Goal: Task Accomplishment & Management: Manage account settings

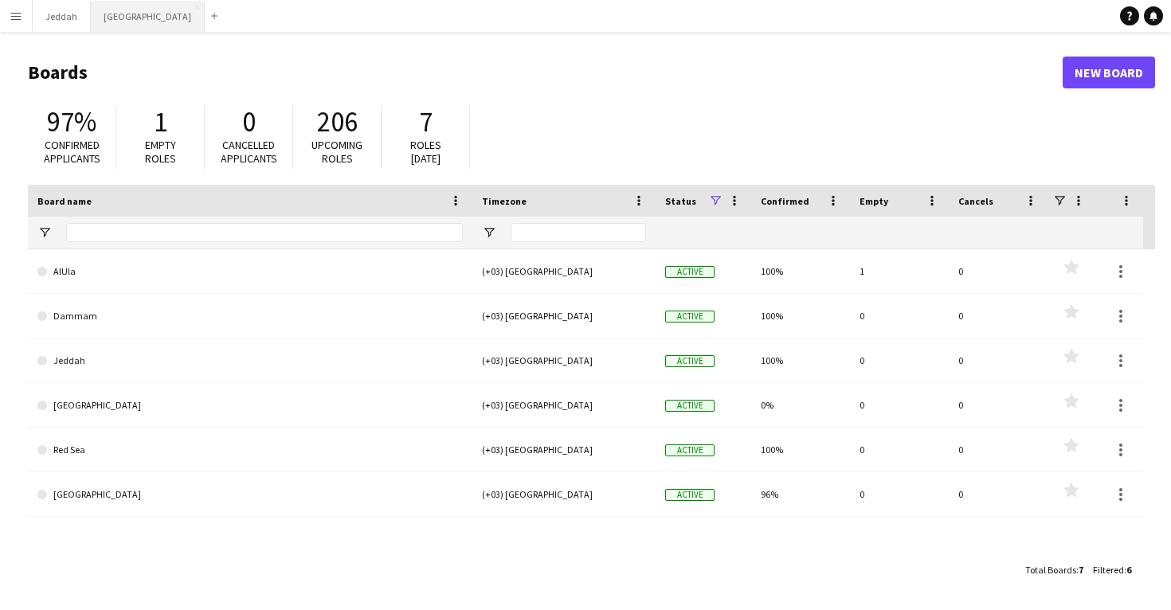
click at [119, 22] on button "Riyadh Close" at bounding box center [148, 16] width 114 height 31
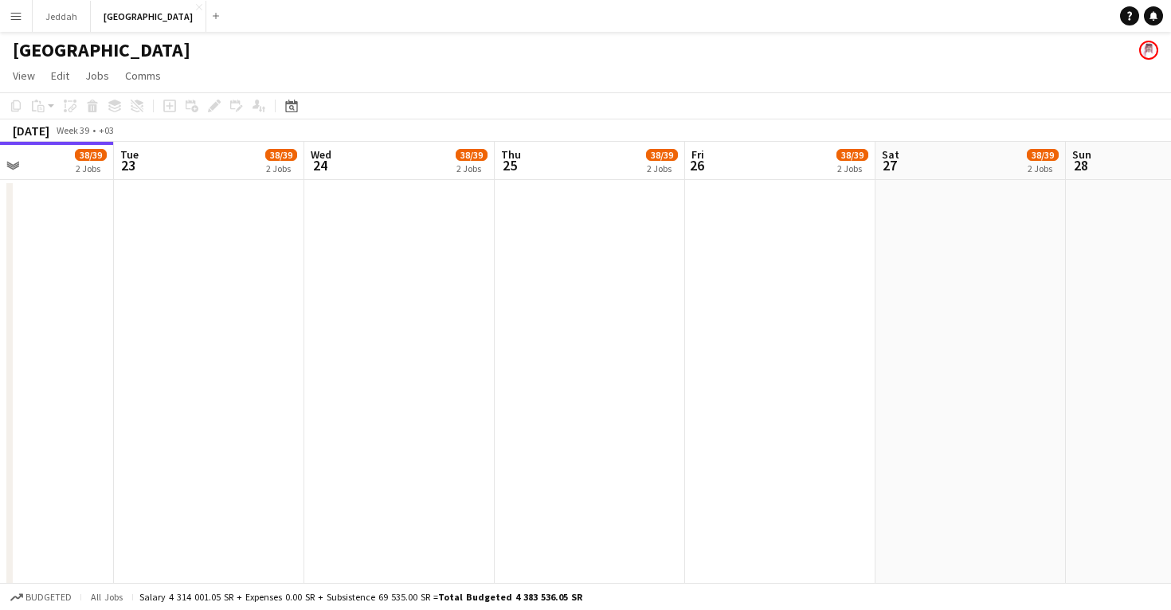
scroll to position [0, 437]
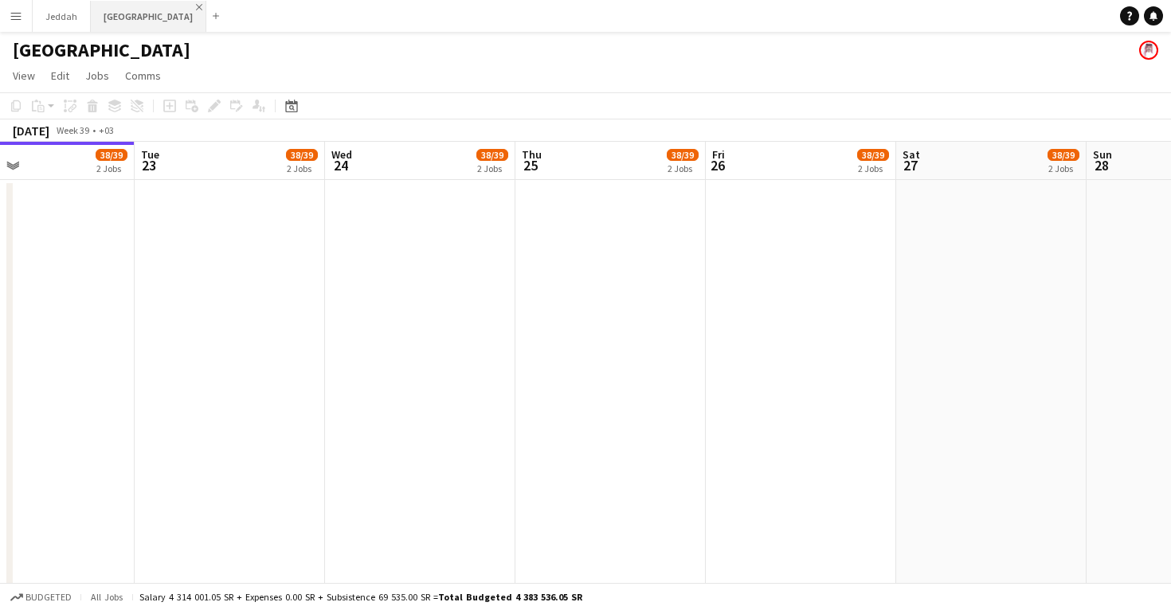
click at [196, 4] on app-icon "Close" at bounding box center [199, 7] width 6 height 6
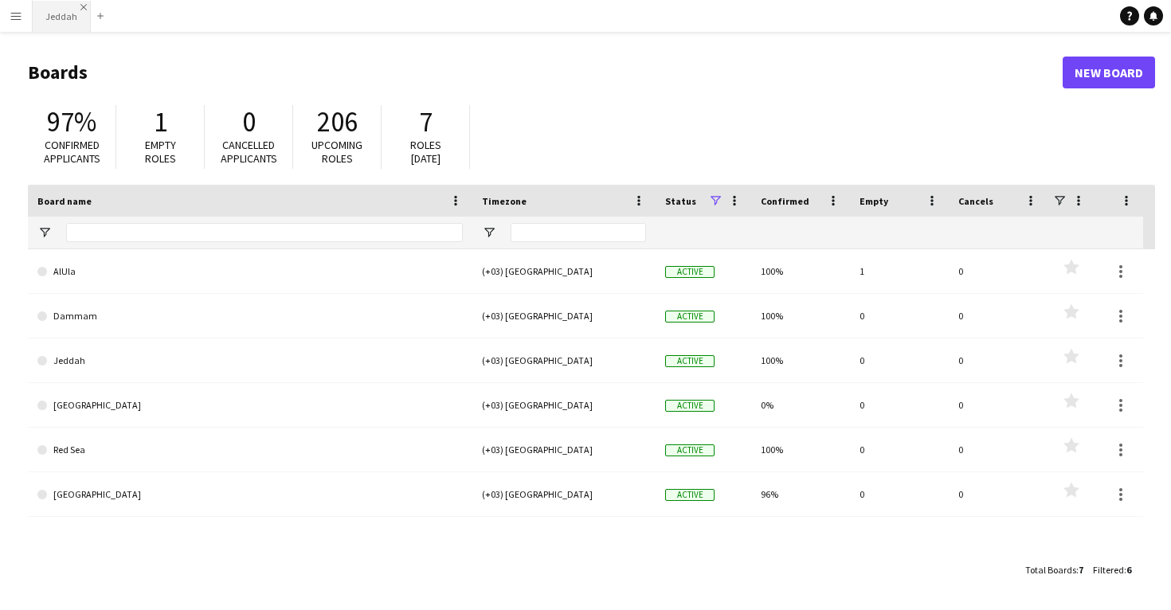
click at [80, 6] on app-icon "Close" at bounding box center [83, 7] width 6 height 6
click at [6, 20] on button "Menu" at bounding box center [16, 16] width 32 height 32
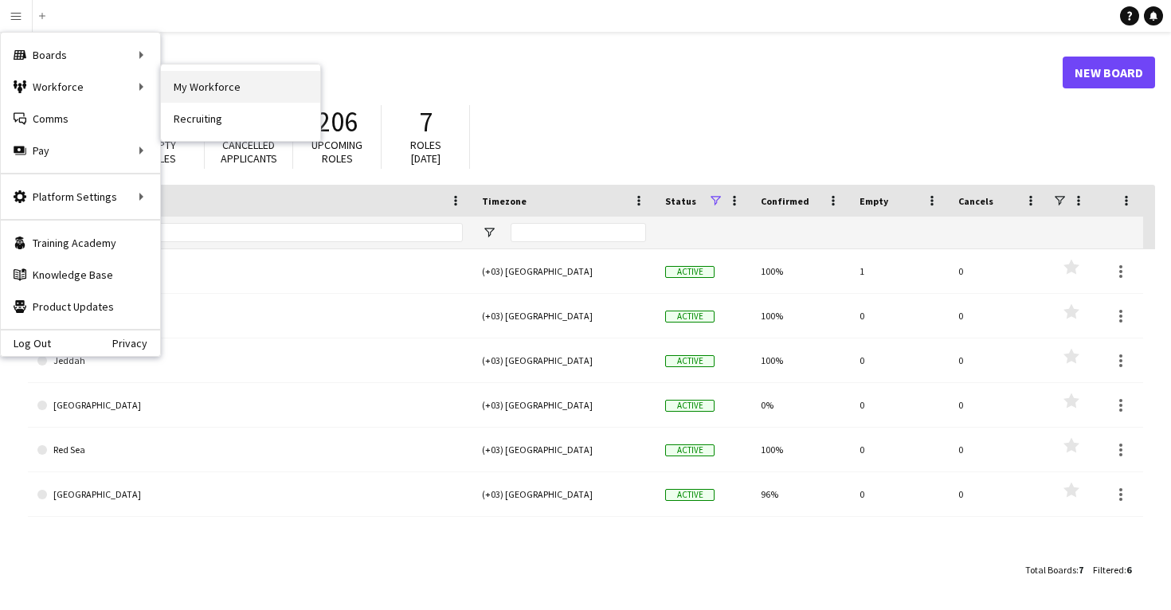
click at [184, 84] on link "My Workforce" at bounding box center [240, 87] width 159 height 32
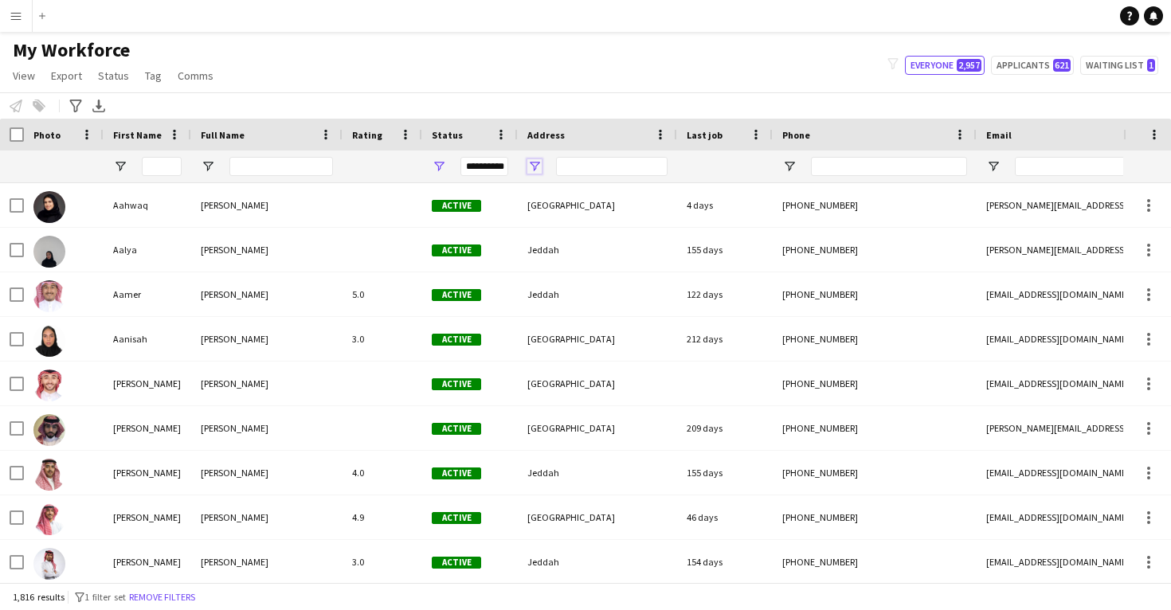
click at [537, 173] on span "Open Filter Menu" at bounding box center [534, 166] width 14 height 14
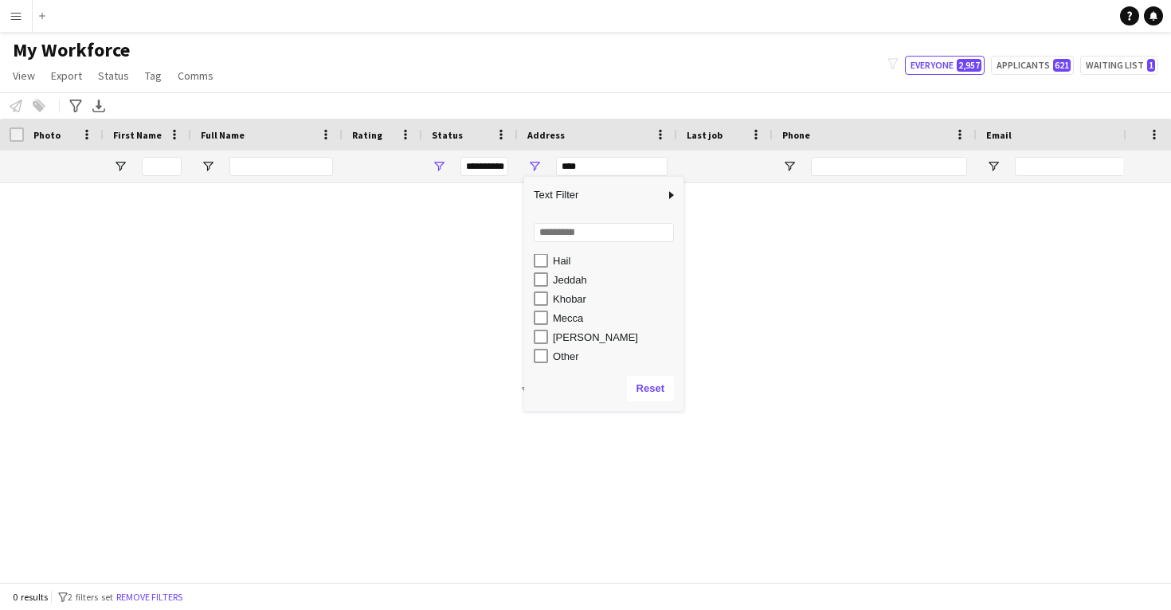
scroll to position [153, 0]
type input "**********"
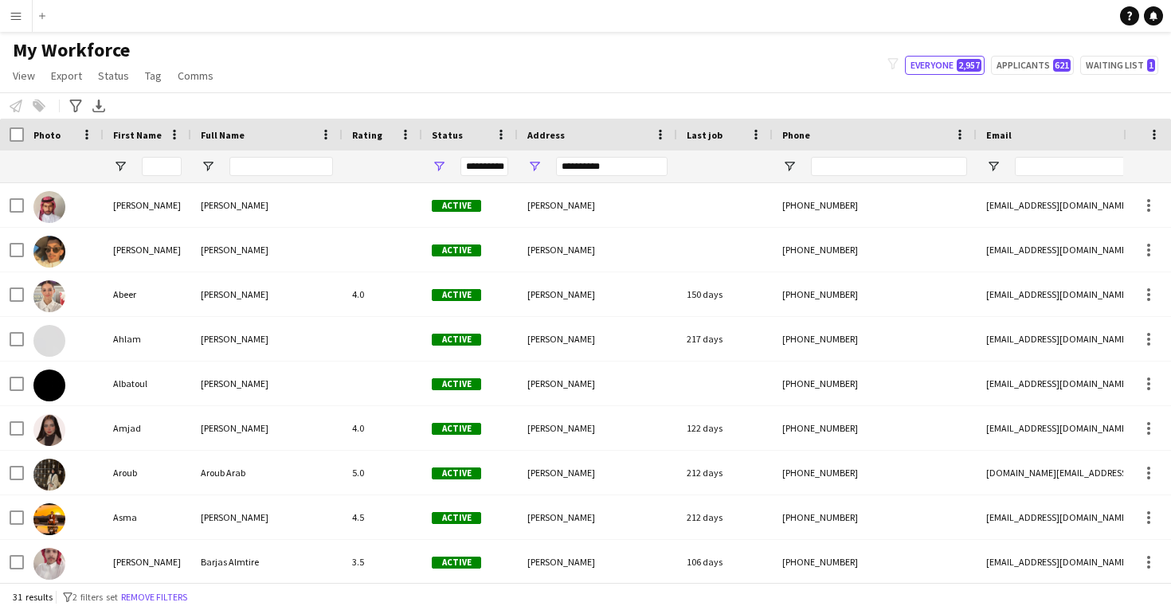
click at [488, 100] on div "Notify workforce Add to tag Select at least one crew to tag him or her. Advance…" at bounding box center [585, 105] width 1171 height 26
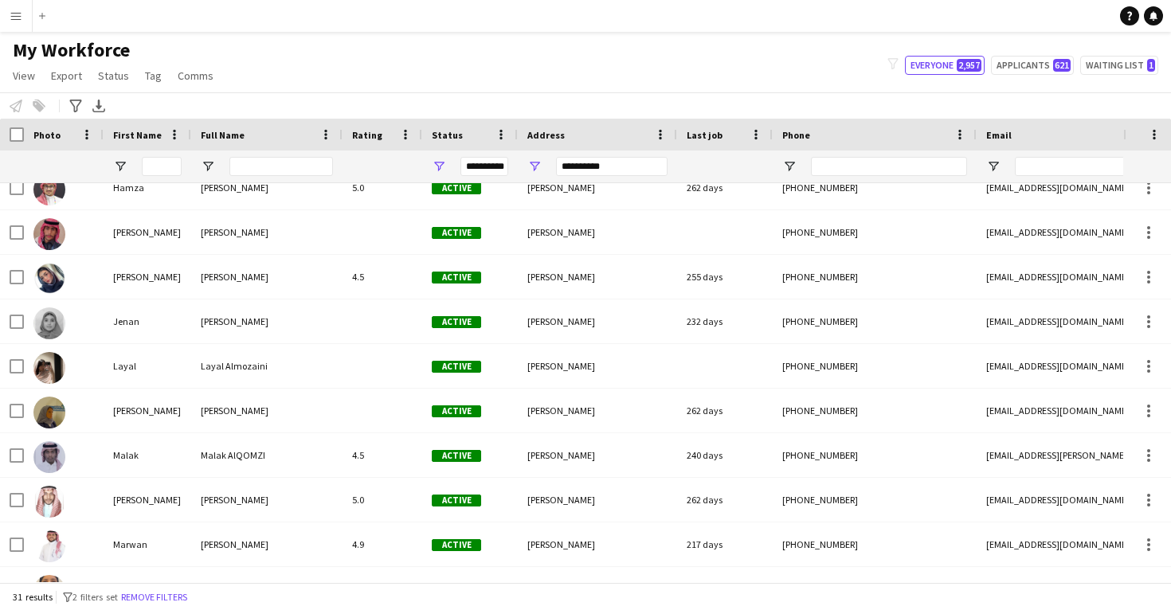
scroll to position [0, 0]
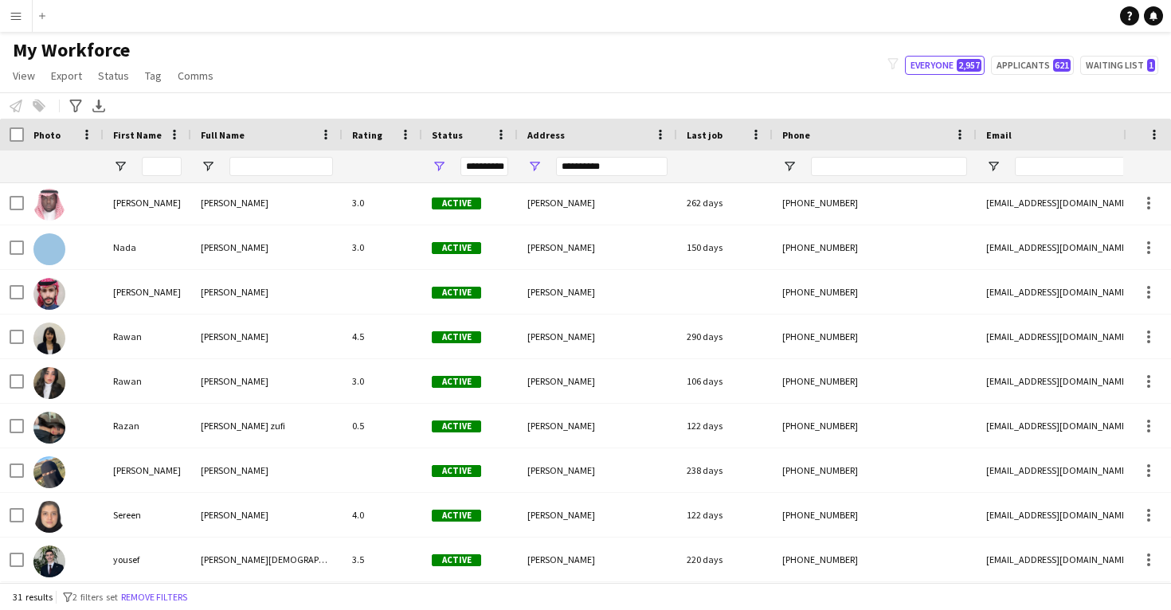
click at [443, 95] on div "Notify workforce Add to tag Select at least one crew to tag him or her. Advance…" at bounding box center [585, 105] width 1171 height 26
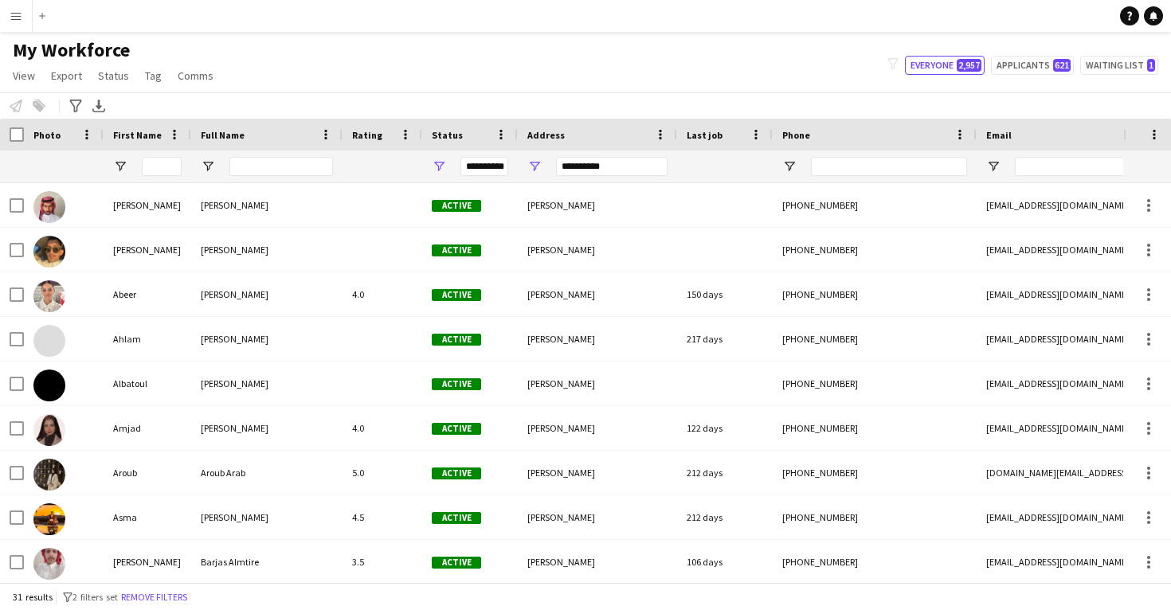
click at [599, 172] on div "**********" at bounding box center [612, 166] width 112 height 19
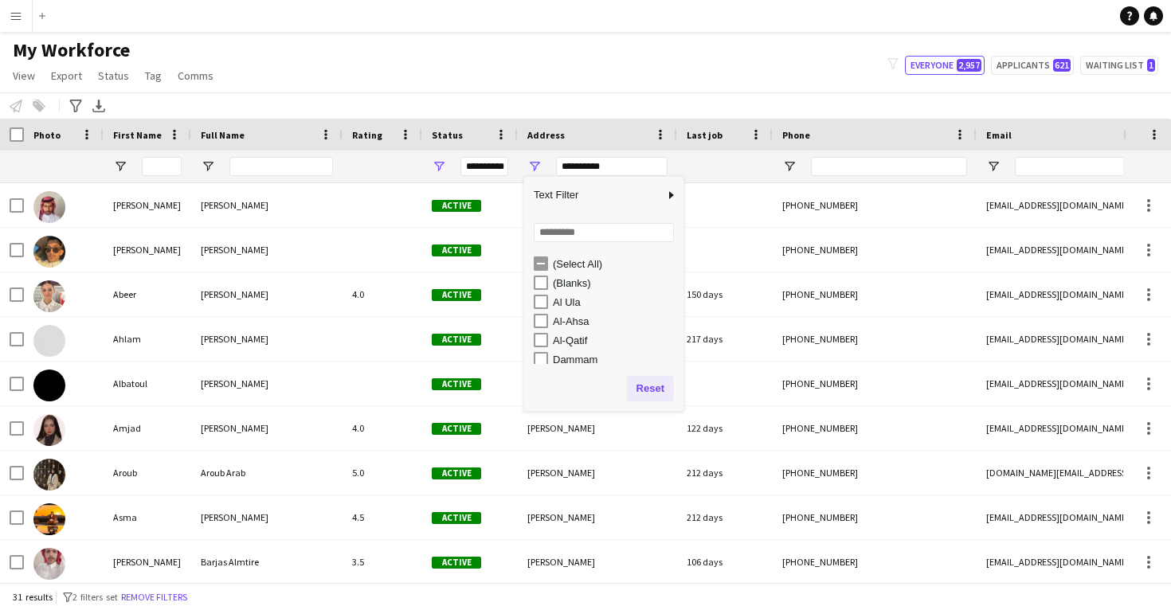
click at [652, 383] on button "Reset" at bounding box center [650, 388] width 47 height 25
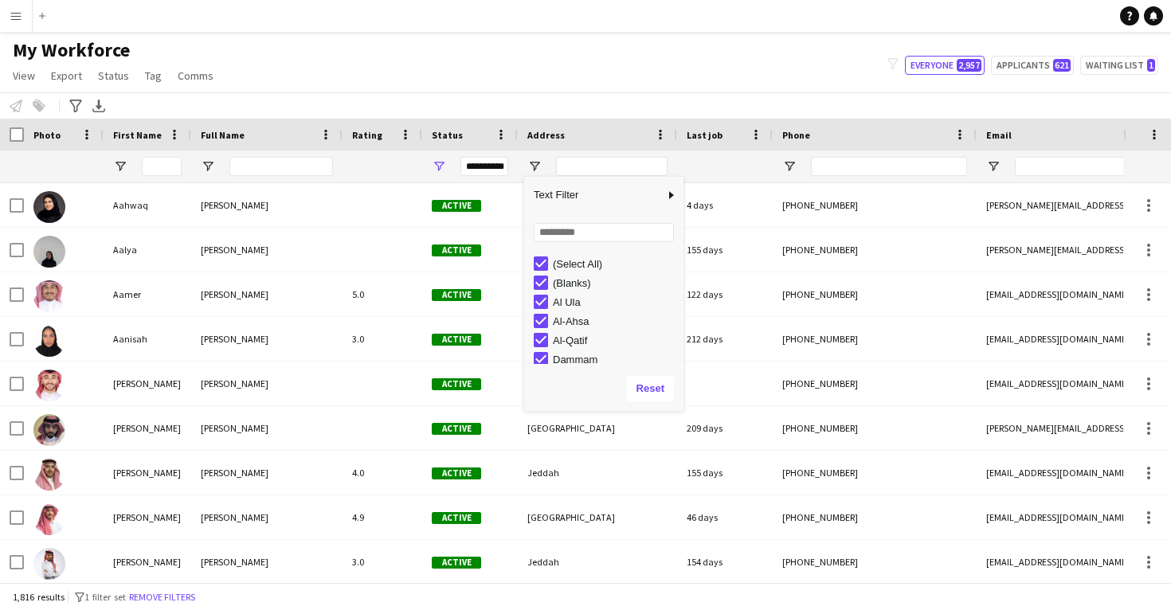
click at [601, 95] on div "Notify workforce Add to tag Select at least one crew to tag him or her. Advance…" at bounding box center [585, 105] width 1171 height 26
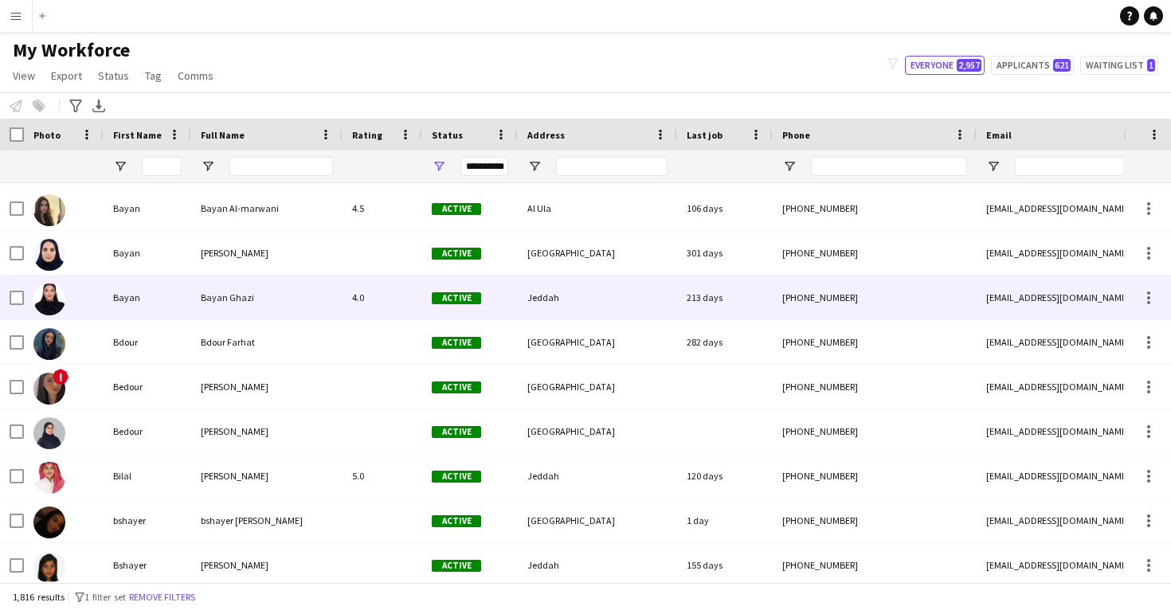
click at [148, 292] on div "Bayan" at bounding box center [148, 298] width 88 height 44
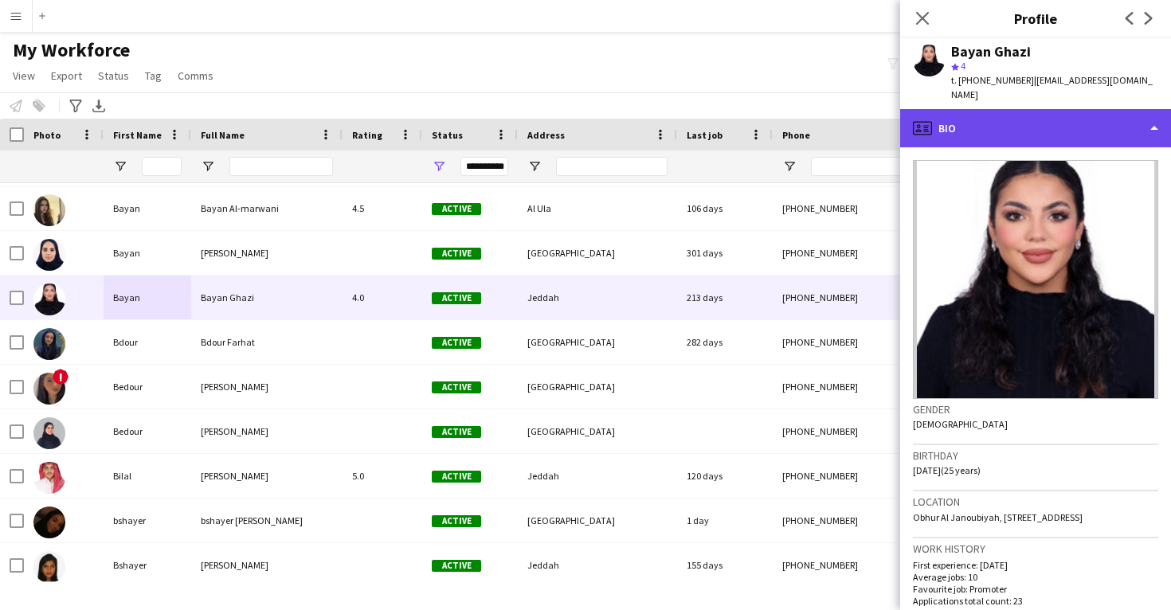
click at [992, 124] on div "profile Bio" at bounding box center [1035, 128] width 271 height 38
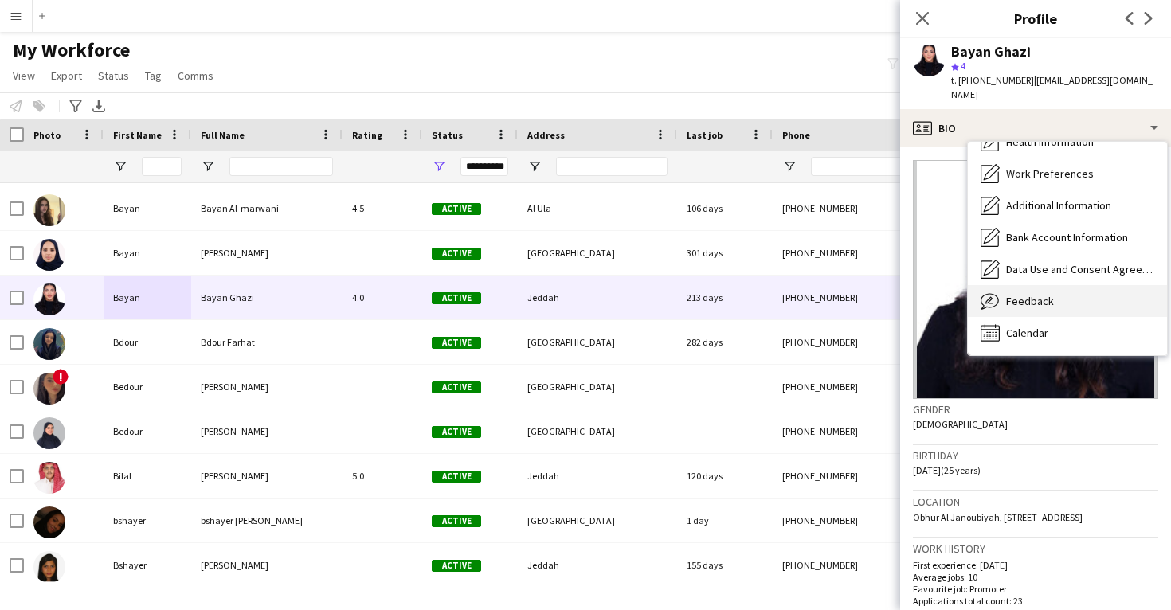
click at [1028, 294] on span "Feedback" at bounding box center [1030, 301] width 48 height 14
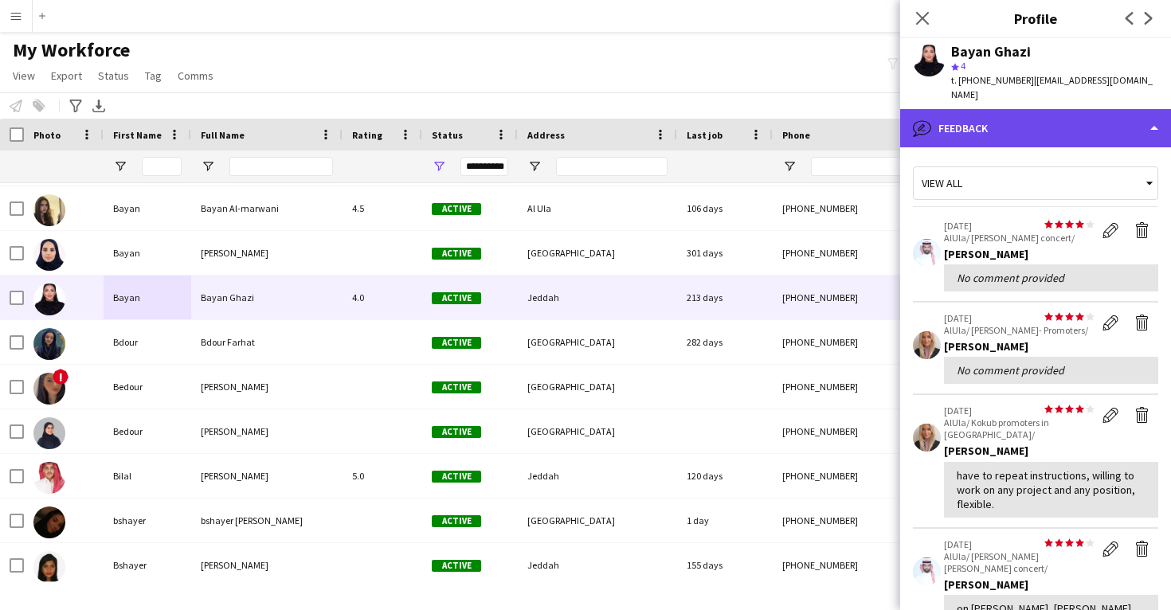
click at [1030, 122] on div "bubble-pencil Feedback" at bounding box center [1035, 128] width 271 height 38
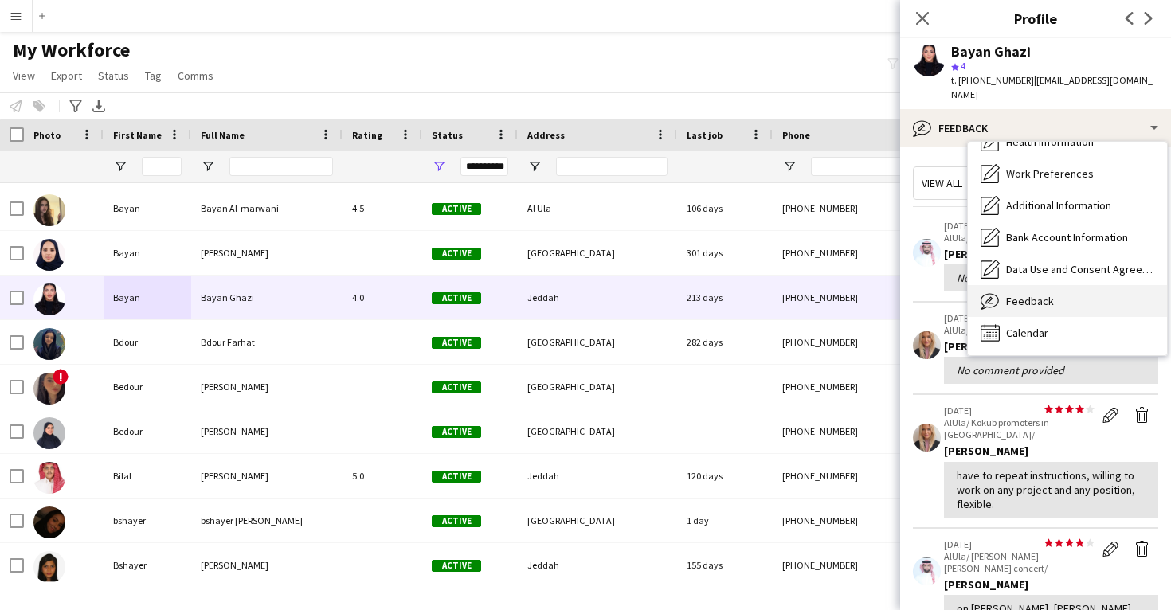
click at [1035, 294] on span "Feedback" at bounding box center [1030, 301] width 48 height 14
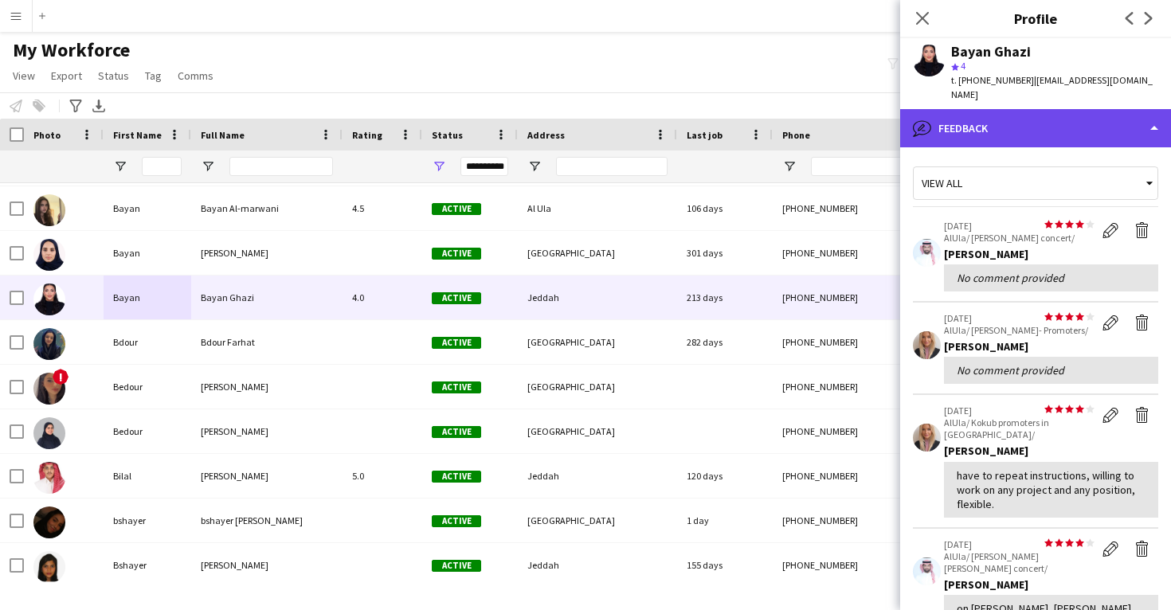
click at [1050, 120] on div "bubble-pencil Feedback" at bounding box center [1035, 128] width 271 height 38
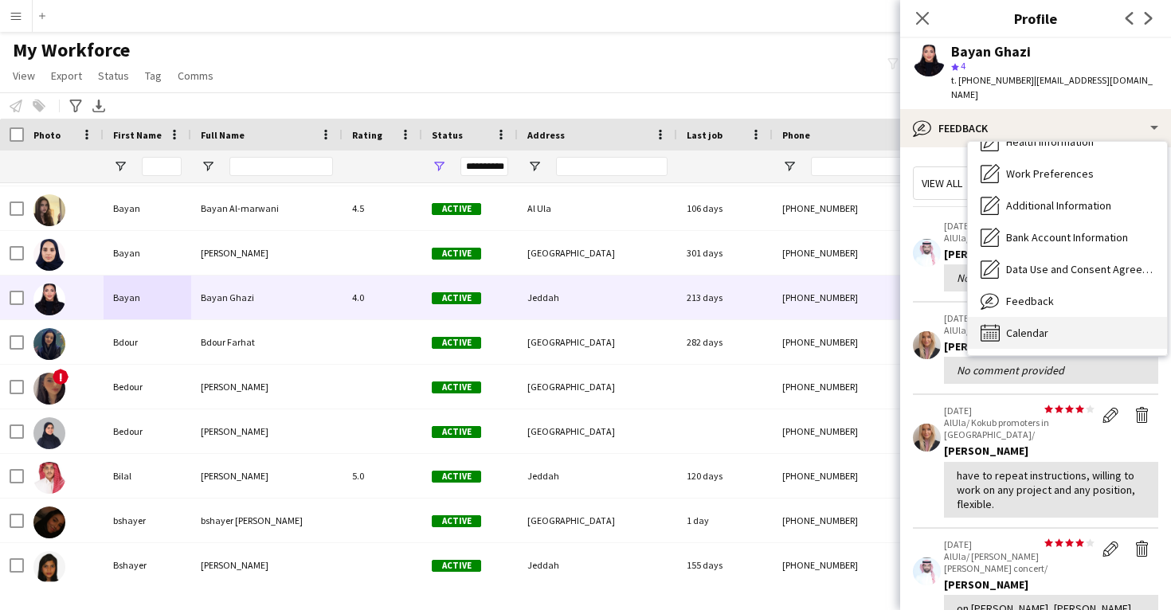
click at [1047, 317] on div "Calendar Calendar" at bounding box center [1067, 333] width 199 height 32
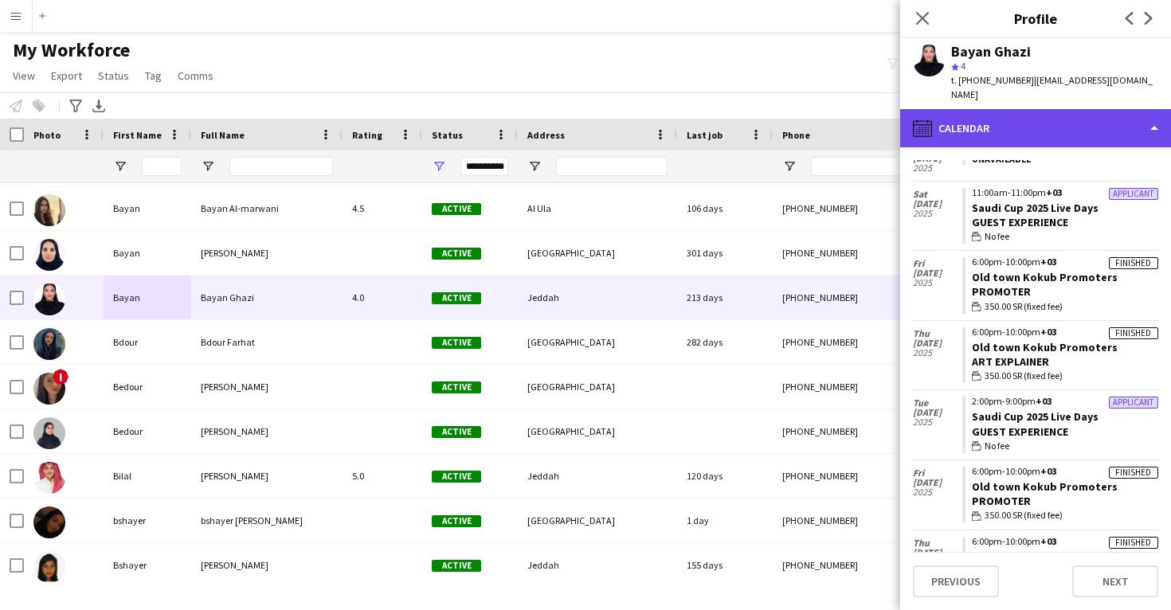
click at [1048, 131] on div "calendar-full Calendar" at bounding box center [1035, 128] width 271 height 38
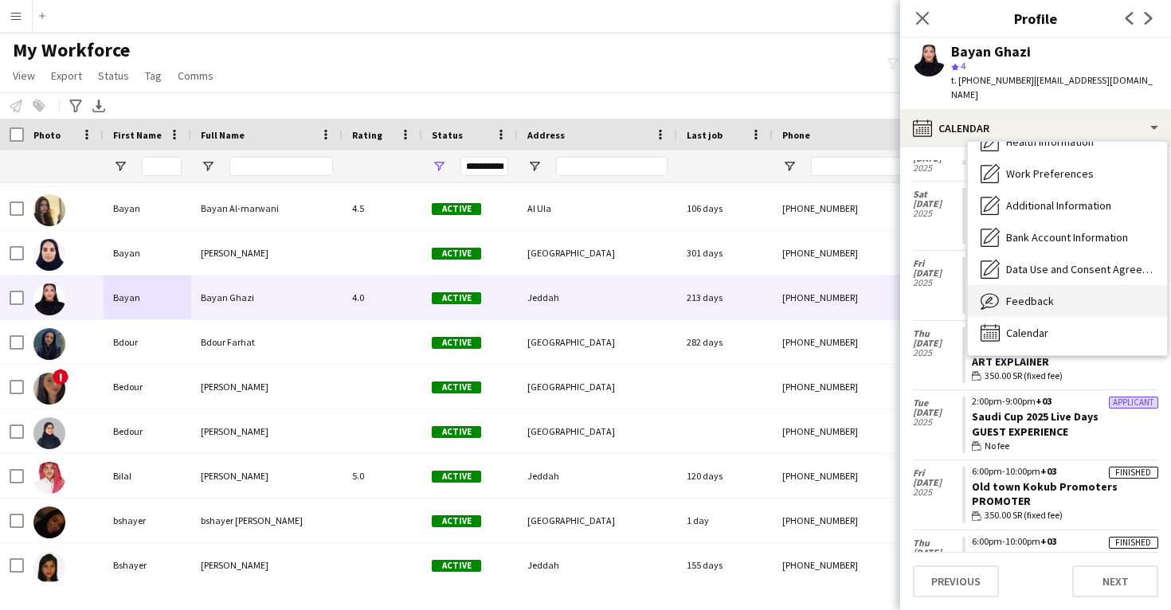
click at [1036, 294] on span "Feedback" at bounding box center [1030, 301] width 48 height 14
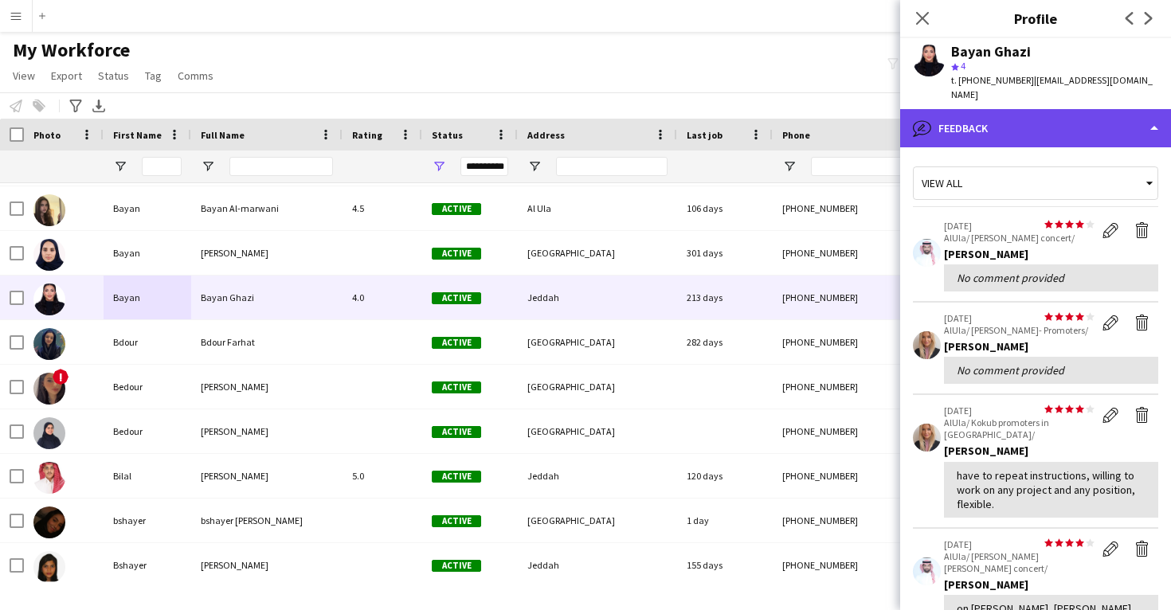
click at [1028, 109] on div "bubble-pencil Feedback" at bounding box center [1035, 128] width 271 height 38
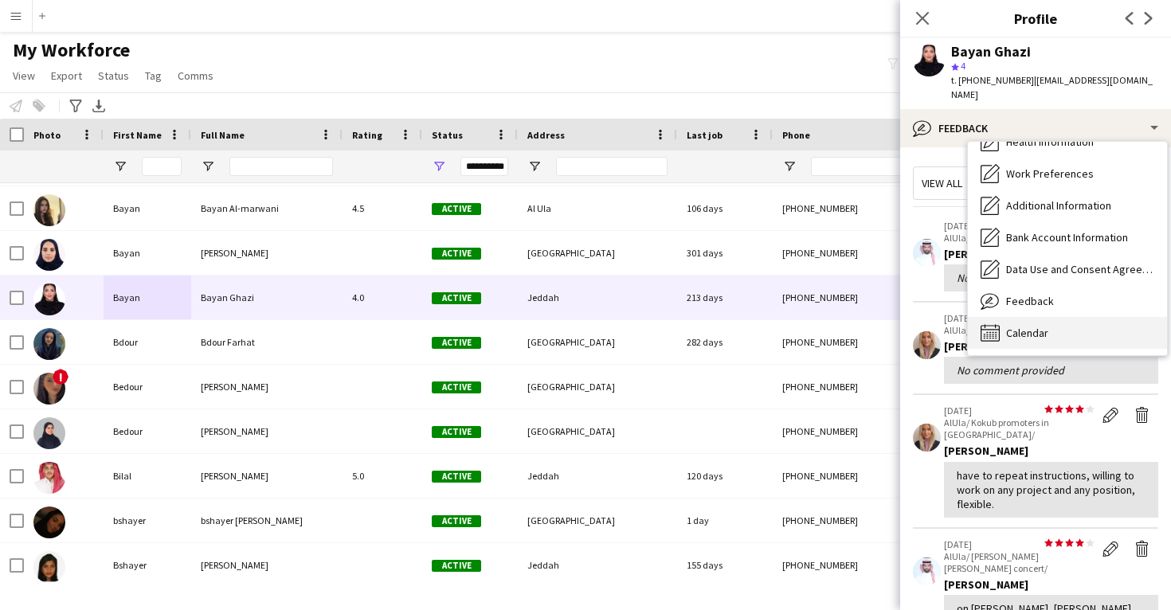
click at [1040, 326] on span "Calendar" at bounding box center [1027, 333] width 42 height 14
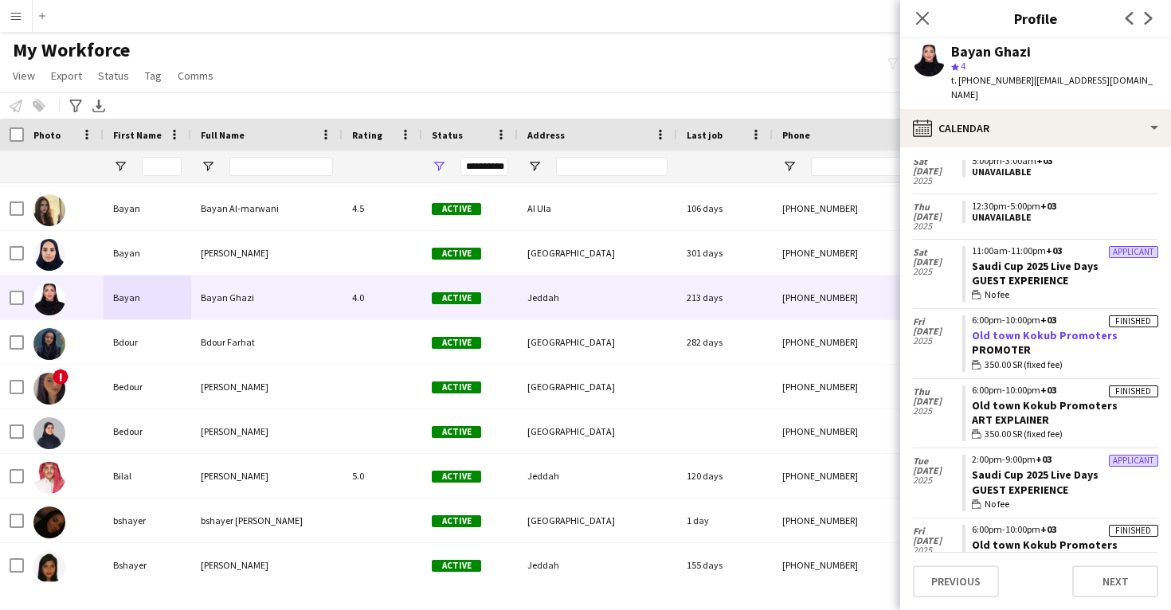
click at [1009, 328] on link "Old town Kokub Promoters" at bounding box center [1045, 335] width 146 height 14
click at [989, 54] on div "Bayan Ghazi" at bounding box center [991, 52] width 80 height 14
copy div "Bayan Ghazi"
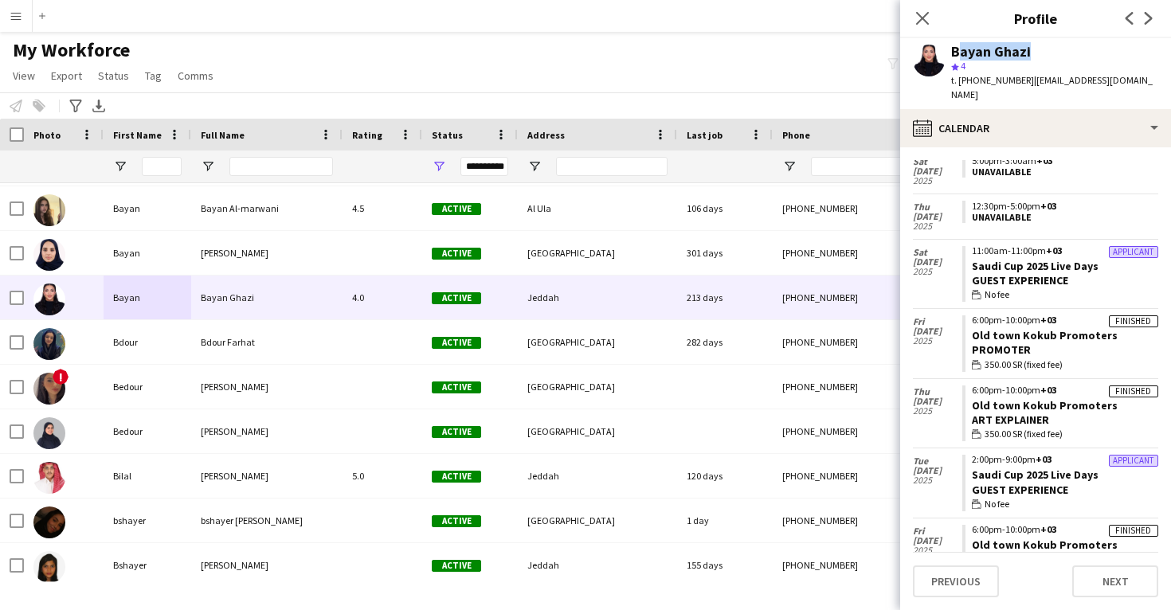
drag, startPoint x: 1121, startPoint y: 319, endPoint x: 963, endPoint y: 319, distance: 157.7
click at [963, 319] on app-crew-calendar-job-card "Finished 6:00pm-10:00pm +03 Old town Kokub Promoters Promoter wallet 350.00 SR …" at bounding box center [1060, 343] width 196 height 57
copy link "Old town Kokub Promoters"
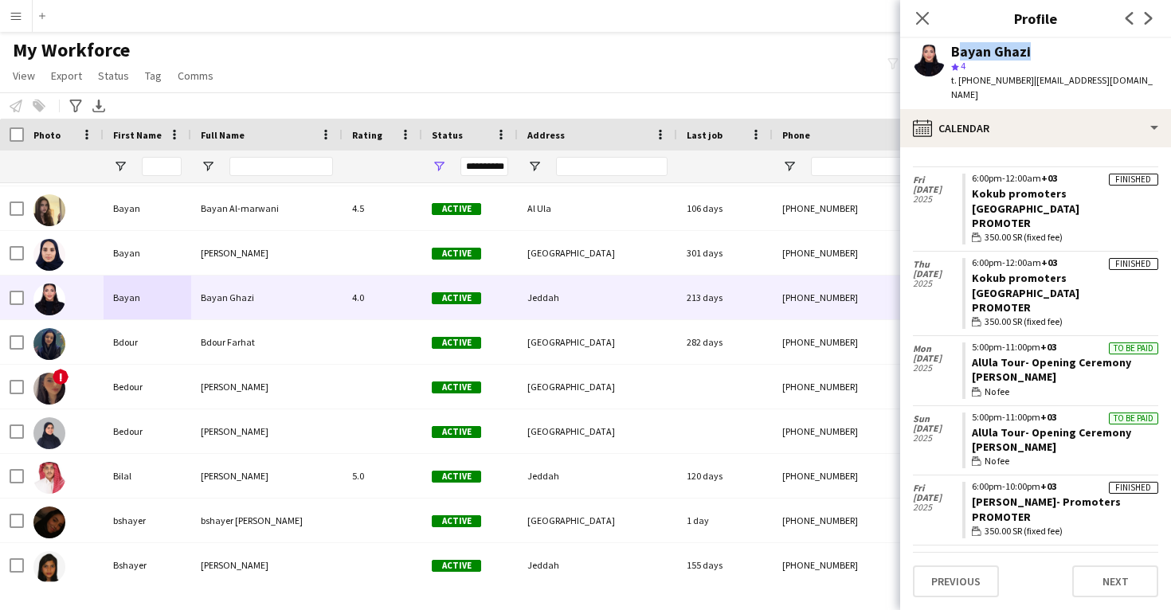
scroll to position [867, 0]
drag, startPoint x: 1133, startPoint y: 384, endPoint x: 964, endPoint y: 387, distance: 168.9
click at [964, 413] on app-crew-calendar-job-card "To be paid 5:00pm-11:00pm +03 AlUla Tour- Opening Ceremony [PERSON_NAME] wallet…" at bounding box center [1060, 441] width 196 height 57
copy link "AlUla Tour- Opening Ceremony"
click at [970, 57] on div "Bayan Ghazi" at bounding box center [991, 52] width 80 height 14
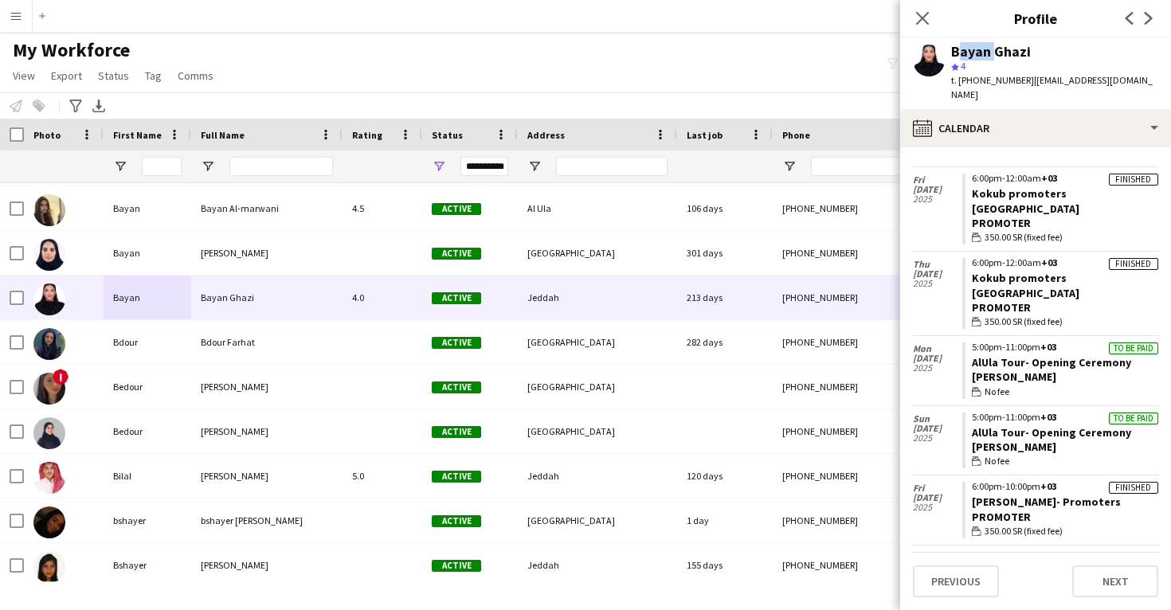
click at [970, 57] on div "Bayan Ghazi" at bounding box center [991, 52] width 80 height 14
copy div "Bayan Ghazi"
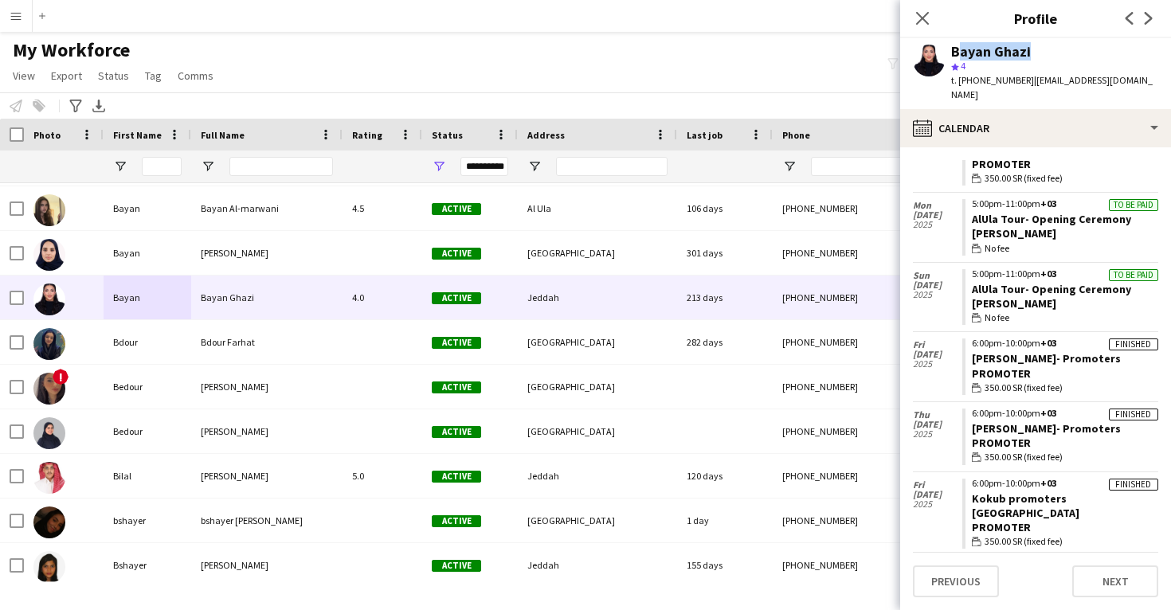
scroll to position [1012, 0]
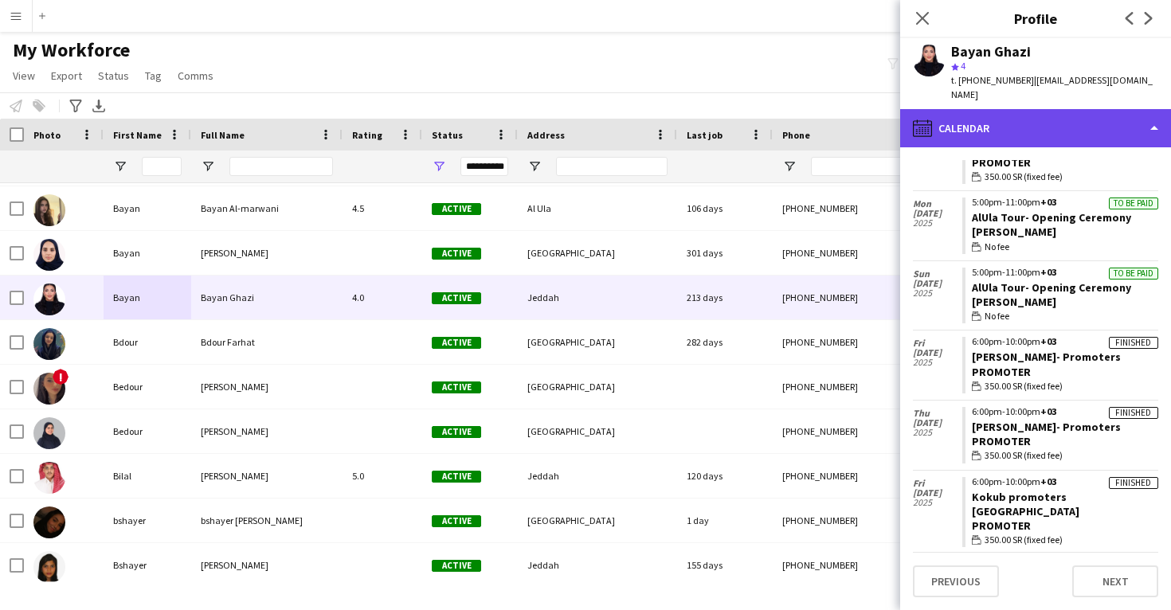
click at [1028, 109] on div "calendar-full Calendar" at bounding box center [1035, 128] width 271 height 38
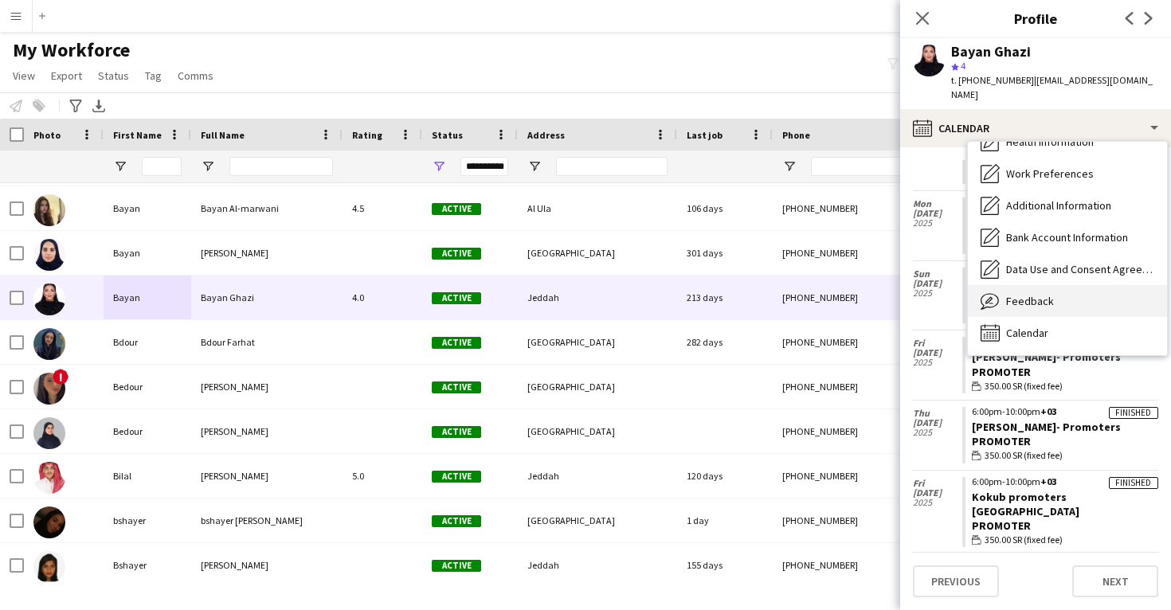
click at [1023, 285] on div "Feedback Feedback" at bounding box center [1067, 301] width 199 height 32
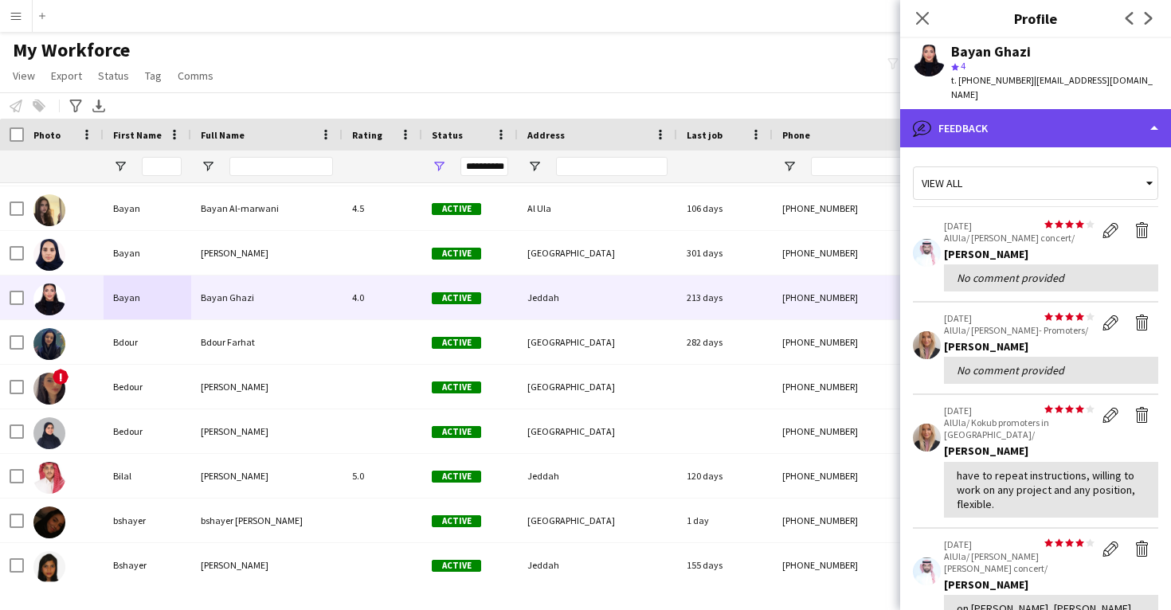
click at [1032, 112] on div "bubble-pencil Feedback" at bounding box center [1035, 128] width 271 height 38
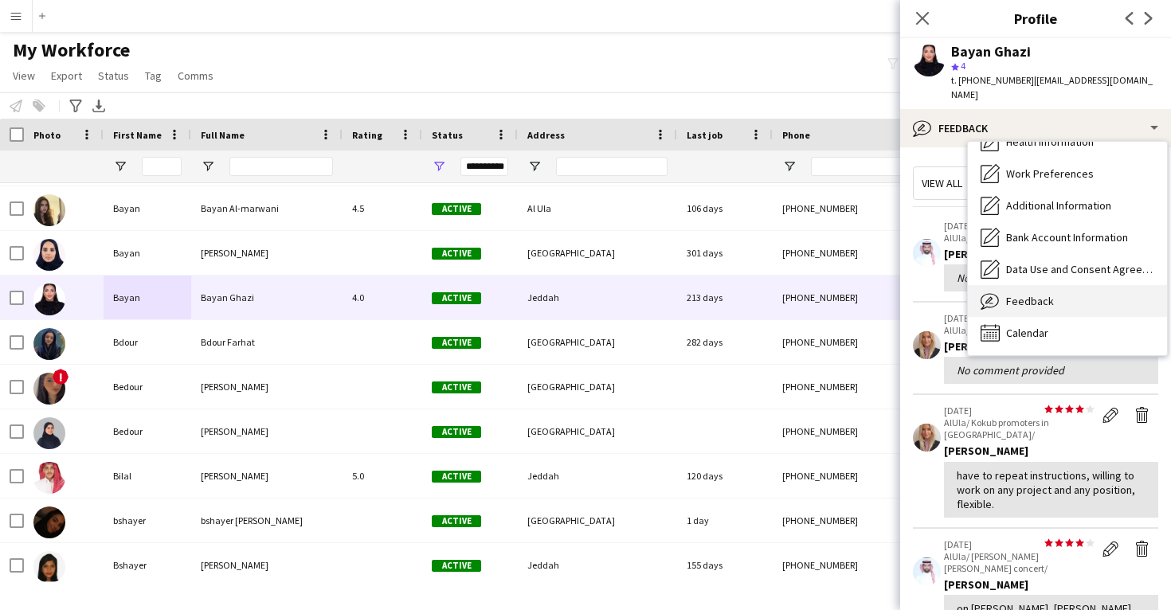
click at [1034, 294] on span "Feedback" at bounding box center [1030, 301] width 48 height 14
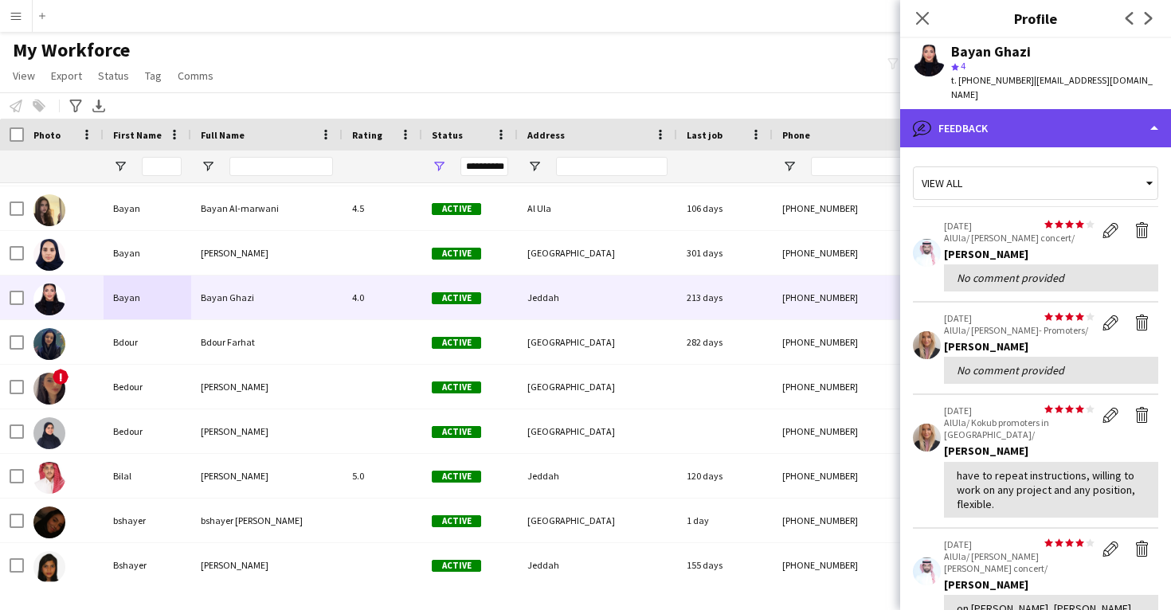
click at [1030, 124] on div "bubble-pencil Feedback" at bounding box center [1035, 128] width 271 height 38
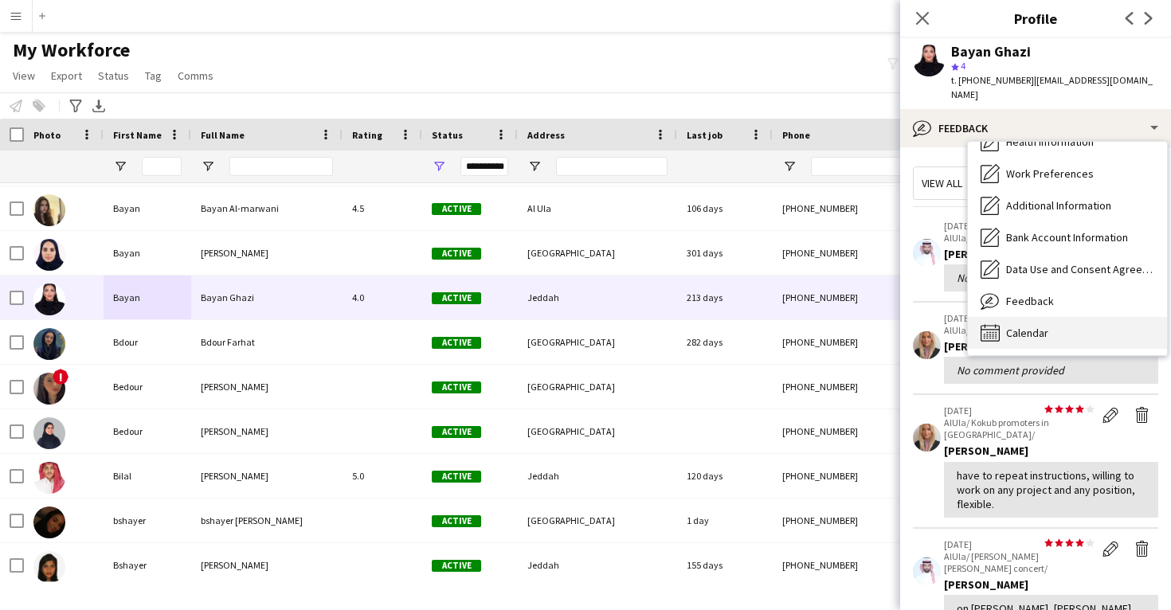
click at [1023, 326] on span "Calendar" at bounding box center [1027, 333] width 42 height 14
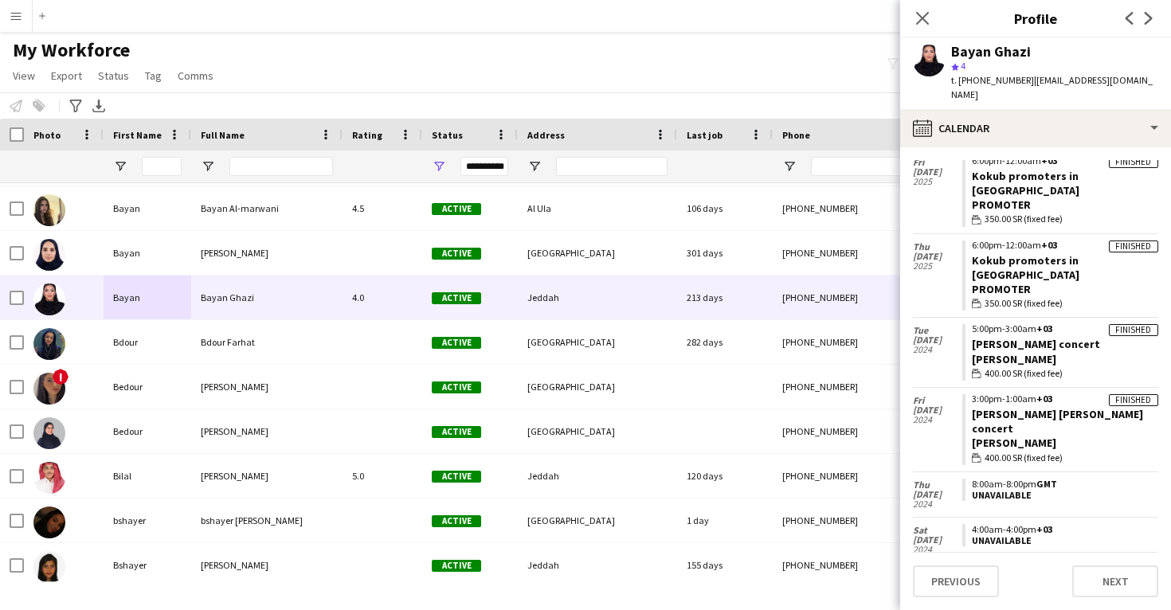
scroll to position [1666, 0]
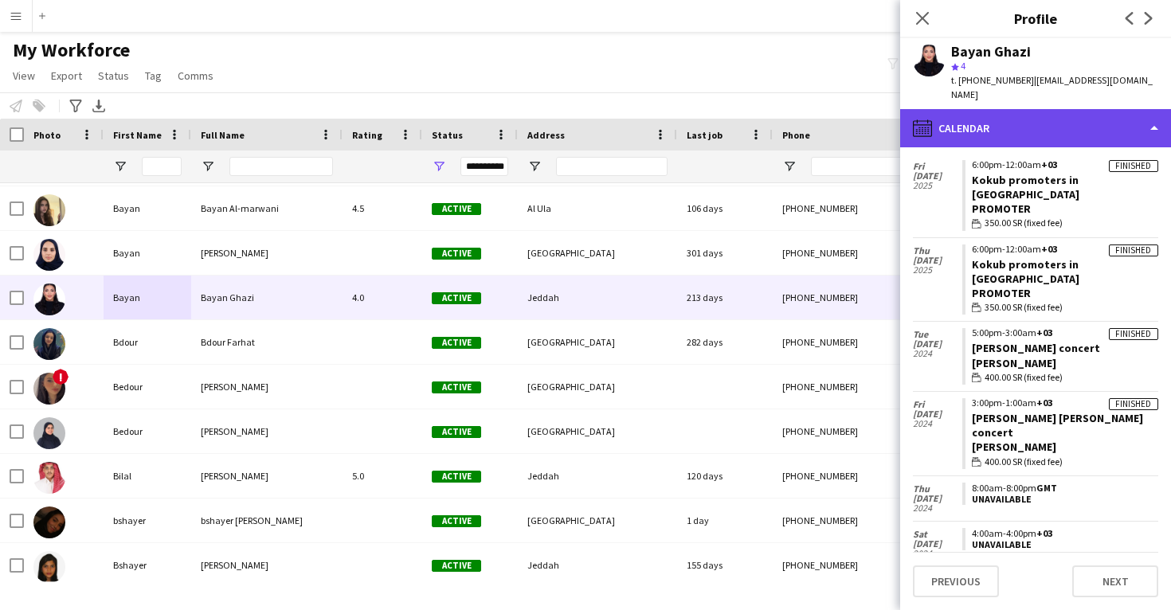
click at [1037, 125] on div "calendar-full Calendar" at bounding box center [1035, 128] width 271 height 38
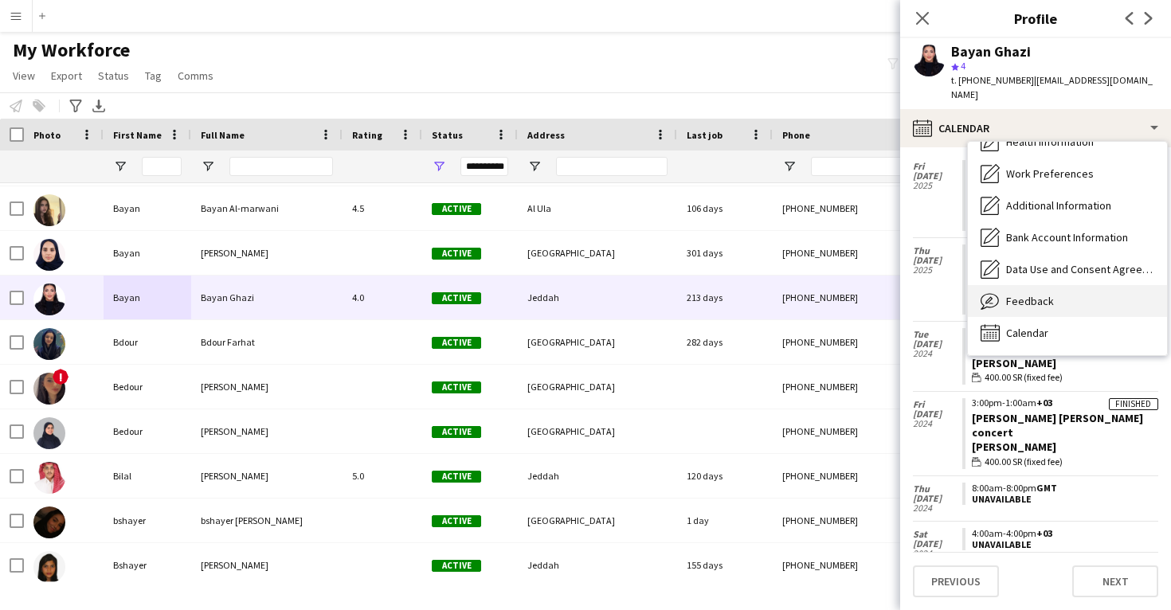
click at [1034, 294] on span "Feedback" at bounding box center [1030, 301] width 48 height 14
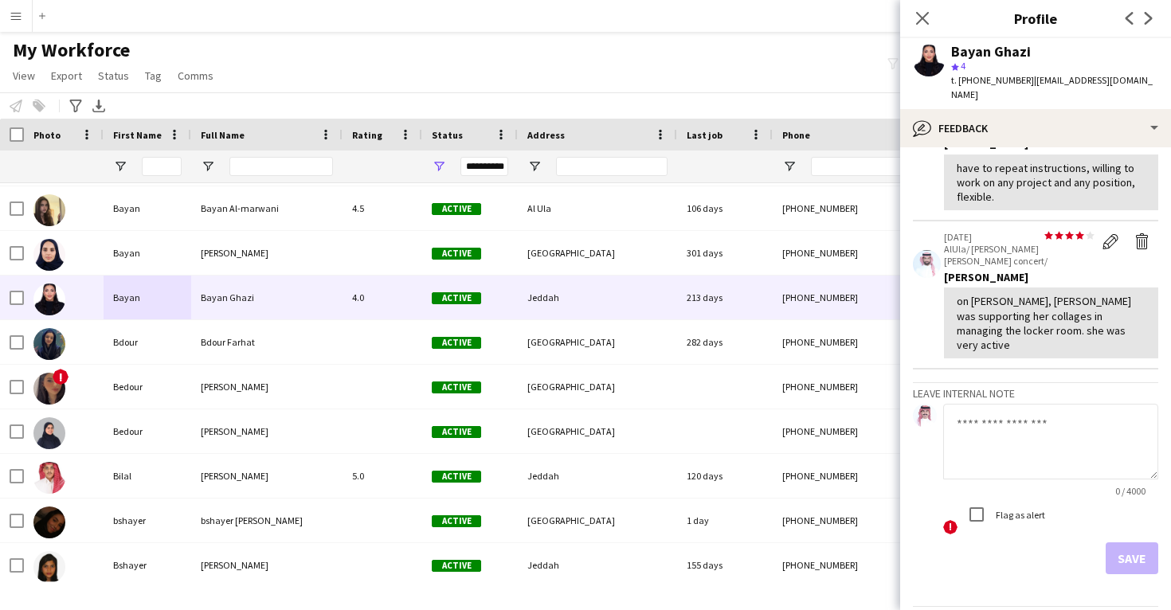
scroll to position [307, 0]
click at [922, 11] on icon "Close pop-in" at bounding box center [922, 17] width 15 height 15
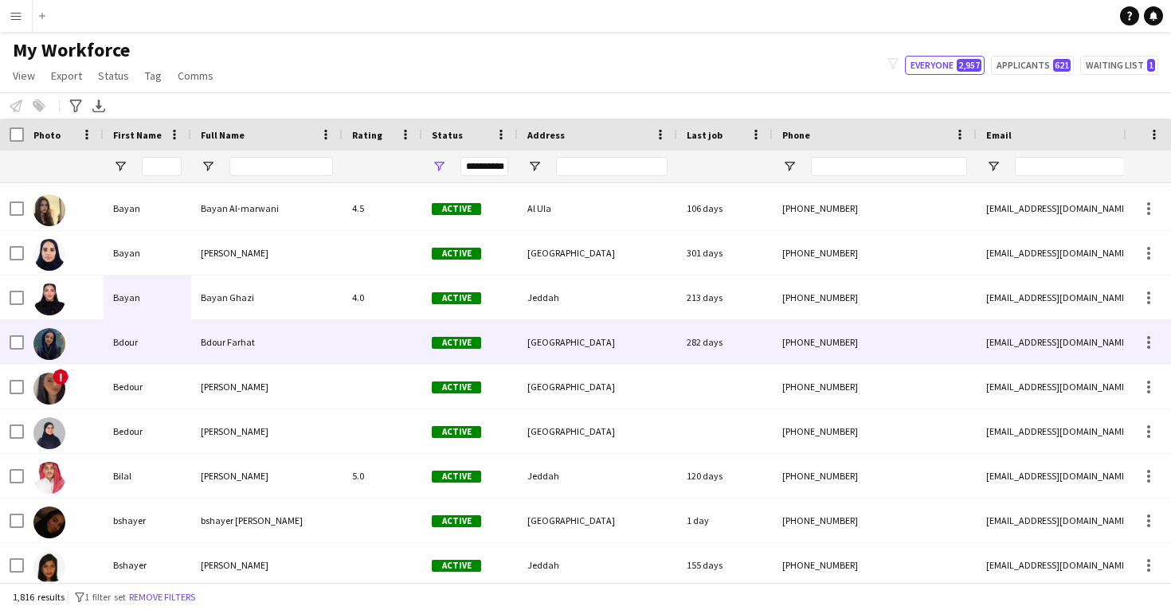
click at [521, 327] on div "[GEOGRAPHIC_DATA]" at bounding box center [597, 342] width 159 height 44
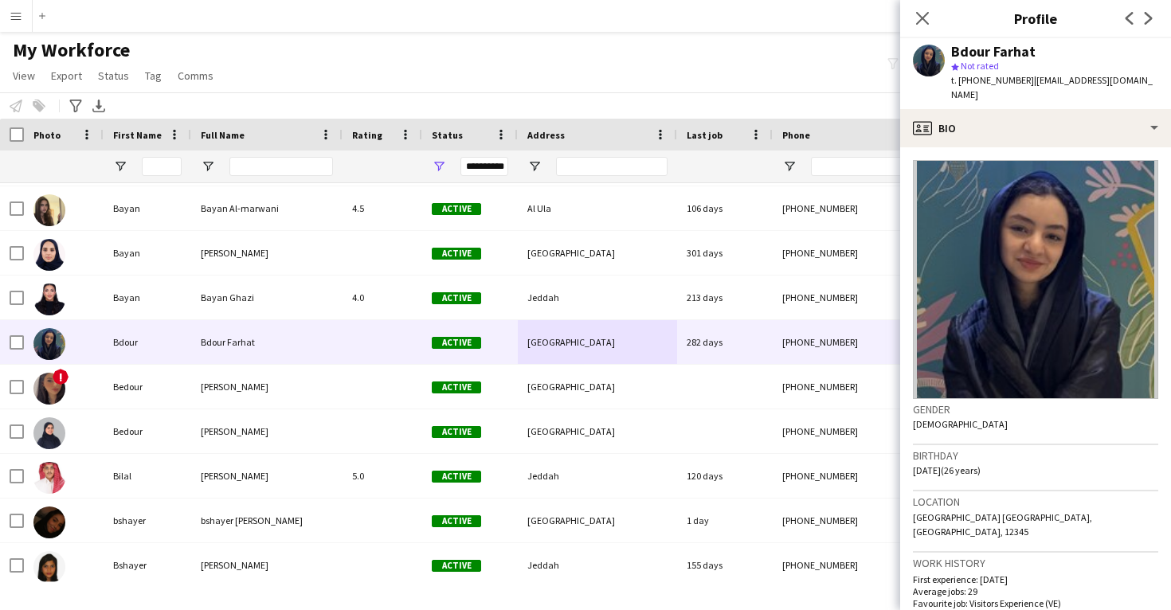
click at [1016, 147] on app-crew-profile-bio "Gender [DEMOGRAPHIC_DATA] Birthday [DEMOGRAPHIC_DATA] (26 years) Location [GEOG…" at bounding box center [1035, 378] width 271 height 463
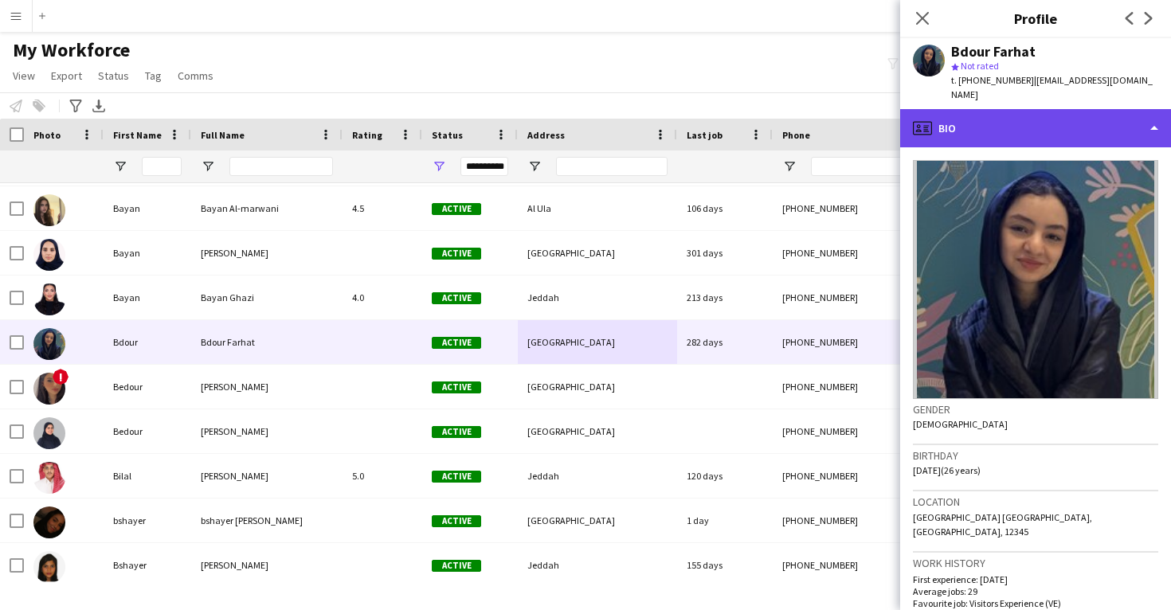
click at [1021, 127] on div "profile Bio" at bounding box center [1035, 128] width 271 height 38
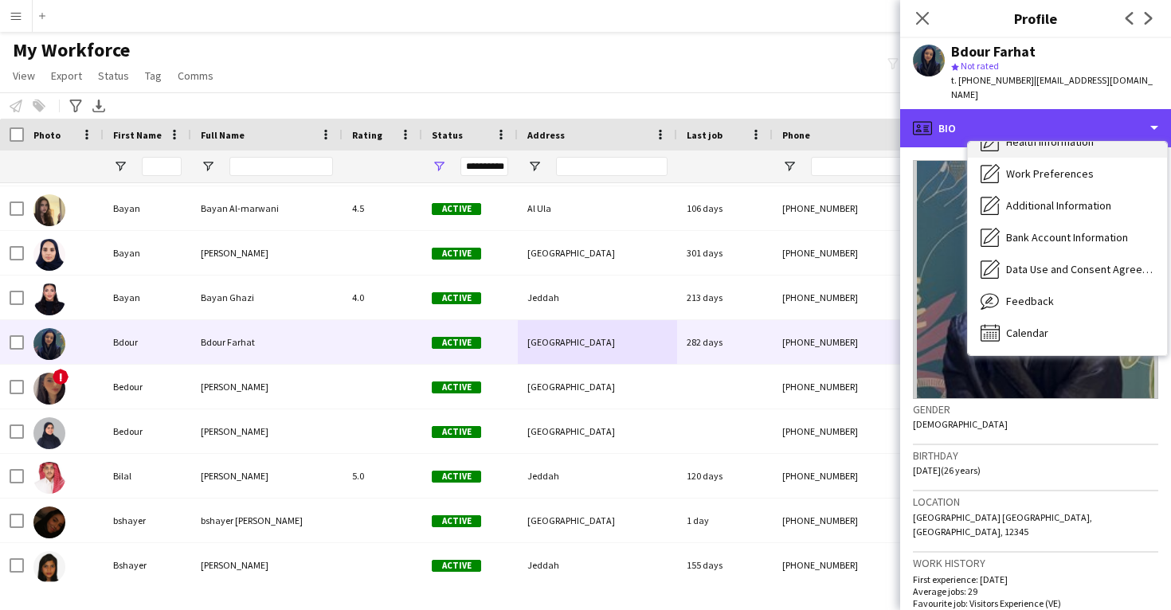
scroll to position [182, 0]
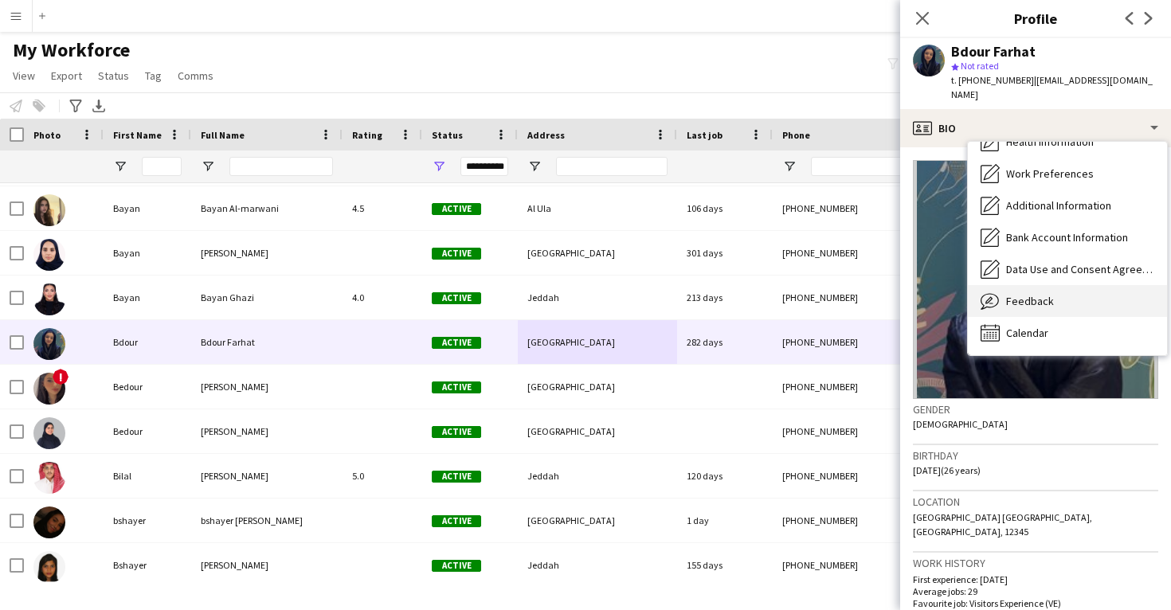
click at [1038, 285] on div "Feedback Feedback" at bounding box center [1067, 301] width 199 height 32
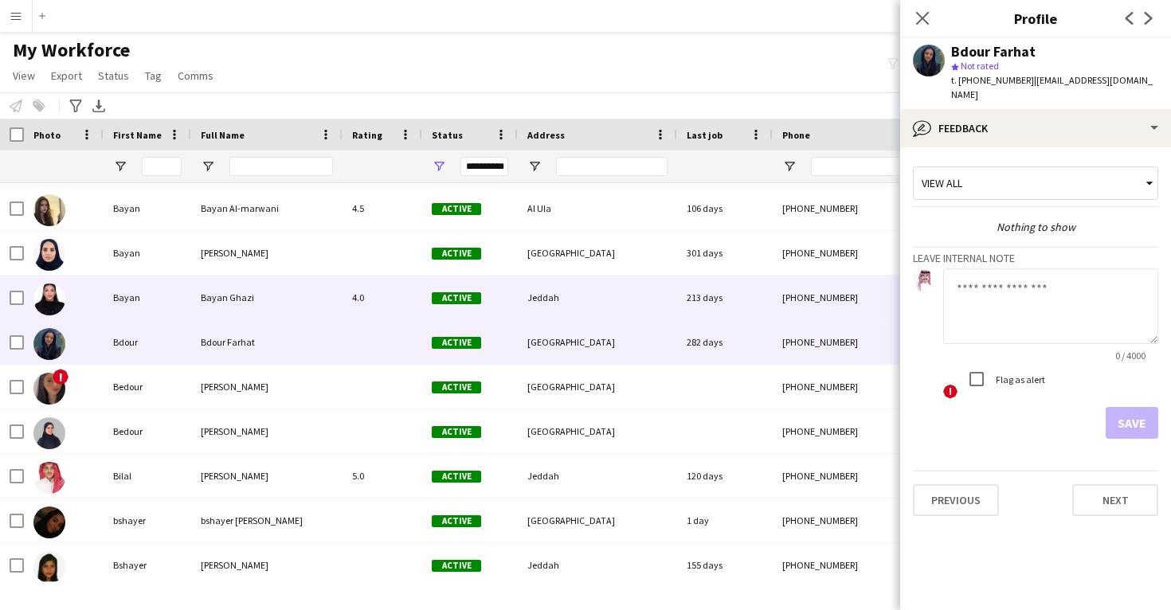
click at [695, 301] on div "213 days" at bounding box center [725, 298] width 96 height 44
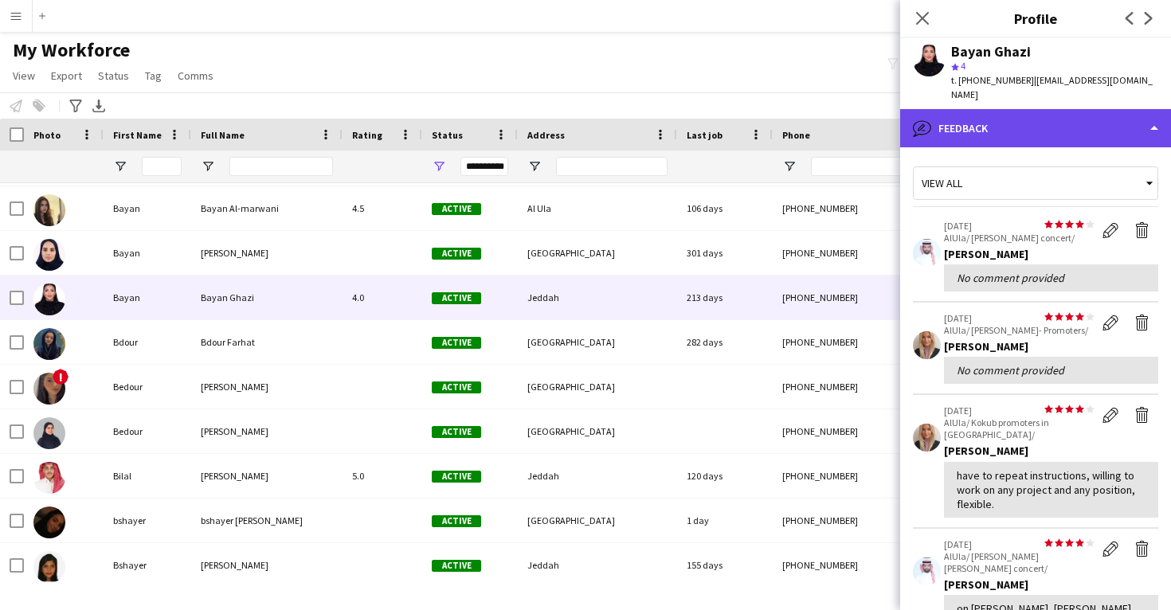
click at [1056, 124] on div "bubble-pencil Feedback" at bounding box center [1035, 128] width 271 height 38
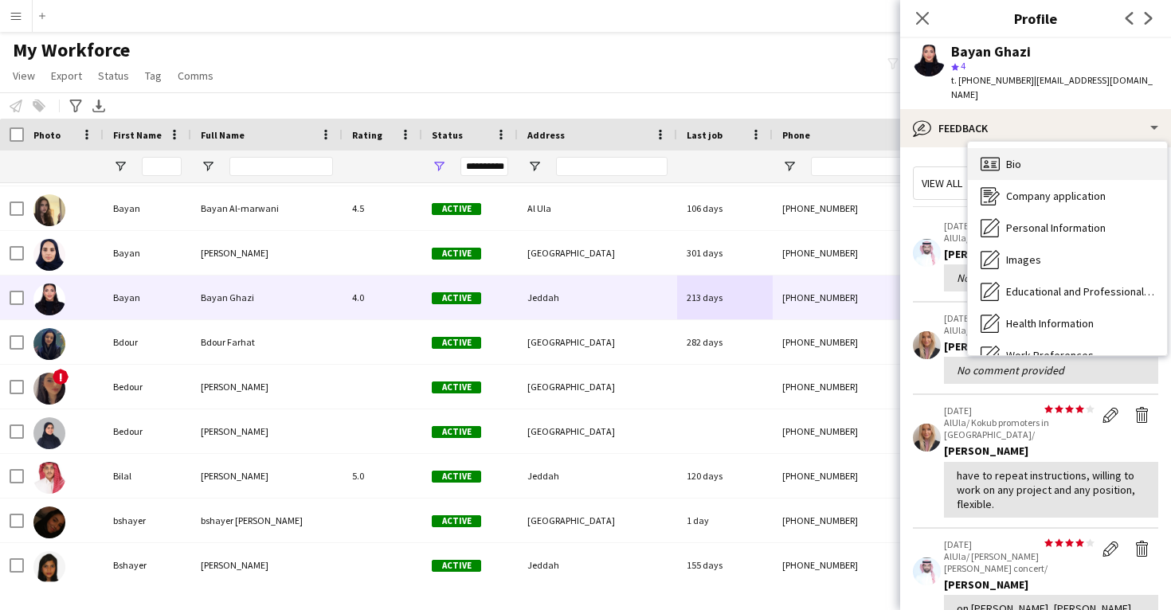
click at [1055, 155] on div "Bio Bio" at bounding box center [1067, 164] width 199 height 32
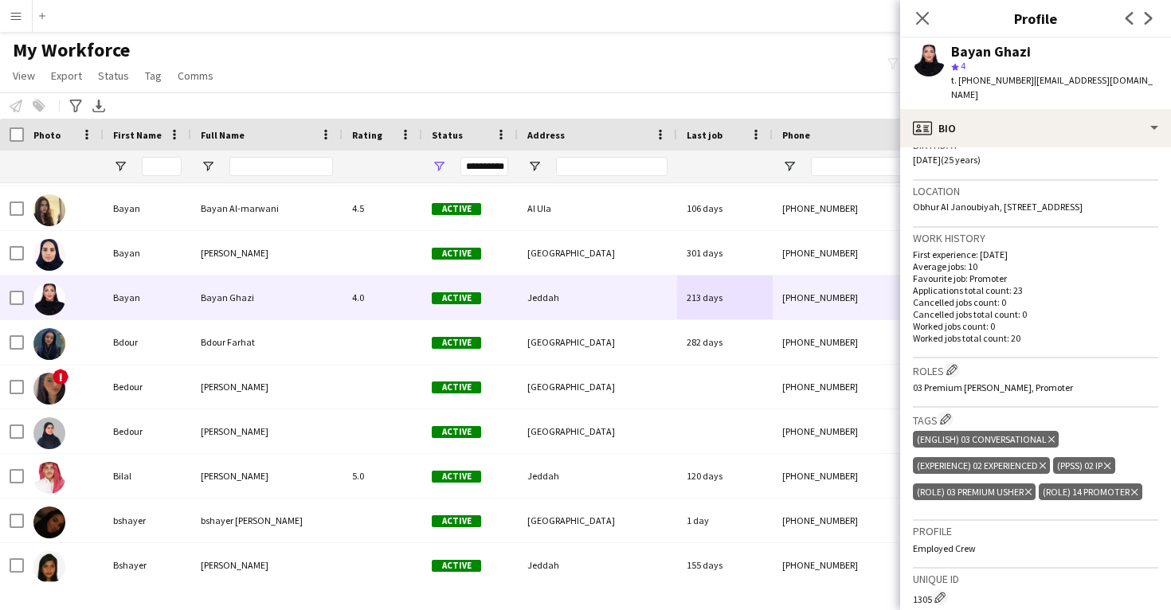
scroll to position [330, 0]
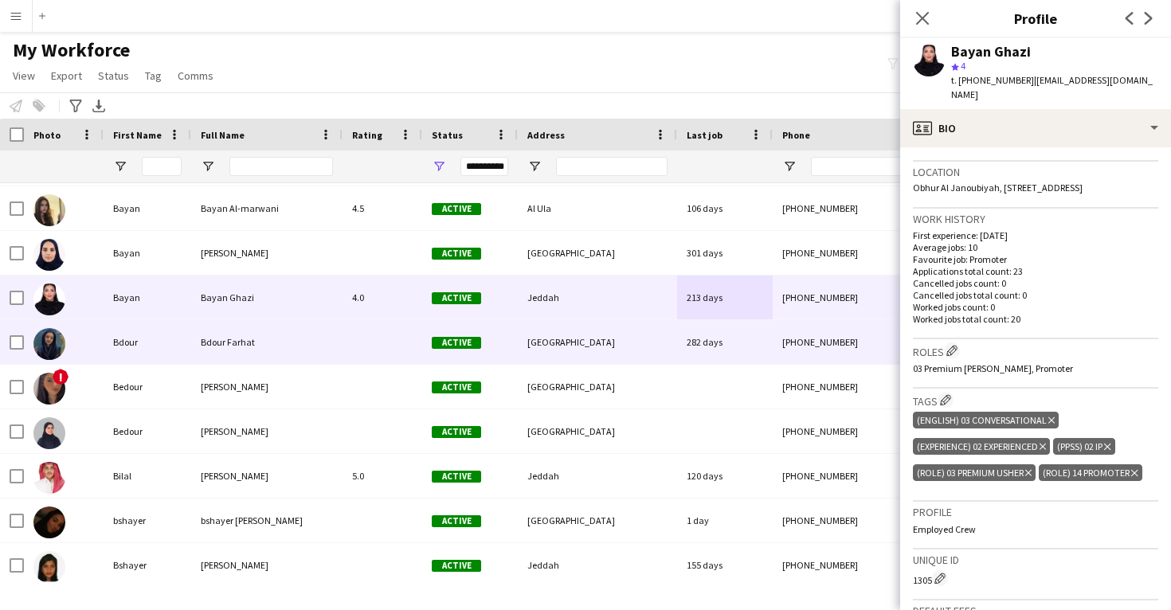
click at [767, 357] on div "282 days" at bounding box center [725, 342] width 96 height 44
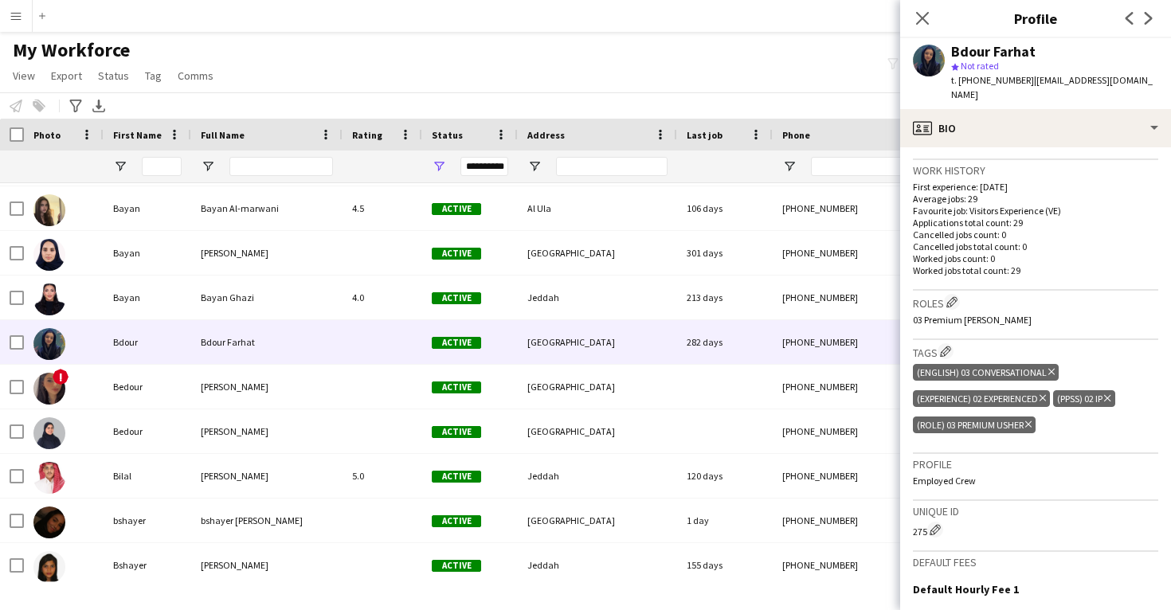
scroll to position [415, 0]
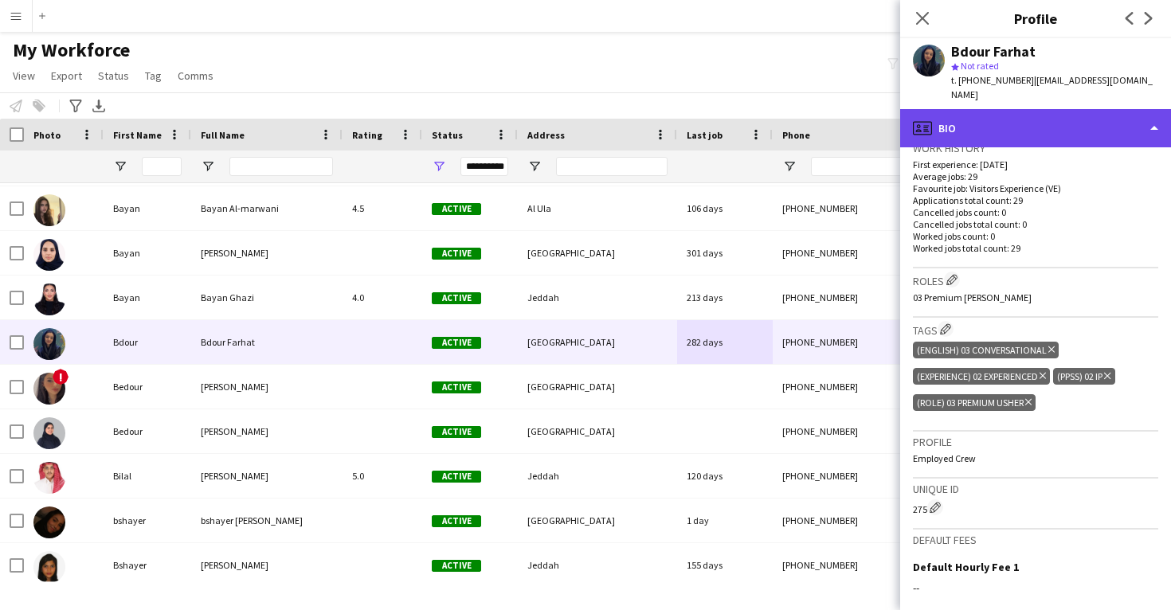
click at [1073, 109] on div "profile Bio" at bounding box center [1035, 128] width 271 height 38
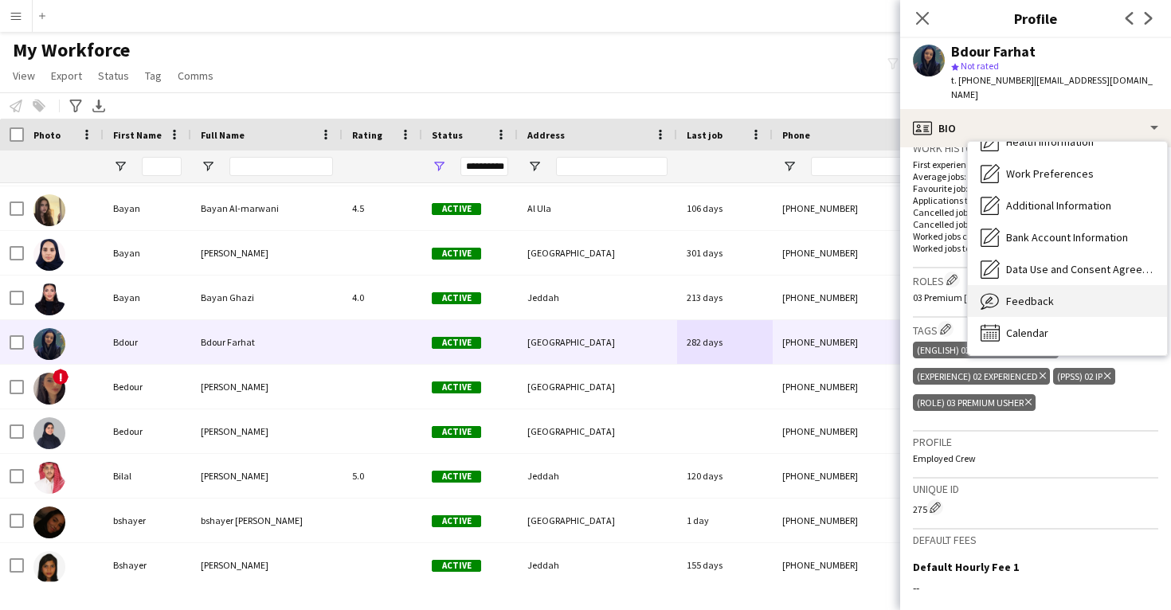
scroll to position [182, 0]
click at [1023, 294] on span "Feedback" at bounding box center [1030, 301] width 48 height 14
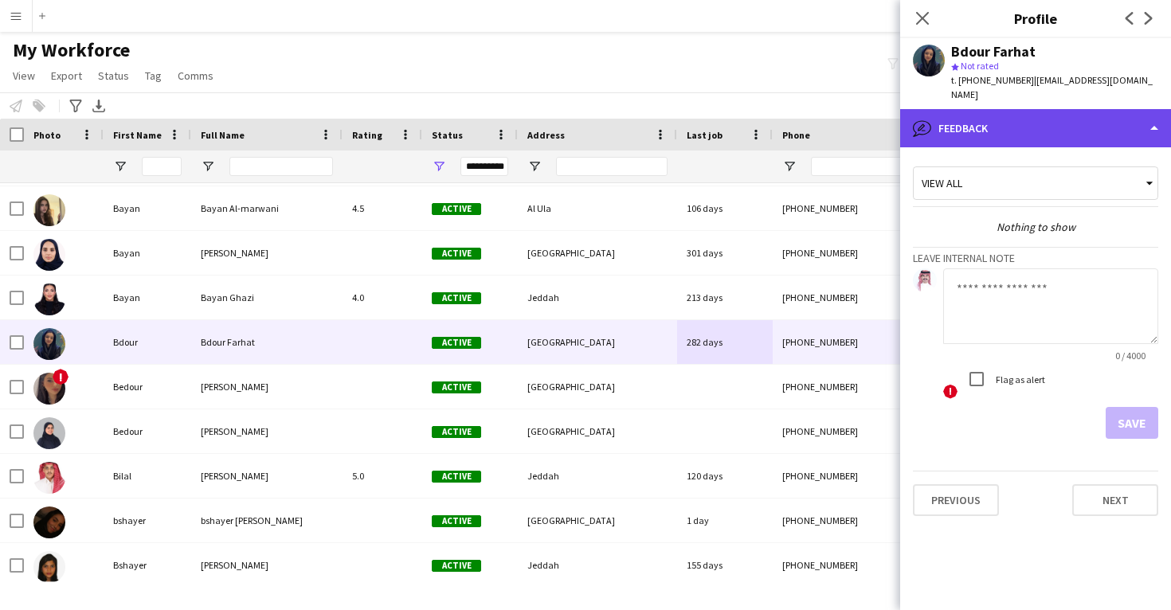
click at [1044, 109] on div "bubble-pencil Feedback" at bounding box center [1035, 128] width 271 height 38
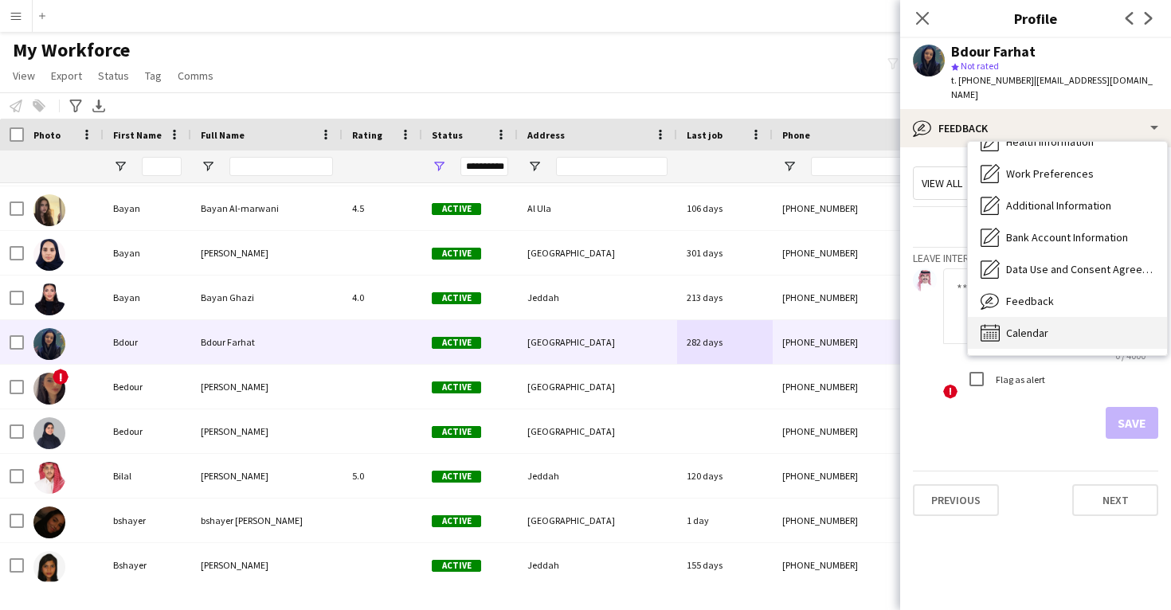
click at [1028, 326] on span "Calendar" at bounding box center [1027, 333] width 42 height 14
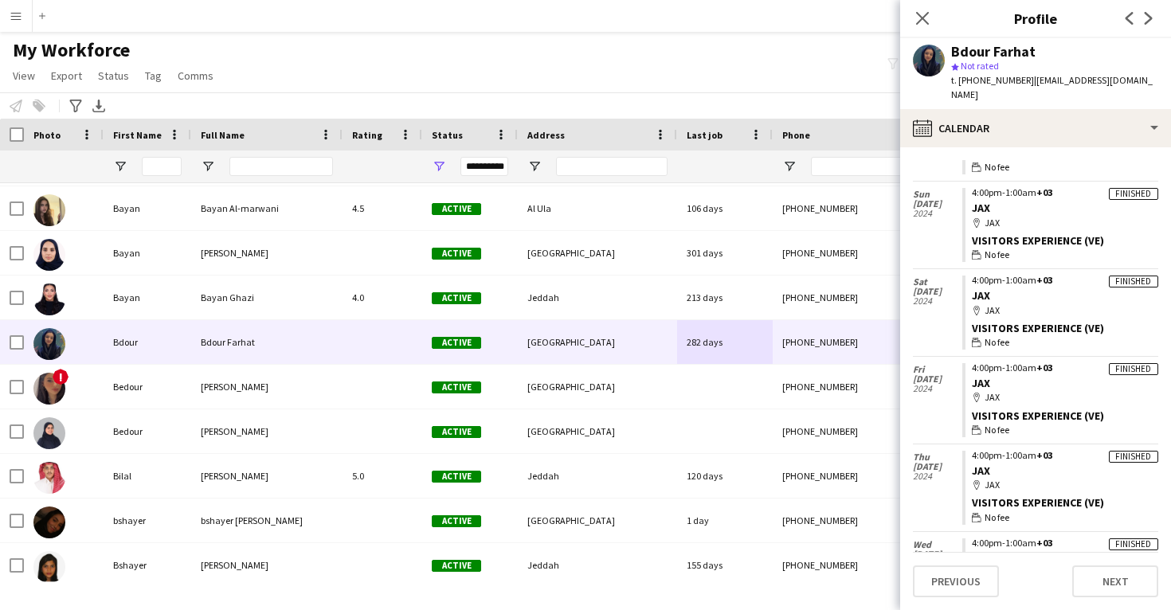
scroll to position [560, 0]
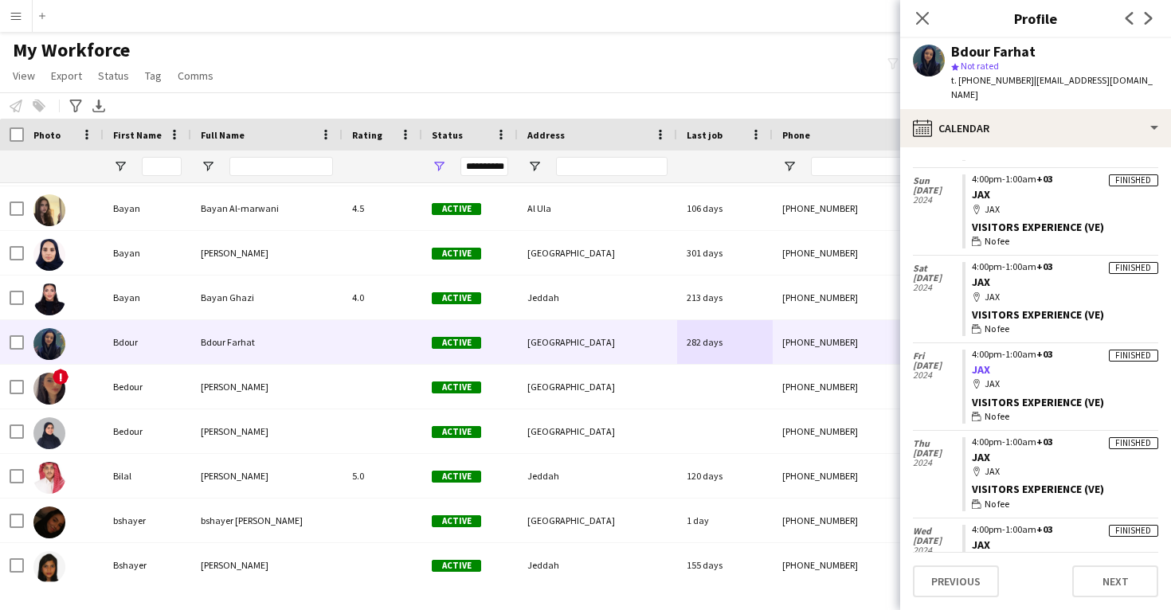
drag, startPoint x: 1000, startPoint y: 350, endPoint x: 974, endPoint y: 349, distance: 25.5
click at [973, 350] on app-crew-calendar-job-card "Finished 4:00pm-1:00am +03 JAX map-marker JAX Visitors Experience (VE) wallet N…" at bounding box center [1060, 387] width 196 height 74
copy link "JAX"
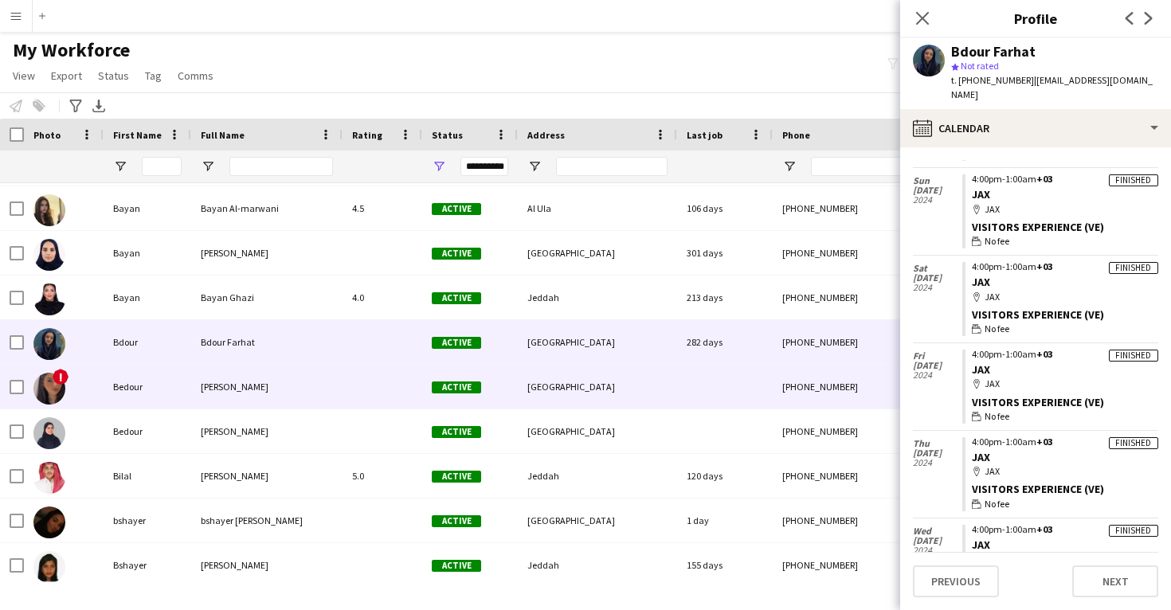
click at [604, 372] on div "[GEOGRAPHIC_DATA]" at bounding box center [597, 387] width 159 height 44
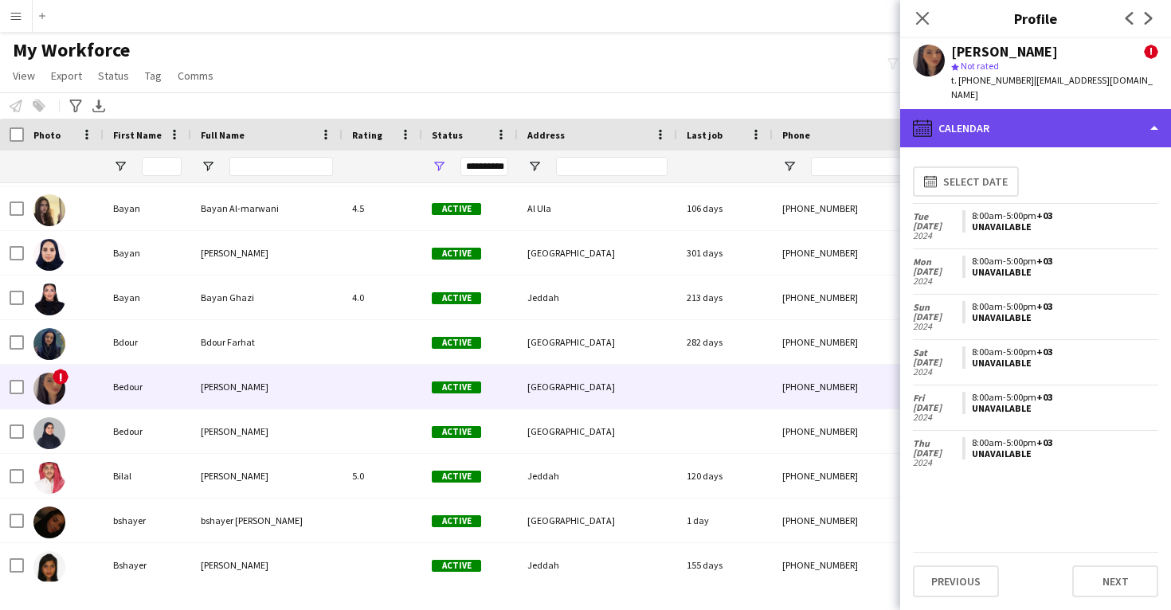
click at [1052, 111] on div "calendar-full Calendar" at bounding box center [1035, 128] width 271 height 38
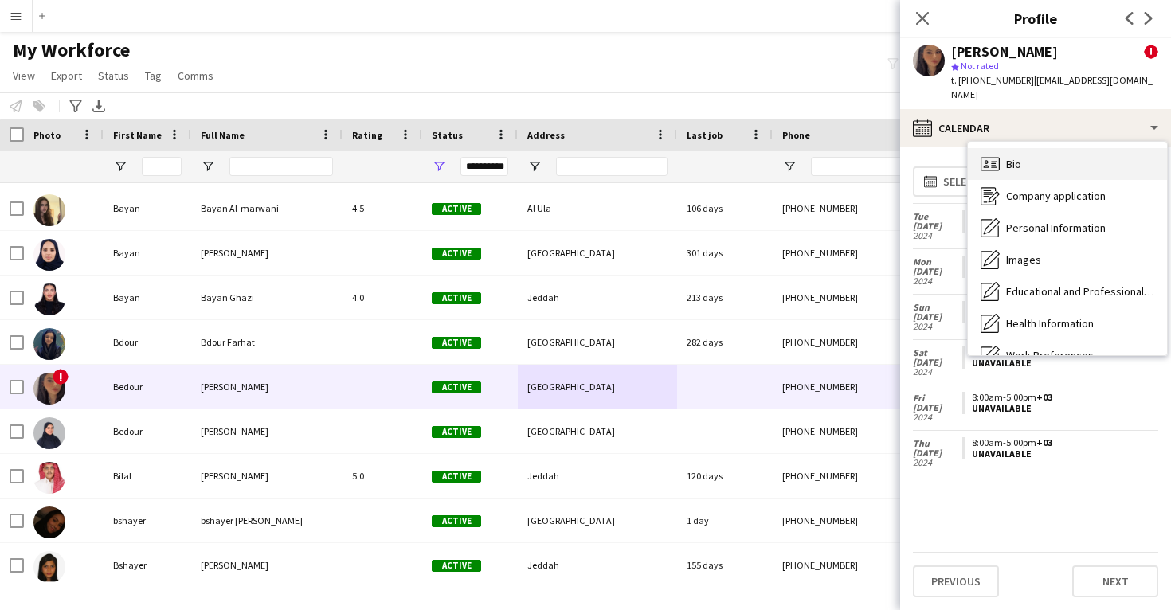
click at [1052, 148] on div "Bio Bio" at bounding box center [1067, 164] width 199 height 32
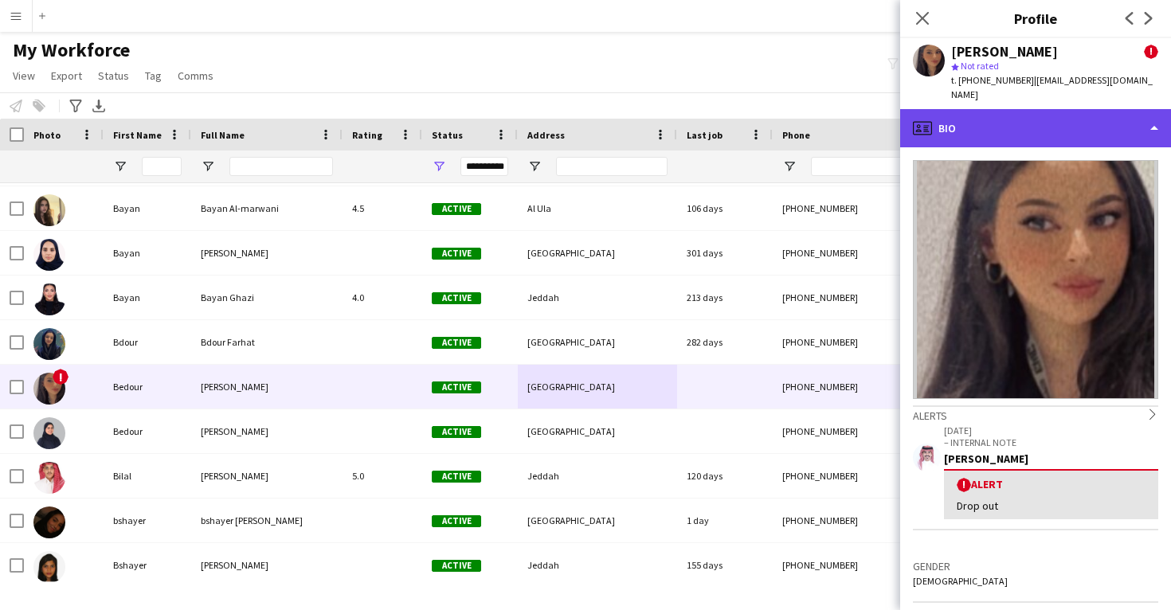
click at [1053, 116] on div "profile Bio" at bounding box center [1035, 128] width 271 height 38
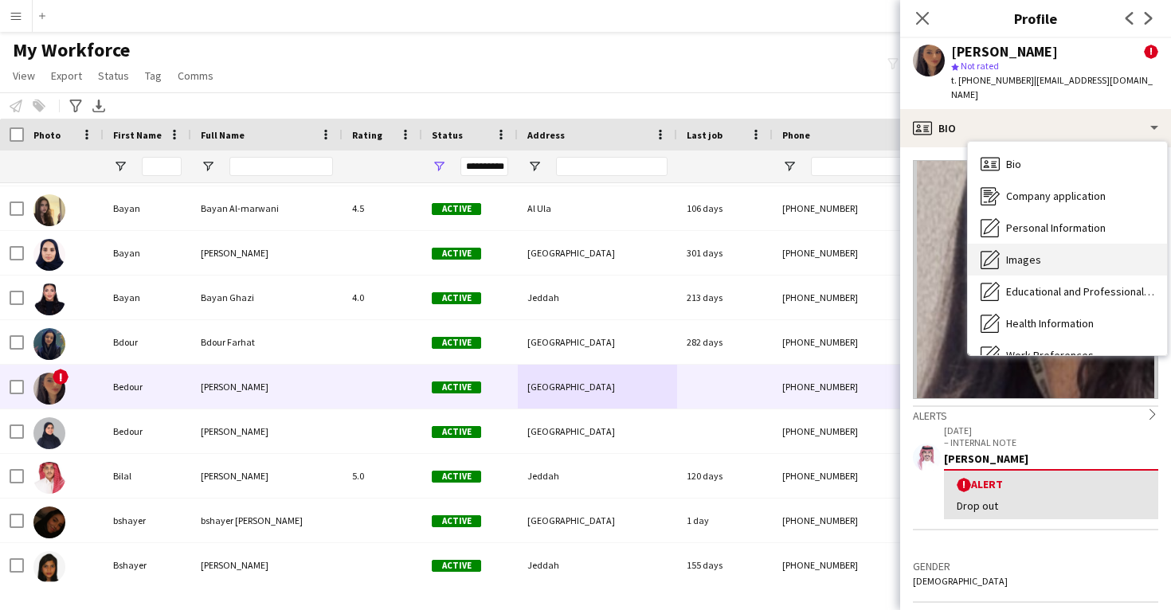
click at [1044, 249] on div "Images Images" at bounding box center [1067, 260] width 199 height 32
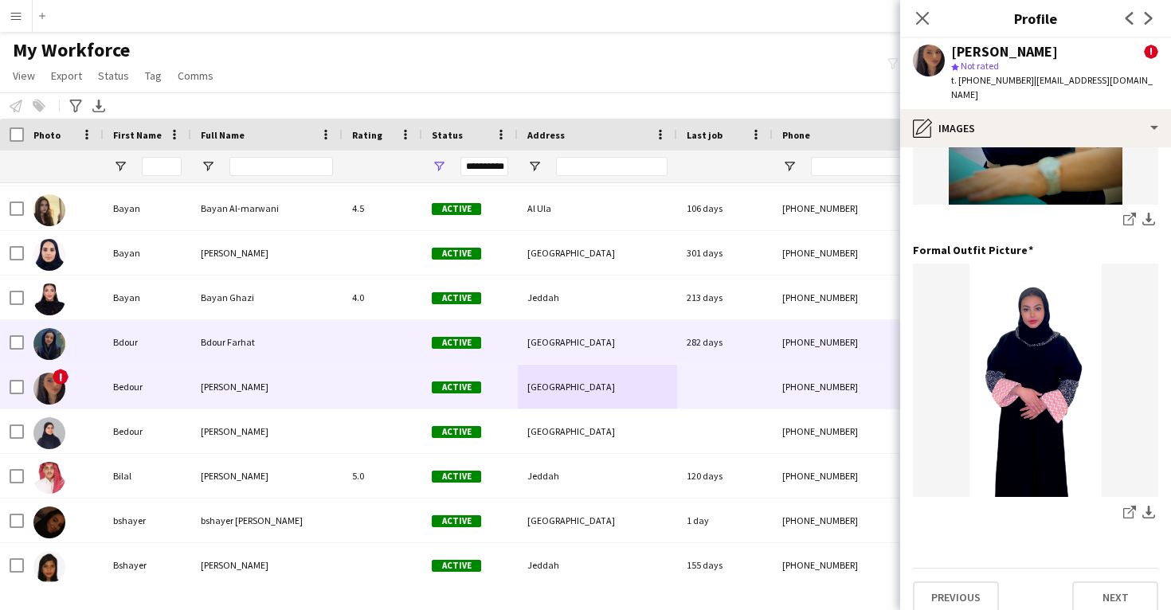
scroll to position [502, 0]
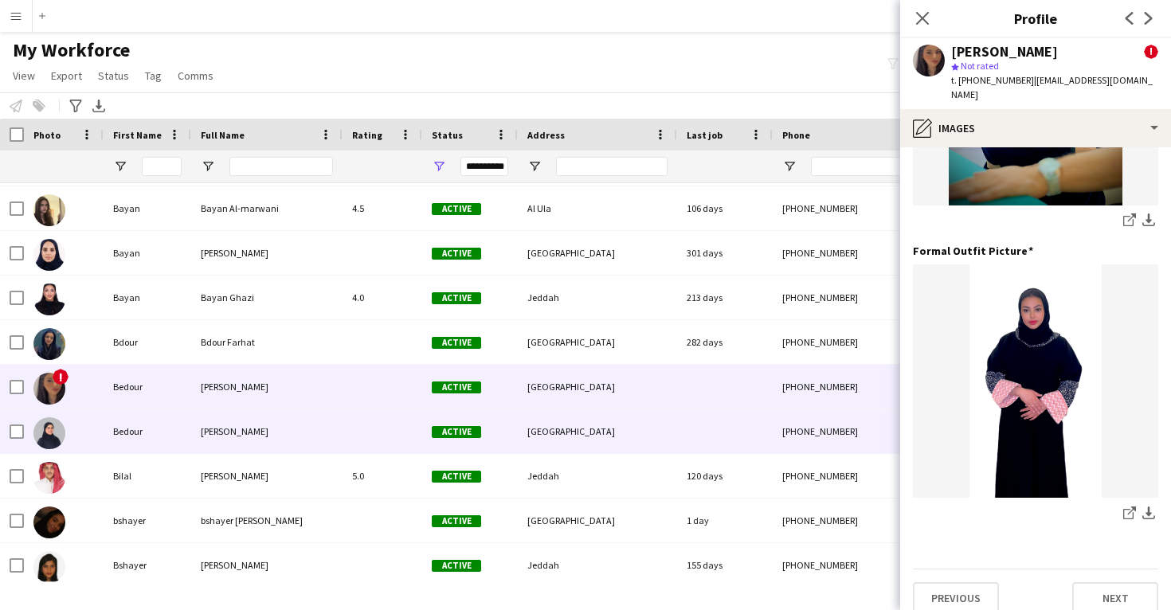
click at [556, 440] on div "[GEOGRAPHIC_DATA]" at bounding box center [597, 431] width 159 height 44
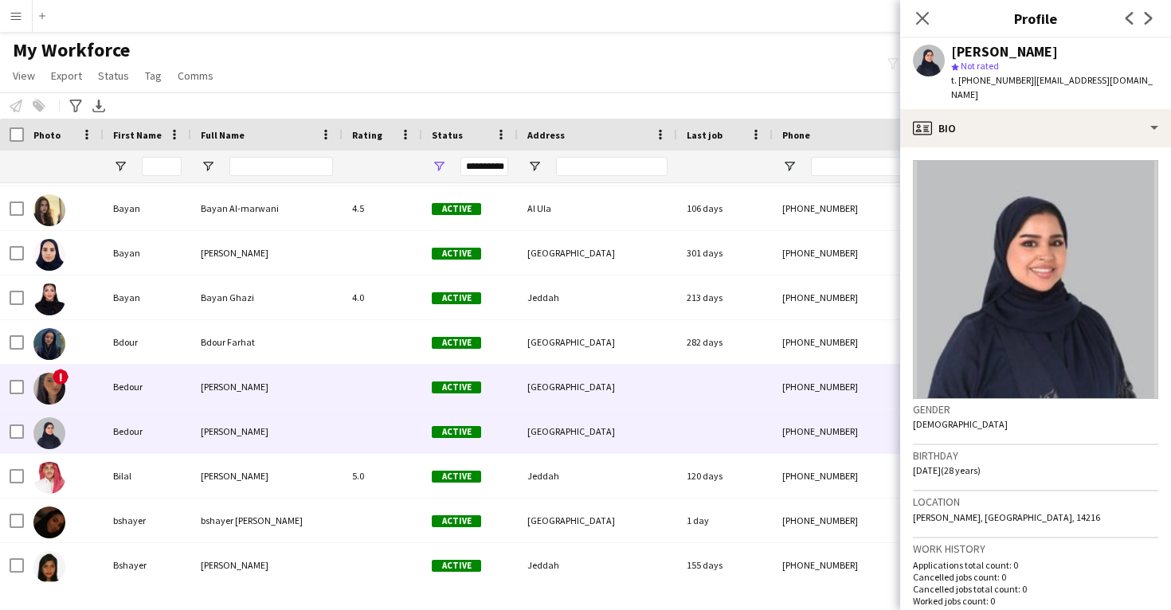
click at [603, 373] on div "[GEOGRAPHIC_DATA]" at bounding box center [597, 387] width 159 height 44
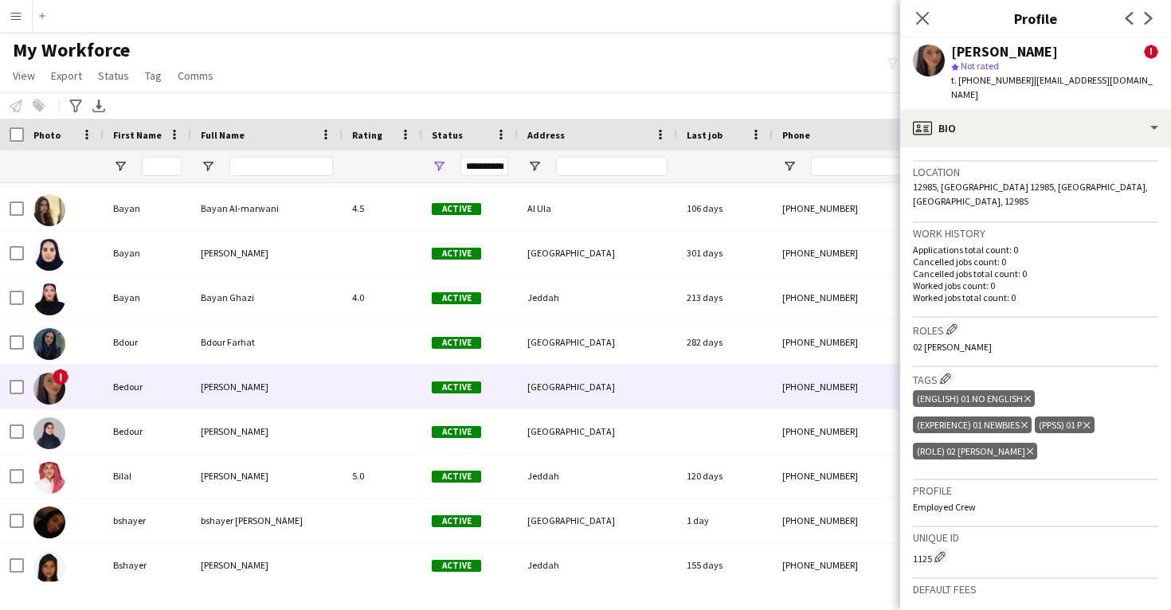
scroll to position [488, 0]
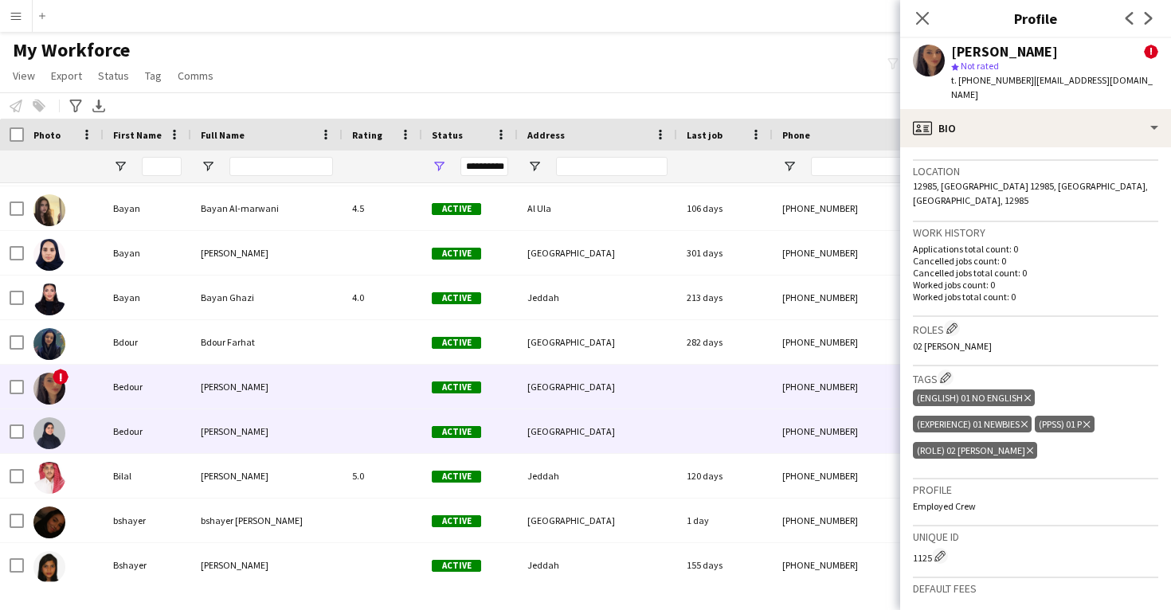
click at [582, 445] on div "[GEOGRAPHIC_DATA]" at bounding box center [597, 431] width 159 height 44
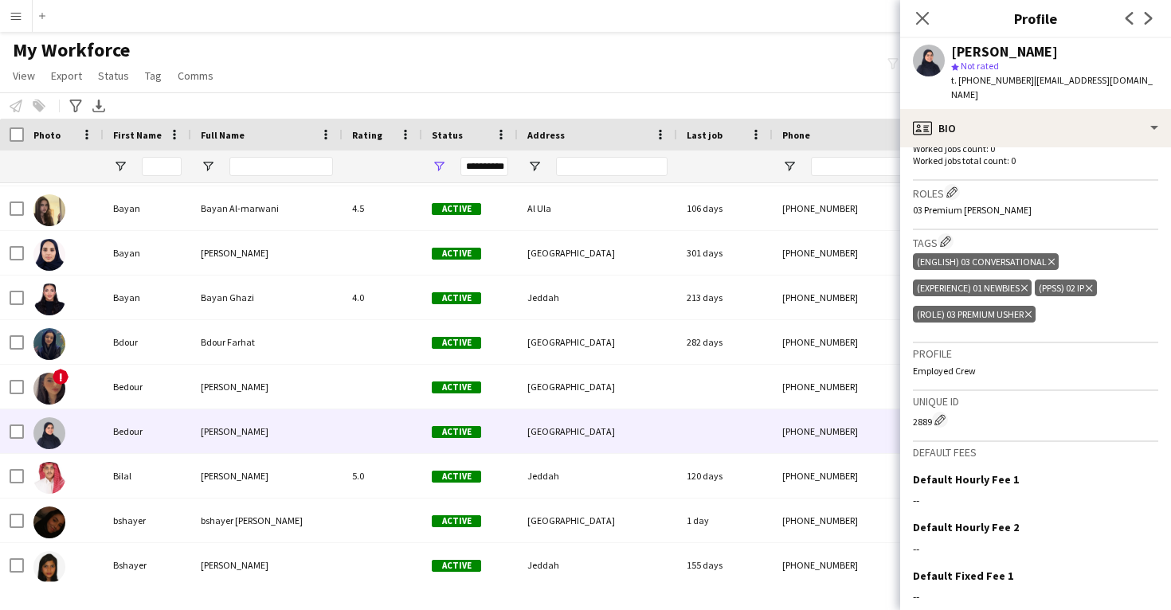
scroll to position [457, 0]
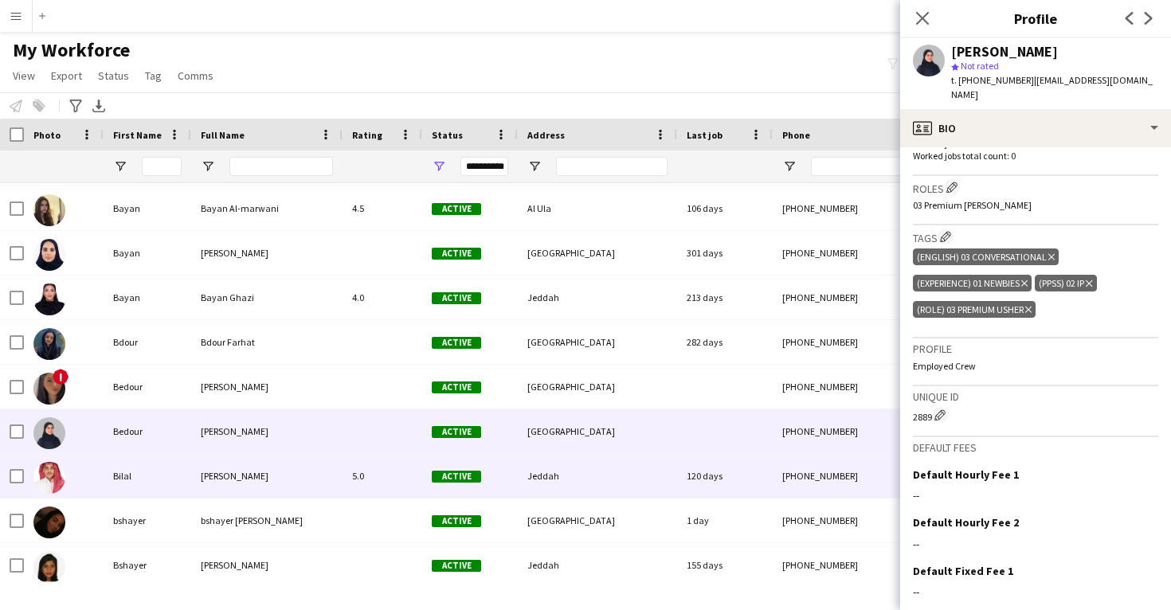
click at [662, 473] on div "Jeddah" at bounding box center [597, 476] width 159 height 44
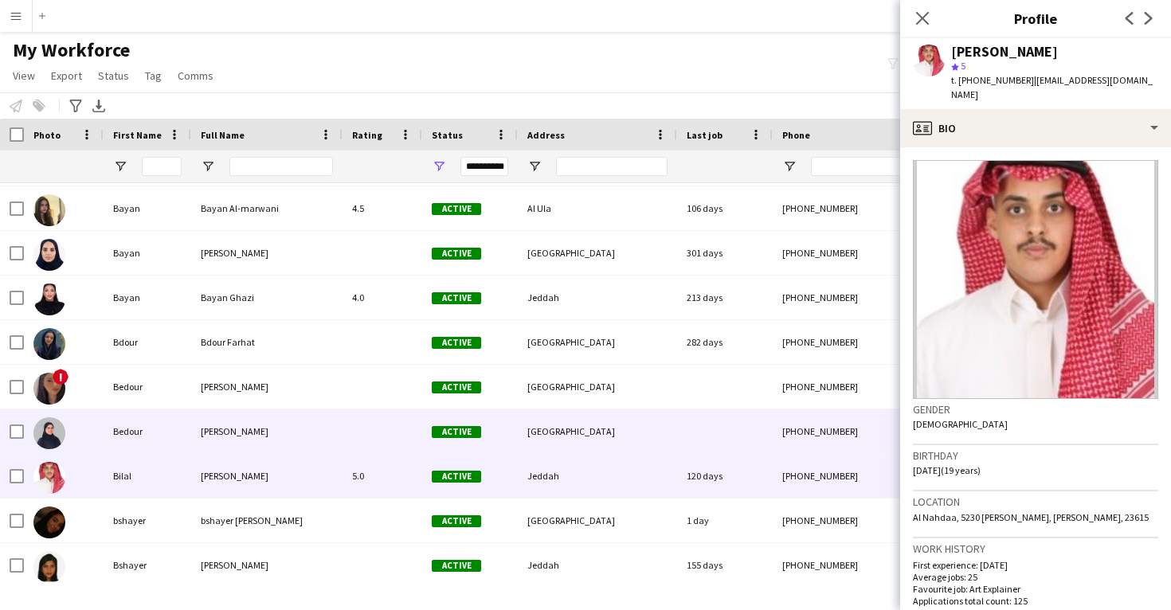
click at [769, 437] on div at bounding box center [725, 431] width 96 height 44
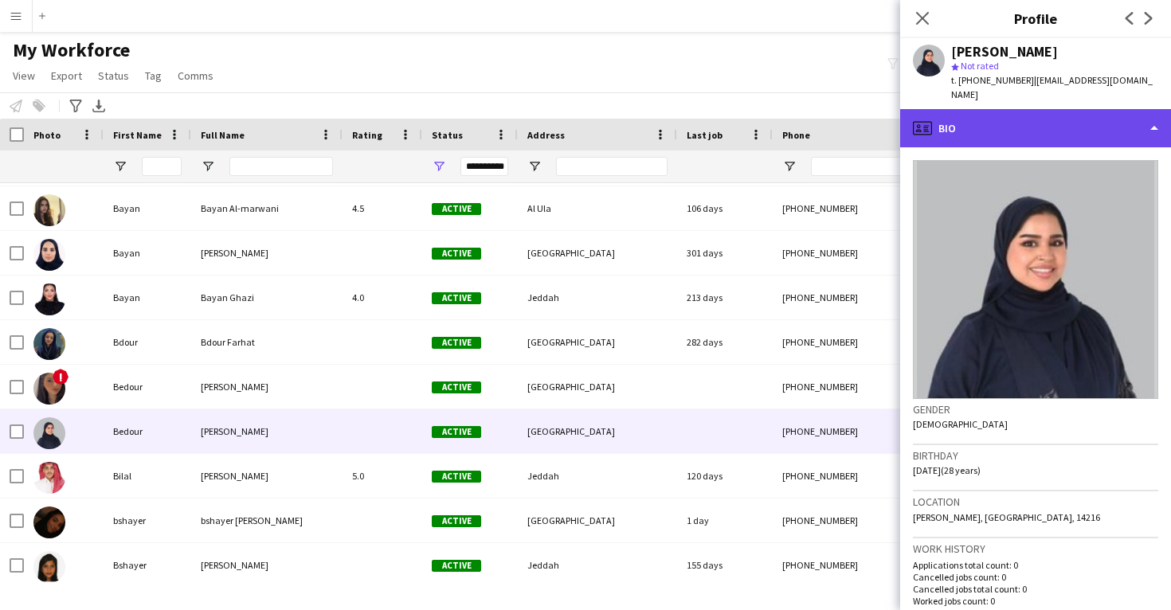
click at [1047, 115] on div "profile Bio" at bounding box center [1035, 128] width 271 height 38
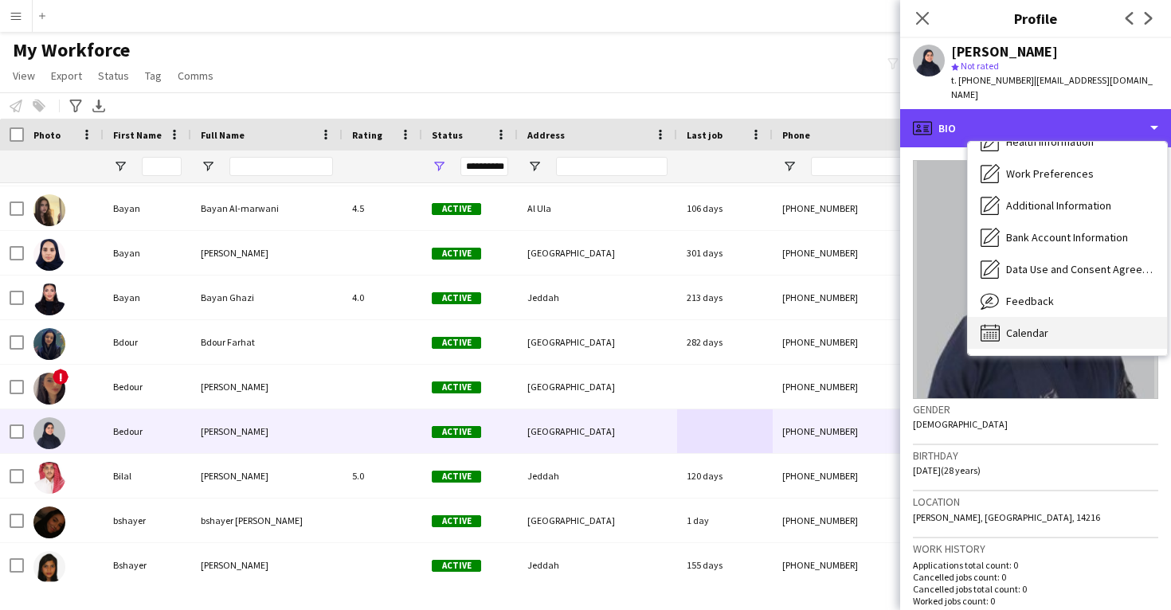
scroll to position [182, 0]
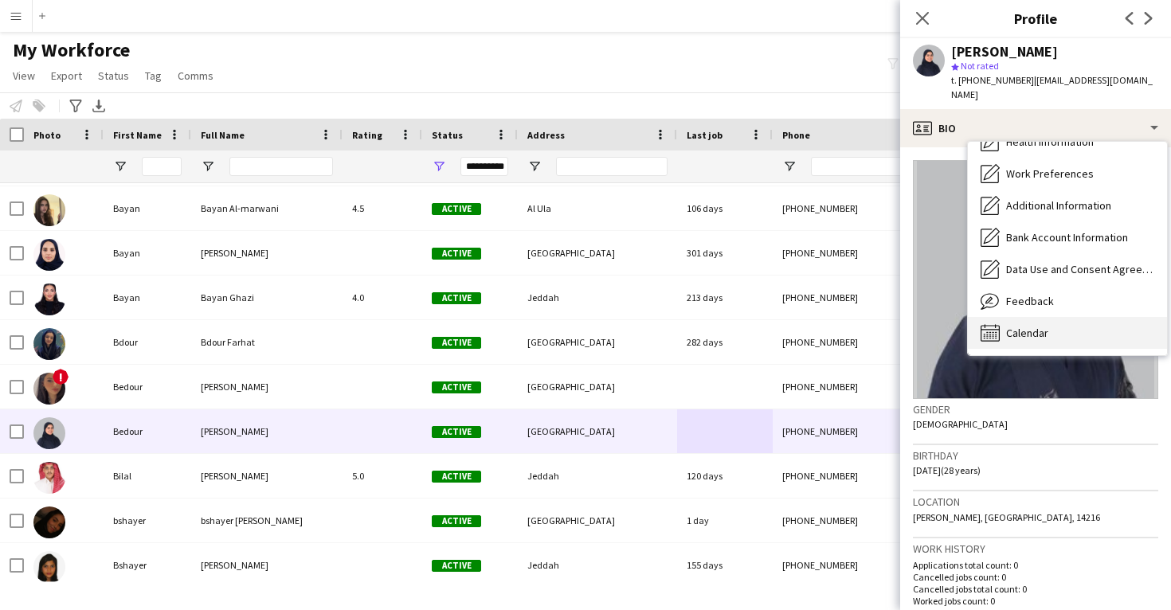
click at [1020, 326] on span "Calendar" at bounding box center [1027, 333] width 42 height 14
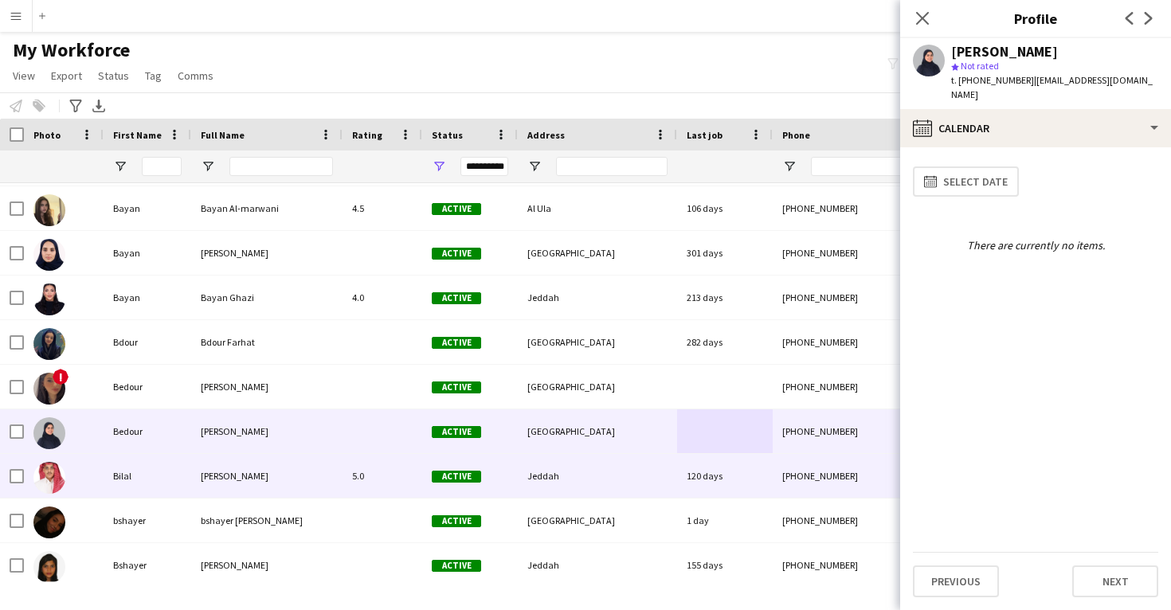
click at [695, 465] on div "120 days" at bounding box center [725, 476] width 96 height 44
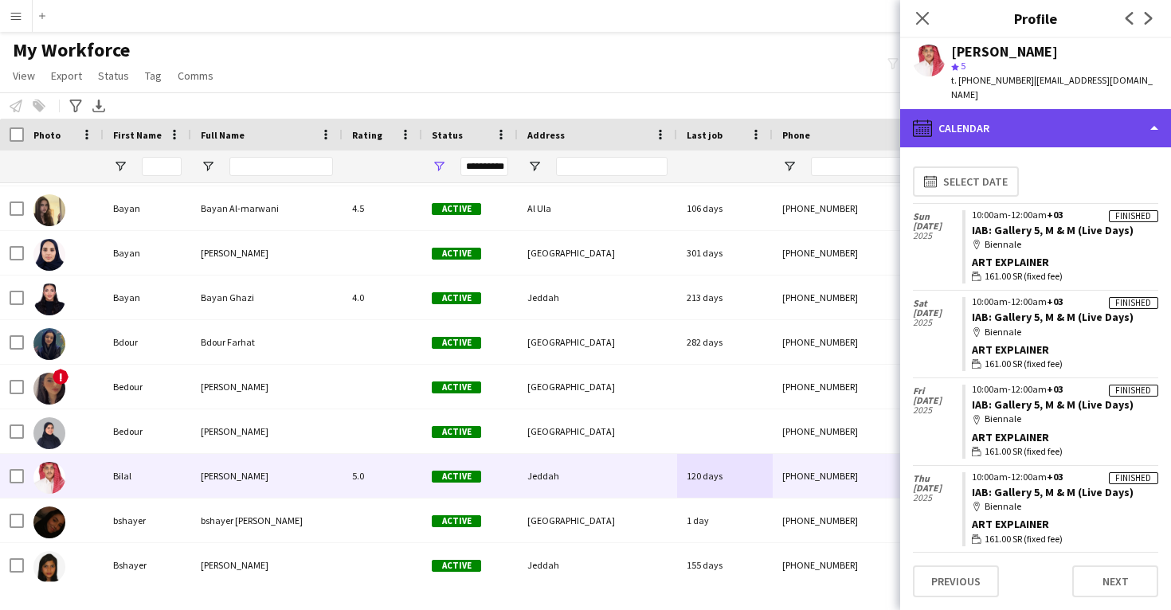
click at [1024, 109] on div "calendar-full Calendar" at bounding box center [1035, 128] width 271 height 38
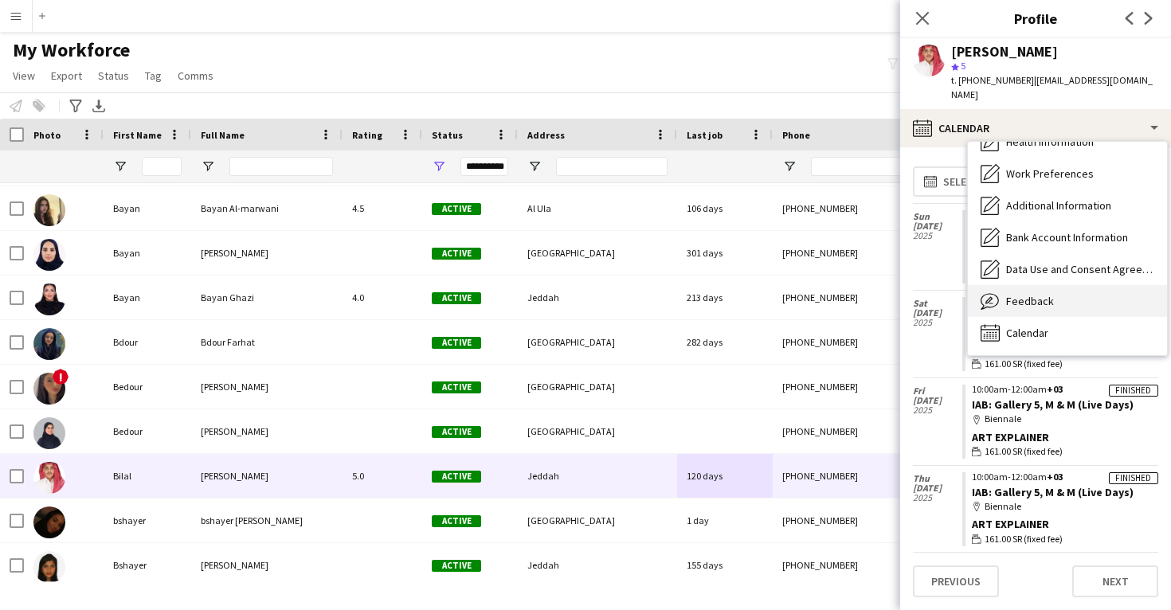
click at [1054, 285] on div "Feedback Feedback" at bounding box center [1067, 301] width 199 height 32
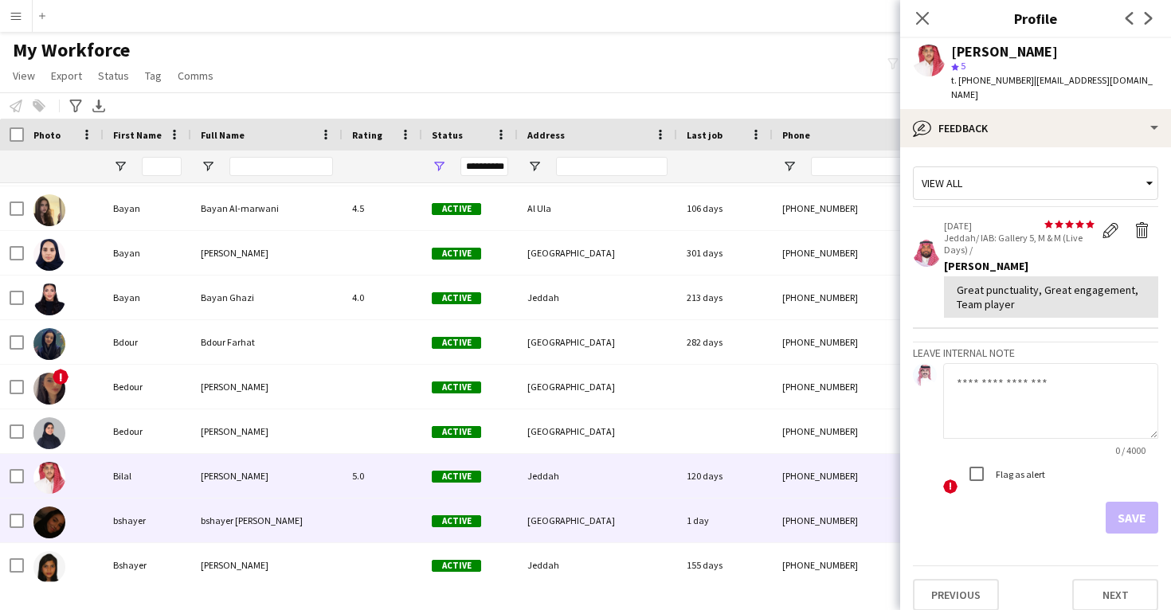
click at [663, 504] on div "[GEOGRAPHIC_DATA]" at bounding box center [597, 521] width 159 height 44
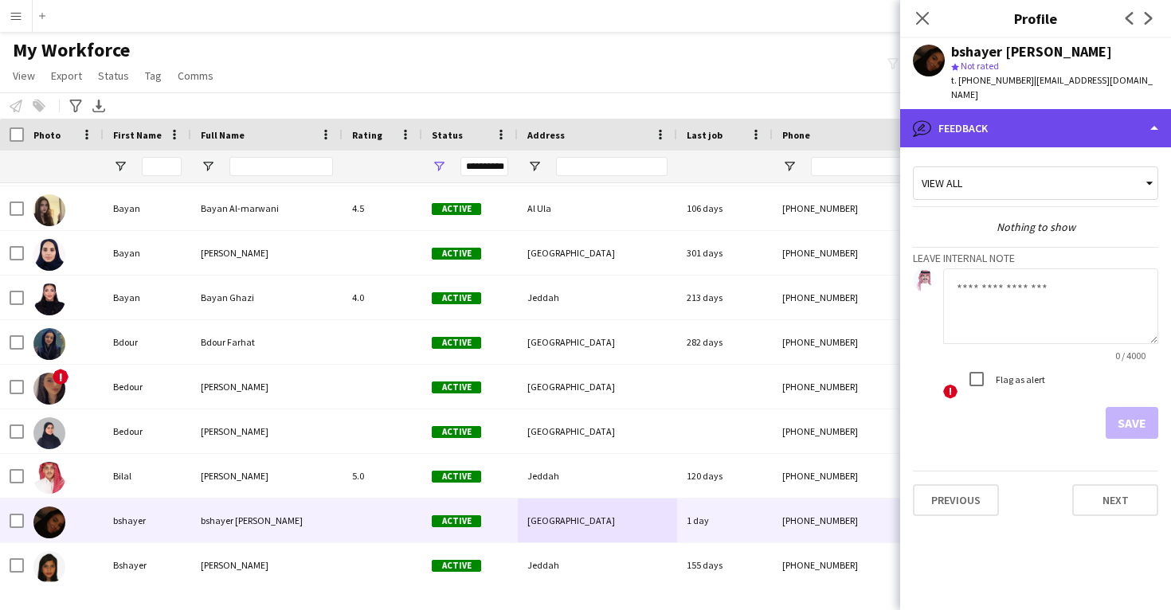
click at [1052, 120] on div "bubble-pencil Feedback" at bounding box center [1035, 128] width 271 height 38
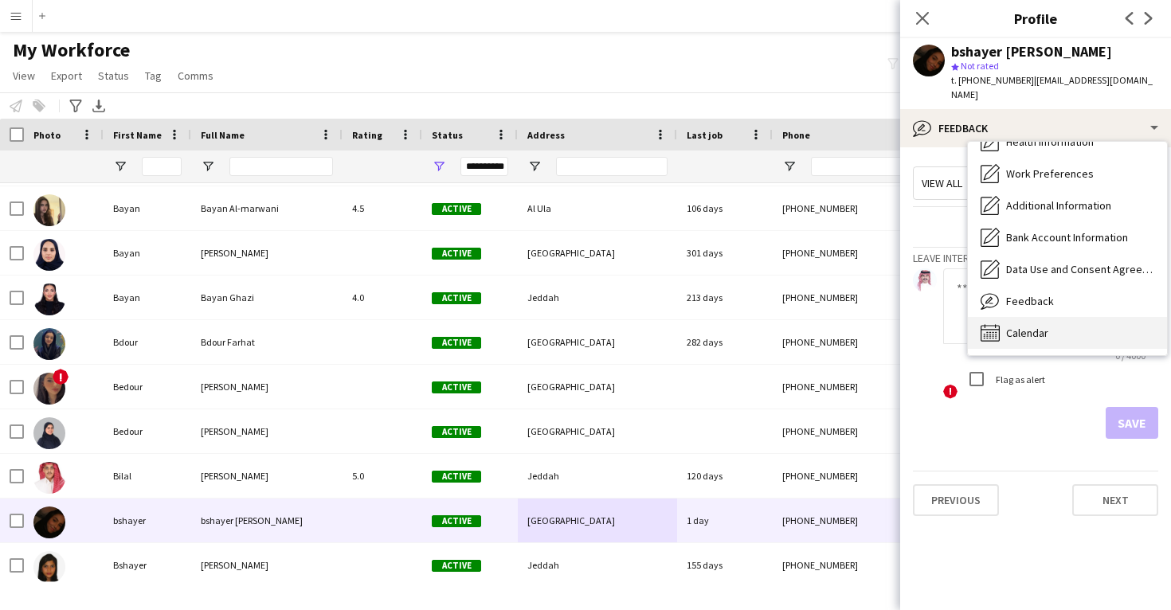
click at [1043, 326] on span "Calendar" at bounding box center [1027, 333] width 42 height 14
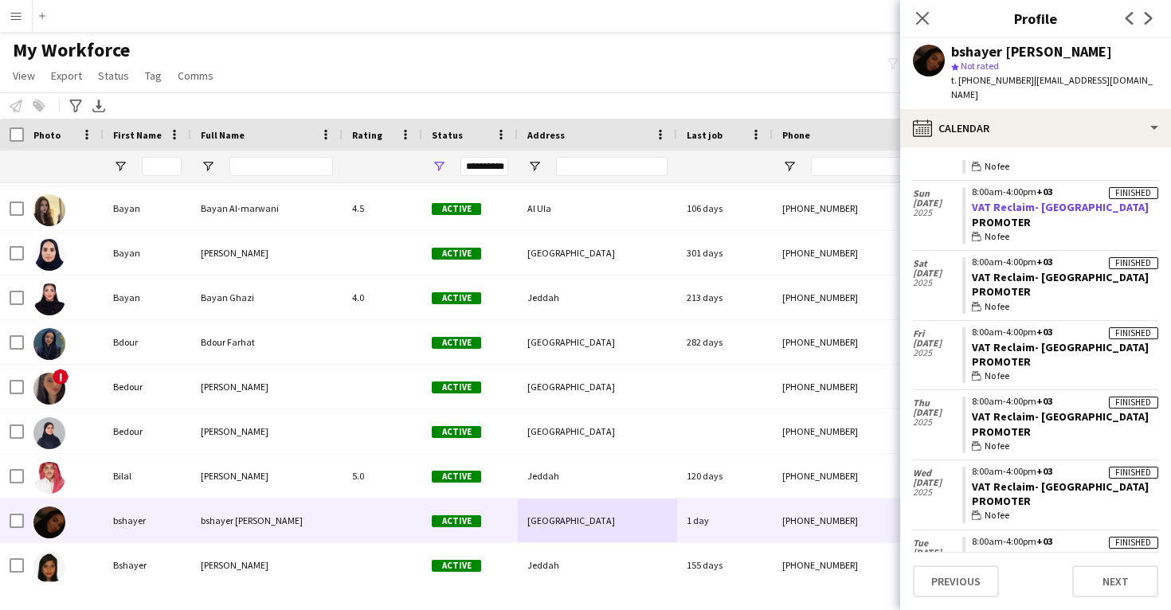
scroll to position [585, 0]
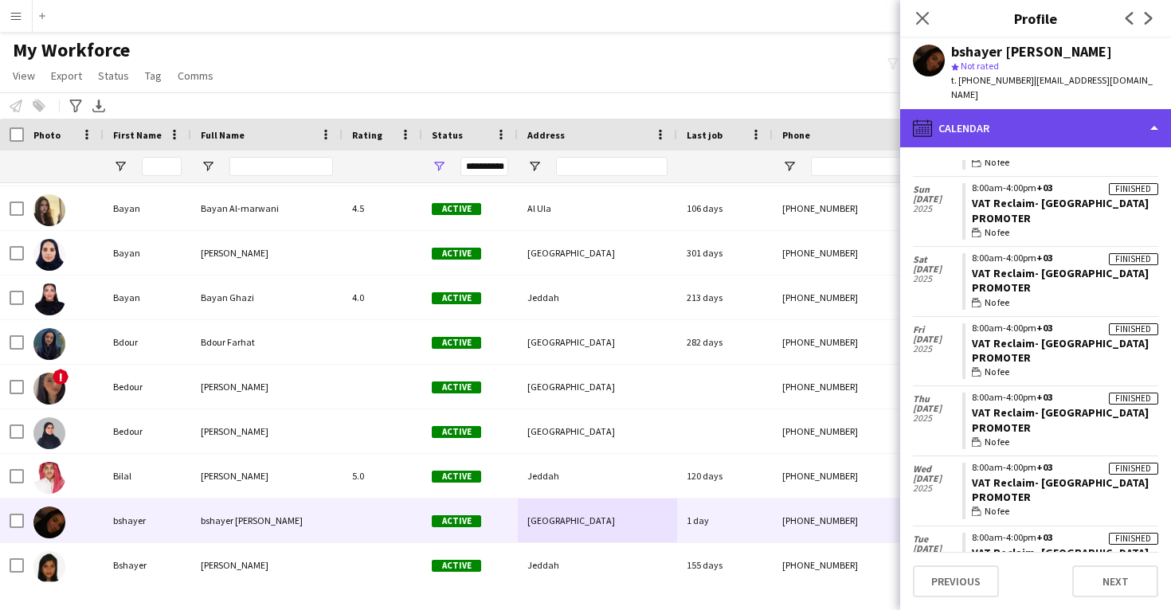
click at [1071, 109] on div "calendar-full Calendar" at bounding box center [1035, 128] width 271 height 38
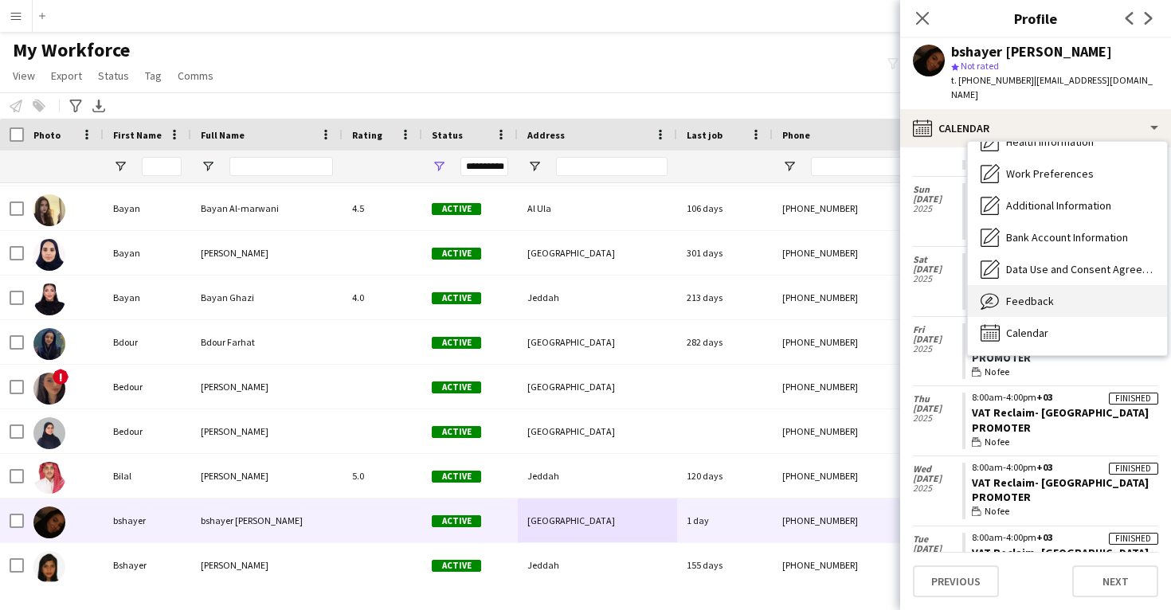
click at [1076, 285] on div "Feedback Feedback" at bounding box center [1067, 301] width 199 height 32
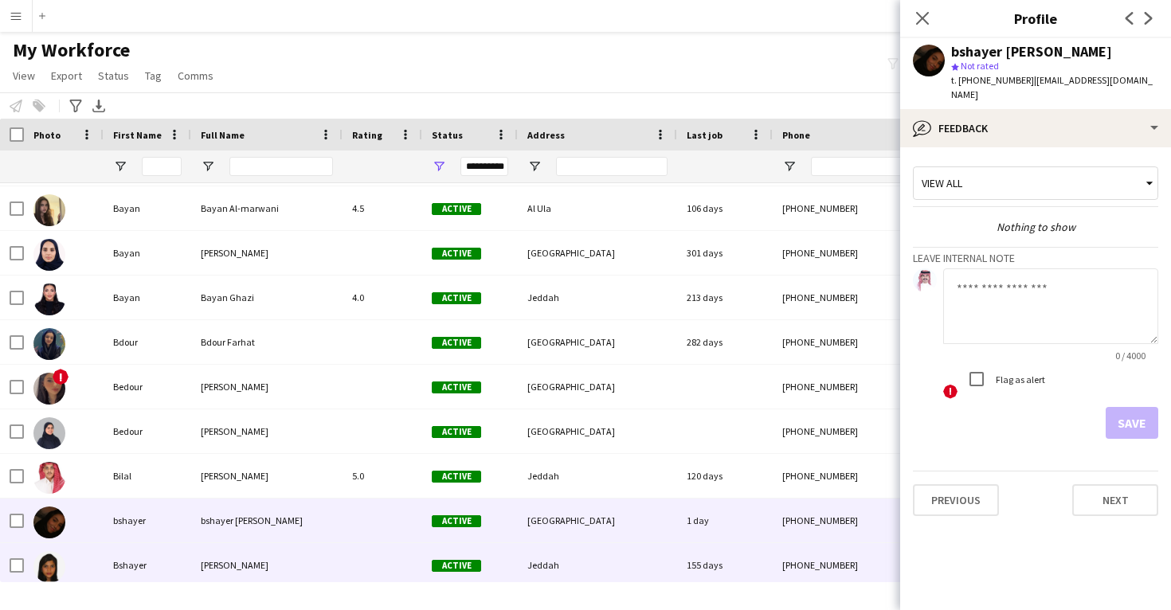
scroll to position [17043, 0]
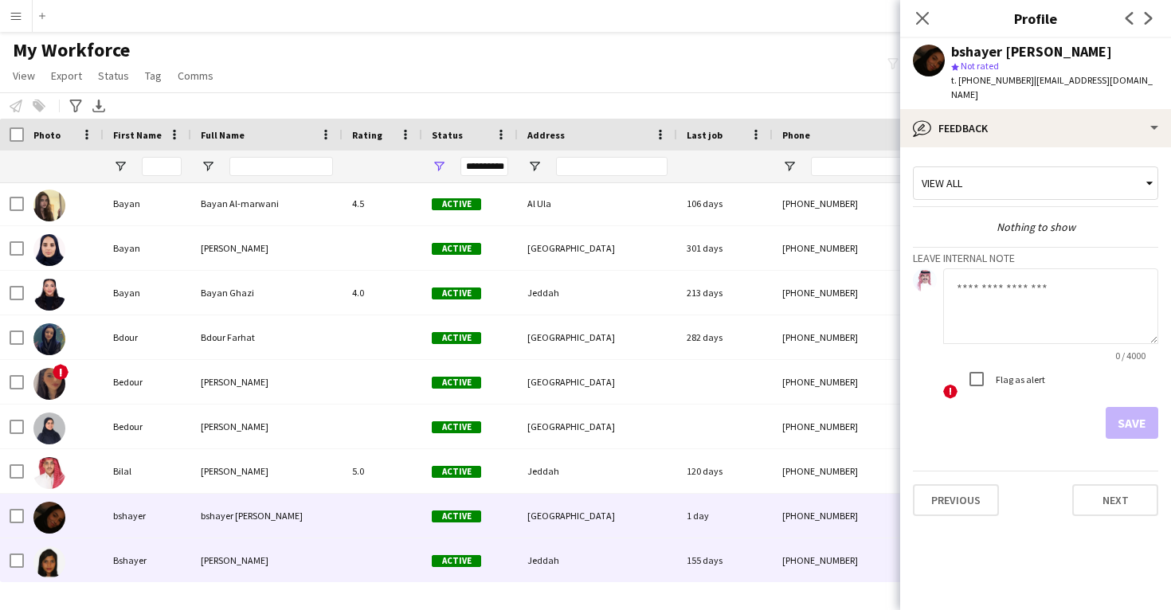
click at [653, 557] on div "Jeddah" at bounding box center [597, 561] width 159 height 44
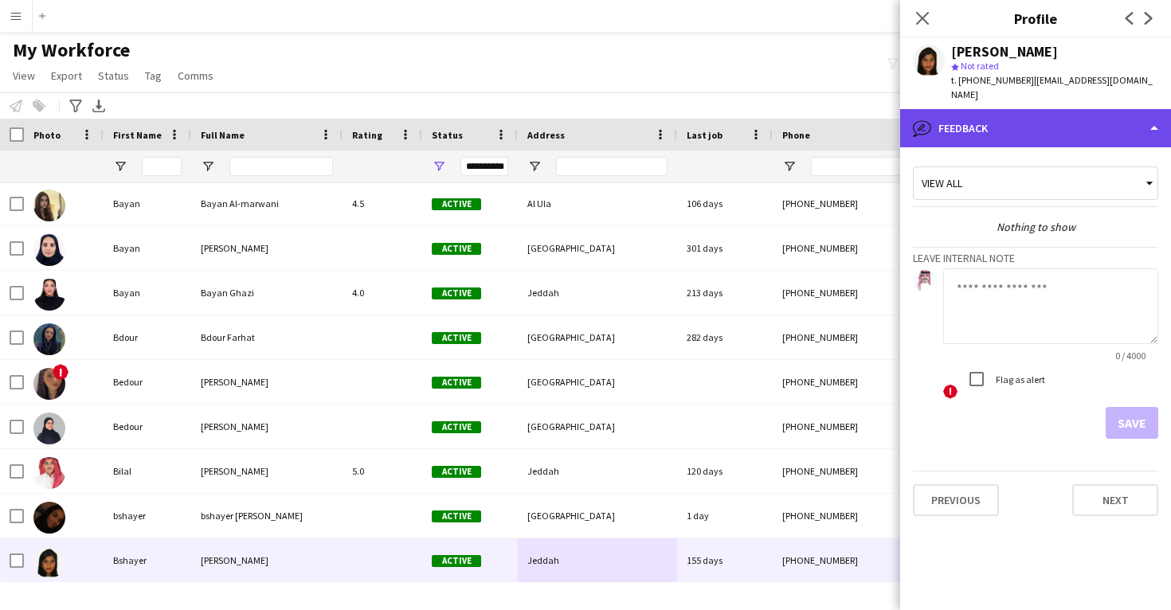
click at [1059, 112] on div "bubble-pencil Feedback" at bounding box center [1035, 128] width 271 height 38
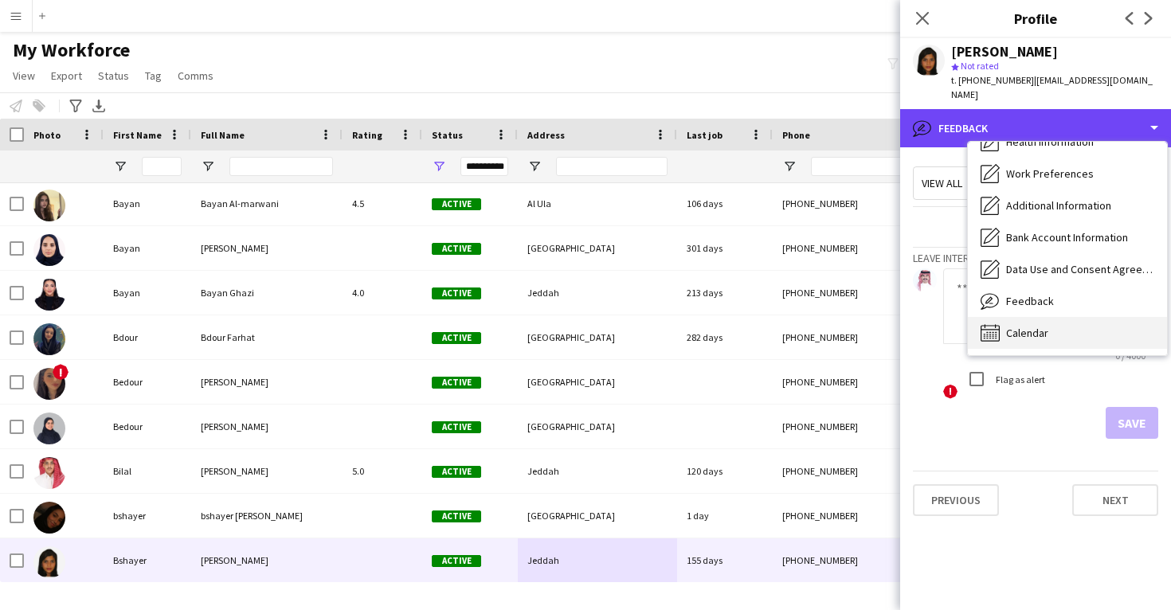
scroll to position [182, 0]
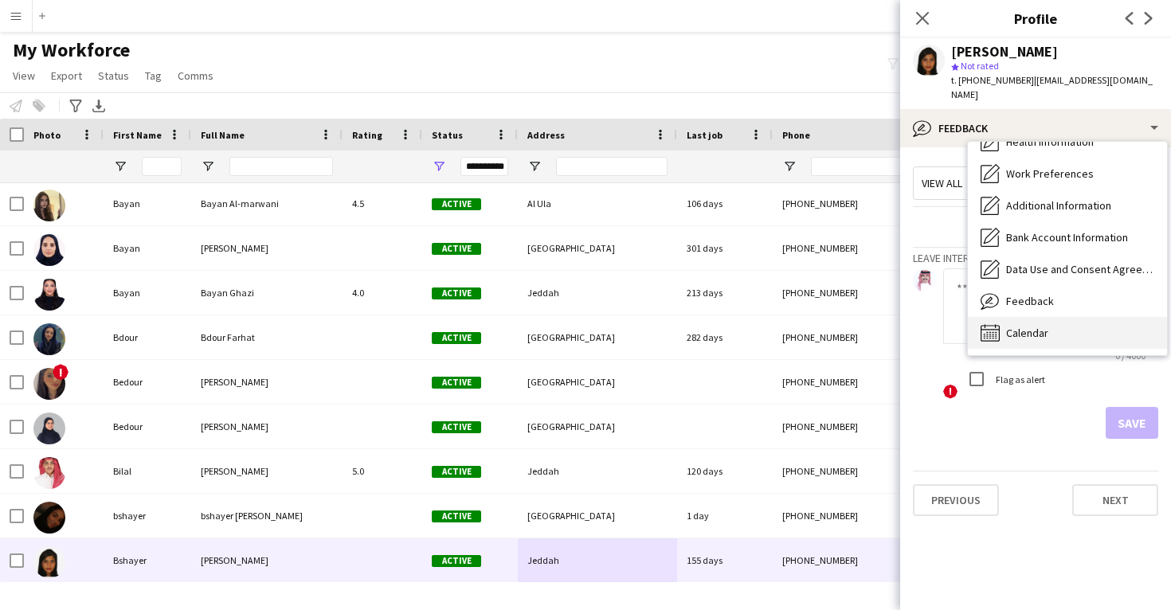
click at [1032, 326] on span "Calendar" at bounding box center [1027, 333] width 42 height 14
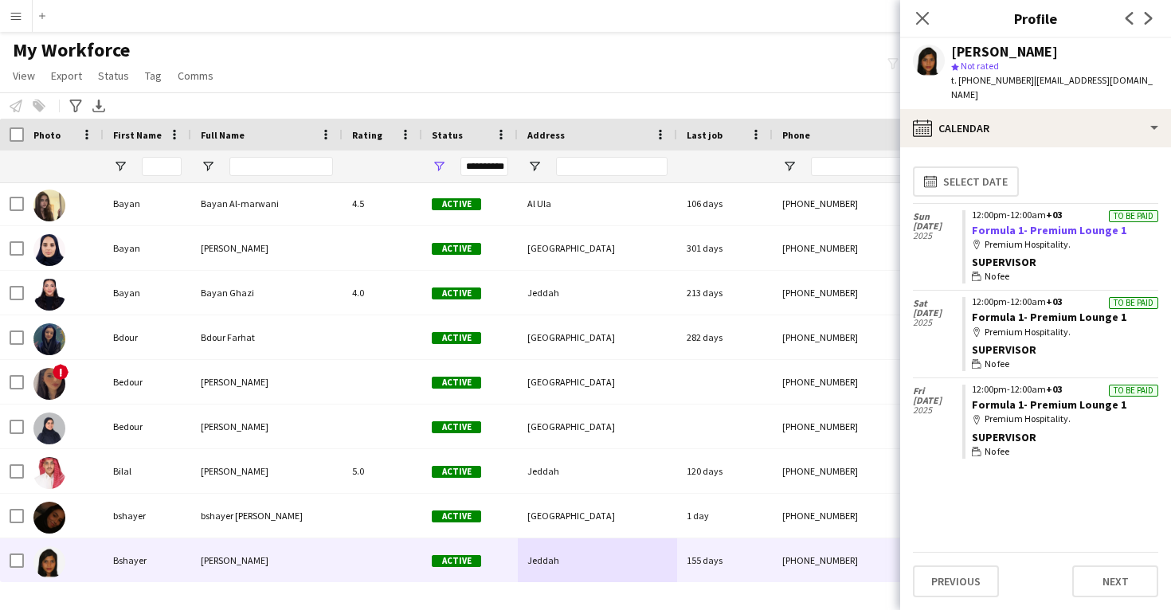
click at [1024, 223] on link "Formula 1- Premium Lounge 1" at bounding box center [1049, 230] width 155 height 14
drag, startPoint x: 1124, startPoint y: 212, endPoint x: 969, endPoint y: 221, distance: 155.6
click at [969, 221] on app-crew-calendar-job-card "To be paid 12:00pm-12:00am +03 Formula 1- Premium Lounge 1 map-marker Premium H…" at bounding box center [1060, 247] width 196 height 74
copy link "Formula 1- Premium Lounge 1"
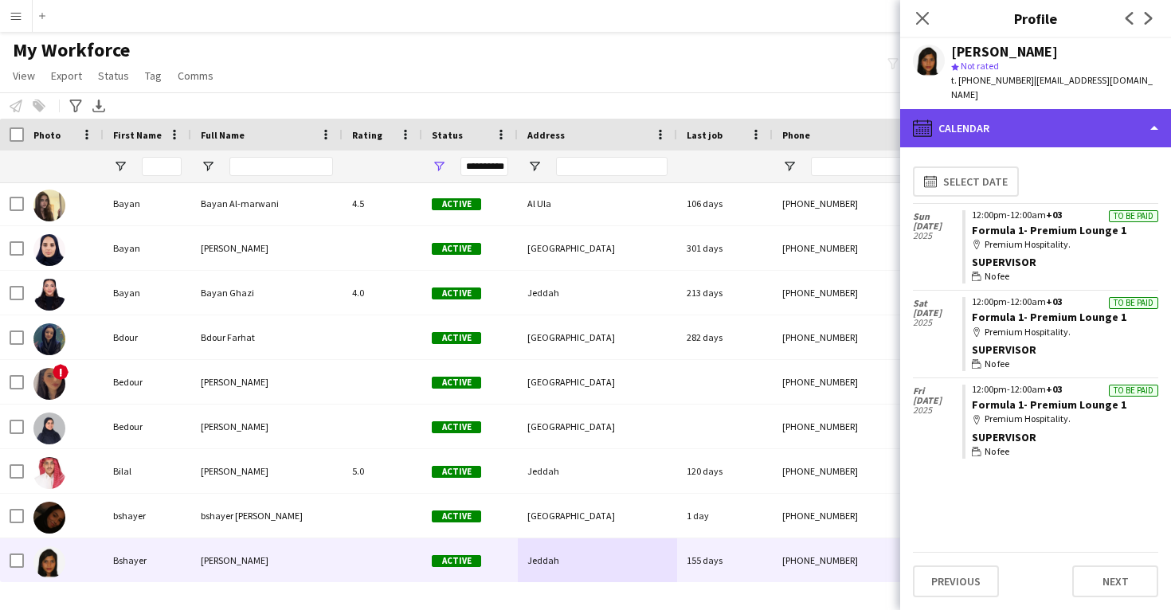
click at [985, 109] on div "calendar-full Calendar" at bounding box center [1035, 128] width 271 height 38
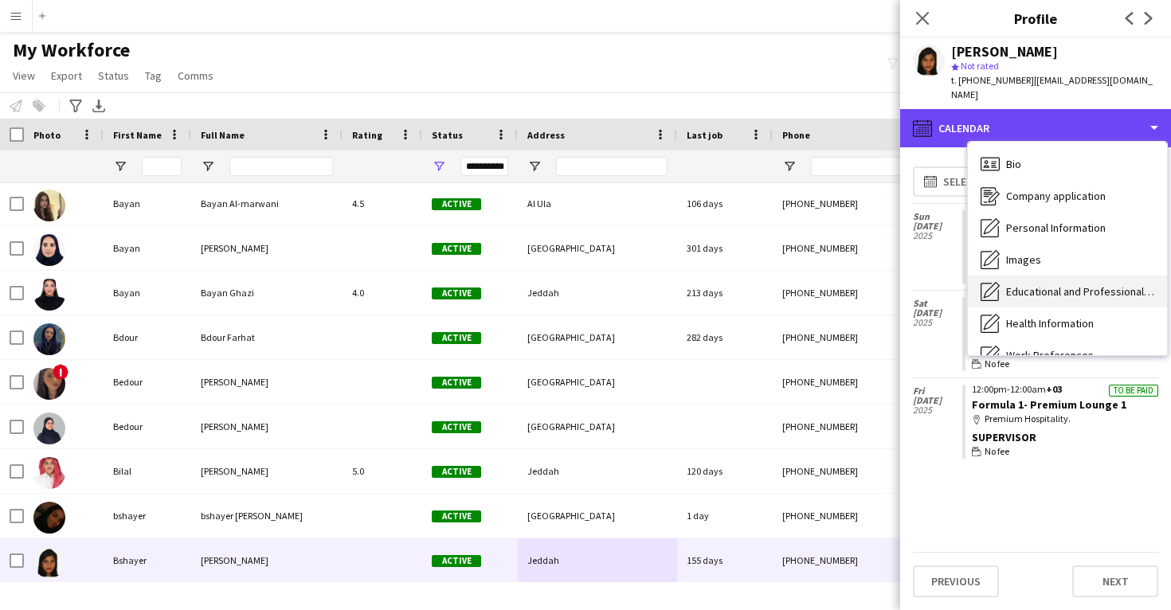
scroll to position [0, 0]
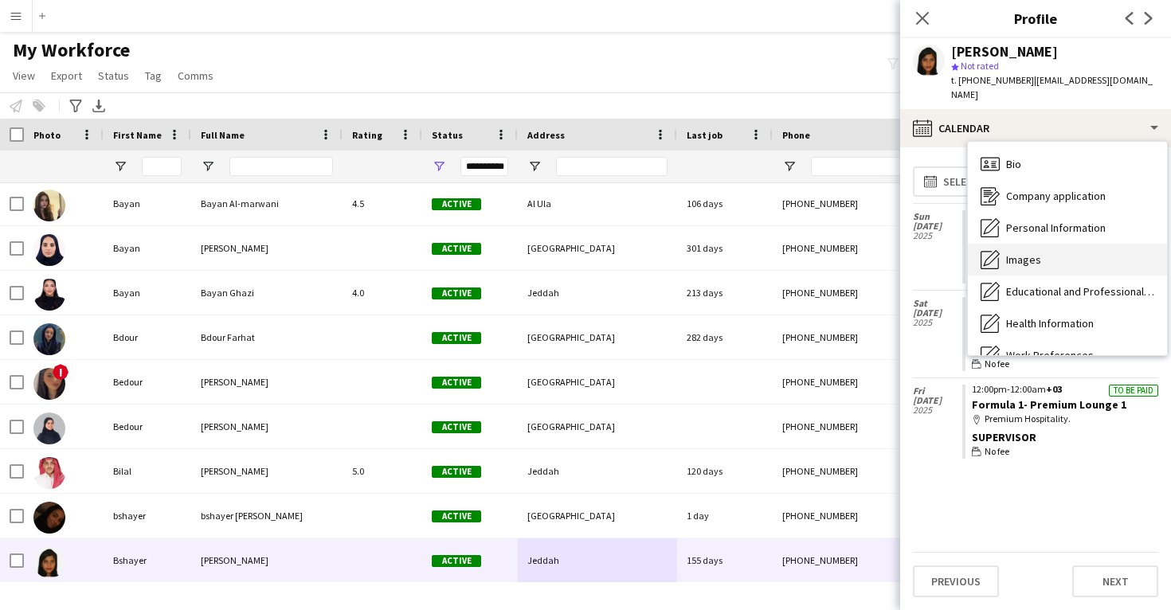
click at [1032, 253] on span "Images" at bounding box center [1023, 260] width 35 height 14
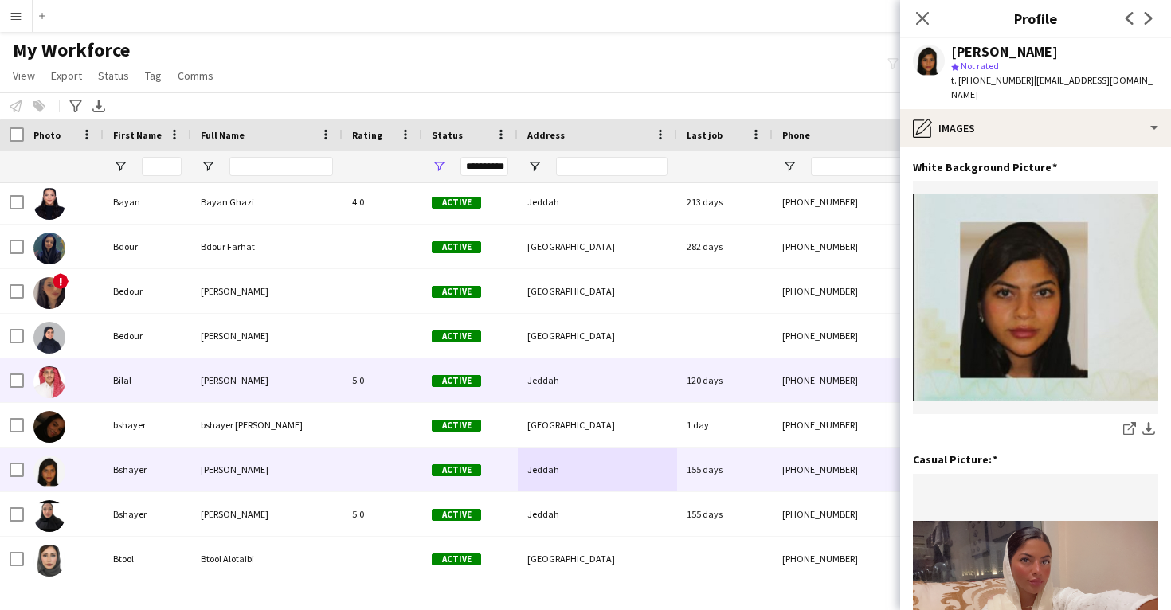
scroll to position [17153, 0]
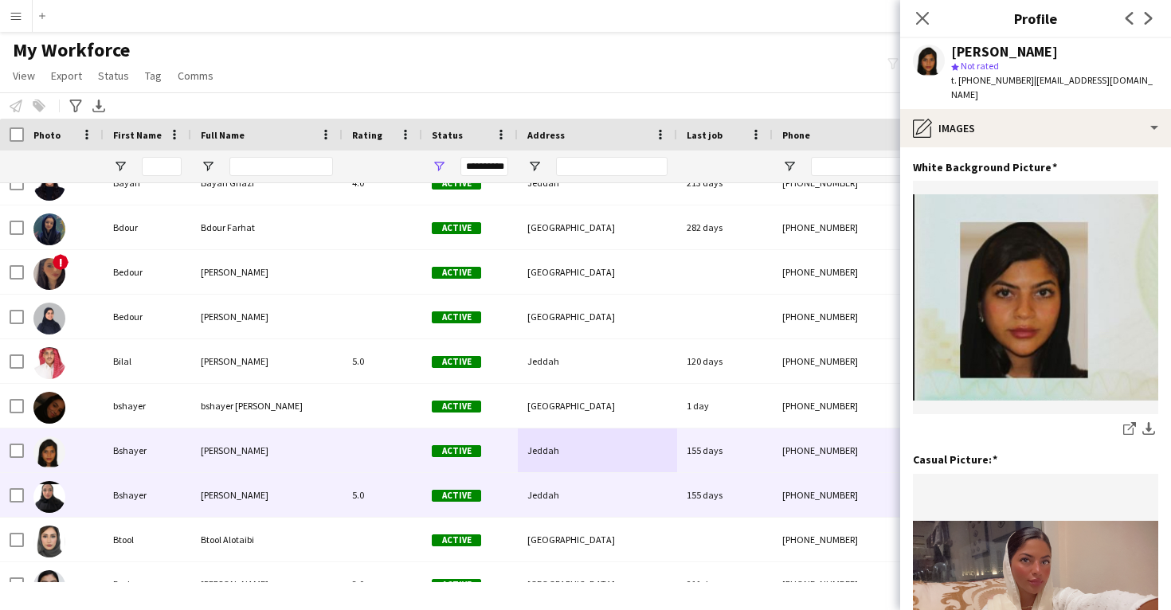
click at [454, 490] on span "Active" at bounding box center [456, 496] width 49 height 12
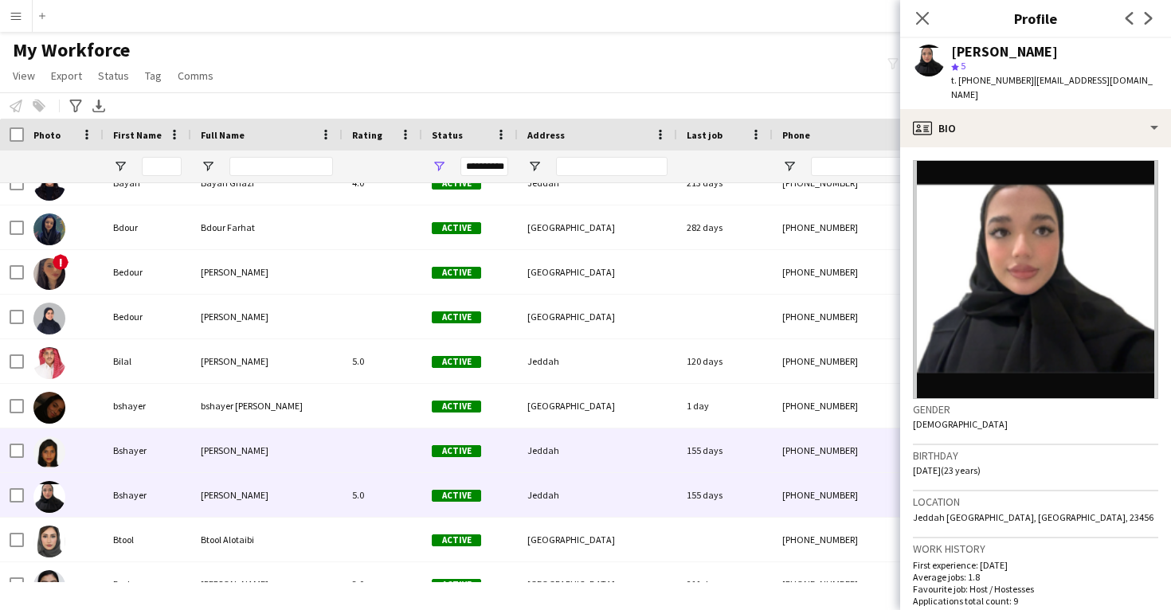
click at [553, 463] on div "Jeddah" at bounding box center [597, 451] width 159 height 44
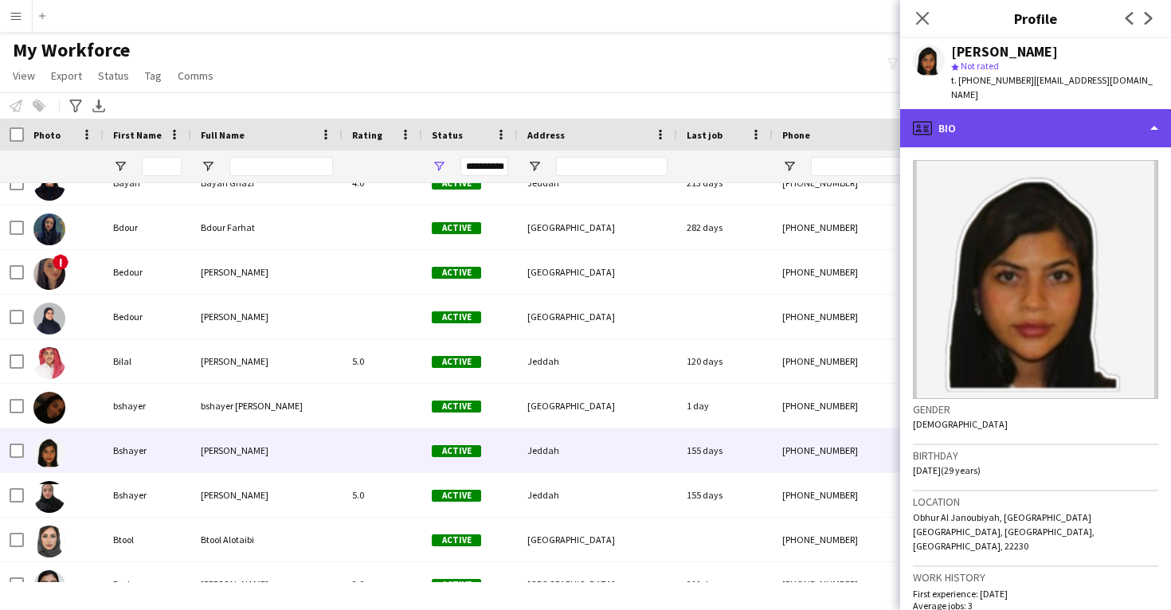
click at [1044, 116] on div "profile Bio" at bounding box center [1035, 128] width 271 height 38
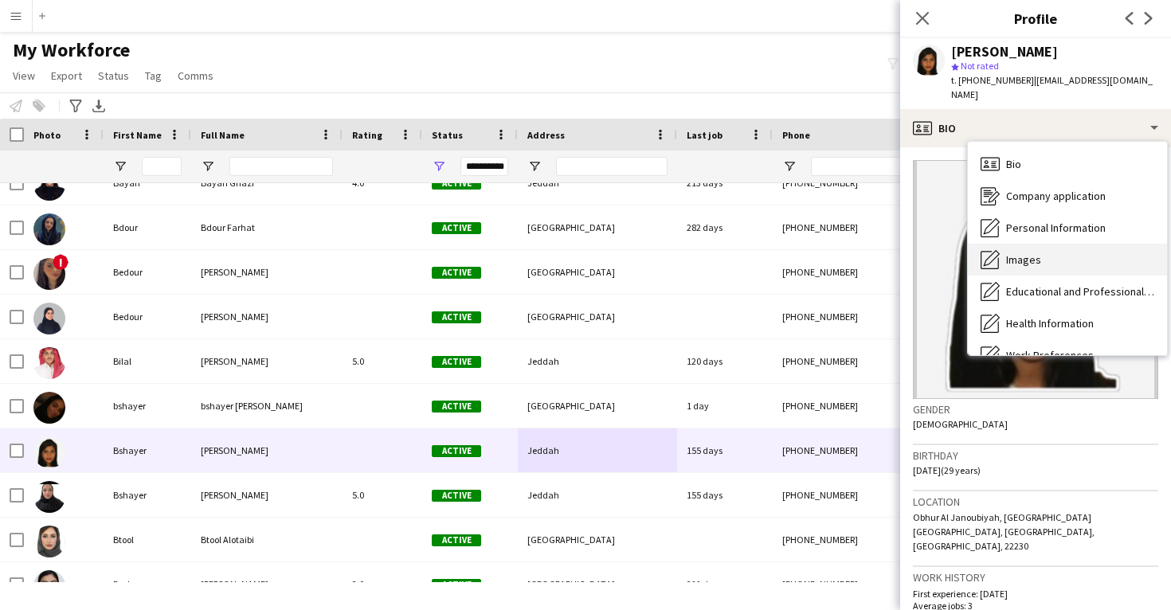
click at [1051, 244] on div "Images Images" at bounding box center [1067, 260] width 199 height 32
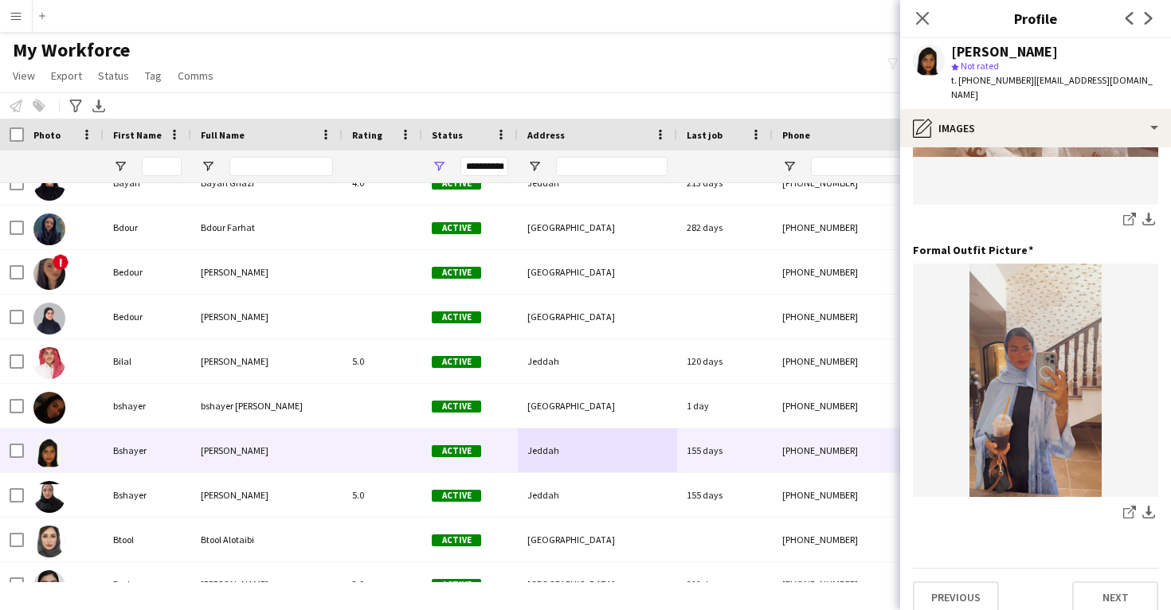
scroll to position [502, 0]
click at [1126, 509] on icon at bounding box center [1128, 514] width 10 height 10
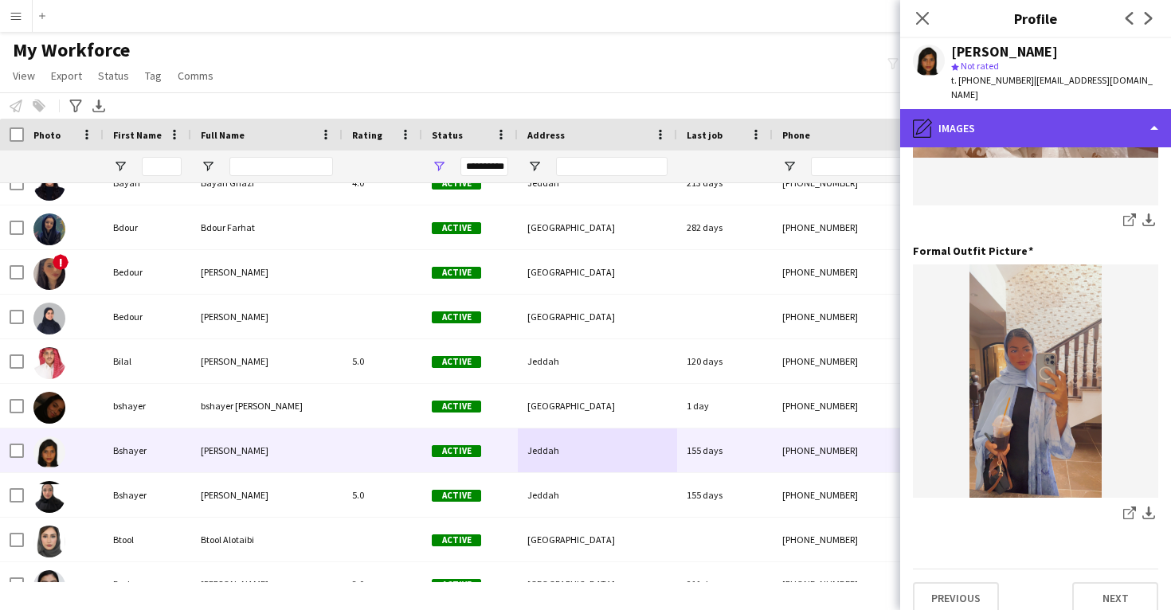
click at [1016, 109] on div "pencil4 Images" at bounding box center [1035, 128] width 271 height 38
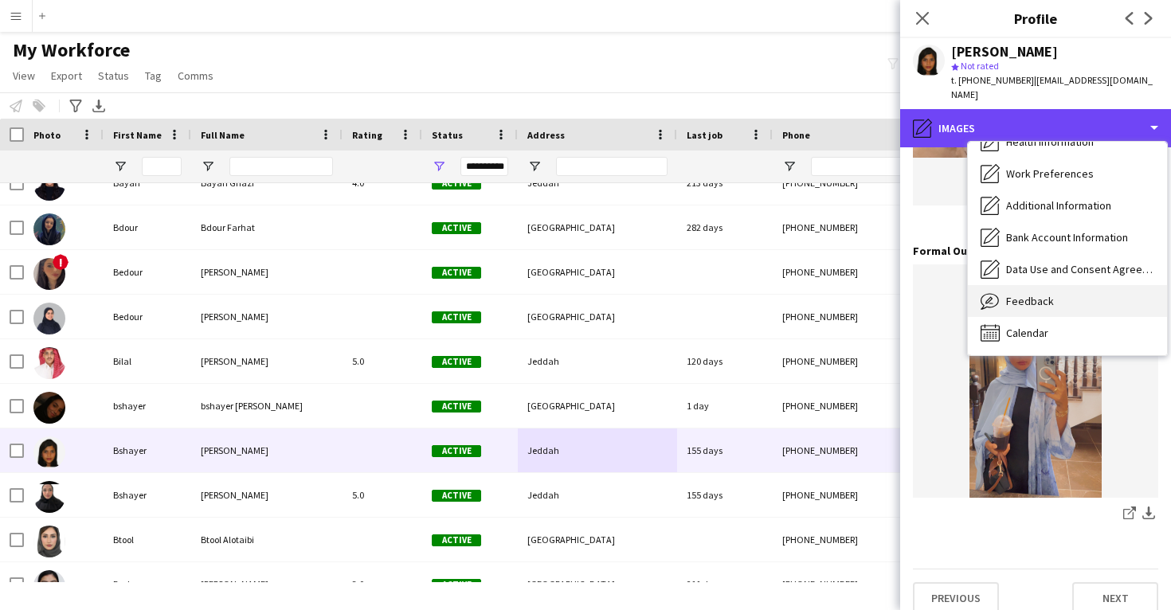
scroll to position [182, 0]
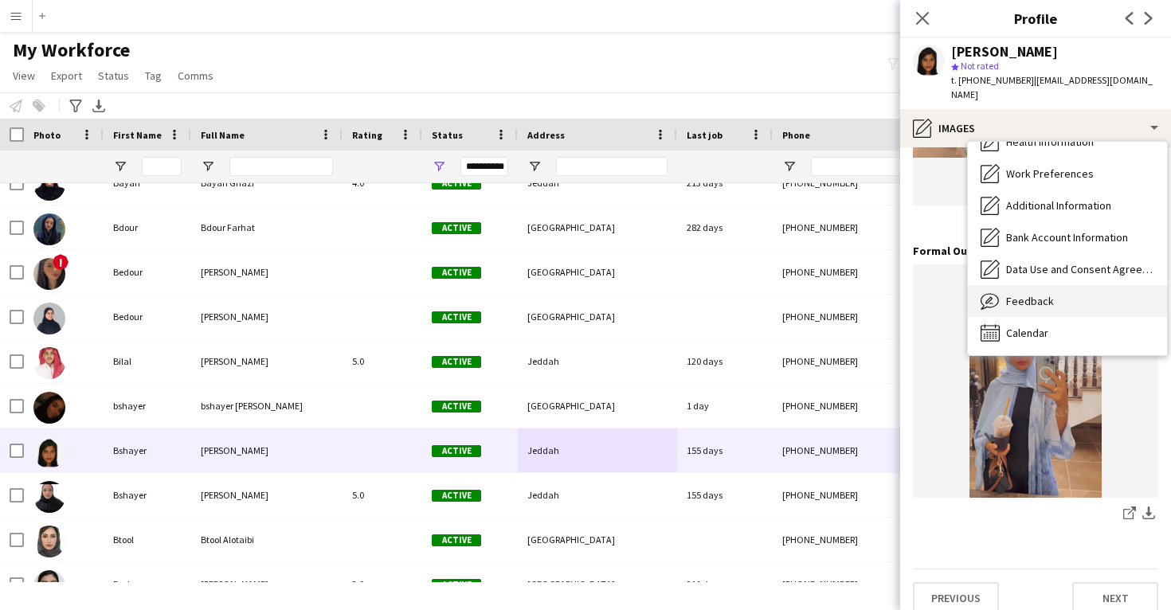
click at [1030, 294] on span "Feedback" at bounding box center [1030, 301] width 48 height 14
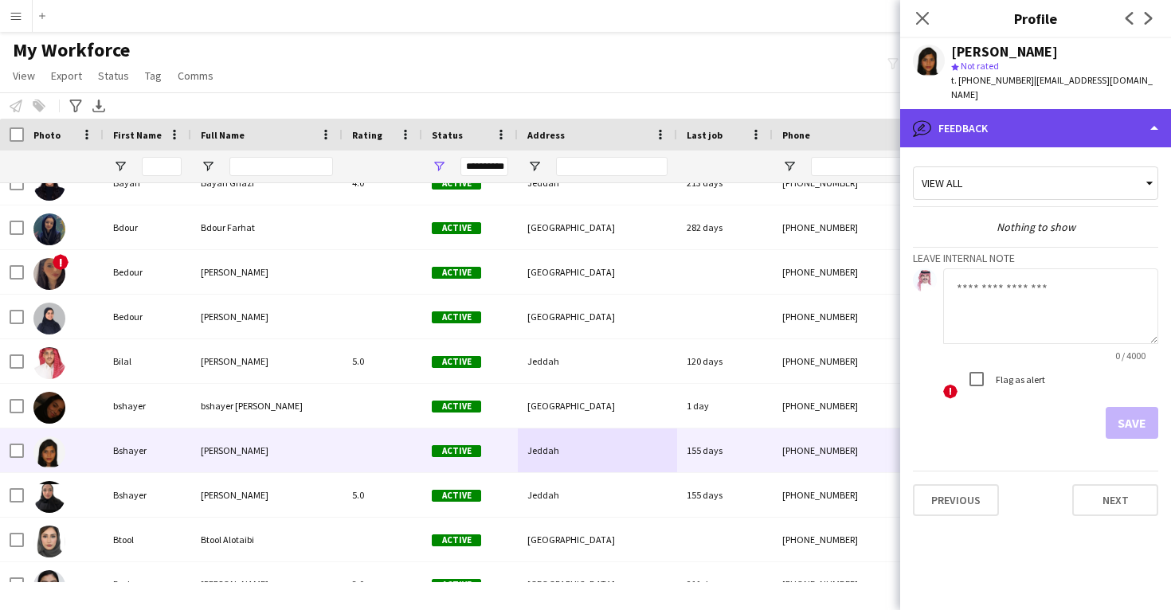
click at [1009, 112] on div "bubble-pencil Feedback" at bounding box center [1035, 128] width 271 height 38
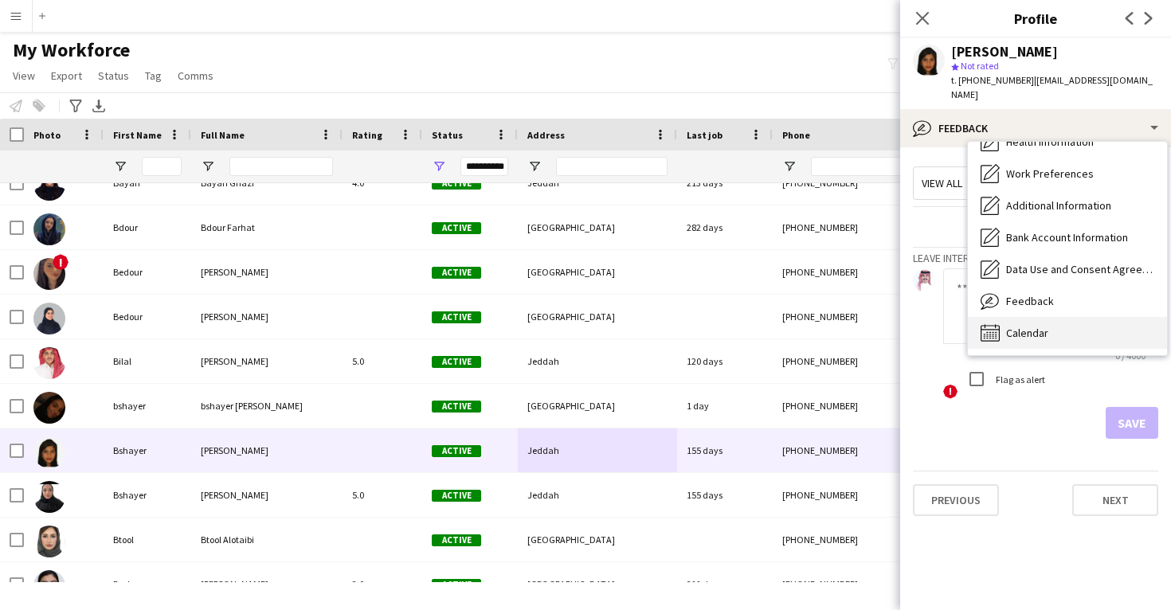
click at [1040, 326] on span "Calendar" at bounding box center [1027, 333] width 42 height 14
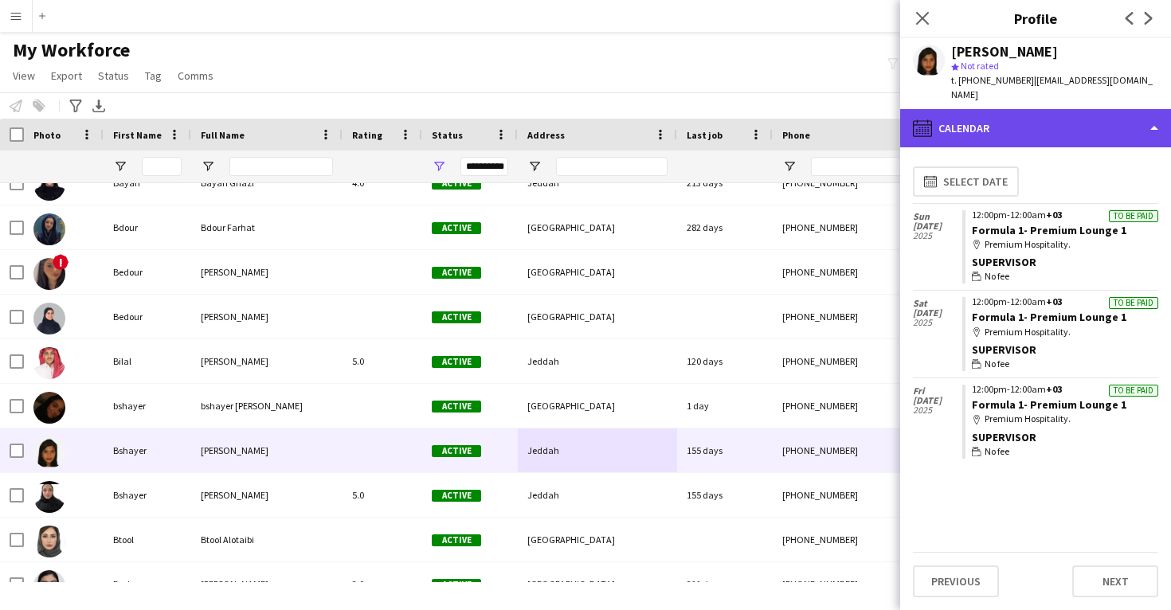
click at [1019, 110] on div "calendar-full Calendar" at bounding box center [1035, 128] width 271 height 38
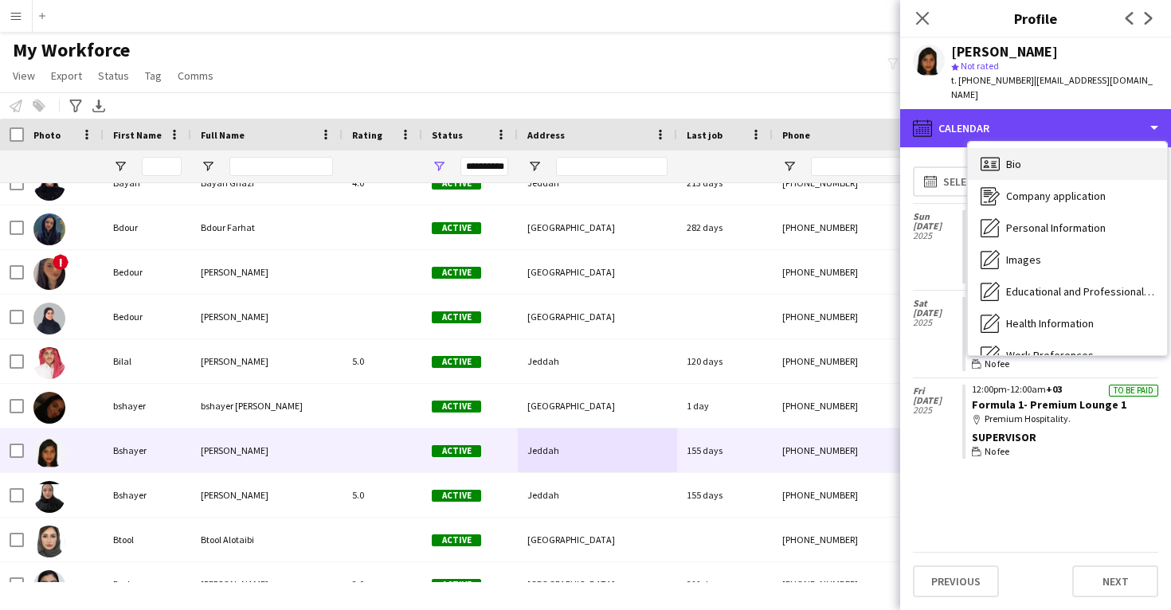
scroll to position [0, 0]
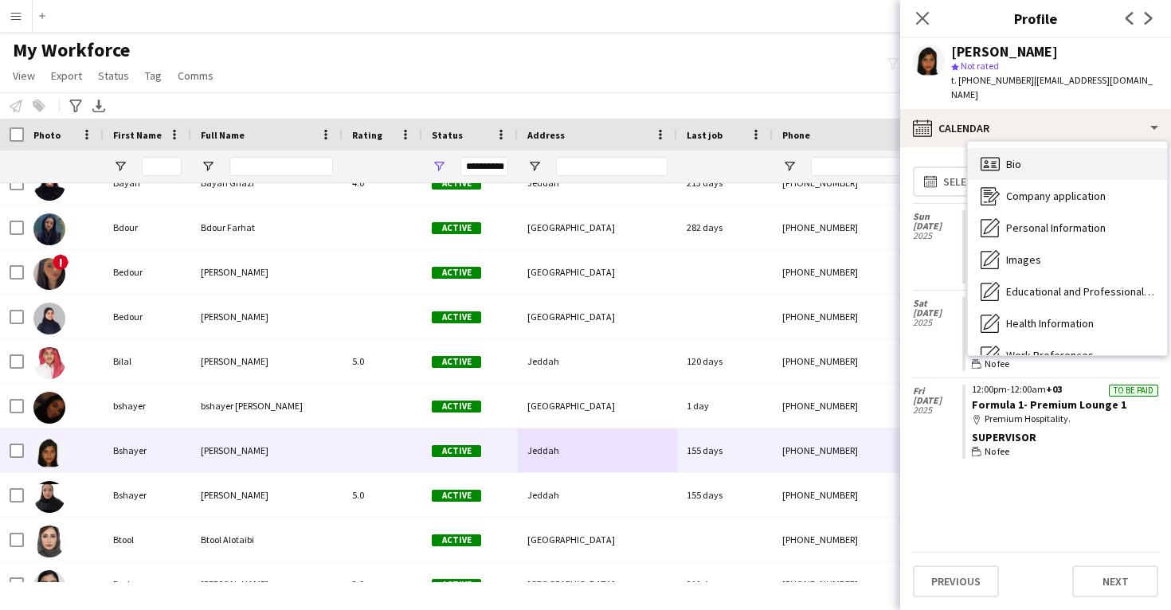
click at [1030, 161] on div "Bio Bio" at bounding box center [1067, 164] width 199 height 32
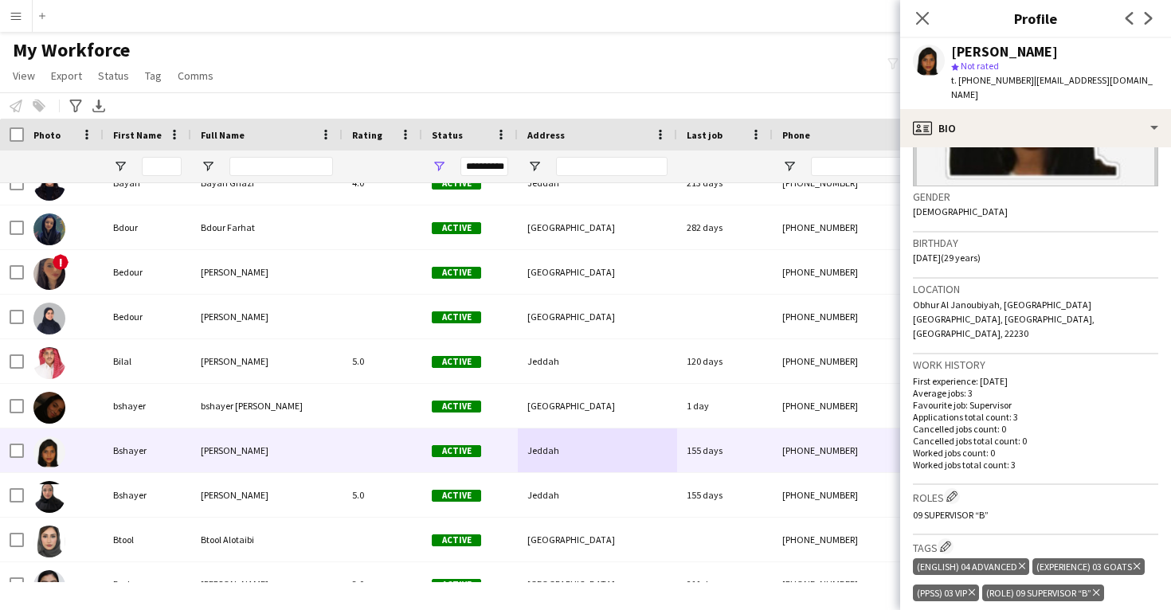
scroll to position [215, 0]
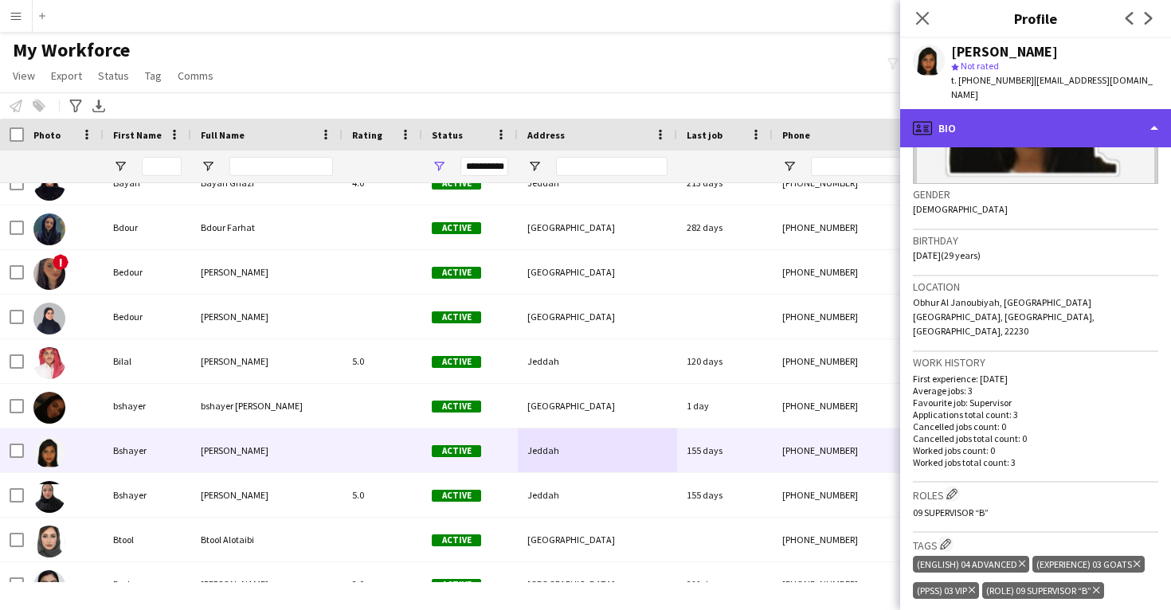
click at [999, 109] on div "profile Bio" at bounding box center [1035, 128] width 271 height 38
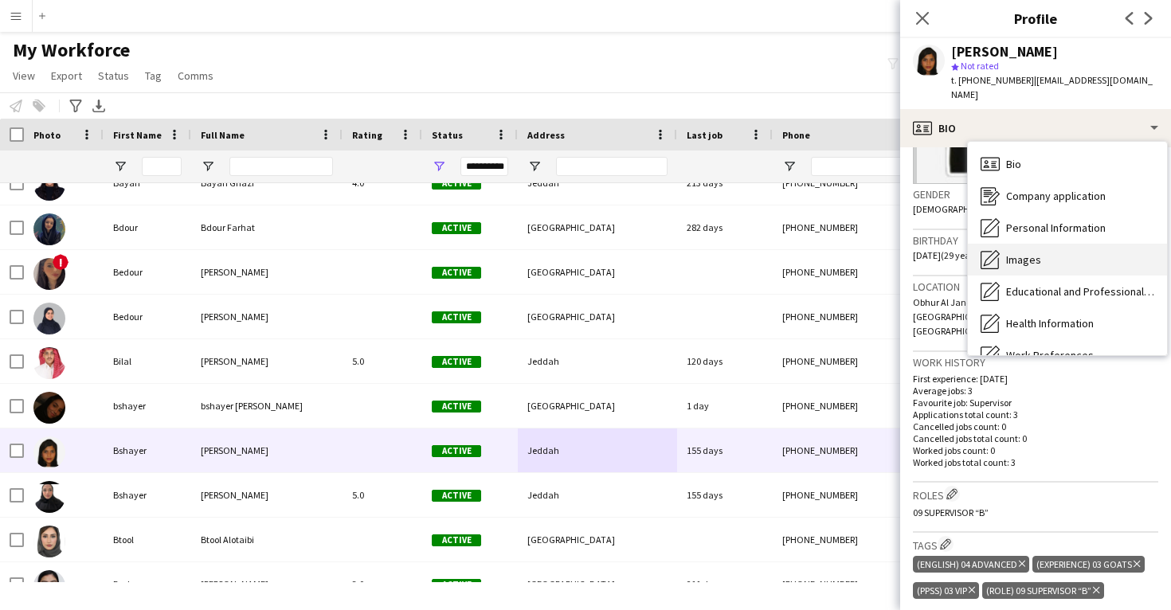
click at [1039, 244] on div "Images Images" at bounding box center [1067, 260] width 199 height 32
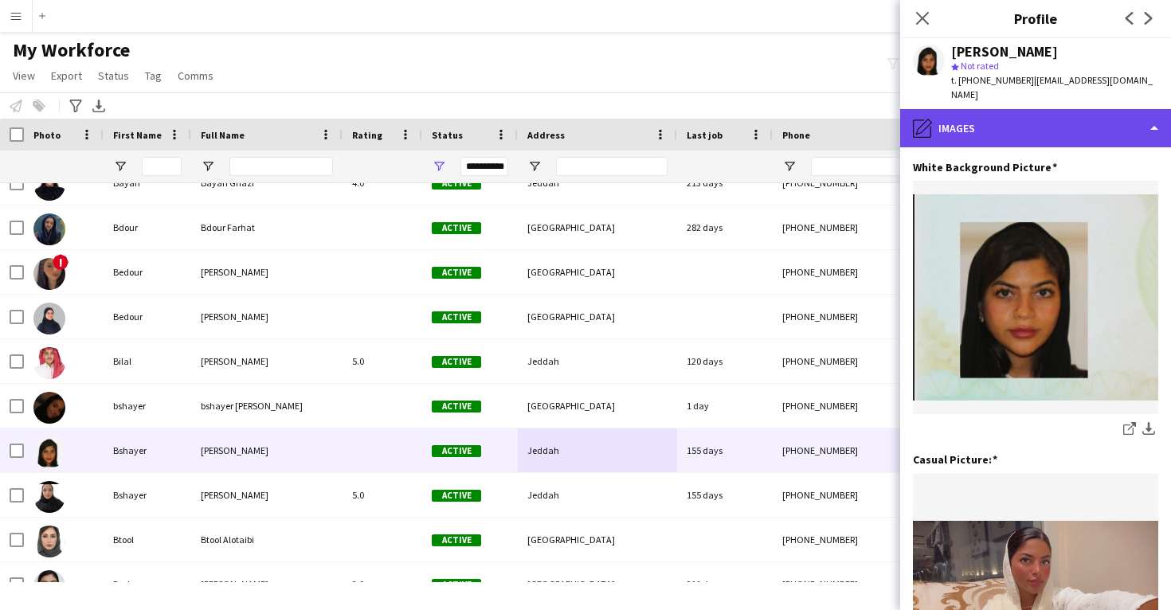
click at [1043, 109] on div "pencil4 Images" at bounding box center [1035, 128] width 271 height 38
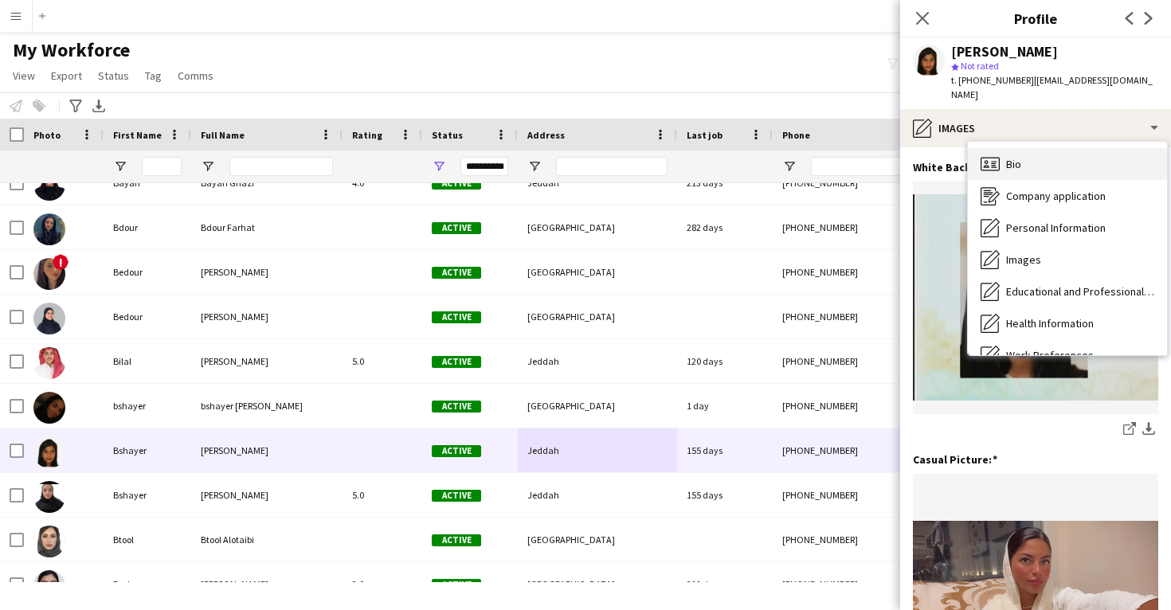
click at [1044, 150] on div "Bio Bio" at bounding box center [1067, 164] width 199 height 32
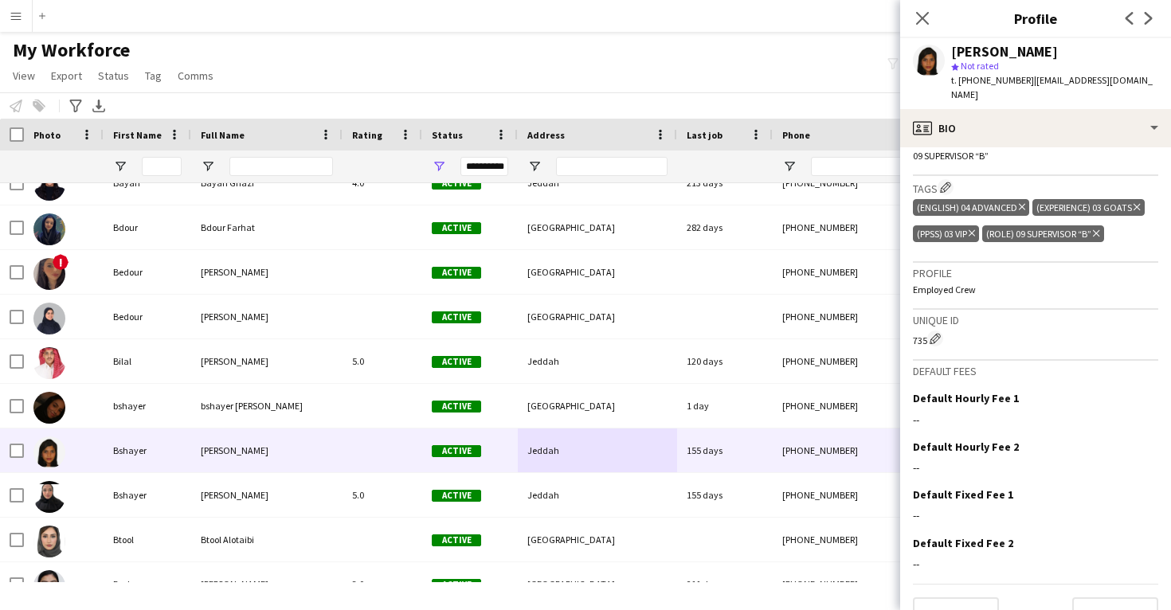
scroll to position [571, 0]
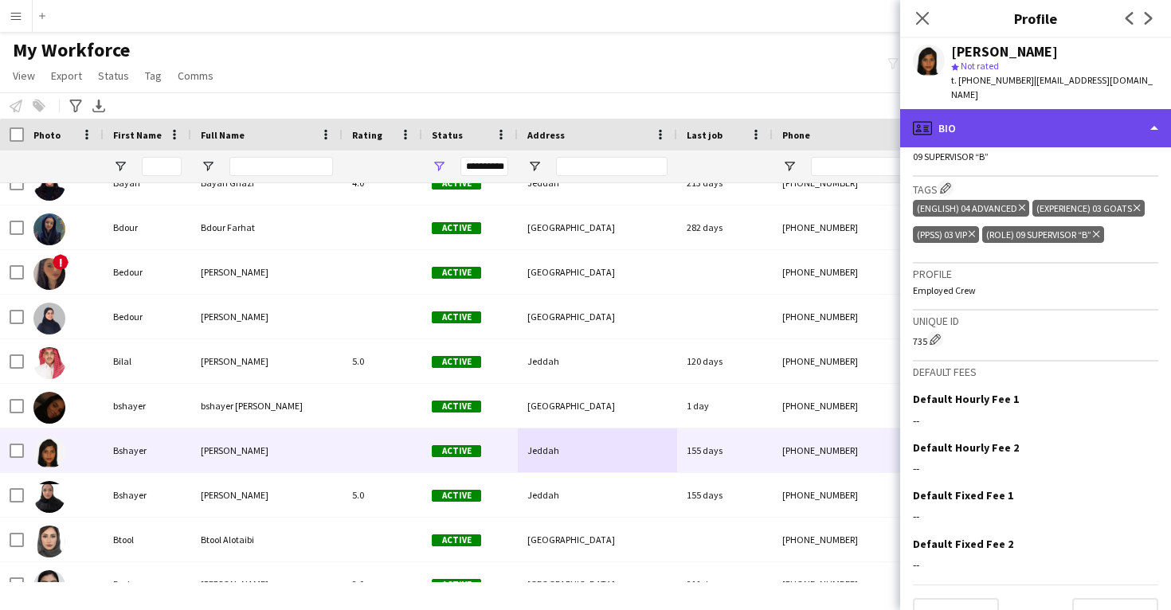
click at [1029, 119] on div "profile Bio" at bounding box center [1035, 128] width 271 height 38
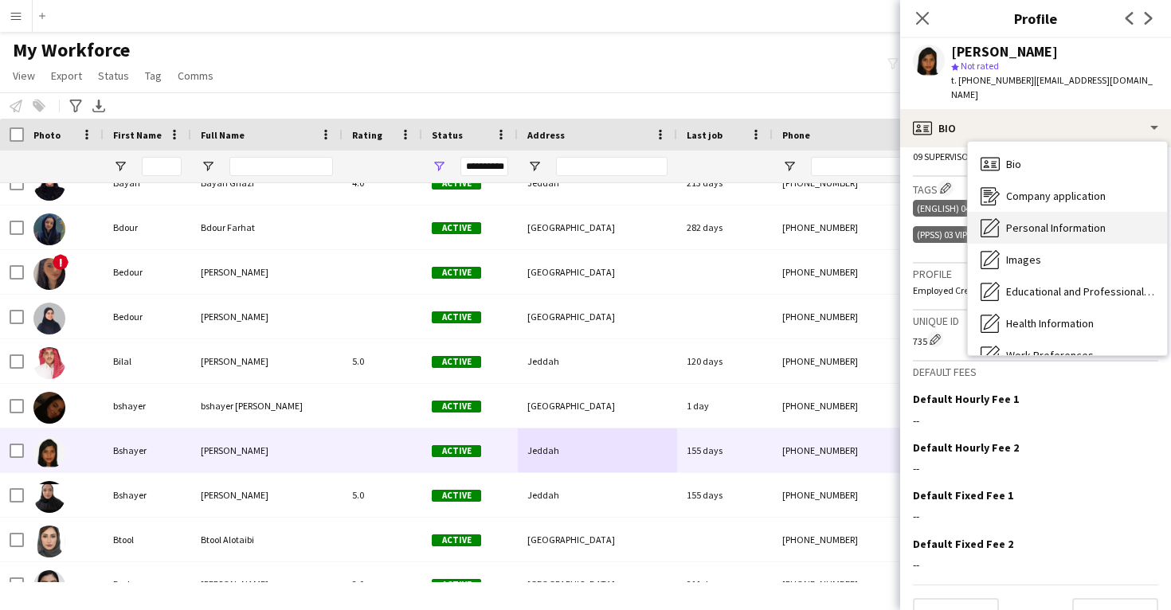
click at [1037, 221] on span "Personal Information" at bounding box center [1056, 228] width 100 height 14
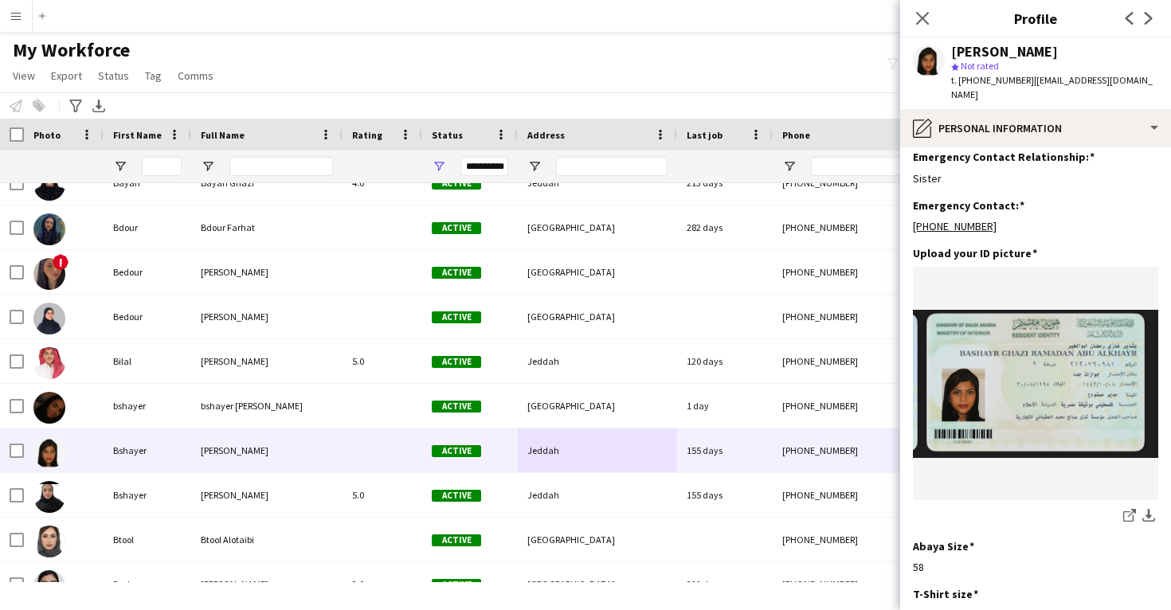
scroll to position [684, 0]
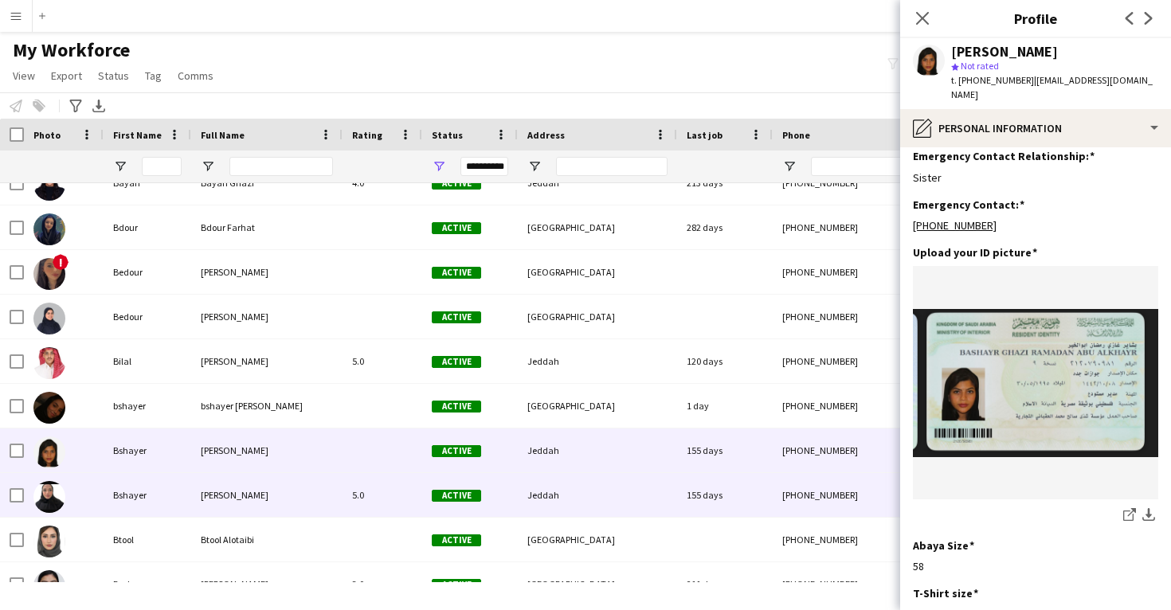
click at [696, 498] on div "155 days" at bounding box center [725, 495] width 96 height 44
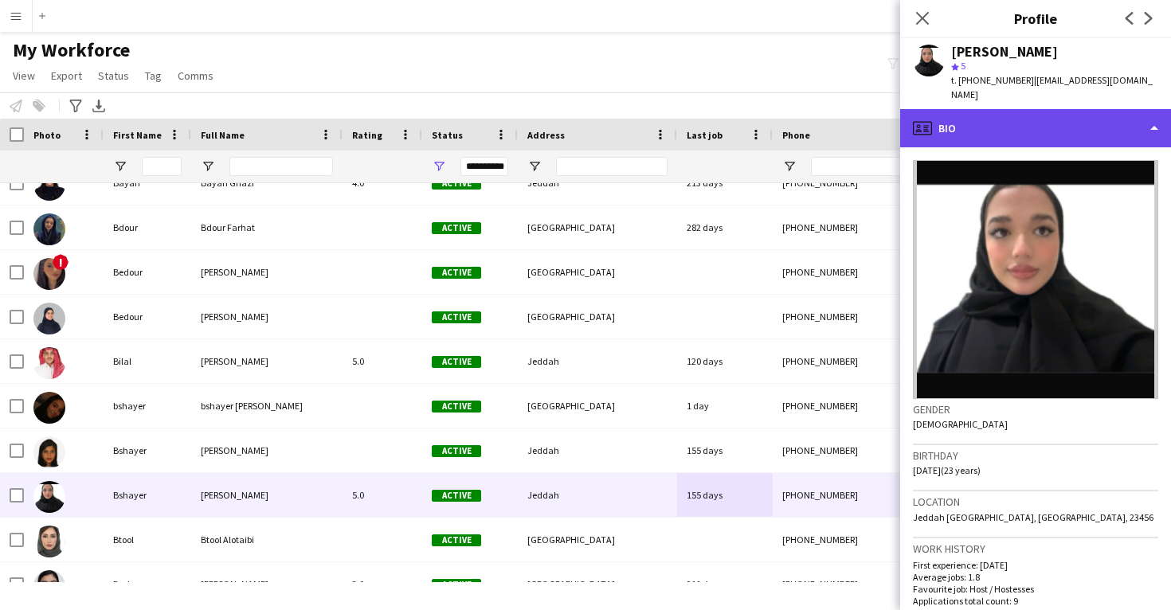
click at [1033, 123] on div "profile Bio" at bounding box center [1035, 128] width 271 height 38
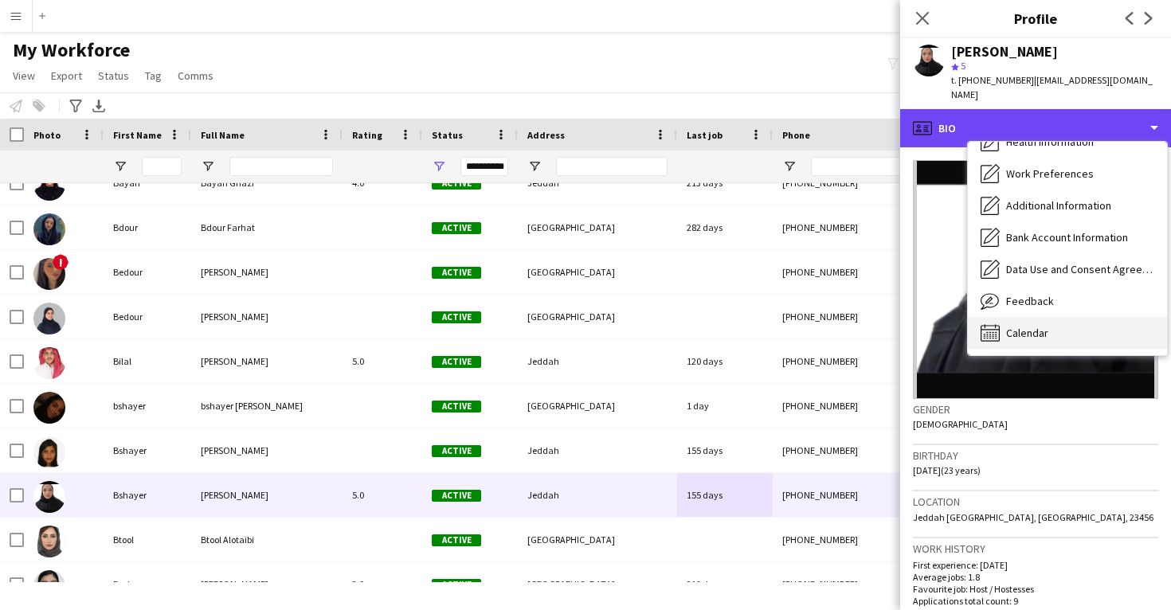
scroll to position [182, 0]
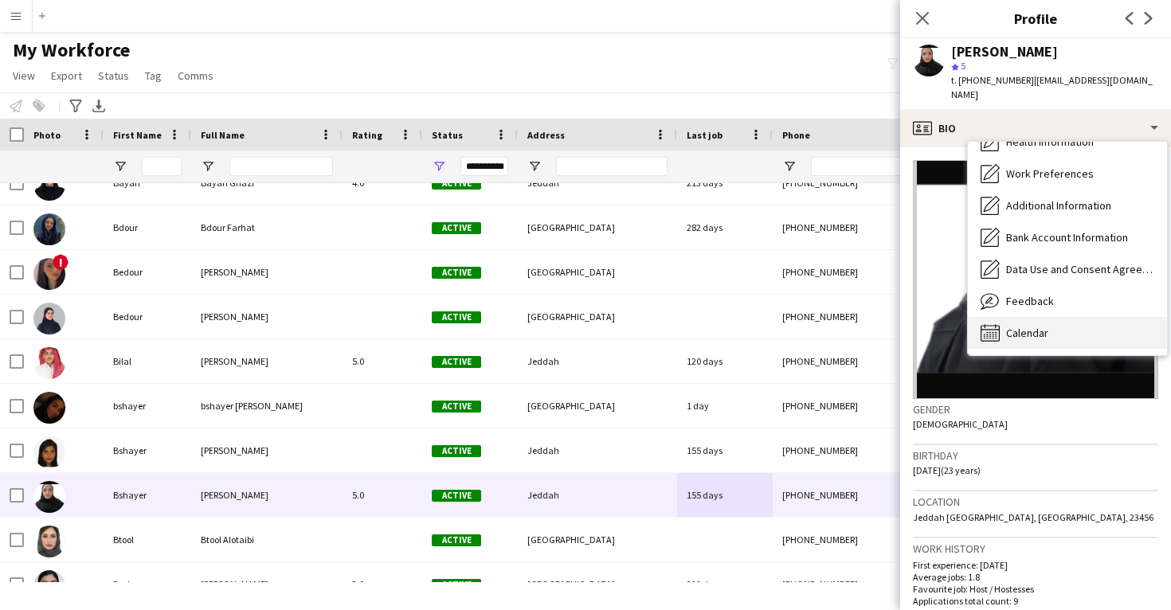
click at [1026, 326] on span "Calendar" at bounding box center [1027, 333] width 42 height 14
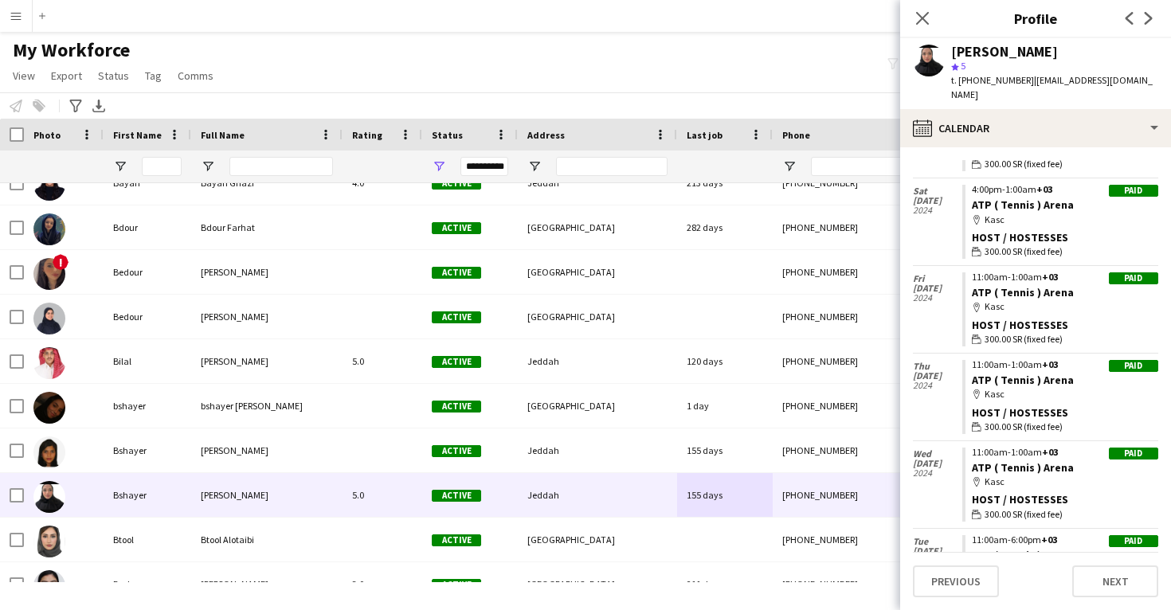
scroll to position [508, 0]
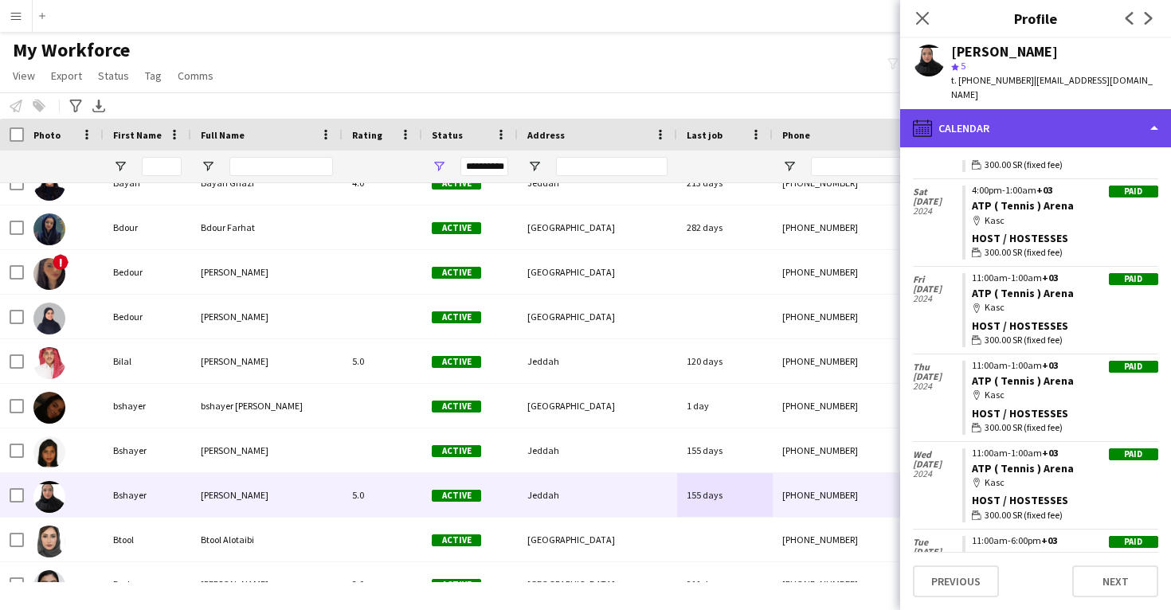
click at [1006, 123] on div "calendar-full Calendar" at bounding box center [1035, 128] width 271 height 38
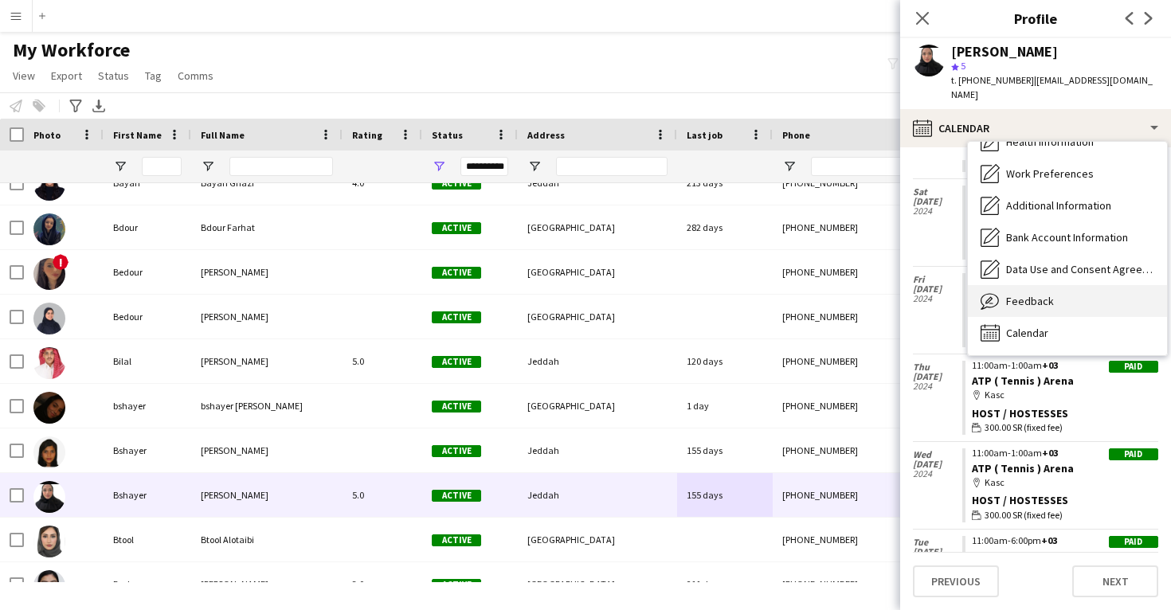
click at [1026, 294] on span "Feedback" at bounding box center [1030, 301] width 48 height 14
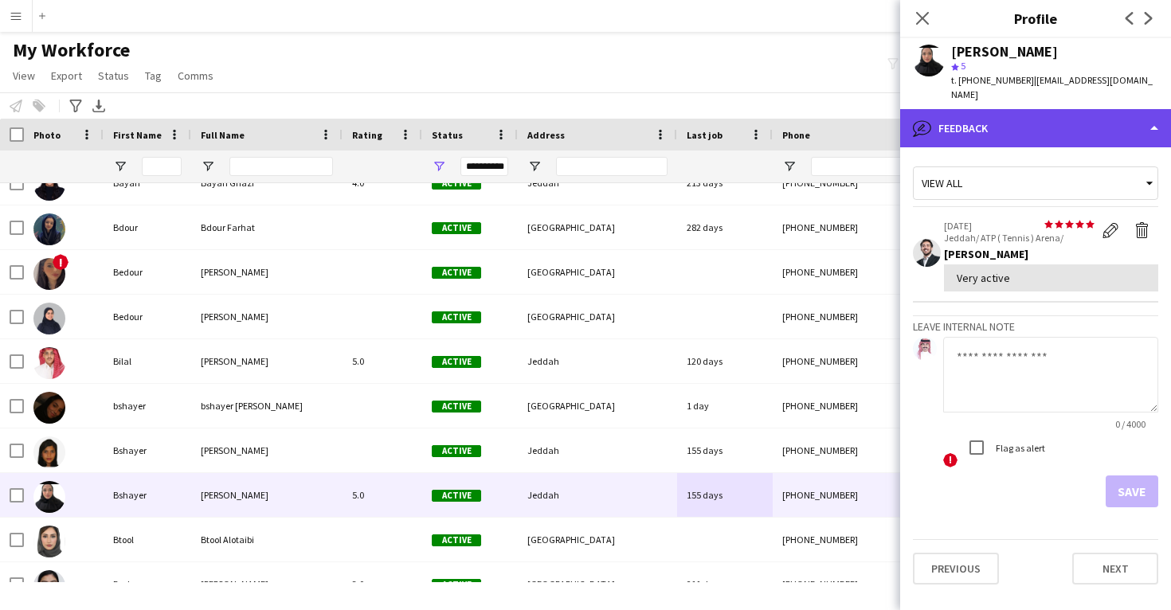
click at [1005, 109] on div "bubble-pencil Feedback" at bounding box center [1035, 128] width 271 height 38
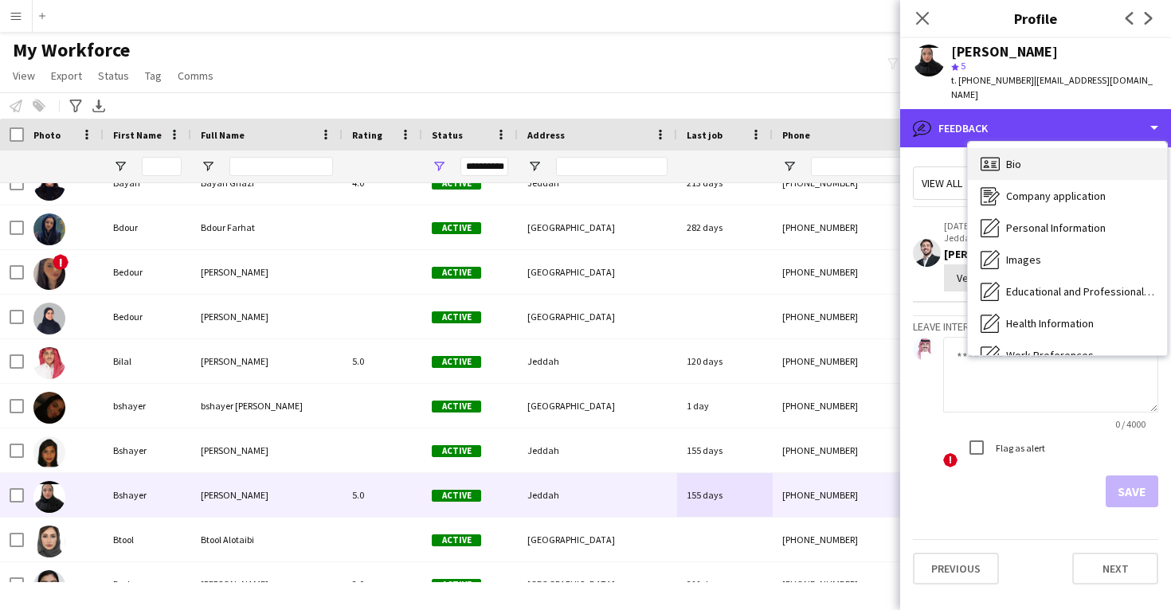
scroll to position [-1, 0]
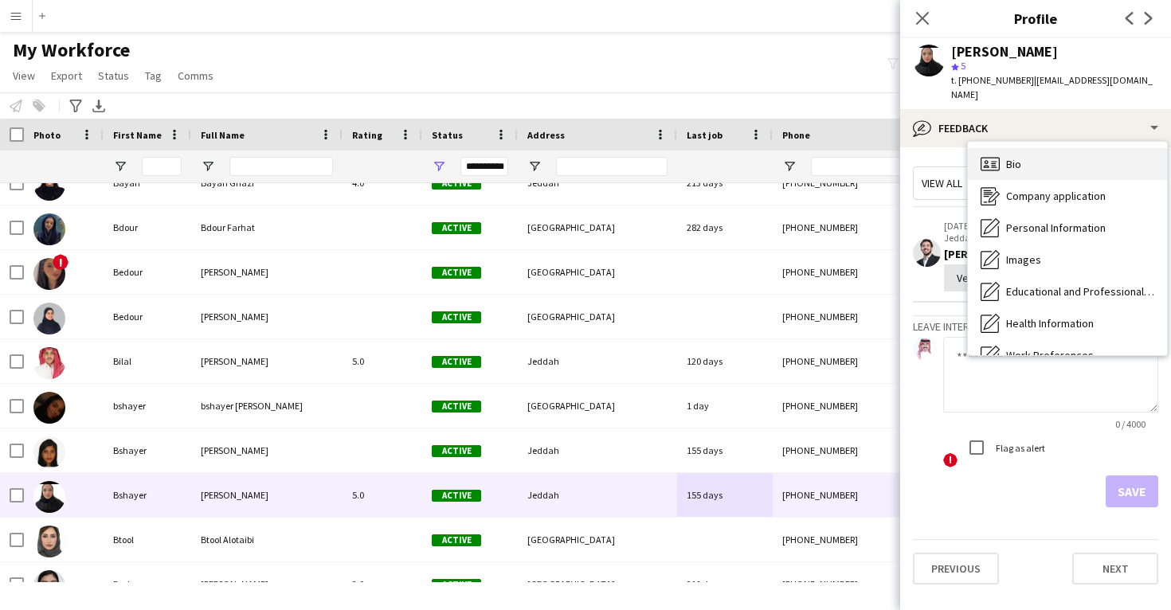
click at [1024, 157] on div "Bio Bio" at bounding box center [1067, 164] width 199 height 32
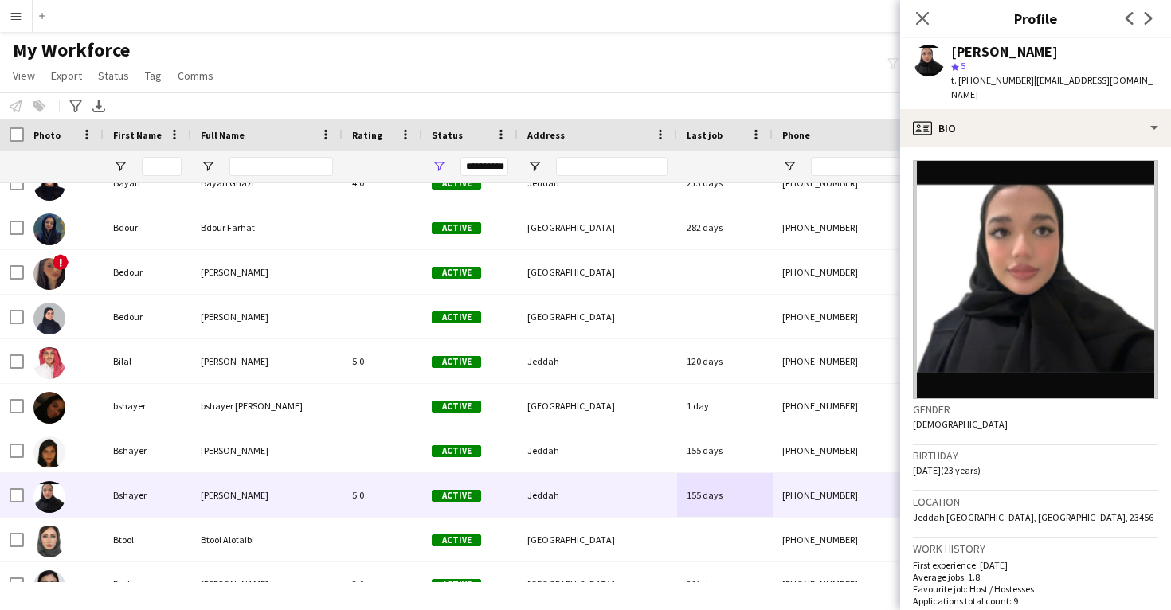
scroll to position [0, 0]
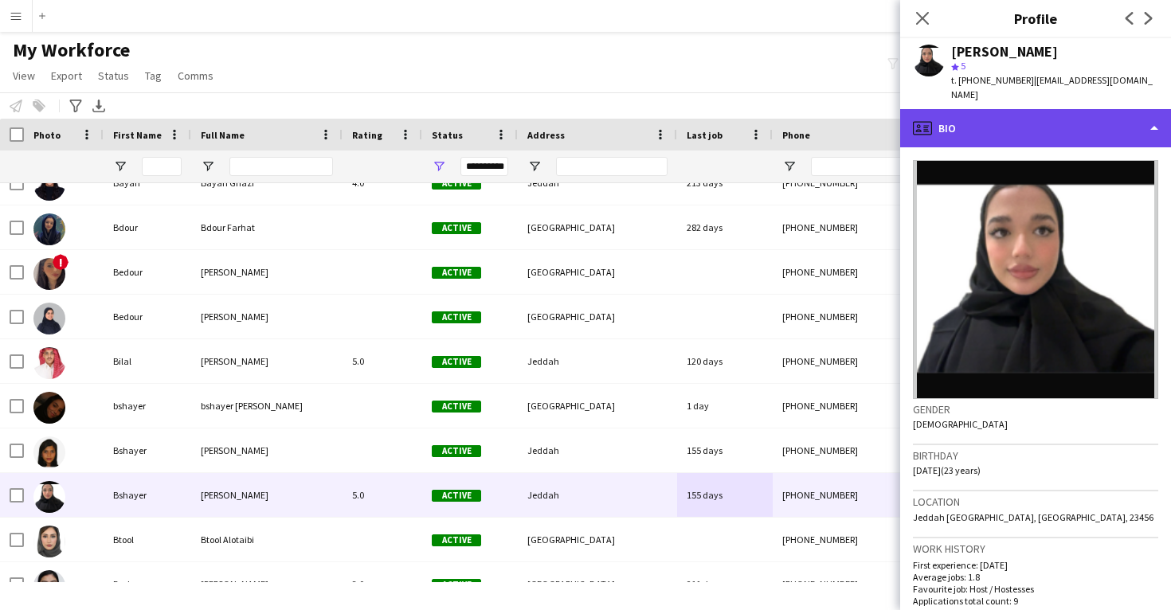
click at [1040, 117] on div "profile Bio" at bounding box center [1035, 128] width 271 height 38
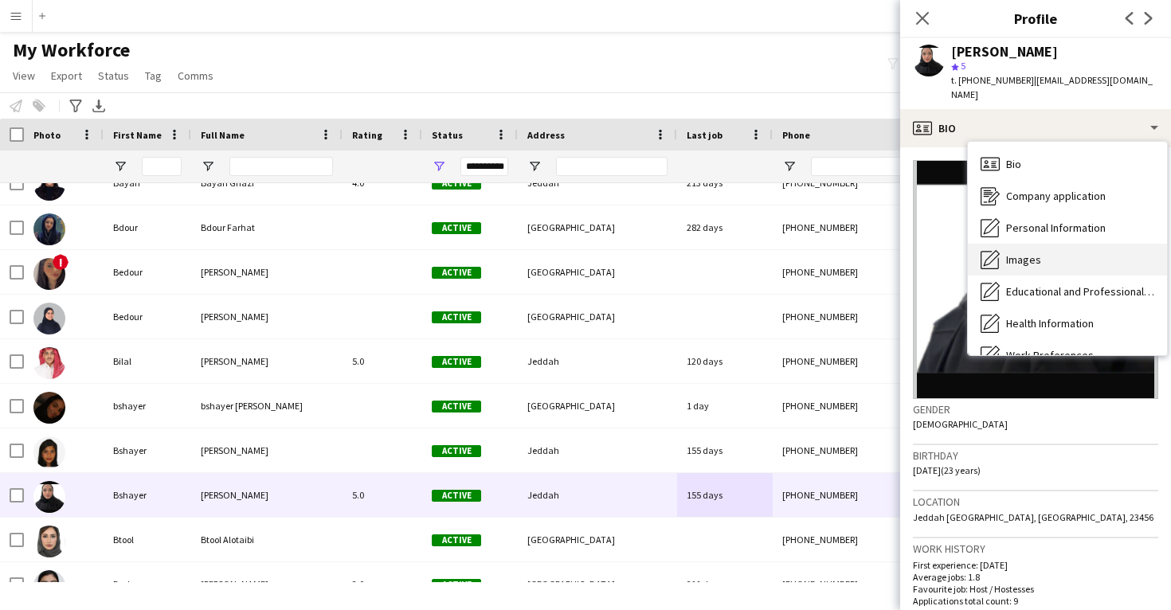
click at [1039, 253] on span "Images" at bounding box center [1023, 260] width 35 height 14
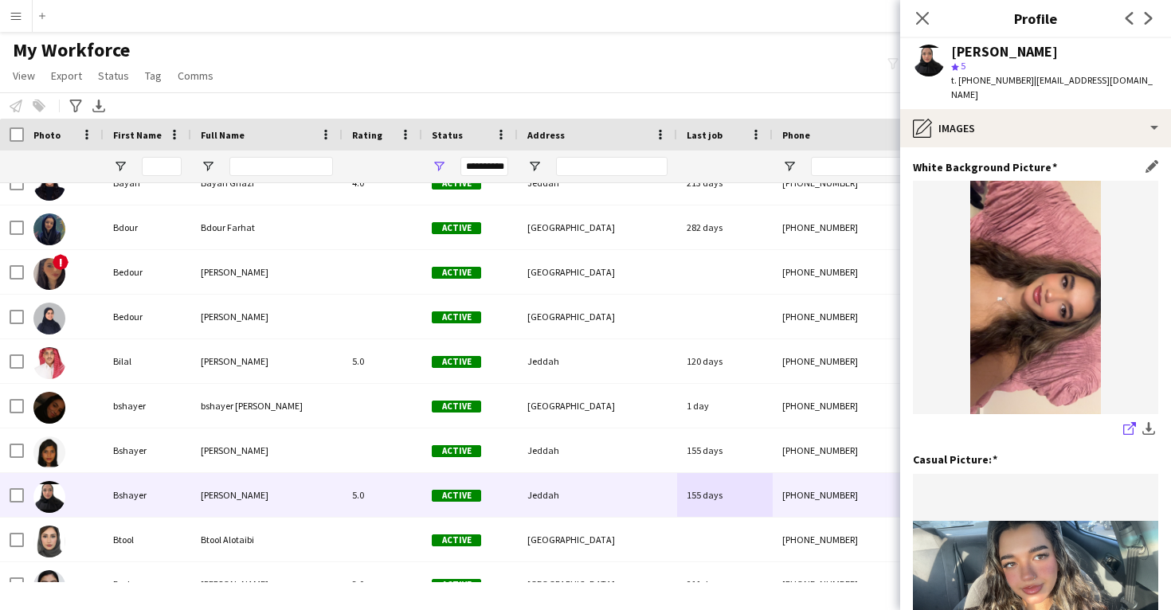
click at [1126, 422] on icon "share-external-link-1" at bounding box center [1129, 428] width 13 height 13
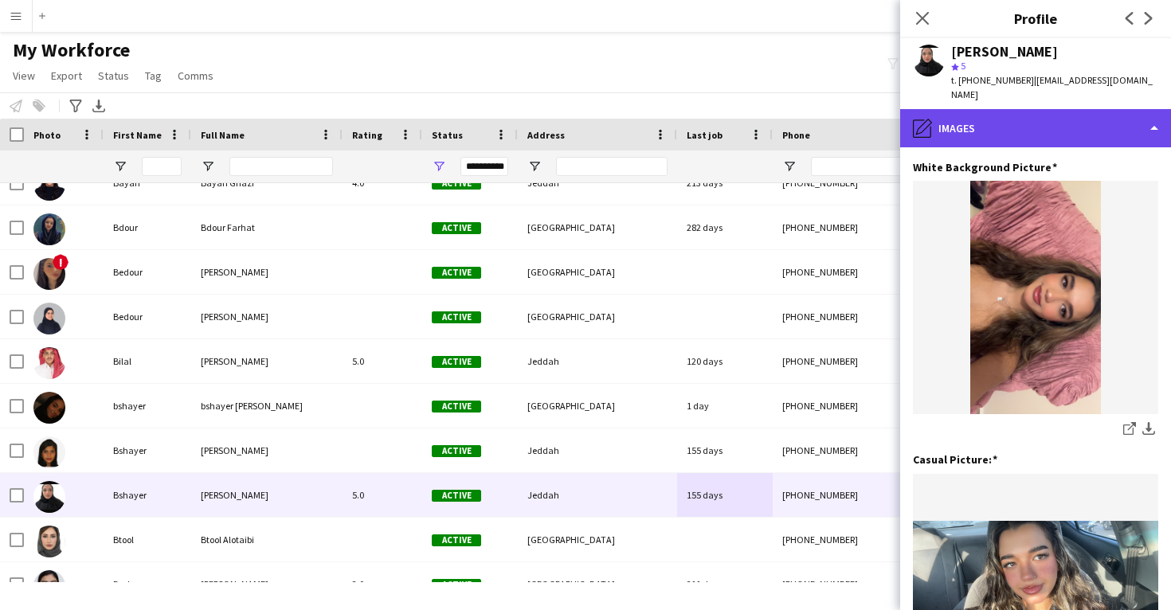
click at [1005, 109] on div "pencil4 Images" at bounding box center [1035, 128] width 271 height 38
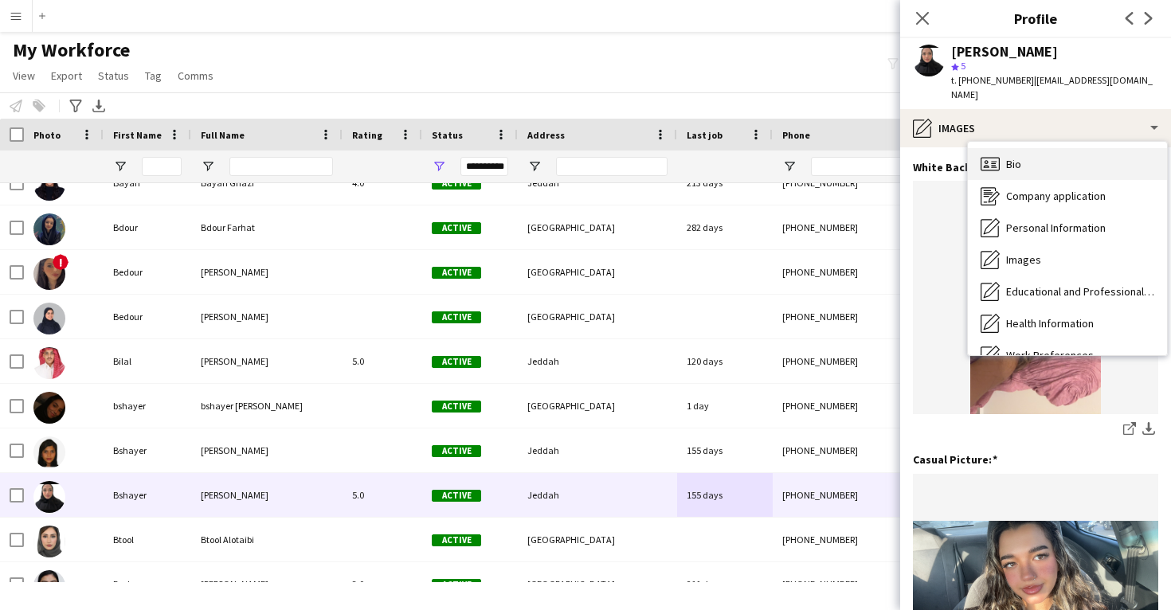
click at [1023, 148] on div "Bio Bio" at bounding box center [1067, 164] width 199 height 32
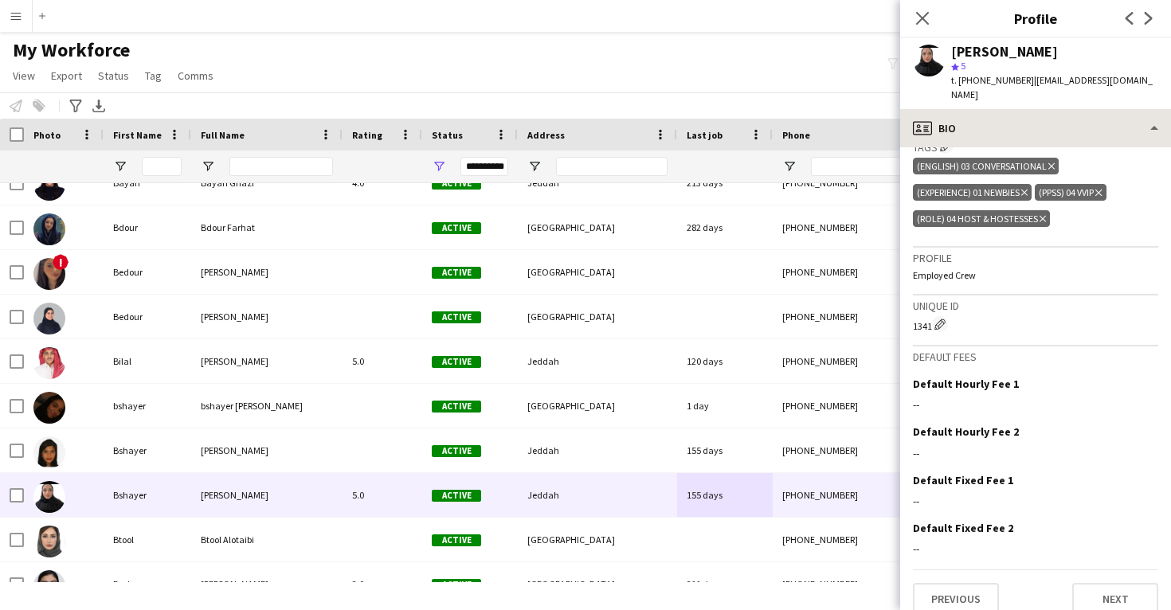
scroll to position [583, 0]
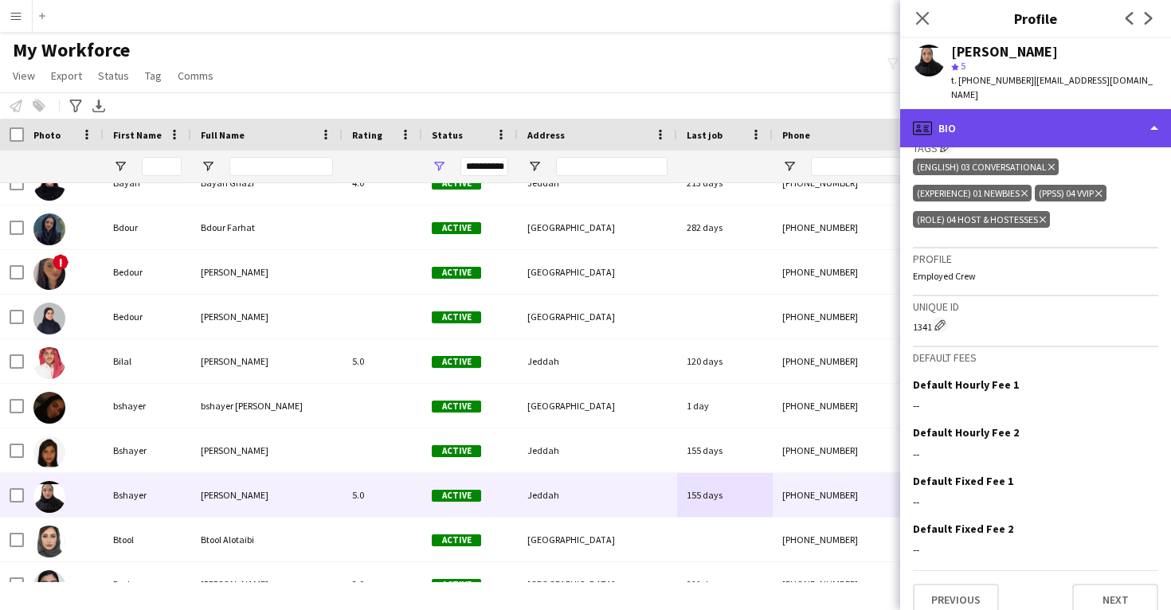
click at [1031, 109] on div "profile Bio" at bounding box center [1035, 128] width 271 height 38
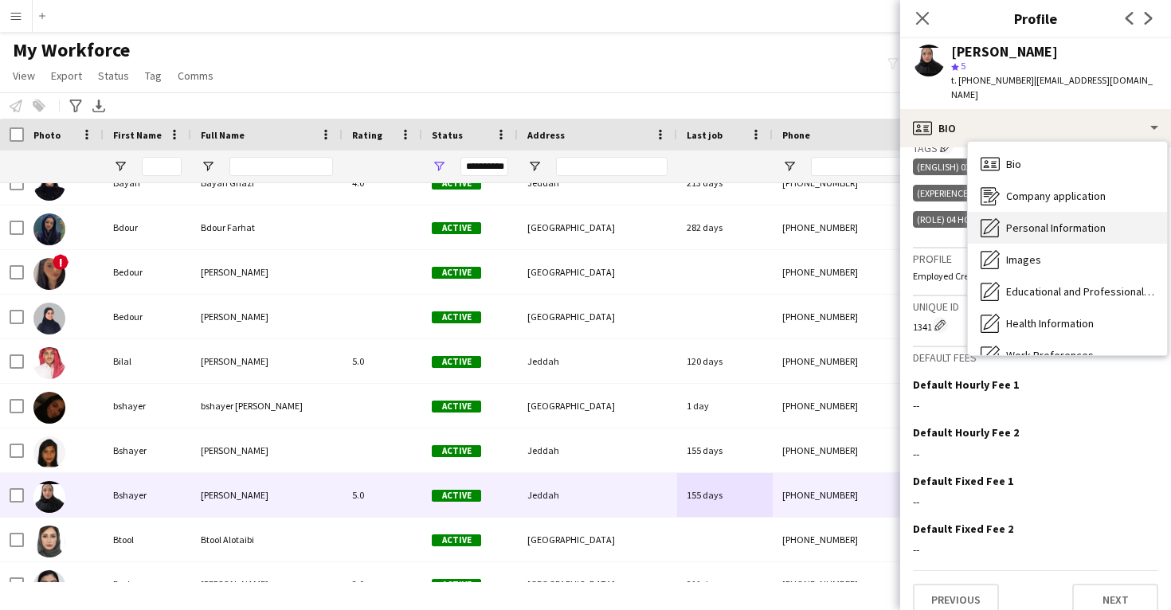
click at [1033, 221] on span "Personal Information" at bounding box center [1056, 228] width 100 height 14
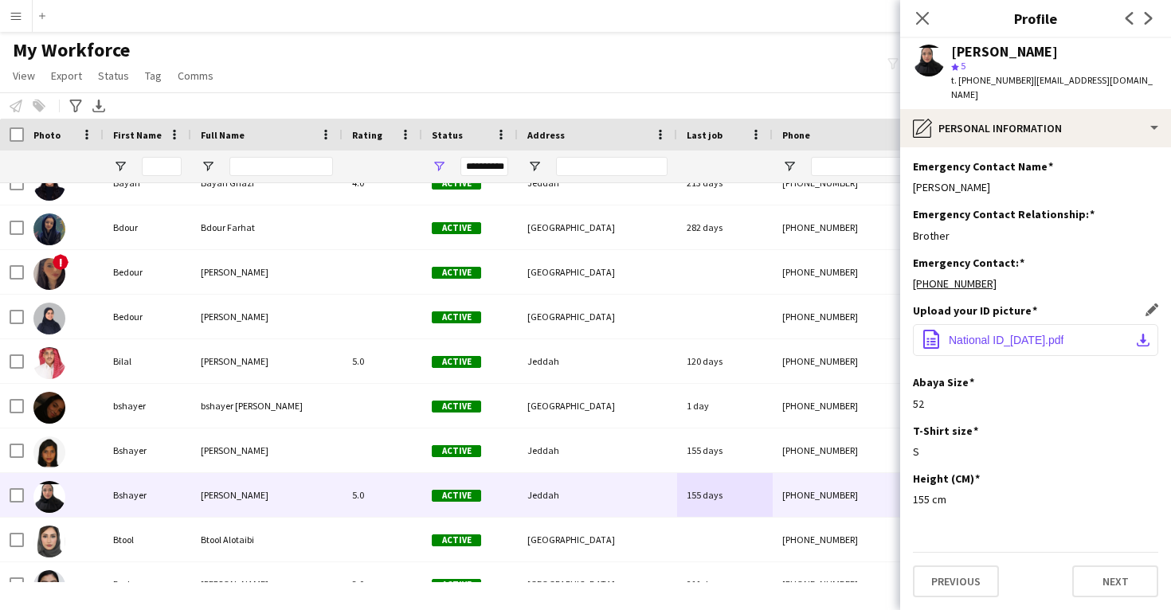
scroll to position [633, 0]
click at [1026, 350] on button "office-file-sheet National ID_[DATE].pdf download-bottom" at bounding box center [1035, 340] width 245 height 32
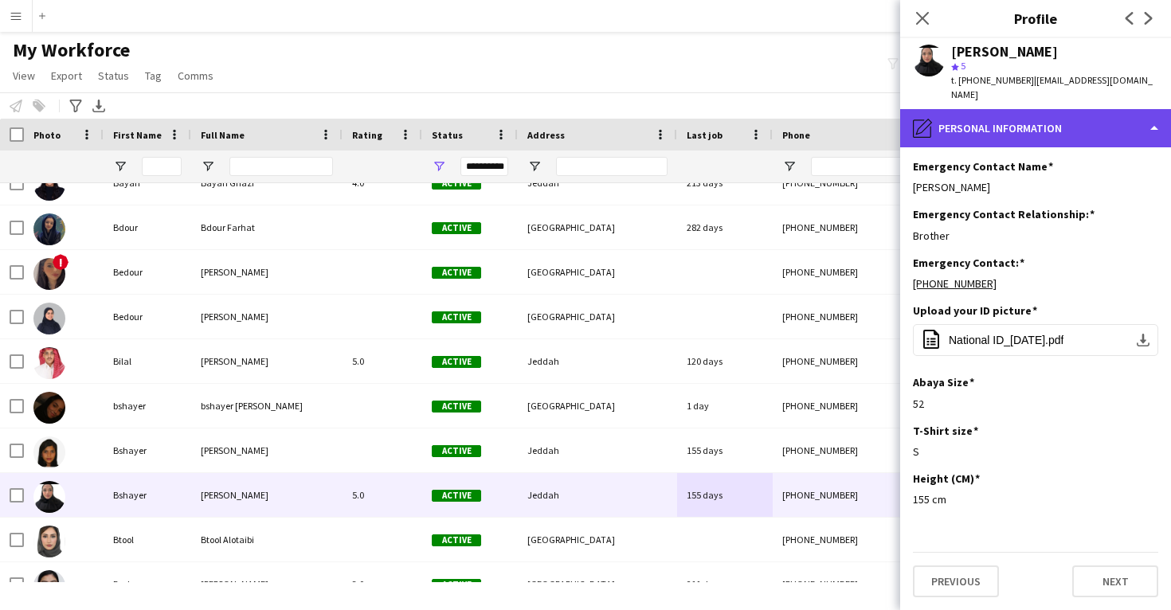
click at [1035, 118] on div "pencil4 Personal Information" at bounding box center [1035, 128] width 271 height 38
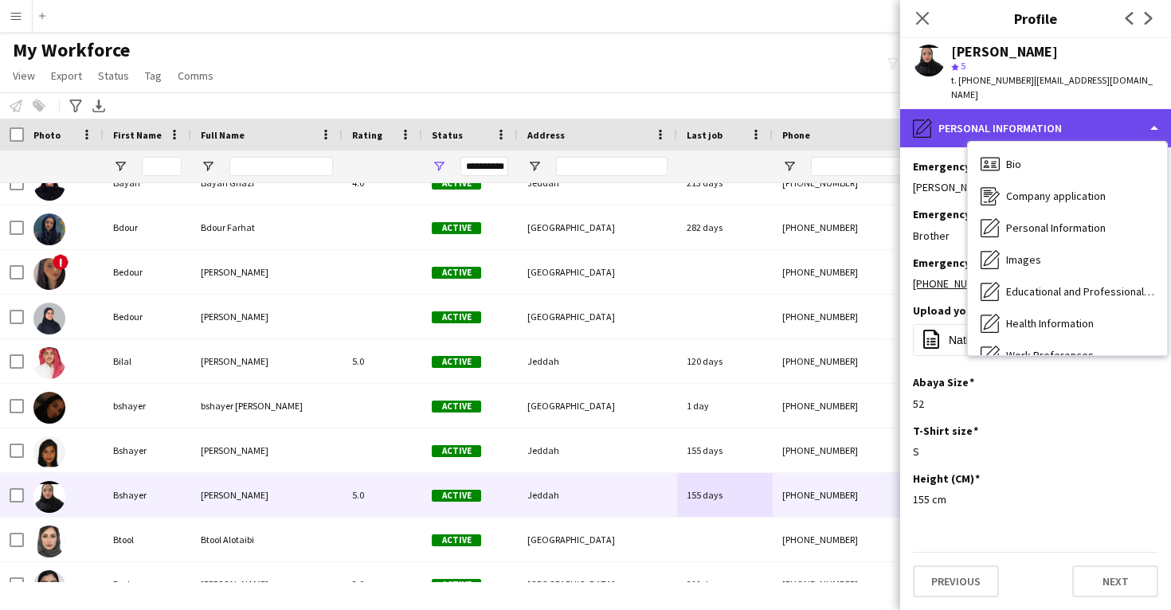
click at [1035, 118] on div "pencil4 Personal Information" at bounding box center [1035, 128] width 271 height 38
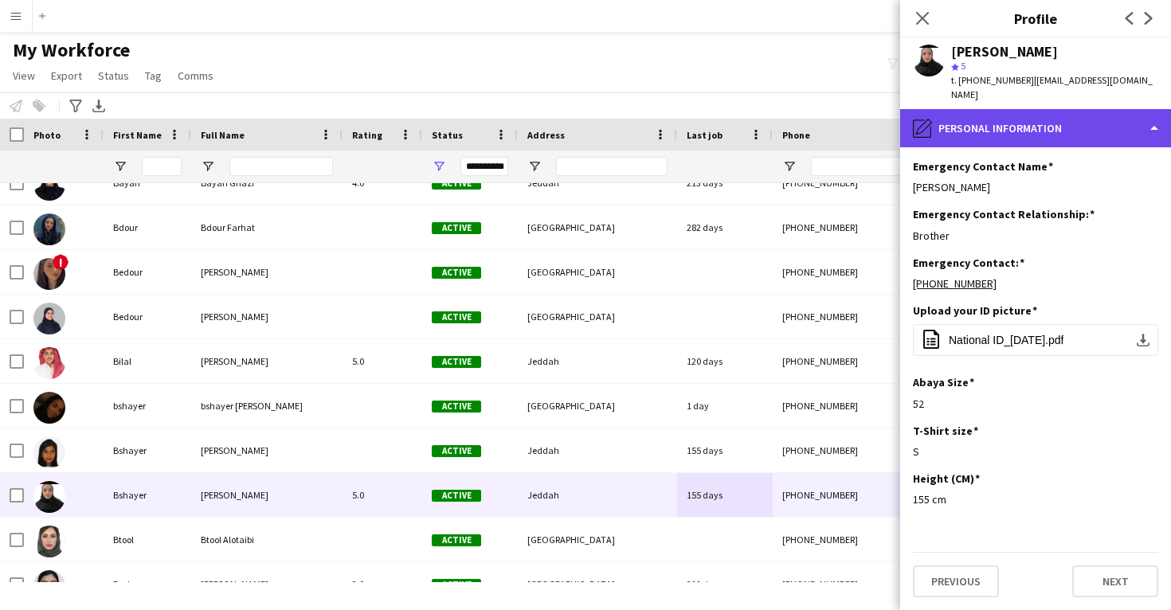
click at [1044, 112] on div "pencil4 Personal Information" at bounding box center [1035, 128] width 271 height 38
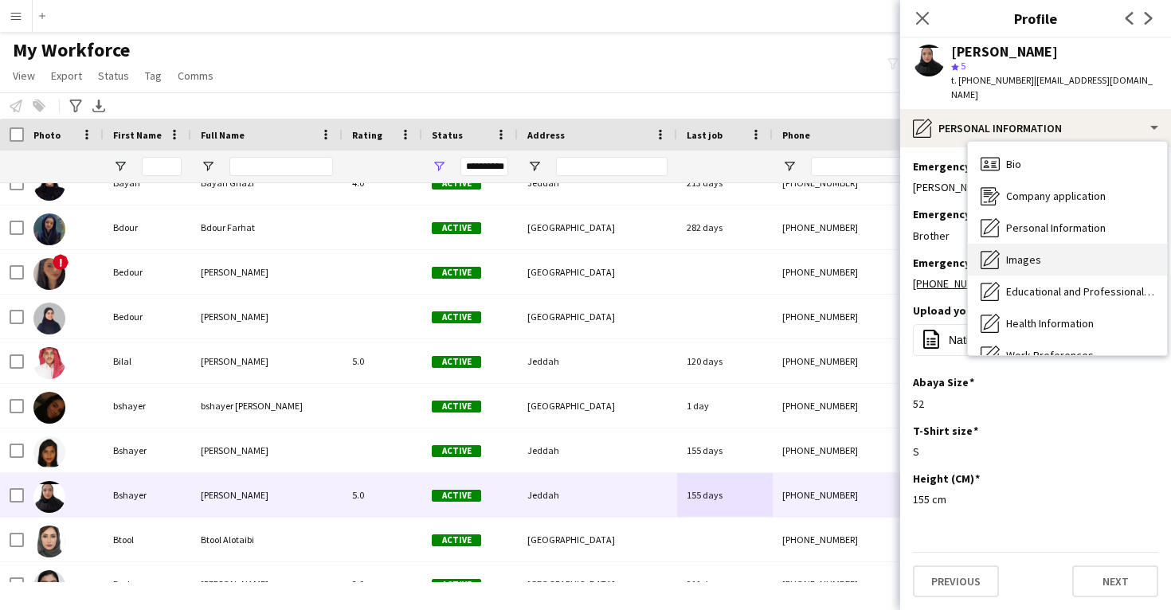
click at [1047, 250] on div "Images Images" at bounding box center [1067, 260] width 199 height 32
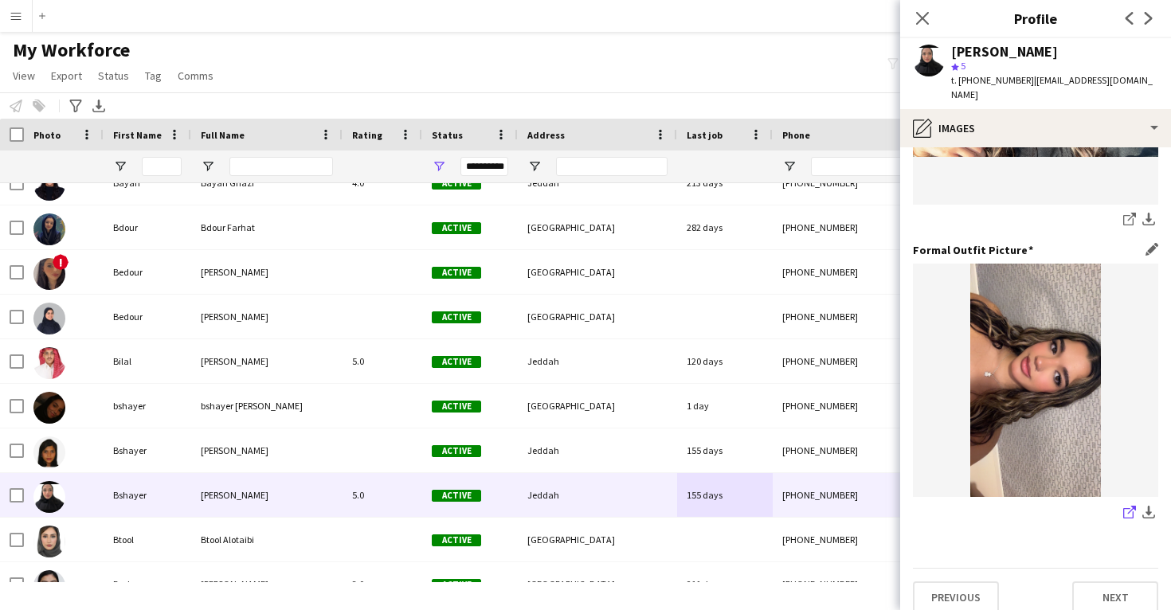
scroll to position [502, 0]
click at [1126, 507] on icon "share-external-link-1" at bounding box center [1129, 513] width 13 height 13
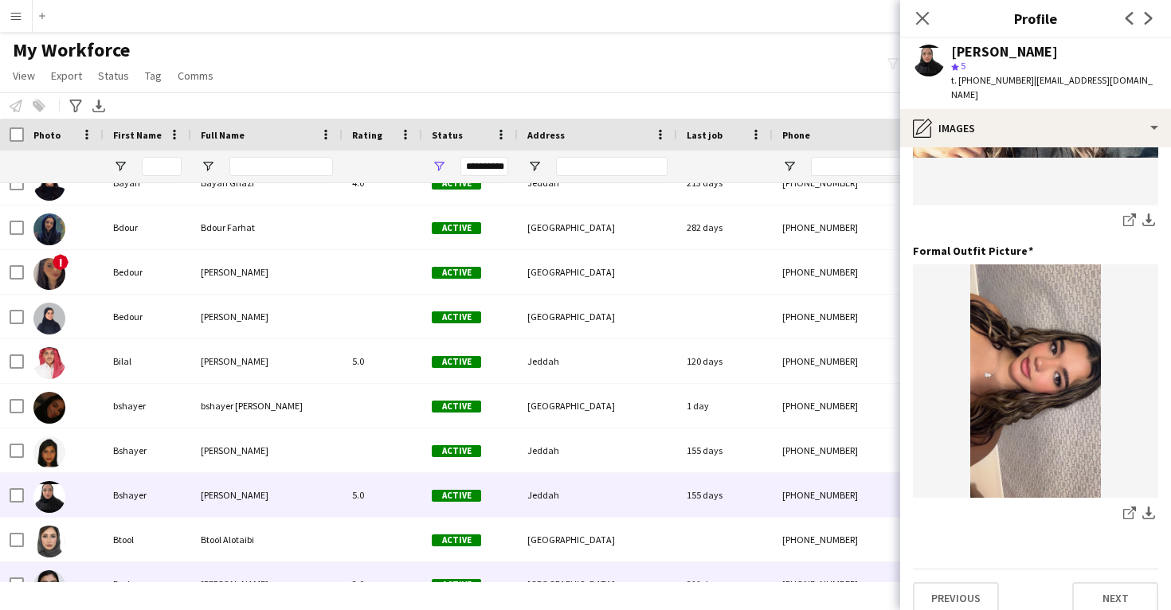
click at [437, 574] on div "Active" at bounding box center [470, 584] width 96 height 44
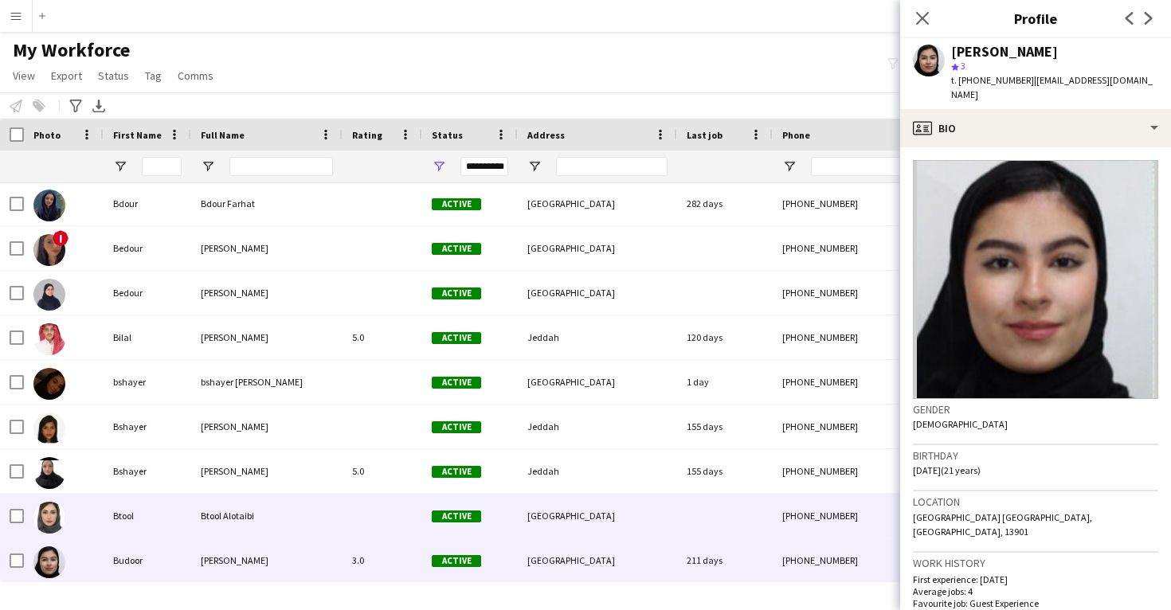
click at [434, 537] on div "Active" at bounding box center [470, 516] width 96 height 44
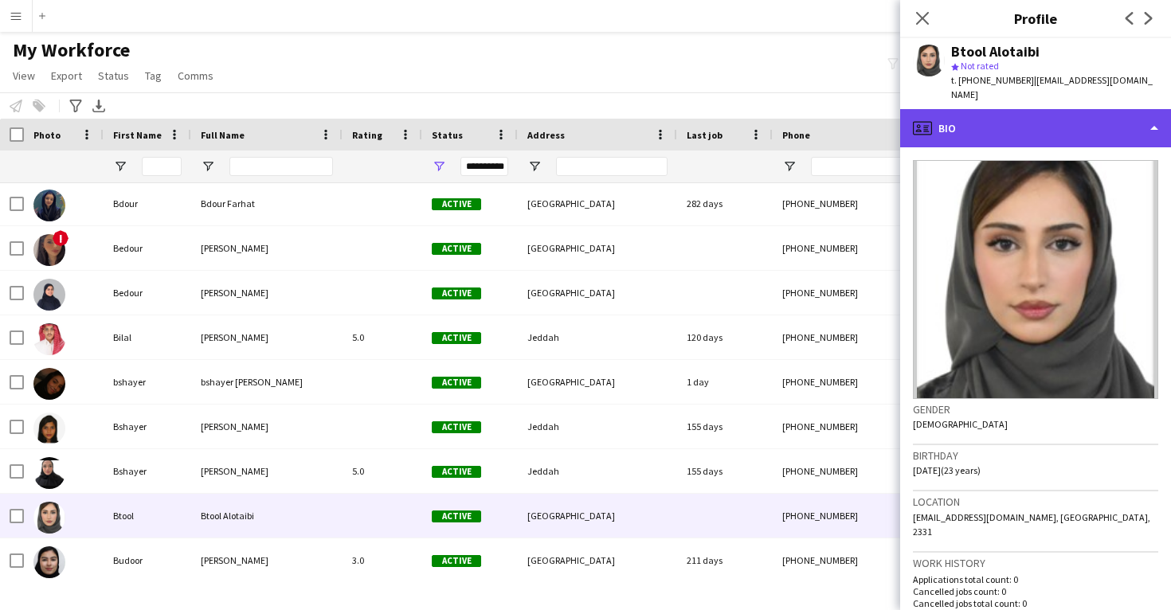
click at [980, 112] on div "profile Bio" at bounding box center [1035, 128] width 271 height 38
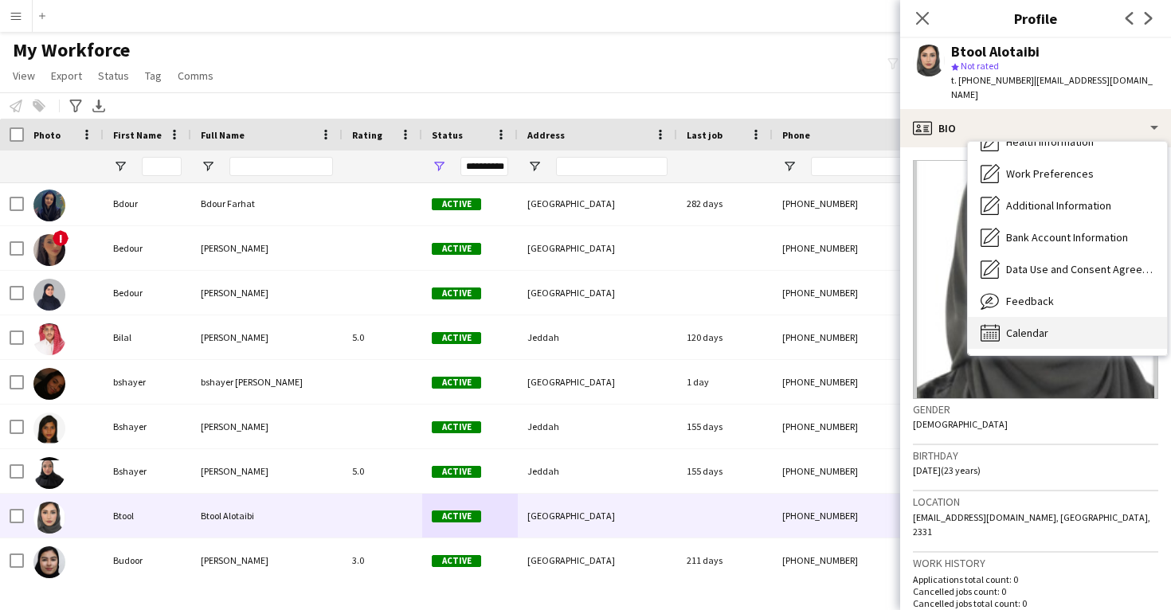
scroll to position [182, 0]
click at [1054, 318] on div "Calendar Calendar" at bounding box center [1067, 333] width 199 height 32
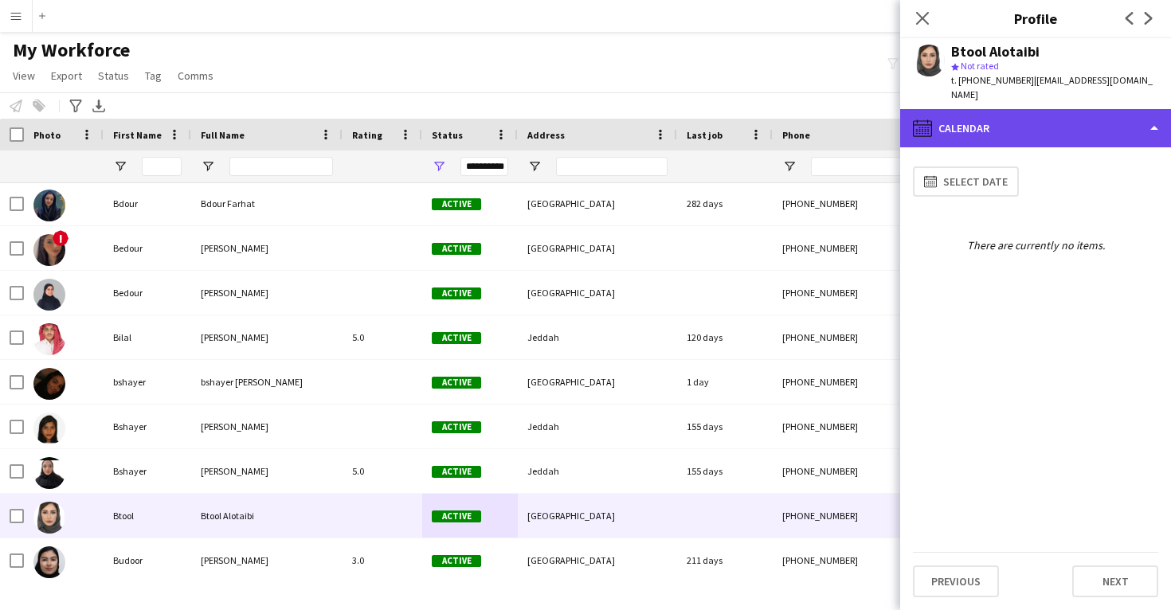
click at [1028, 109] on div "calendar-full Calendar" at bounding box center [1035, 128] width 271 height 38
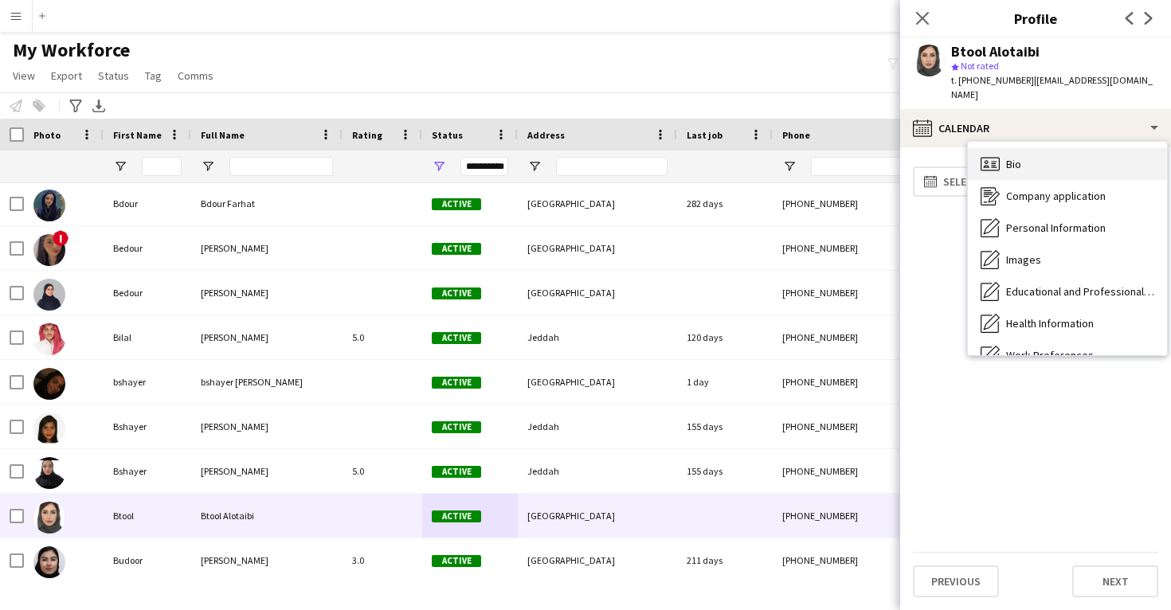
click at [1025, 149] on div "Bio Bio" at bounding box center [1067, 164] width 199 height 32
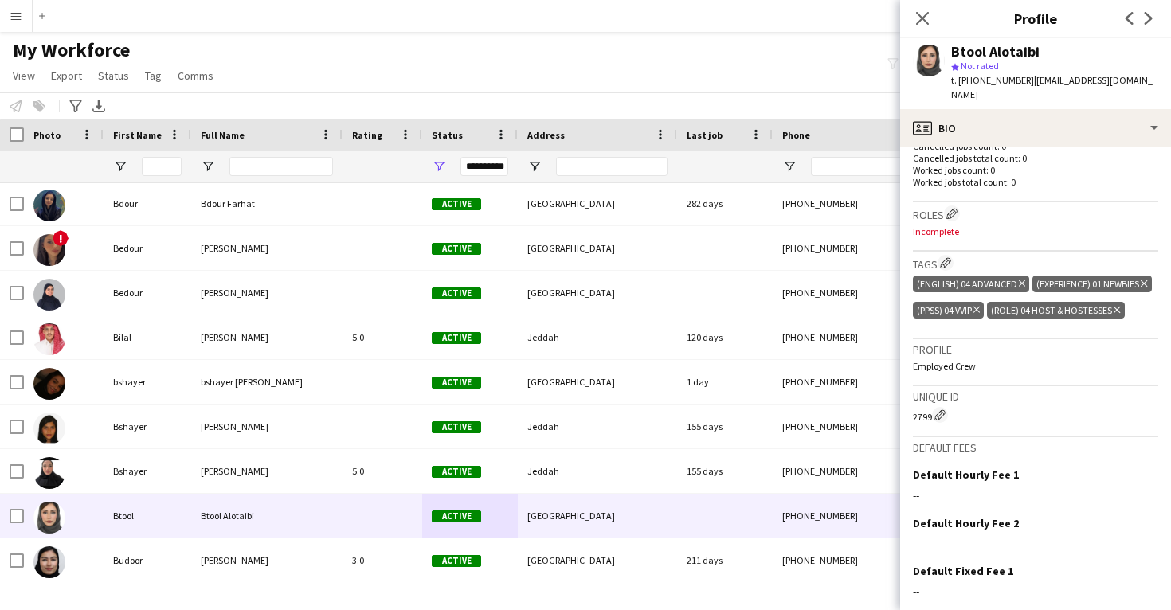
scroll to position [445, 0]
click at [951, 208] on app-icon "Edit crew company roles" at bounding box center [951, 213] width 11 height 11
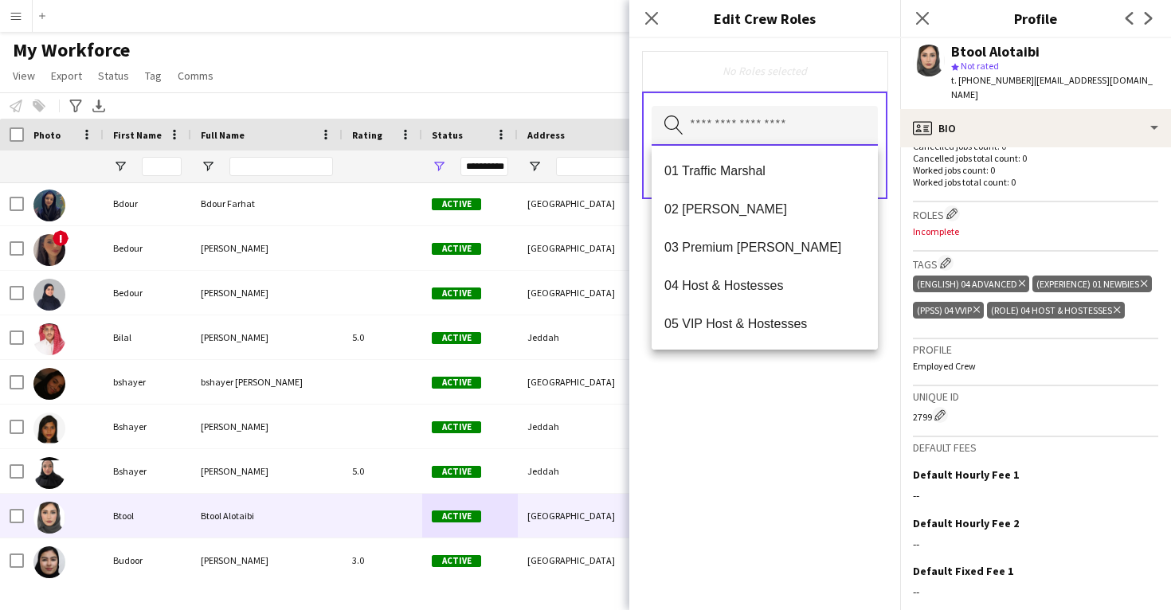
click at [752, 134] on input "text" at bounding box center [765, 126] width 226 height 40
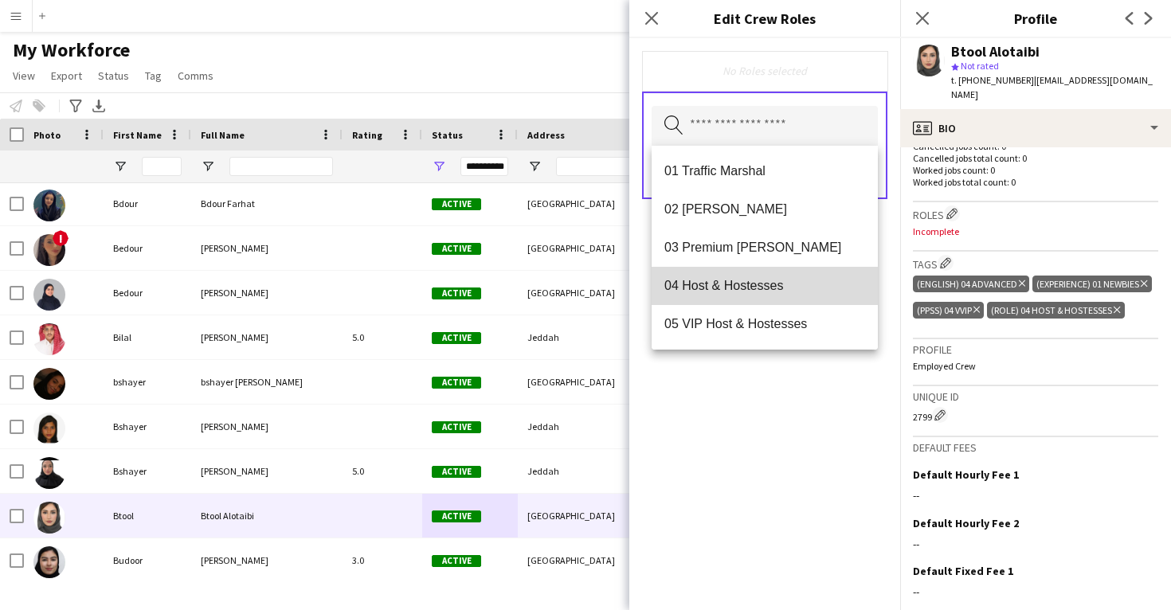
click at [740, 296] on mat-option "04 Host & Hostesses" at bounding box center [765, 286] width 226 height 38
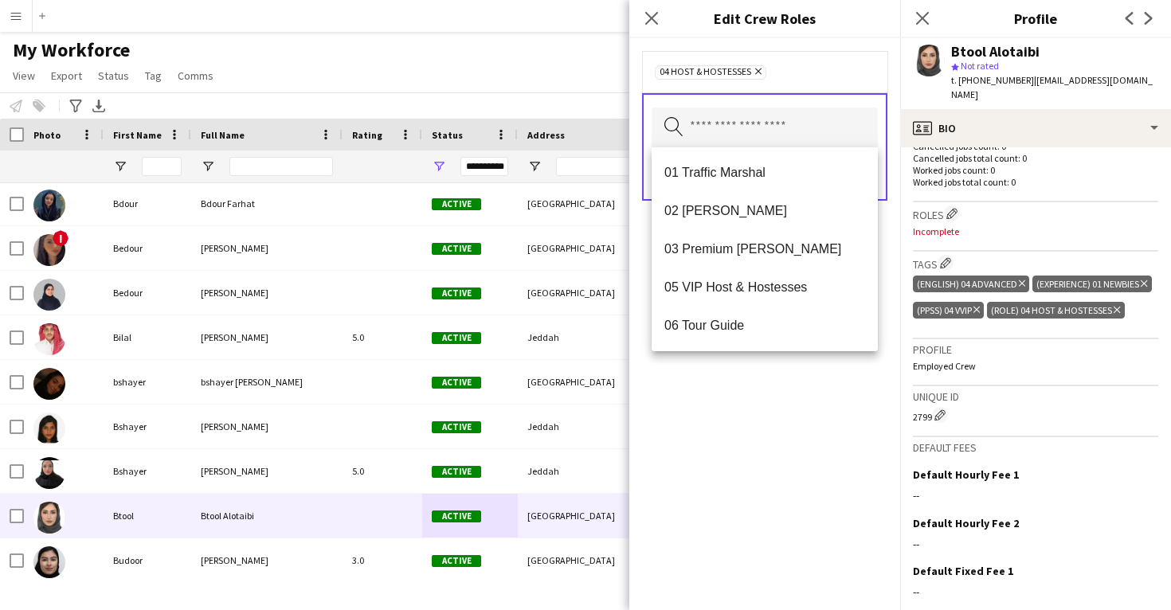
click at [738, 395] on div "04 Host & Hostesses Remove Search by role type Save" at bounding box center [764, 324] width 271 height 572
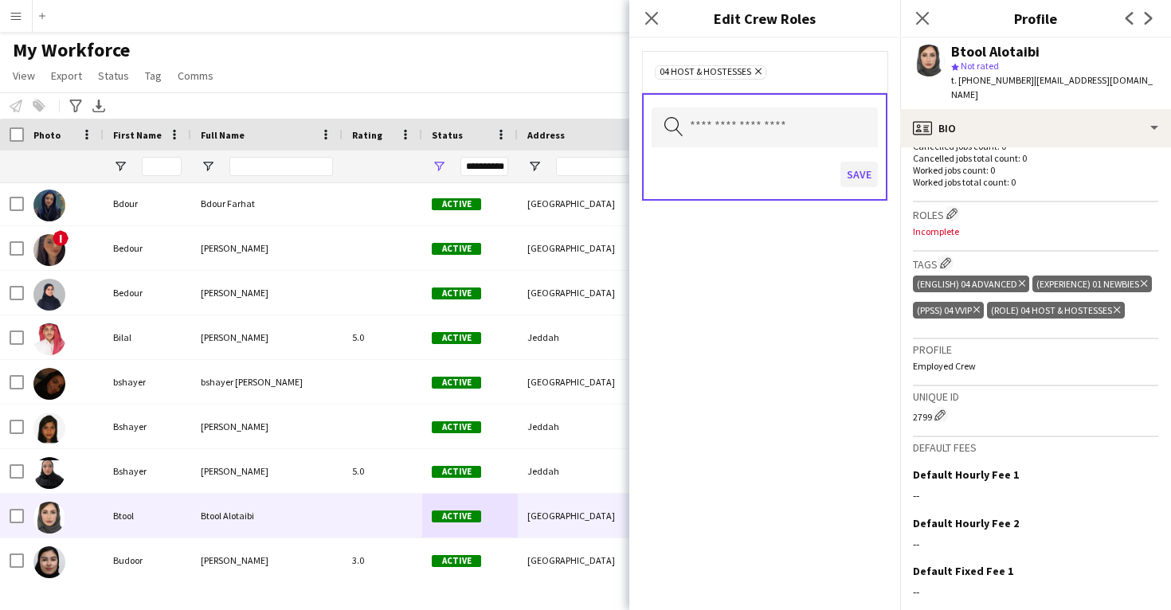
click at [868, 166] on button "Save" at bounding box center [858, 174] width 37 height 25
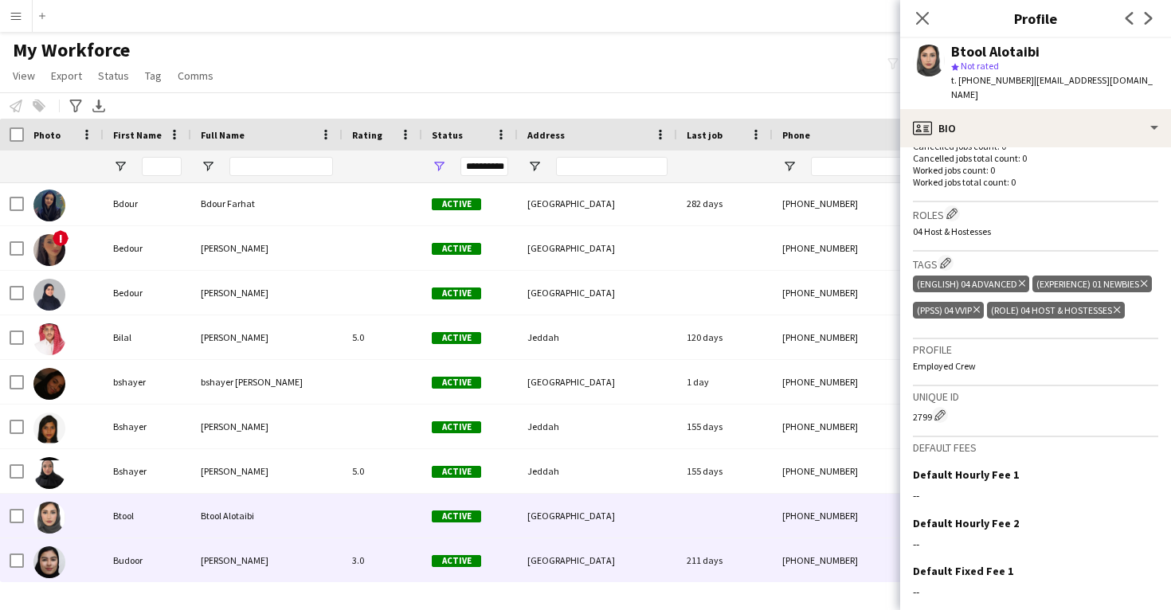
click at [529, 545] on div "[GEOGRAPHIC_DATA]" at bounding box center [597, 561] width 159 height 44
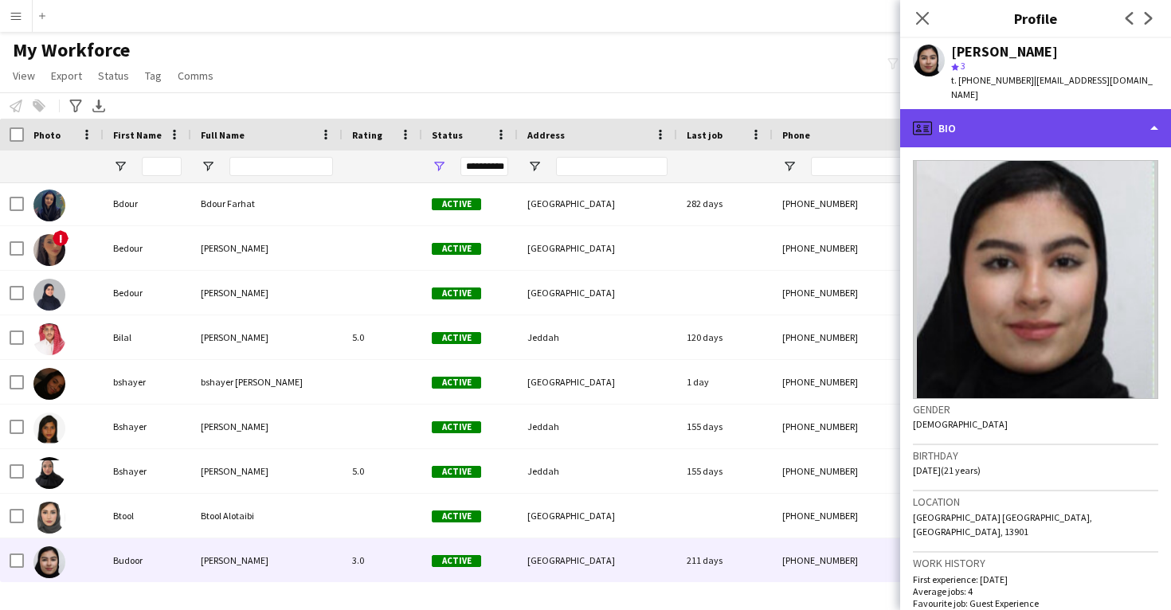
click at [1020, 120] on div "profile Bio" at bounding box center [1035, 128] width 271 height 38
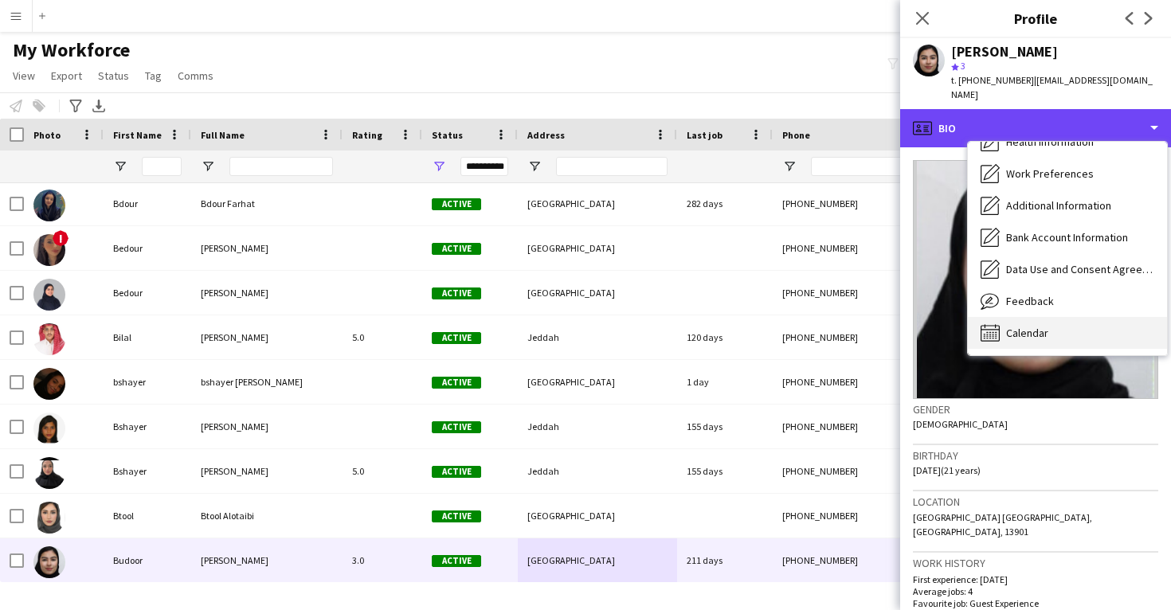
scroll to position [182, 0]
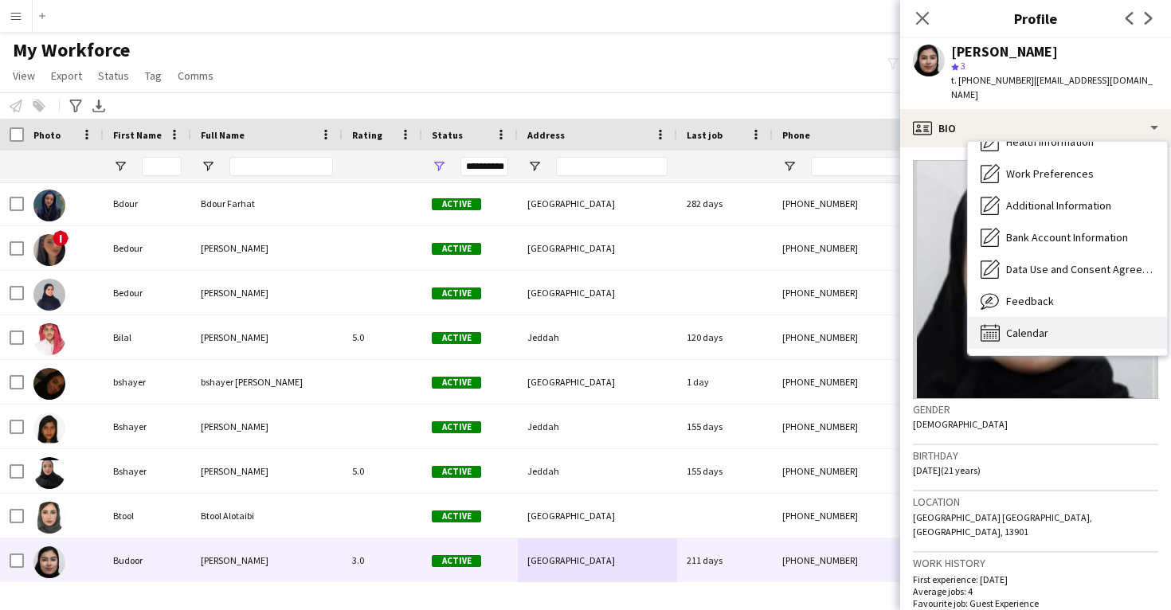
click at [1025, 326] on span "Calendar" at bounding box center [1027, 333] width 42 height 14
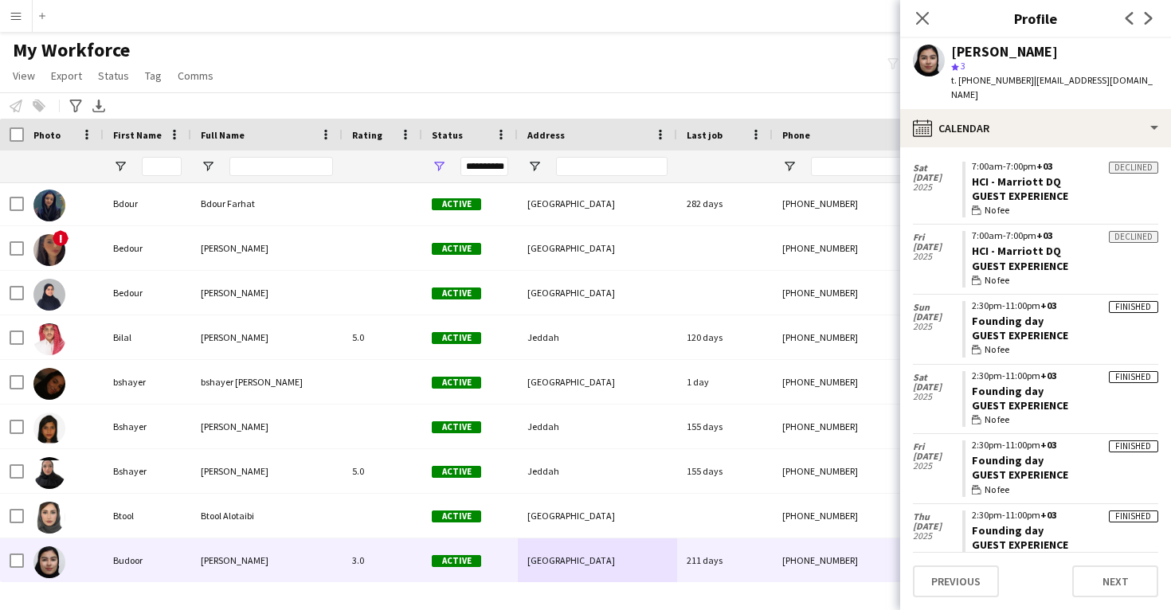
scroll to position [607, 0]
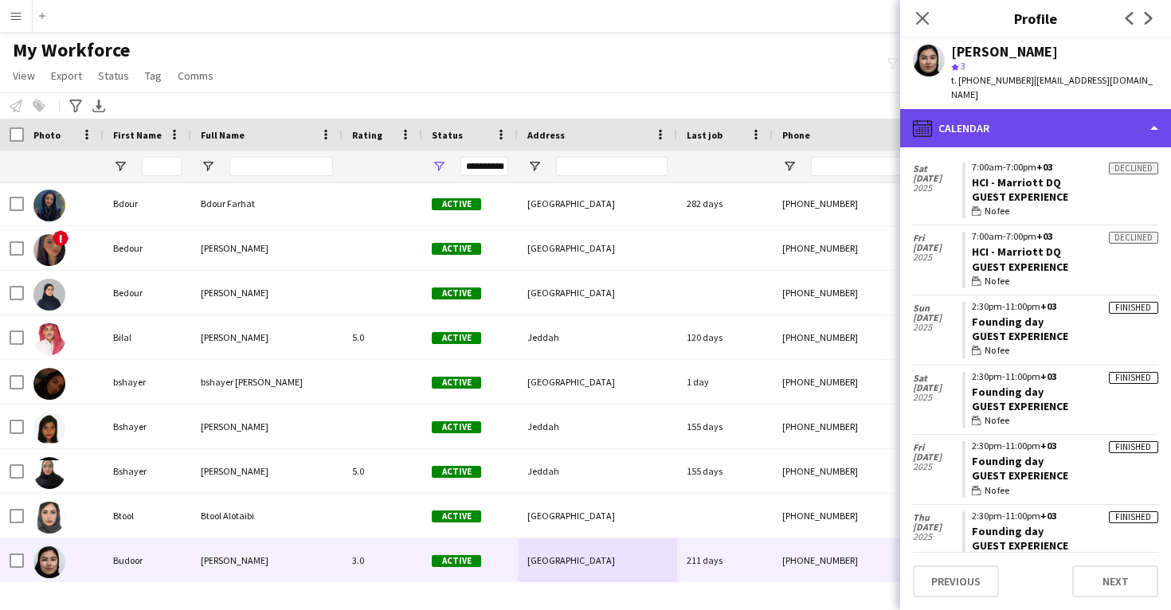
click at [1023, 117] on div "calendar-full Calendar" at bounding box center [1035, 128] width 271 height 38
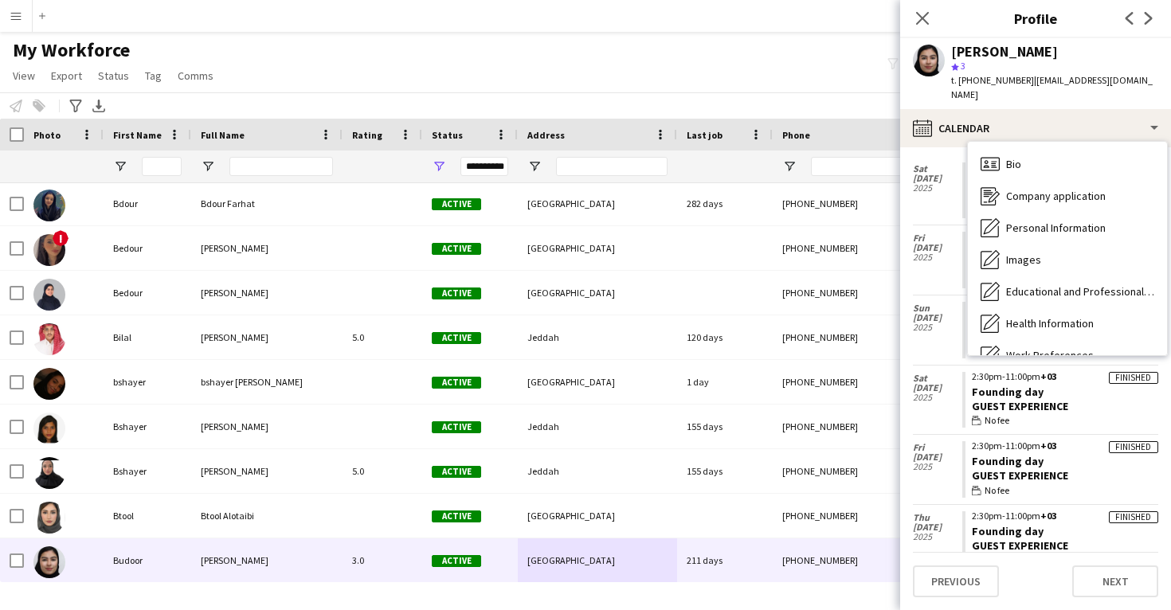
click at [1040, 467] on div "Feedback Feedback" at bounding box center [1067, 483] width 199 height 32
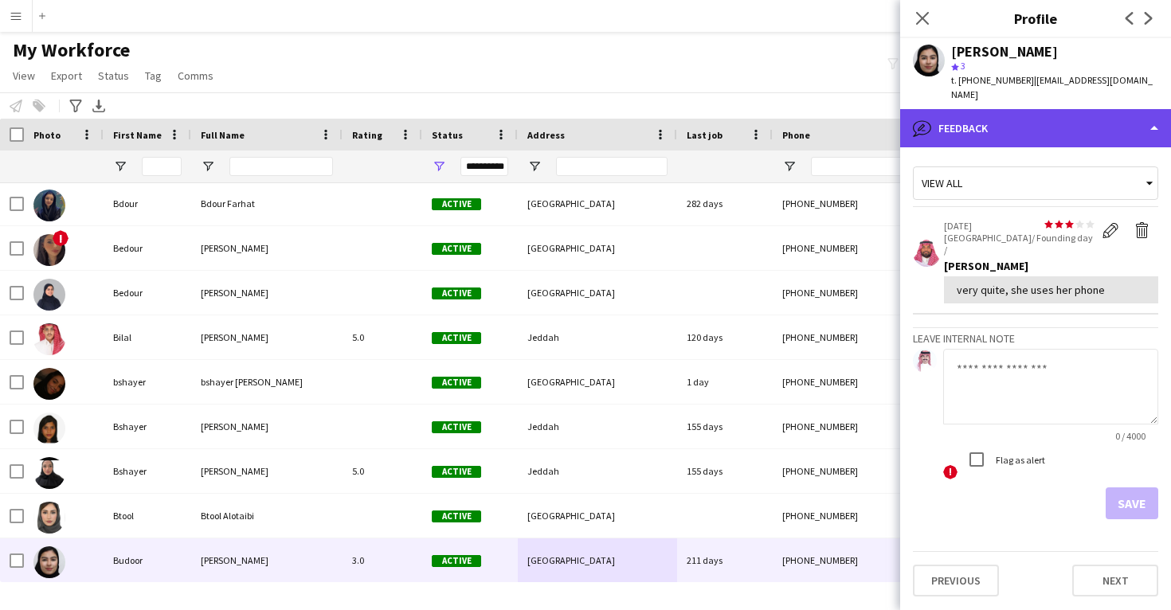
click at [1015, 119] on div "bubble-pencil Feedback" at bounding box center [1035, 128] width 271 height 38
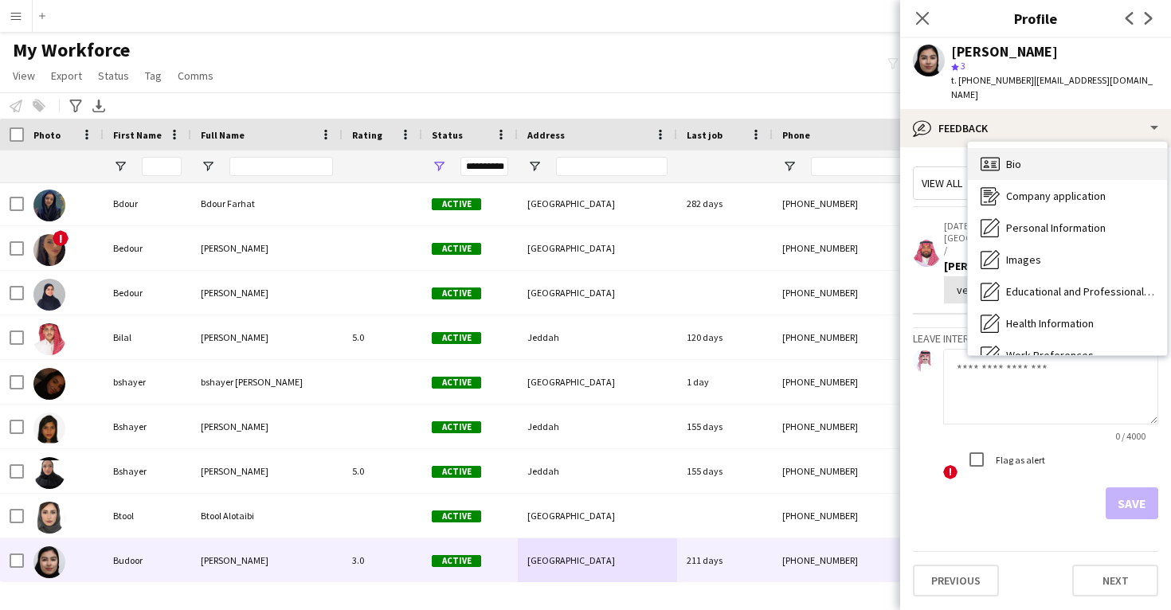
scroll to position [-1, 0]
click at [1047, 151] on div "Bio Bio" at bounding box center [1067, 164] width 199 height 32
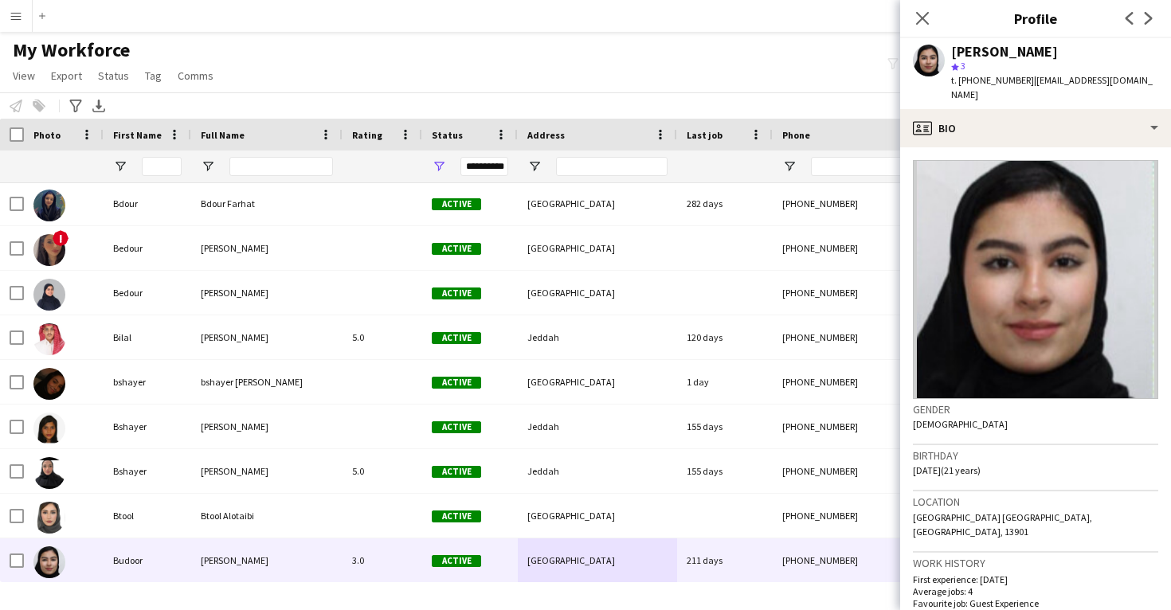
scroll to position [0, 0]
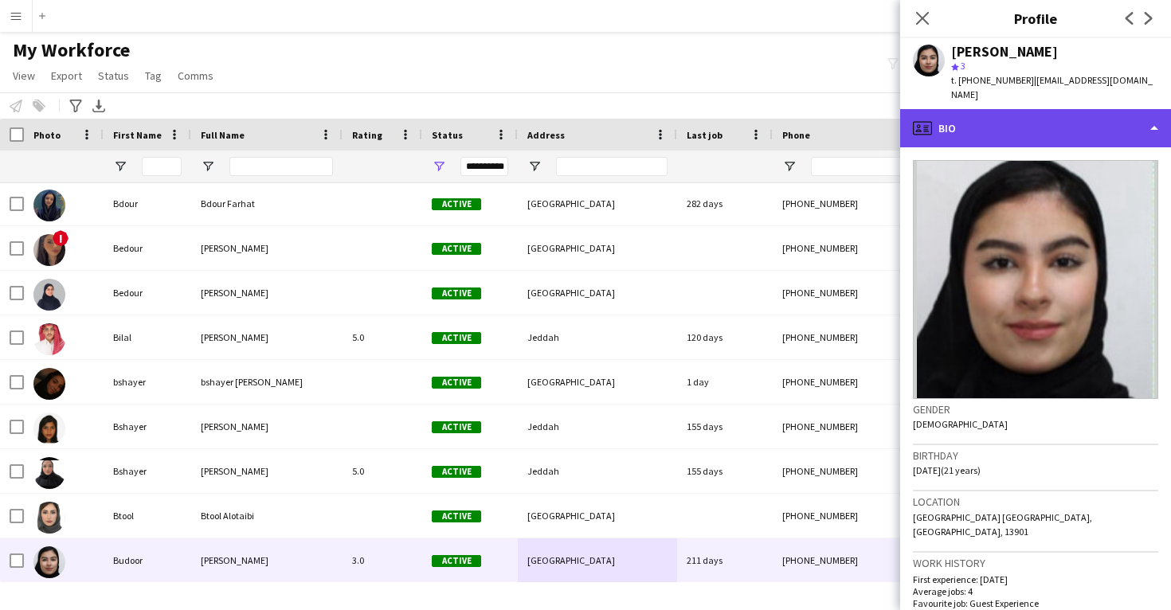
click at [1038, 109] on div "profile Bio" at bounding box center [1035, 128] width 271 height 38
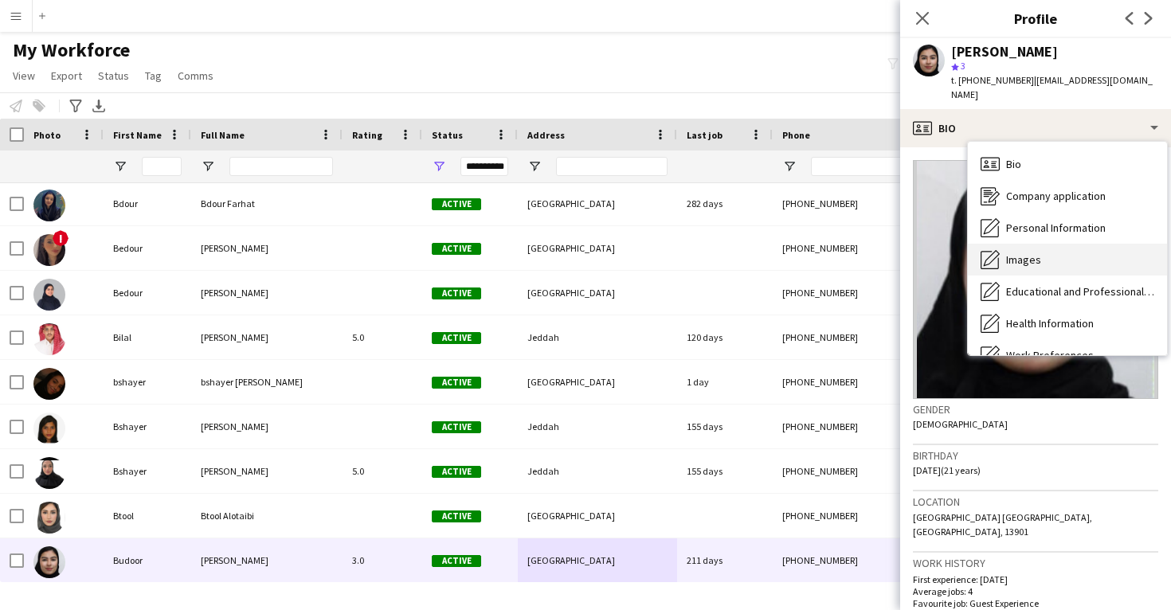
click at [1039, 253] on span "Images" at bounding box center [1023, 260] width 35 height 14
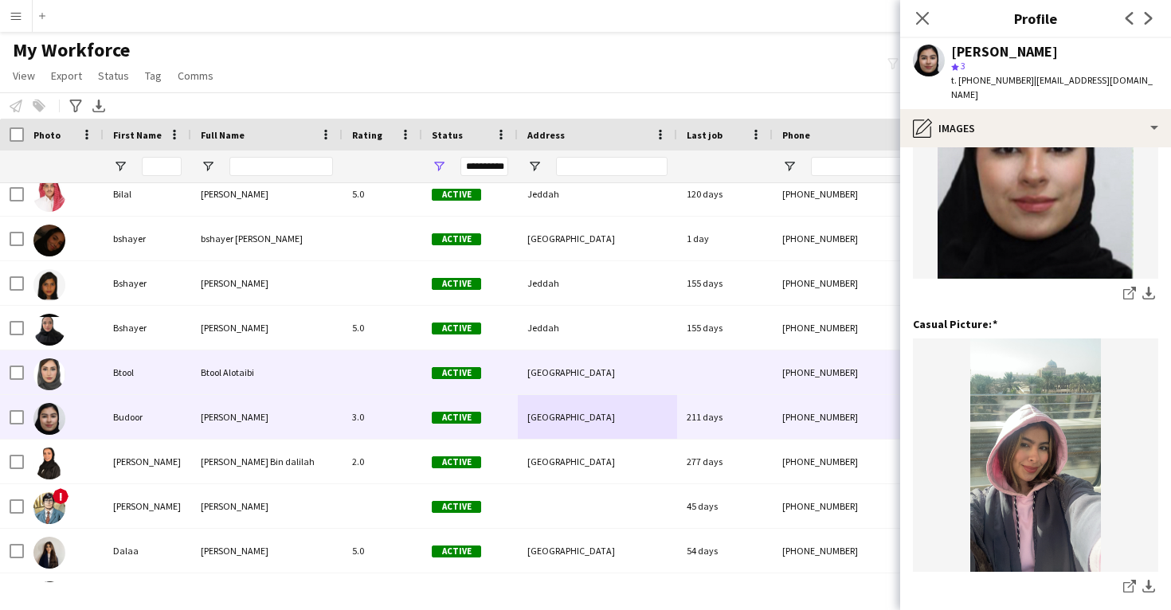
scroll to position [17365, 0]
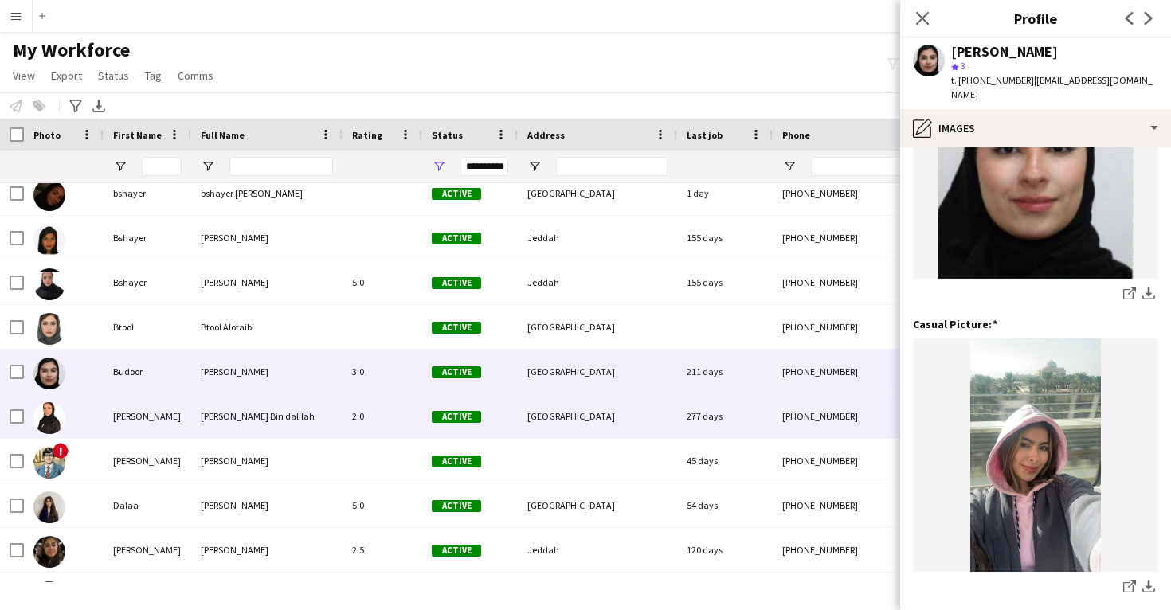
click at [697, 414] on div "277 days" at bounding box center [725, 416] width 96 height 44
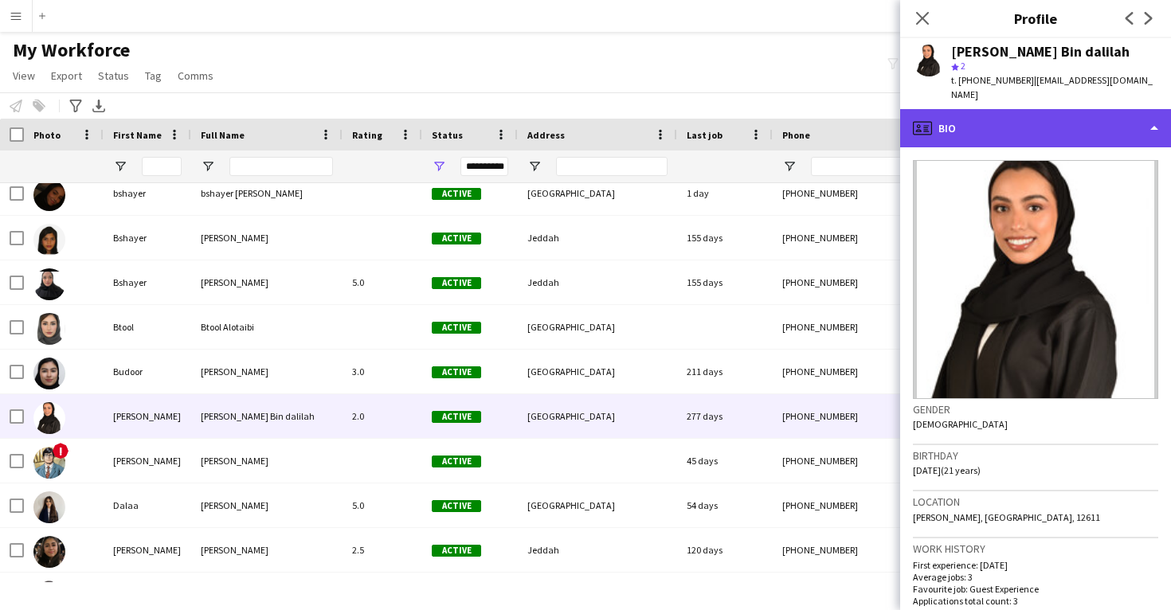
click at [1049, 116] on div "profile Bio" at bounding box center [1035, 128] width 271 height 38
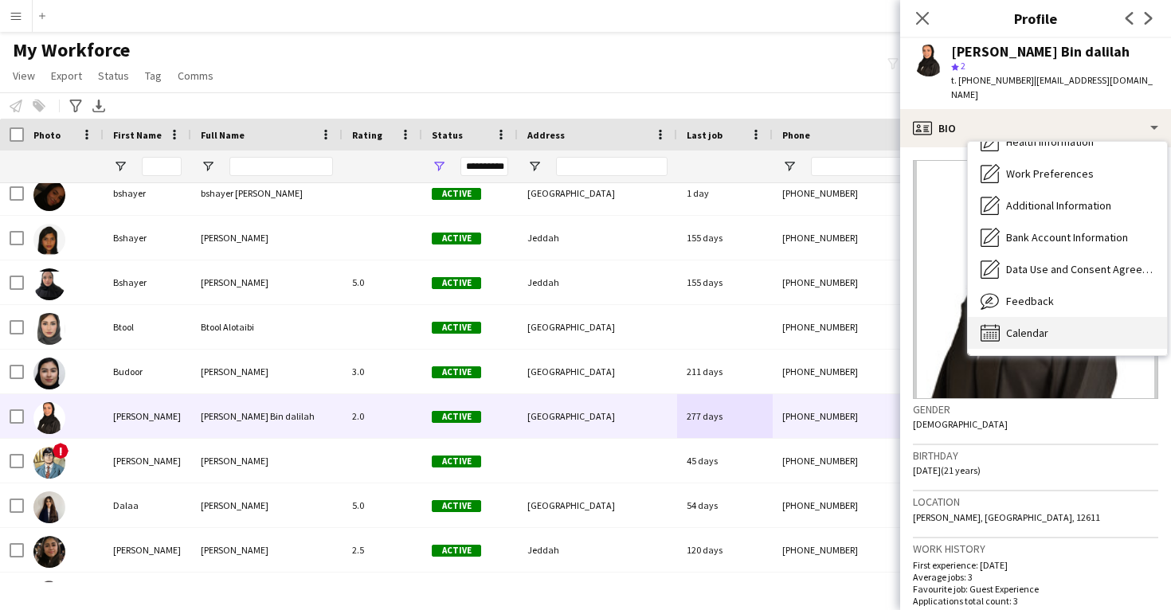
scroll to position [182, 0]
click at [1035, 317] on div "Calendar Calendar" at bounding box center [1067, 333] width 199 height 32
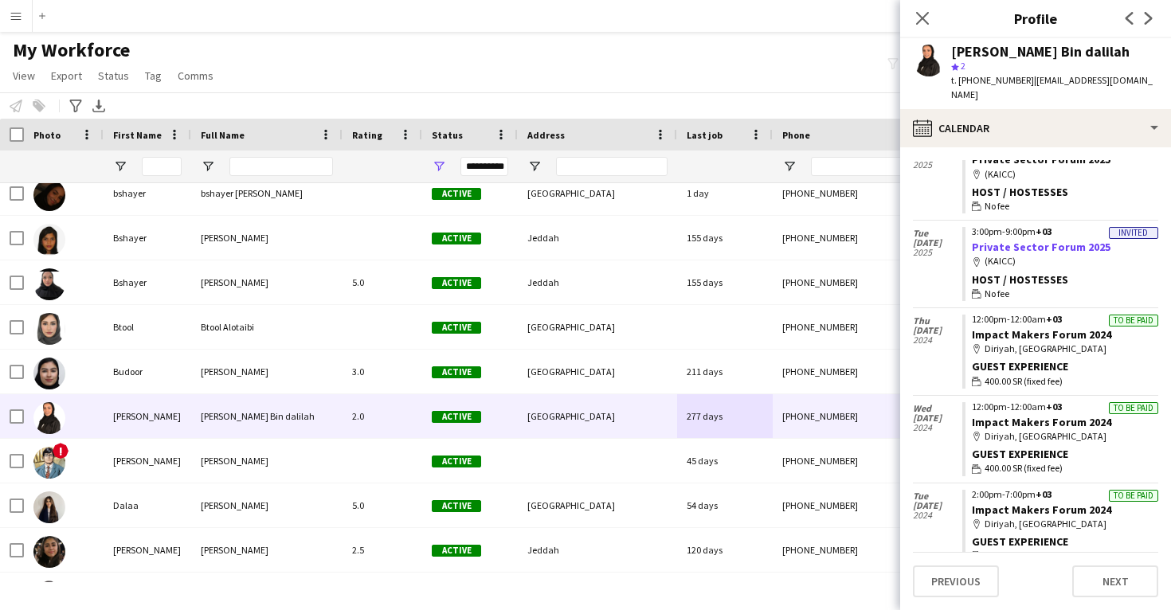
scroll to position [157, 0]
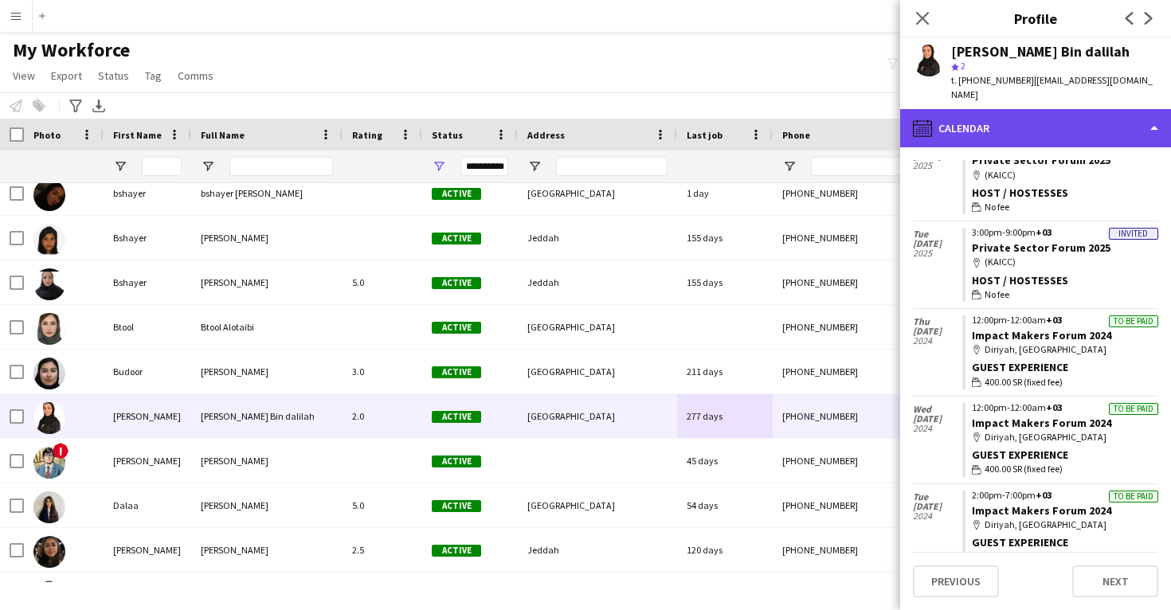
click at [1041, 110] on div "calendar-full Calendar" at bounding box center [1035, 128] width 271 height 38
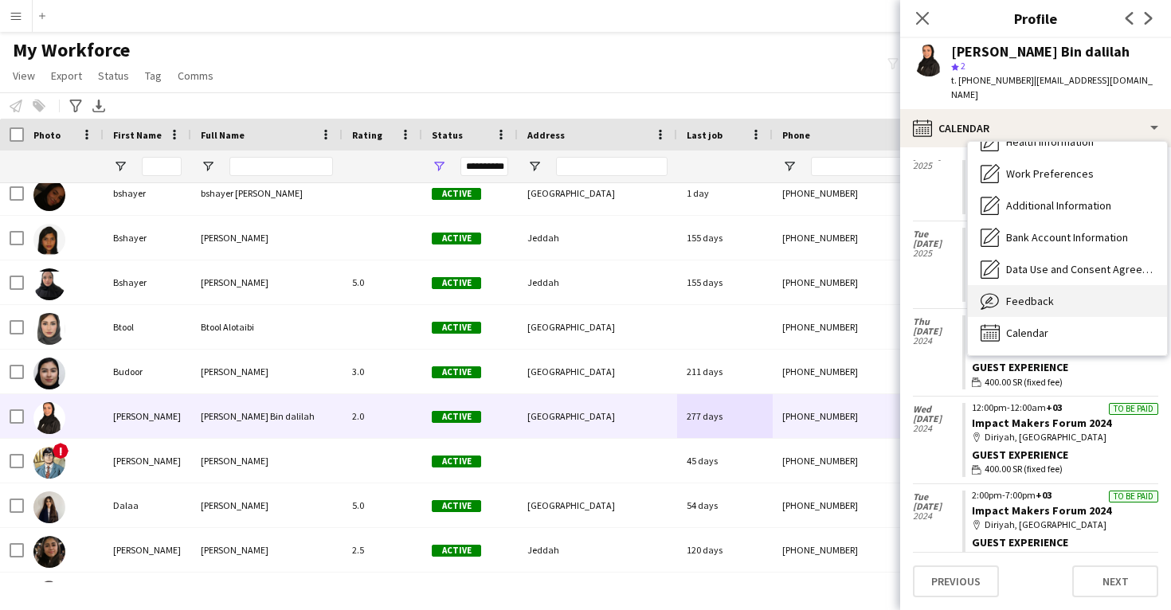
click at [1024, 294] on span "Feedback" at bounding box center [1030, 301] width 48 height 14
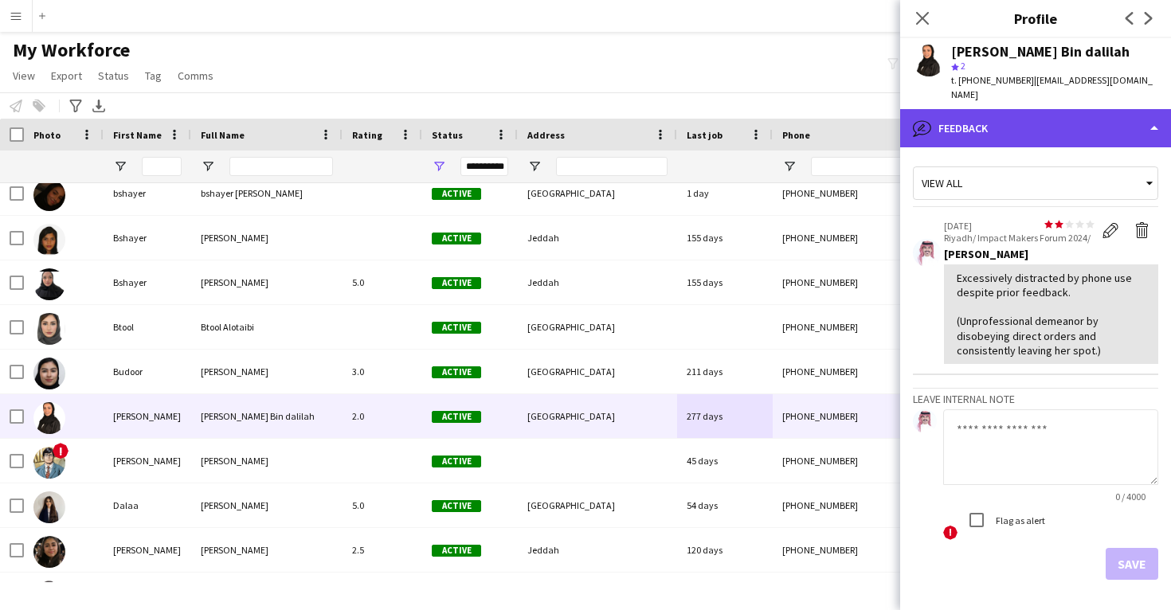
click at [1046, 116] on div "bubble-pencil Feedback" at bounding box center [1035, 128] width 271 height 38
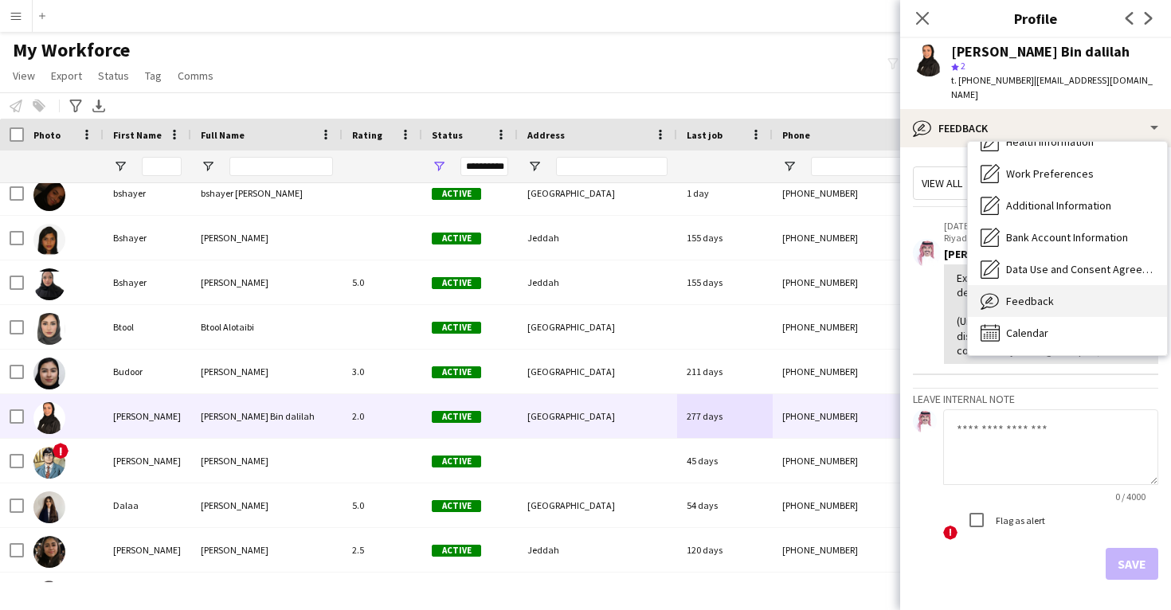
click at [1028, 294] on span "Feedback" at bounding box center [1030, 301] width 48 height 14
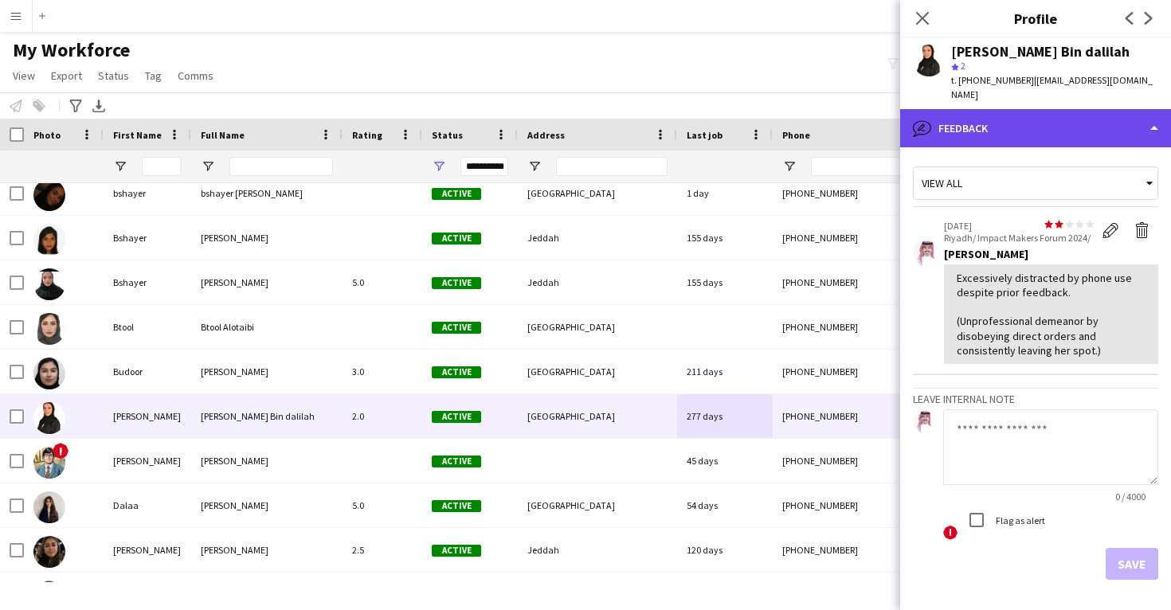
click at [1055, 120] on div "bubble-pencil Feedback" at bounding box center [1035, 128] width 271 height 38
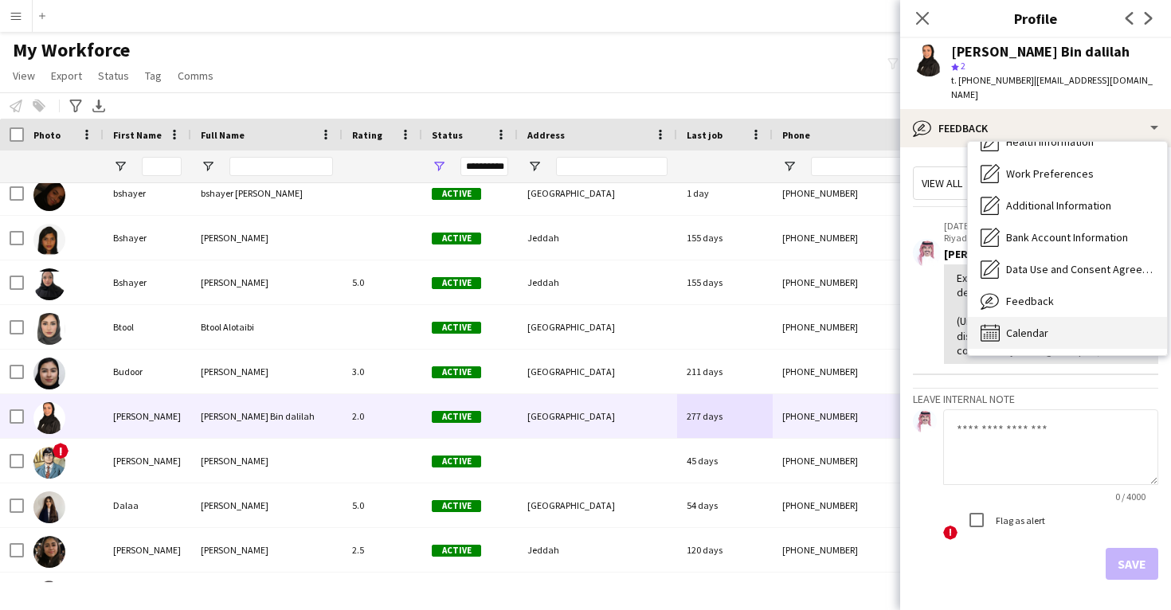
click at [1043, 326] on span "Calendar" at bounding box center [1027, 333] width 42 height 14
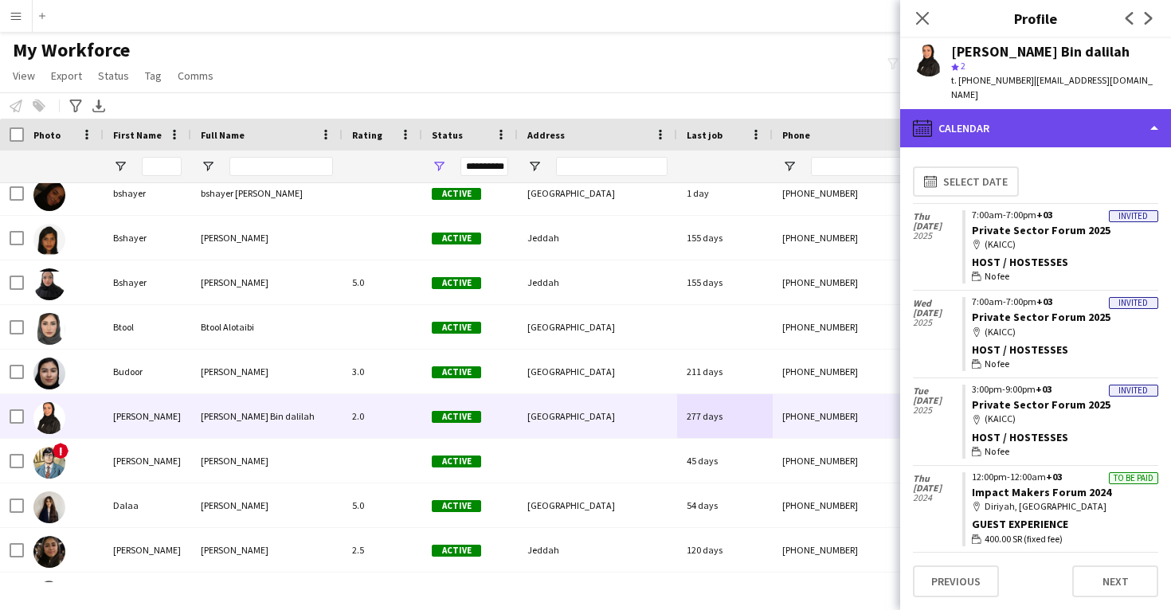
click at [1029, 122] on div "calendar-full Calendar" at bounding box center [1035, 128] width 271 height 38
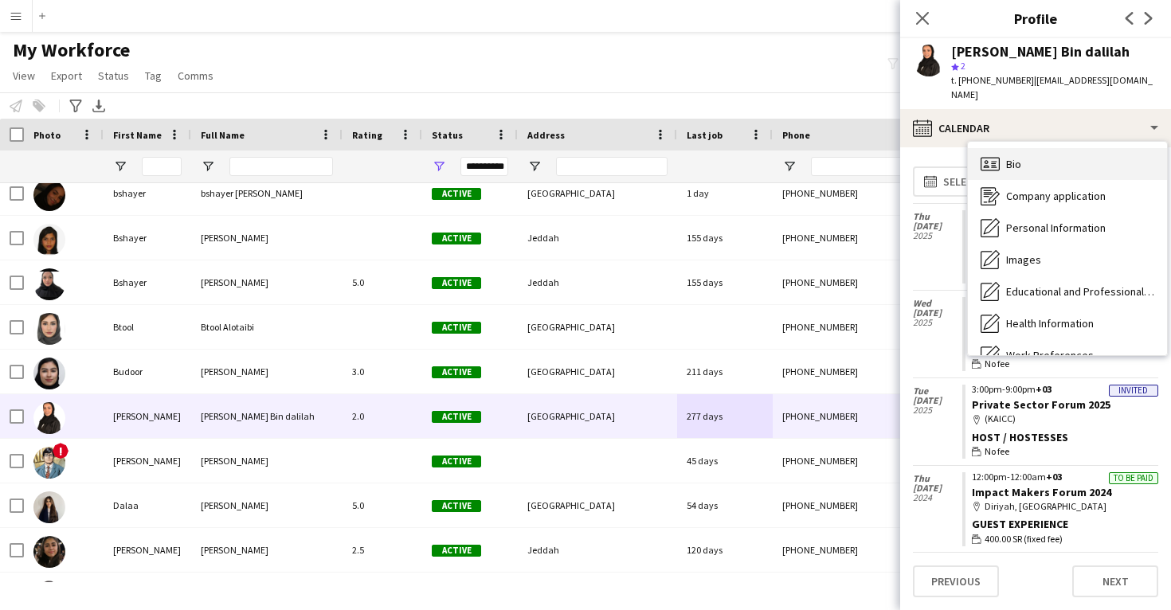
scroll to position [0, 0]
click at [1044, 157] on div "Bio Bio" at bounding box center [1067, 164] width 199 height 32
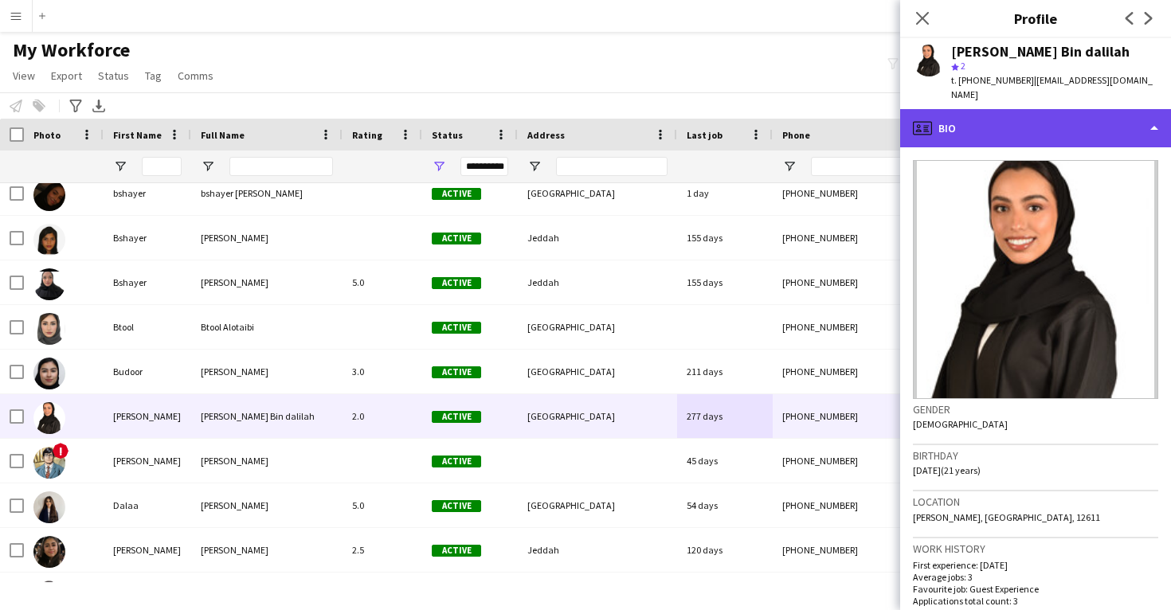
click at [1035, 116] on div "profile Bio" at bounding box center [1035, 128] width 271 height 38
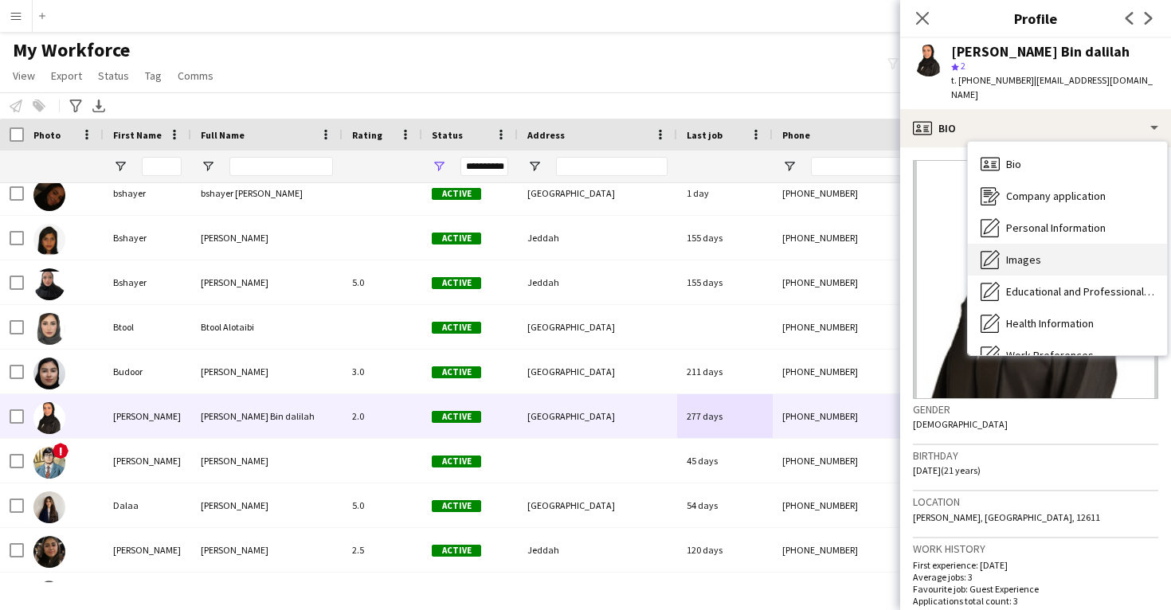
click at [1038, 244] on div "Images Images" at bounding box center [1067, 260] width 199 height 32
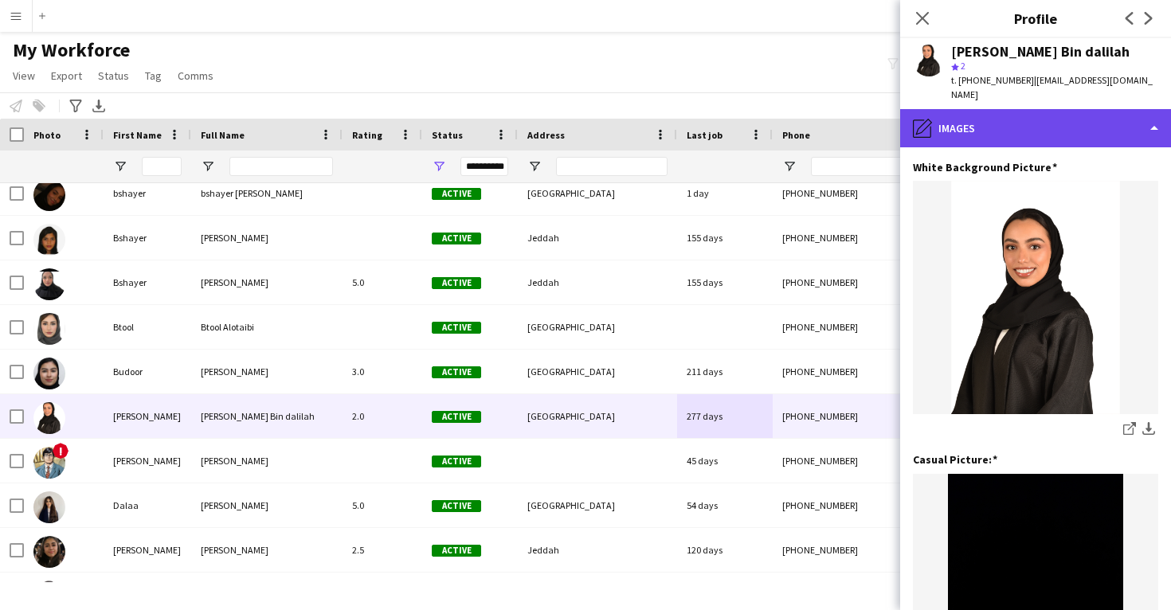
click at [1019, 119] on div "pencil4 Images" at bounding box center [1035, 128] width 271 height 38
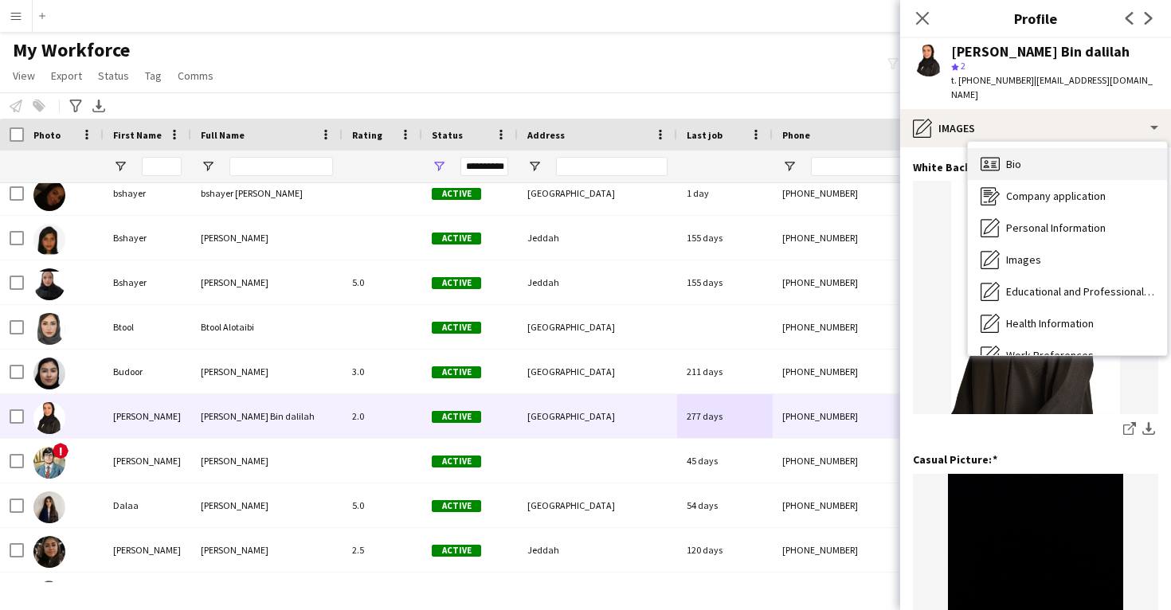
click at [1025, 148] on div "Bio Bio" at bounding box center [1067, 164] width 199 height 32
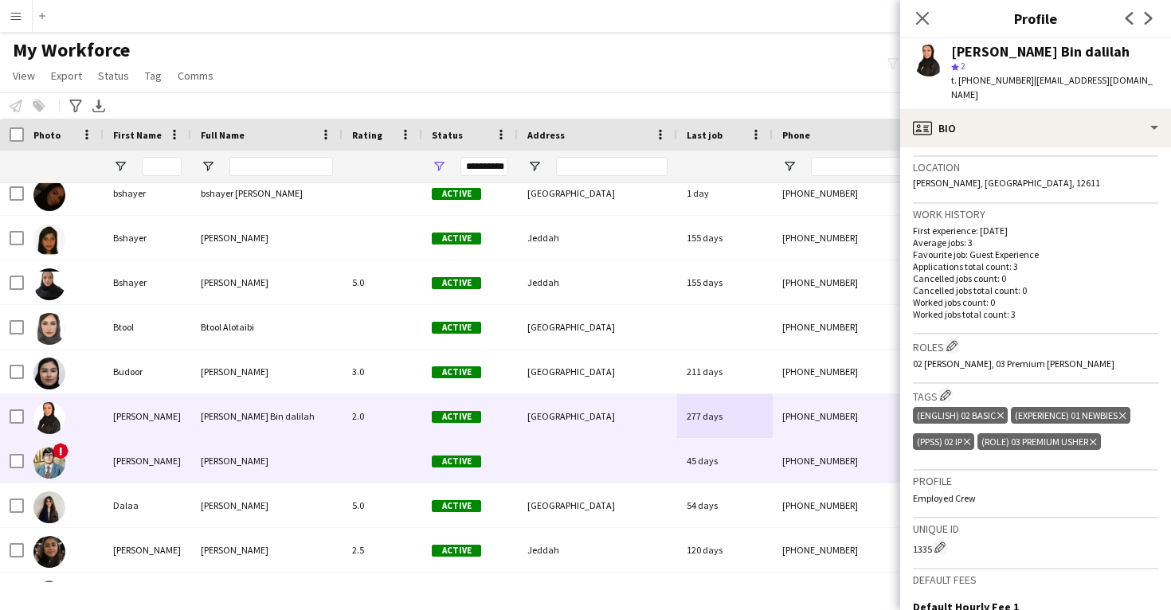
scroll to position [335, 0]
click at [715, 463] on div "45 days" at bounding box center [725, 461] width 96 height 44
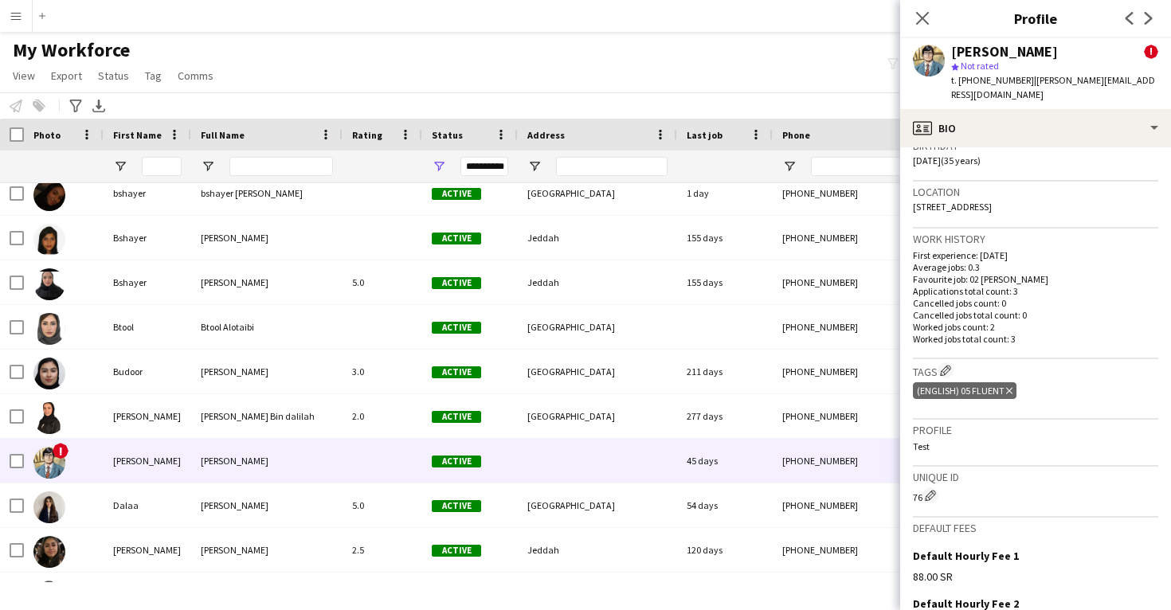
scroll to position [483, 0]
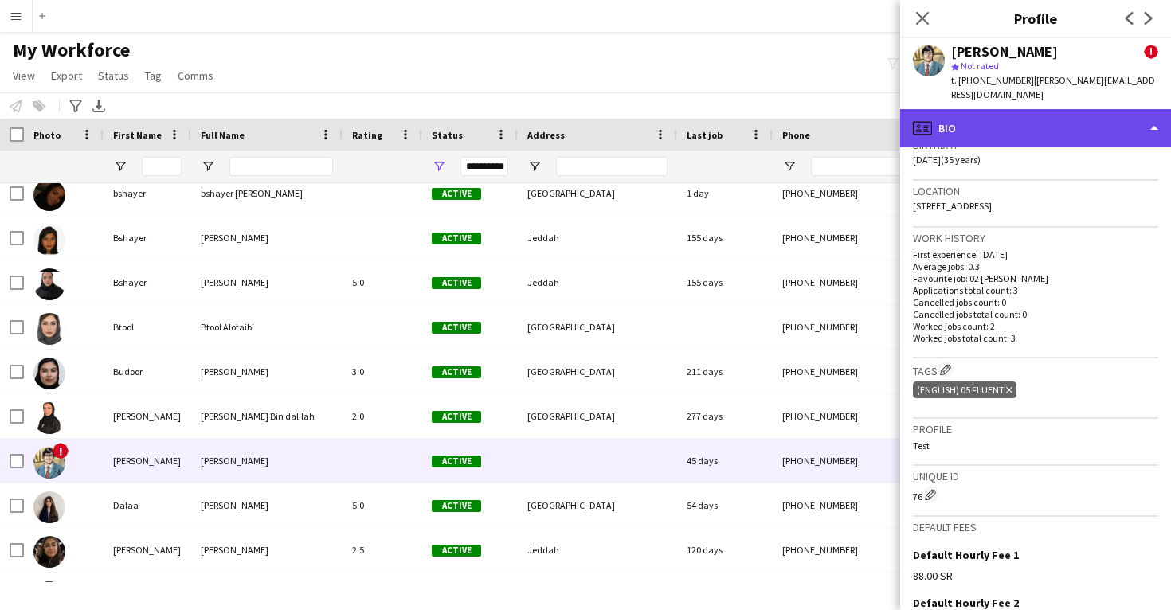
click at [1046, 136] on div "profile Bio" at bounding box center [1035, 128] width 271 height 38
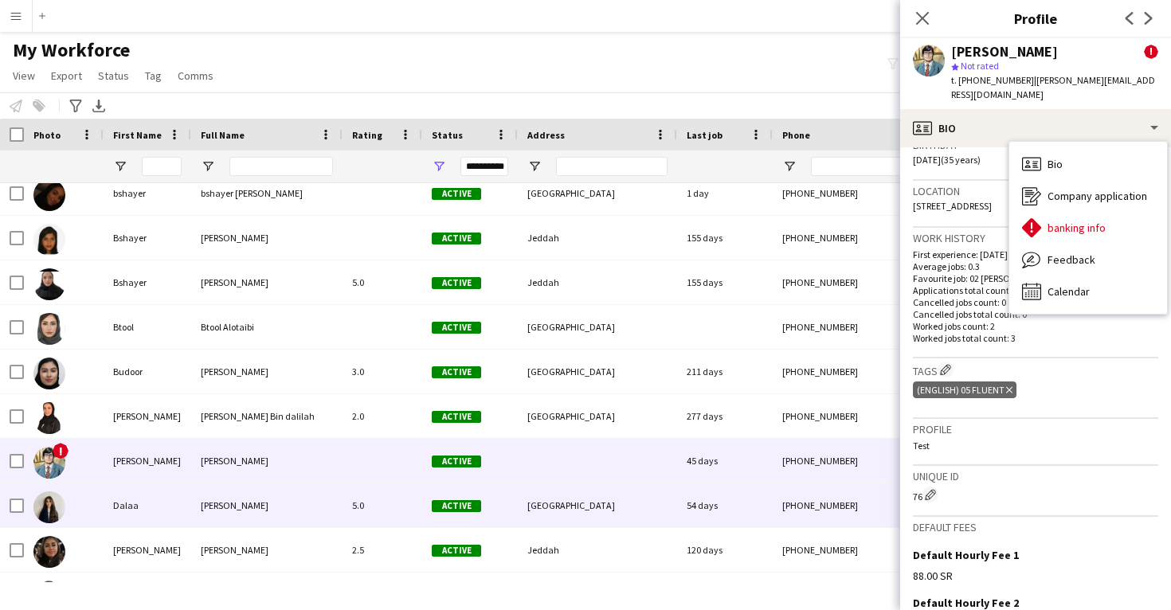
click at [715, 493] on div "54 days" at bounding box center [725, 506] width 96 height 44
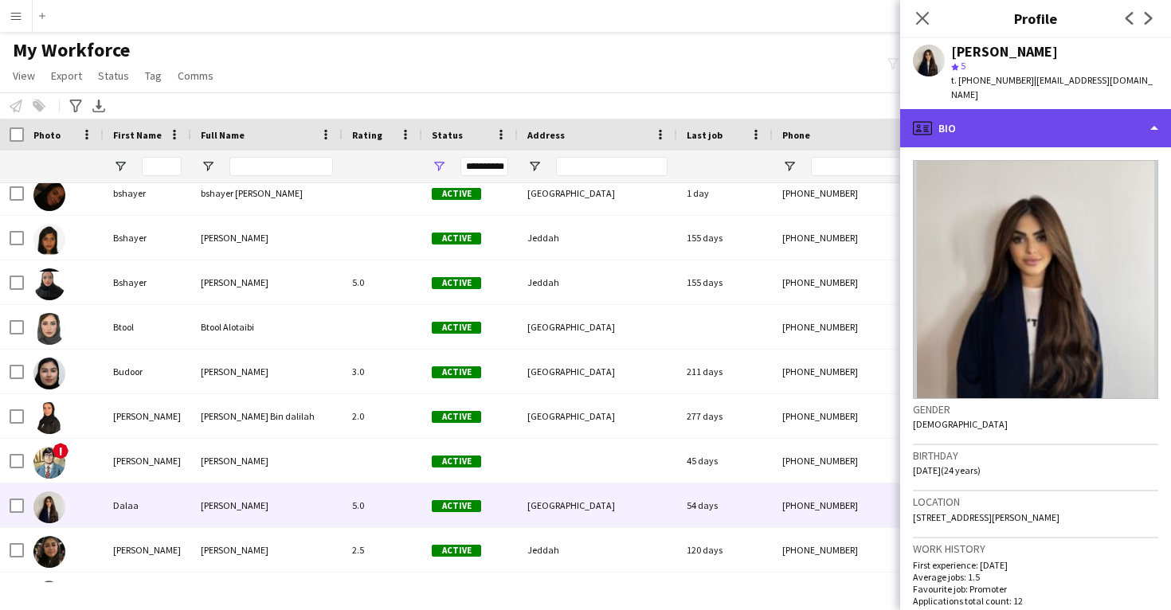
click at [1056, 127] on div "profile Bio" at bounding box center [1035, 128] width 271 height 38
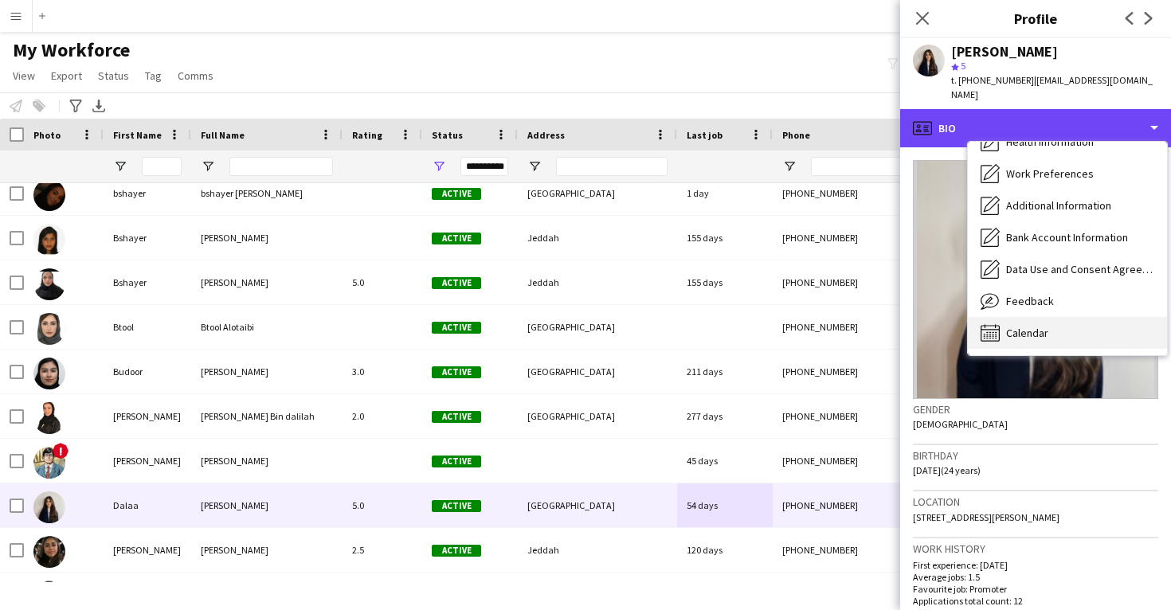
scroll to position [182, 0]
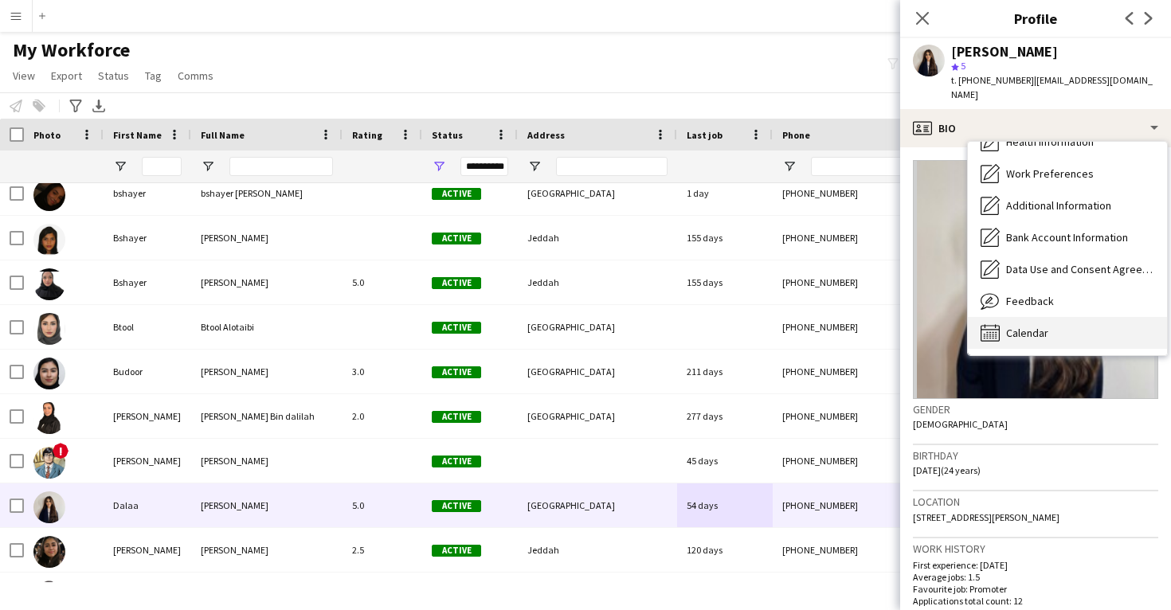
click at [1023, 326] on span "Calendar" at bounding box center [1027, 333] width 42 height 14
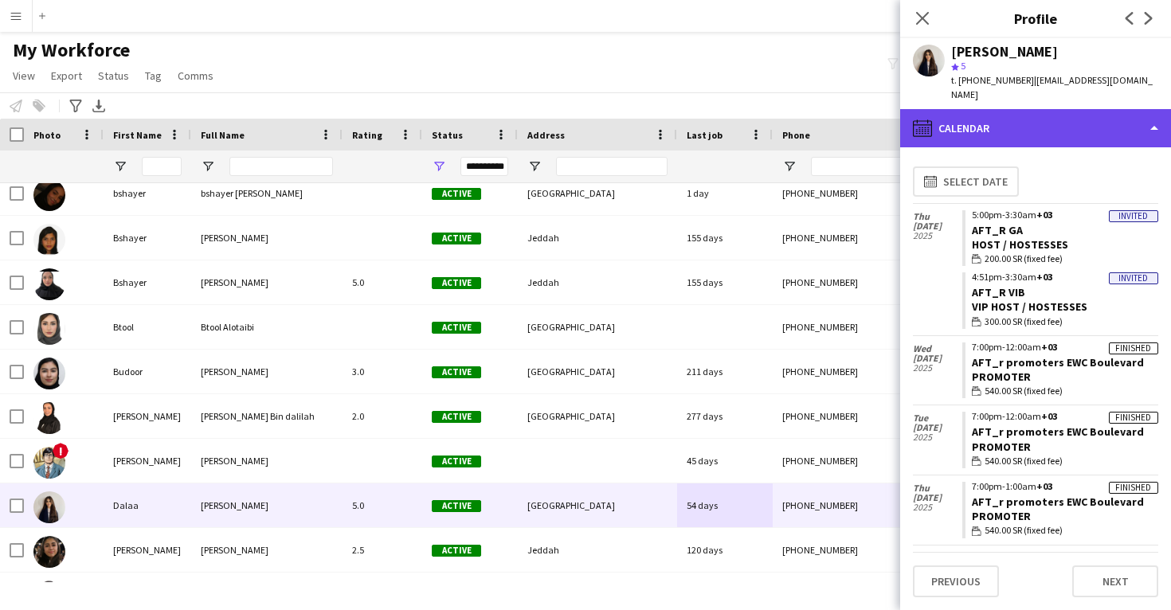
click at [1036, 109] on div "calendar-full Calendar" at bounding box center [1035, 128] width 271 height 38
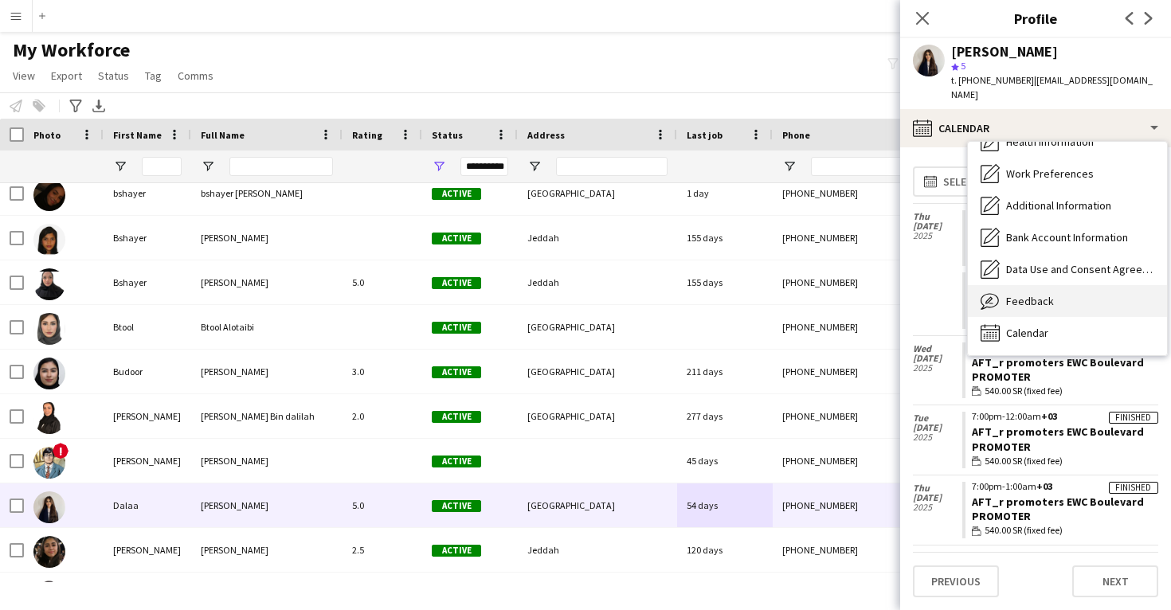
click at [1037, 294] on span "Feedback" at bounding box center [1030, 301] width 48 height 14
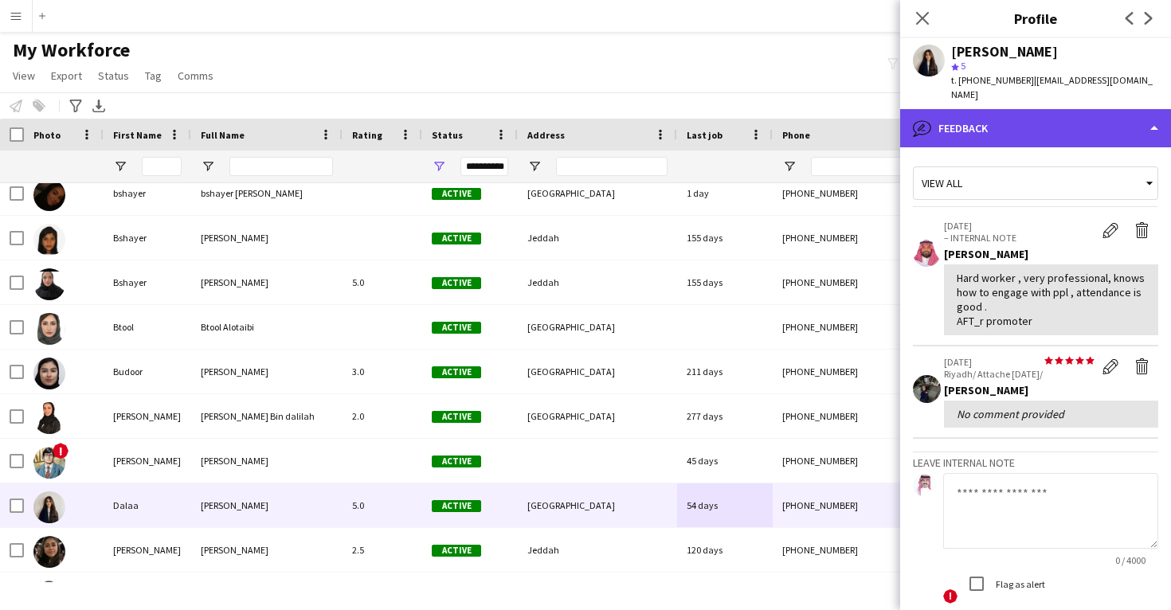
click at [1038, 124] on div "bubble-pencil Feedback" at bounding box center [1035, 128] width 271 height 38
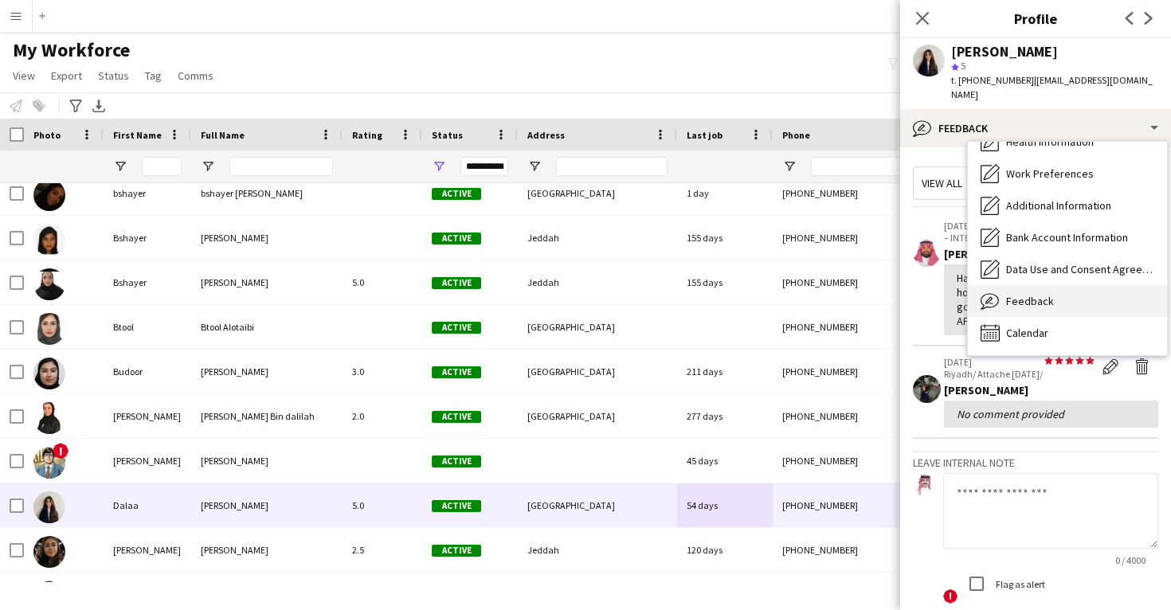
click at [1052, 285] on div "Feedback Feedback" at bounding box center [1067, 301] width 199 height 32
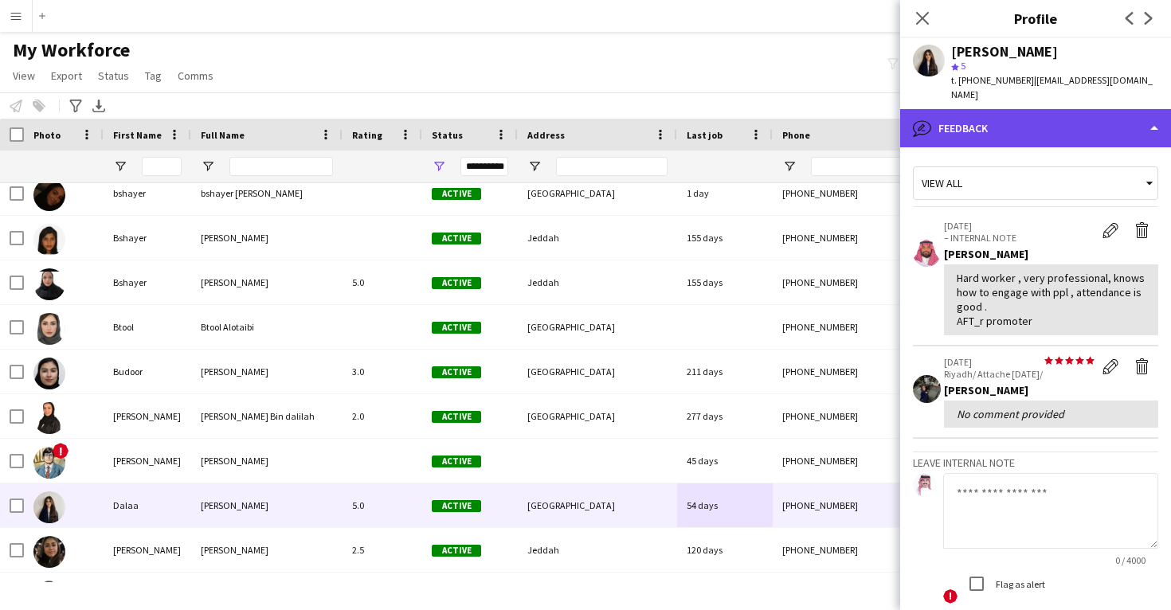
click at [1028, 109] on div "bubble-pencil Feedback" at bounding box center [1035, 128] width 271 height 38
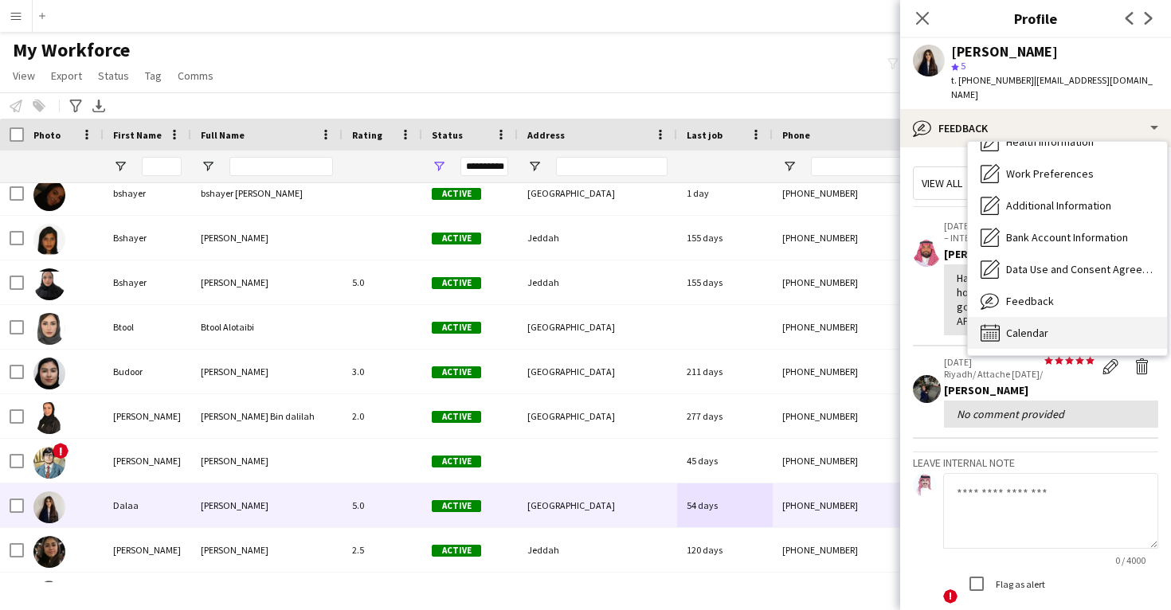
click at [1026, 326] on span "Calendar" at bounding box center [1027, 333] width 42 height 14
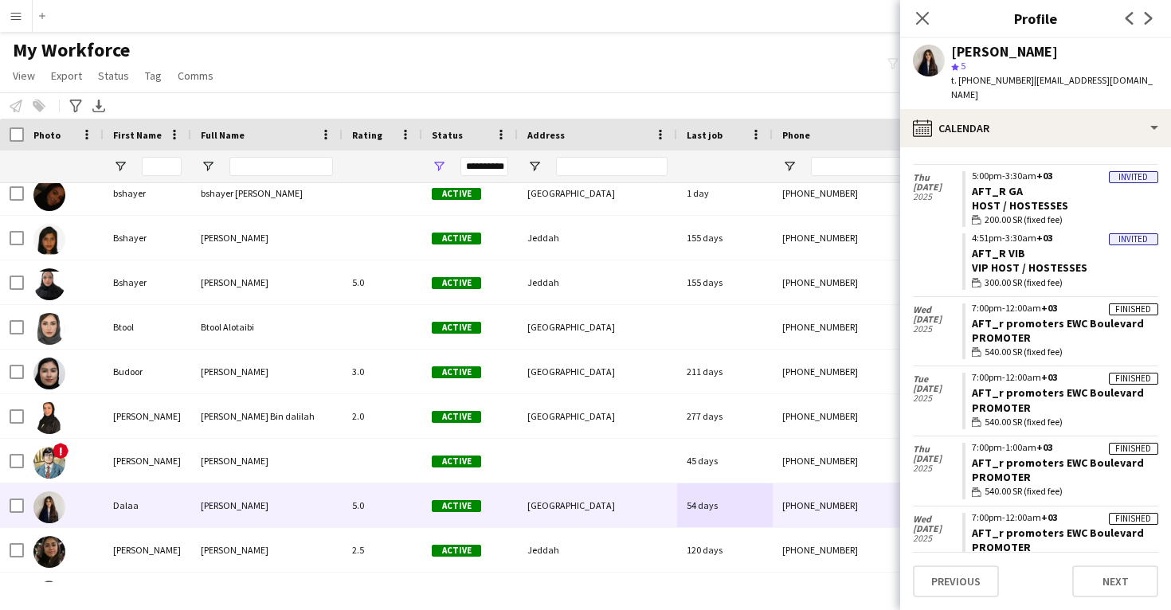
scroll to position [47, 0]
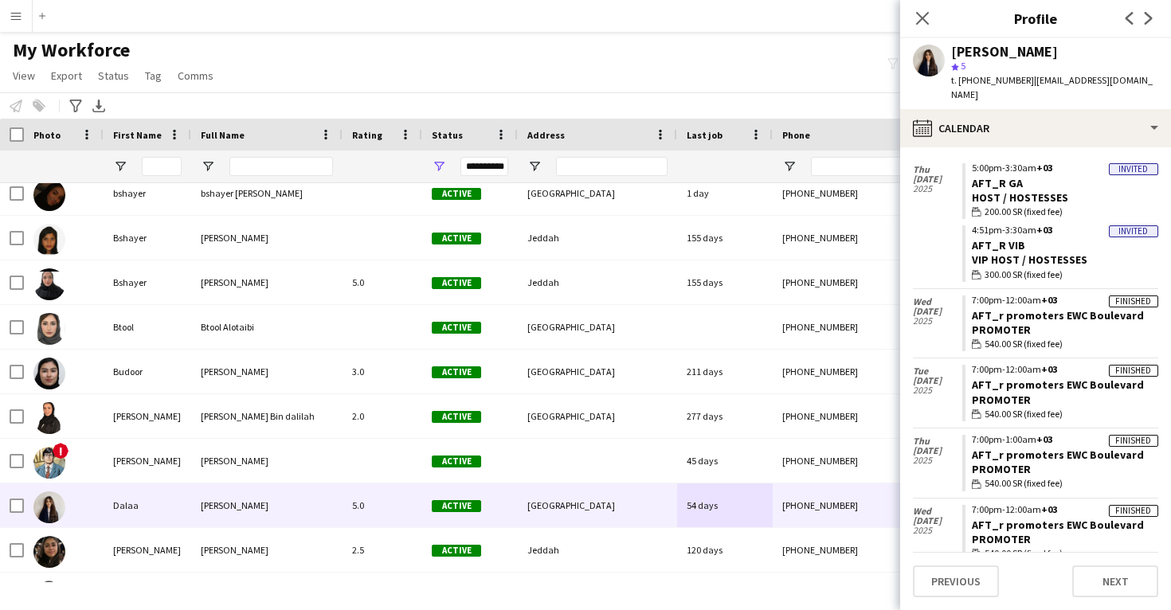
click at [1039, 296] on div "7:00pm-12:00am +03" at bounding box center [1065, 301] width 186 height 10
click at [1034, 308] on link "AFT_r promoters EWC Boulevard" at bounding box center [1058, 315] width 172 height 14
click at [982, 49] on div "[PERSON_NAME]" at bounding box center [1004, 52] width 107 height 14
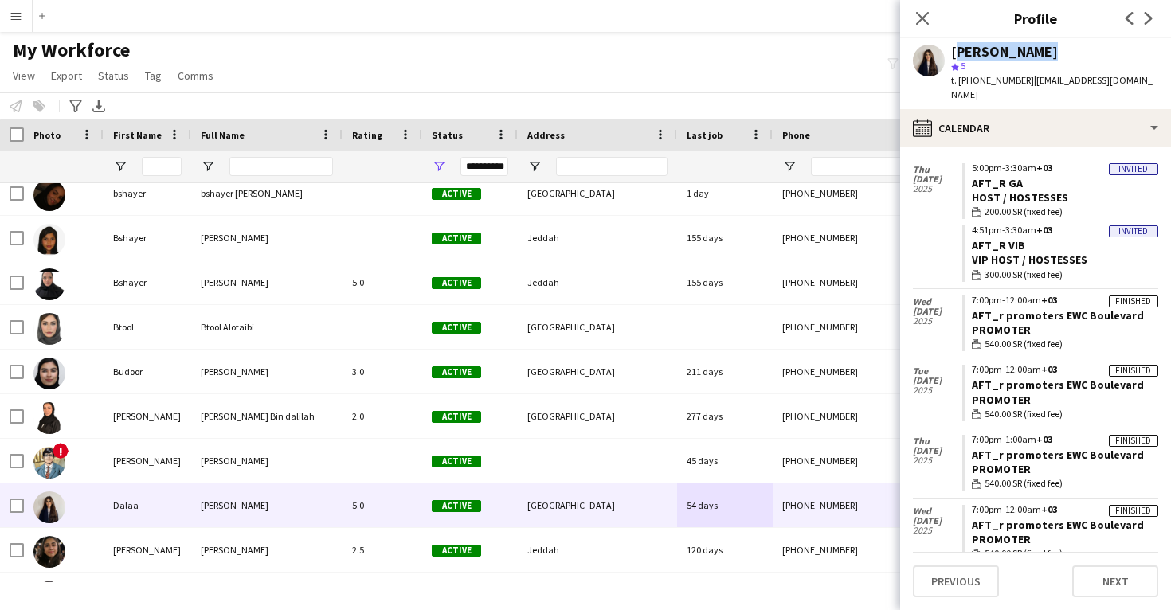
copy div "[PERSON_NAME]"
drag, startPoint x: 1146, startPoint y: 295, endPoint x: 970, endPoint y: 293, distance: 176.1
click at [970, 296] on app-crew-calendar-job-card "Finished 7:00pm-12:00am +03 AFT_r promoters EWC Boulevard Promoter wallet 540.0…" at bounding box center [1060, 324] width 196 height 57
copy link "AFT_r promoters EWC Boulevard"
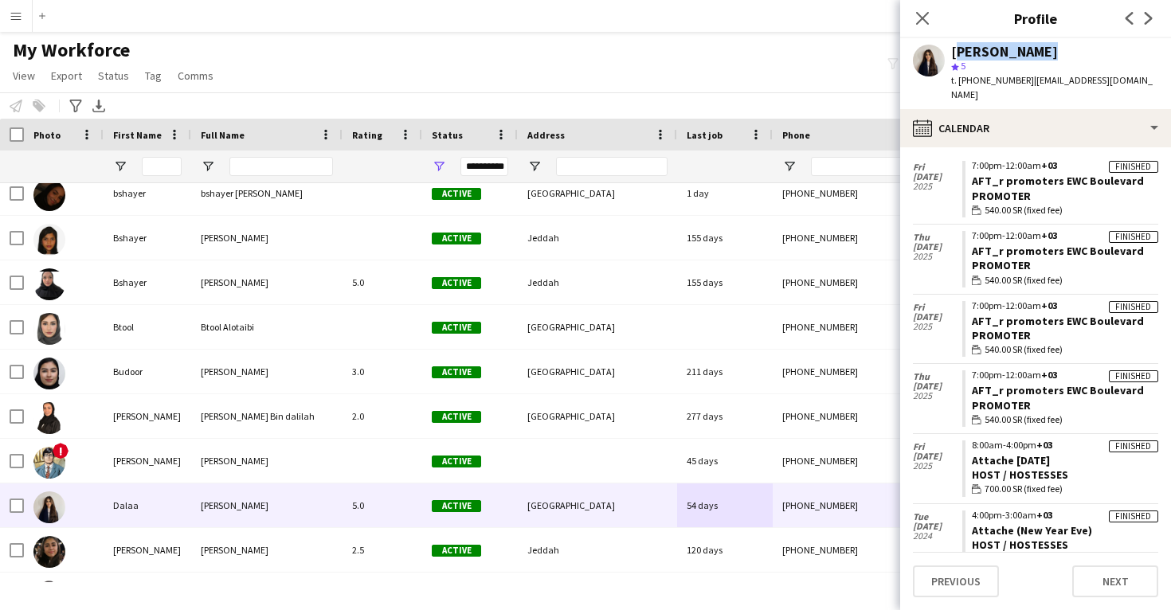
scroll to position [599, 0]
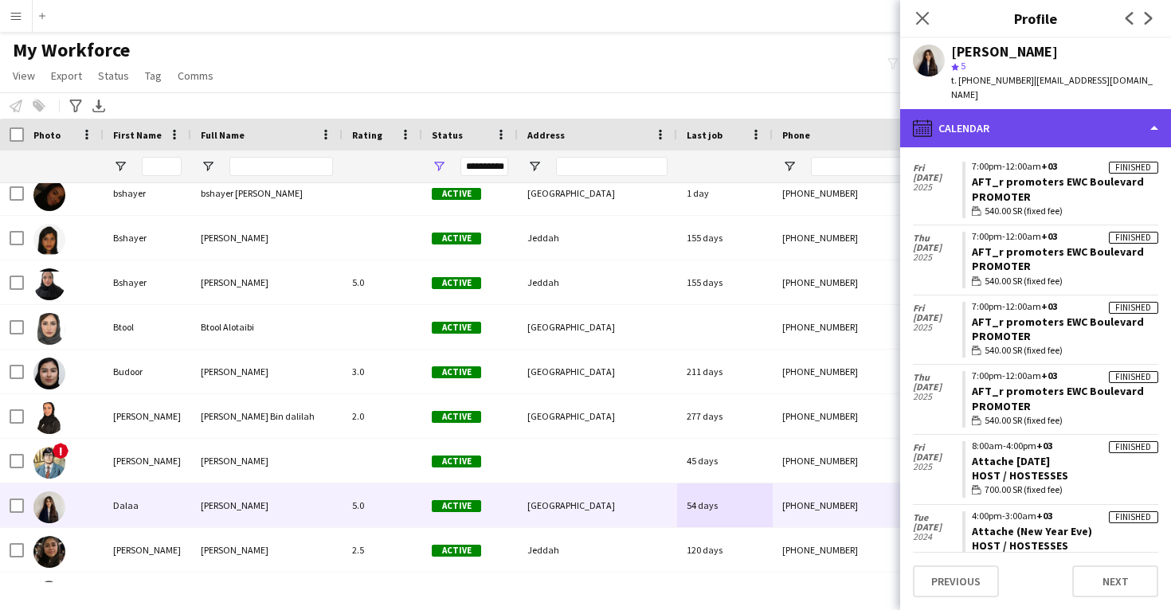
click at [1040, 117] on div "calendar-full Calendar" at bounding box center [1035, 128] width 271 height 38
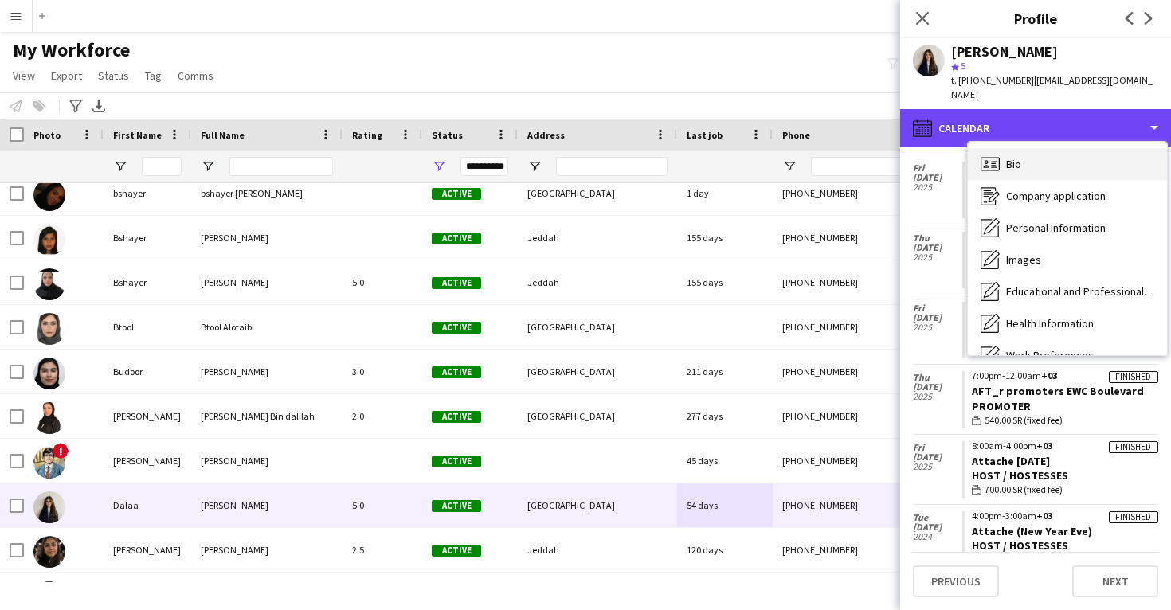
scroll to position [0, 0]
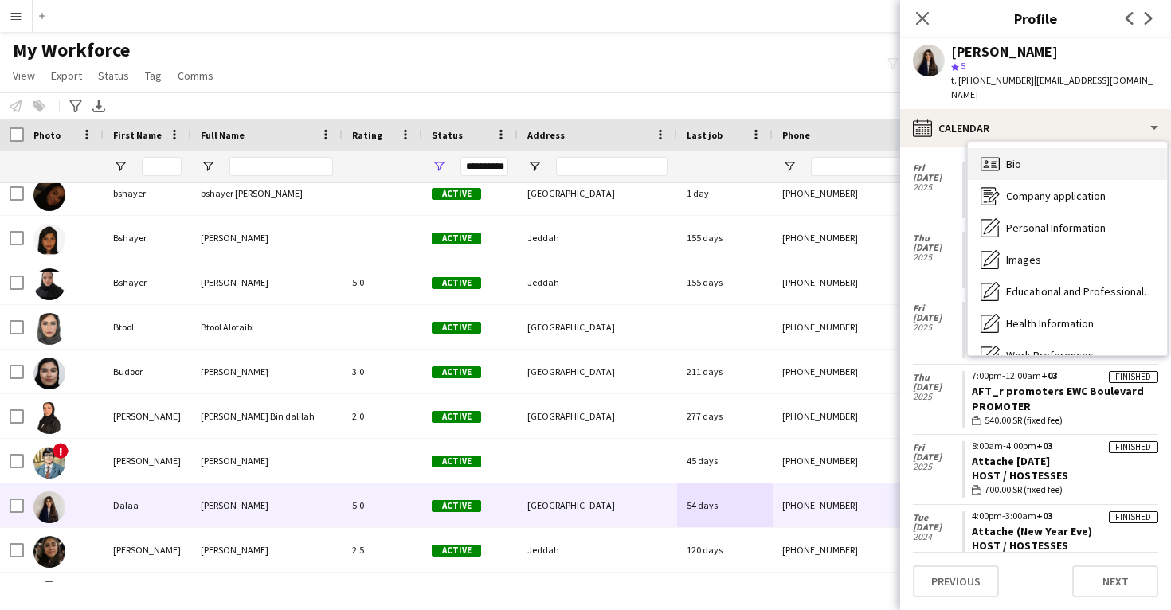
click at [1042, 154] on div "Bio Bio" at bounding box center [1067, 164] width 199 height 32
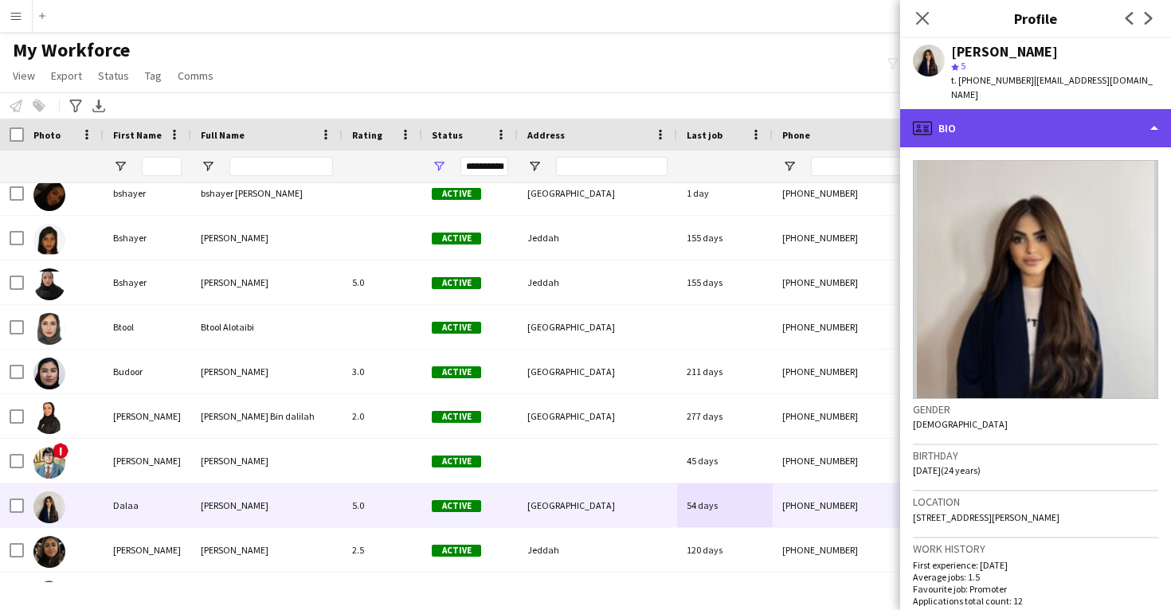
click at [1044, 111] on div "profile Bio" at bounding box center [1035, 128] width 271 height 38
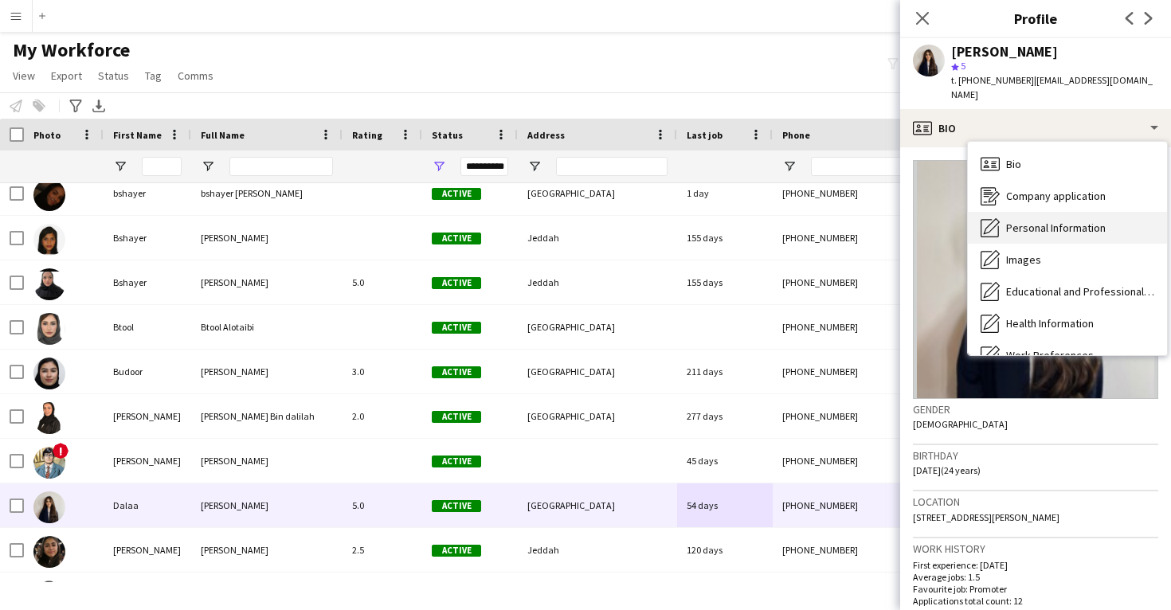
click at [1047, 221] on span "Personal Information" at bounding box center [1056, 228] width 100 height 14
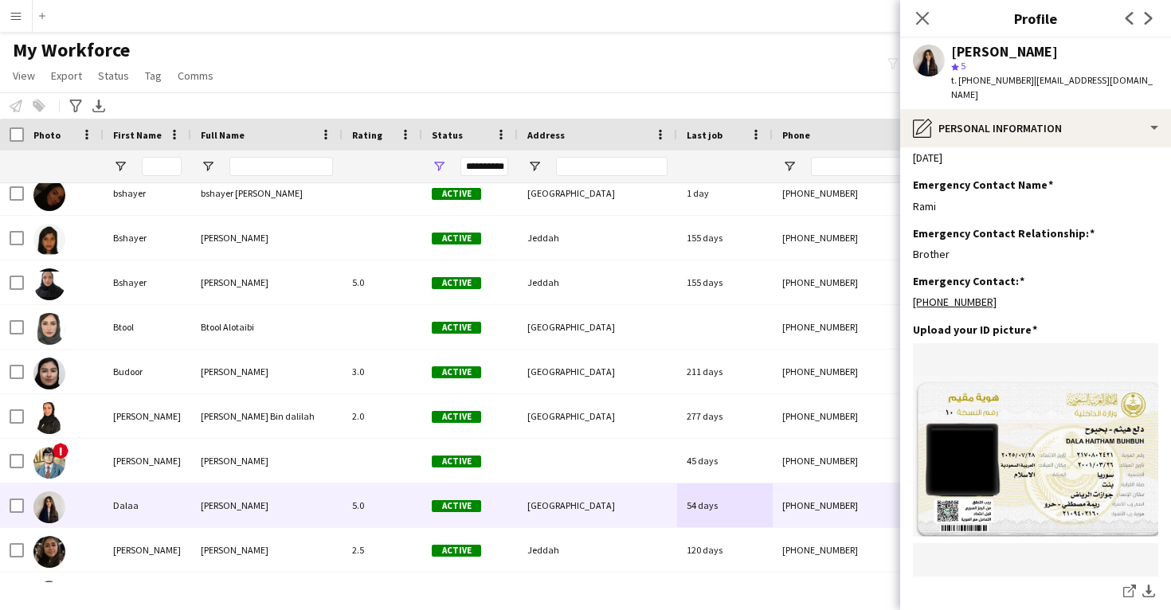
scroll to position [687, 0]
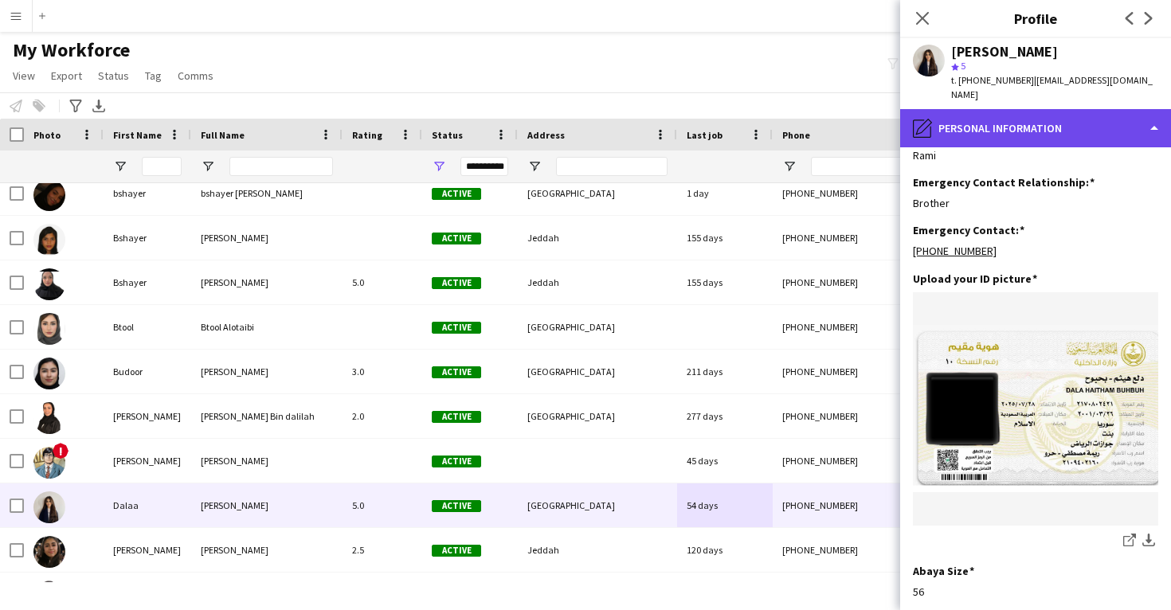
click at [1026, 121] on div "pencil4 Personal Information" at bounding box center [1035, 128] width 271 height 38
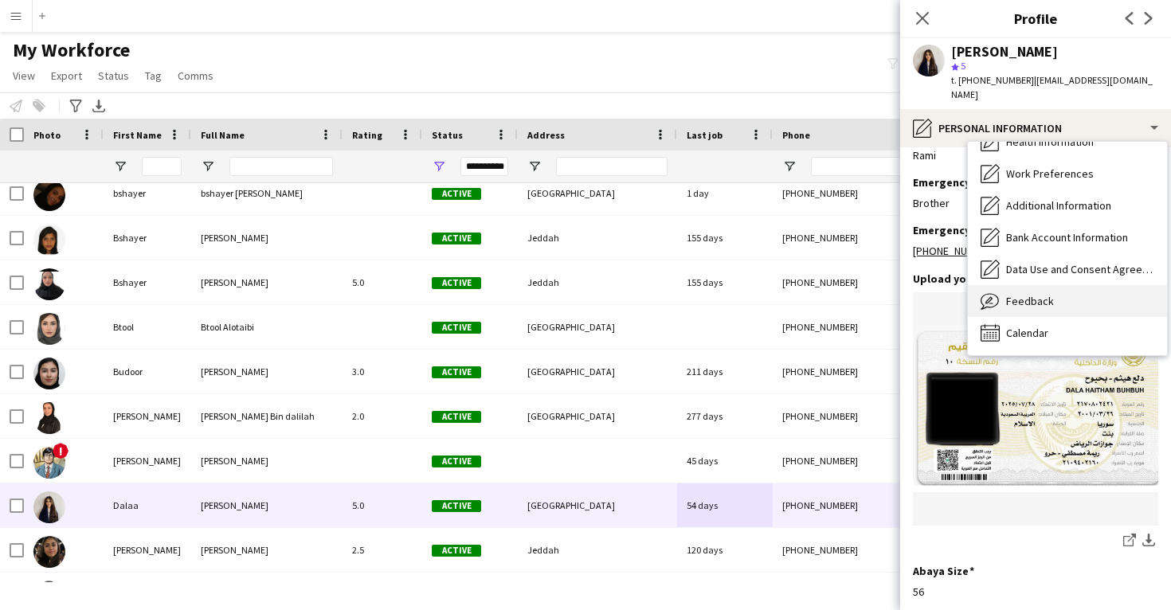
scroll to position [183, 0]
click at [1030, 294] on span "Feedback" at bounding box center [1030, 301] width 48 height 14
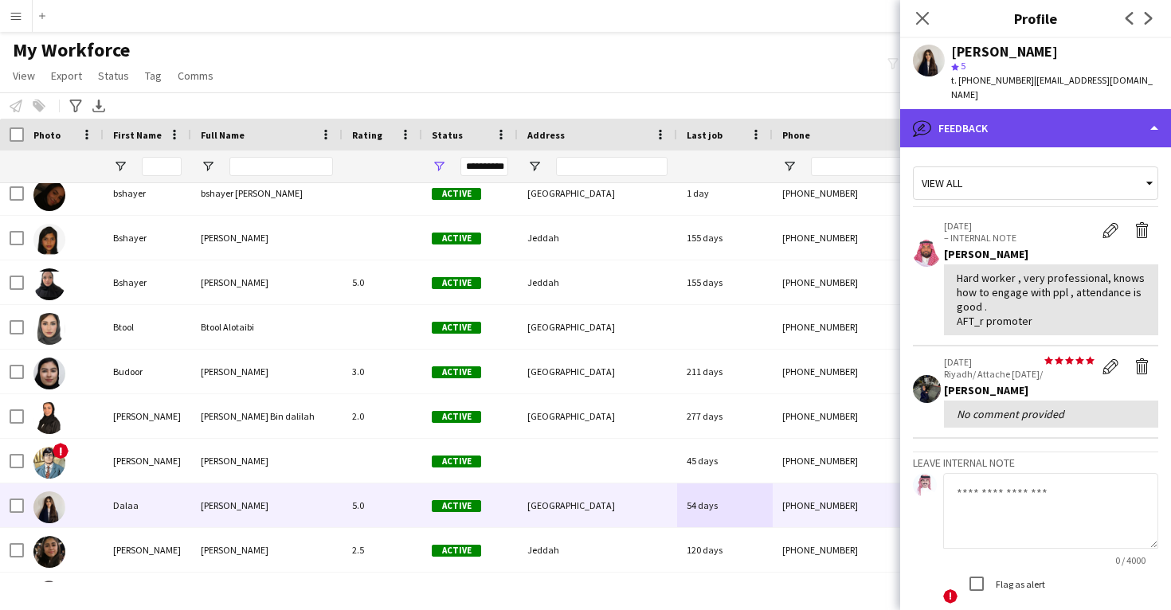
click at [1045, 119] on div "bubble-pencil Feedback" at bounding box center [1035, 128] width 271 height 38
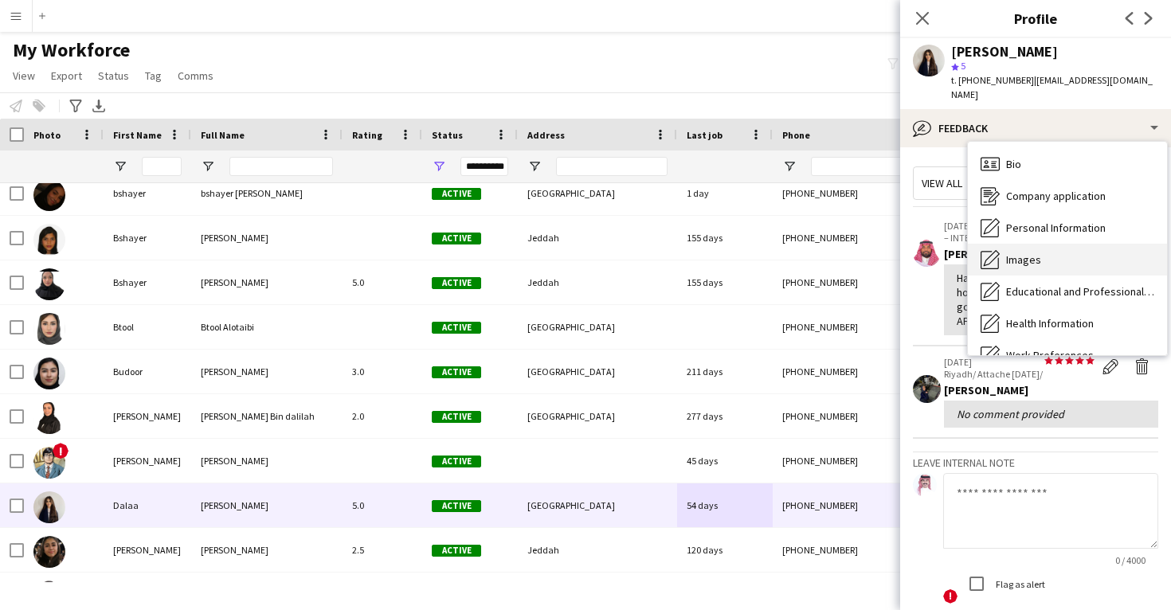
click at [1057, 244] on div "Images Images" at bounding box center [1067, 260] width 199 height 32
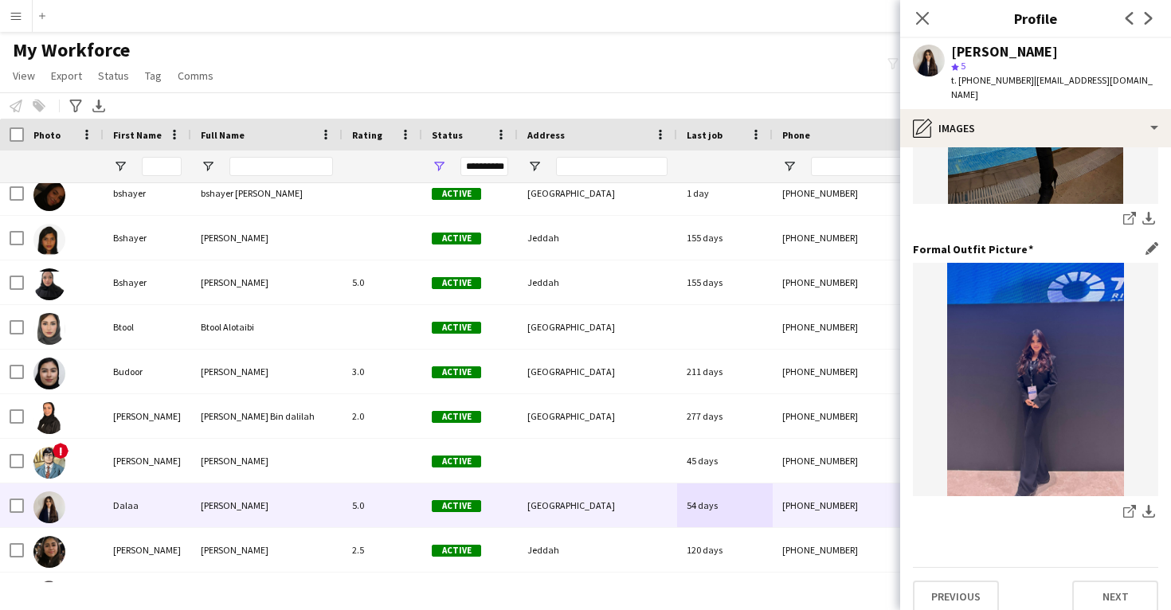
scroll to position [502, 0]
click at [1121, 505] on link "share-external-link-1" at bounding box center [1129, 514] width 19 height 19
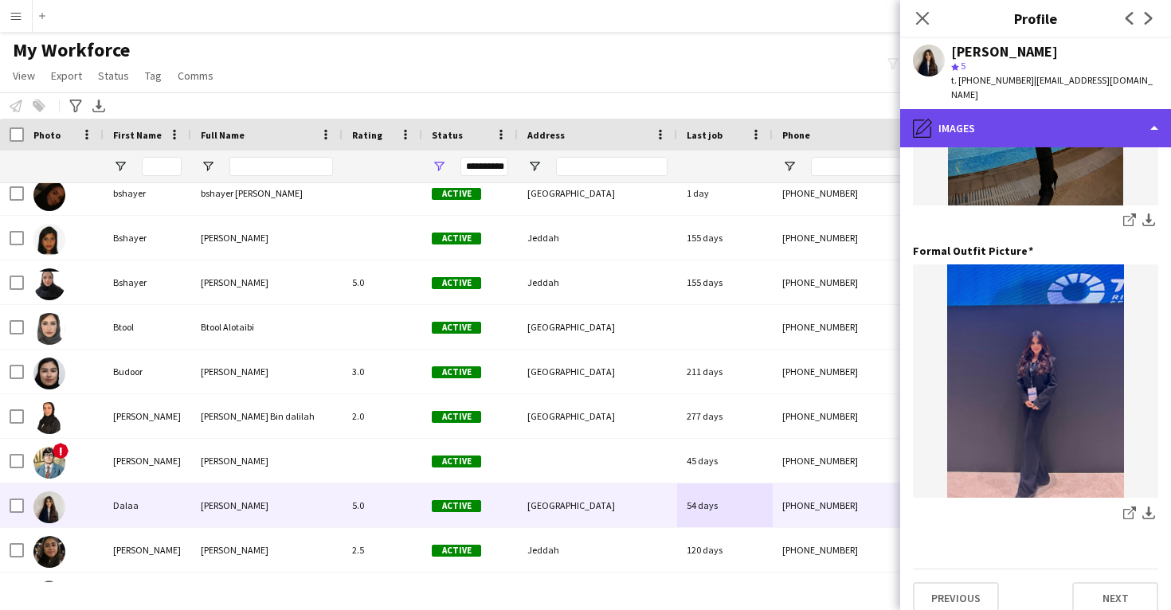
click at [983, 112] on div "pencil4 Images" at bounding box center [1035, 128] width 271 height 38
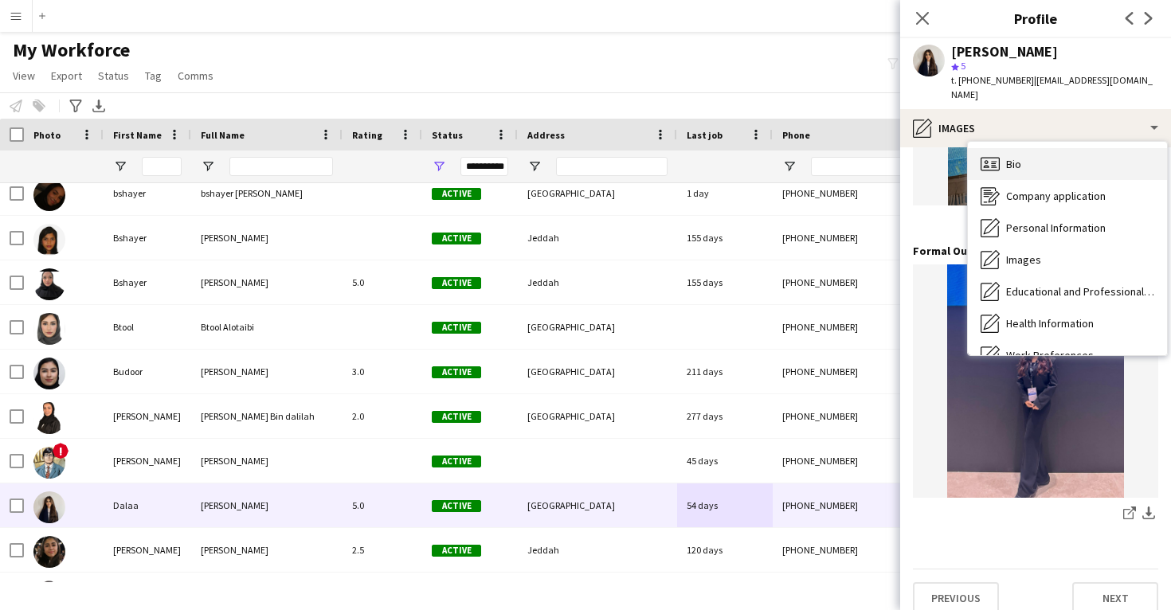
click at [1003, 162] on div "Bio Bio" at bounding box center [1067, 164] width 199 height 32
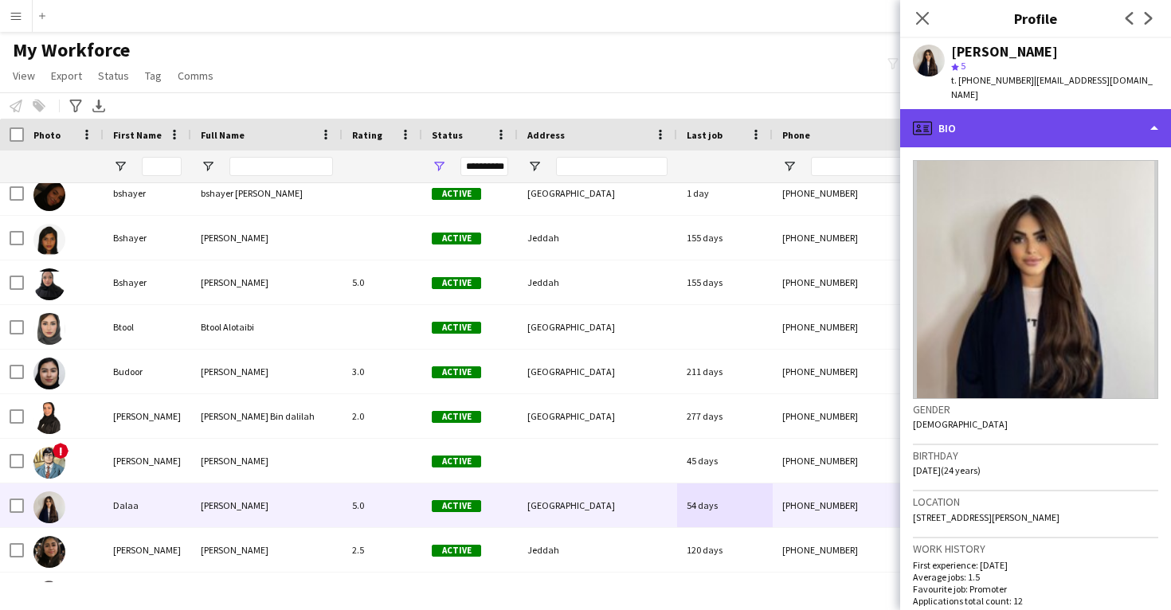
click at [996, 115] on div "profile Bio" at bounding box center [1035, 128] width 271 height 38
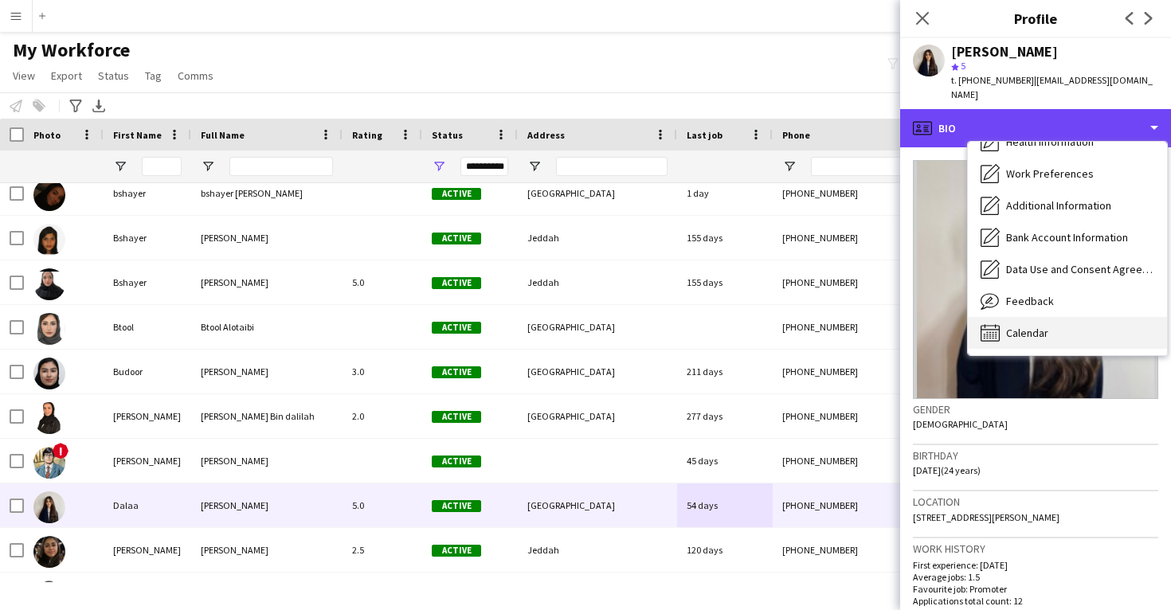
scroll to position [182, 0]
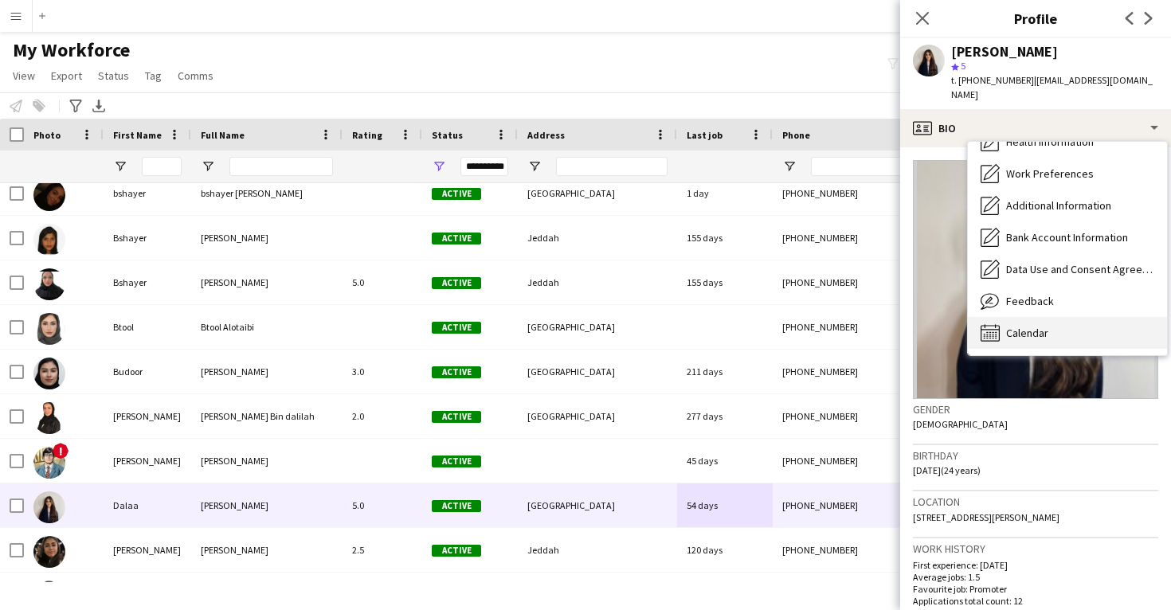
click at [1019, 317] on div "Calendar Calendar" at bounding box center [1067, 333] width 199 height 32
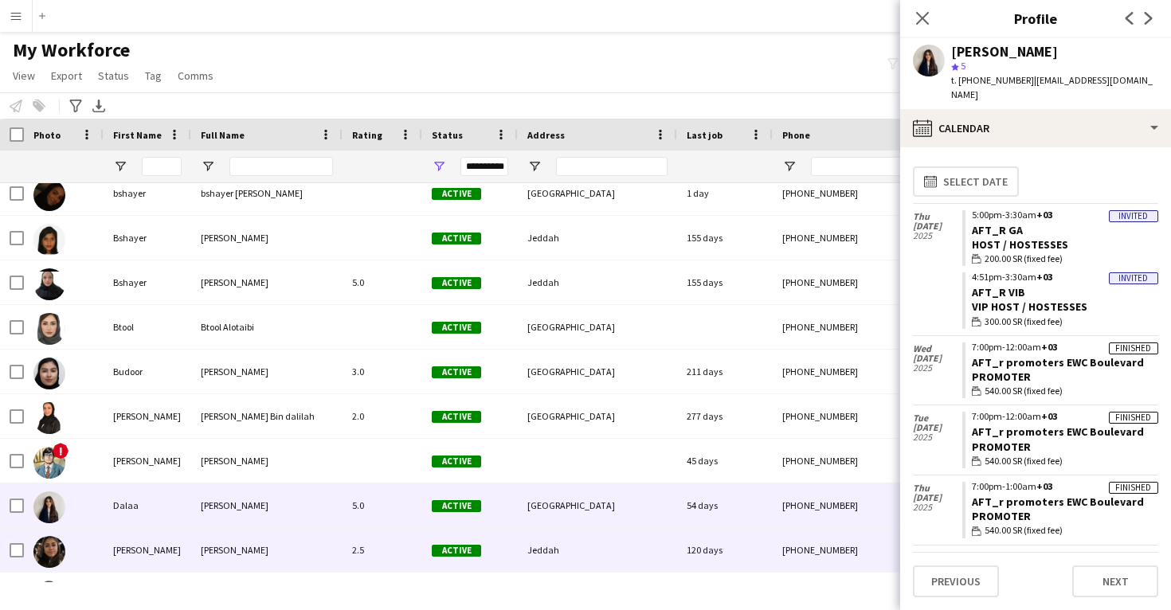
click at [550, 540] on div "Jeddah" at bounding box center [597, 550] width 159 height 44
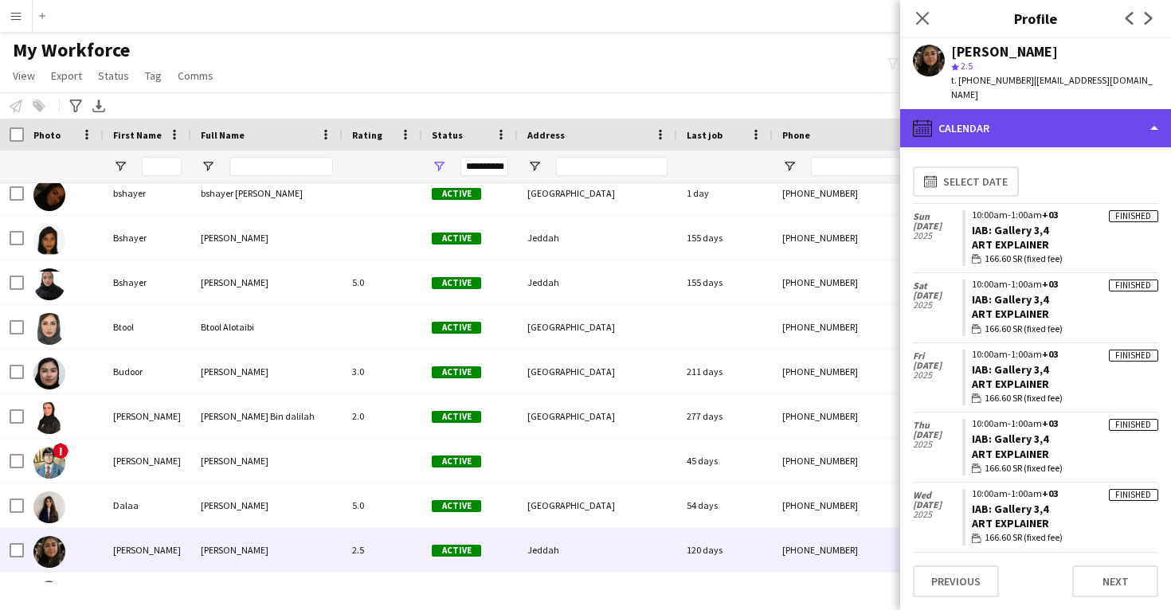
click at [1031, 109] on div "calendar-full Calendar" at bounding box center [1035, 128] width 271 height 38
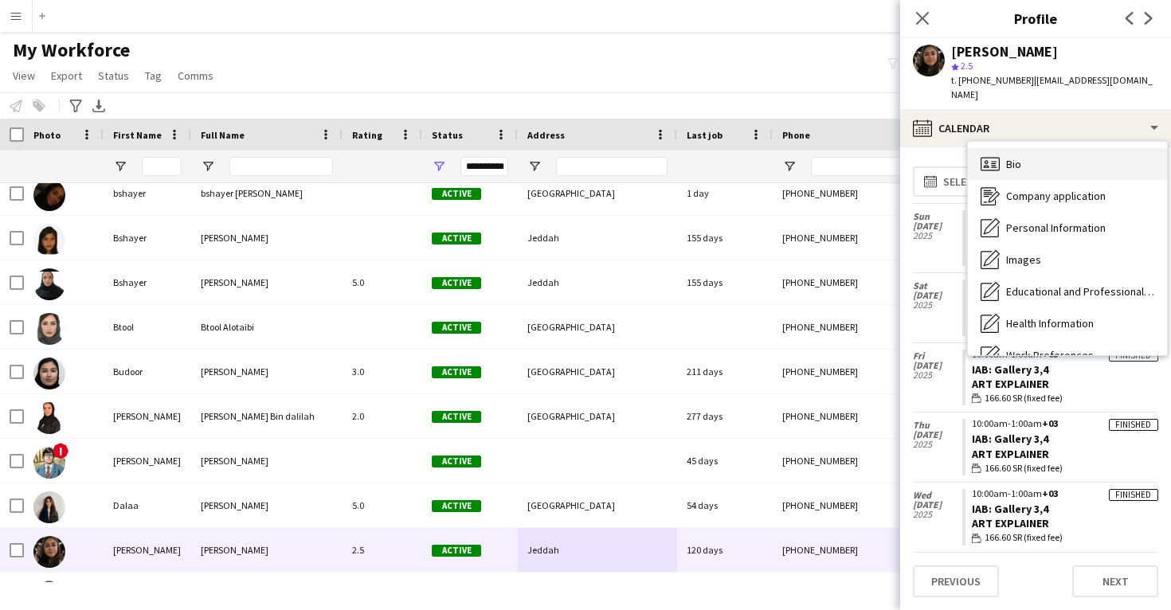
click at [1025, 148] on div "Bio Bio" at bounding box center [1067, 164] width 199 height 32
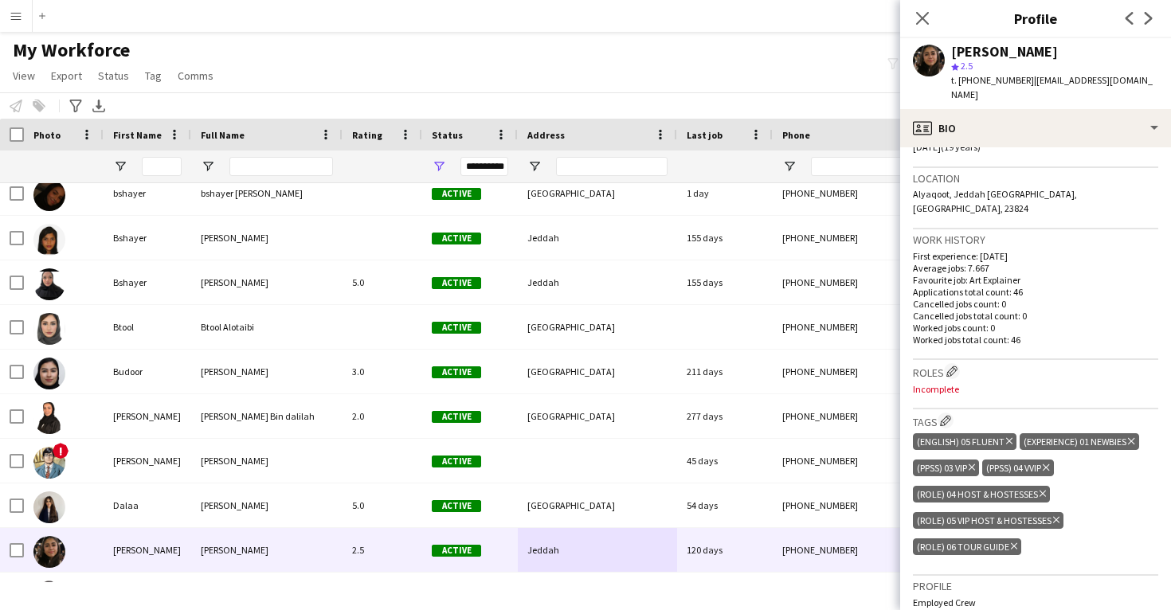
scroll to position [327, 0]
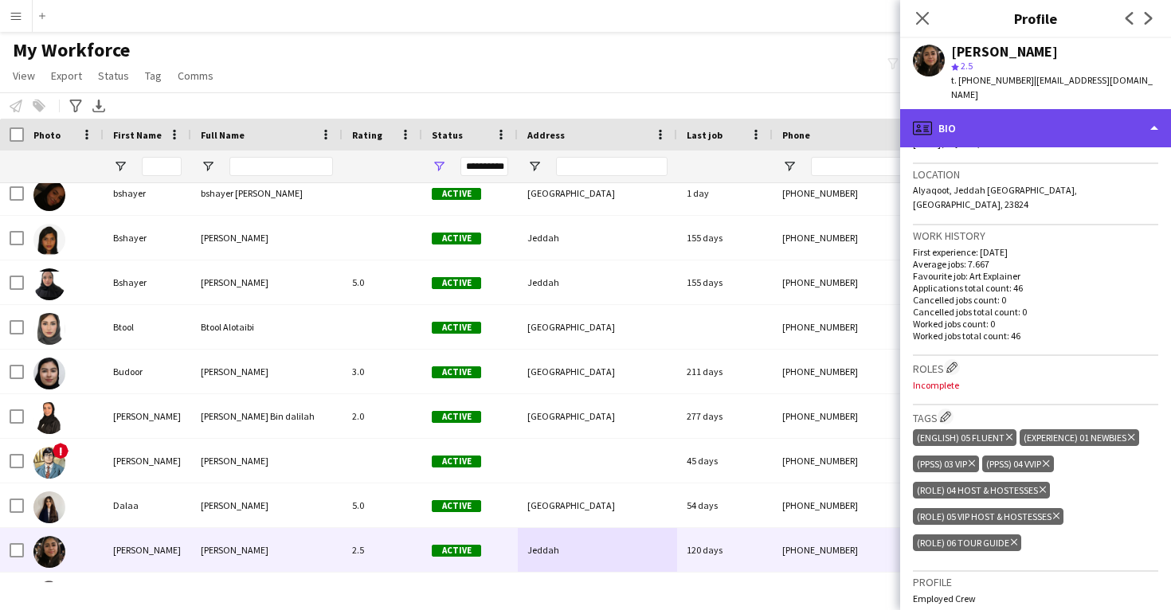
click at [1082, 118] on div "profile Bio" at bounding box center [1035, 128] width 271 height 38
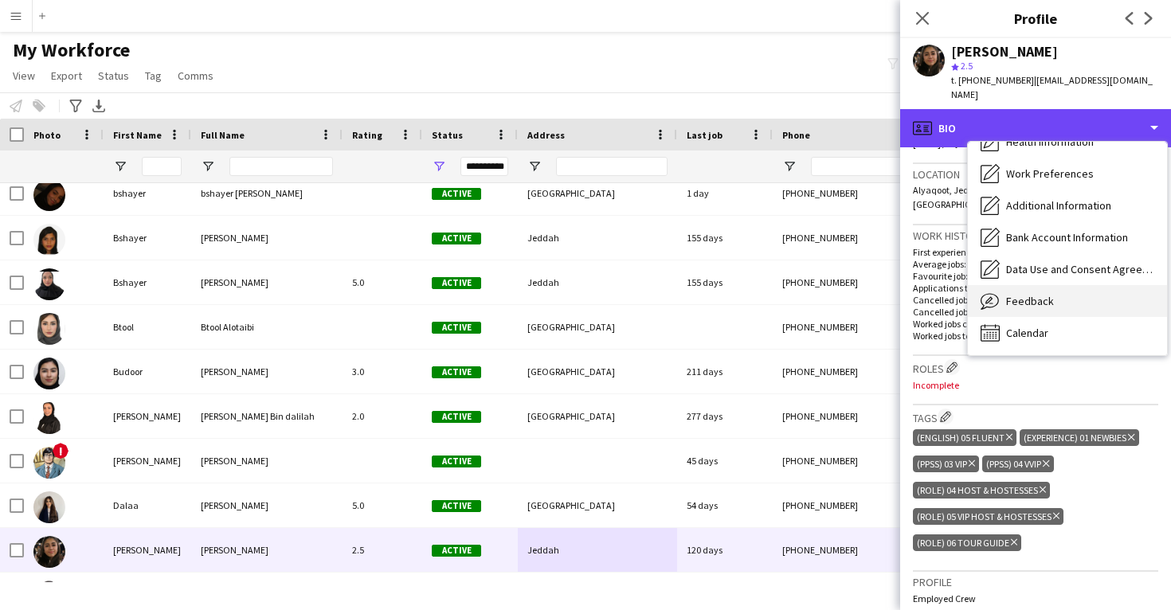
scroll to position [182, 0]
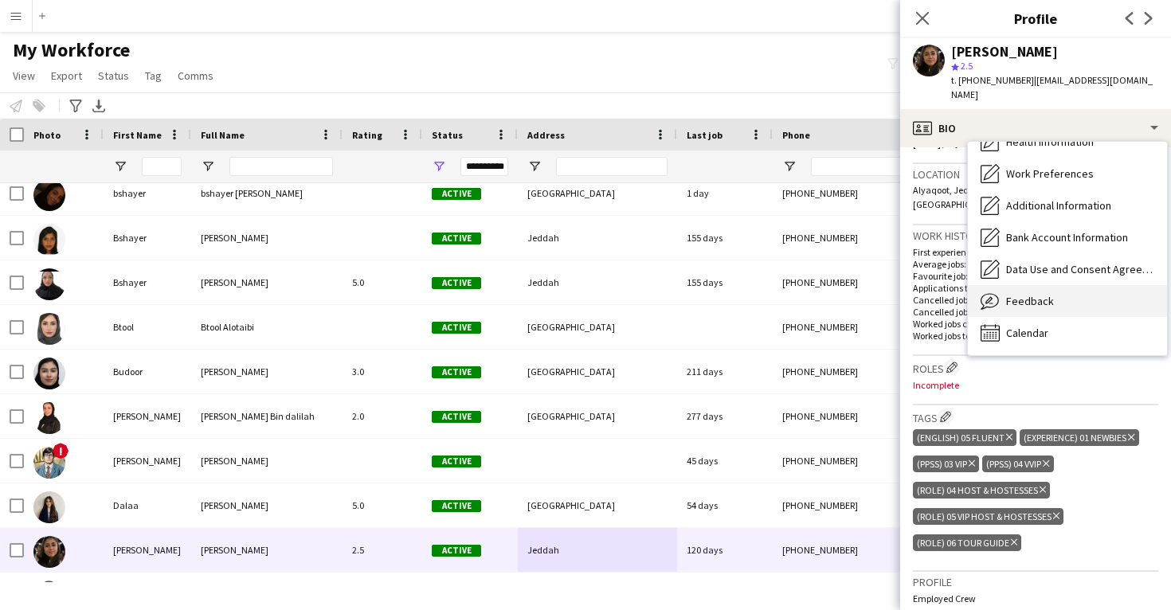
click at [1065, 288] on div "Feedback Feedback" at bounding box center [1067, 301] width 199 height 32
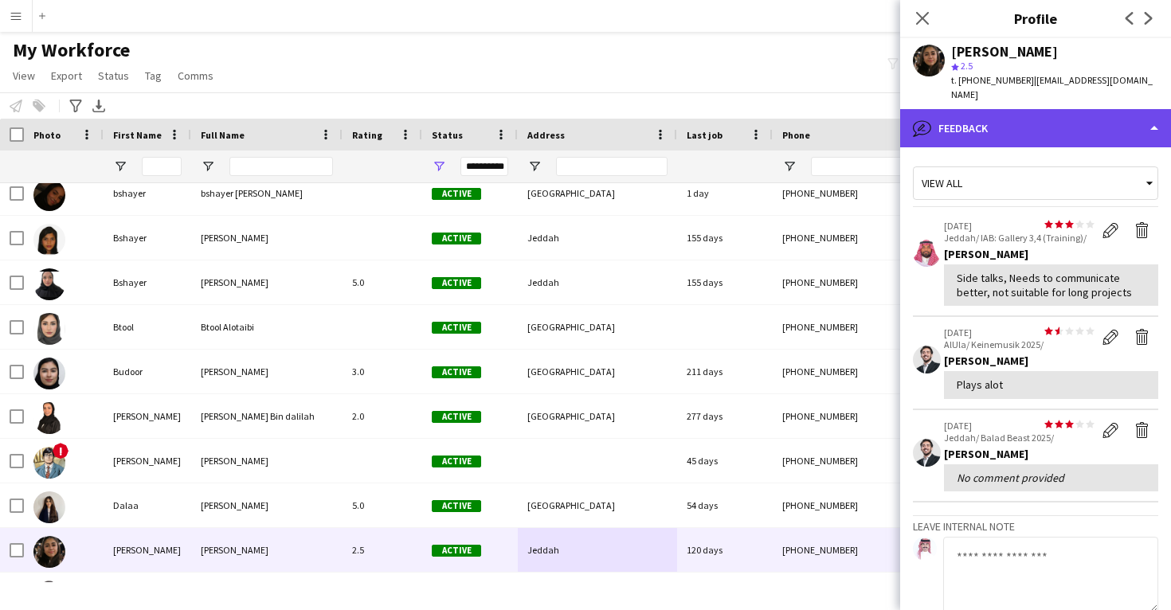
click at [993, 119] on div "bubble-pencil Feedback" at bounding box center [1035, 128] width 271 height 38
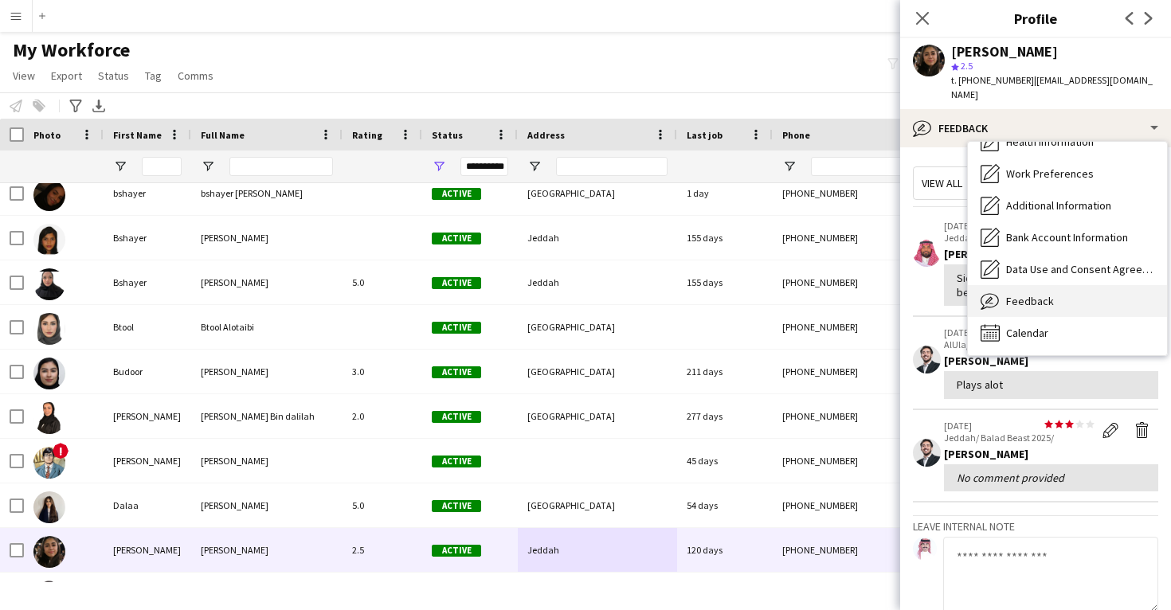
click at [1033, 285] on div "Feedback Feedback" at bounding box center [1067, 301] width 199 height 32
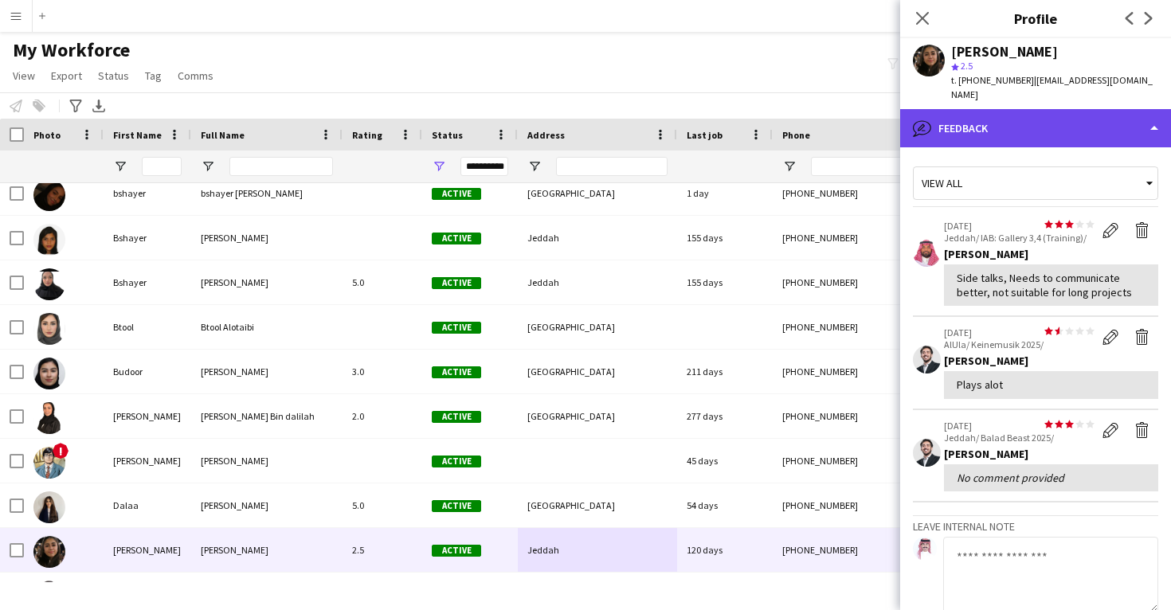
click at [1045, 109] on div "bubble-pencil Feedback" at bounding box center [1035, 128] width 271 height 38
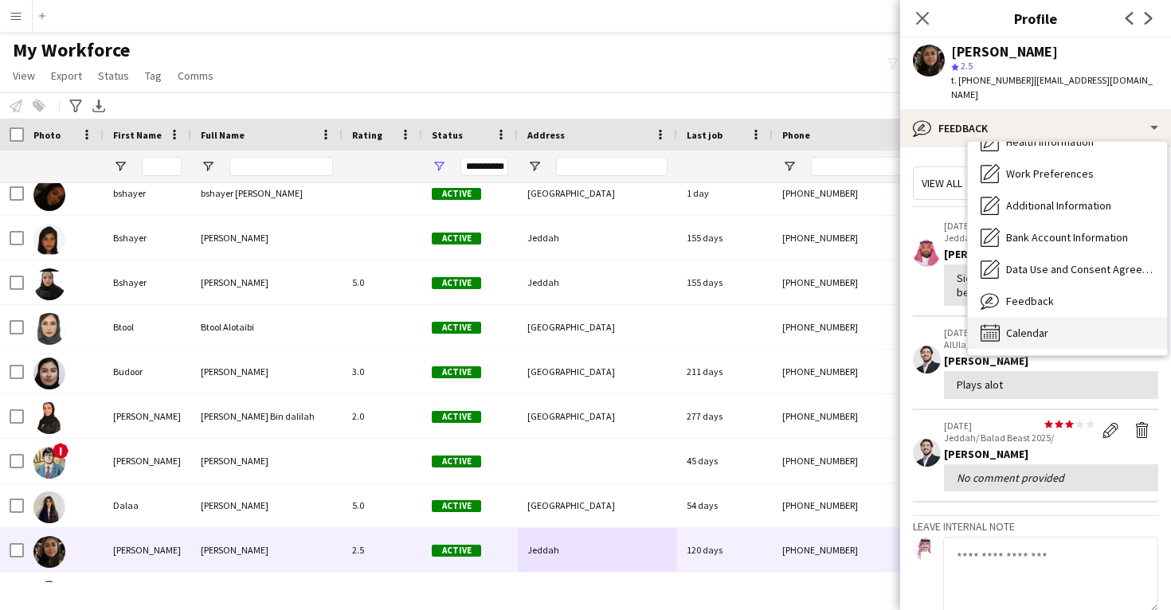
click at [1036, 326] on span "Calendar" at bounding box center [1027, 333] width 42 height 14
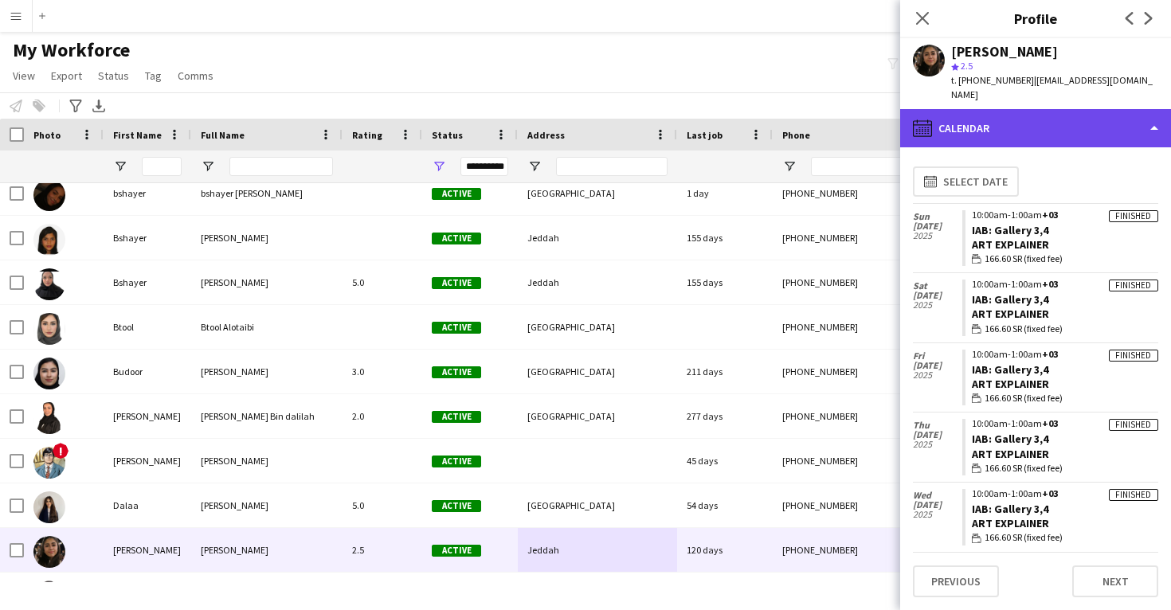
click at [1040, 109] on div "calendar-full Calendar" at bounding box center [1035, 128] width 271 height 38
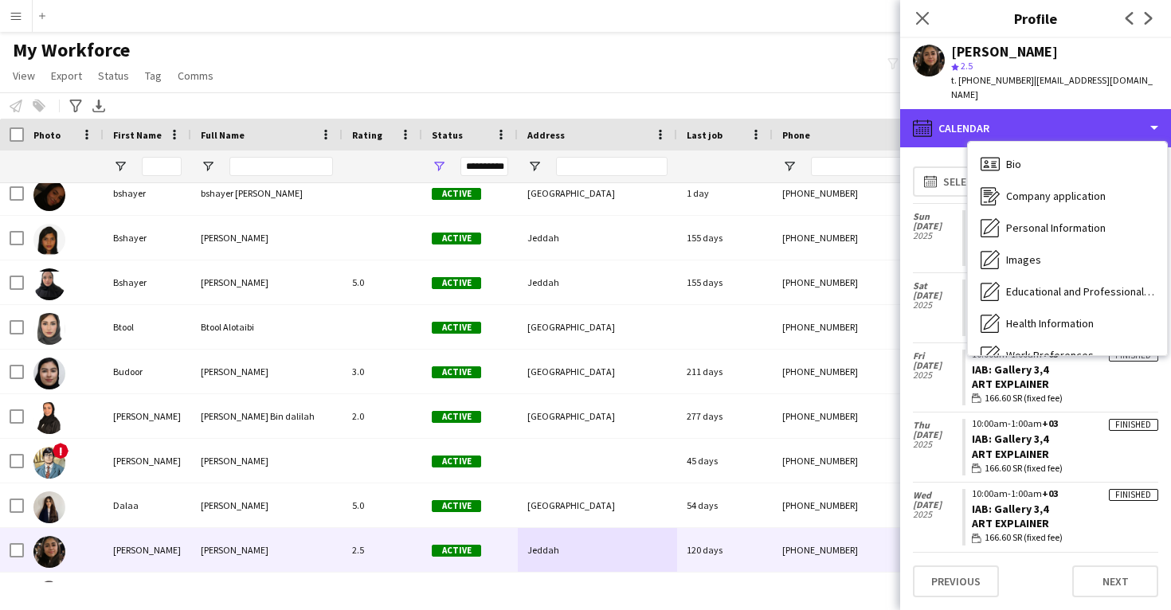
scroll to position [0, 0]
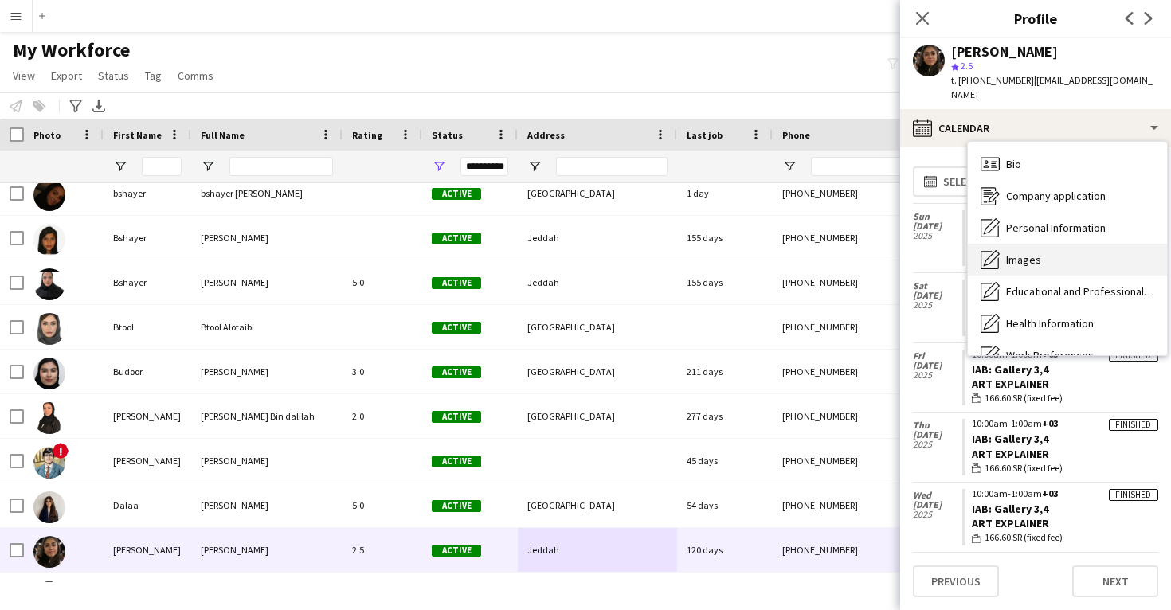
click at [1043, 248] on div "Images Images" at bounding box center [1067, 260] width 199 height 32
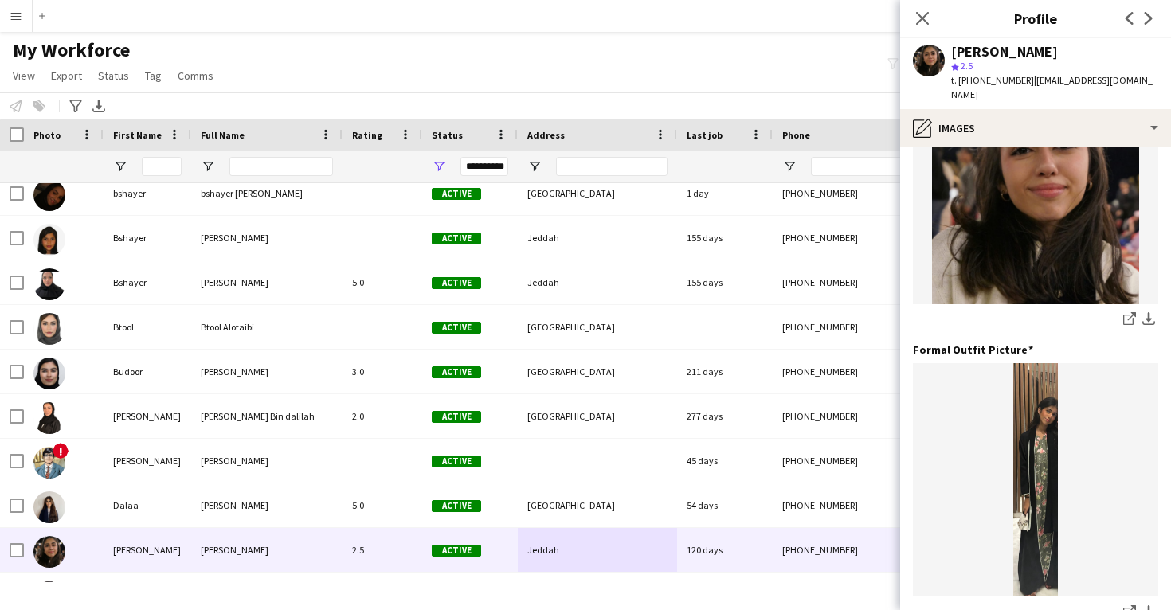
scroll to position [406, 0]
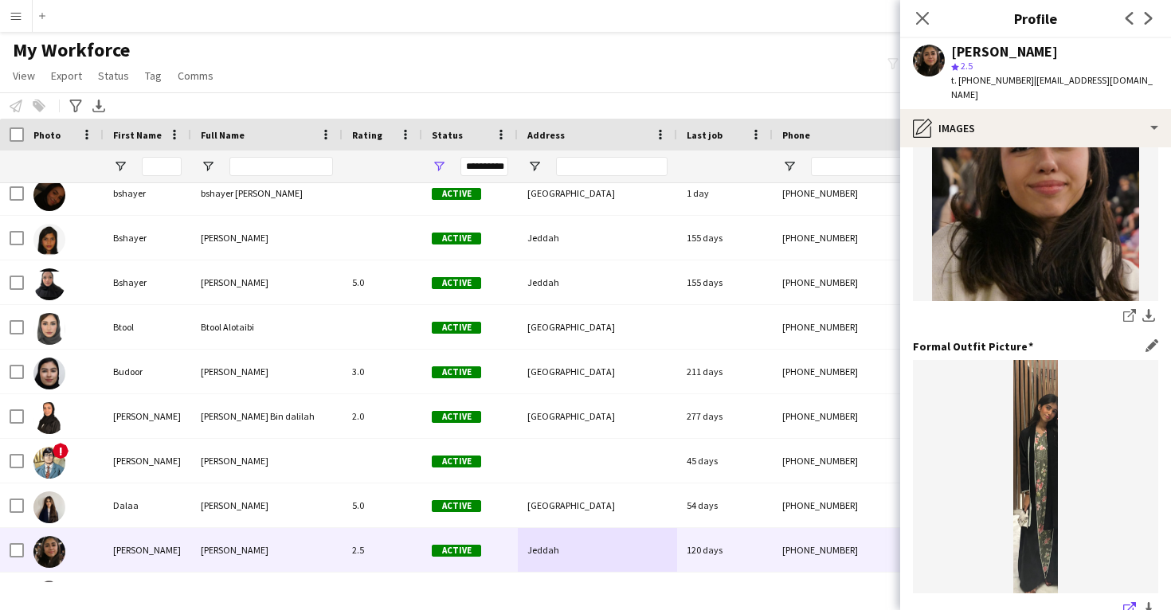
click at [1123, 602] on icon "share-external-link-1" at bounding box center [1129, 608] width 13 height 13
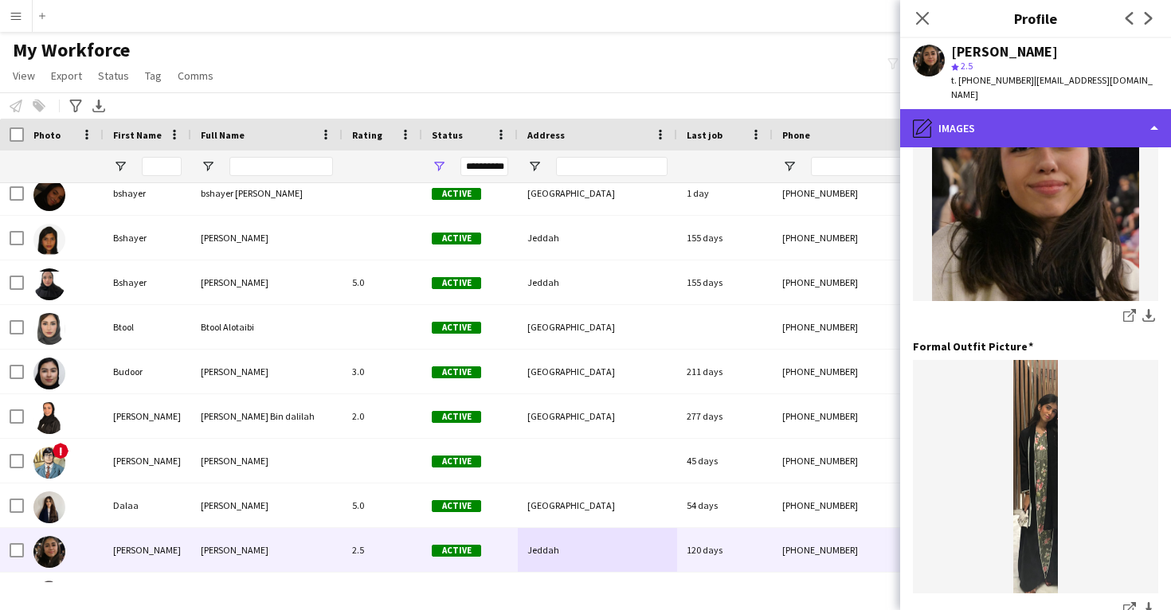
click at [1002, 119] on div "pencil4 Images" at bounding box center [1035, 128] width 271 height 38
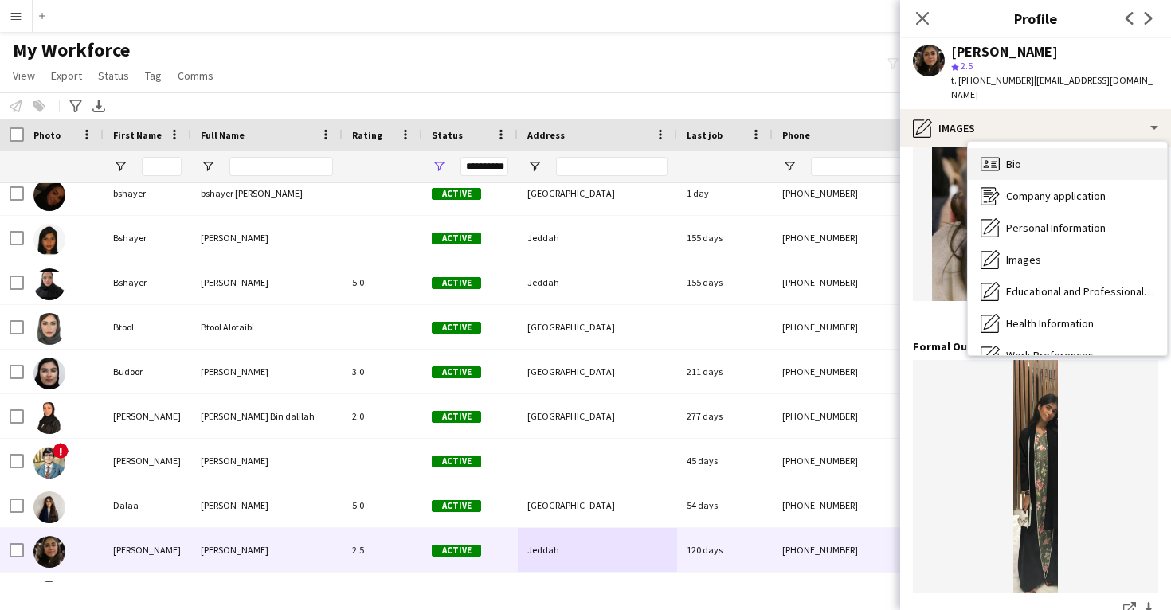
click at [1012, 157] on span "Bio" at bounding box center [1013, 164] width 15 height 14
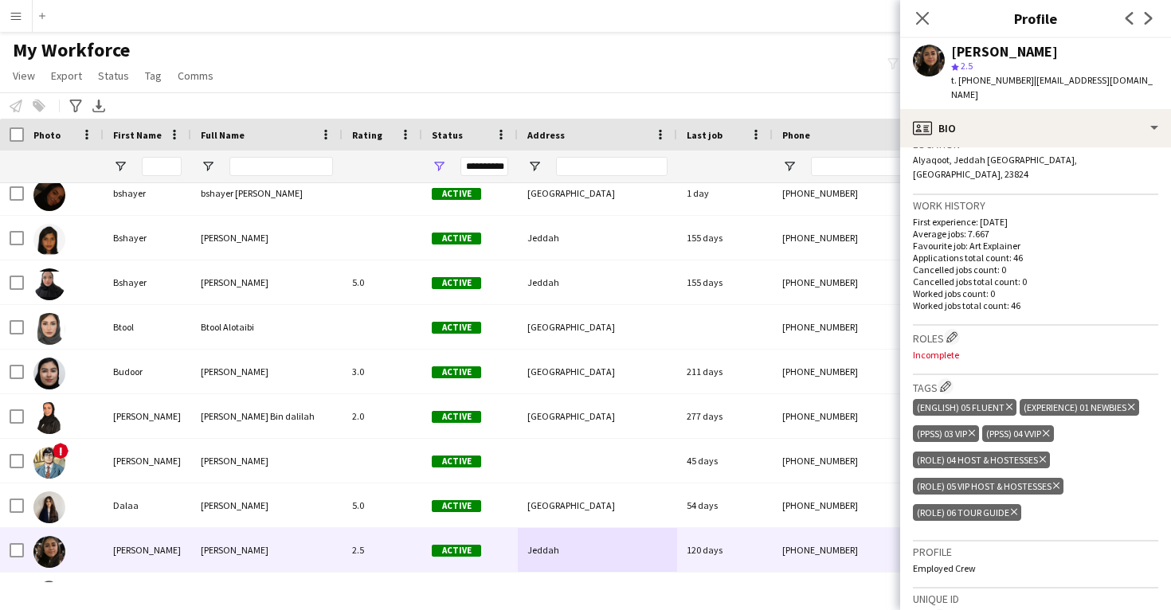
scroll to position [373, 0]
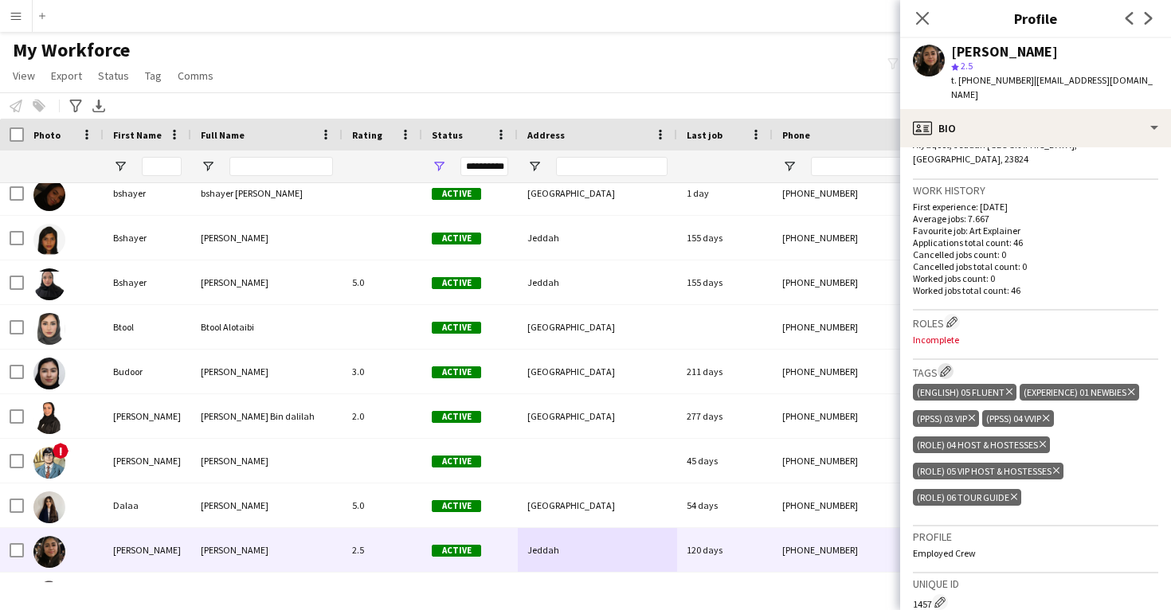
click at [951, 366] on app-icon "Edit crew company tags" at bounding box center [945, 371] width 11 height 11
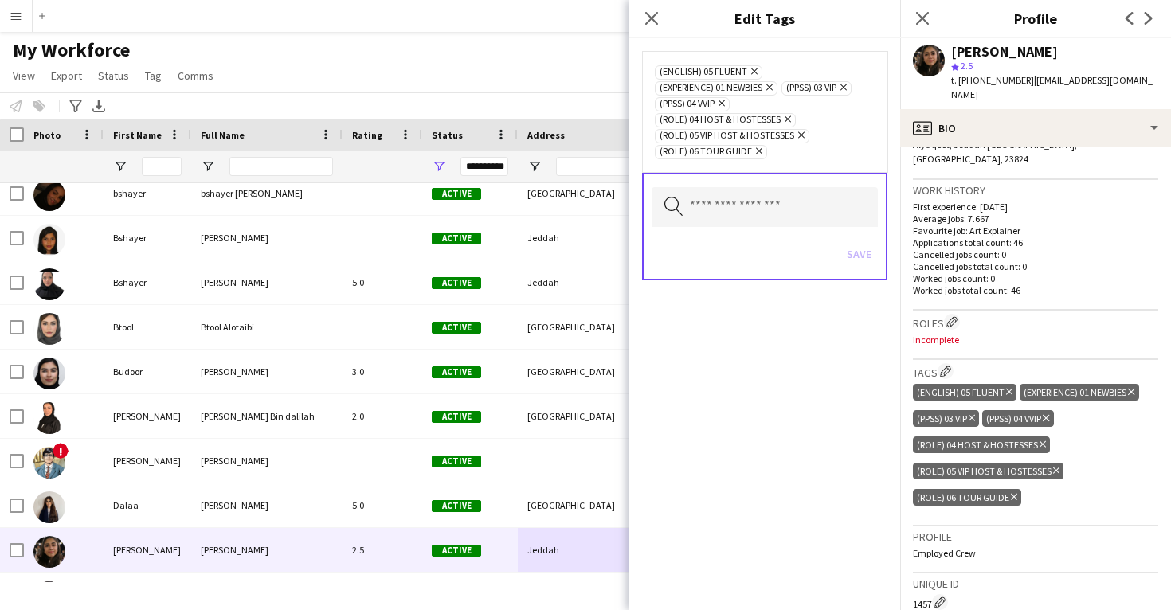
click at [801, 137] on icon at bounding box center [801, 135] width 6 height 6
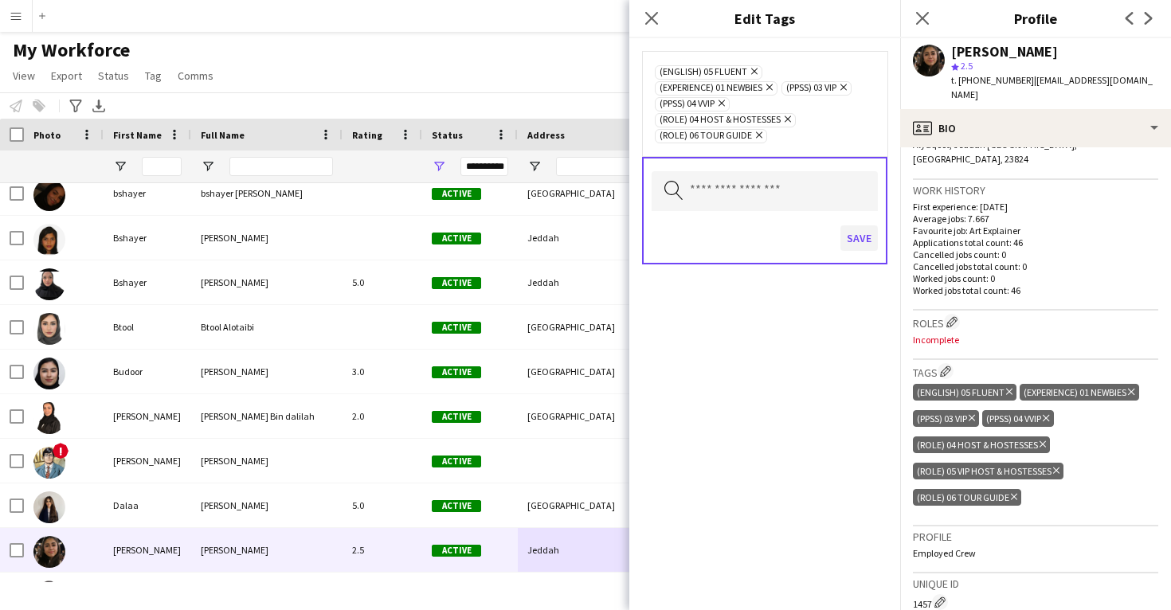
click at [859, 246] on button "Save" at bounding box center [858, 237] width 37 height 25
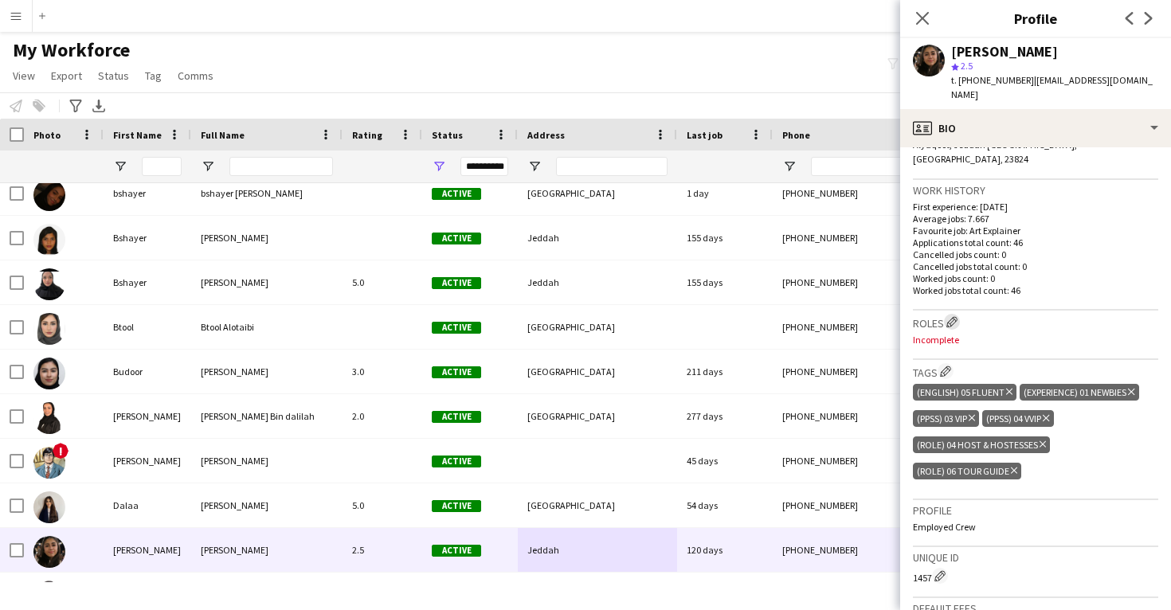
click at [951, 316] on app-icon "Edit crew company roles" at bounding box center [951, 321] width 11 height 11
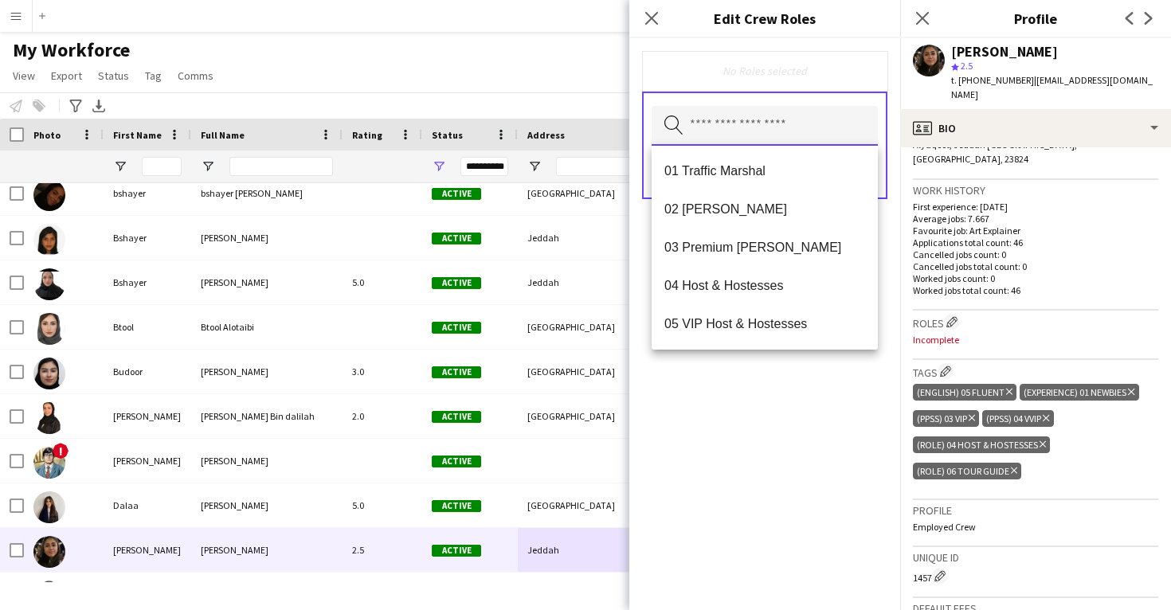
click at [707, 135] on input "text" at bounding box center [765, 126] width 226 height 40
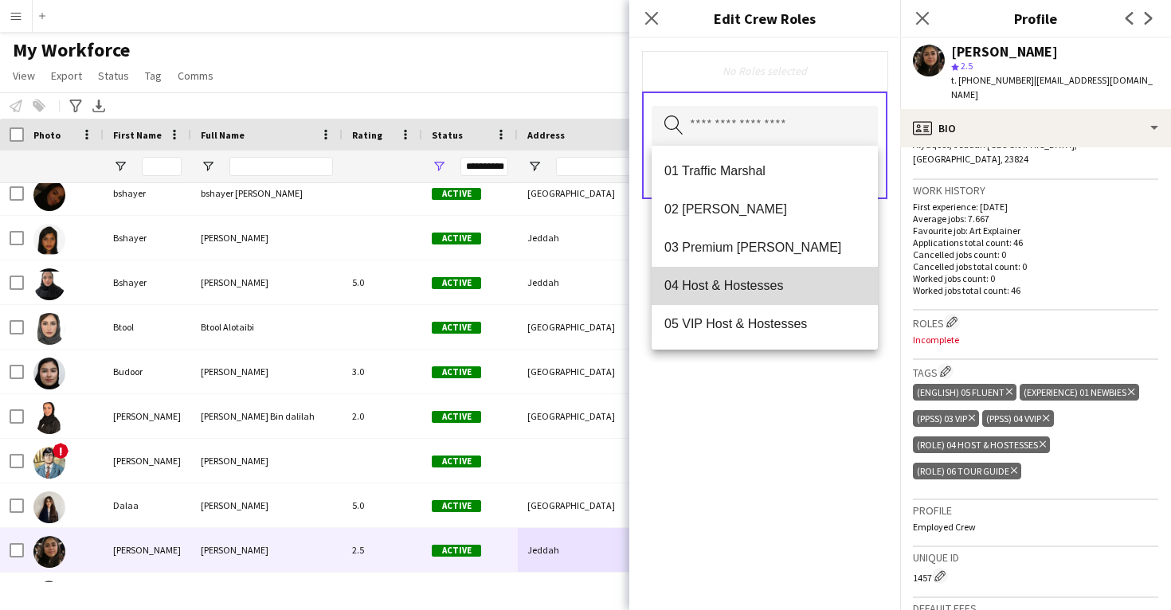
click at [711, 289] on span "04 Host & Hostesses" at bounding box center [764, 285] width 201 height 15
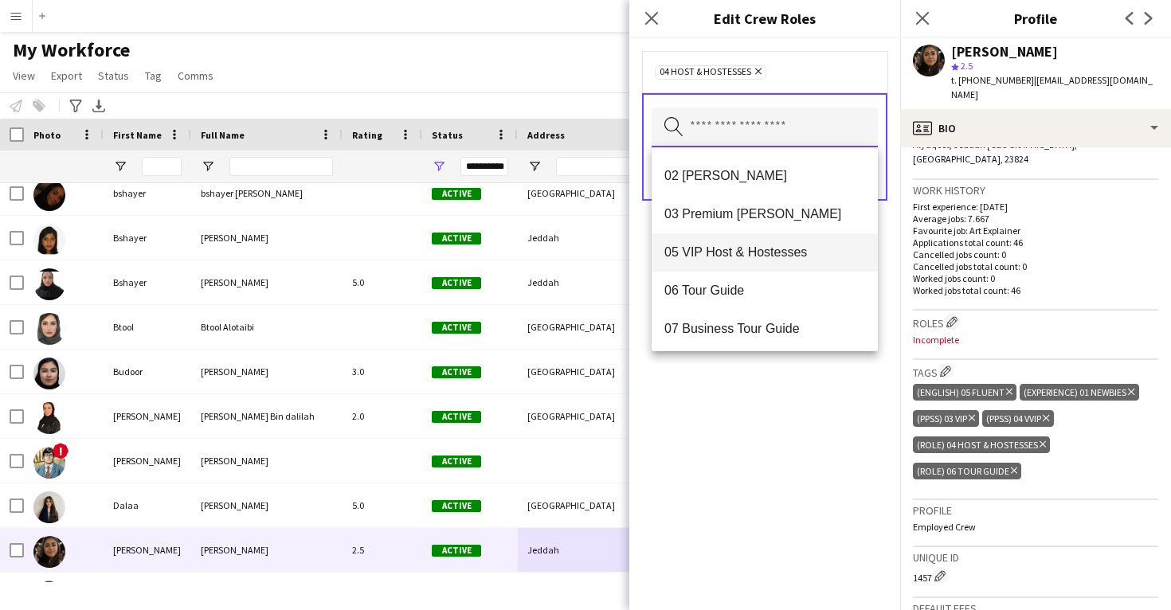
scroll to position [41, 0]
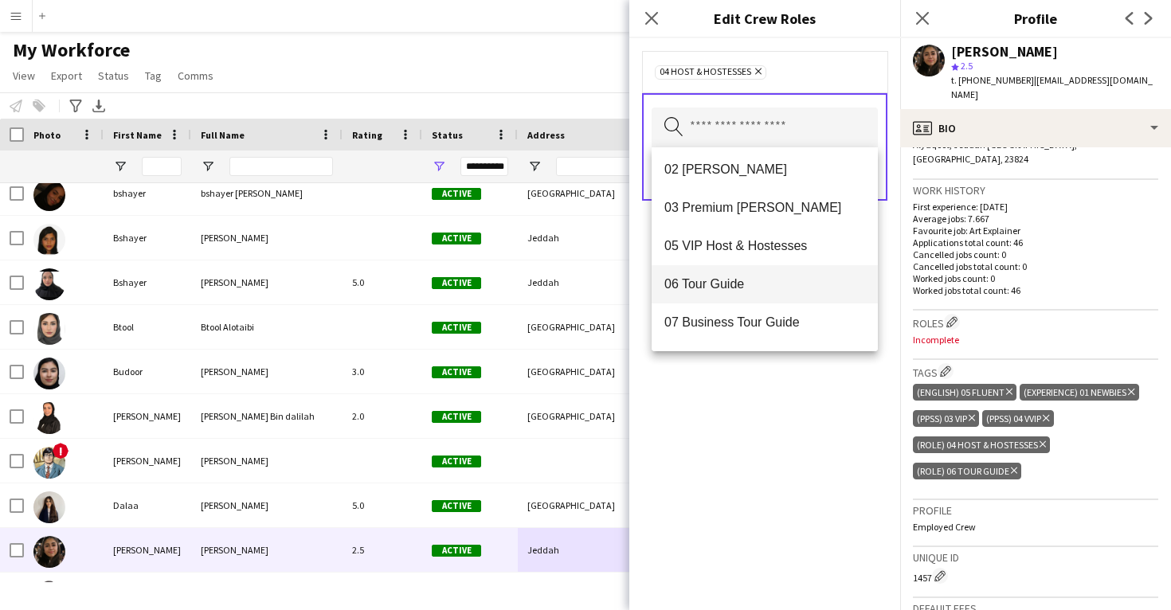
click at [740, 292] on mat-option "06 Tour Guide" at bounding box center [765, 284] width 226 height 38
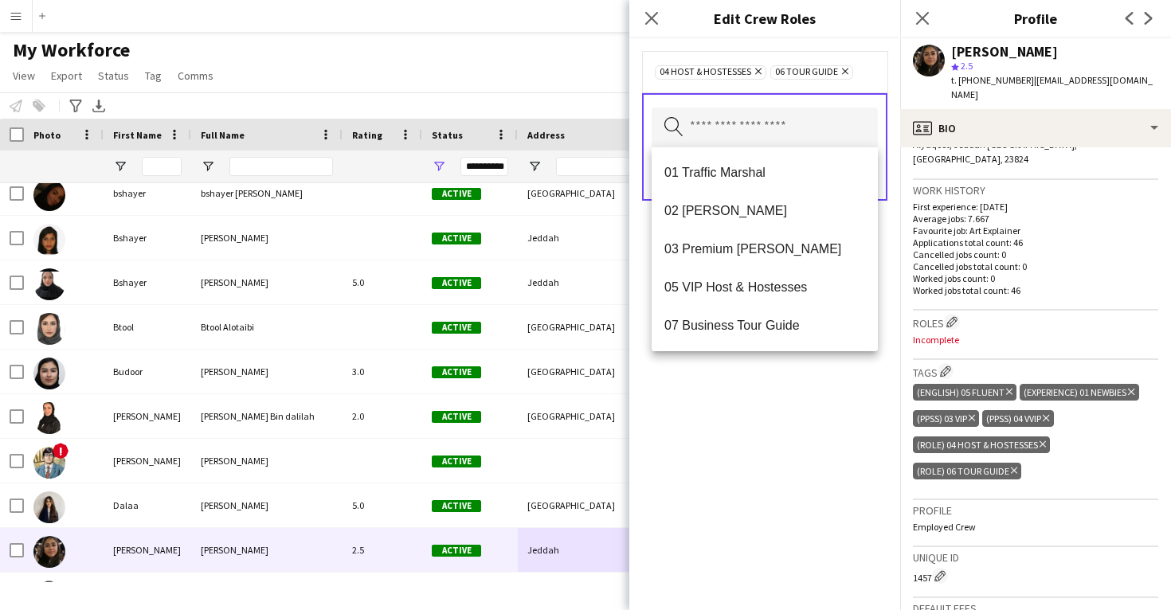
click at [734, 406] on div "04 Host & Hostesses Remove 06 Tour Guide Remove Search by role type Save" at bounding box center [764, 324] width 271 height 572
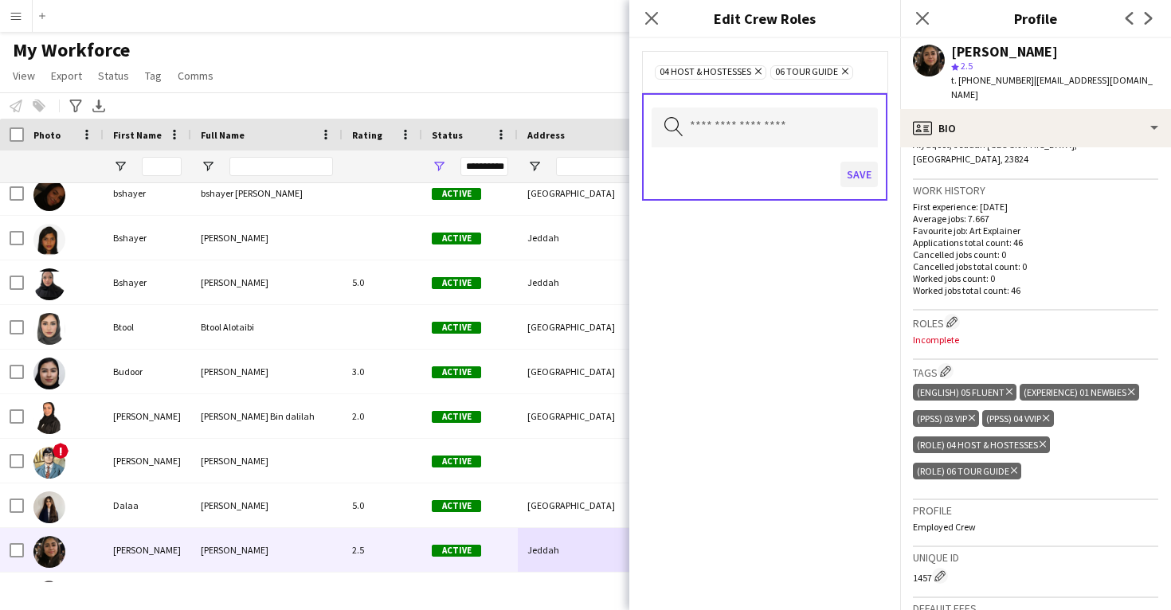
click at [860, 175] on button "Save" at bounding box center [858, 174] width 37 height 25
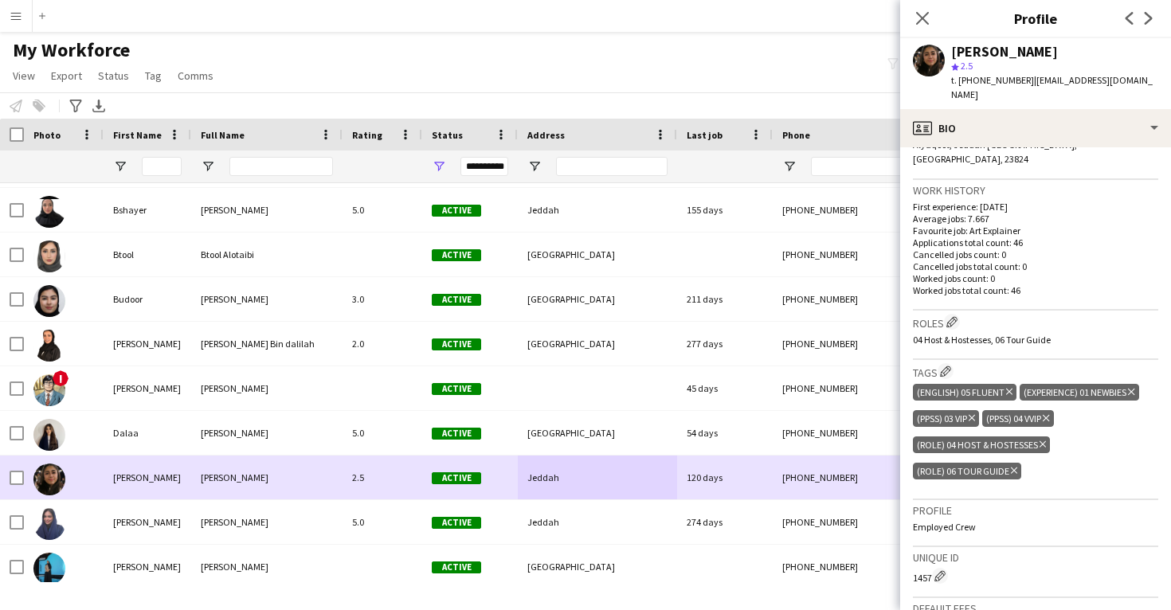
scroll to position [17448, 0]
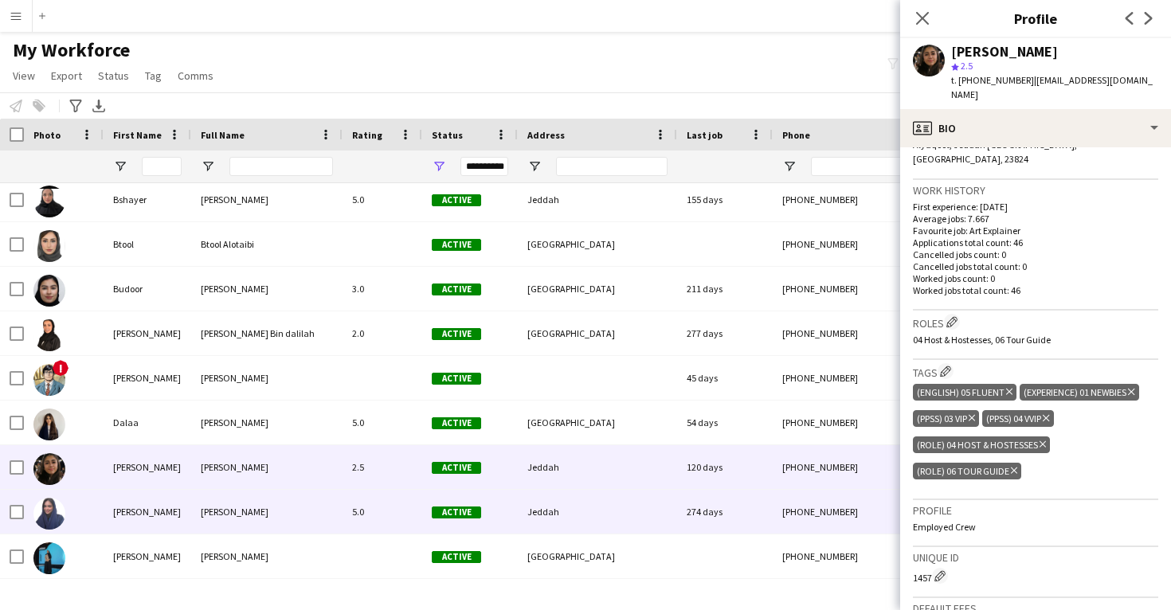
click at [537, 504] on div "Jeddah" at bounding box center [597, 512] width 159 height 44
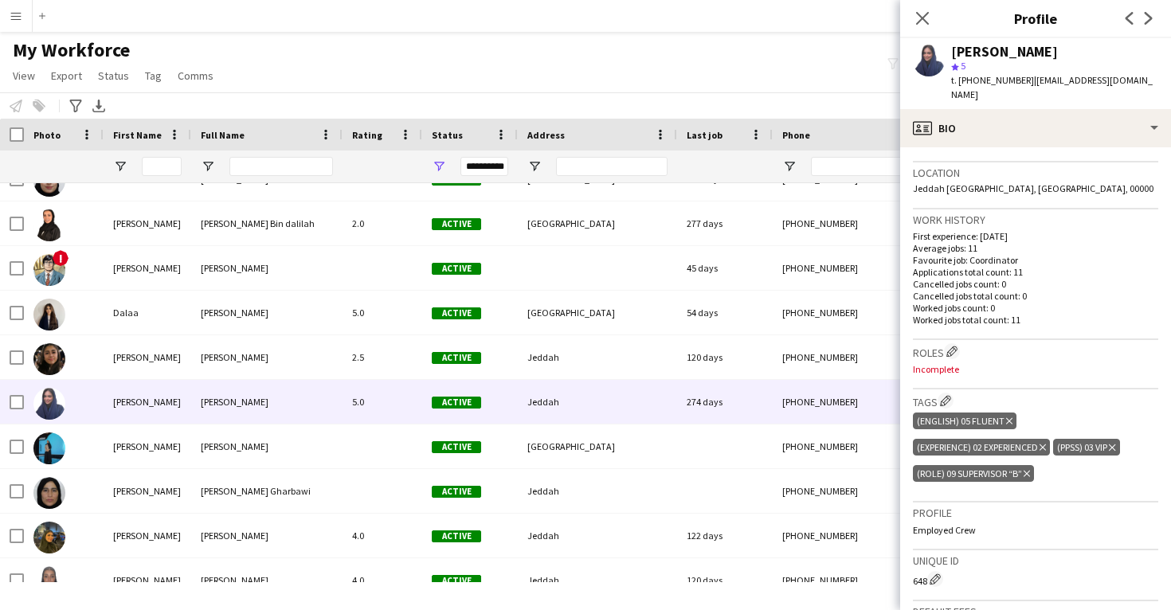
scroll to position [336, 0]
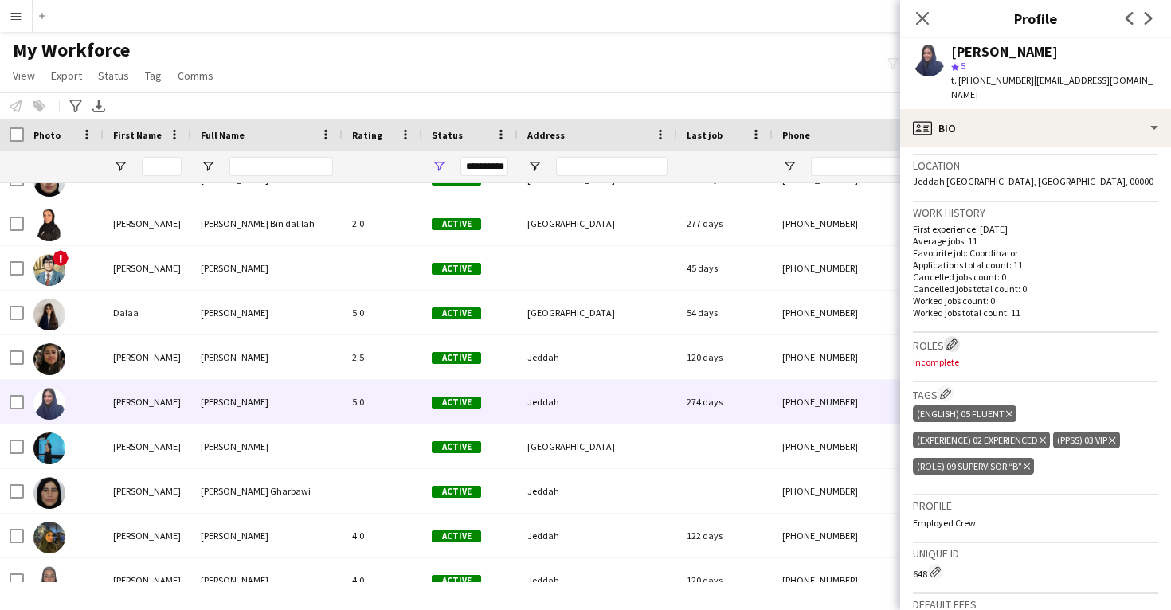
click at [955, 339] on app-icon "Edit crew company roles" at bounding box center [951, 344] width 11 height 11
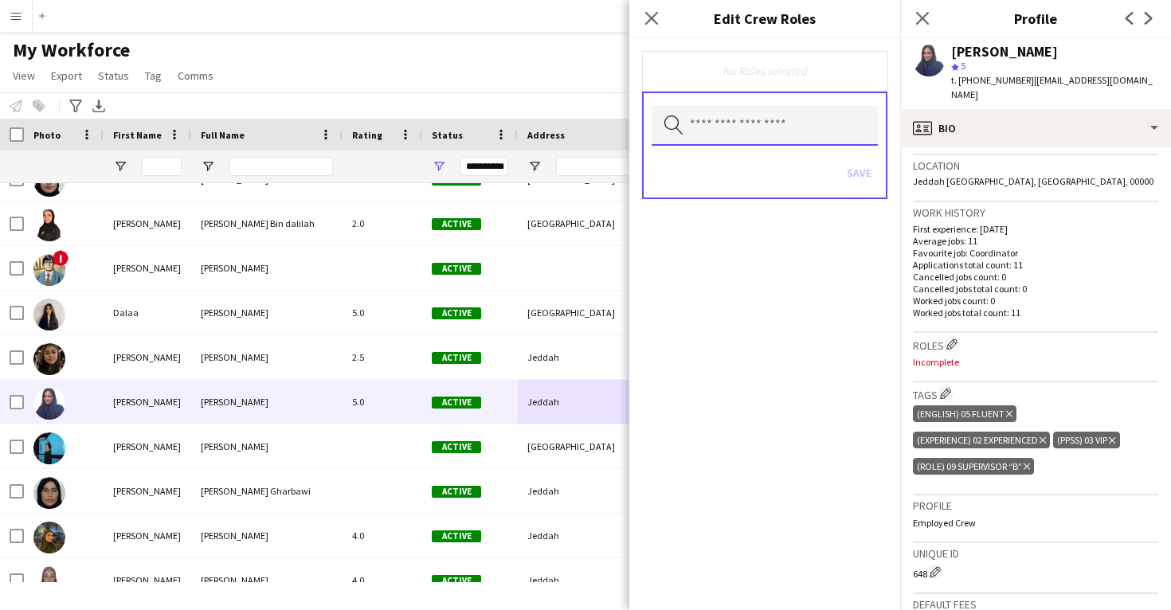
click at [765, 141] on input "text" at bounding box center [765, 126] width 226 height 40
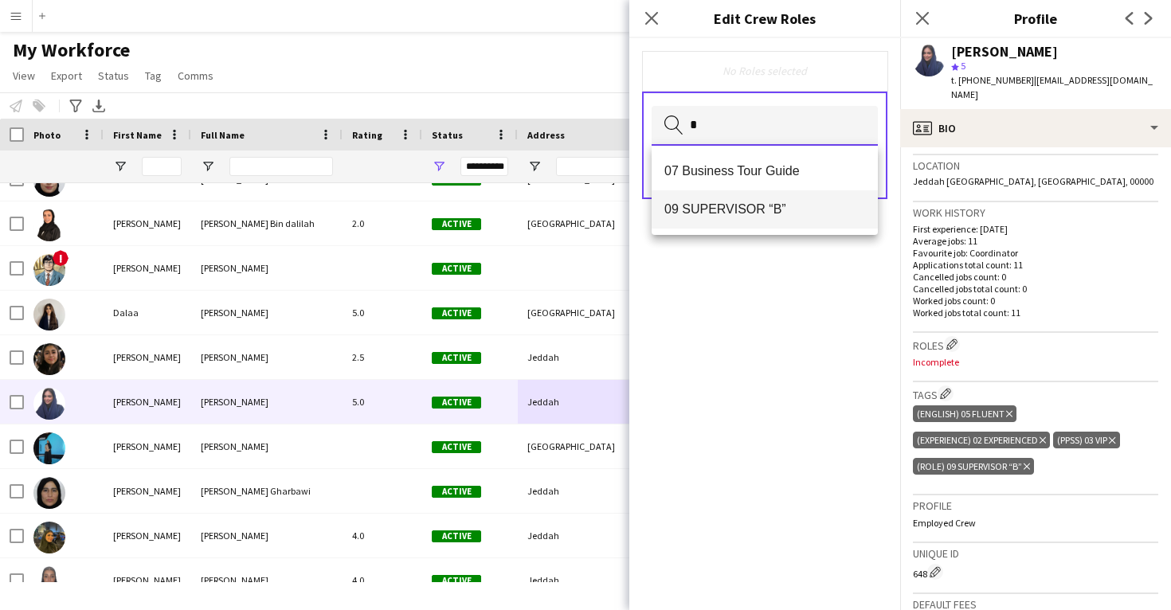
type input "*"
click at [745, 214] on span "09 SUPERVISOR “B”" at bounding box center [764, 209] width 201 height 15
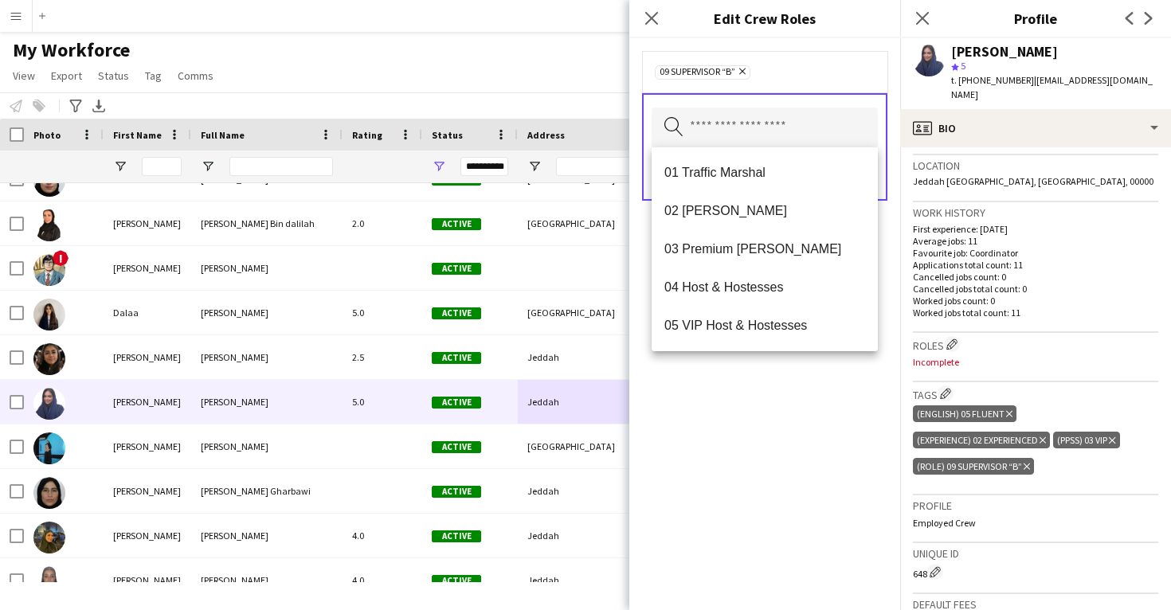
click at [744, 415] on div "09 SUPERVISOR “B” Remove Search by role type Save" at bounding box center [764, 324] width 271 height 572
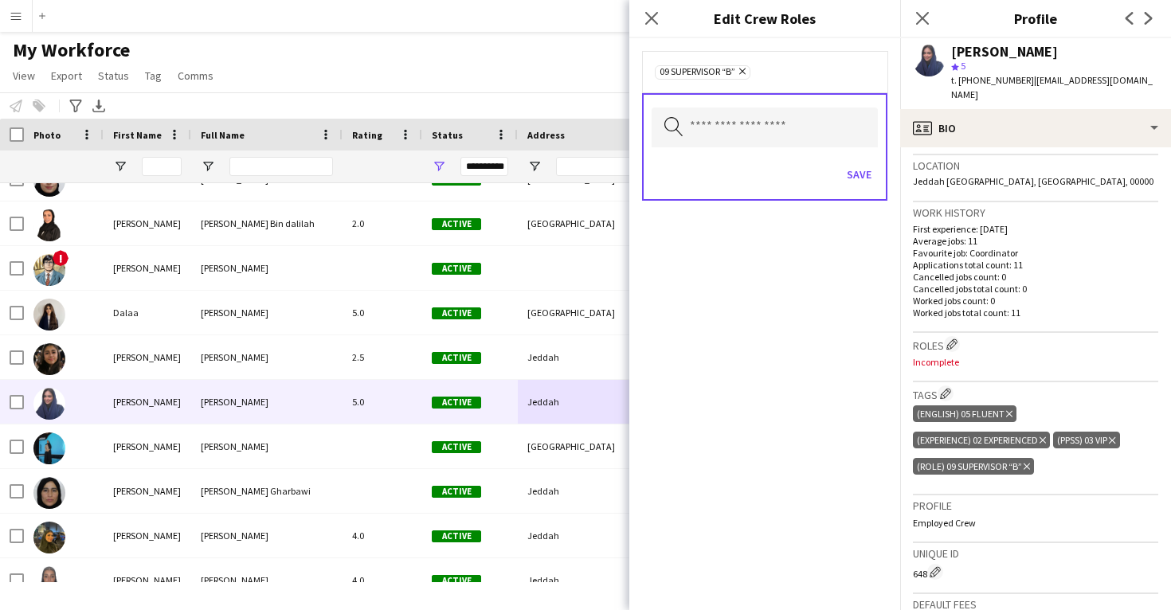
click at [862, 187] on div "Save" at bounding box center [765, 176] width 226 height 45
click at [861, 171] on button "Save" at bounding box center [858, 174] width 37 height 25
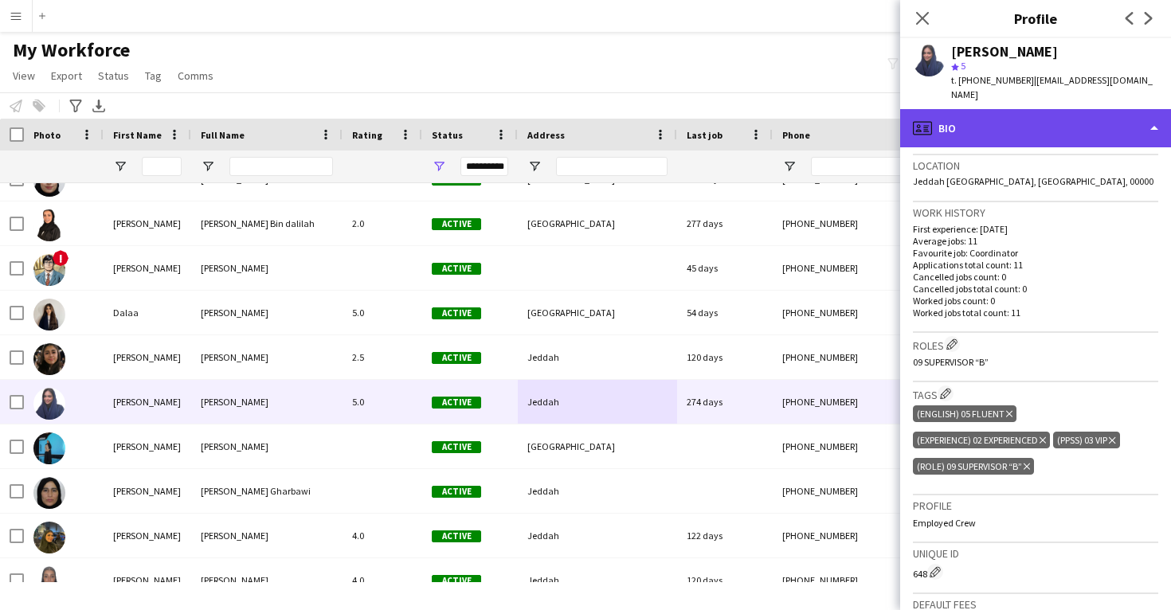
click at [995, 119] on div "profile Bio" at bounding box center [1035, 128] width 271 height 38
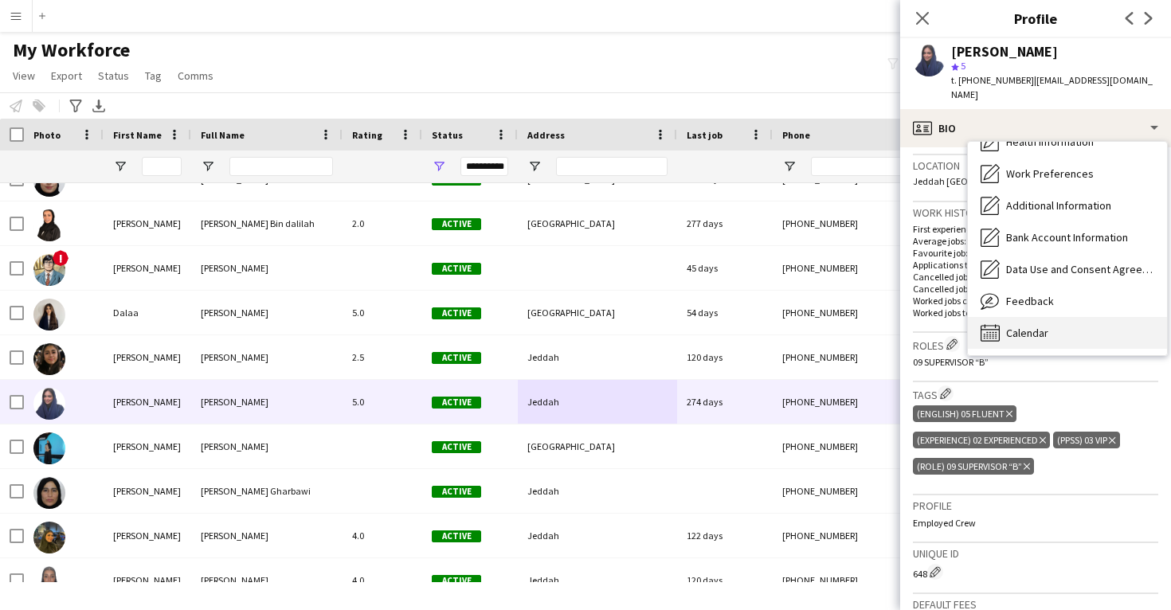
scroll to position [182, 0]
click at [1035, 317] on div "Calendar Calendar" at bounding box center [1067, 333] width 199 height 32
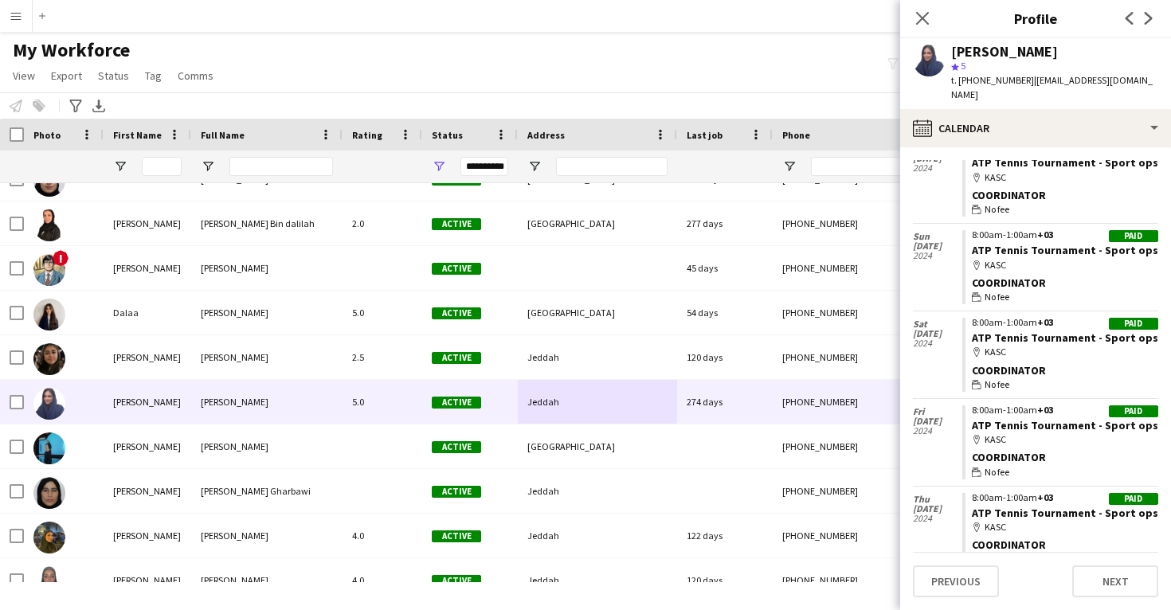
scroll to position [591, 0]
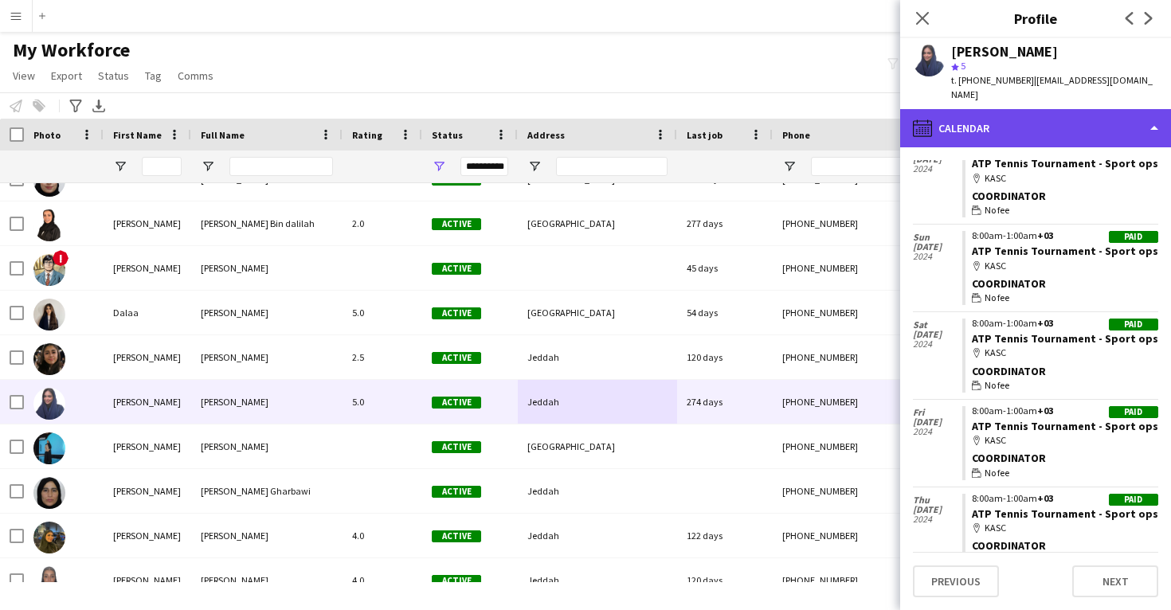
click at [1050, 120] on div "calendar-full Calendar" at bounding box center [1035, 128] width 271 height 38
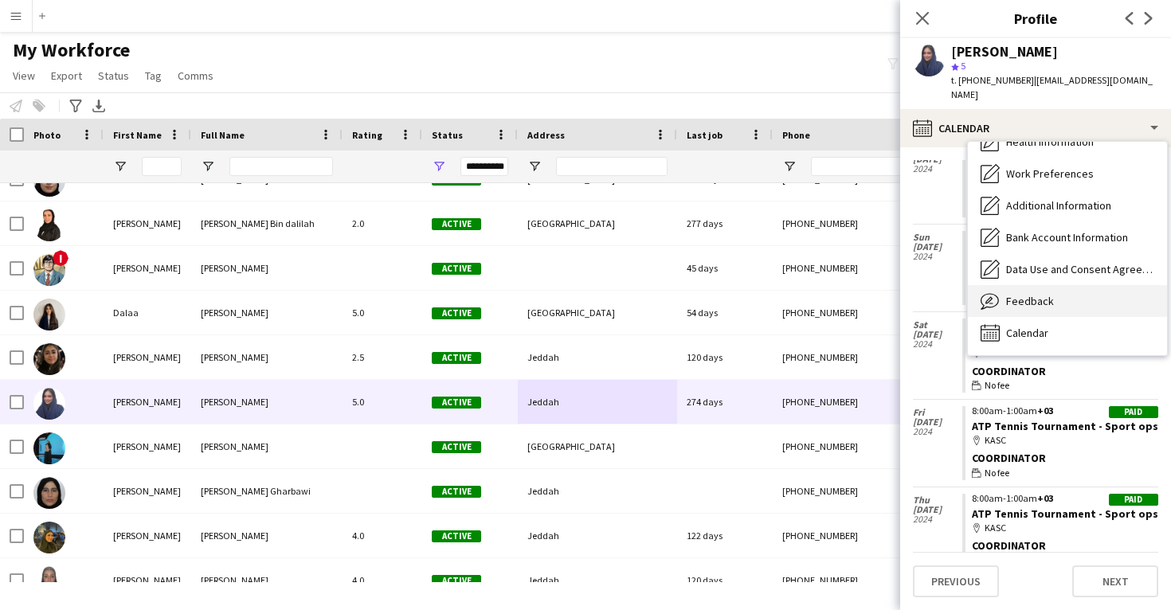
click at [1032, 285] on div "Feedback Feedback" at bounding box center [1067, 301] width 199 height 32
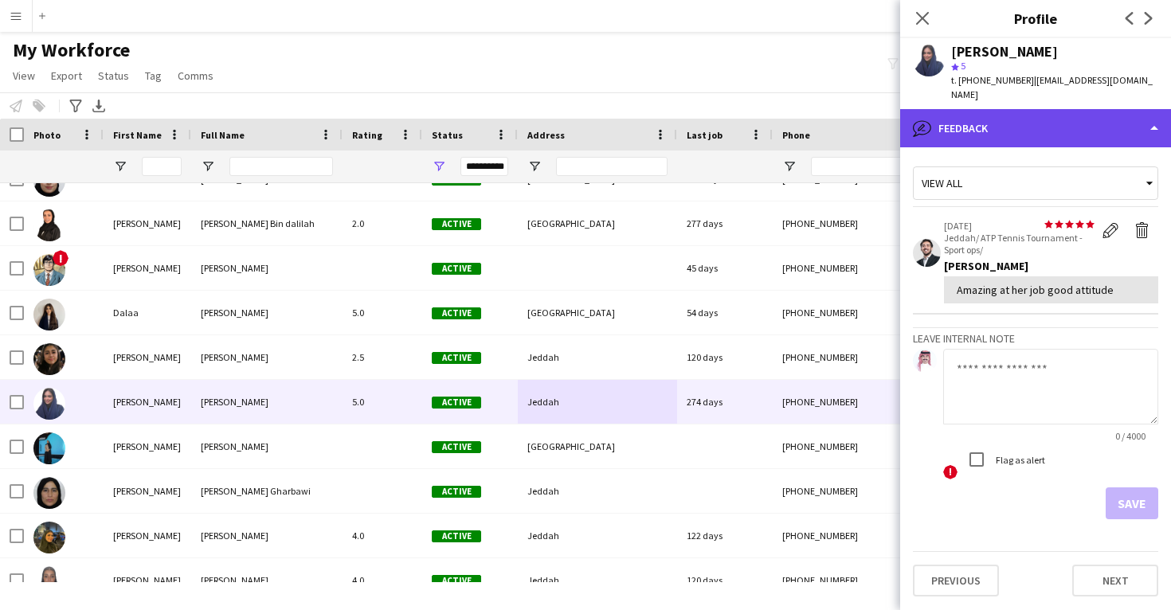
click at [1031, 111] on div "bubble-pencil Feedback" at bounding box center [1035, 128] width 271 height 38
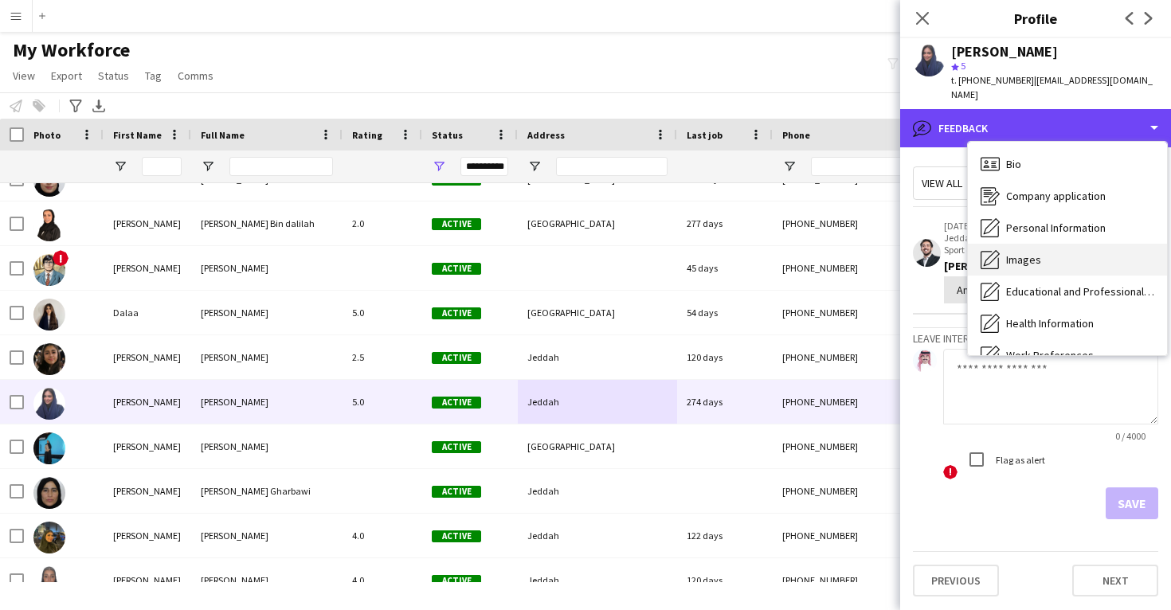
scroll to position [0, 0]
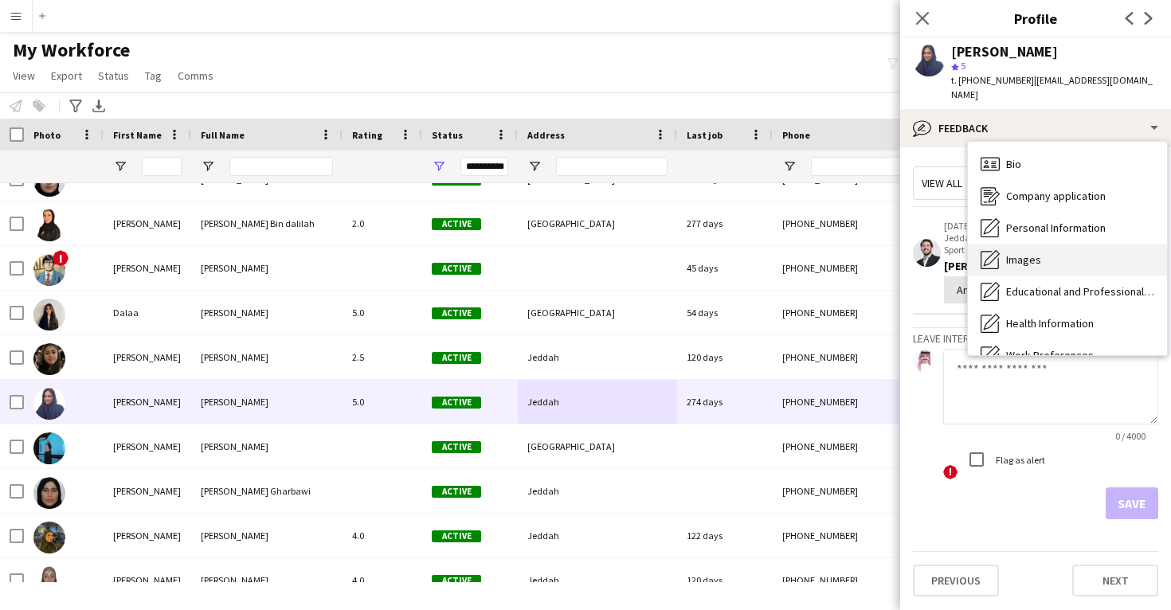
click at [1028, 253] on span "Images" at bounding box center [1023, 260] width 35 height 14
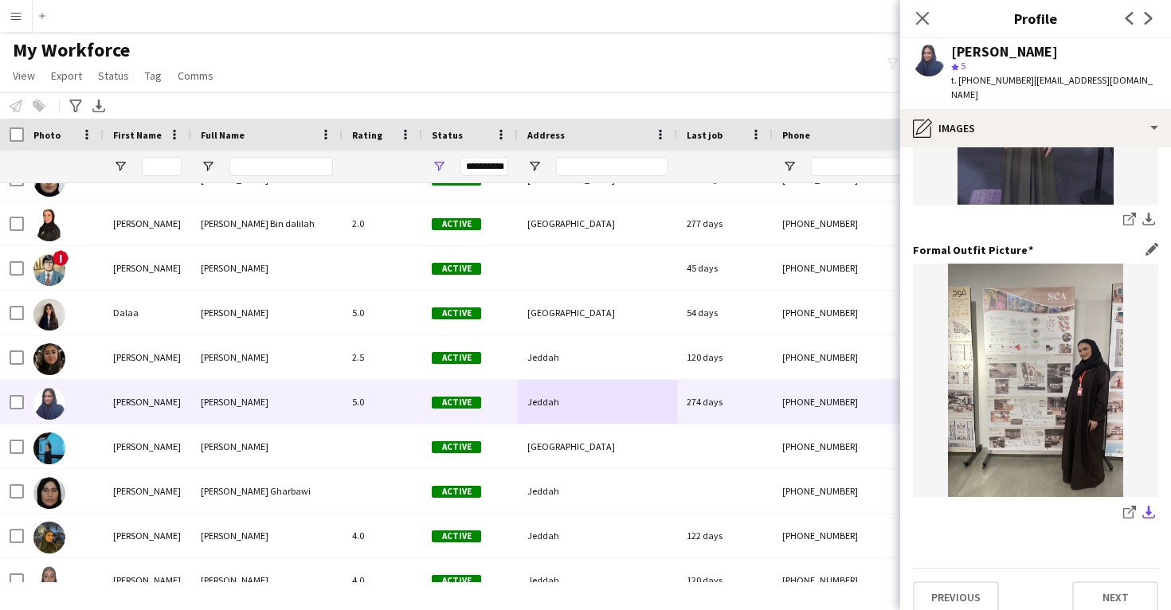
scroll to position [502, 0]
click at [1129, 507] on icon "share-external-link-1" at bounding box center [1129, 513] width 13 height 13
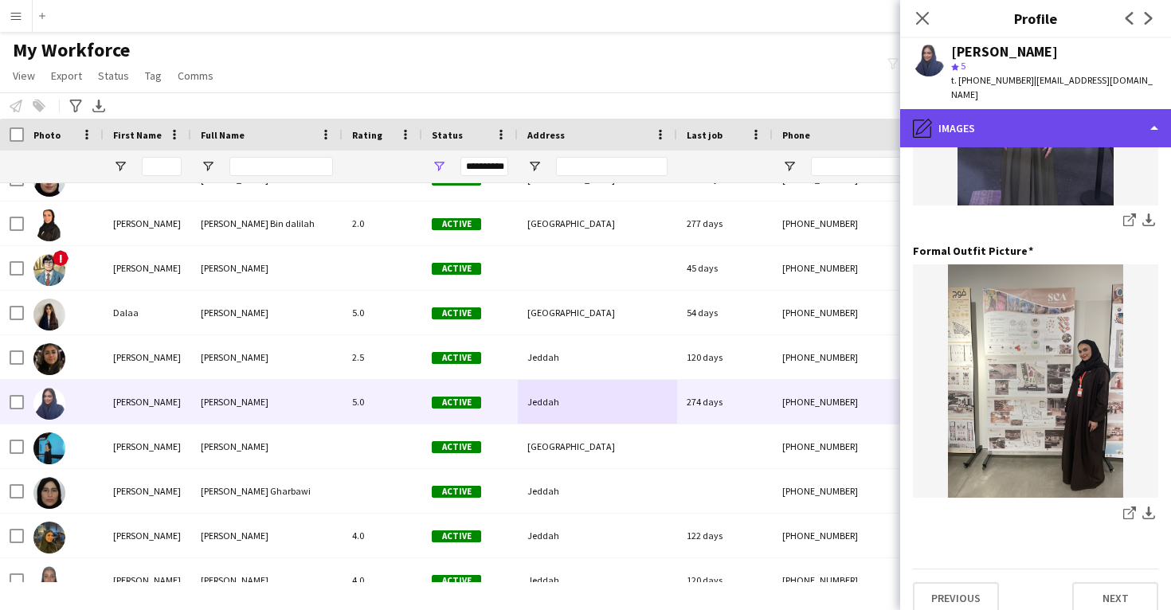
click at [994, 109] on div "pencil4 Images" at bounding box center [1035, 128] width 271 height 38
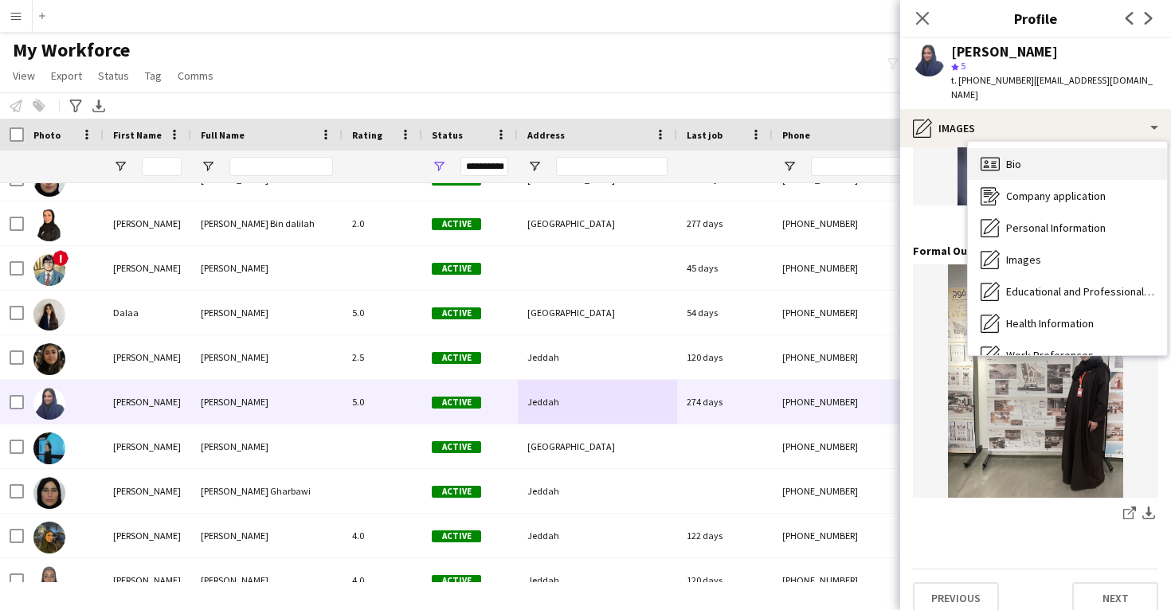
click at [1010, 157] on span "Bio" at bounding box center [1013, 164] width 15 height 14
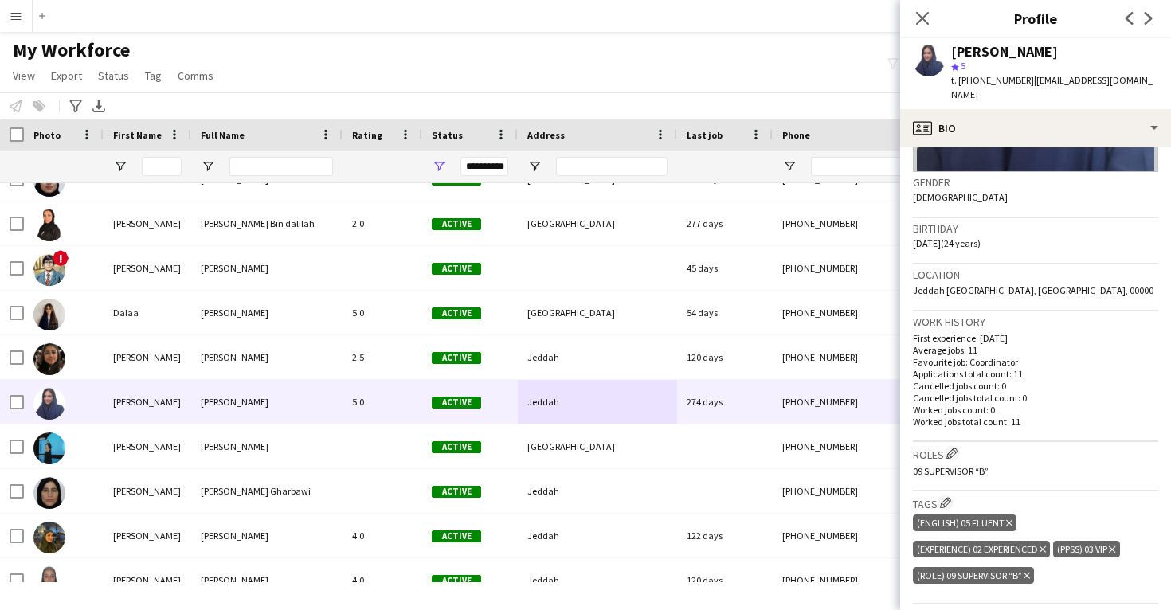
scroll to position [225, 0]
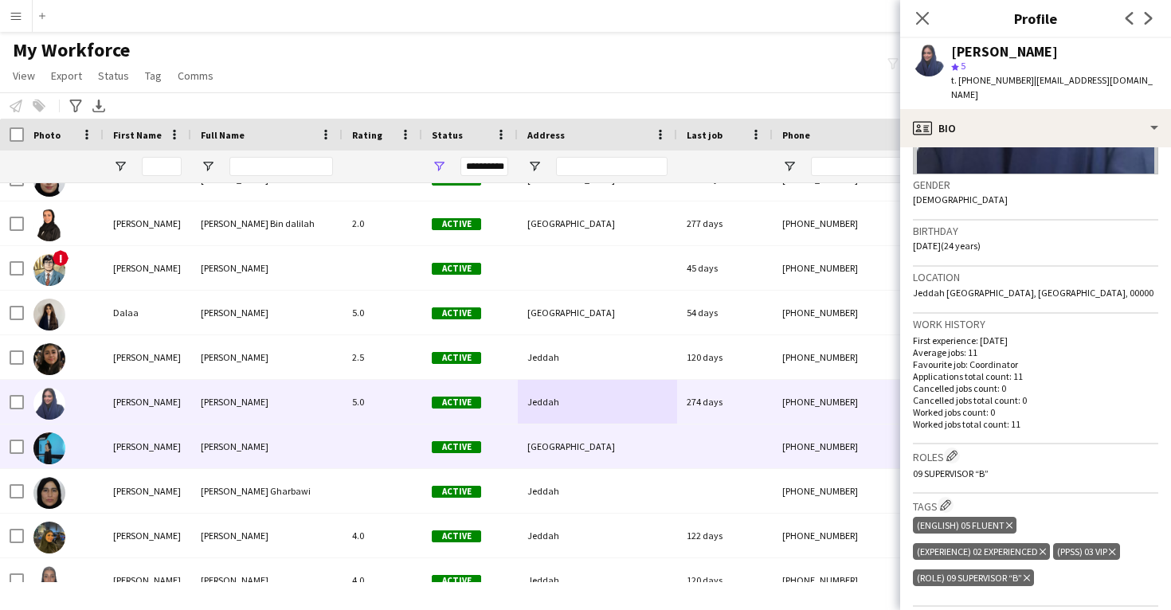
click at [678, 433] on div at bounding box center [725, 447] width 96 height 44
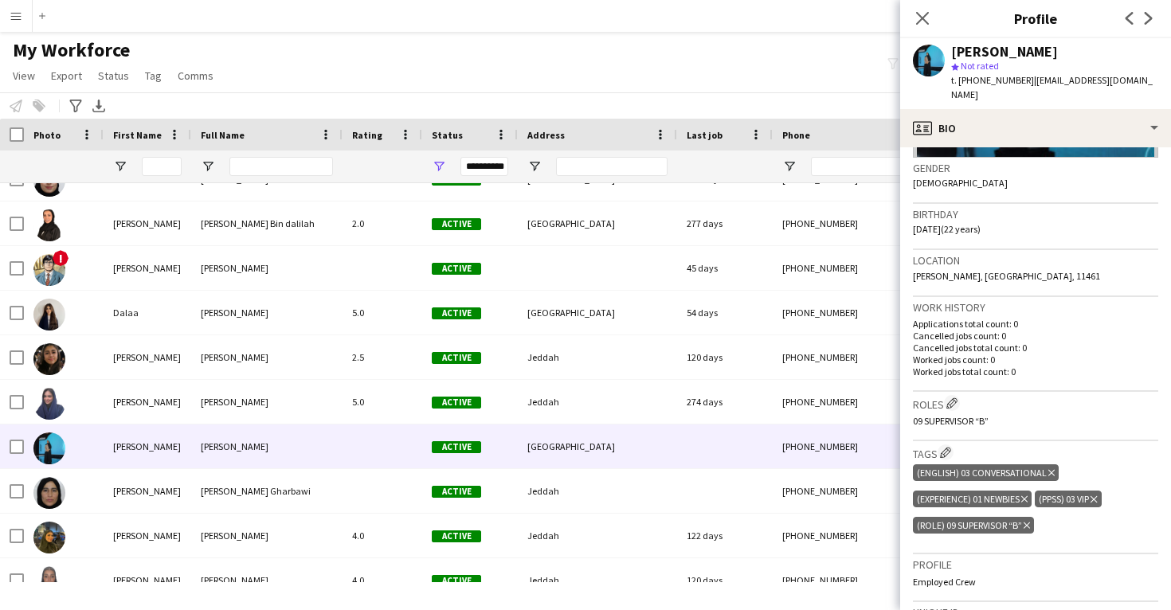
scroll to position [242, 0]
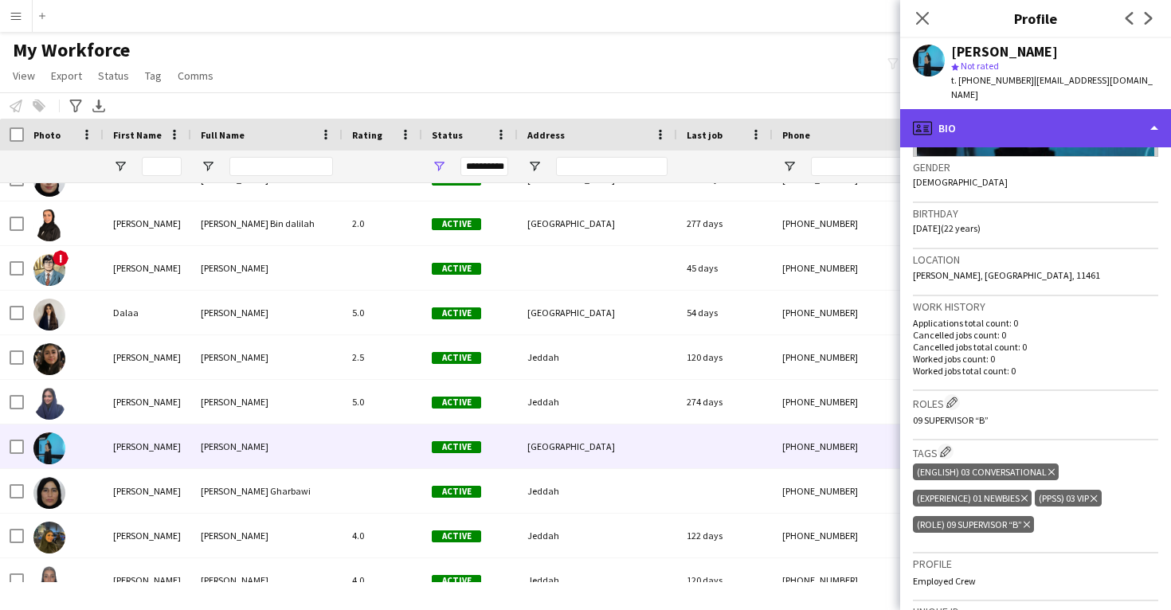
click at [1005, 119] on div "profile Bio" at bounding box center [1035, 128] width 271 height 38
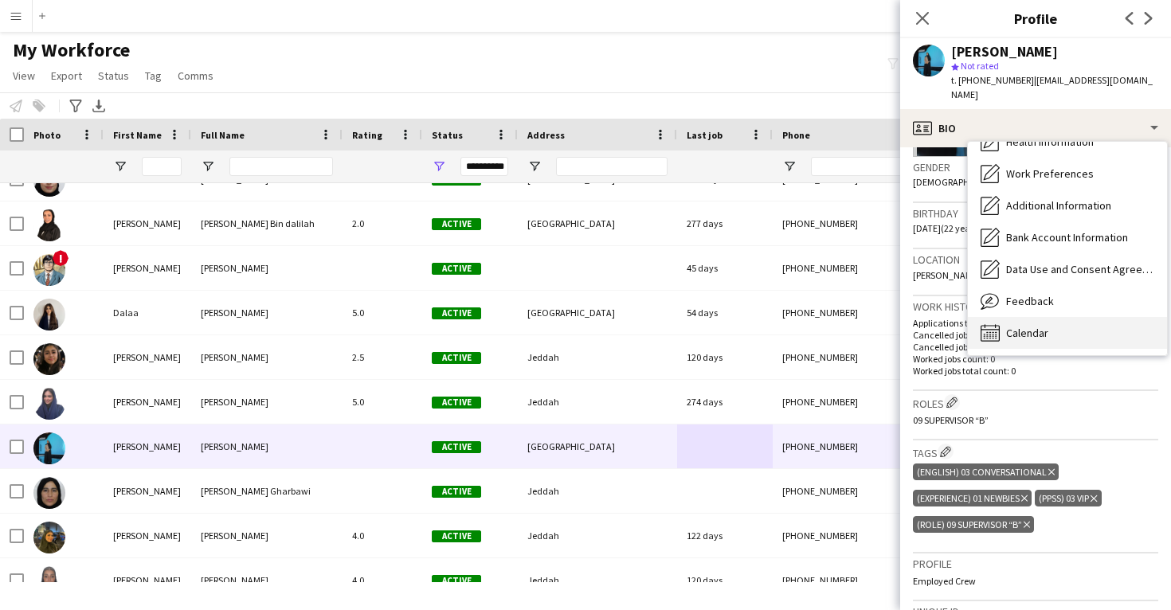
scroll to position [182, 0]
click at [1029, 317] on div "Calendar Calendar" at bounding box center [1067, 333] width 199 height 32
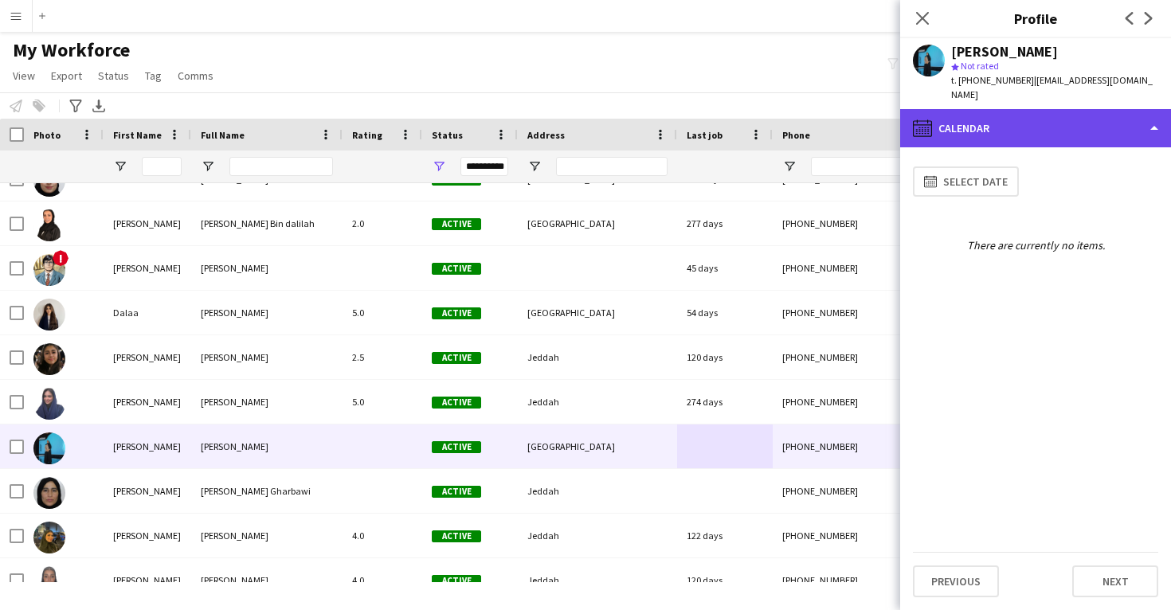
click at [1011, 112] on div "calendar-full Calendar" at bounding box center [1035, 128] width 271 height 38
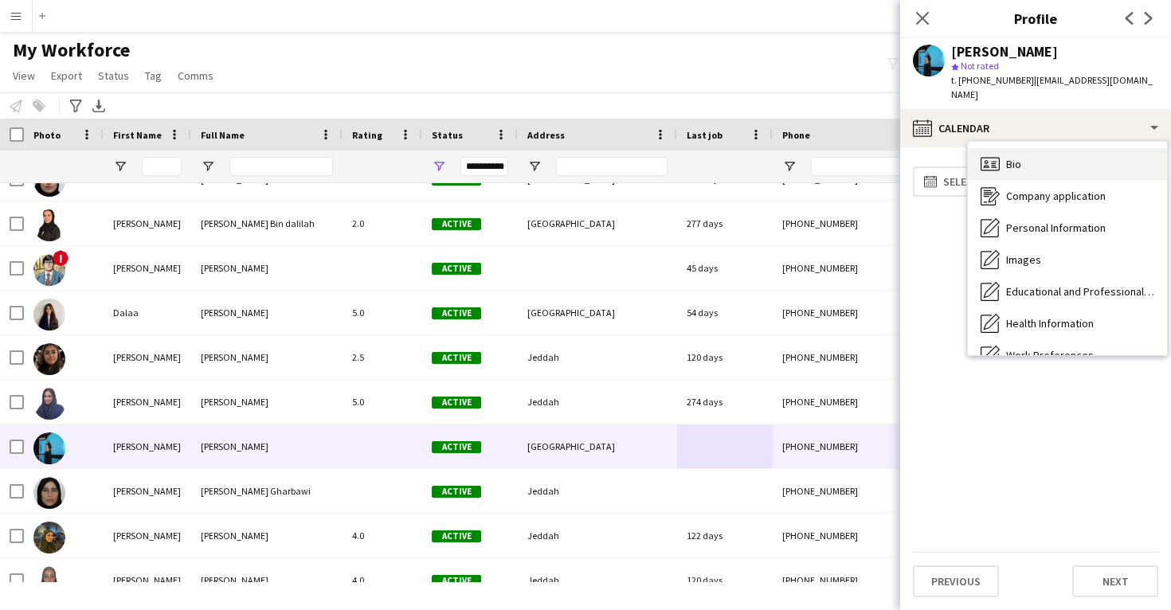
scroll to position [0, 0]
click at [1025, 157] on div "Bio Bio" at bounding box center [1067, 164] width 199 height 32
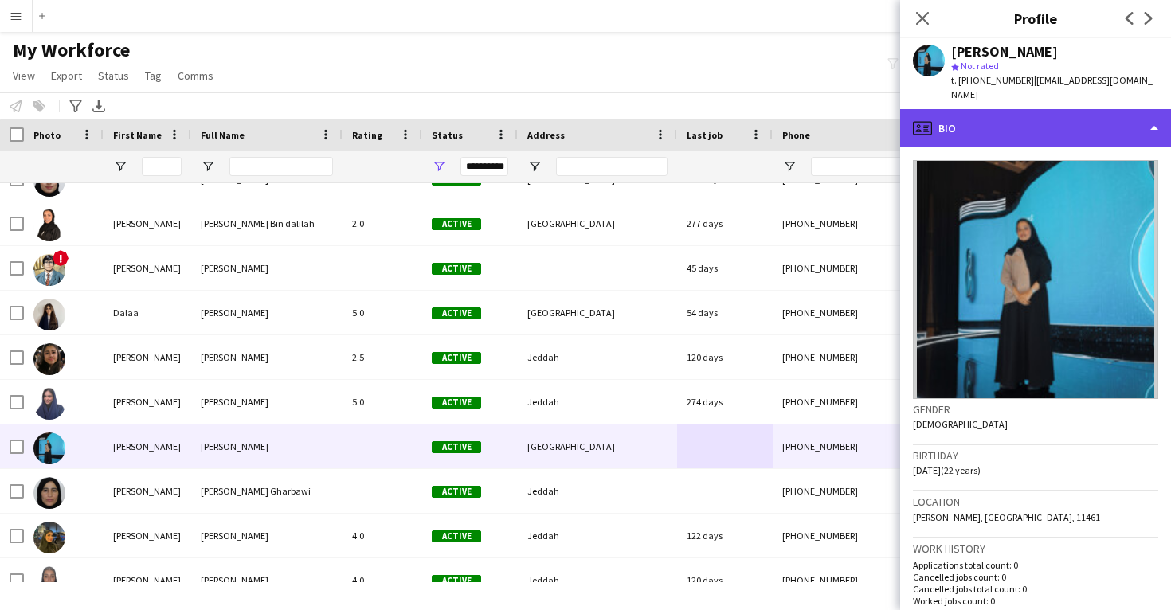
click at [1048, 122] on div "profile Bio" at bounding box center [1035, 128] width 271 height 38
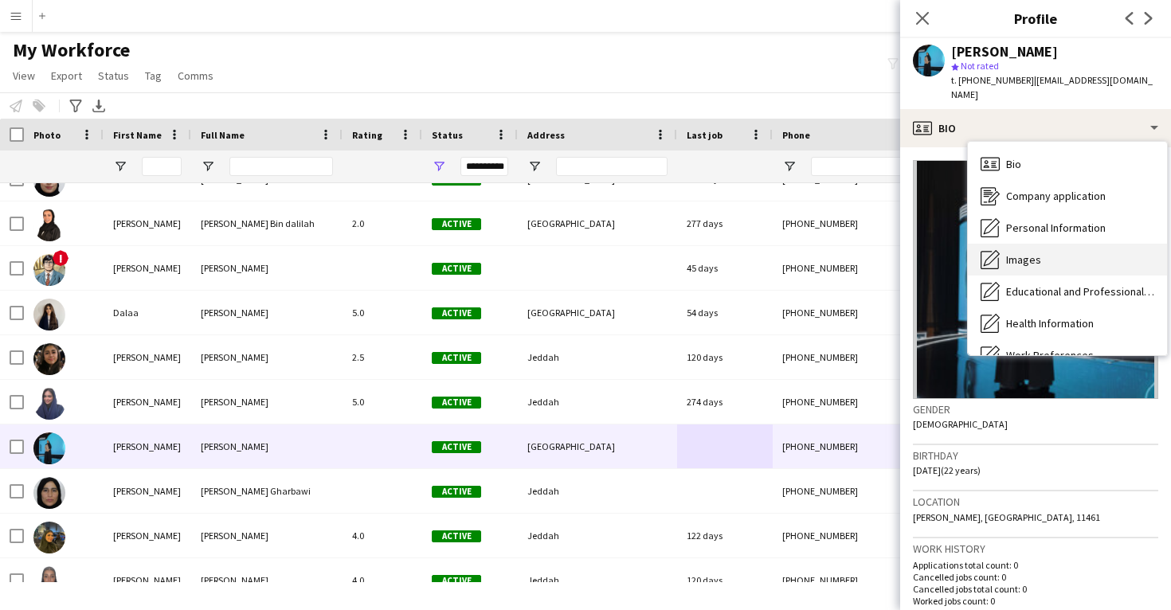
click at [1038, 253] on span "Images" at bounding box center [1023, 260] width 35 height 14
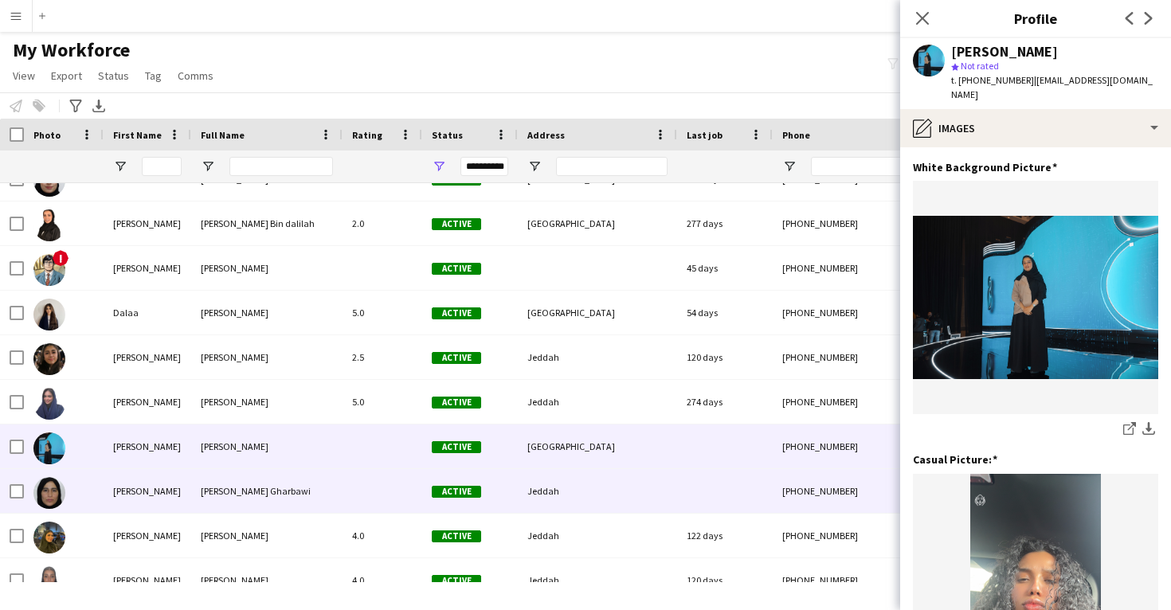
click at [742, 483] on div at bounding box center [725, 491] width 96 height 44
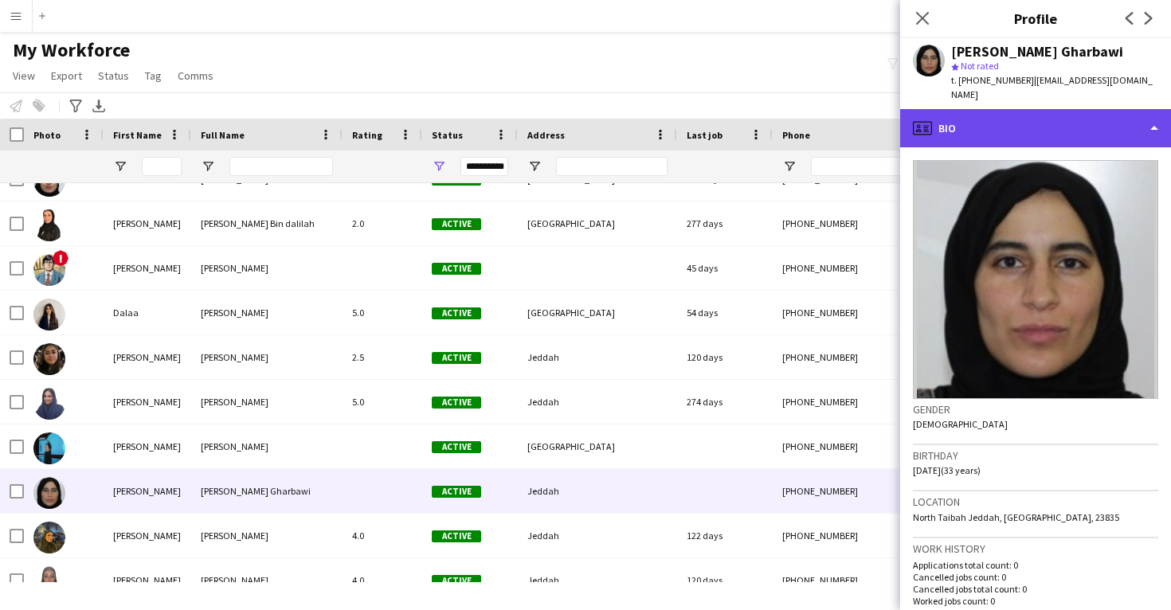
click at [1052, 127] on div "profile Bio" at bounding box center [1035, 128] width 271 height 38
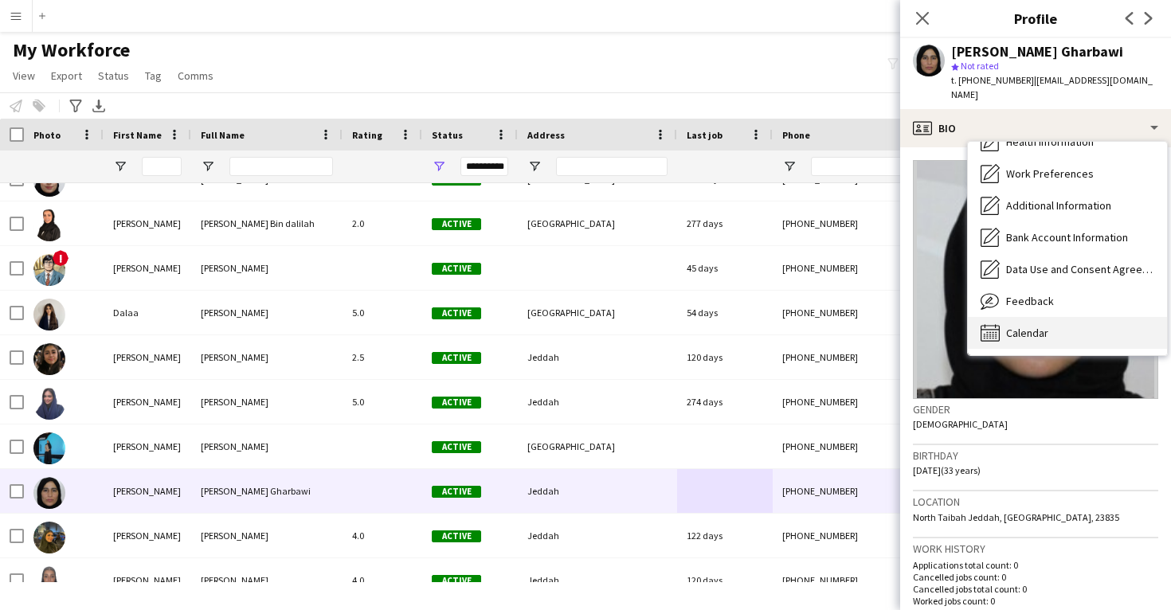
scroll to position [182, 0]
click at [1054, 321] on div "Calendar Calendar" at bounding box center [1067, 333] width 199 height 32
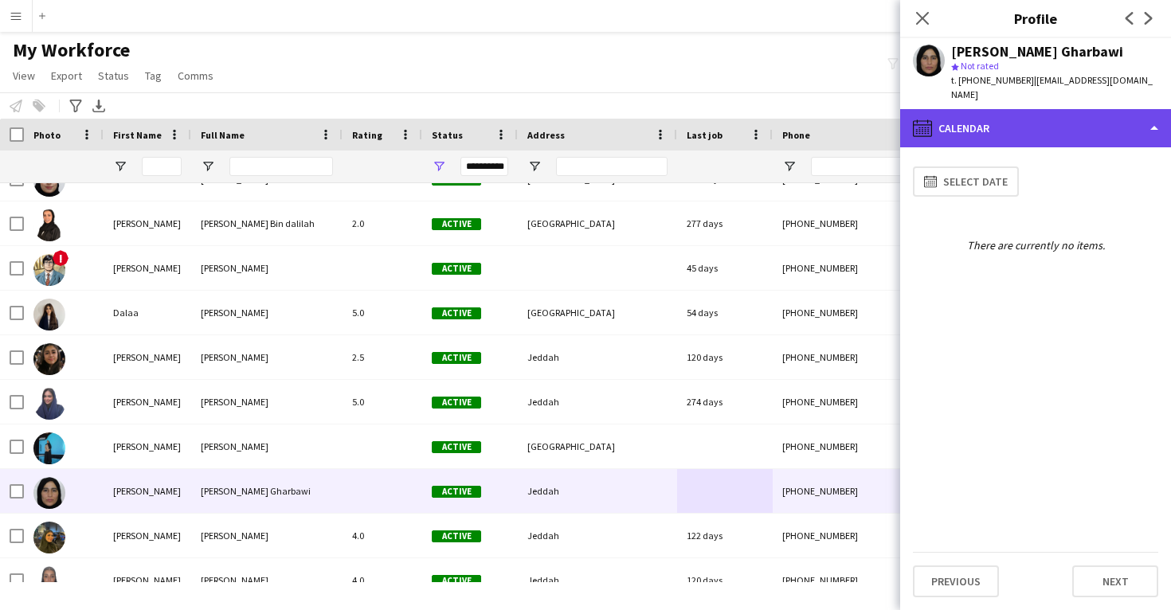
click at [1037, 123] on div "calendar-full Calendar" at bounding box center [1035, 128] width 271 height 38
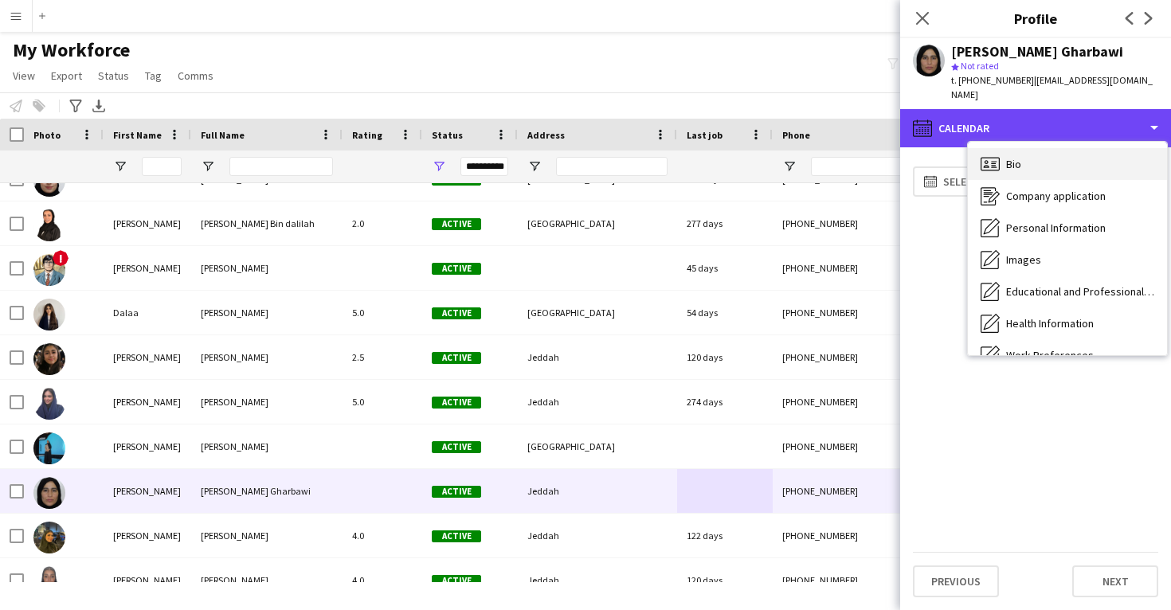
scroll to position [-2, 0]
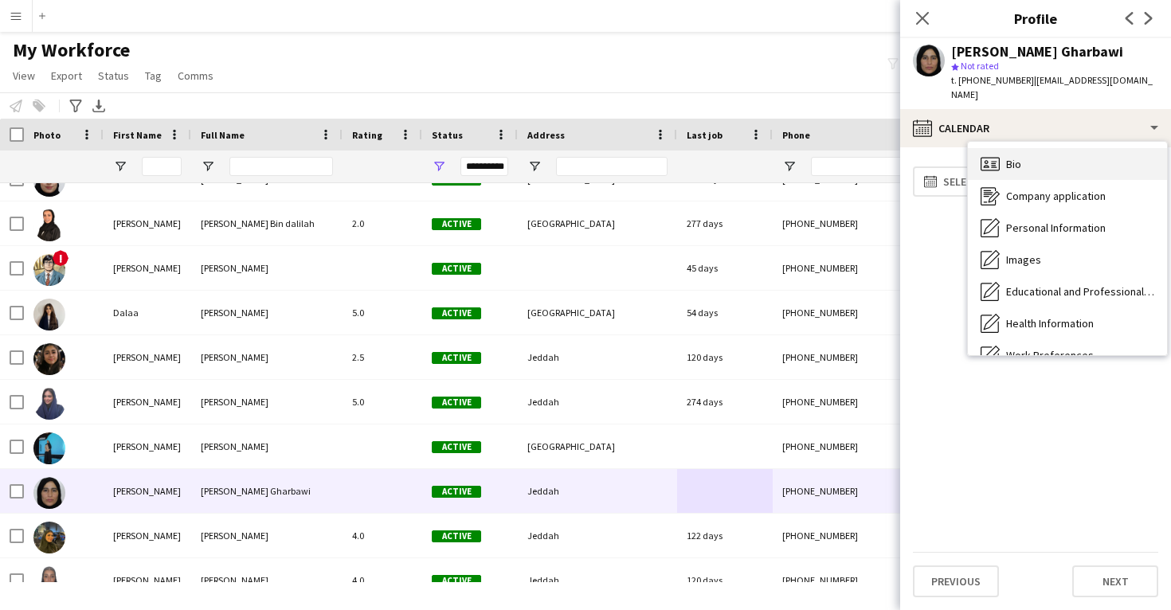
click at [1052, 153] on div "Bio Bio" at bounding box center [1067, 164] width 199 height 32
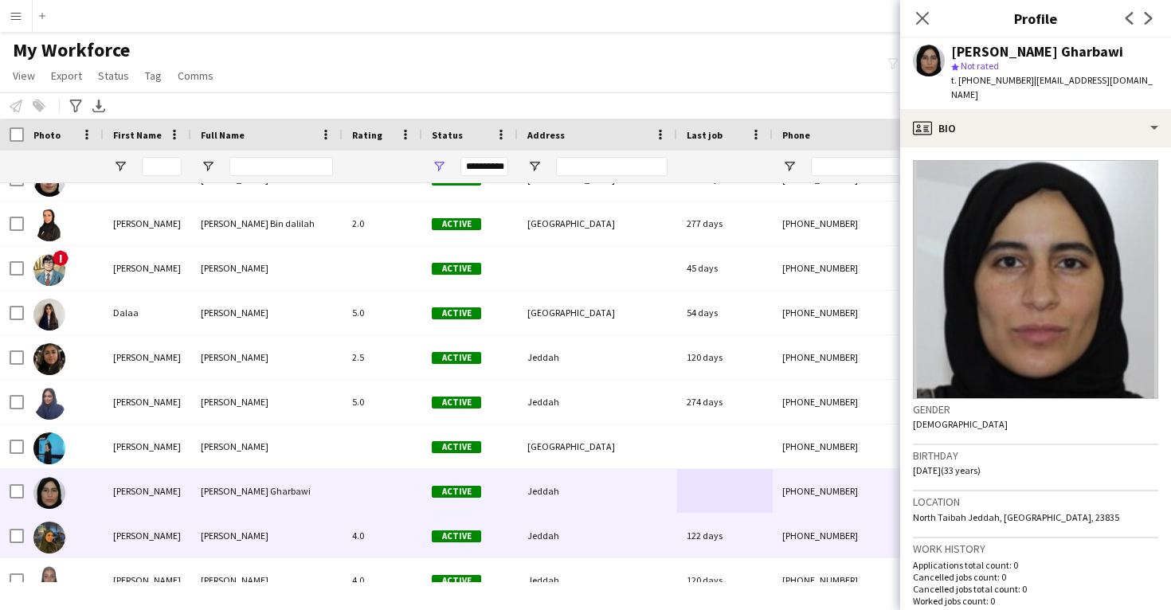
click at [633, 537] on div "Jeddah" at bounding box center [597, 536] width 159 height 44
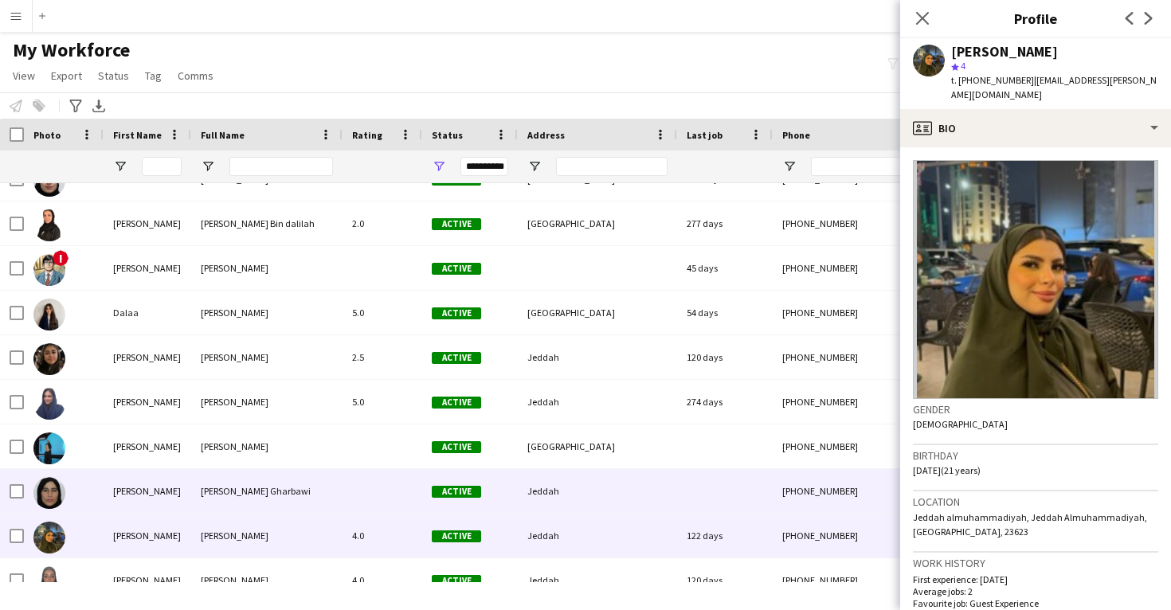
click at [676, 484] on div "Jeddah" at bounding box center [597, 491] width 159 height 44
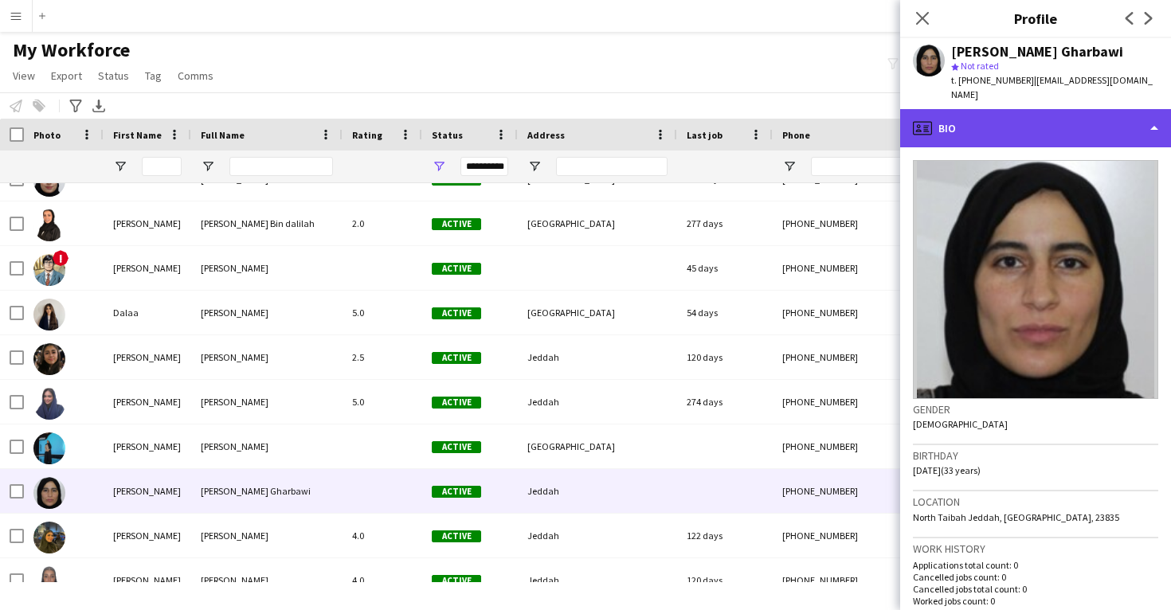
click at [1038, 121] on div "profile Bio" at bounding box center [1035, 128] width 271 height 38
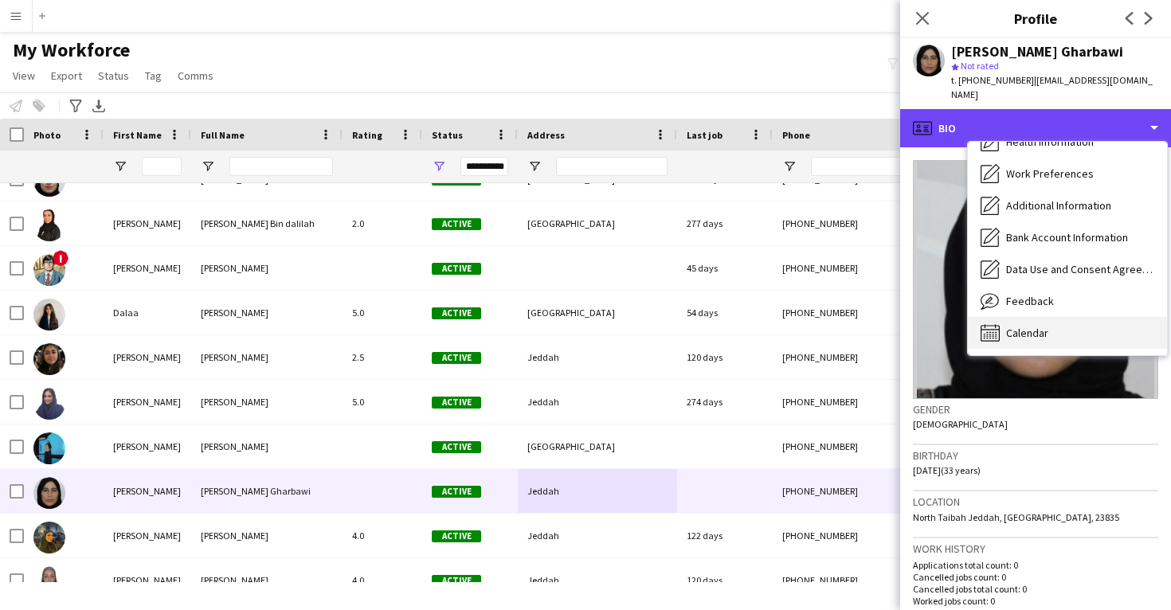
scroll to position [182, 0]
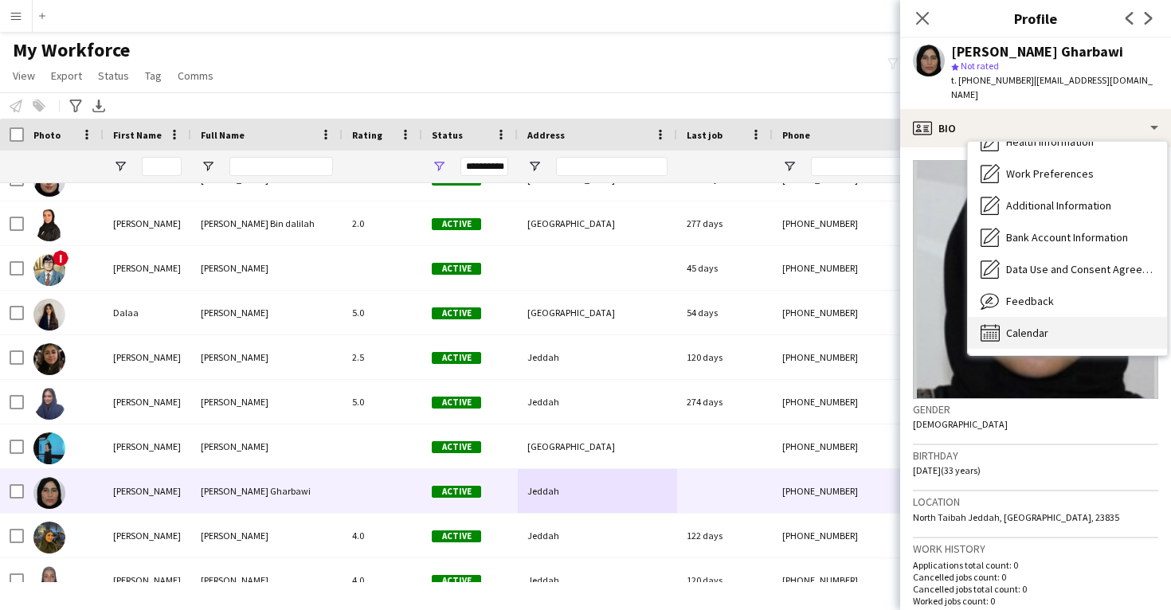
click at [1037, 326] on span "Calendar" at bounding box center [1027, 333] width 42 height 14
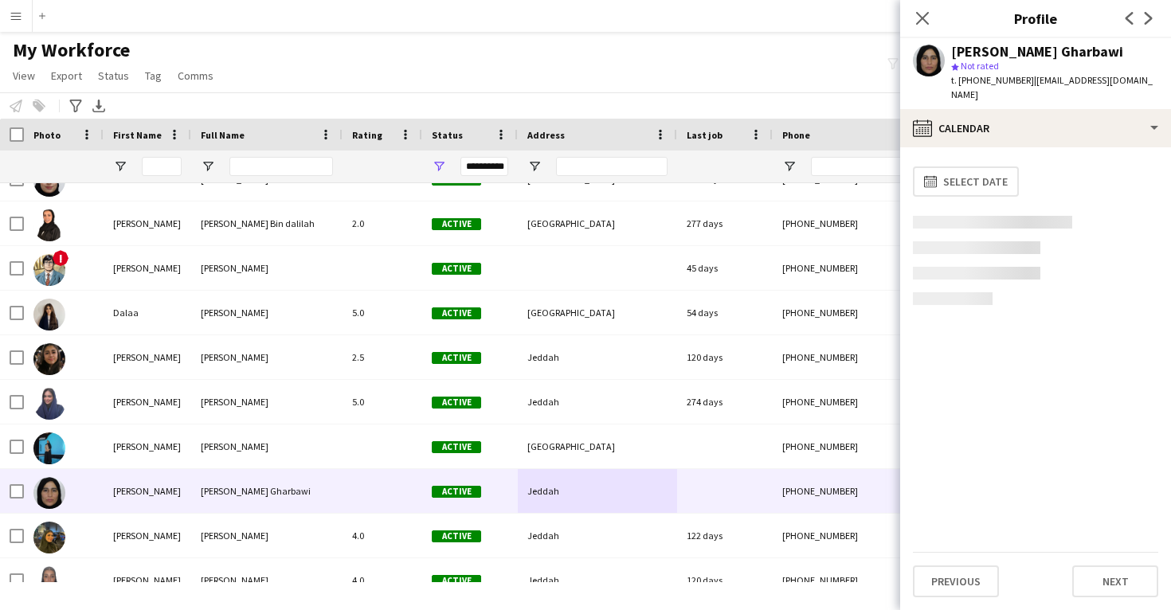
scroll to position [0, 0]
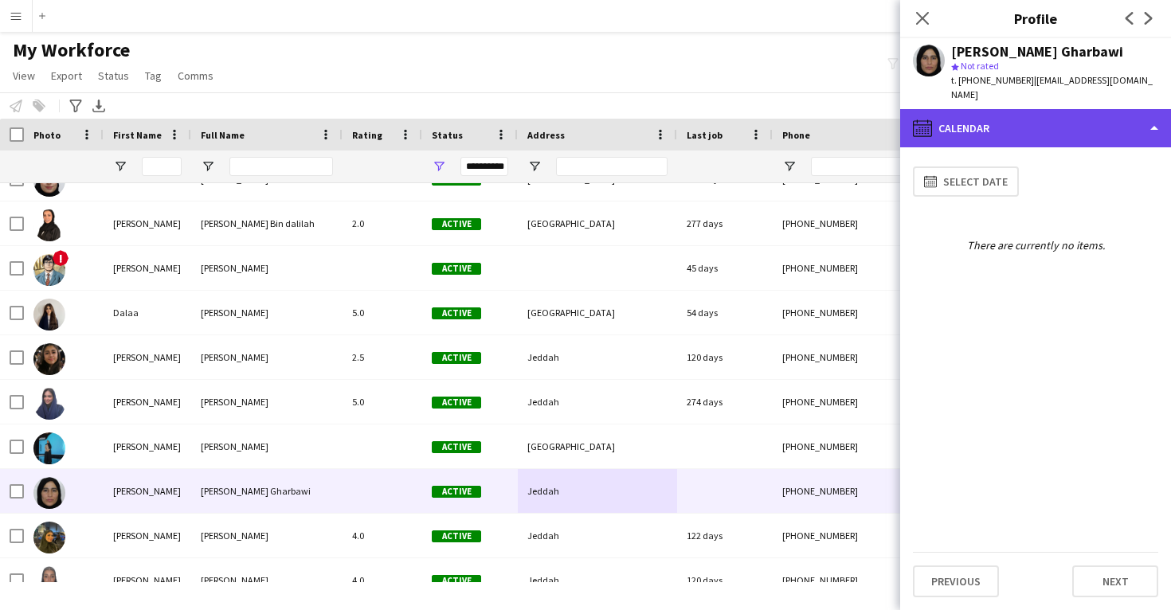
click at [1045, 127] on div "calendar-full Calendar" at bounding box center [1035, 128] width 271 height 38
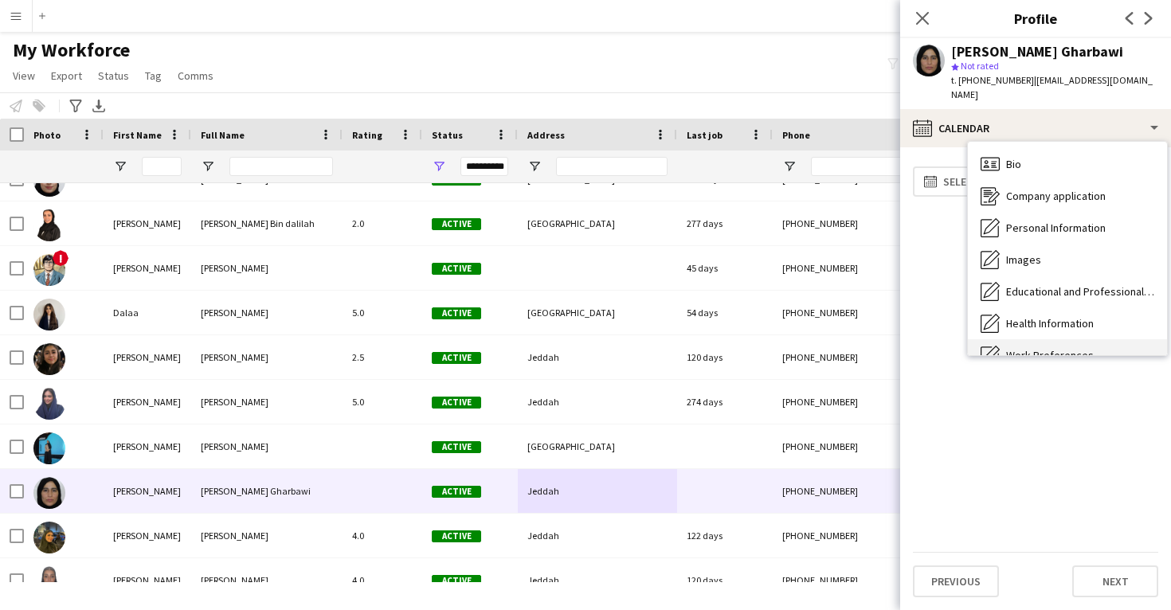
click at [1047, 151] on div "Bio Bio" at bounding box center [1067, 164] width 199 height 32
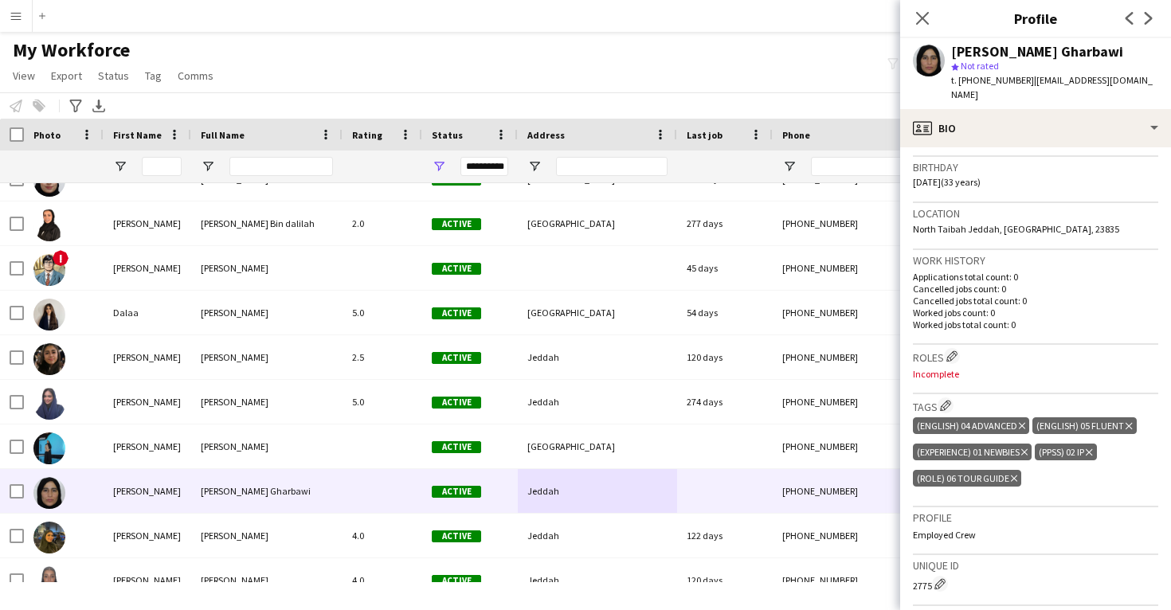
scroll to position [390, 0]
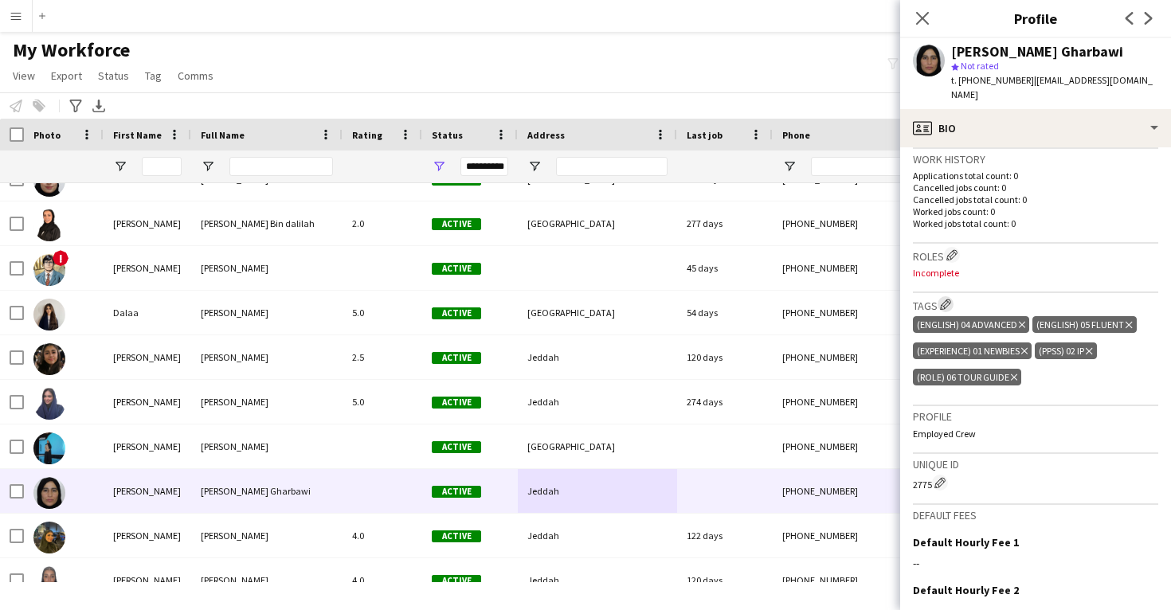
click at [945, 299] on app-icon "Edit crew company tags" at bounding box center [945, 304] width 11 height 11
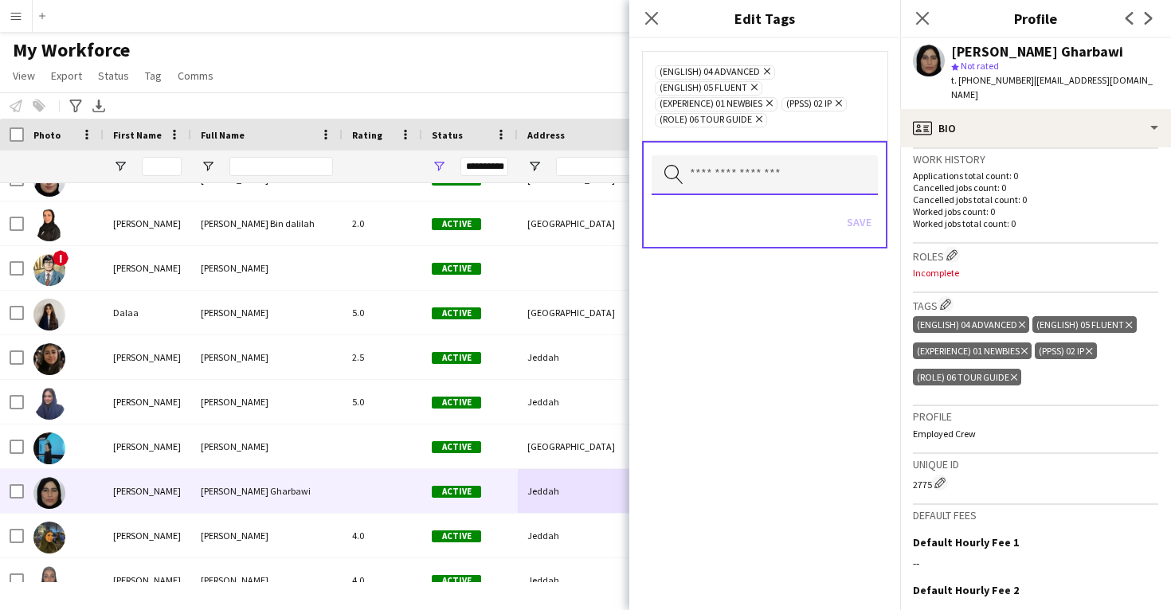
click at [758, 170] on input "text" at bounding box center [765, 175] width 226 height 40
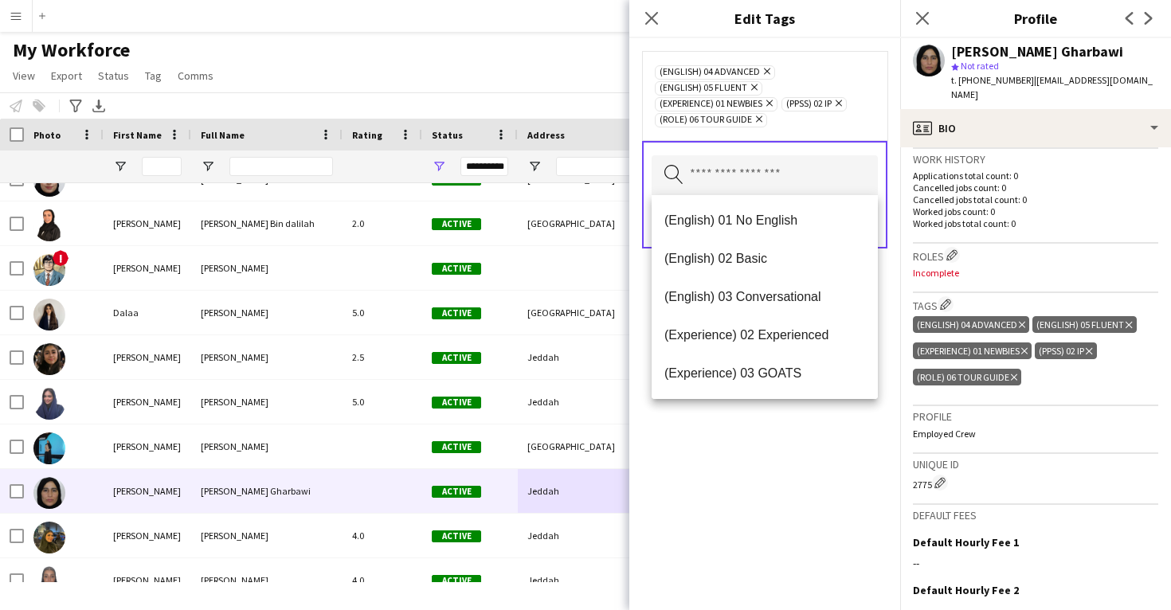
click at [766, 70] on icon "Remove" at bounding box center [765, 71] width 10 height 10
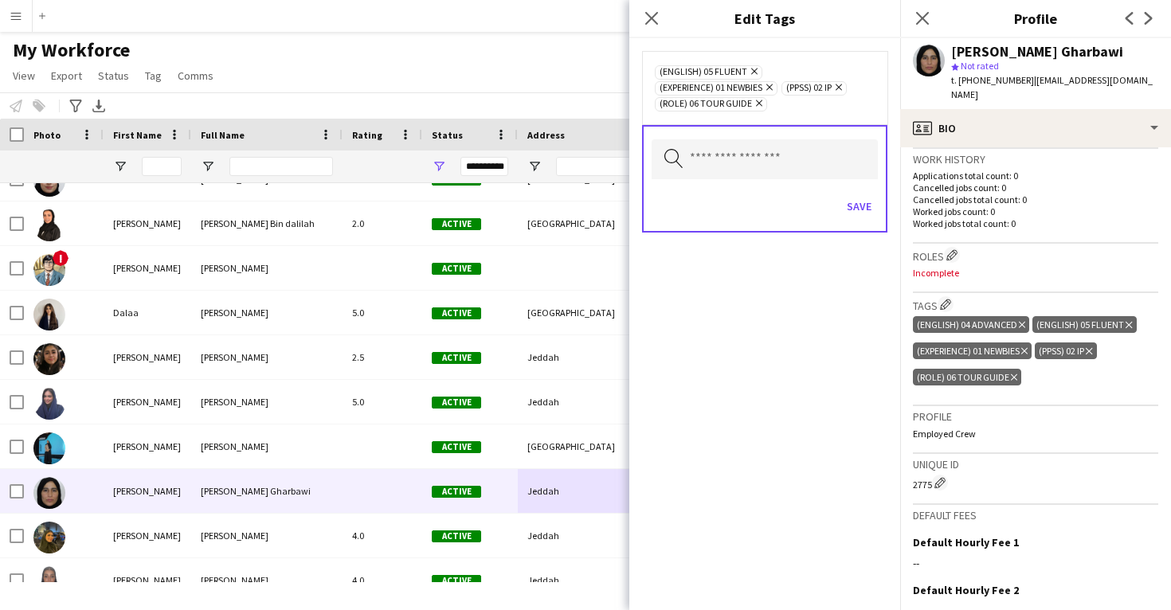
click at [754, 69] on icon "Remove" at bounding box center [752, 71] width 10 height 10
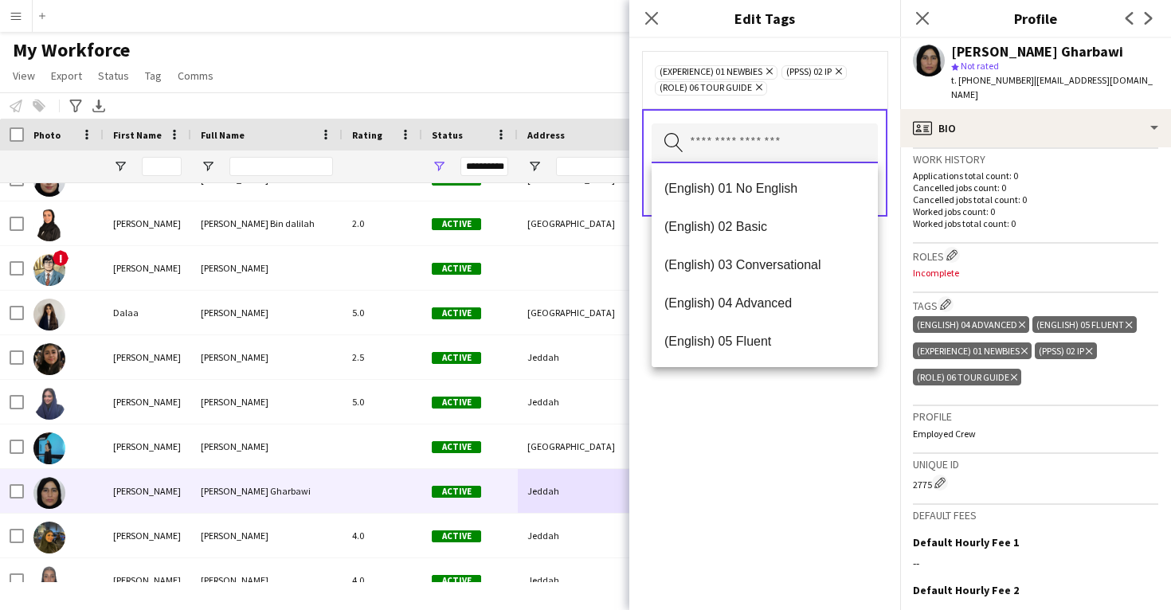
click at [738, 136] on input "text" at bounding box center [765, 143] width 226 height 40
click at [758, 303] on span "(English) 04 Advanced" at bounding box center [764, 303] width 201 height 15
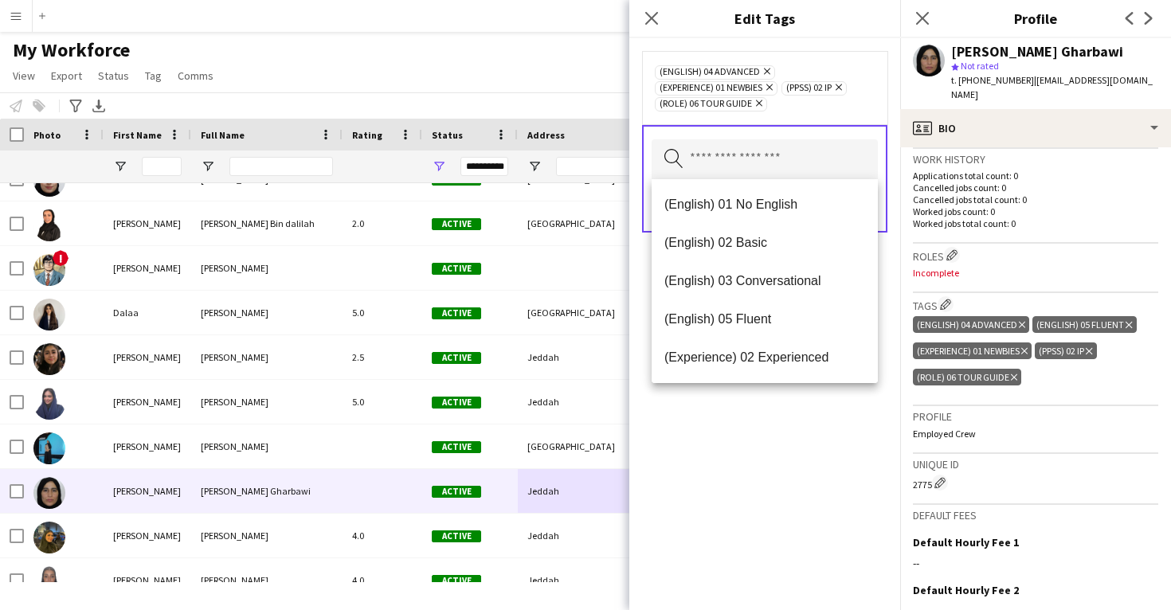
click at [750, 445] on div "(English) 04 Advanced Remove (Experience) 01 Newbies Remove (PPSS) 02 IP Remove…" at bounding box center [764, 324] width 271 height 572
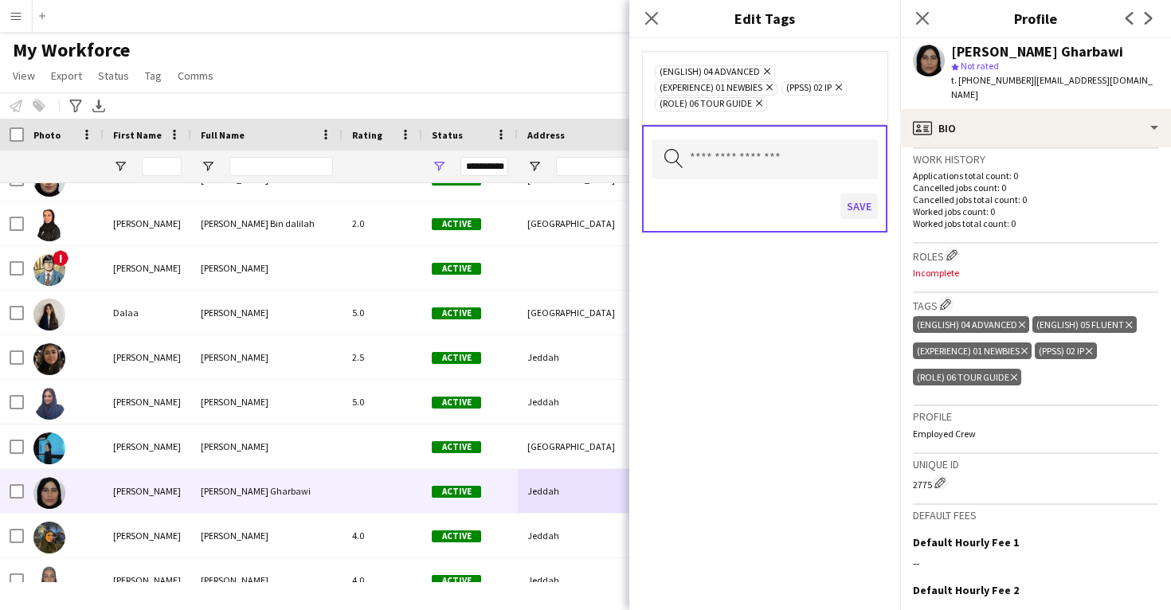
click at [869, 202] on button "Save" at bounding box center [858, 206] width 37 height 25
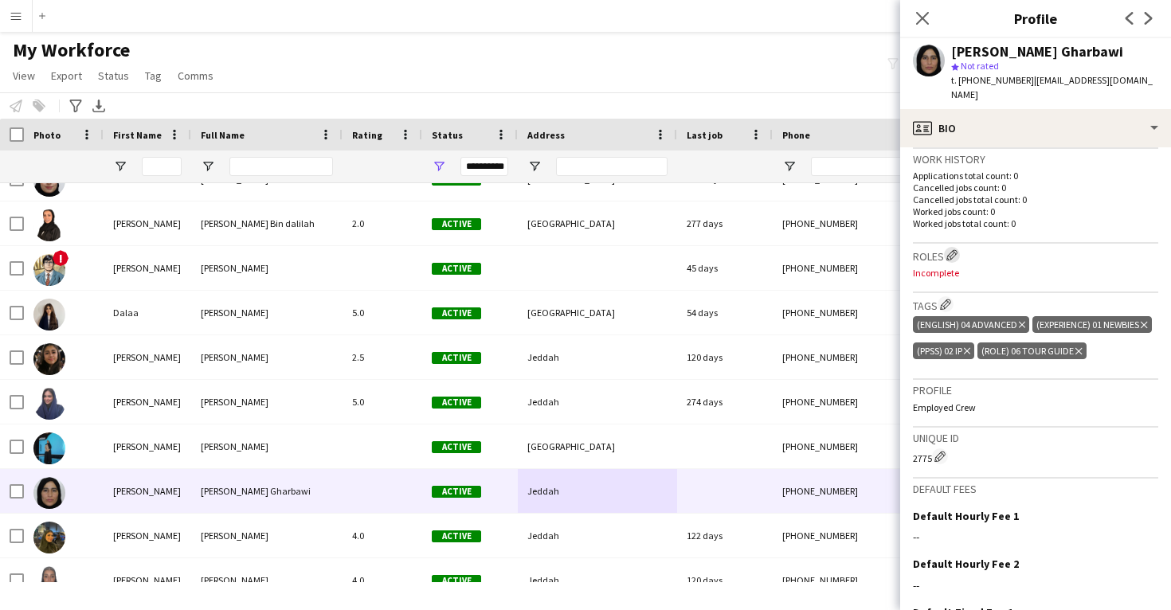
click at [956, 249] on app-icon "Edit crew company roles" at bounding box center [951, 254] width 11 height 11
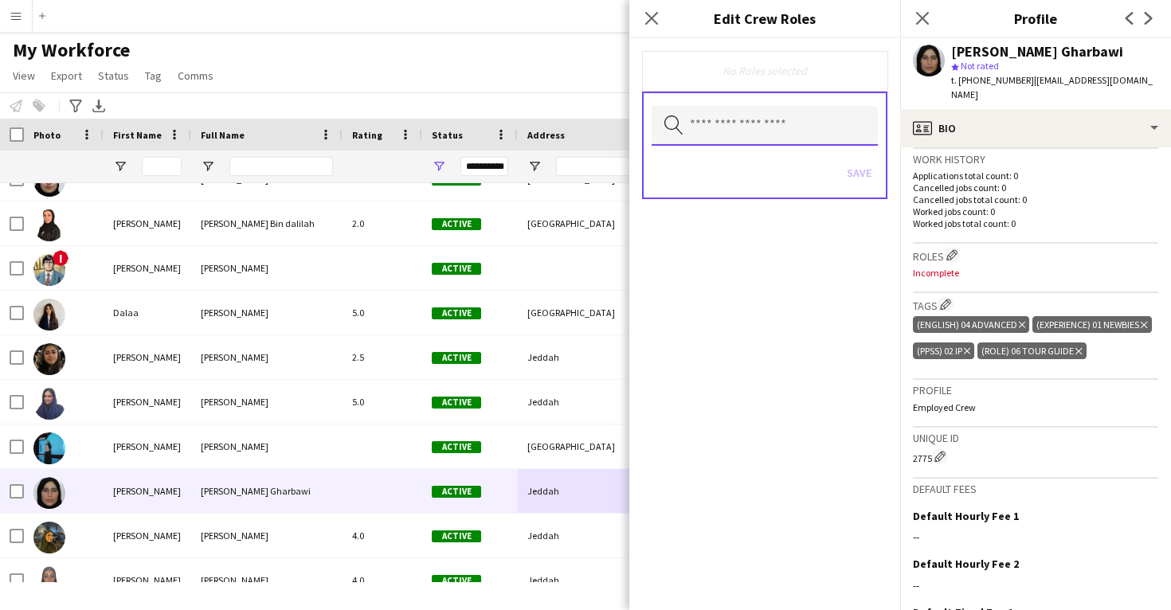
click at [727, 118] on input "text" at bounding box center [765, 126] width 226 height 40
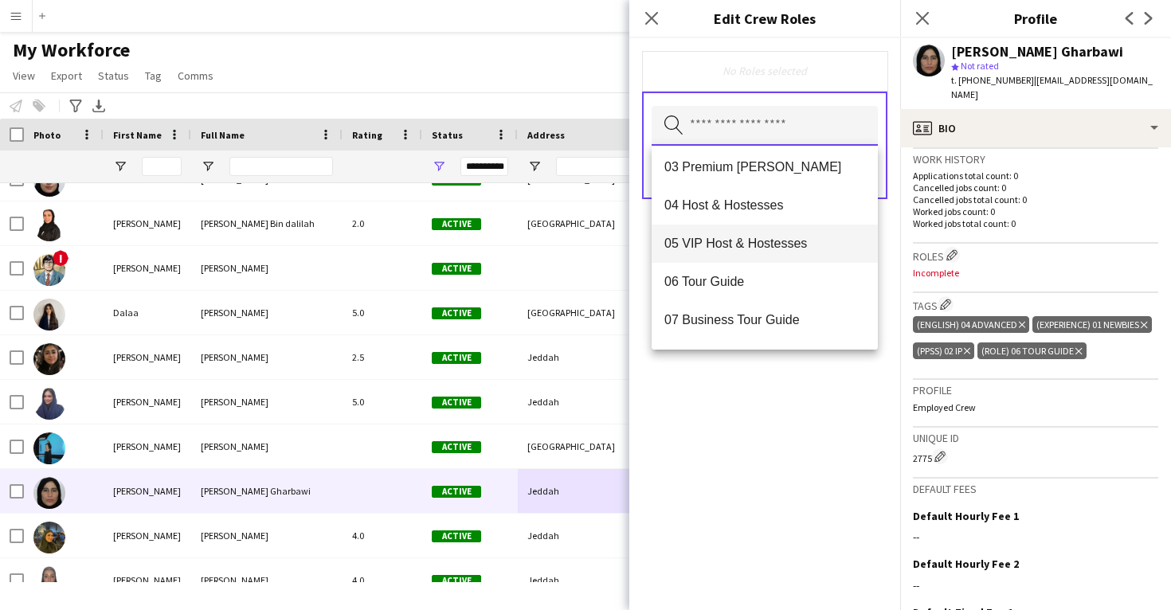
scroll to position [92, 0]
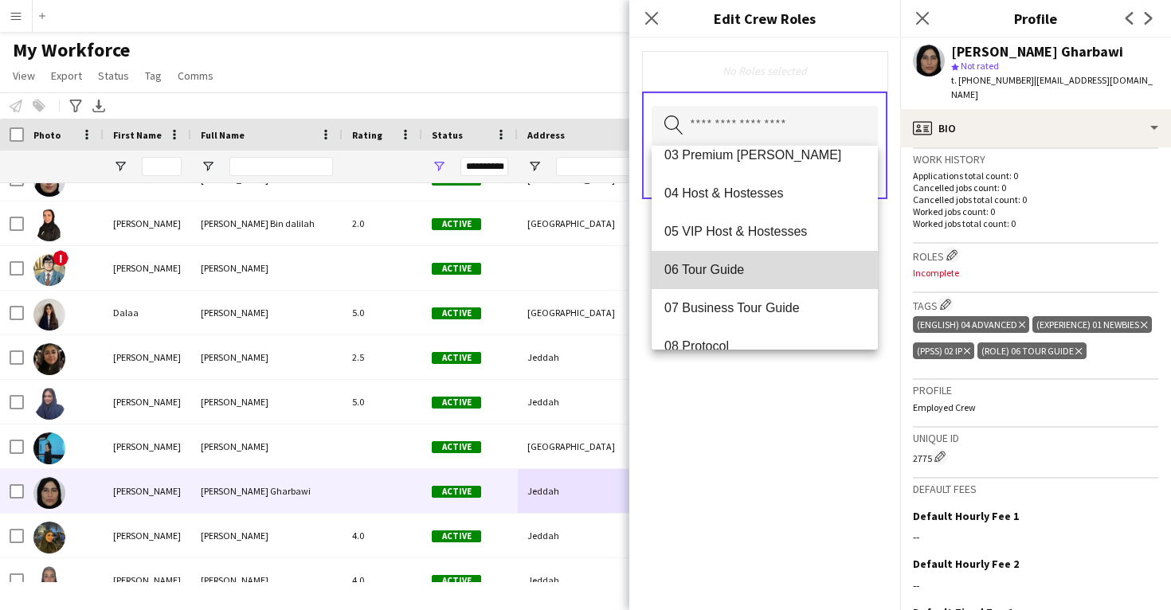
click at [727, 275] on span "06 Tour Guide" at bounding box center [764, 269] width 201 height 15
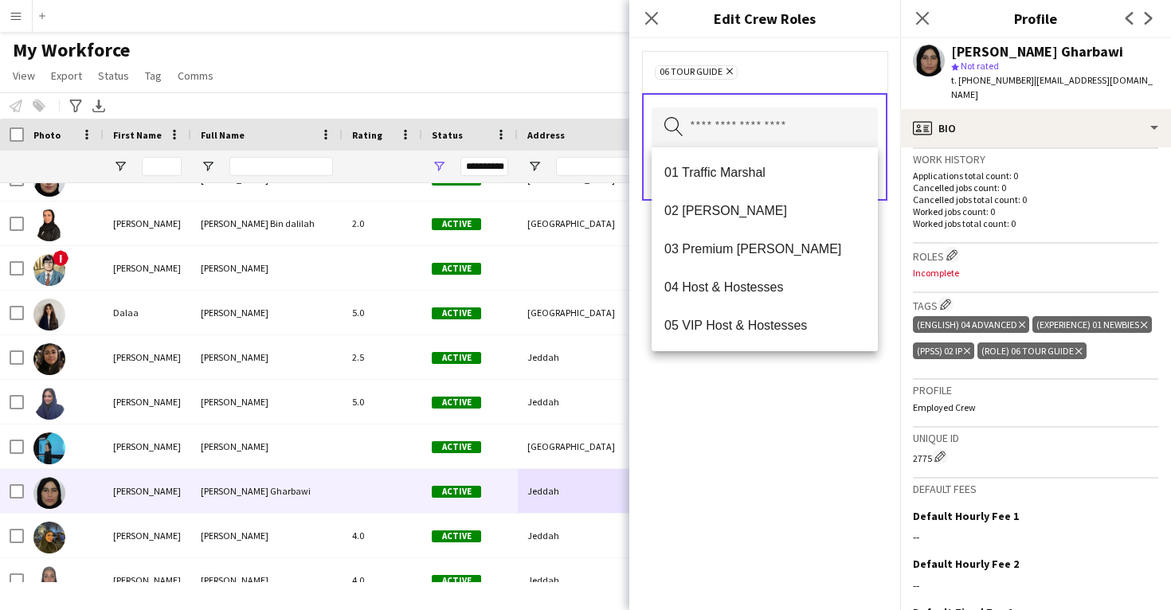
click at [708, 413] on div "06 Tour Guide Remove Search by role type Save" at bounding box center [764, 324] width 271 height 572
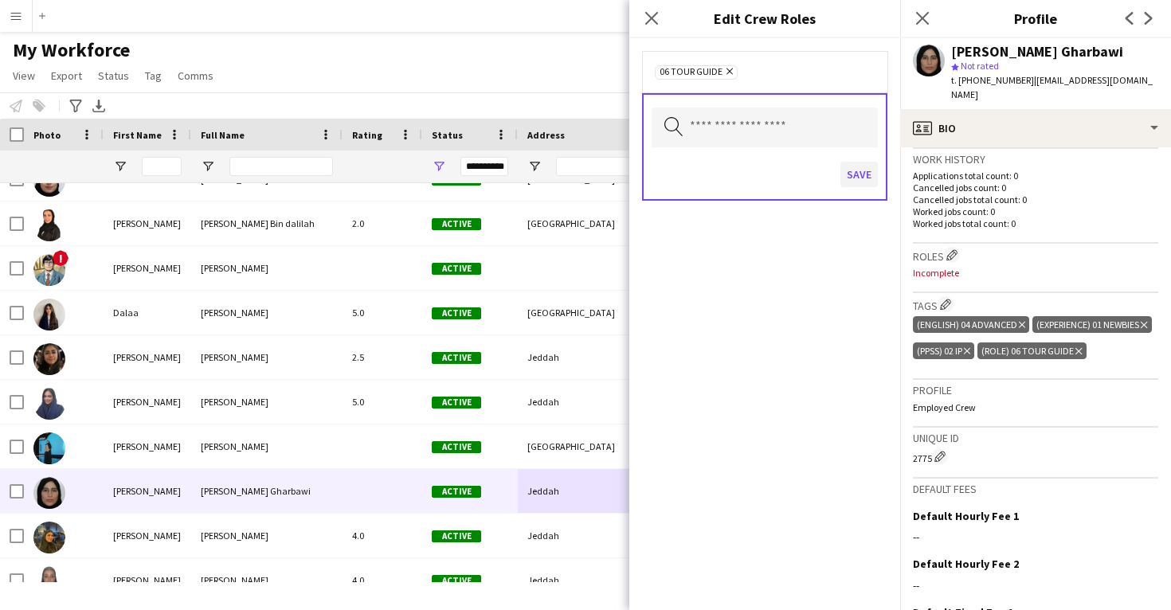
click at [862, 178] on button "Save" at bounding box center [858, 174] width 37 height 25
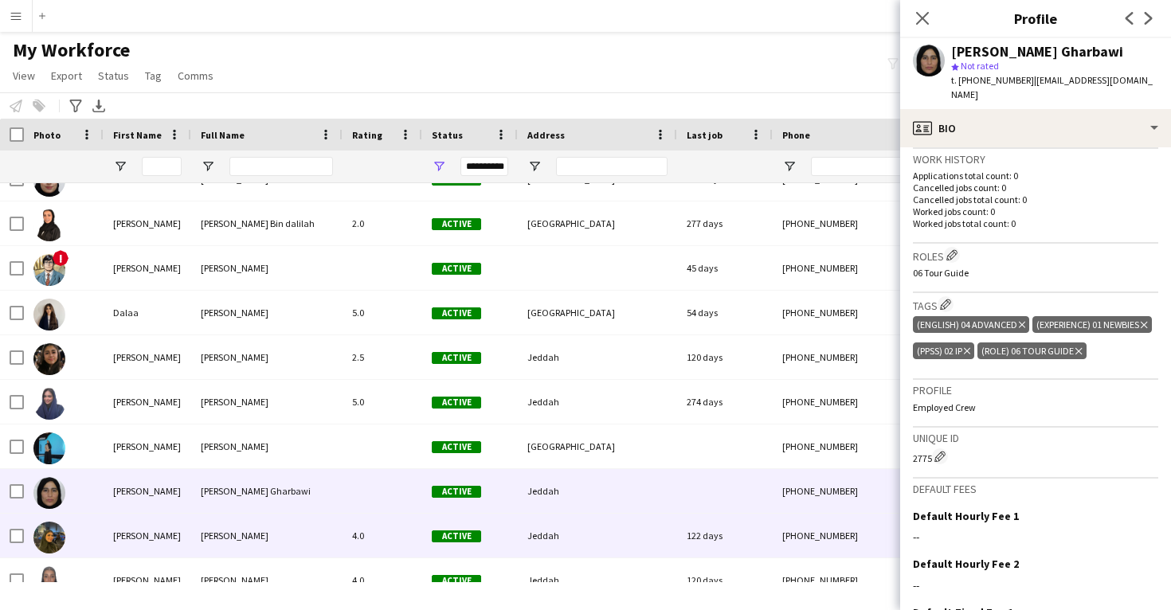
click at [519, 528] on div "Jeddah" at bounding box center [597, 536] width 159 height 44
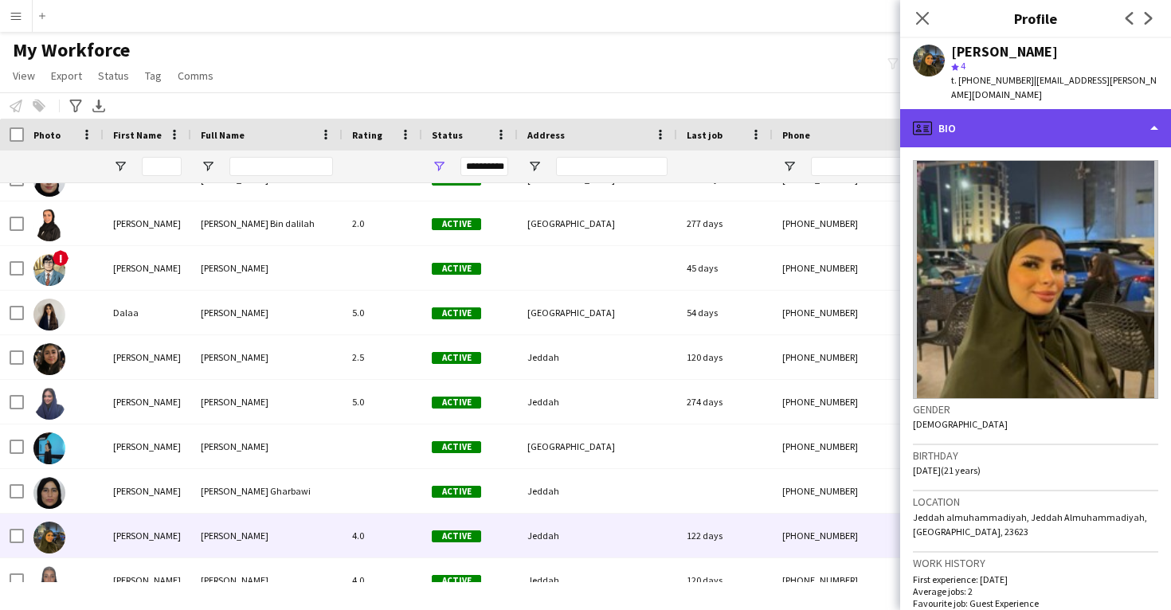
click at [1001, 109] on div "profile Bio" at bounding box center [1035, 128] width 271 height 38
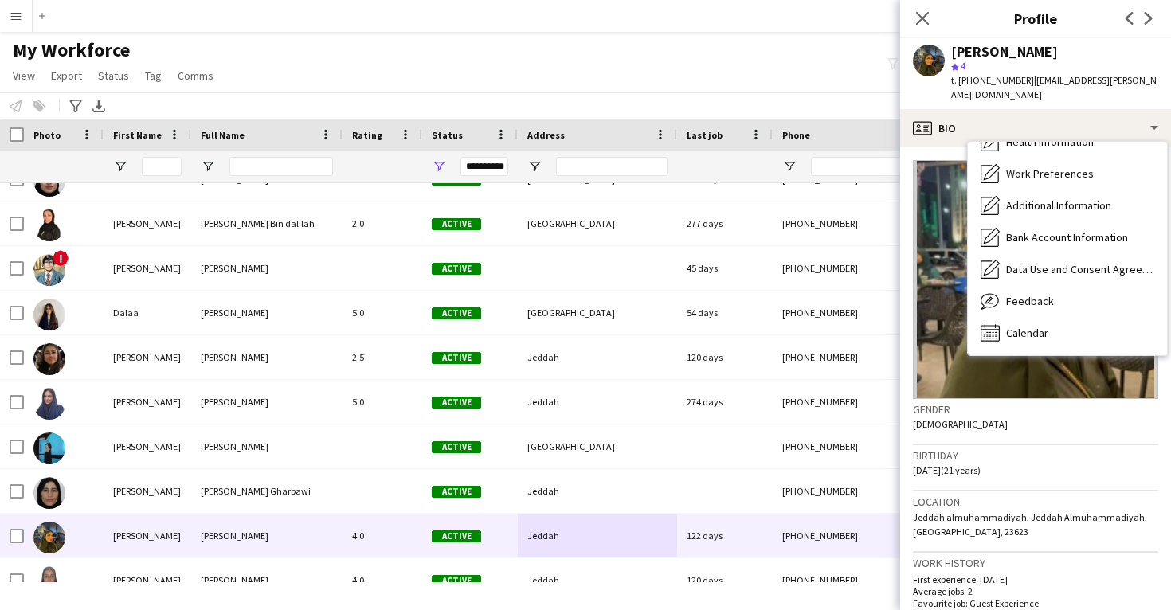
scroll to position [182, 0]
click at [1066, 335] on div "Bio Bio Company application Company application Personal Information Personal I…" at bounding box center [1067, 248] width 199 height 213
click at [1060, 323] on div "Calendar Calendar" at bounding box center [1067, 333] width 199 height 32
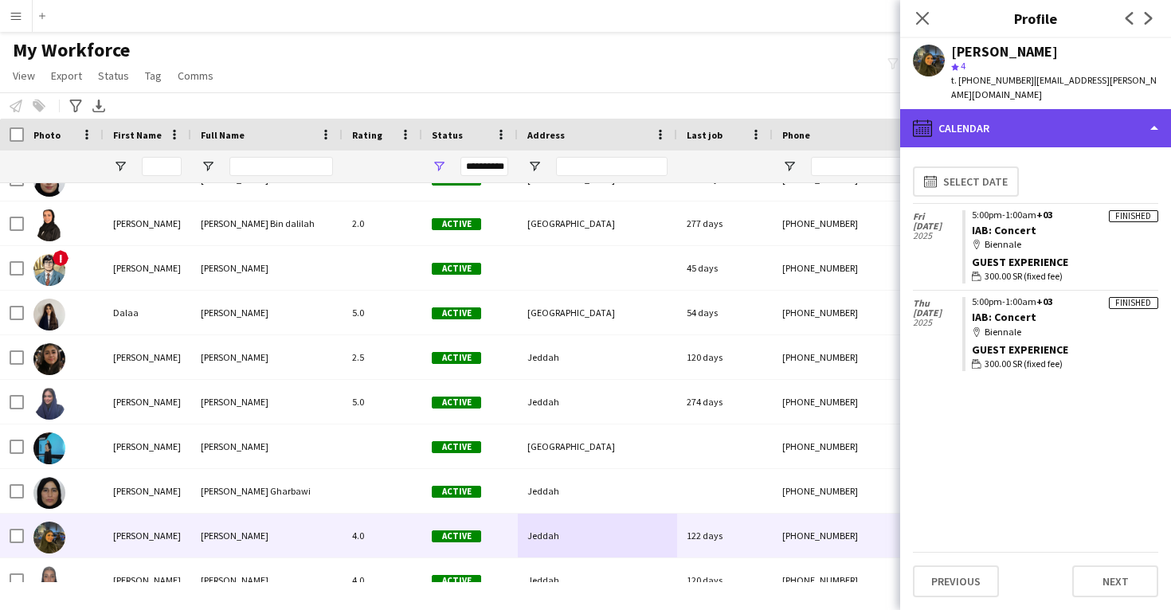
click at [1071, 113] on div "calendar-full Calendar" at bounding box center [1035, 128] width 271 height 38
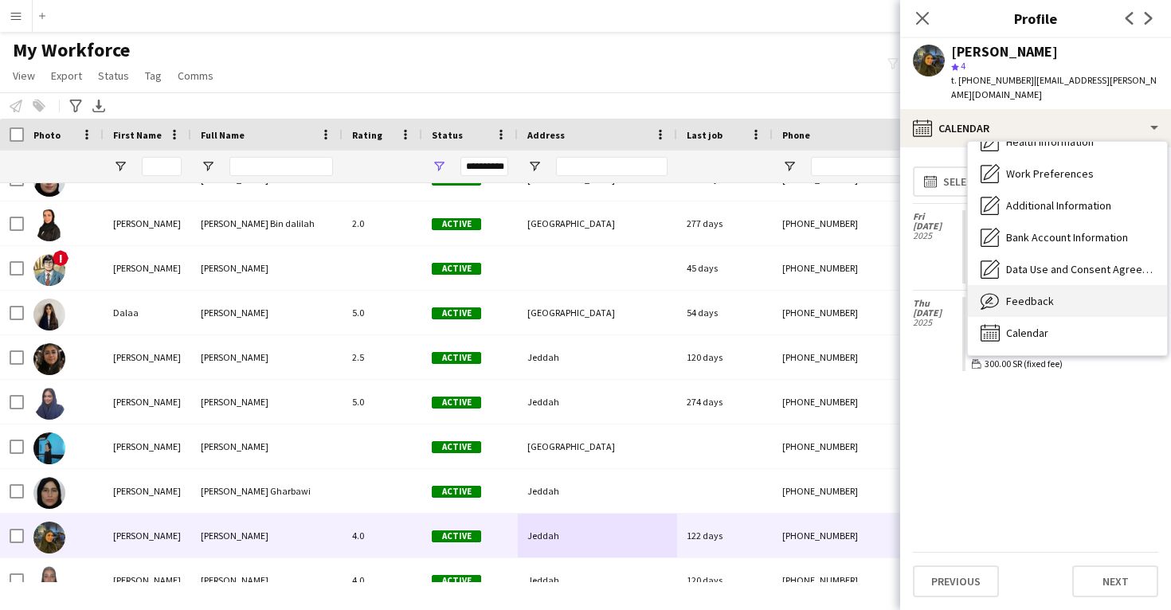
click at [1071, 295] on div "Feedback Feedback" at bounding box center [1067, 301] width 199 height 32
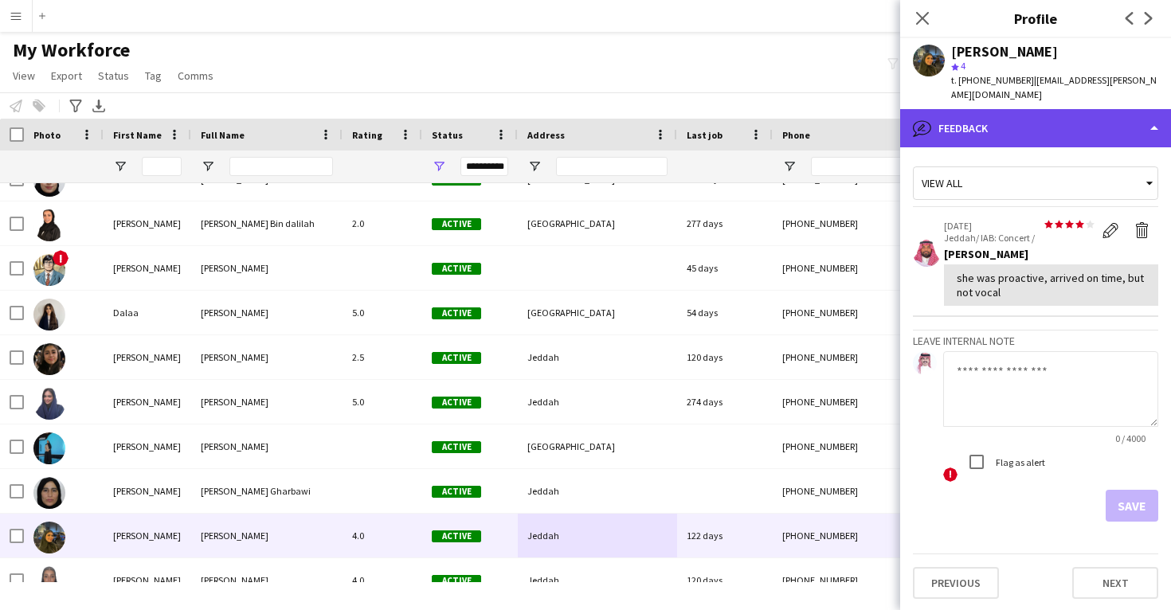
click at [1056, 131] on div "bubble-pencil Feedback" at bounding box center [1035, 128] width 271 height 38
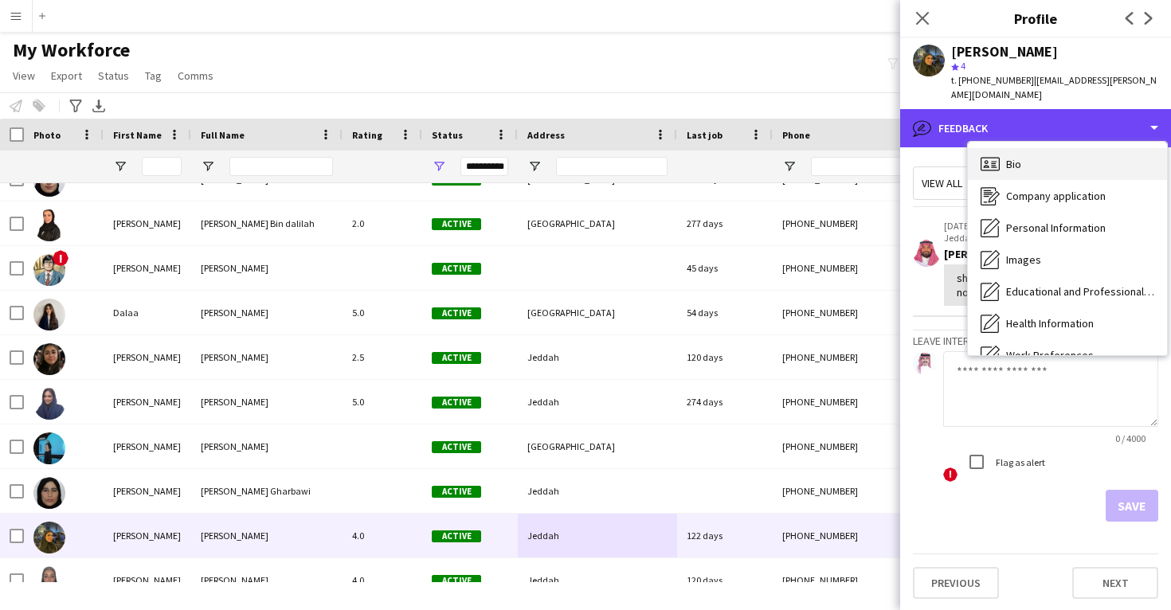
scroll to position [-1, 0]
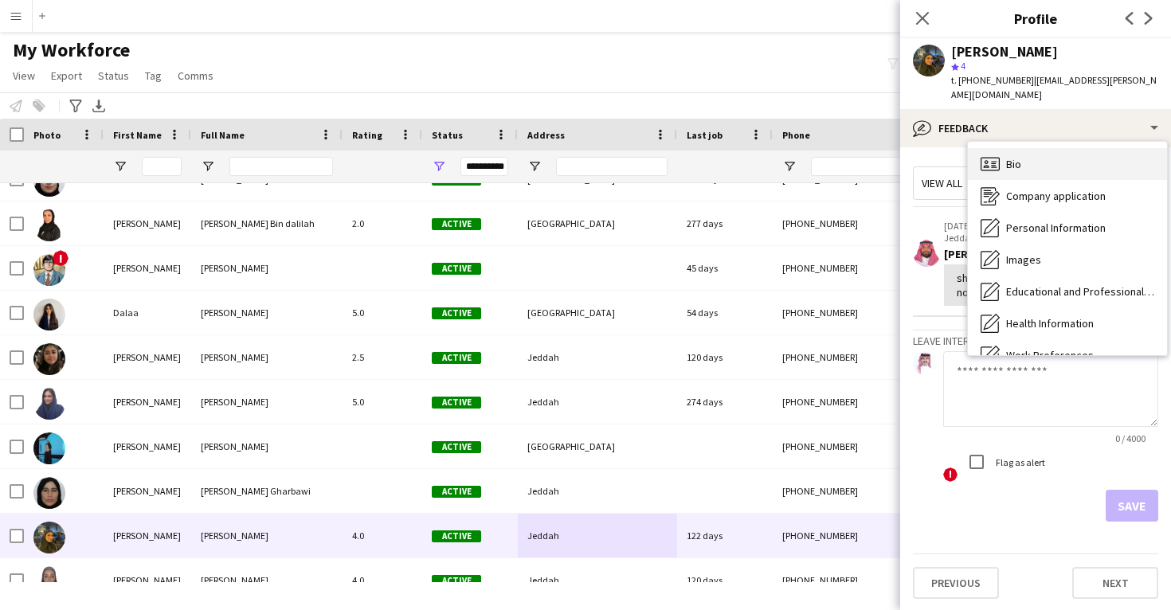
click at [1052, 158] on div "Bio Bio" at bounding box center [1067, 164] width 199 height 32
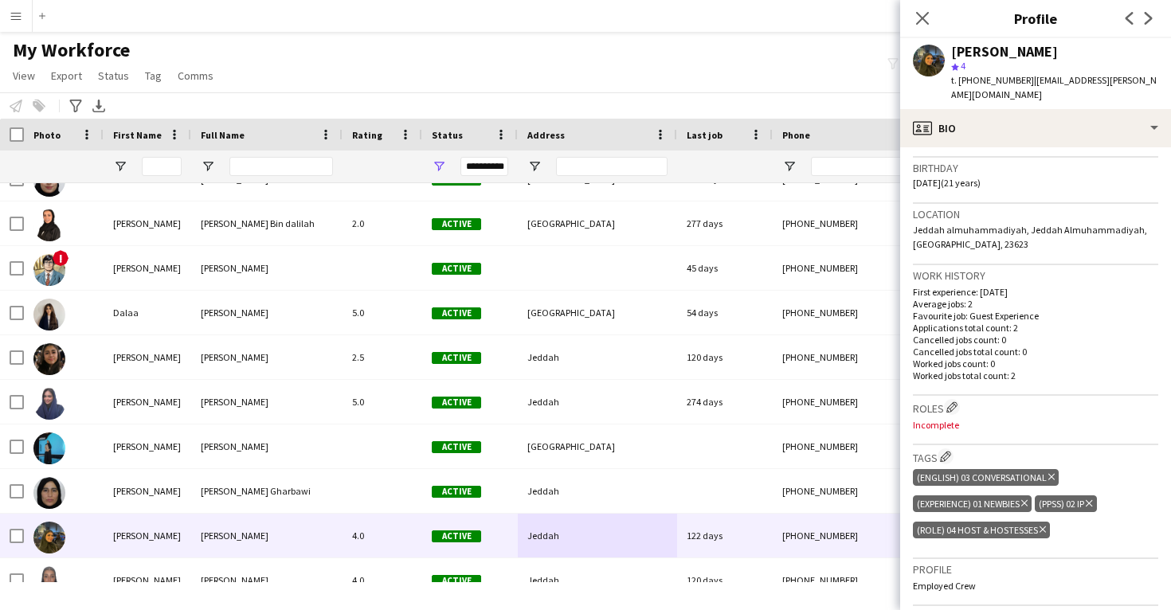
scroll to position [290, 0]
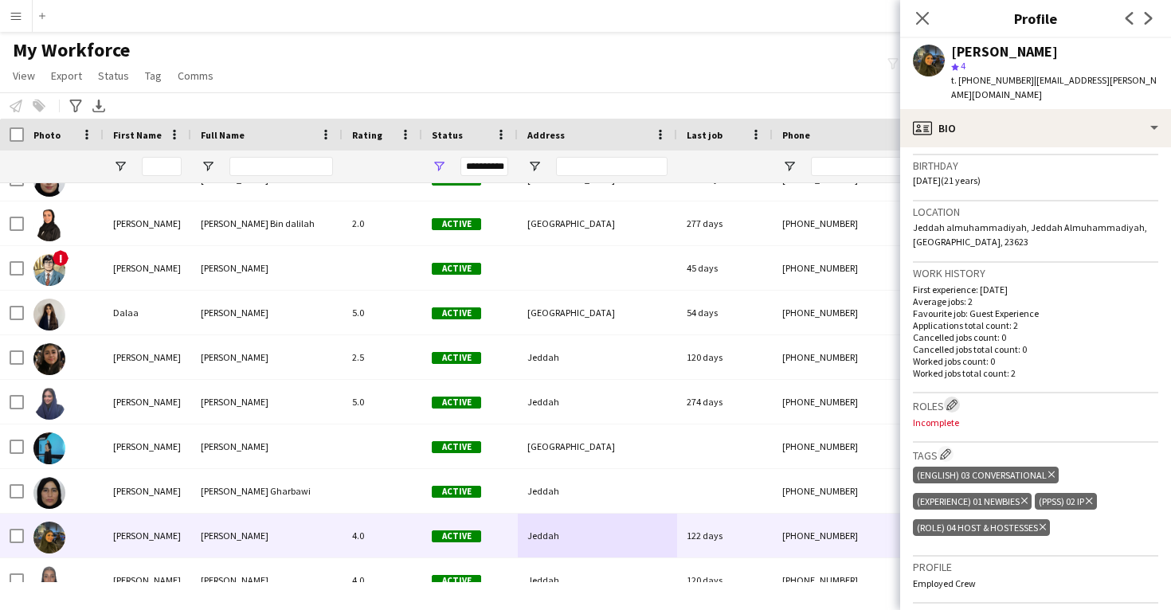
click at [954, 399] on app-icon "Edit crew company roles" at bounding box center [951, 404] width 11 height 11
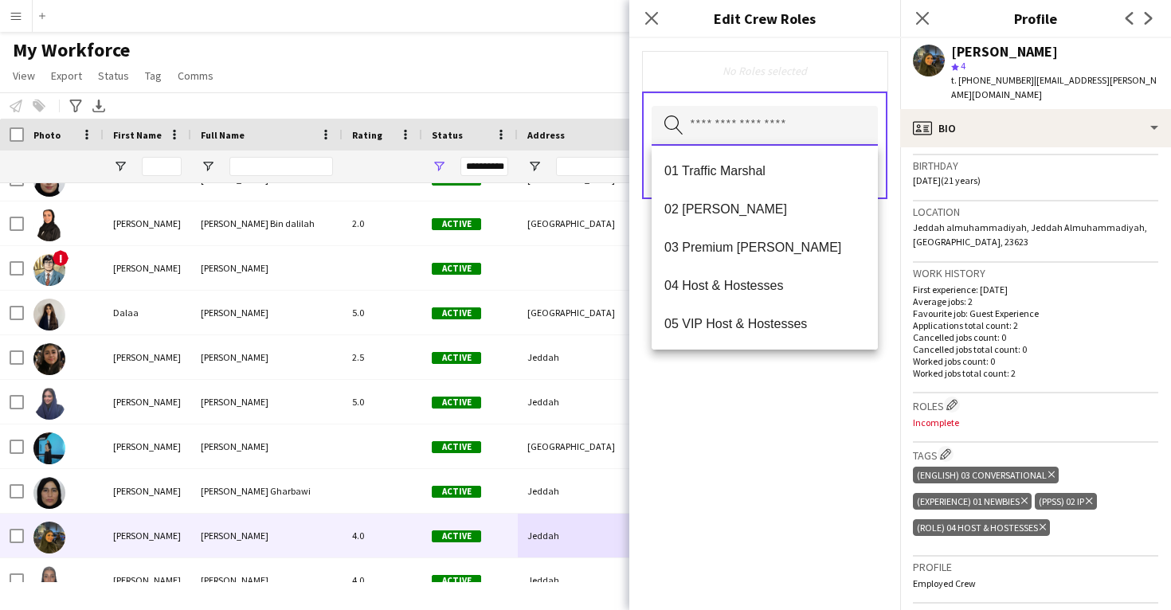
click at [777, 131] on input "text" at bounding box center [765, 126] width 226 height 40
click at [737, 288] on span "04 Host & Hostesses" at bounding box center [764, 285] width 201 height 15
click at [726, 421] on div "04 Host & Hostesses Remove Search by role type Save" at bounding box center [764, 324] width 271 height 572
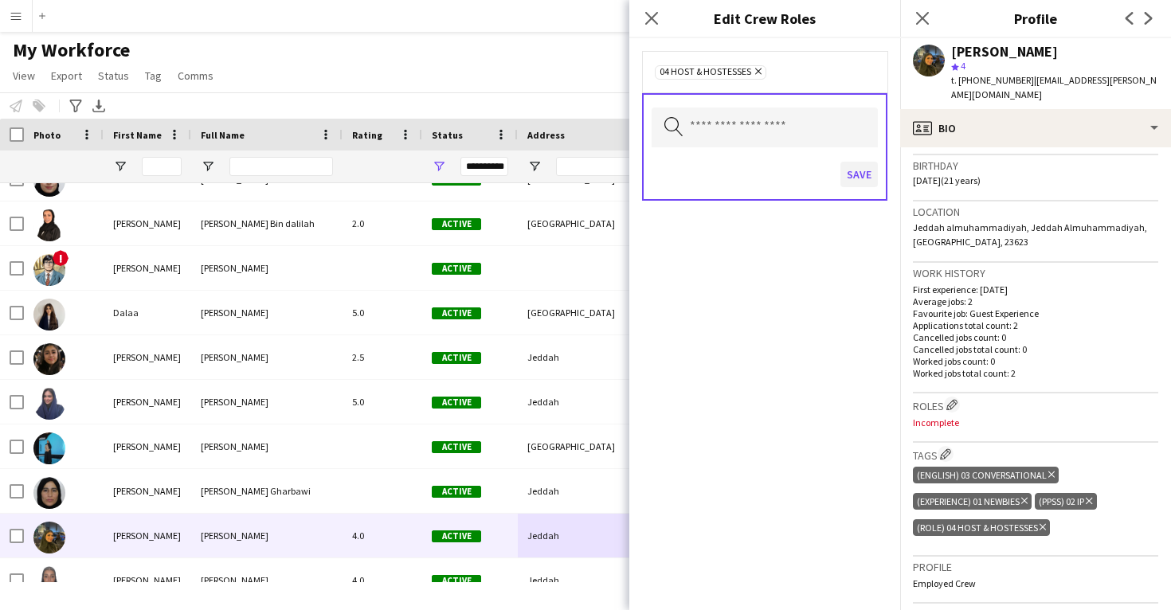
click at [857, 170] on button "Save" at bounding box center [858, 174] width 37 height 25
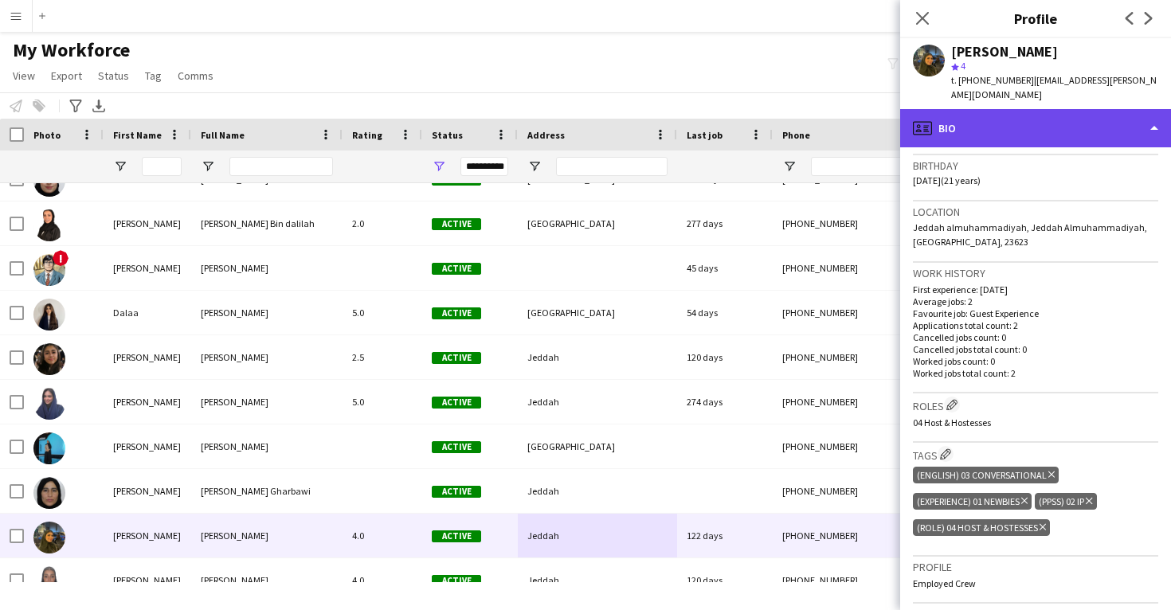
click at [973, 113] on div "profile Bio" at bounding box center [1035, 128] width 271 height 38
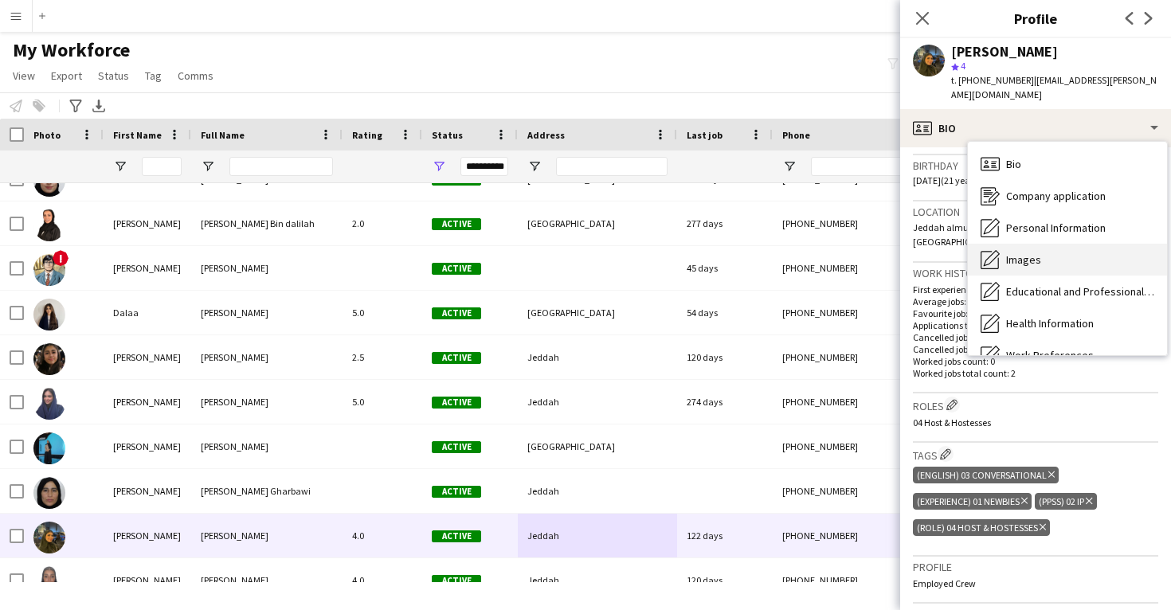
click at [1016, 253] on span "Images" at bounding box center [1023, 260] width 35 height 14
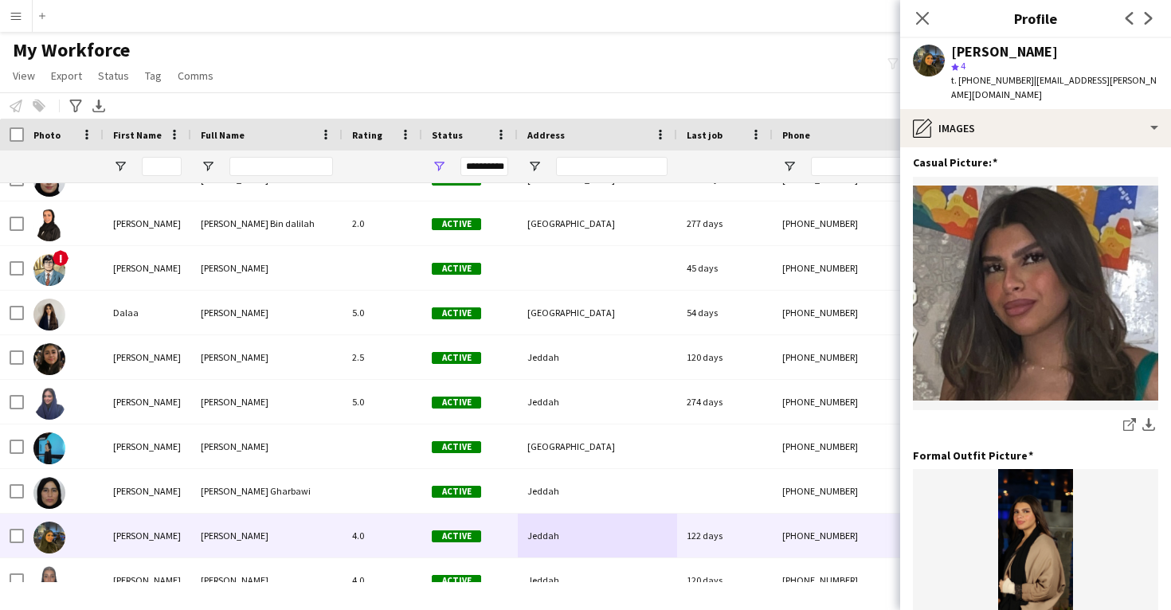
scroll to position [318, 0]
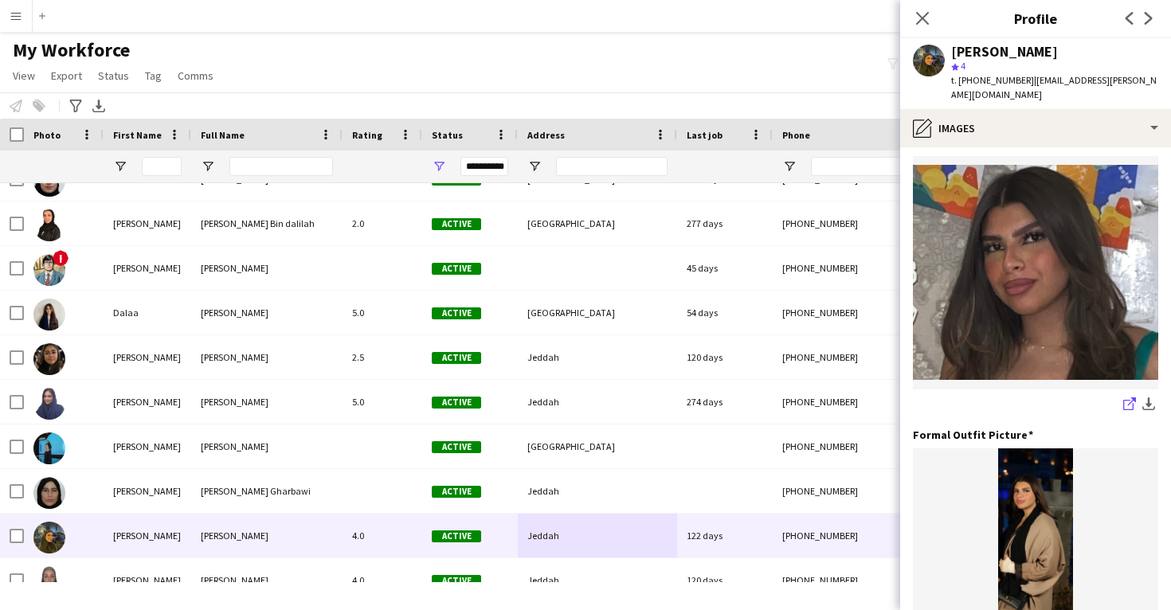
click at [1128, 400] on icon at bounding box center [1128, 405] width 10 height 10
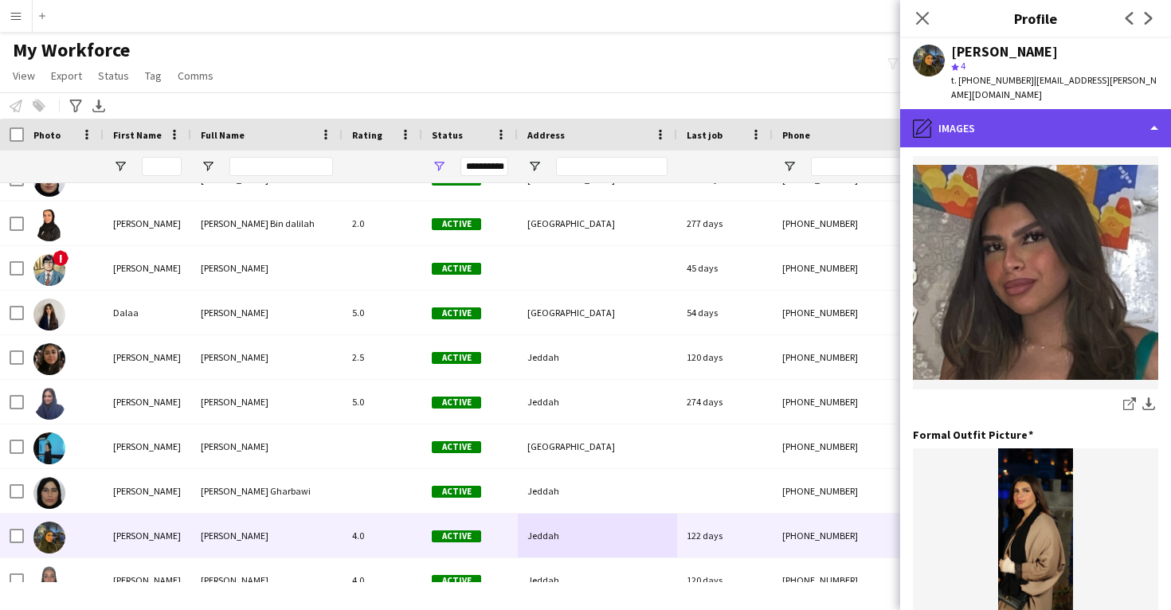
click at [990, 109] on div "pencil4 Images" at bounding box center [1035, 128] width 271 height 38
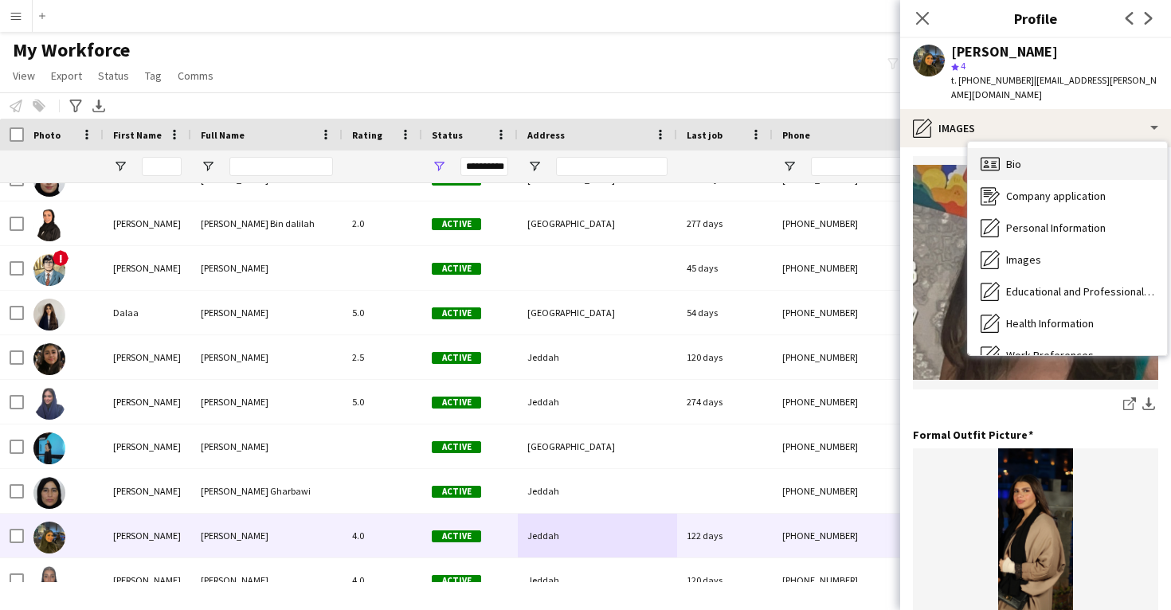
click at [1048, 159] on div "Bio Bio" at bounding box center [1067, 164] width 199 height 32
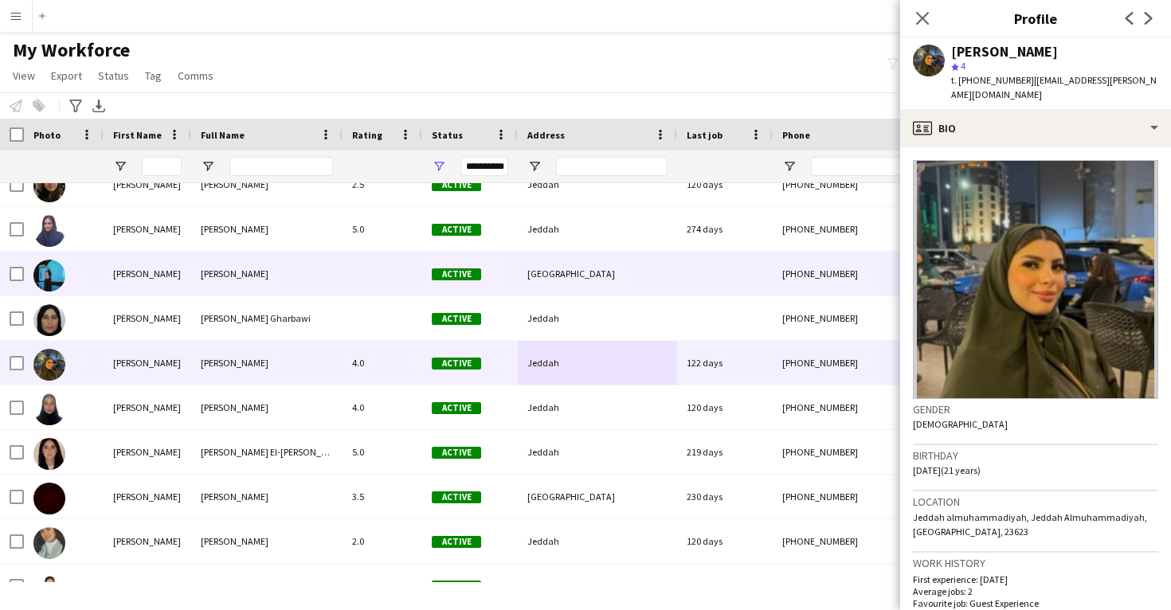
scroll to position [17756, 0]
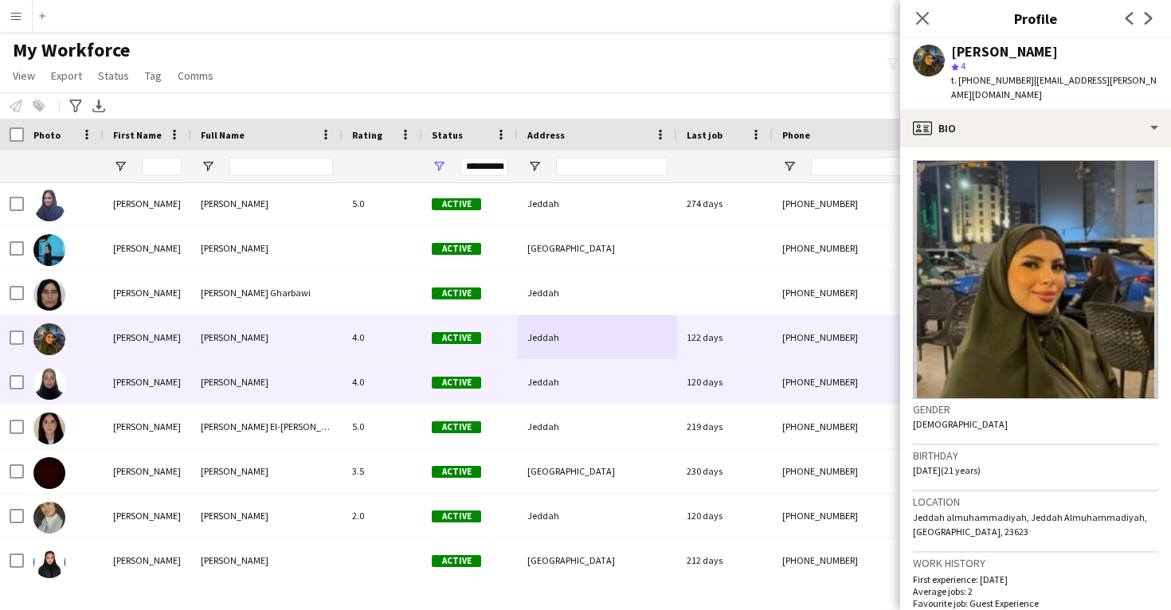
click at [672, 398] on div "Jeddah" at bounding box center [597, 382] width 159 height 44
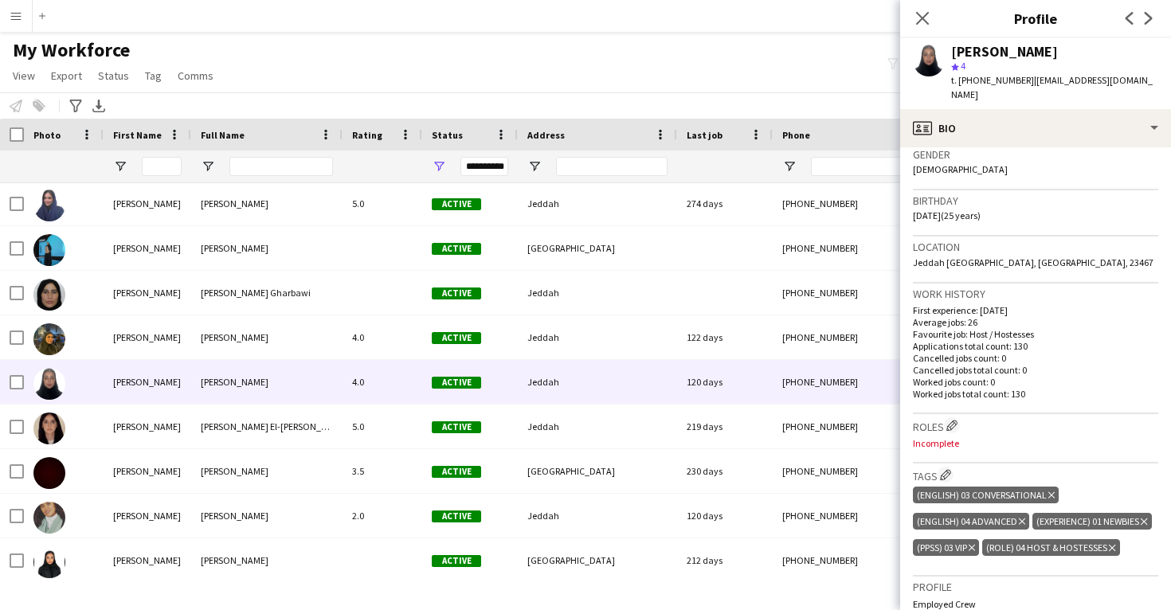
scroll to position [258, 0]
click at [953, 417] on app-icon "Edit crew company roles" at bounding box center [951, 422] width 11 height 11
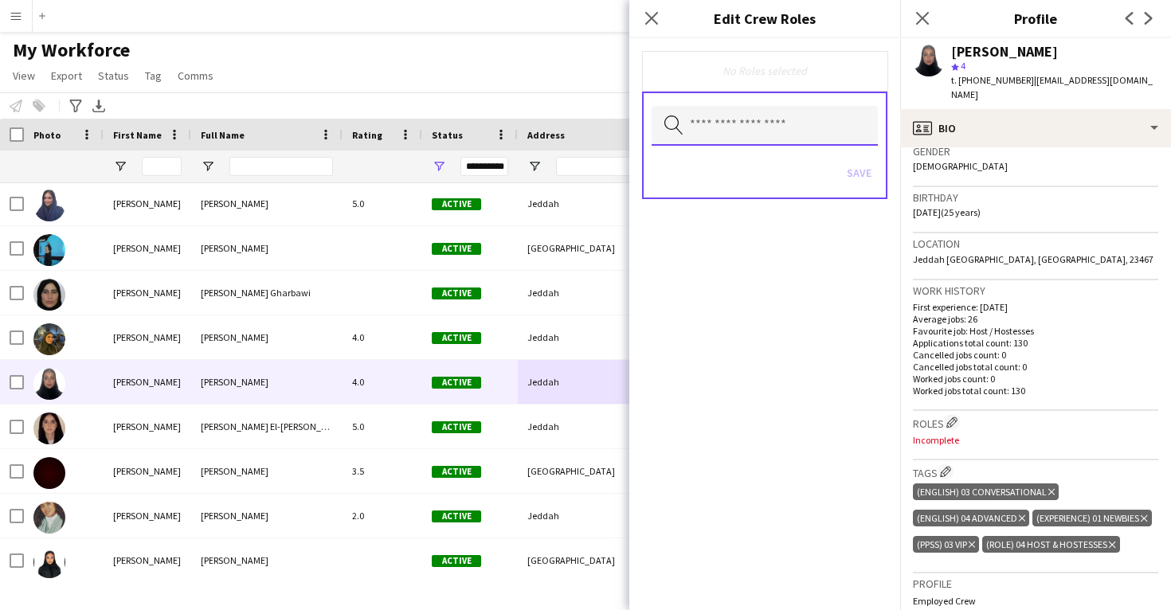
click at [741, 123] on input "text" at bounding box center [765, 126] width 226 height 40
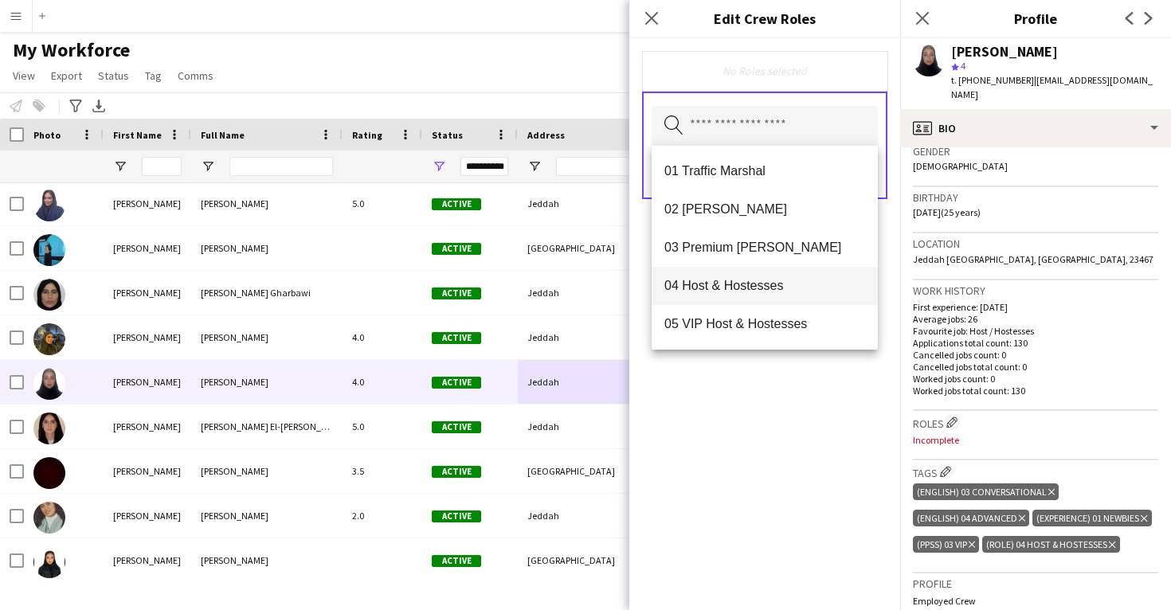
click at [734, 276] on mat-option "04 Host & Hostesses" at bounding box center [765, 286] width 226 height 38
click at [723, 377] on div "04 Host & Hostesses Remove Search by role type Save" at bounding box center [764, 324] width 271 height 572
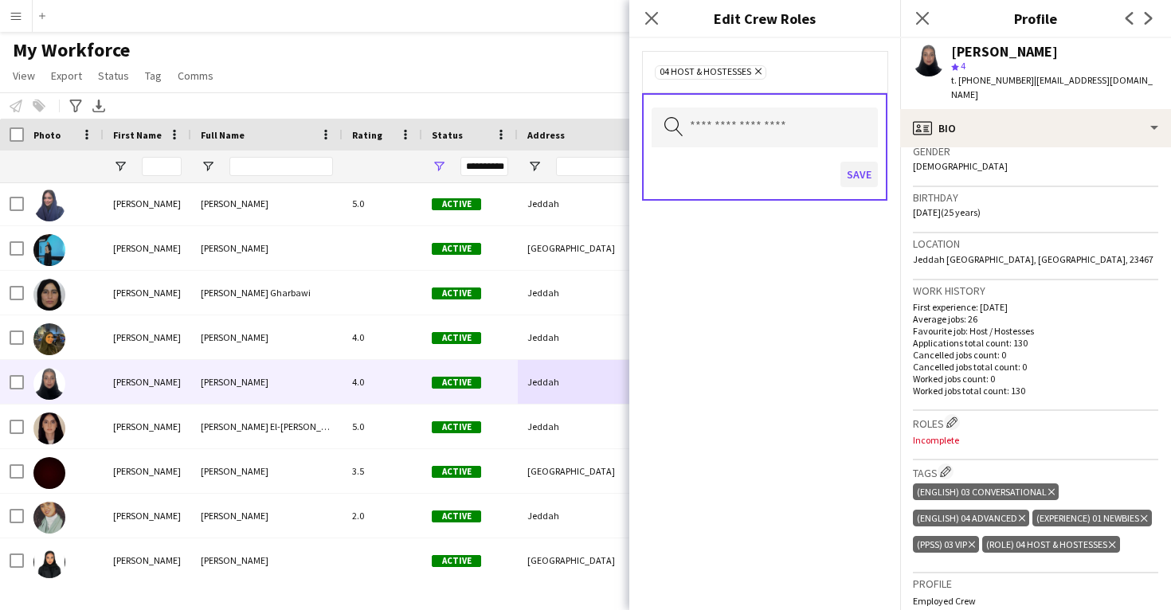
click at [852, 174] on button "Save" at bounding box center [858, 174] width 37 height 25
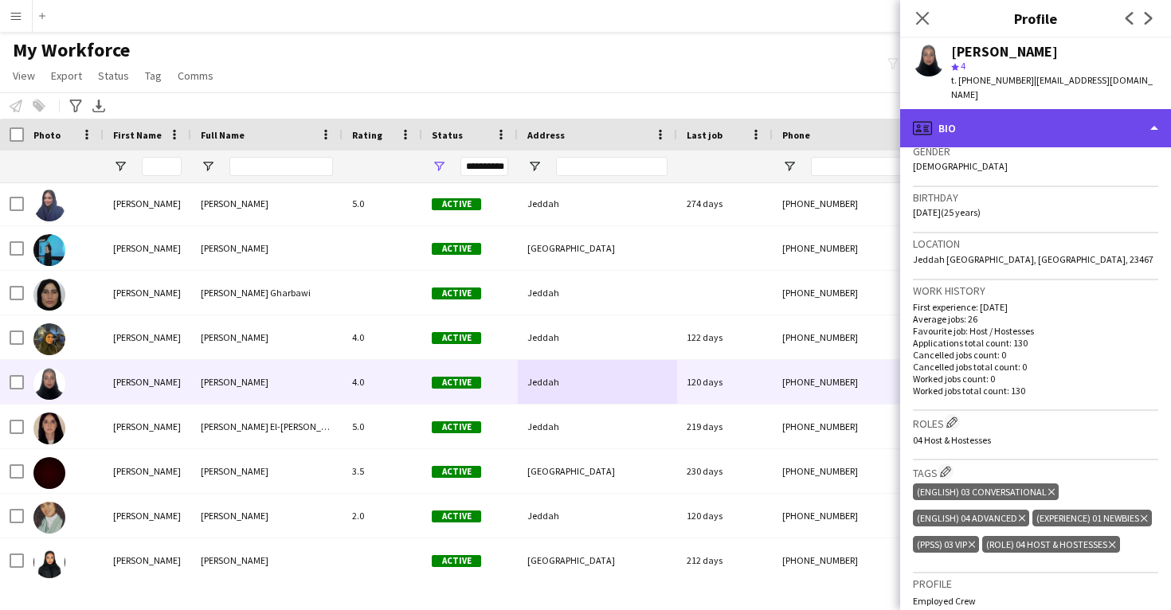
click at [990, 109] on div "profile Bio" at bounding box center [1035, 128] width 271 height 38
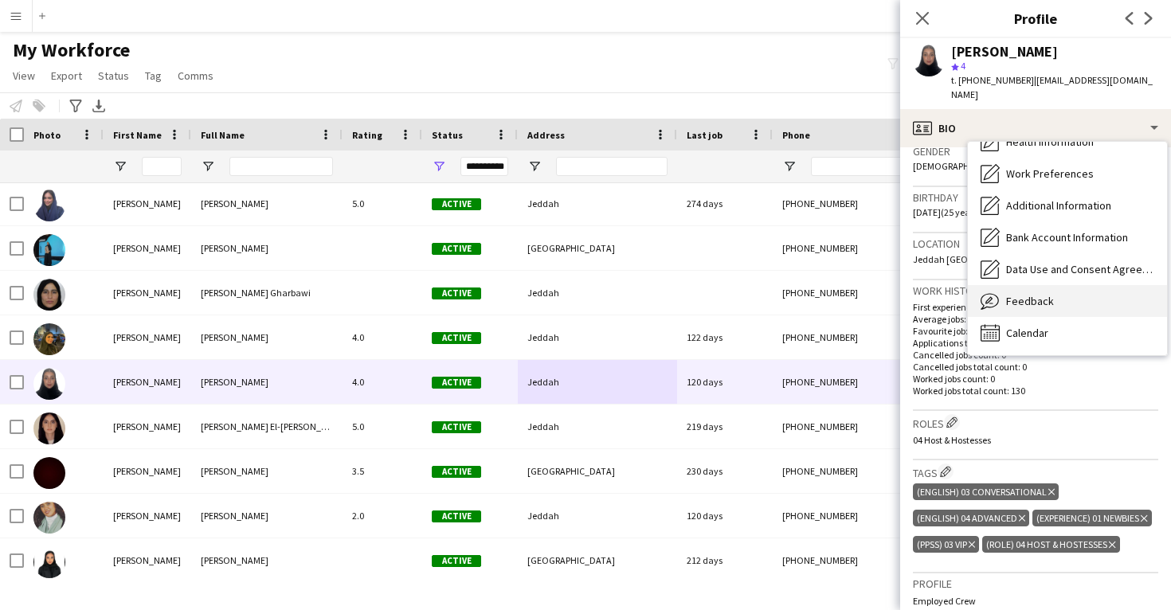
scroll to position [0, 0]
click at [1034, 358] on span "Feedback" at bounding box center [1030, 365] width 48 height 14
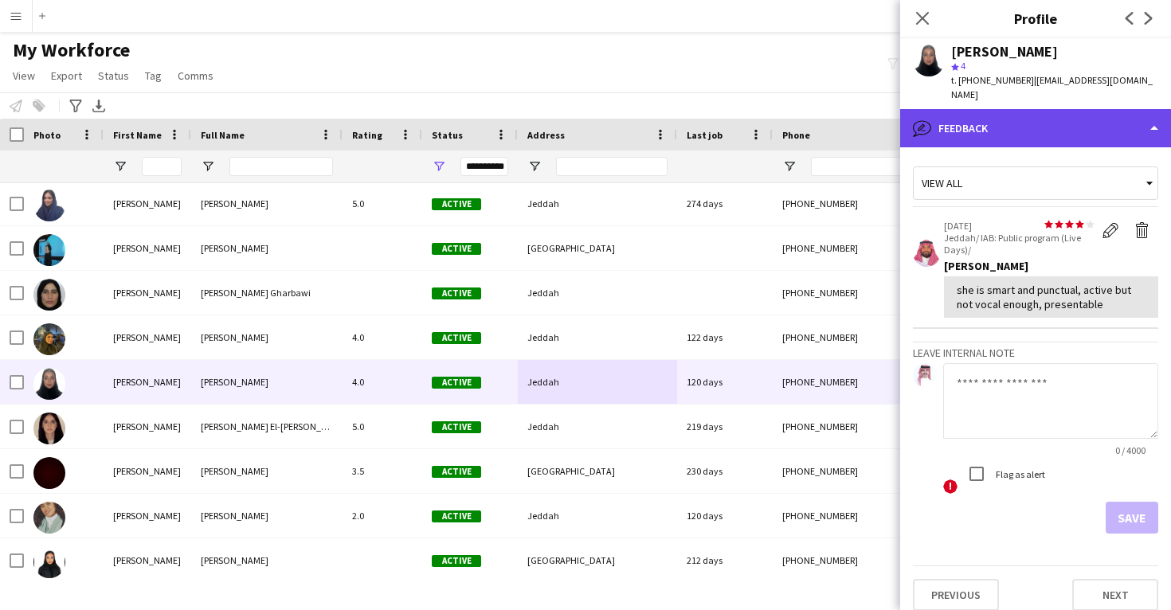
click at [1024, 119] on div "bubble-pencil Feedback" at bounding box center [1035, 128] width 271 height 38
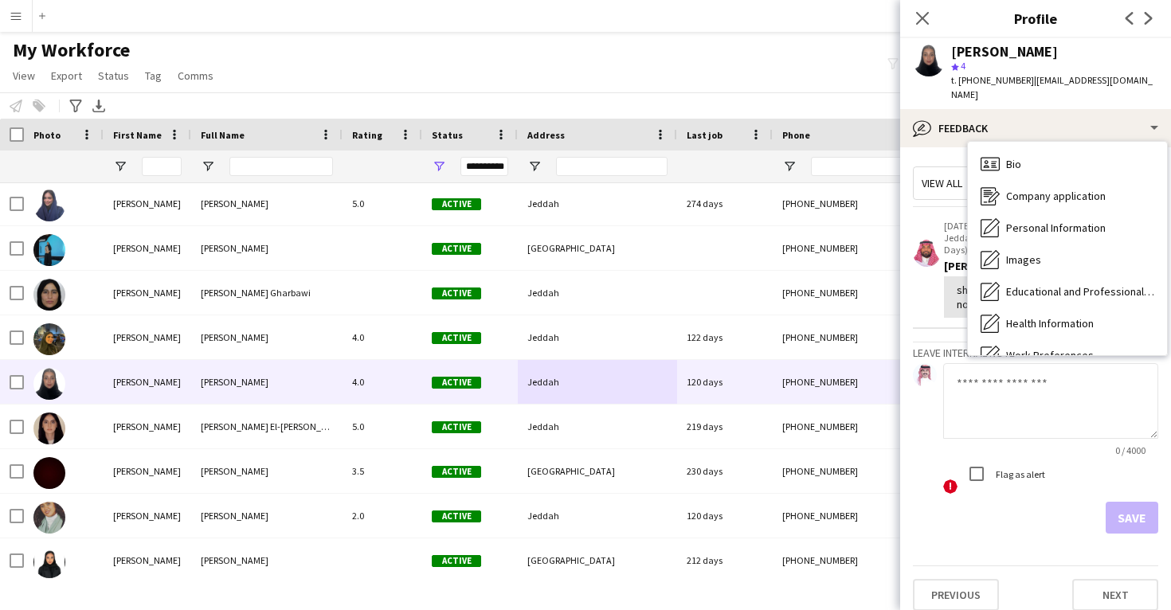
click at [1035, 507] on span "Calendar" at bounding box center [1027, 514] width 42 height 14
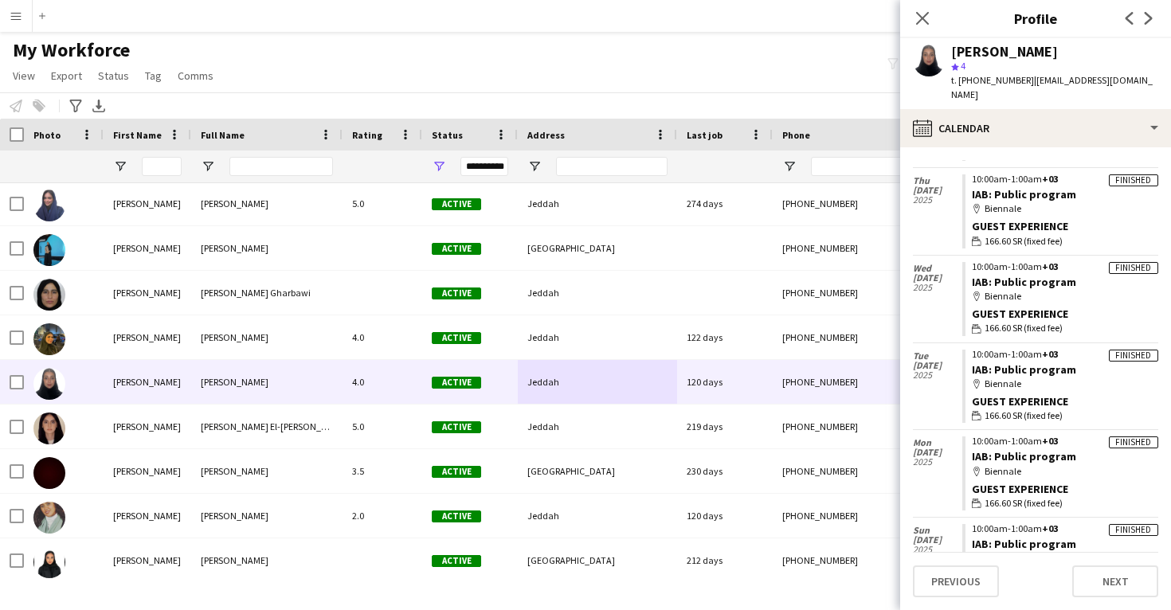
scroll to position [321, 0]
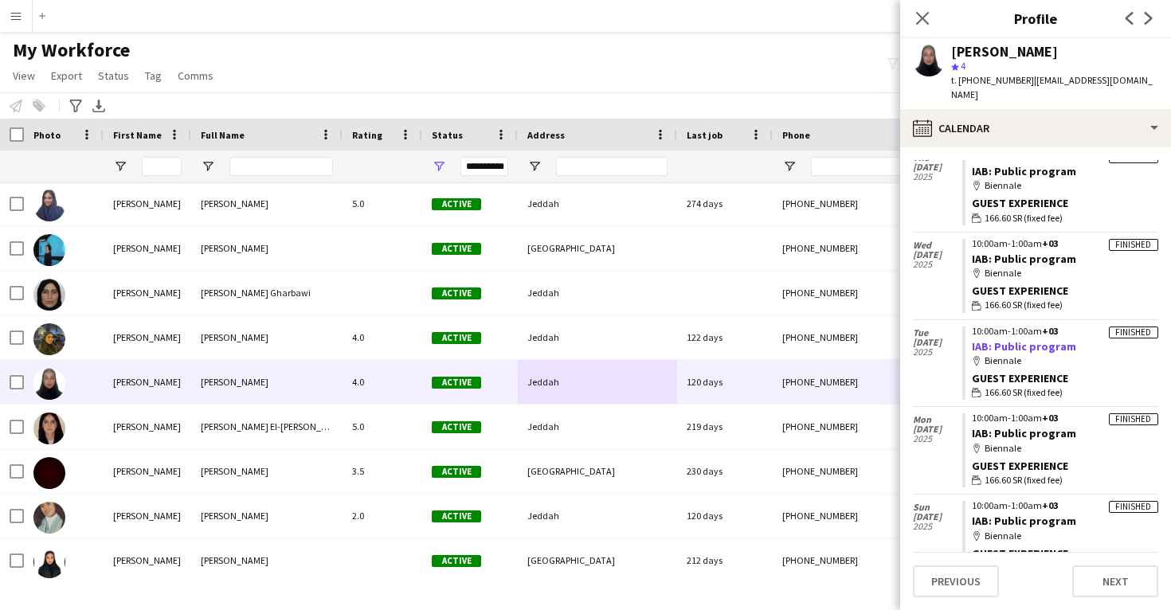
drag, startPoint x: 1083, startPoint y: 327, endPoint x: 972, endPoint y: 329, distance: 110.8
click at [972, 329] on app-crew-calendar-job-card "Finished 10:00am-1:00am +03 IAB: Public program map-marker Biennale Guest Exper…" at bounding box center [1060, 364] width 196 height 74
copy link "IAB: Public program"
drag, startPoint x: 1057, startPoint y: 53, endPoint x: 943, endPoint y: 49, distance: 114.0
click at [943, 49] on div "[PERSON_NAME] star 4 t. [PHONE_NUMBER] | [EMAIL_ADDRESS][DOMAIN_NAME]" at bounding box center [1035, 73] width 271 height 71
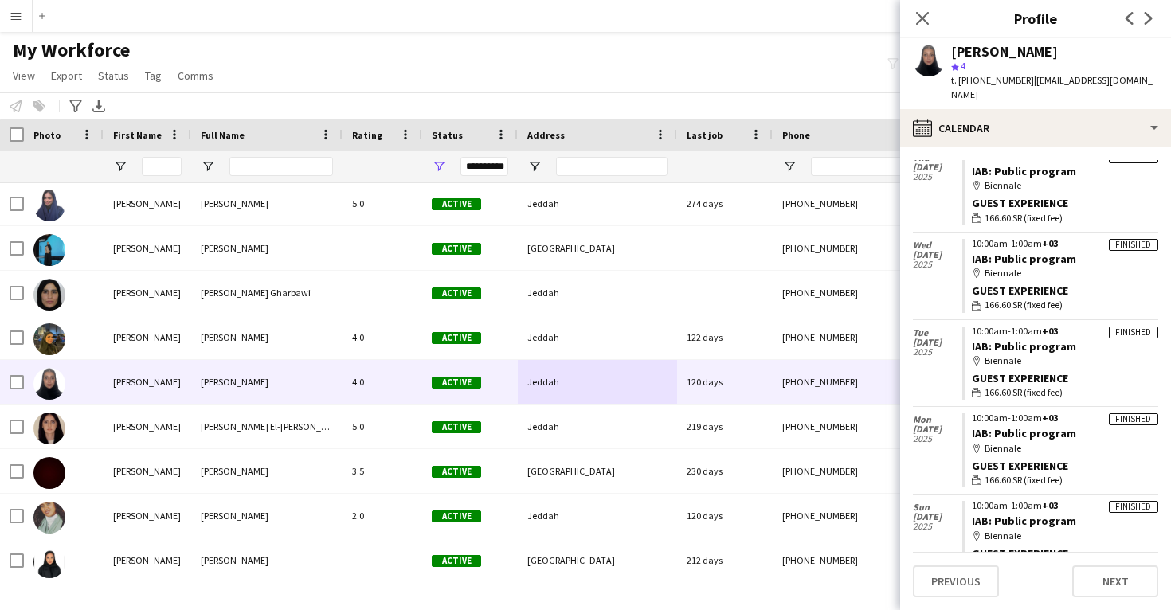
copy div "[PERSON_NAME]"
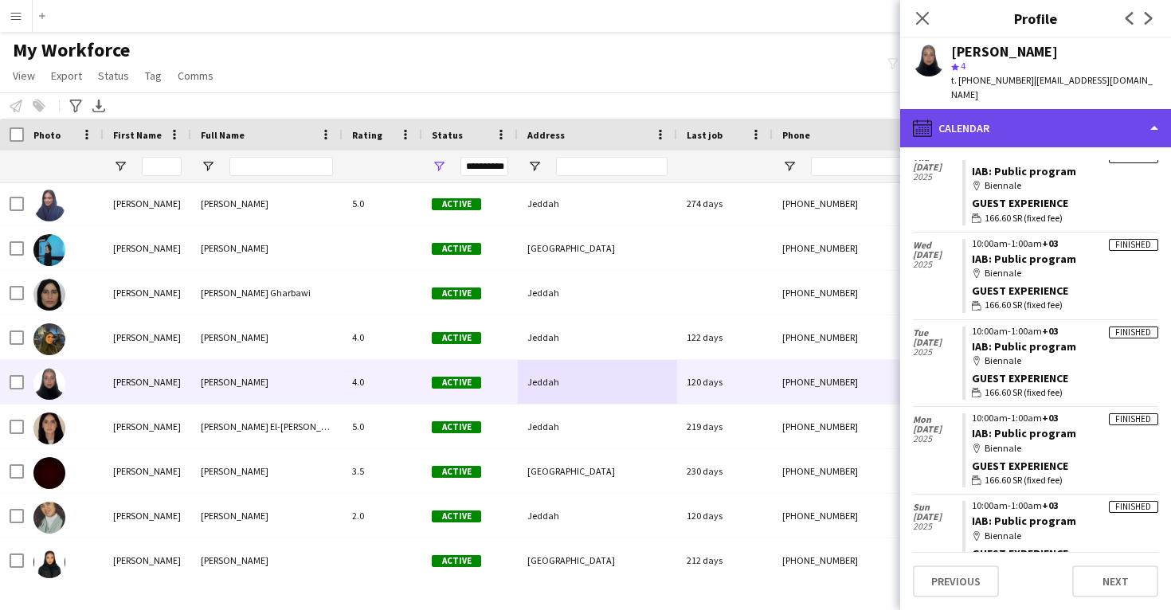
click at [1028, 109] on div "calendar-full Calendar" at bounding box center [1035, 128] width 271 height 38
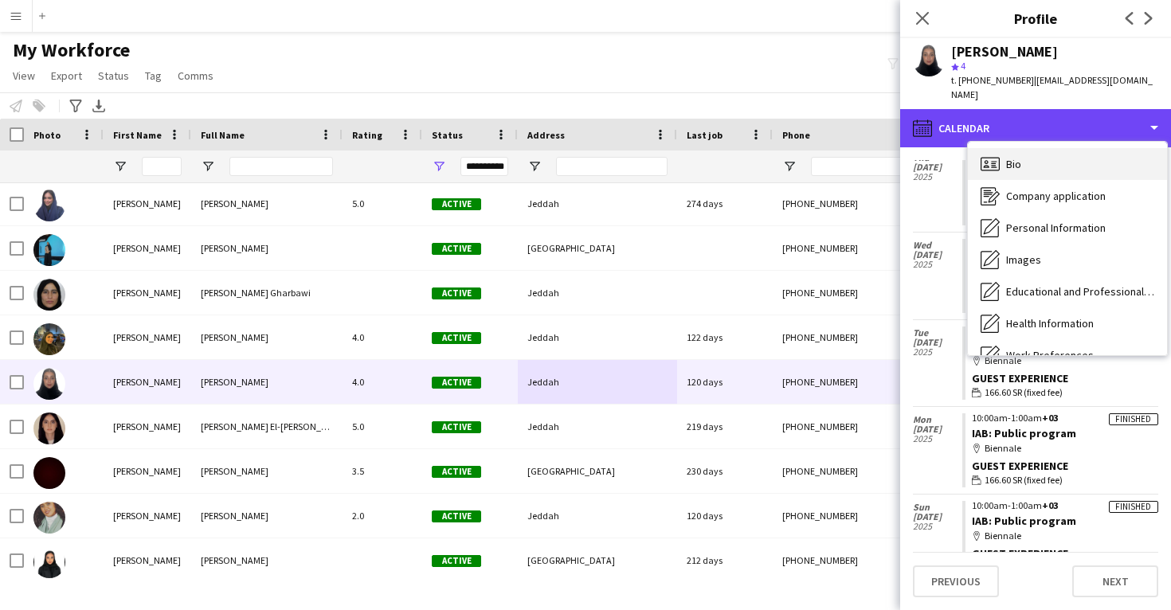
scroll to position [-1, 0]
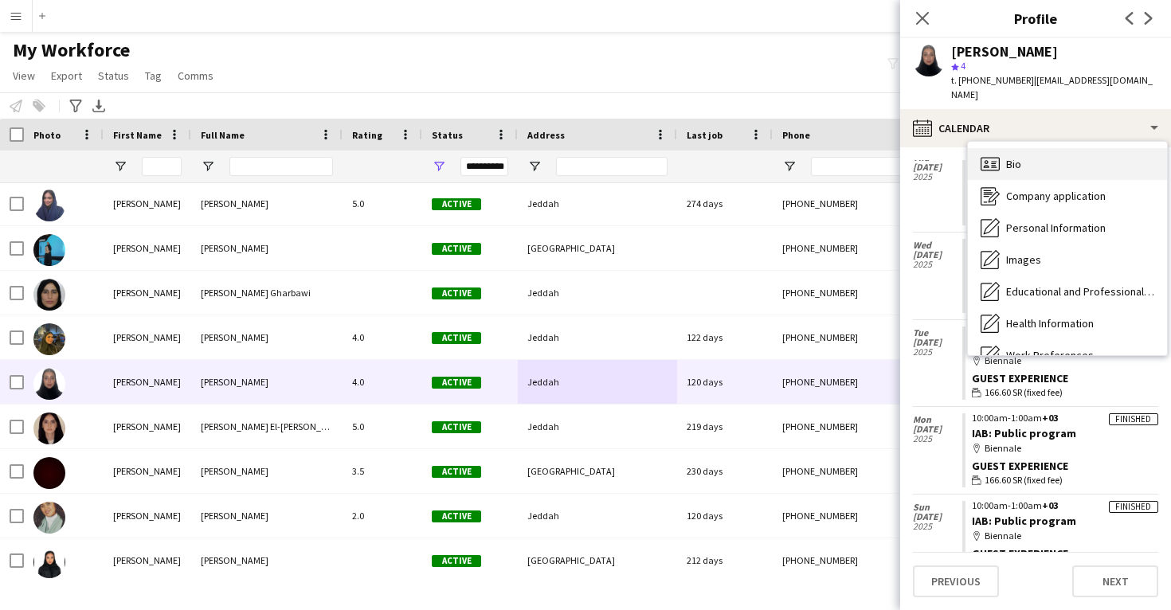
click at [1040, 148] on div "Bio Bio" at bounding box center [1067, 164] width 199 height 32
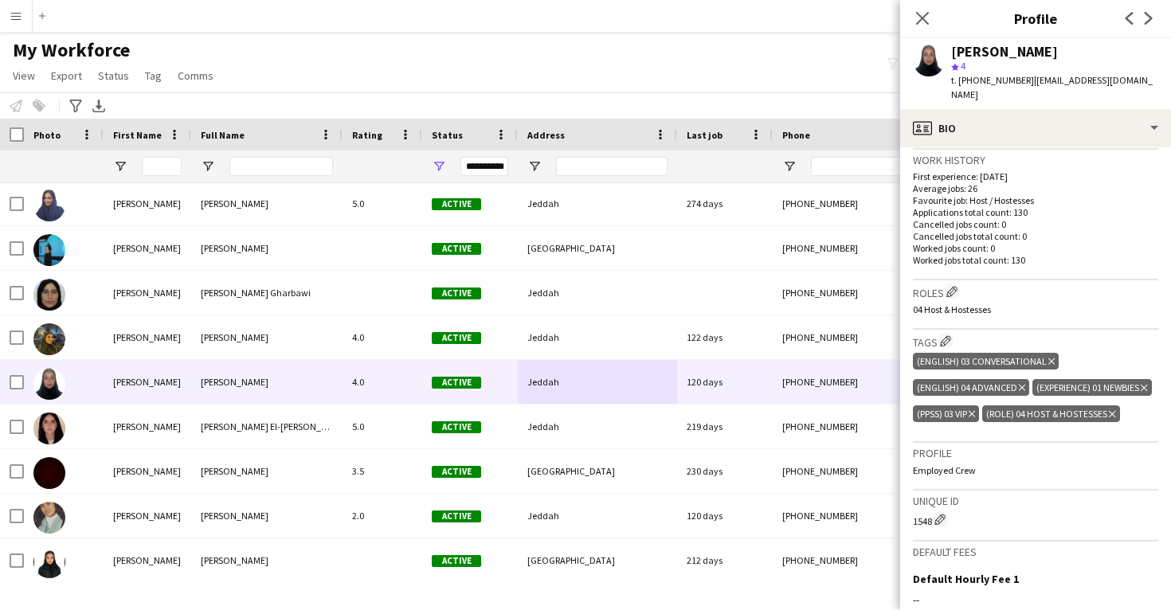
scroll to position [394, 0]
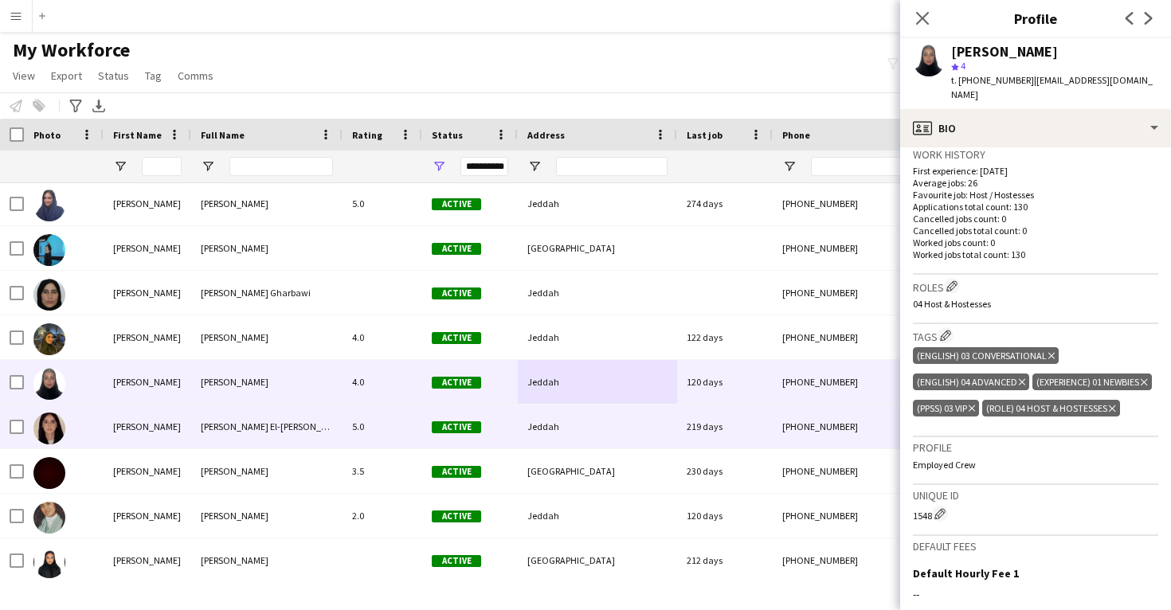
click at [672, 419] on div "Jeddah" at bounding box center [597, 427] width 159 height 44
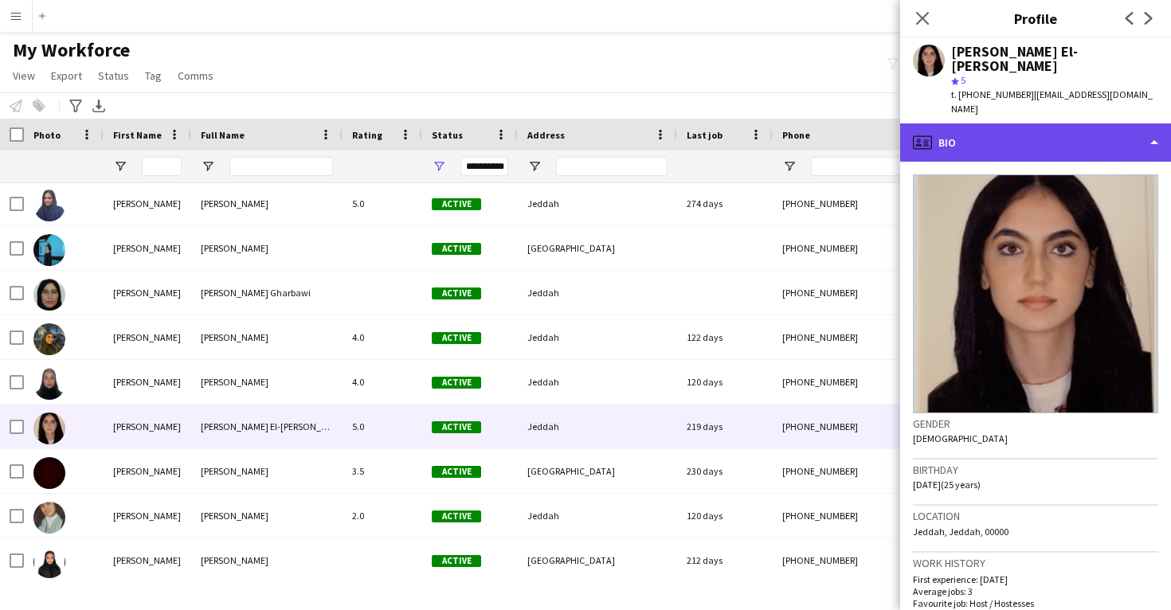
click at [1044, 127] on div "profile Bio" at bounding box center [1035, 142] width 271 height 38
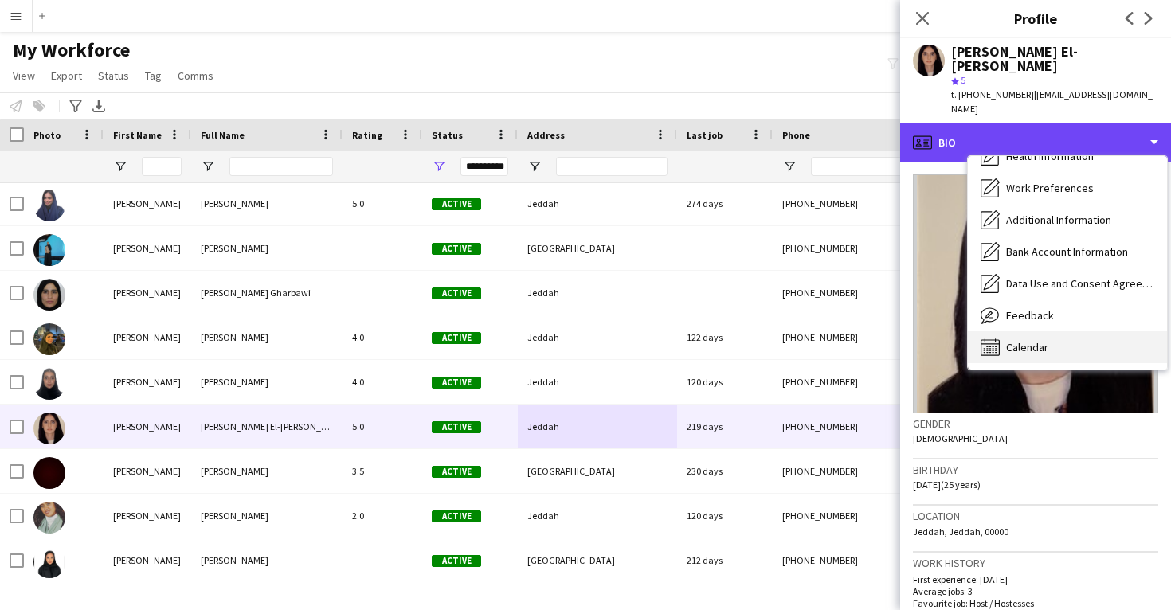
scroll to position [182, 0]
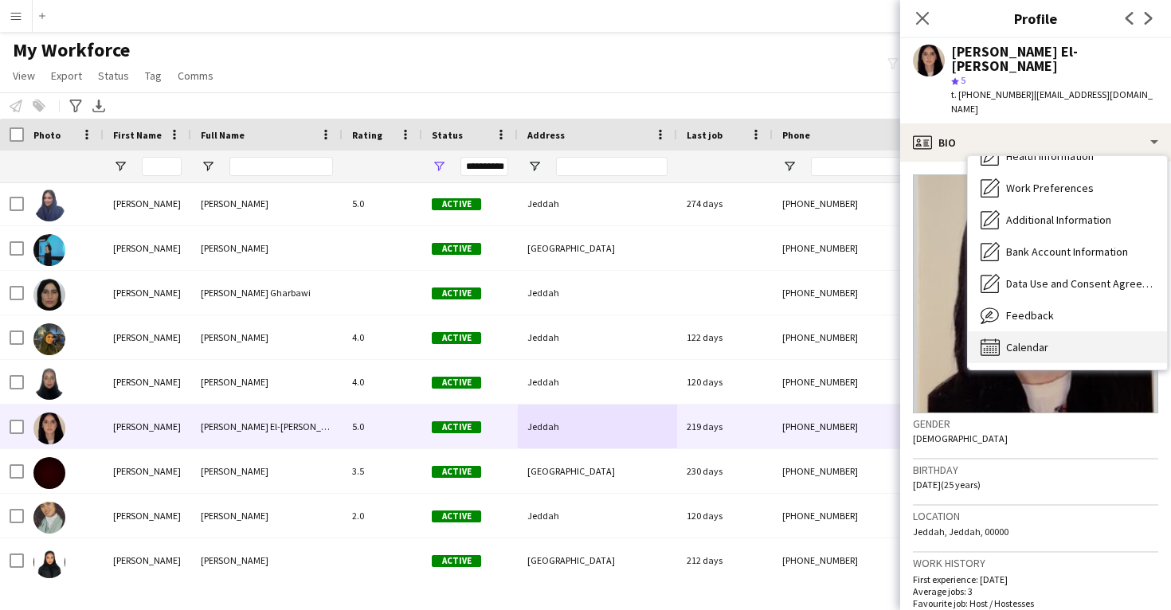
click at [1031, 340] on span "Calendar" at bounding box center [1027, 347] width 42 height 14
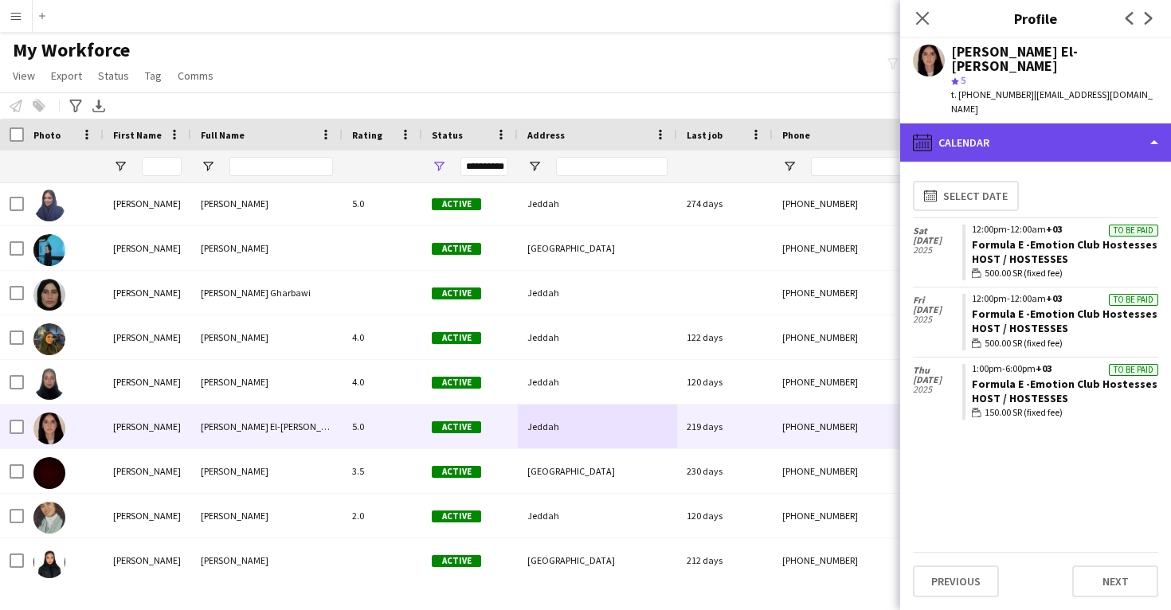
click at [1037, 123] on div "calendar-full Calendar" at bounding box center [1035, 142] width 271 height 38
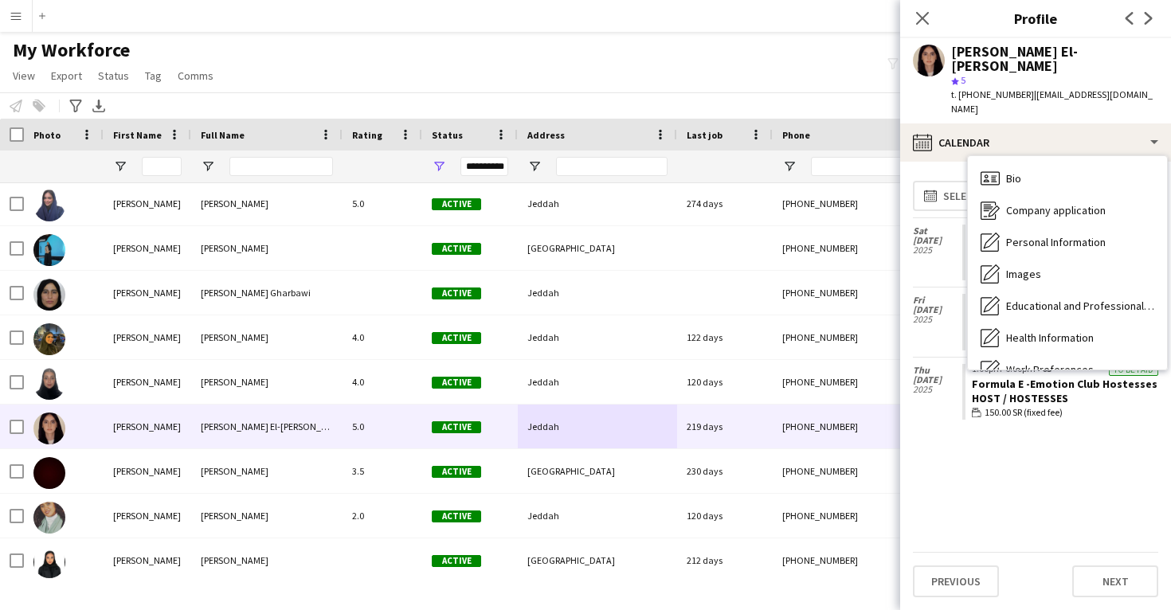
click at [1012, 481] on div "Feedback Feedback" at bounding box center [1067, 497] width 199 height 32
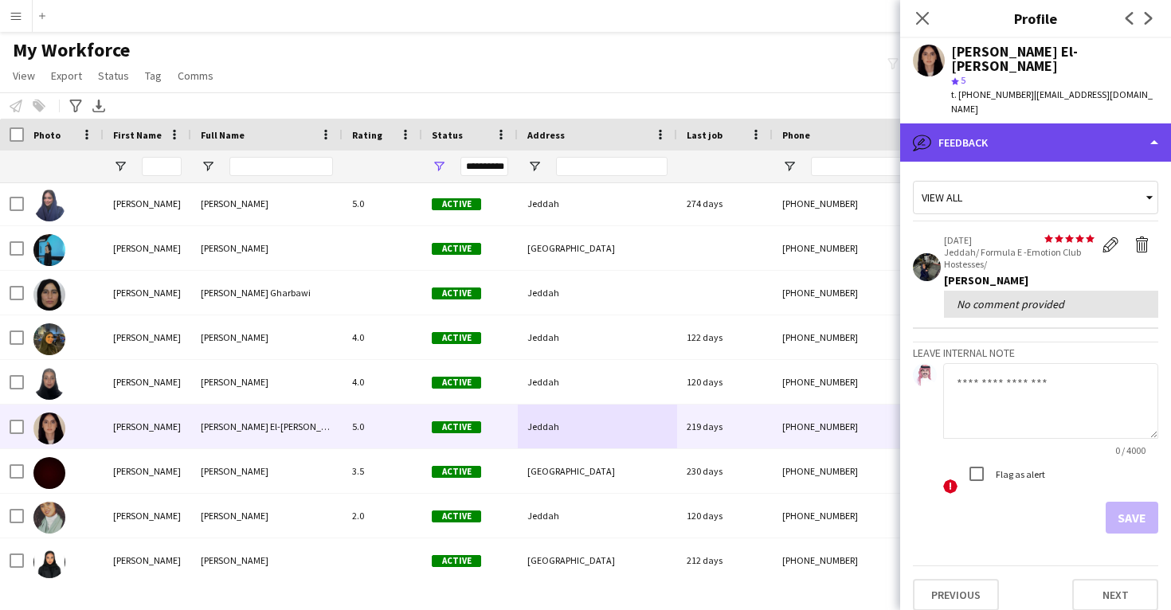
click at [995, 127] on div "bubble-pencil Feedback" at bounding box center [1035, 142] width 271 height 38
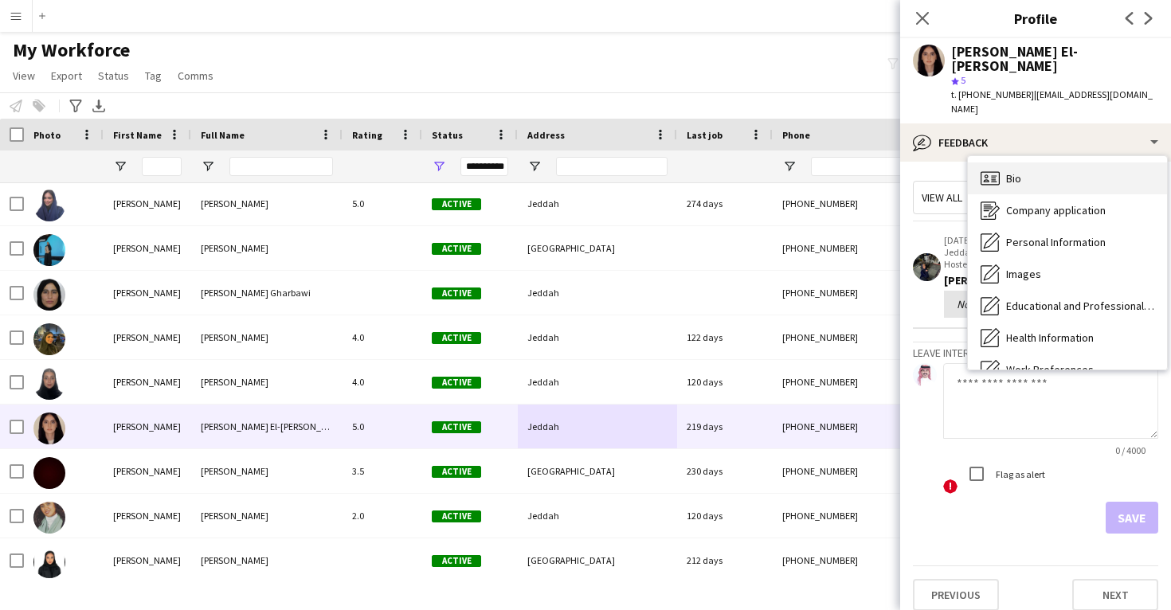
click at [1056, 163] on div "Bio Bio" at bounding box center [1067, 179] width 199 height 32
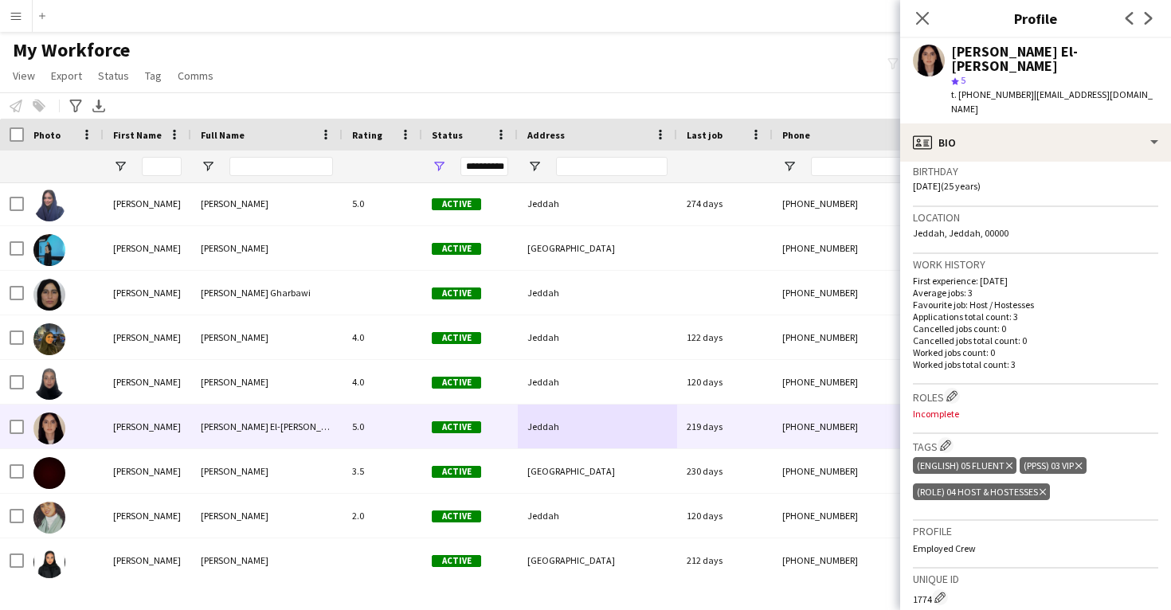
scroll to position [308, 0]
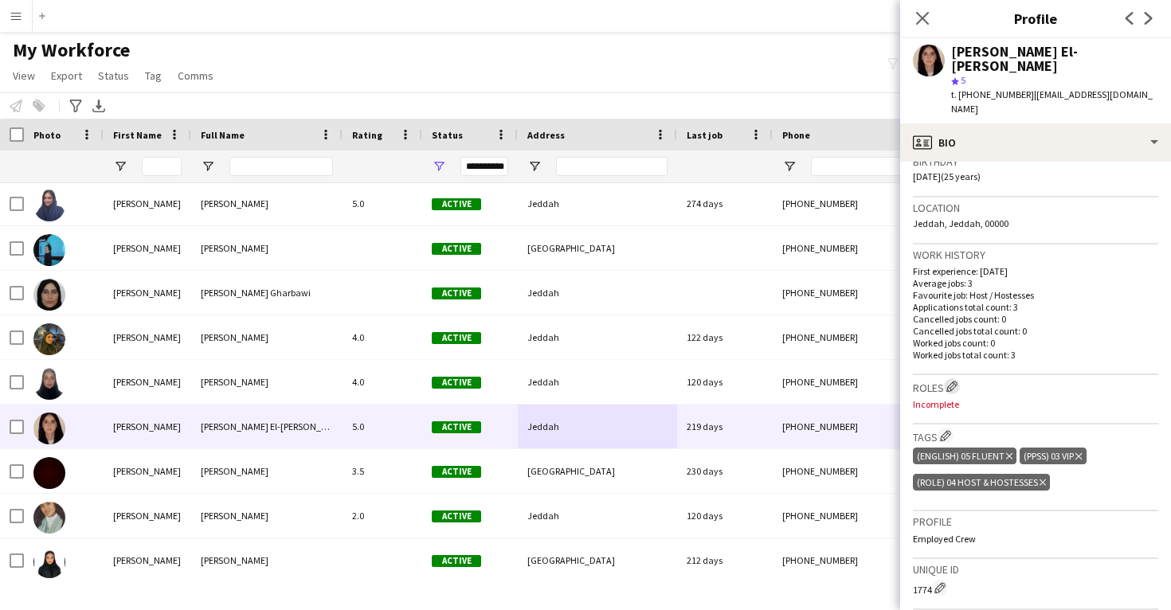
click at [954, 378] on button "Edit crew company roles" at bounding box center [952, 386] width 16 height 16
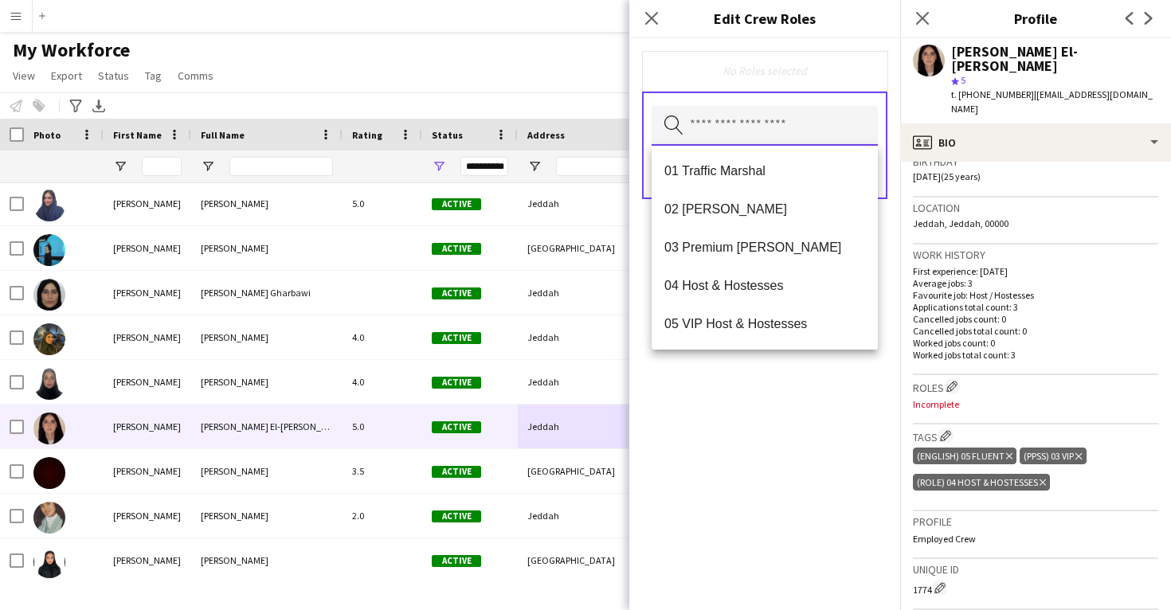
click at [789, 127] on input "text" at bounding box center [765, 126] width 226 height 40
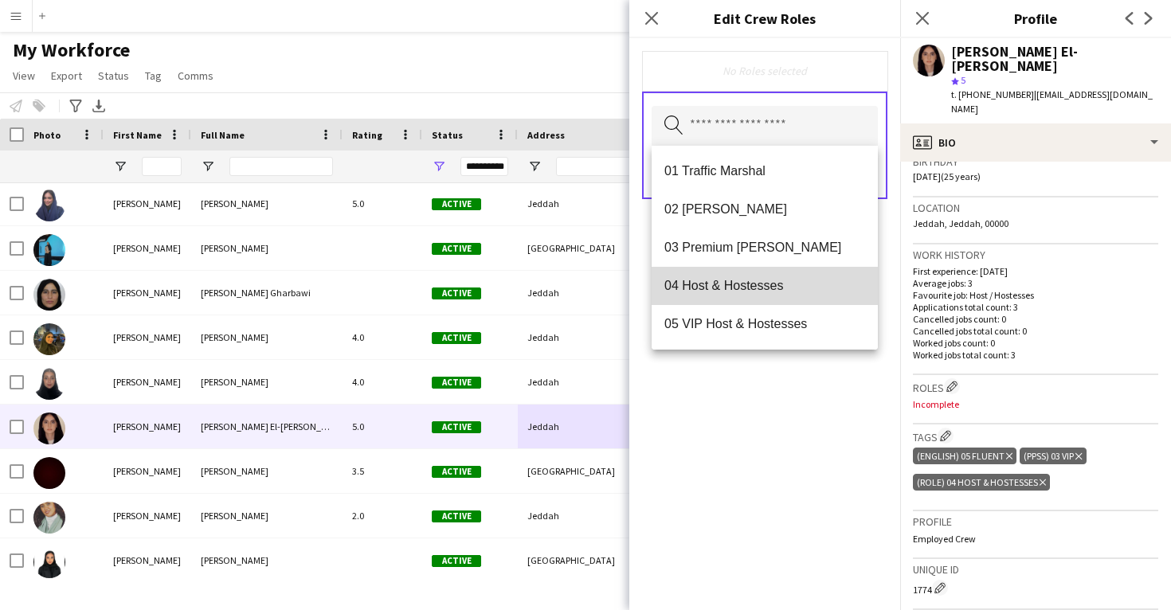
click at [749, 291] on span "04 Host & Hostesses" at bounding box center [764, 285] width 201 height 15
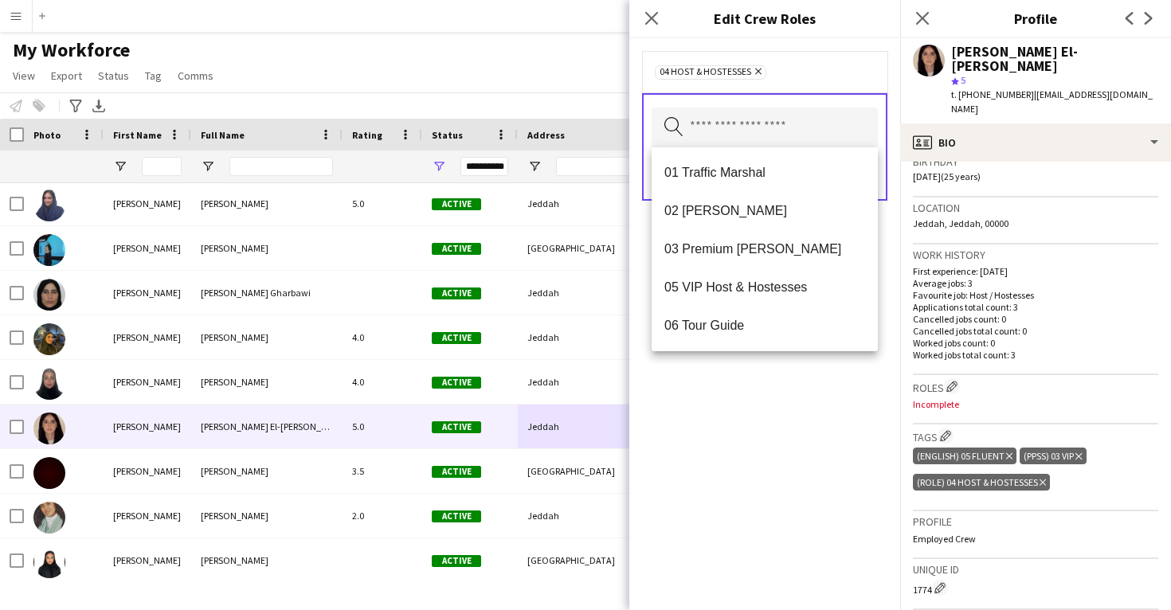
click at [750, 415] on div "04 Host & Hostesses Remove Search by role type Save" at bounding box center [764, 324] width 271 height 572
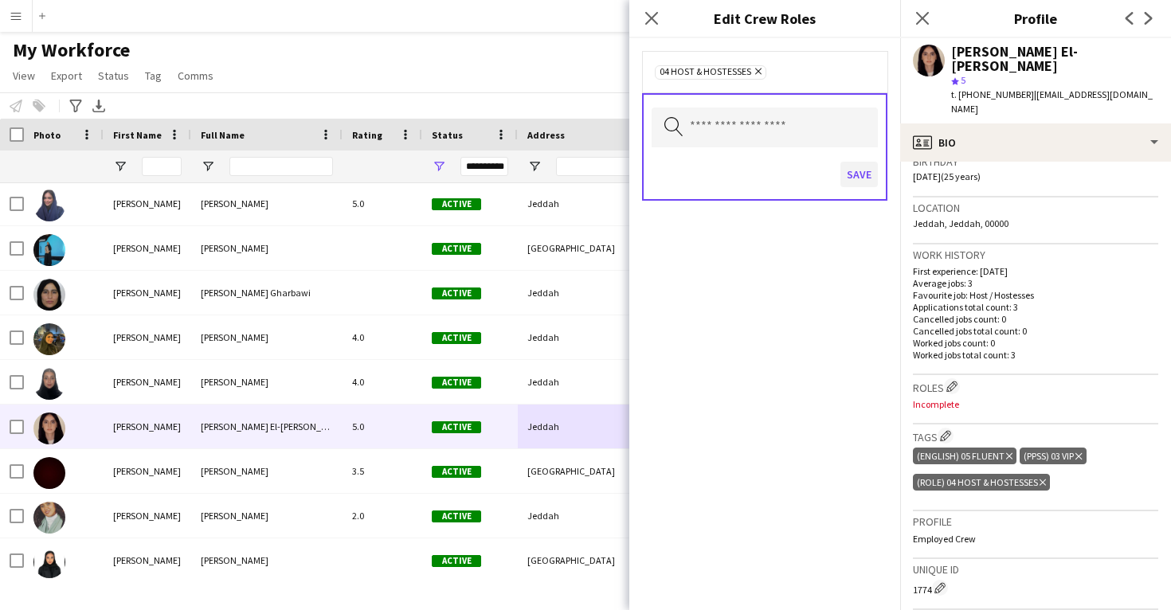
click at [857, 181] on button "Save" at bounding box center [858, 174] width 37 height 25
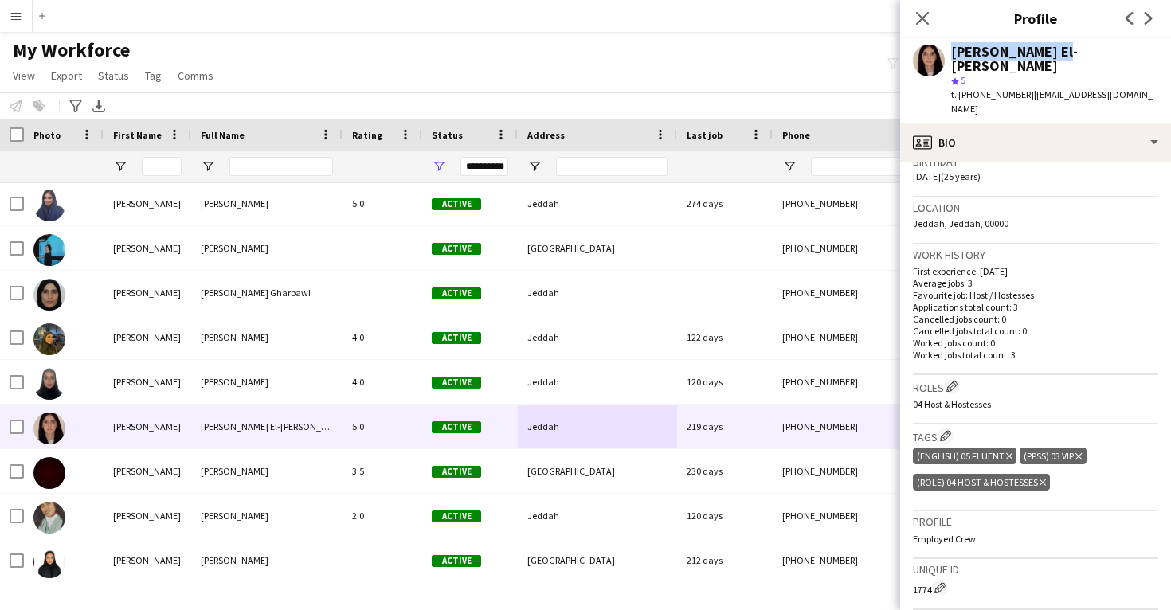
drag, startPoint x: 1048, startPoint y: 52, endPoint x: 938, endPoint y: 55, distance: 109.2
click at [938, 55] on div "[PERSON_NAME] El-[PERSON_NAME] star 5 t. [PHONE_NUMBER] | [EMAIL_ADDRESS][DOMAI…" at bounding box center [1035, 80] width 271 height 85
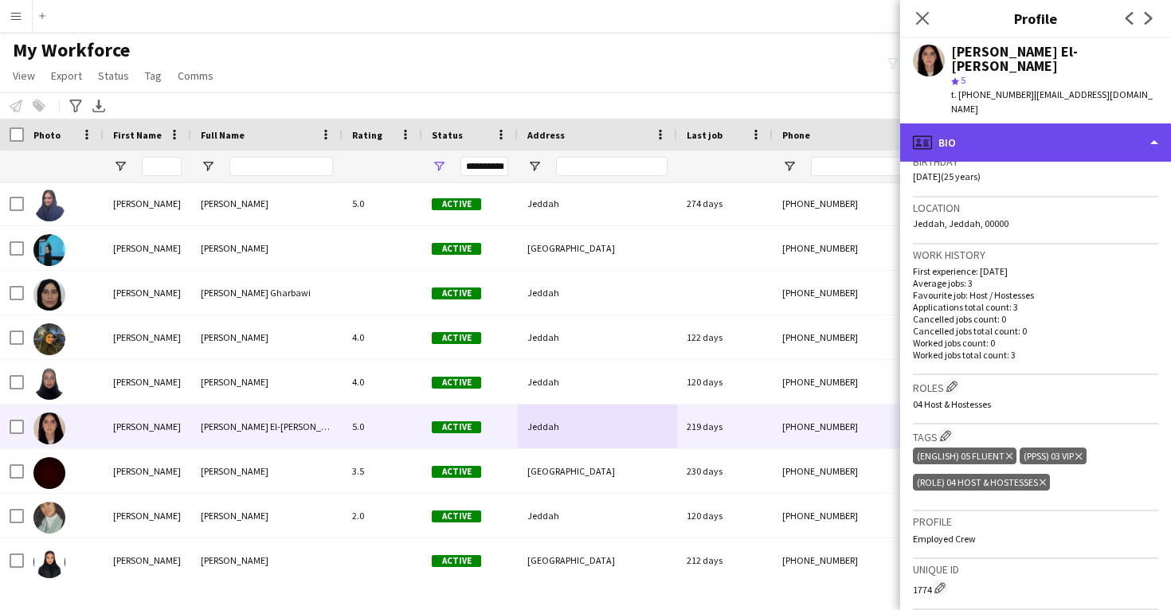
click at [978, 123] on div "profile Bio" at bounding box center [1035, 142] width 271 height 38
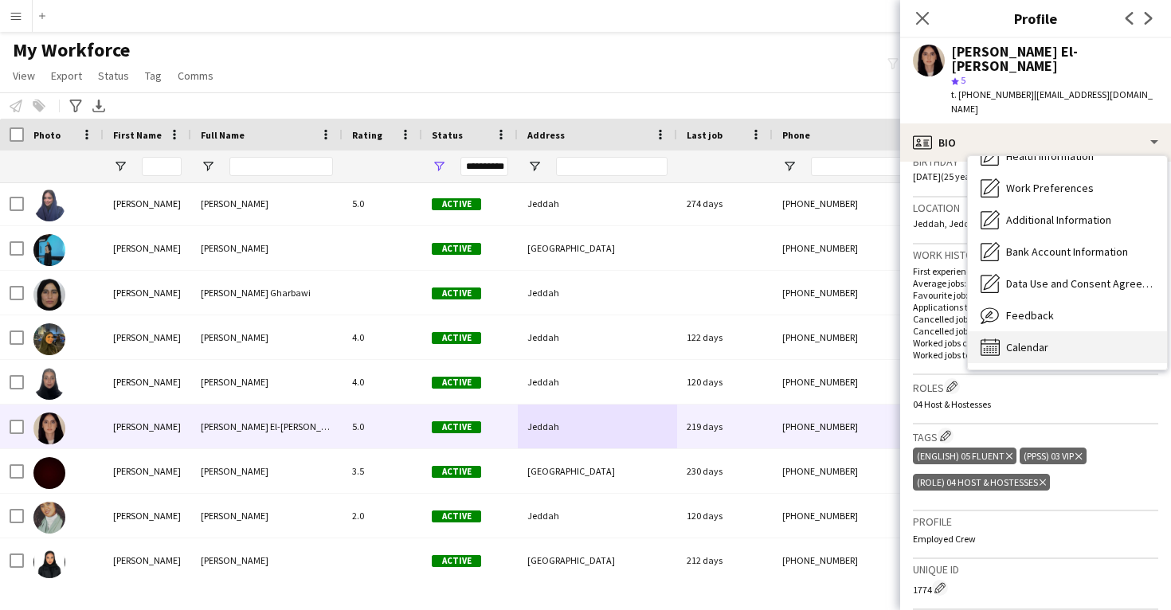
scroll to position [182, 0]
click at [1029, 331] on div "Calendar Calendar" at bounding box center [1067, 347] width 199 height 32
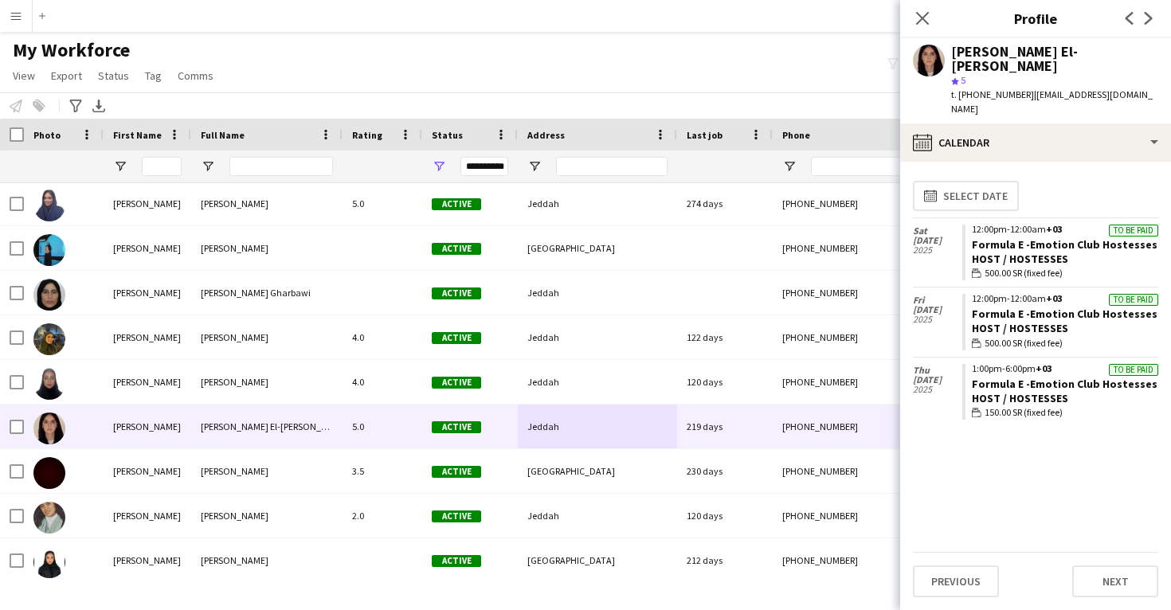
drag, startPoint x: 1149, startPoint y: 213, endPoint x: 969, endPoint y: 208, distance: 180.1
click at [969, 225] on app-crew-calendar-job-card "To be paid 12:00pm-12:00am +03 Formula E -Emotion Club Hostesses Host / Hostess…" at bounding box center [1060, 253] width 196 height 57
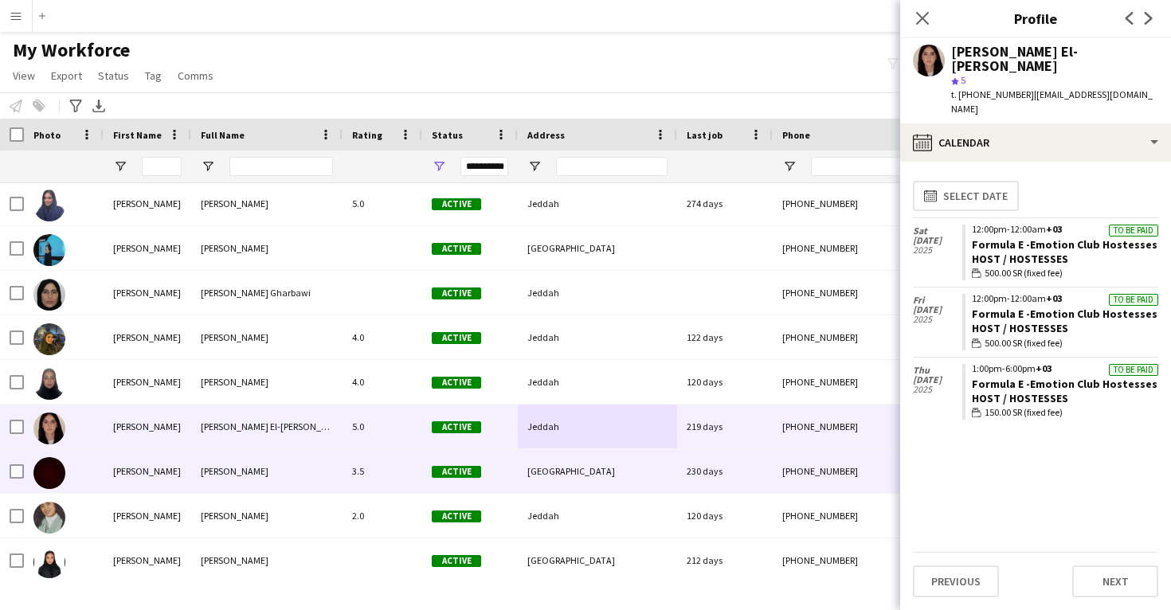
click at [644, 468] on div "[GEOGRAPHIC_DATA]" at bounding box center [597, 471] width 159 height 44
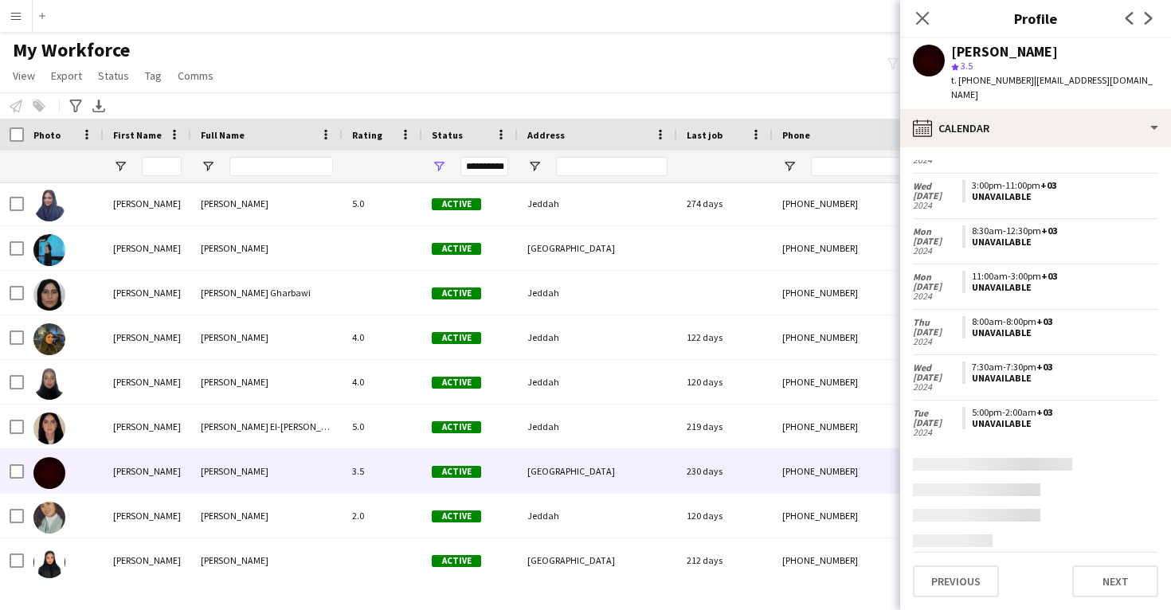
scroll to position [288, 0]
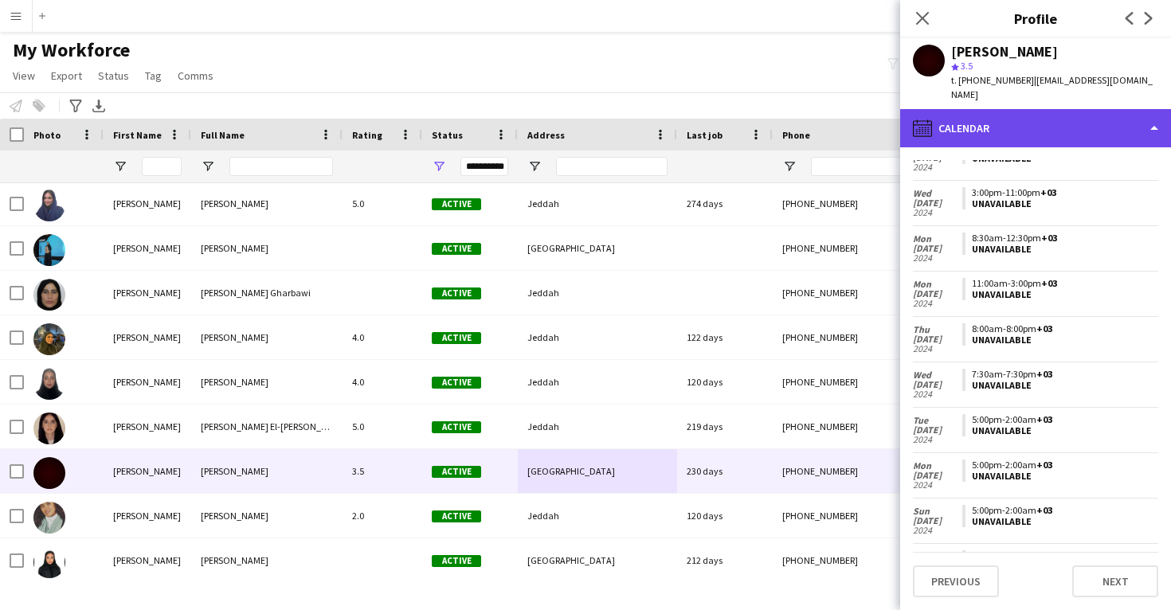
click at [1073, 117] on div "calendar-full Calendar" at bounding box center [1035, 128] width 271 height 38
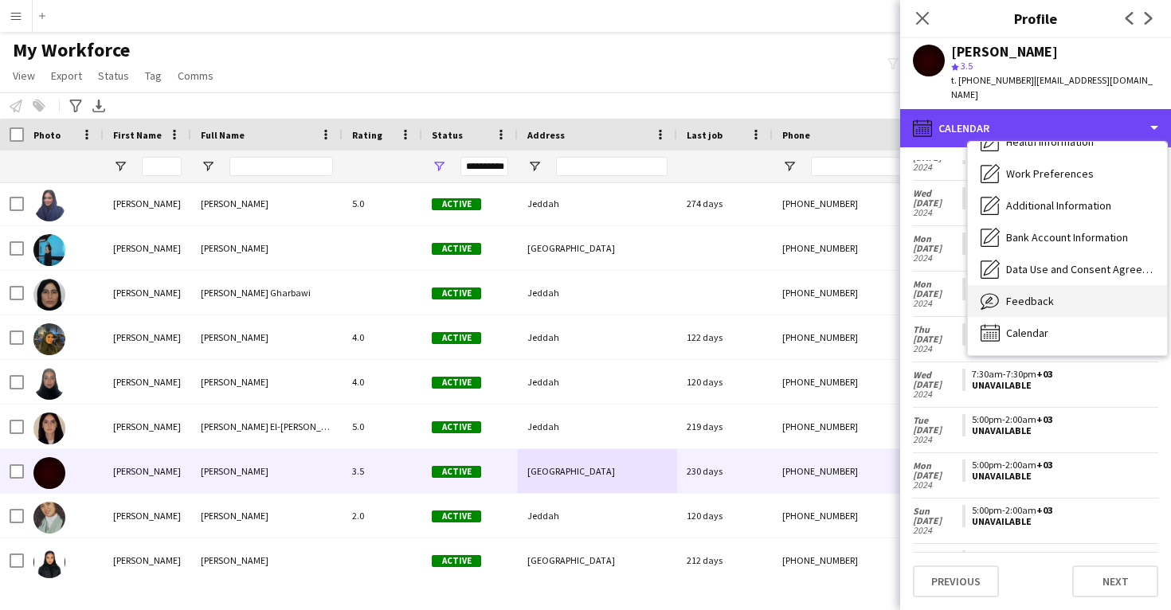
scroll to position [182, 0]
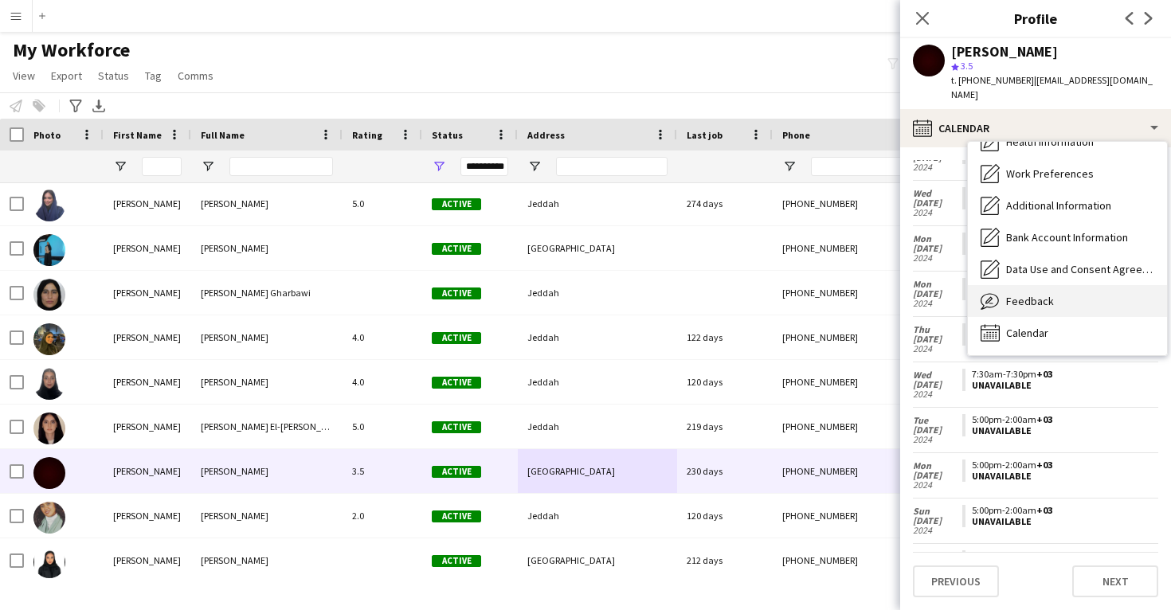
click at [1044, 294] on span "Feedback" at bounding box center [1030, 301] width 48 height 14
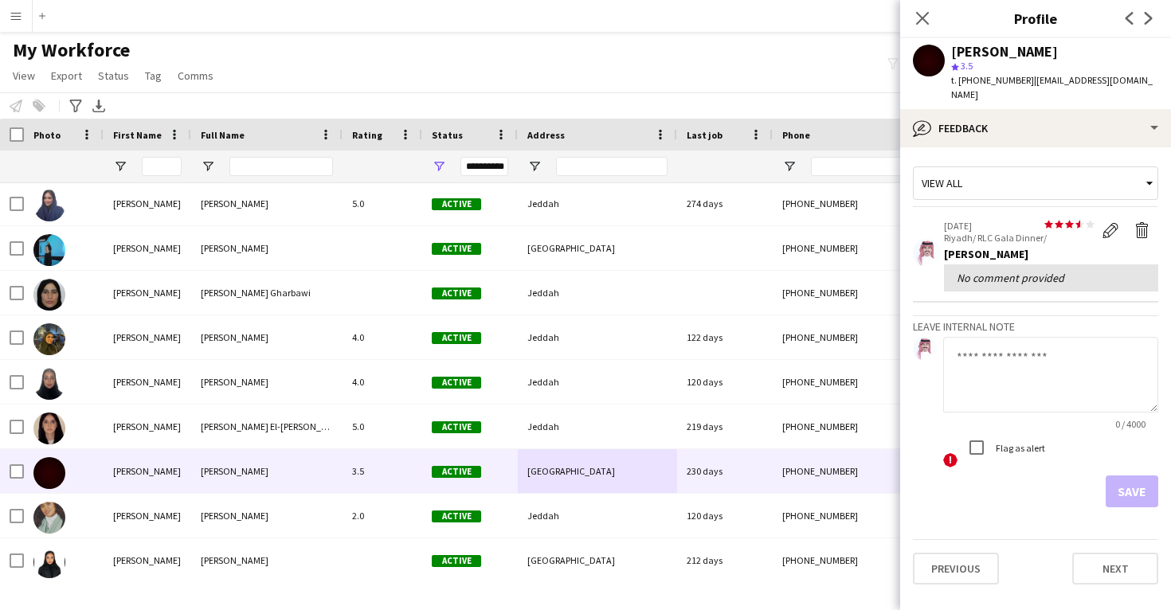
click at [1018, 147] on app-crew-profile-feedback-tab "View all star star star star star star star star star star [DATE] [GEOGRAPHIC_D…" at bounding box center [1035, 378] width 271 height 463
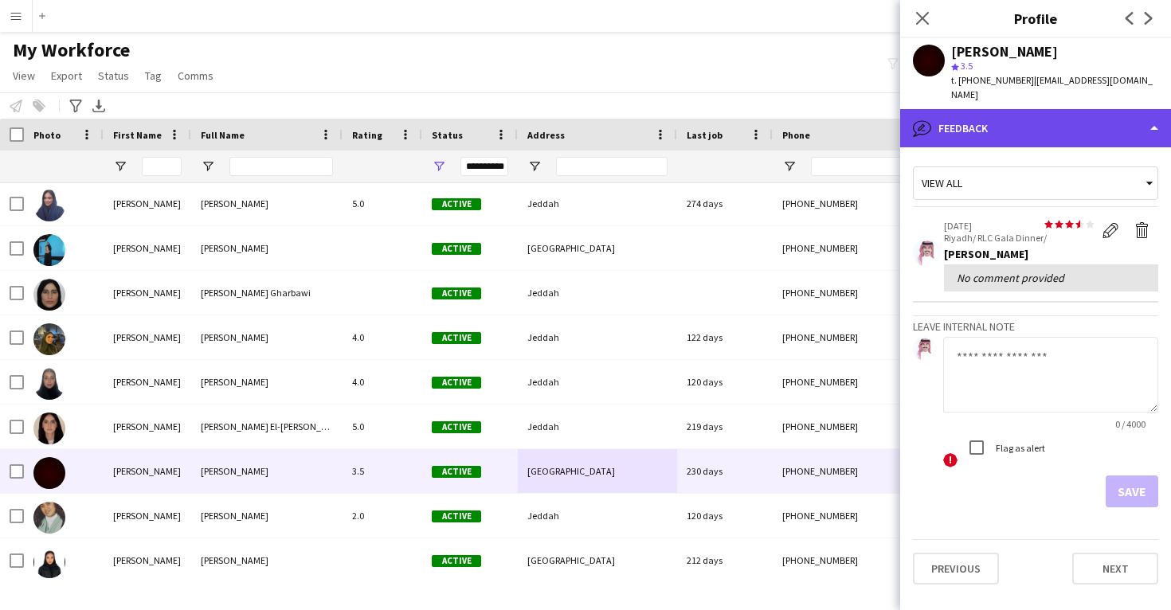
click at [1024, 112] on div "bubble-pencil Feedback" at bounding box center [1035, 128] width 271 height 38
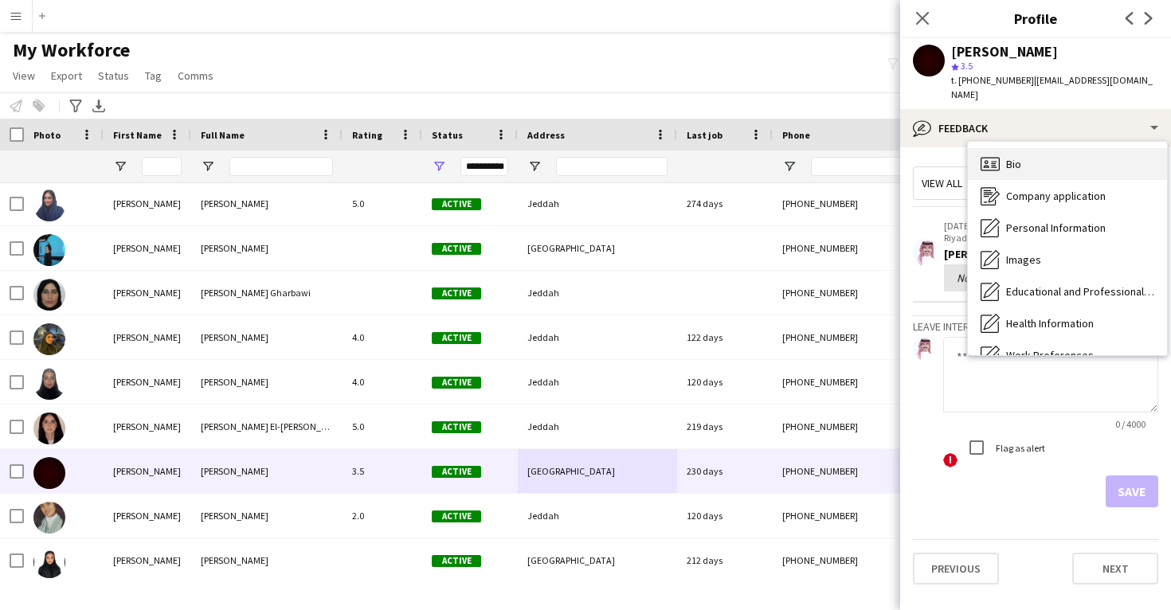
scroll to position [0, 0]
click at [1046, 158] on div "Bio Bio" at bounding box center [1067, 164] width 199 height 32
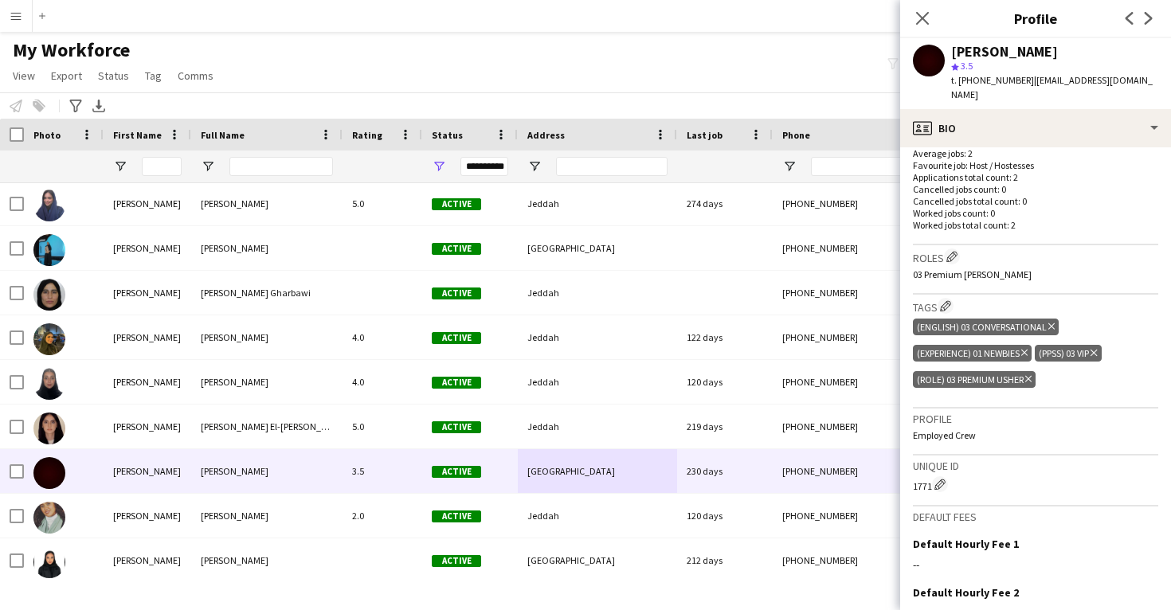
scroll to position [448, 0]
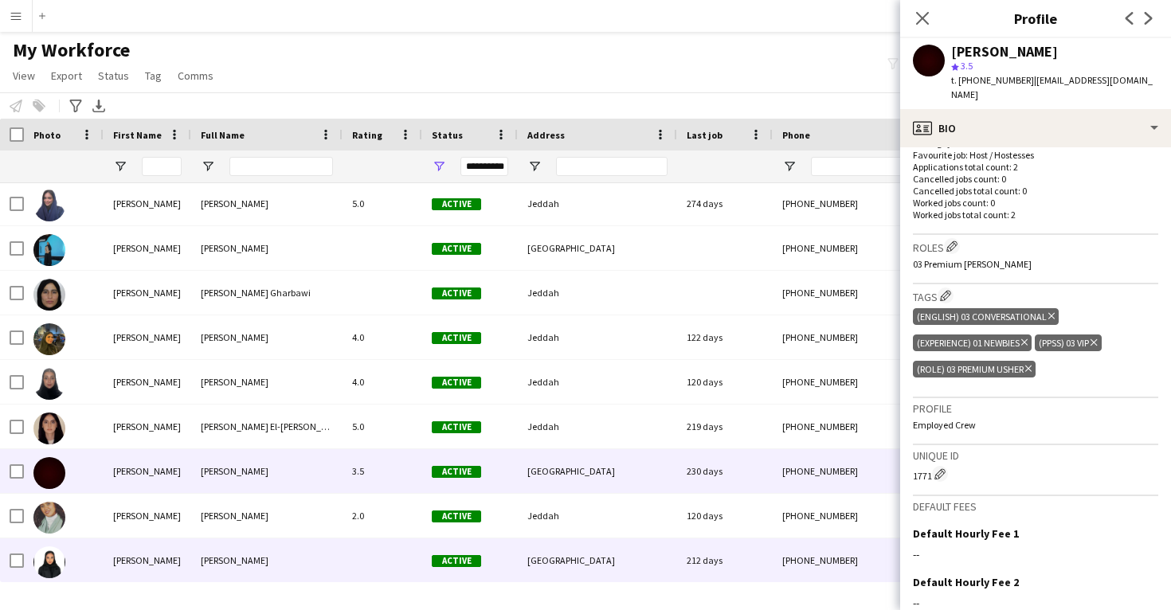
click at [613, 541] on div "[GEOGRAPHIC_DATA]" at bounding box center [597, 561] width 159 height 44
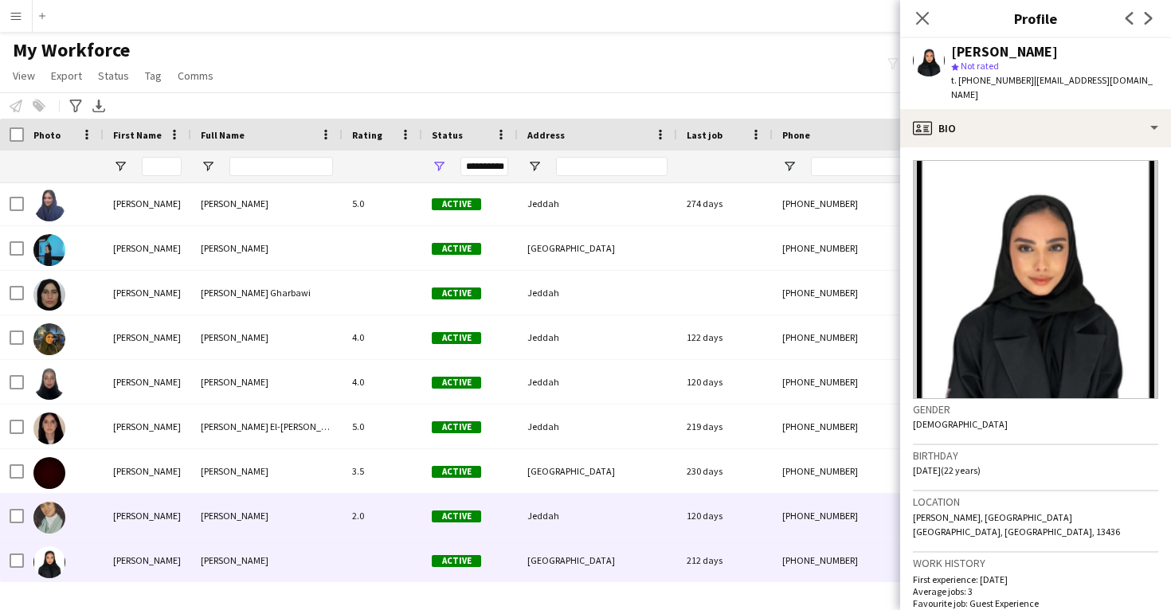
click at [612, 517] on div "Jeddah" at bounding box center [597, 516] width 159 height 44
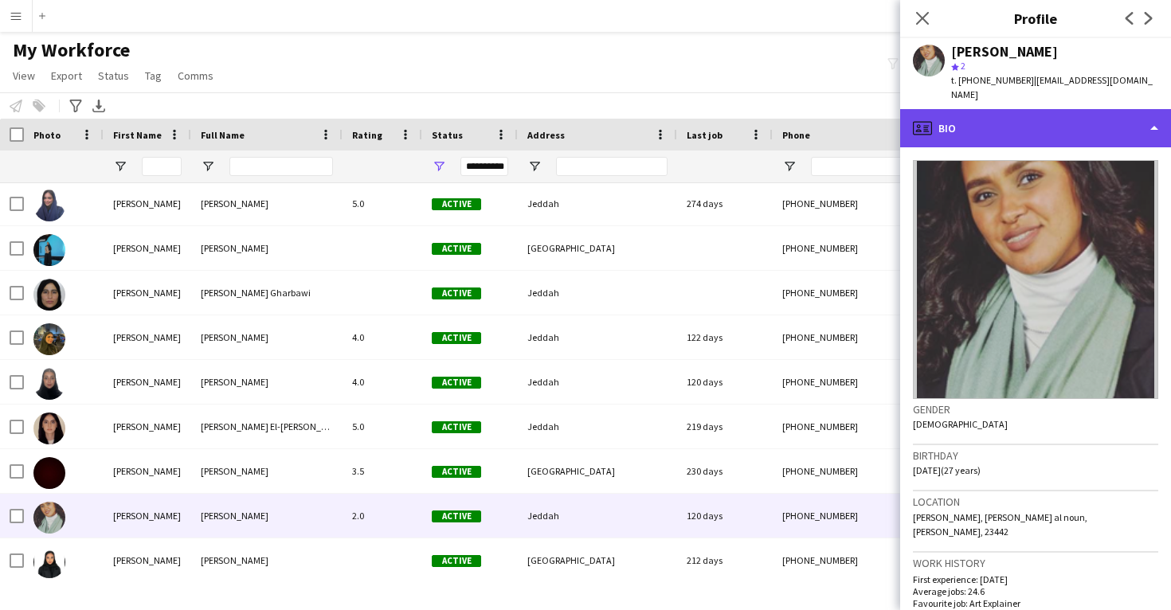
click at [1079, 112] on div "profile Bio" at bounding box center [1035, 128] width 271 height 38
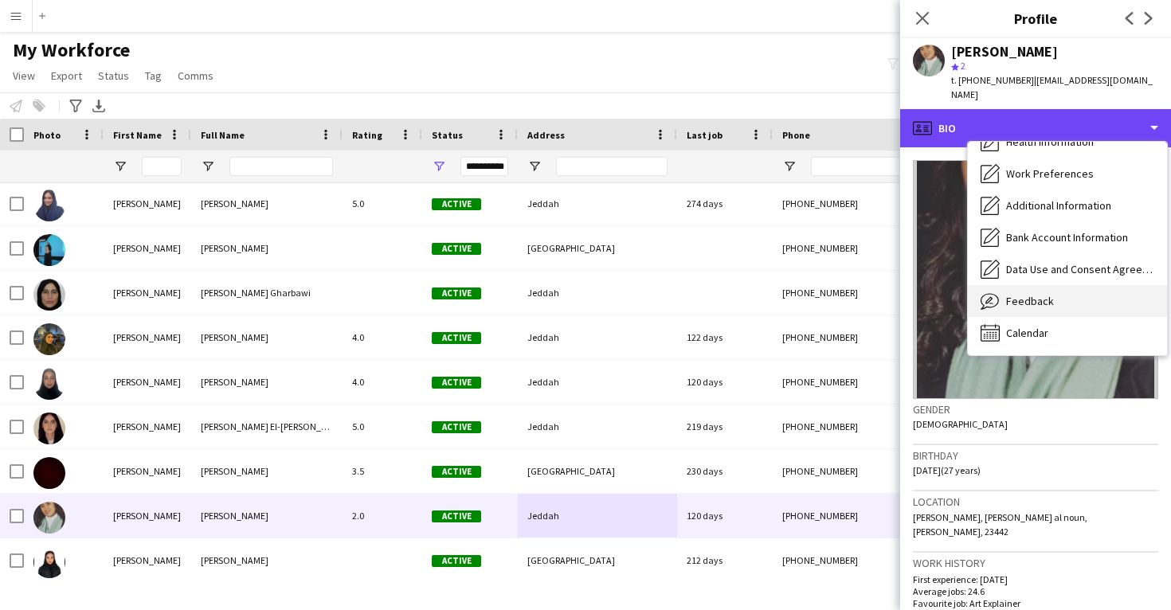
scroll to position [182, 0]
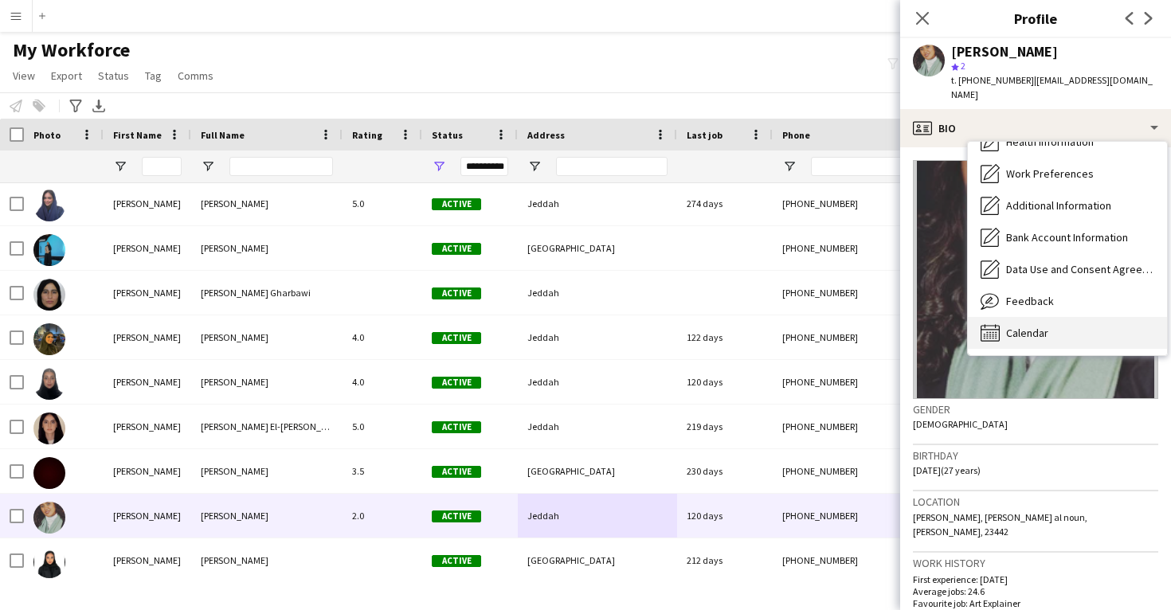
click at [1068, 317] on div "Calendar Calendar" at bounding box center [1067, 333] width 199 height 32
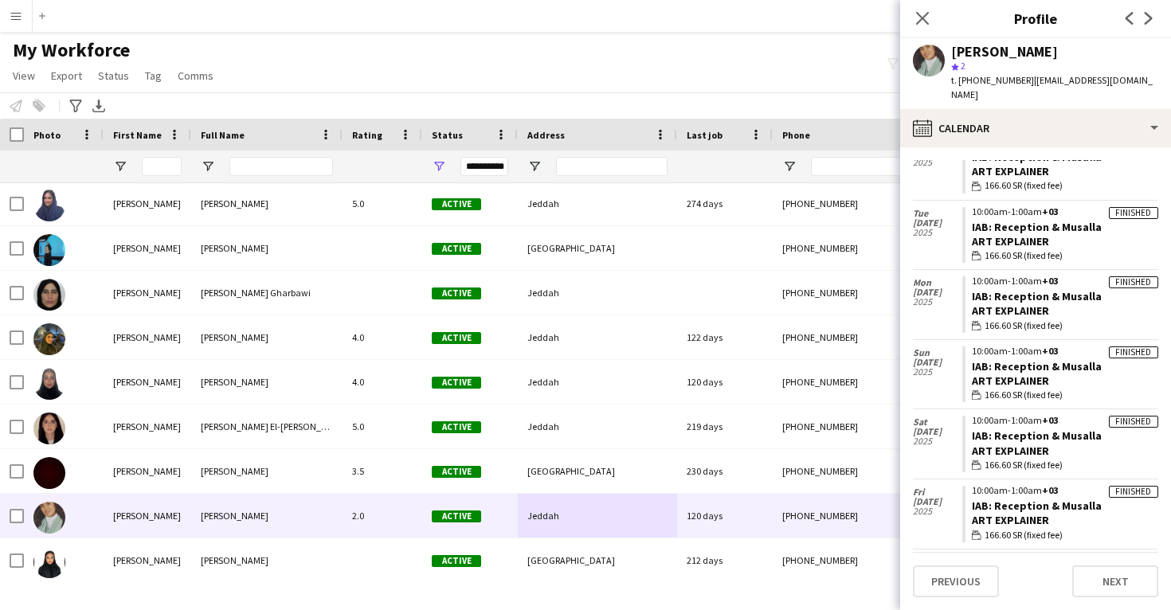
scroll to position [357, 0]
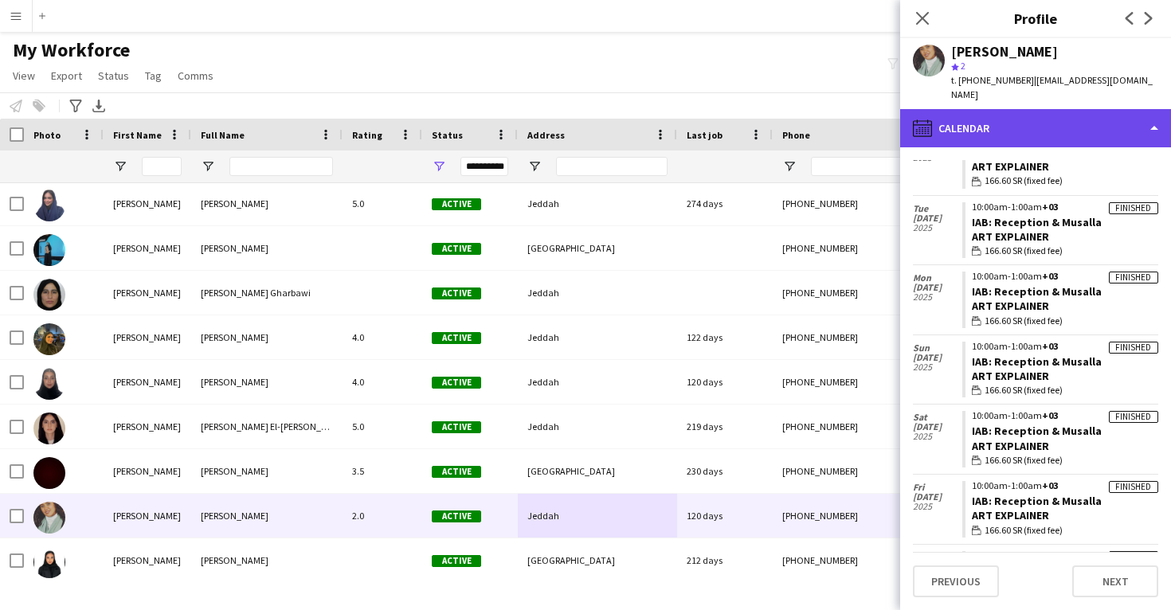
click at [1063, 121] on div "calendar-full Calendar" at bounding box center [1035, 128] width 271 height 38
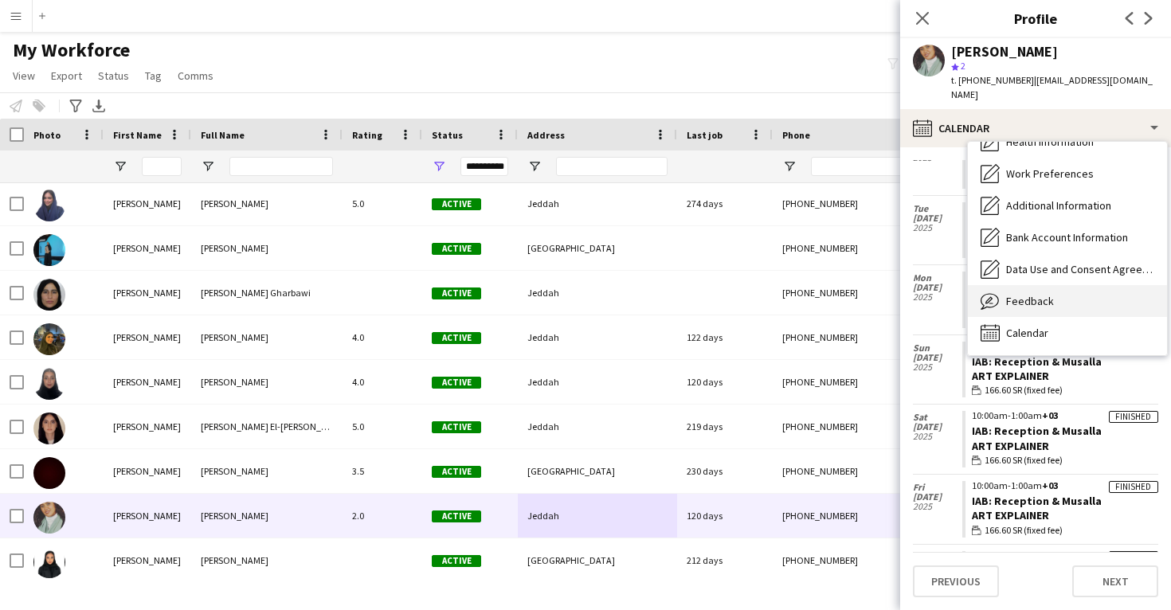
click at [1054, 285] on div "Feedback Feedback" at bounding box center [1067, 301] width 199 height 32
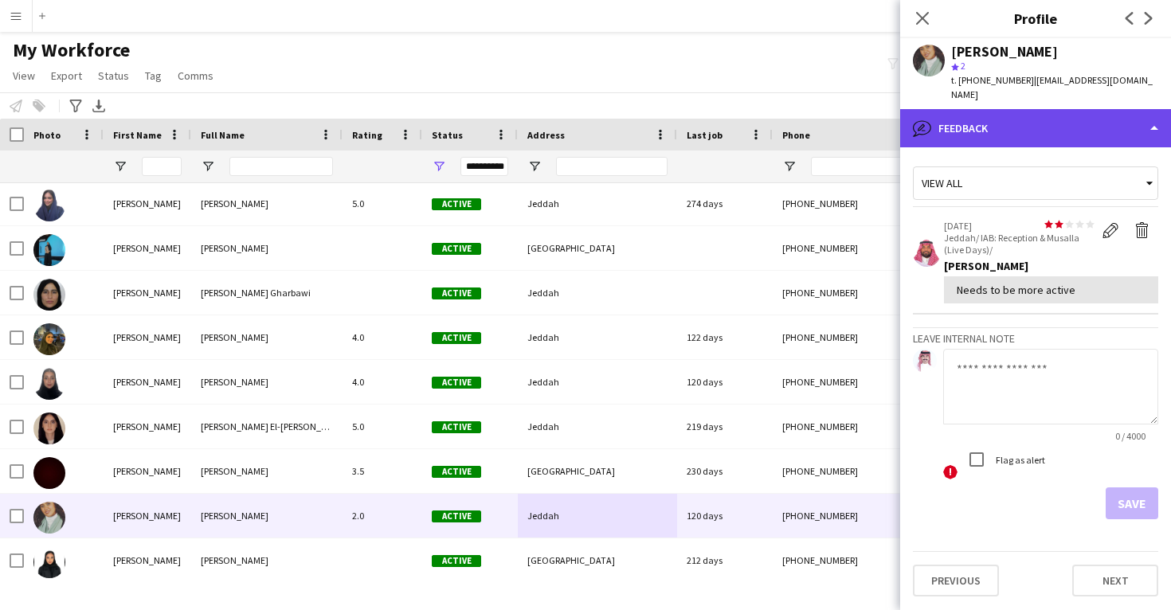
click at [1007, 127] on div "bubble-pencil Feedback" at bounding box center [1035, 128] width 271 height 38
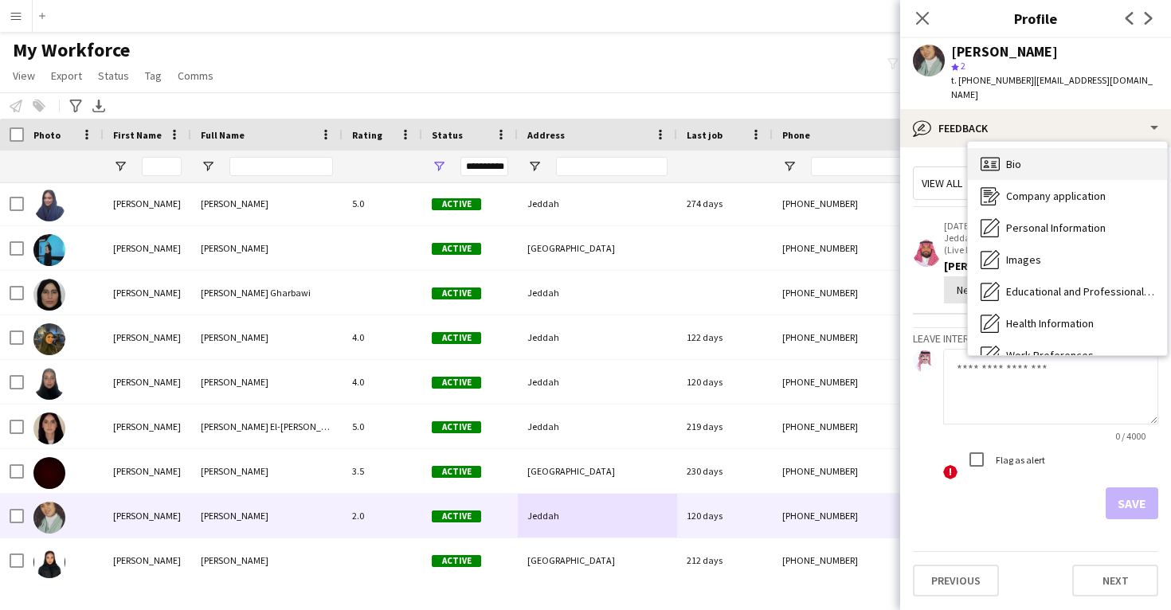
scroll to position [0, 0]
click at [1040, 155] on div "Bio Bio" at bounding box center [1067, 164] width 199 height 32
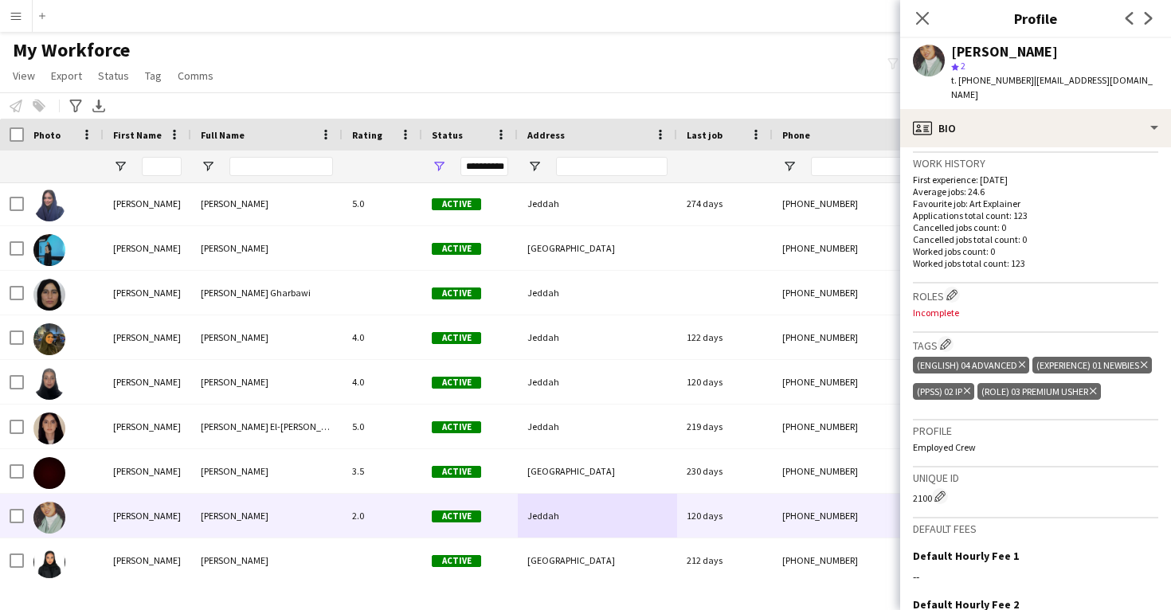
scroll to position [389, 0]
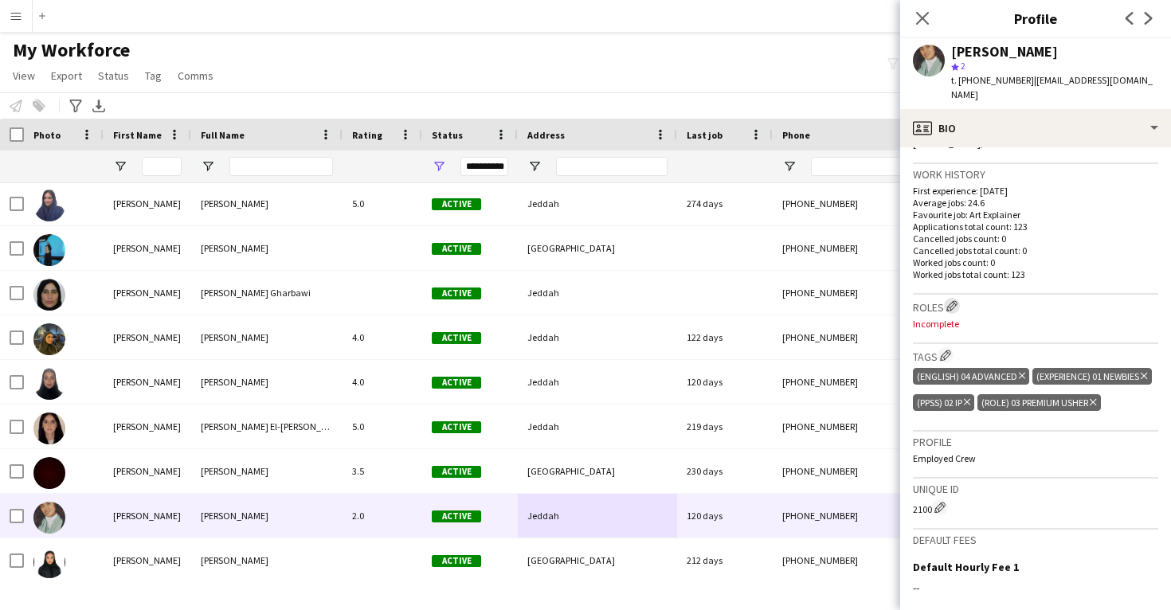
click at [956, 300] on app-icon "Edit crew company roles" at bounding box center [951, 305] width 11 height 11
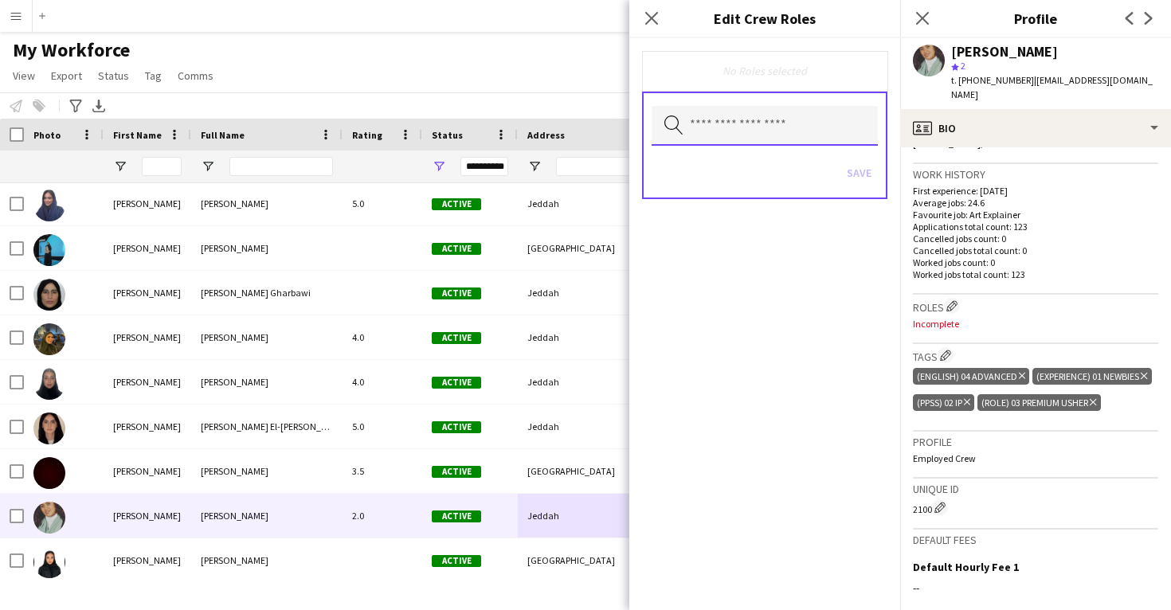
click at [832, 144] on input "text" at bounding box center [765, 126] width 226 height 40
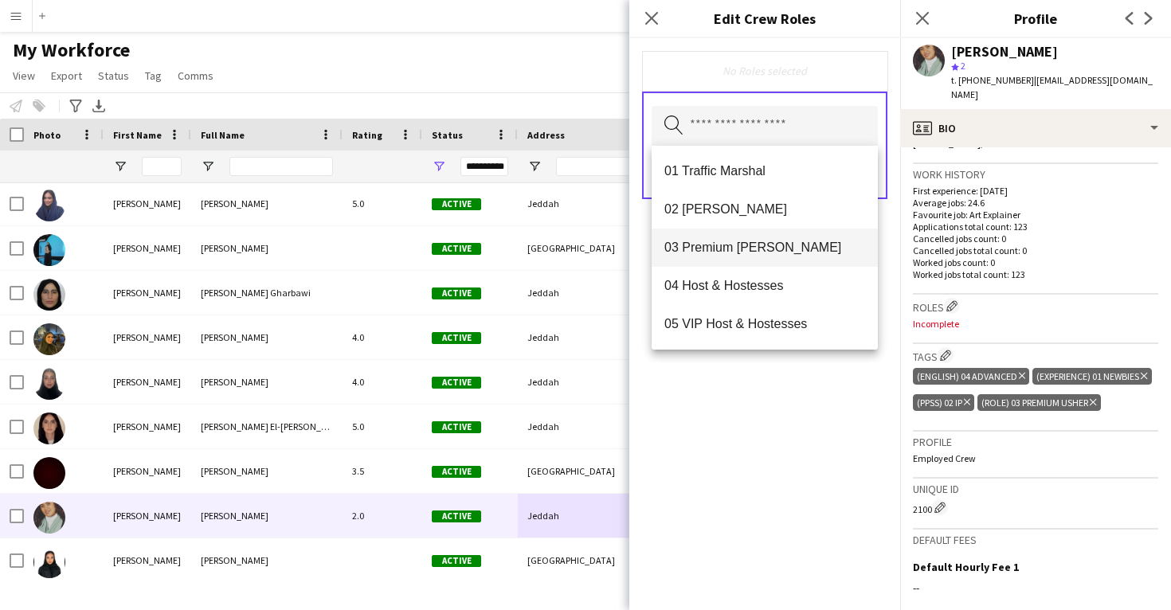
click at [781, 254] on span "03 Premium [PERSON_NAME]" at bounding box center [764, 247] width 201 height 15
click at [785, 488] on div "03 Premium [PERSON_NAME] Remove Search by role type Save" at bounding box center [764, 324] width 271 height 572
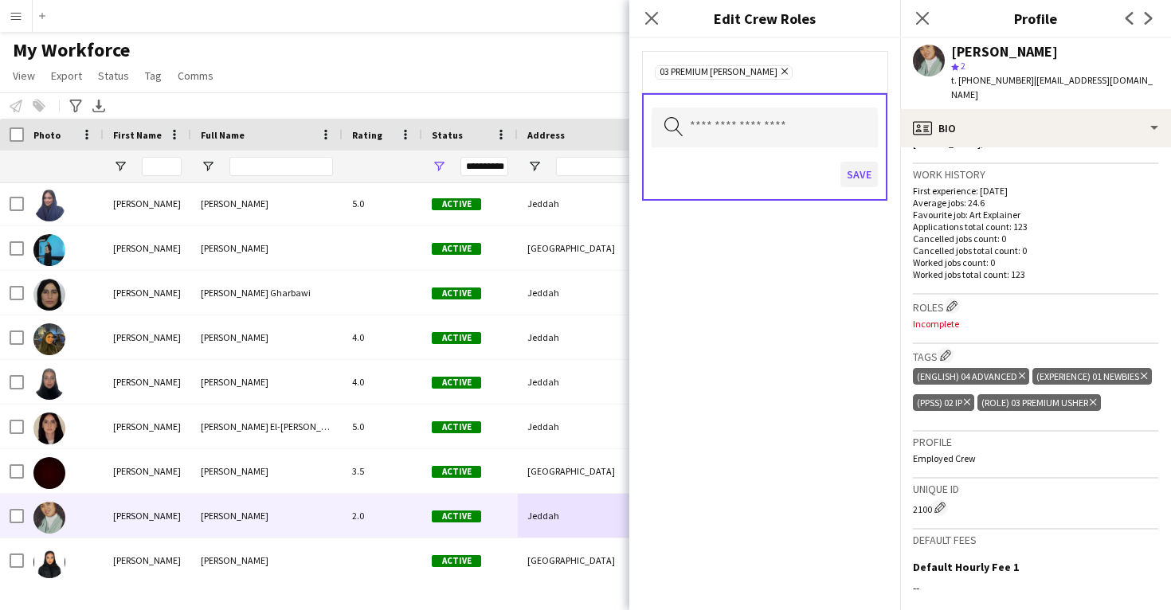
click at [870, 166] on button "Save" at bounding box center [858, 174] width 37 height 25
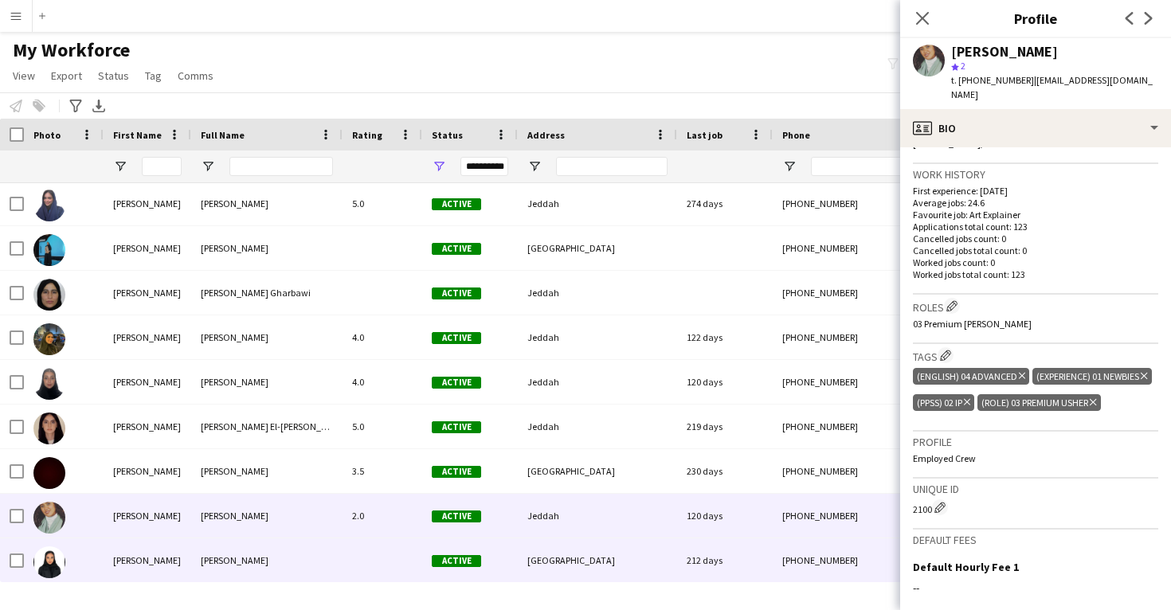
click at [482, 563] on div "Active" at bounding box center [470, 561] width 96 height 44
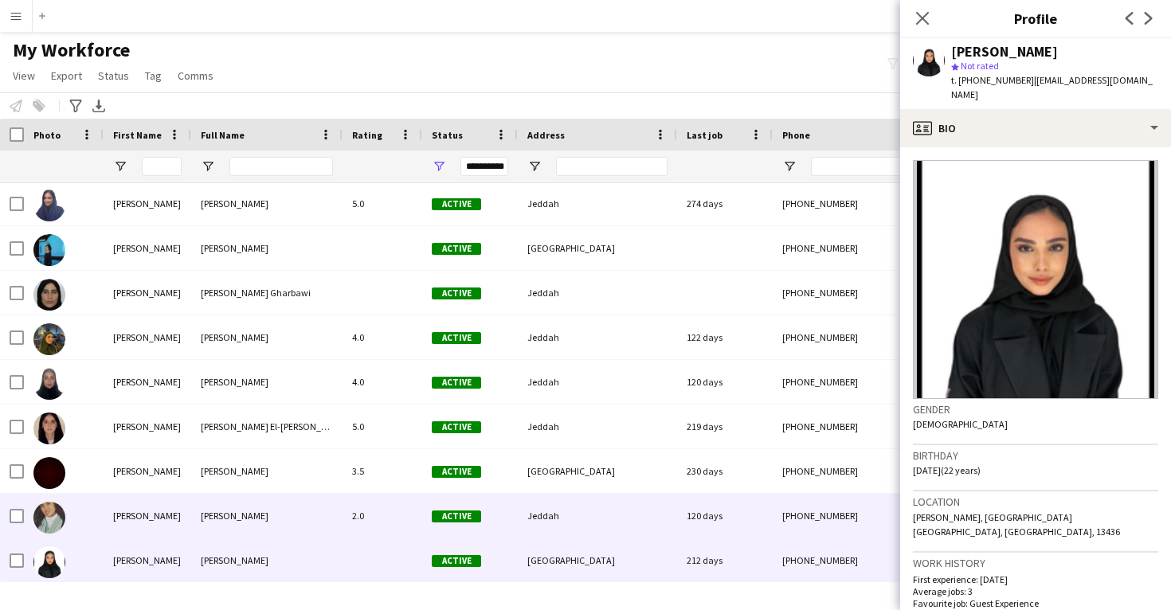
click at [607, 518] on div "Jeddah" at bounding box center [597, 516] width 159 height 44
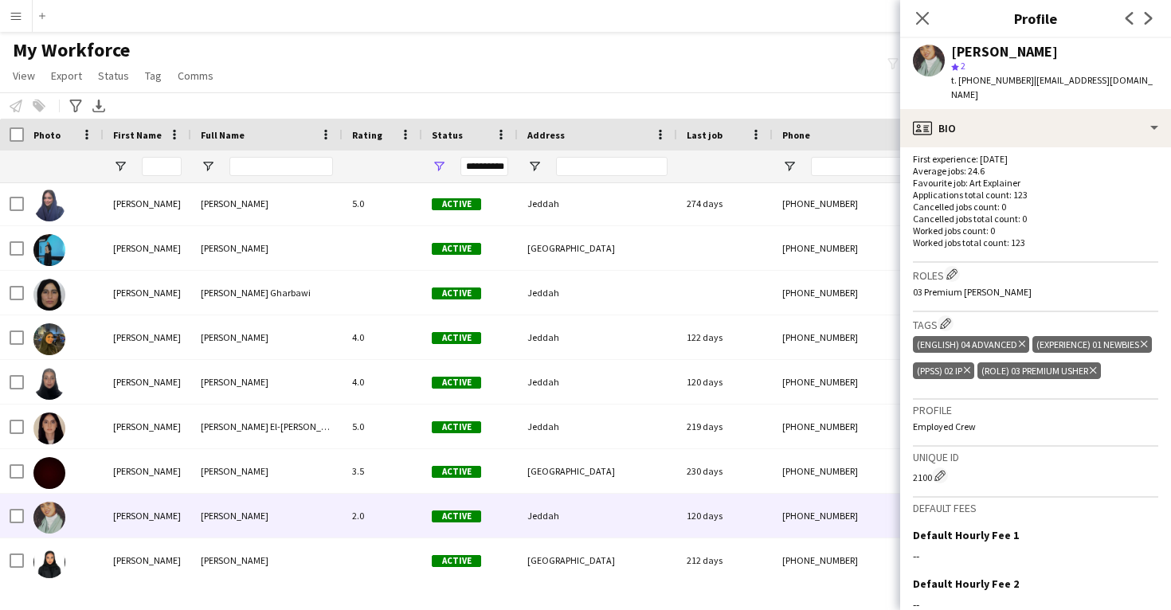
scroll to position [473, 0]
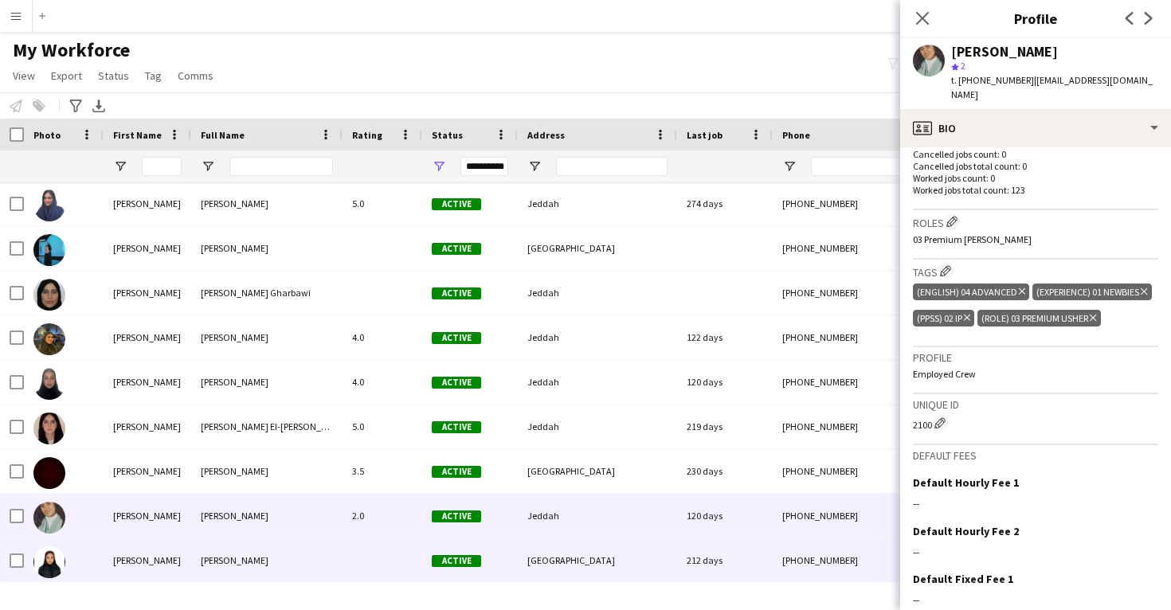
click at [662, 552] on div "[GEOGRAPHIC_DATA]" at bounding box center [597, 561] width 159 height 44
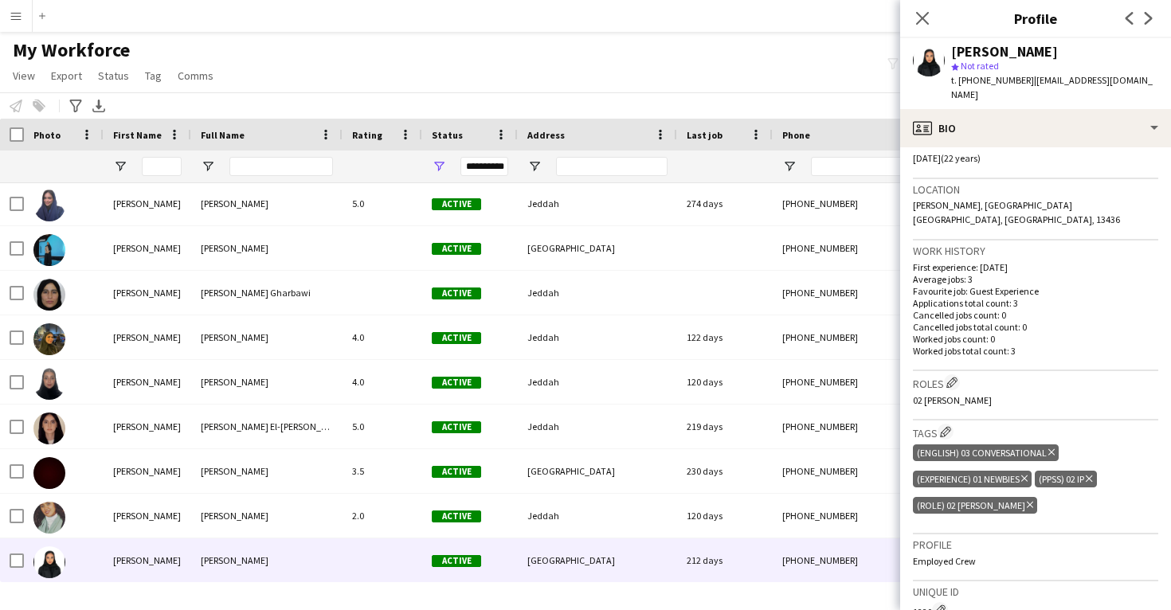
scroll to position [319, 0]
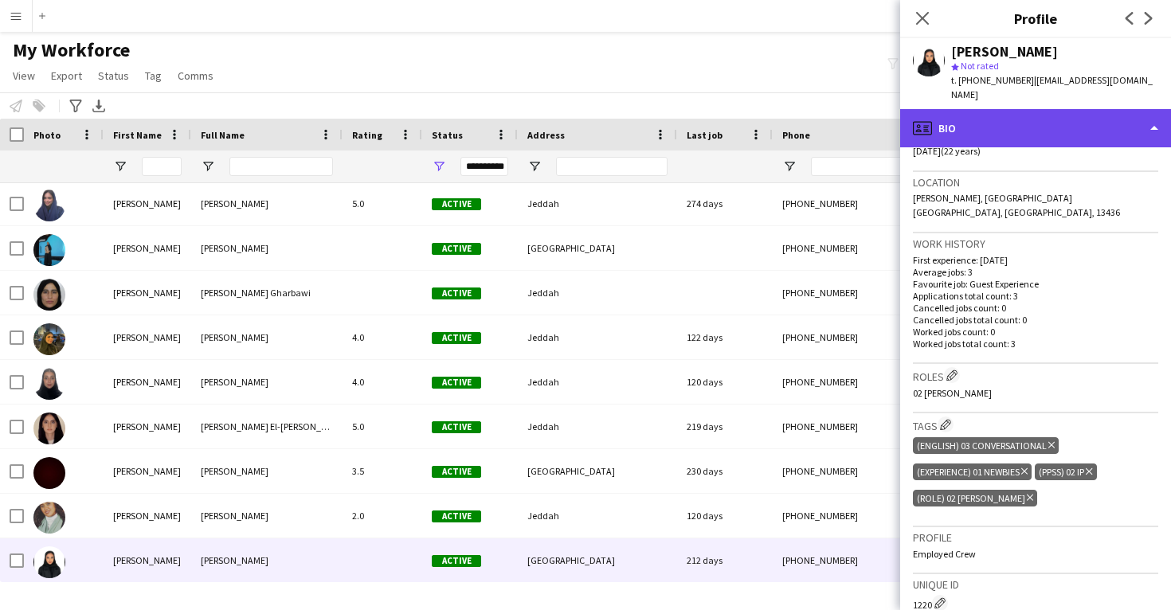
click at [1066, 110] on div "profile Bio" at bounding box center [1035, 128] width 271 height 38
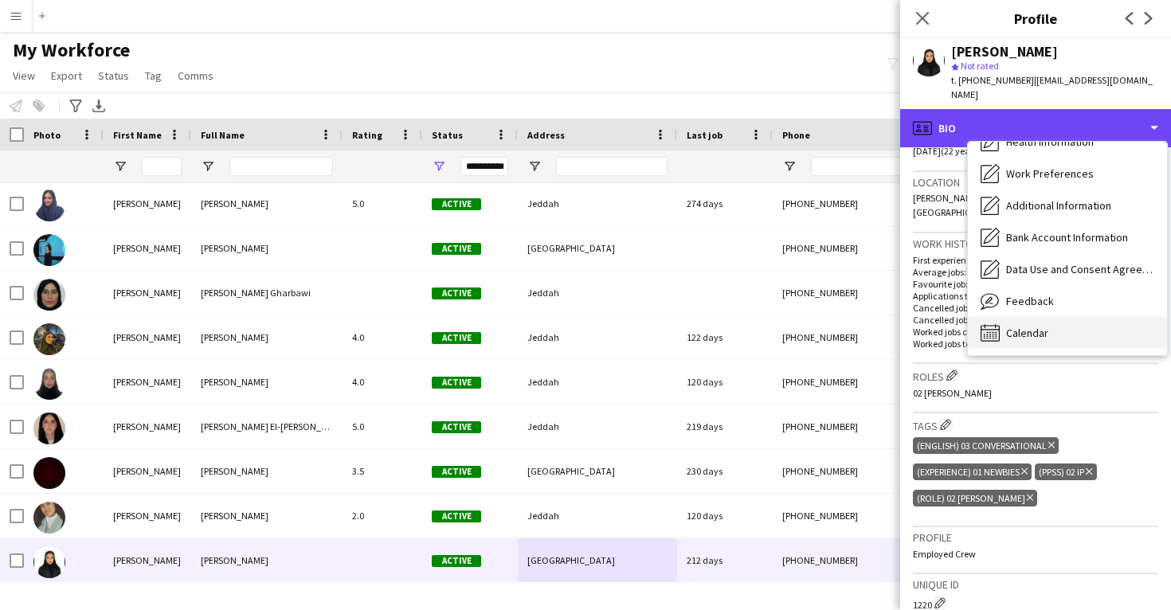
scroll to position [182, 0]
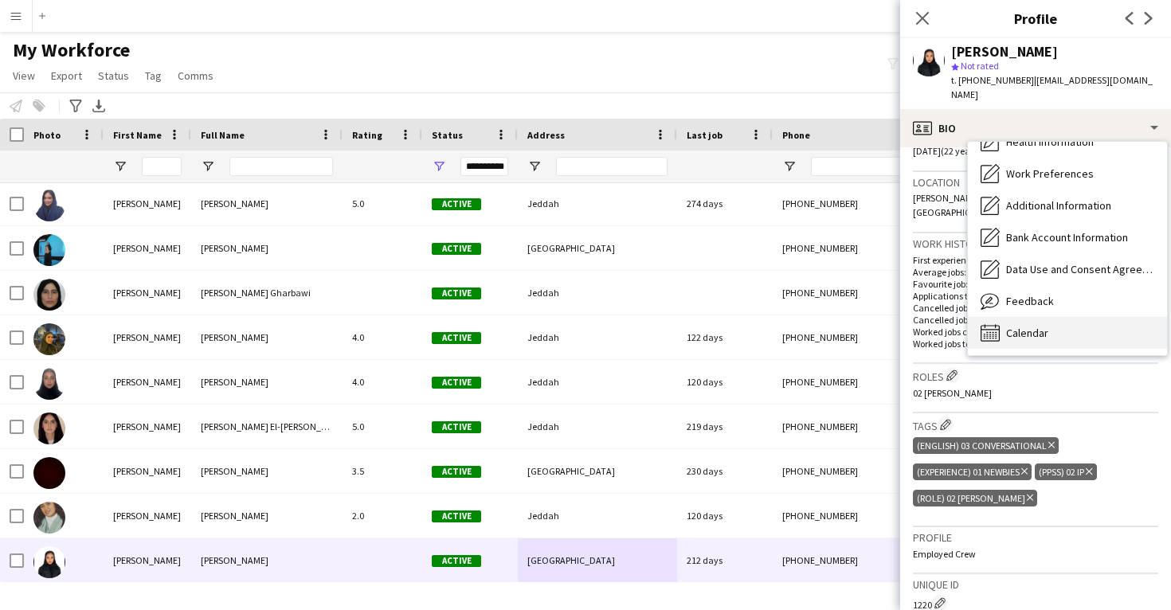
click at [1067, 317] on div "Calendar Calendar" at bounding box center [1067, 333] width 199 height 32
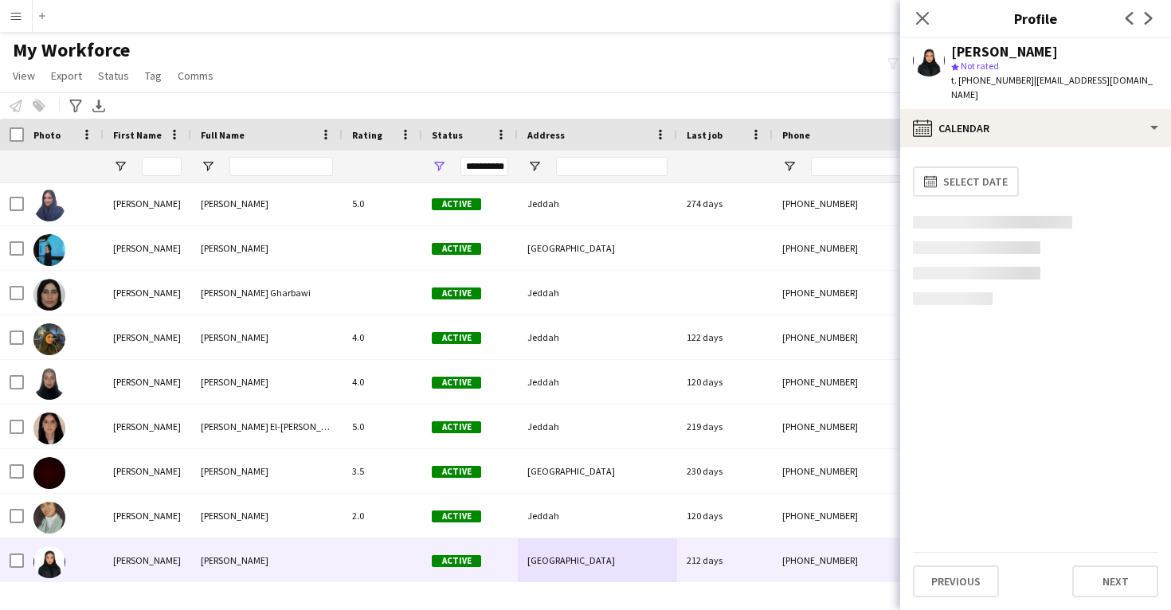
scroll to position [0, 0]
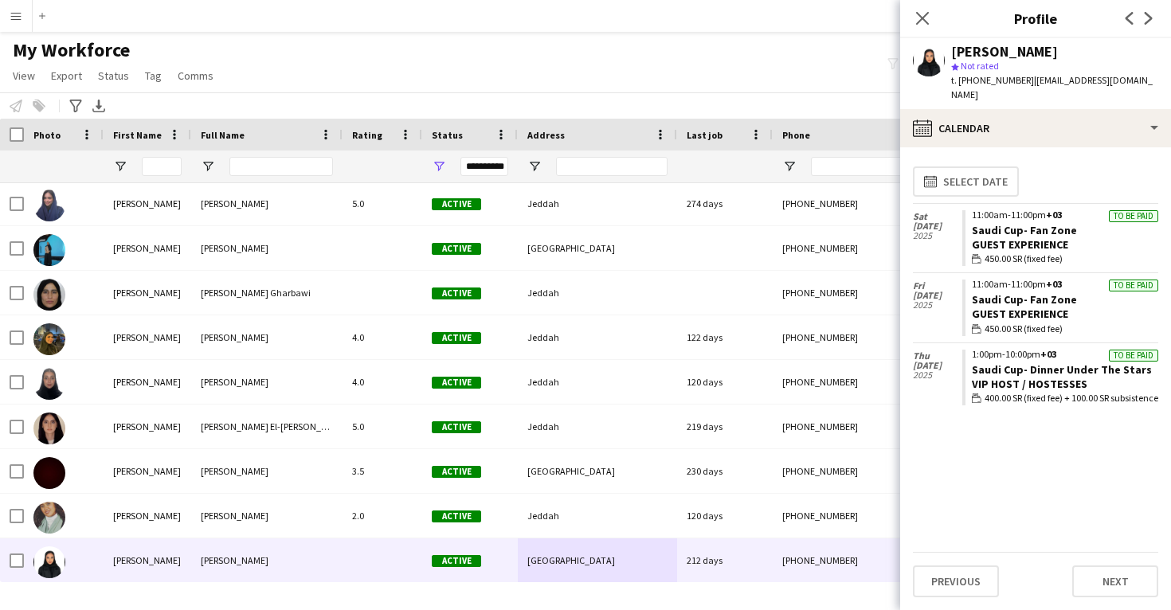
drag, startPoint x: 1081, startPoint y: 286, endPoint x: 964, endPoint y: 284, distance: 117.1
click at [964, 284] on app-crew-calendar-job-card "To be paid 11:00am-11:00pm +03 Saudi Cup- Fan Zone Guest Experience wallet 450.…" at bounding box center [1060, 308] width 196 height 57
drag, startPoint x: 1154, startPoint y: 356, endPoint x: 963, endPoint y: 352, distance: 191.2
click at [963, 352] on app-crew-calendar-job-card "To be paid 1:00pm-10:00pm +03 Saudi Cup- Dinner Under The Stars VIP Host / Host…" at bounding box center [1060, 378] width 196 height 57
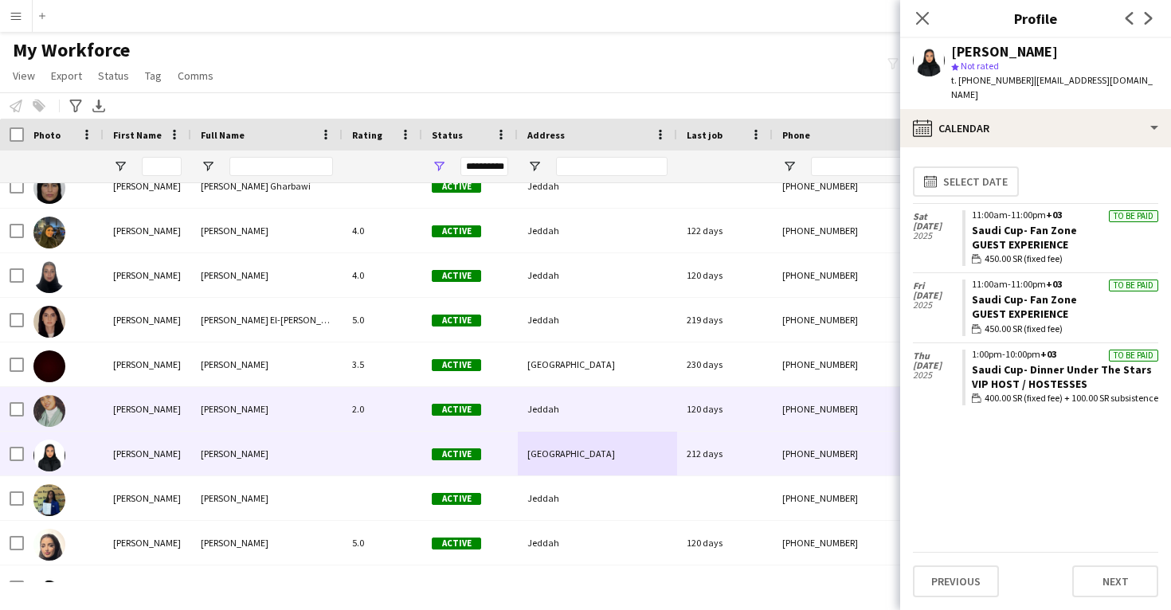
scroll to position [17868, 0]
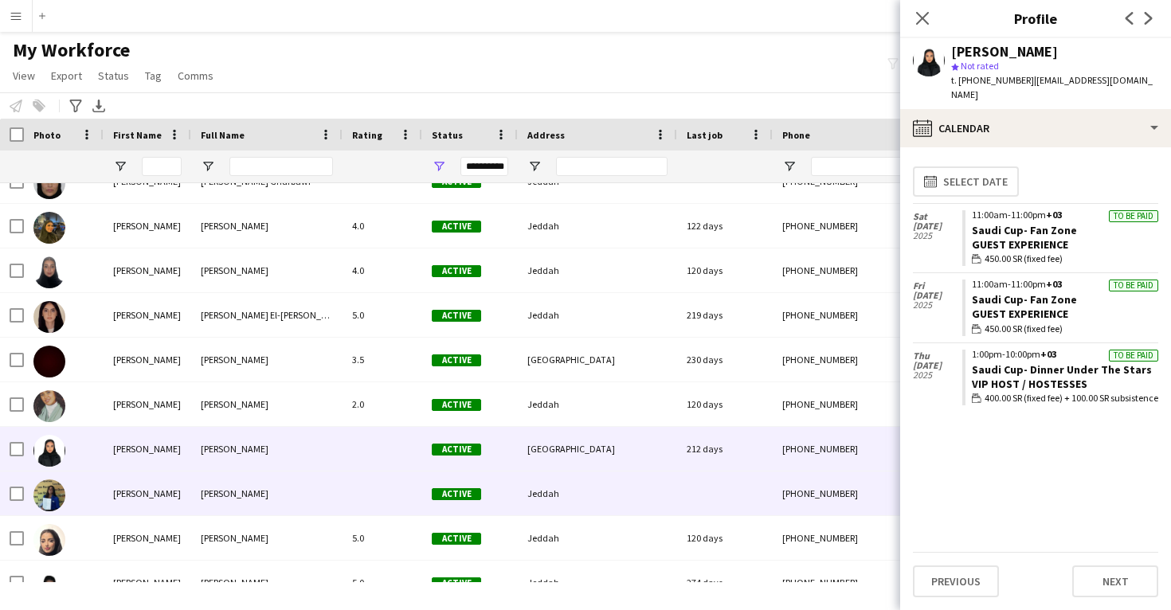
click at [447, 503] on div "Active" at bounding box center [470, 494] width 96 height 44
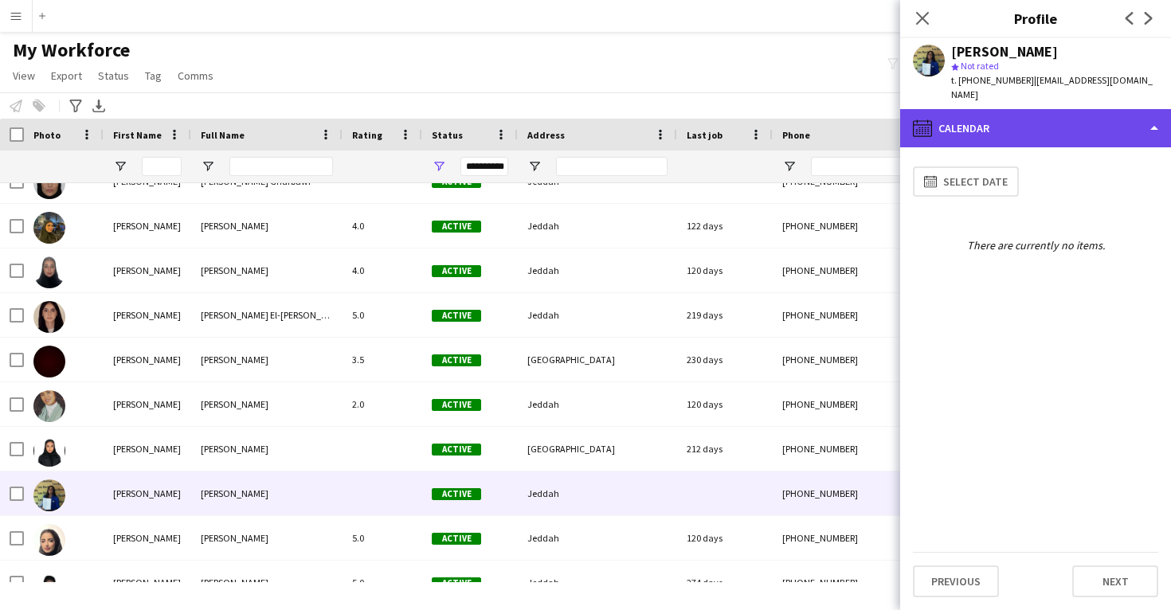
click at [1046, 112] on div "calendar-full Calendar" at bounding box center [1035, 128] width 271 height 38
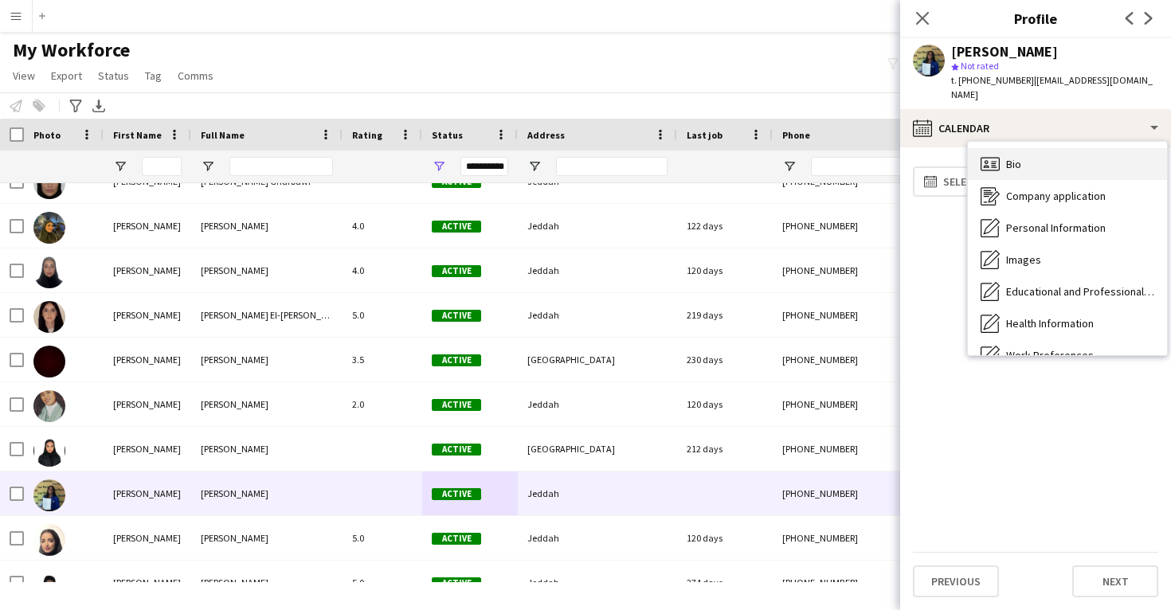
click at [1040, 159] on div "Bio Bio" at bounding box center [1067, 164] width 199 height 32
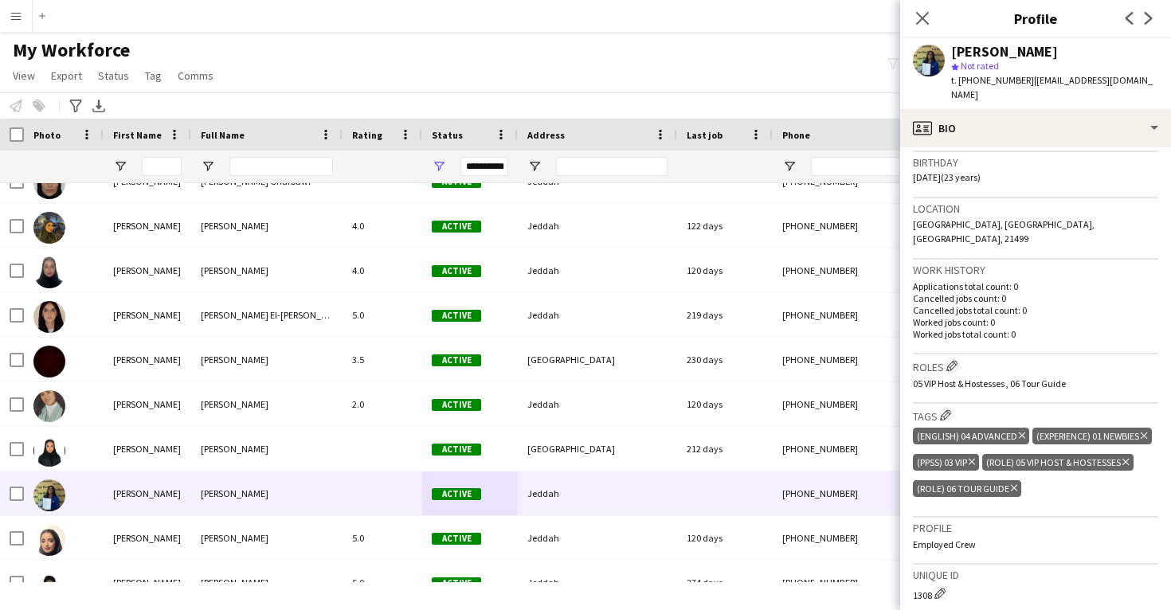
scroll to position [295, 0]
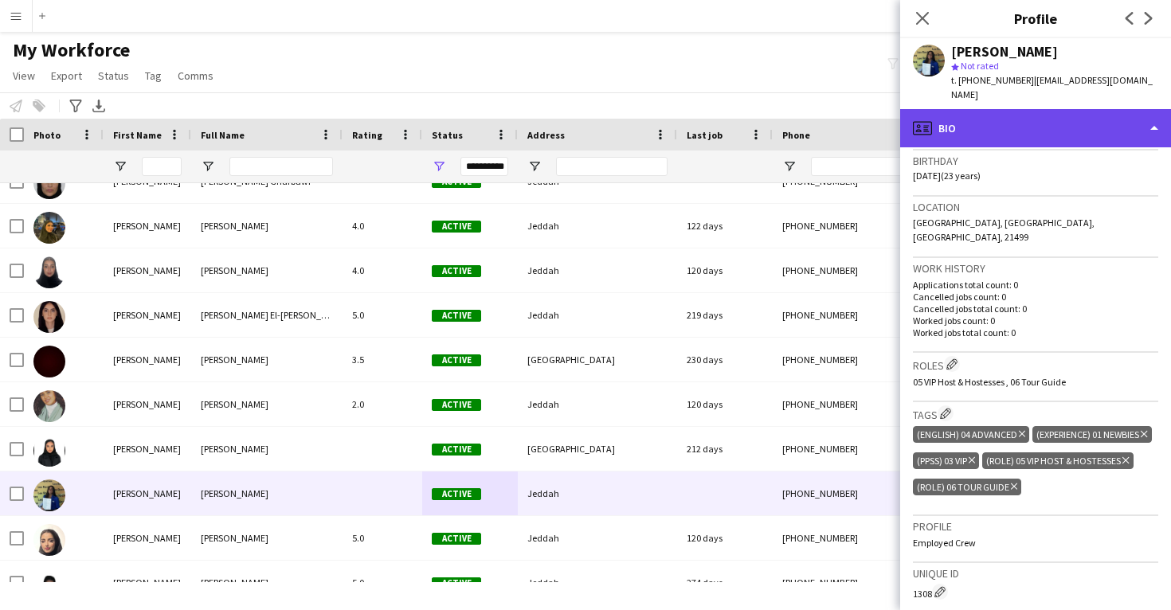
click at [986, 121] on div "profile Bio" at bounding box center [1035, 128] width 271 height 38
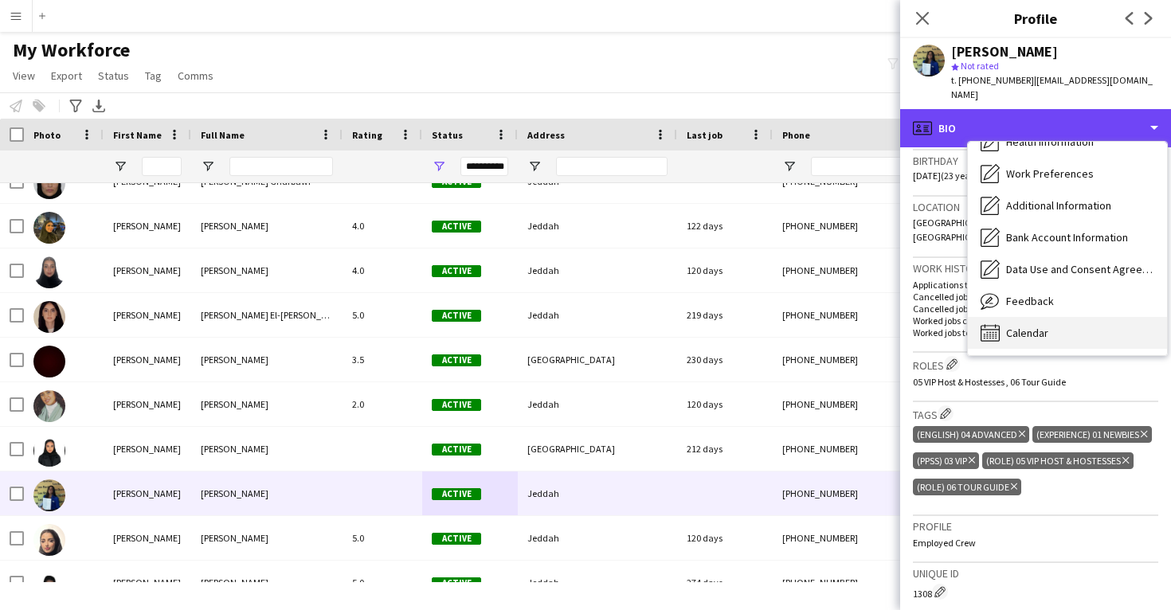
scroll to position [182, 0]
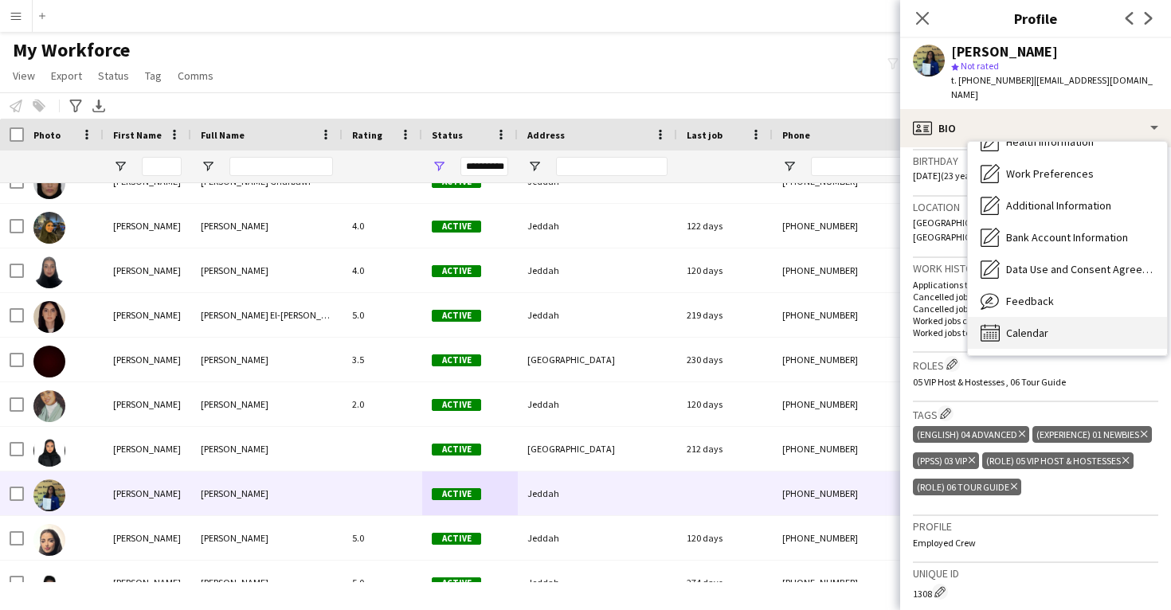
click at [1020, 326] on span "Calendar" at bounding box center [1027, 333] width 42 height 14
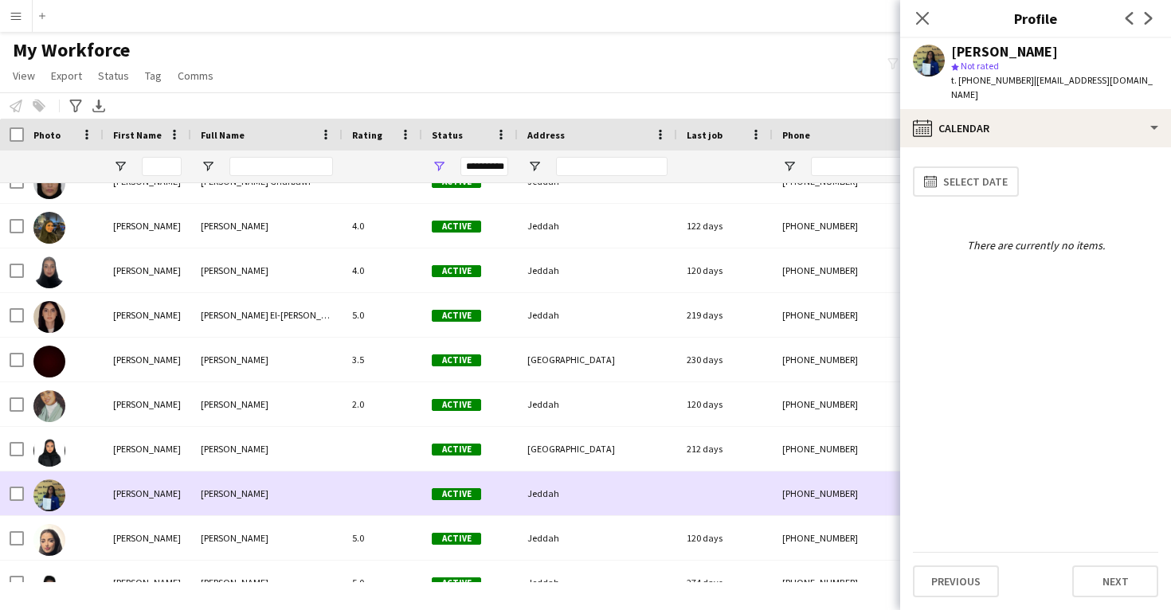
click at [613, 512] on div "Jeddah" at bounding box center [597, 494] width 159 height 44
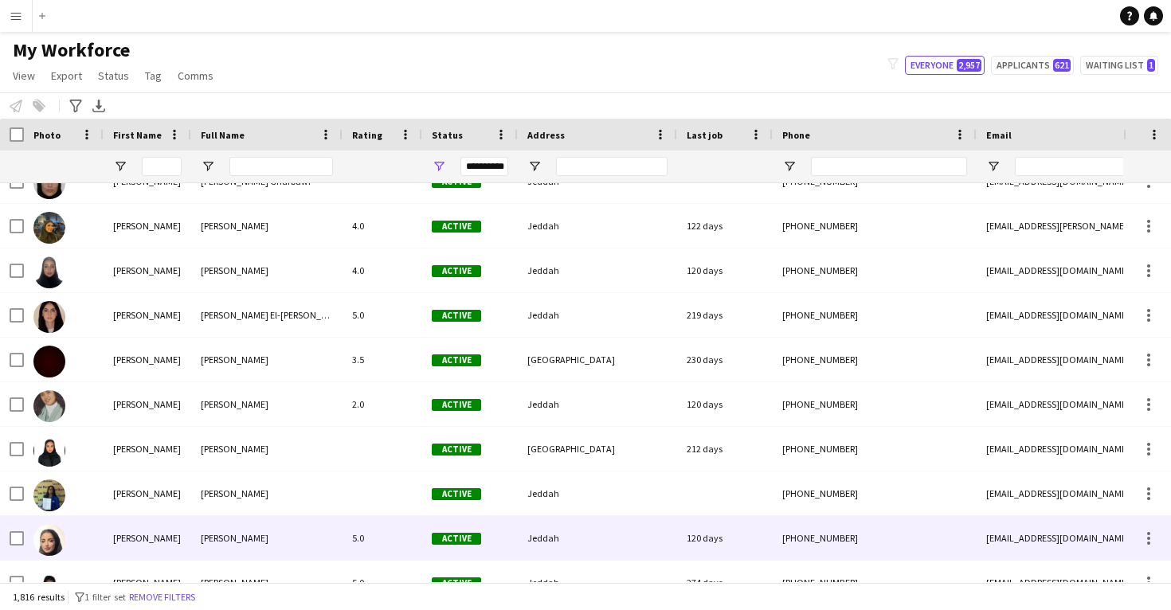
click at [592, 534] on div "Jeddah" at bounding box center [597, 538] width 159 height 44
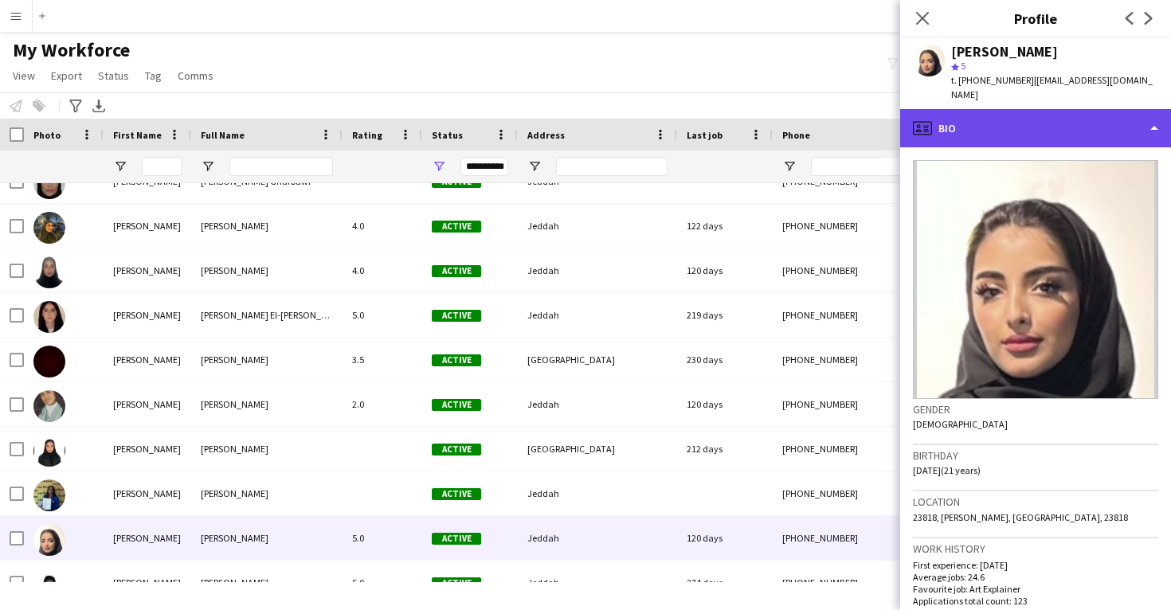
click at [1022, 112] on div "profile Bio" at bounding box center [1035, 128] width 271 height 38
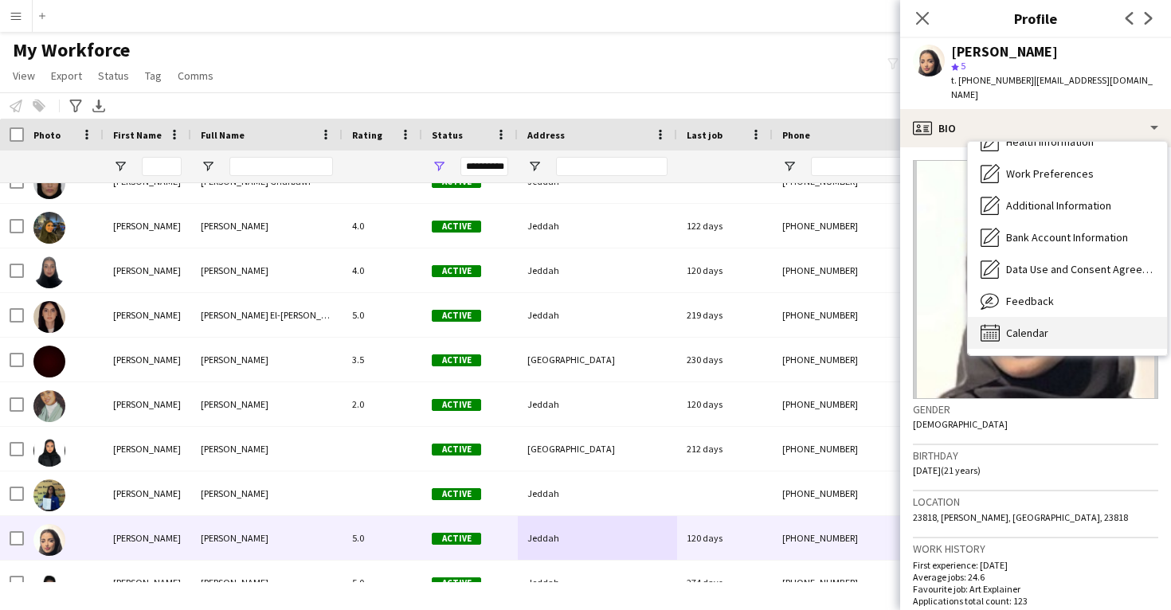
click at [1032, 326] on span "Calendar" at bounding box center [1027, 333] width 42 height 14
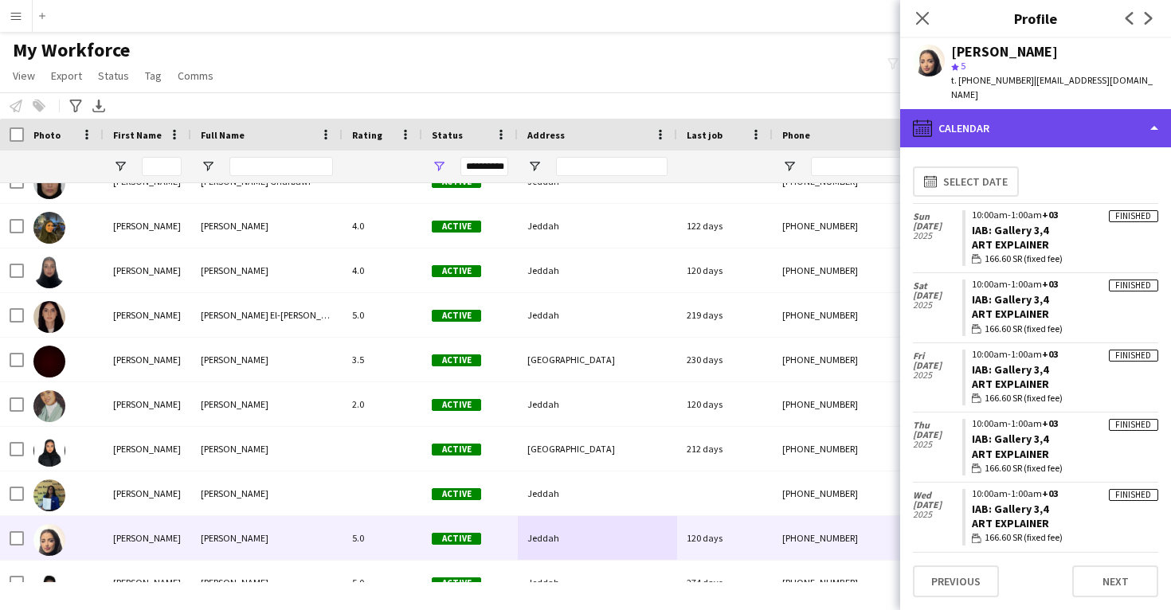
click at [1049, 118] on div "calendar-full Calendar" at bounding box center [1035, 128] width 271 height 38
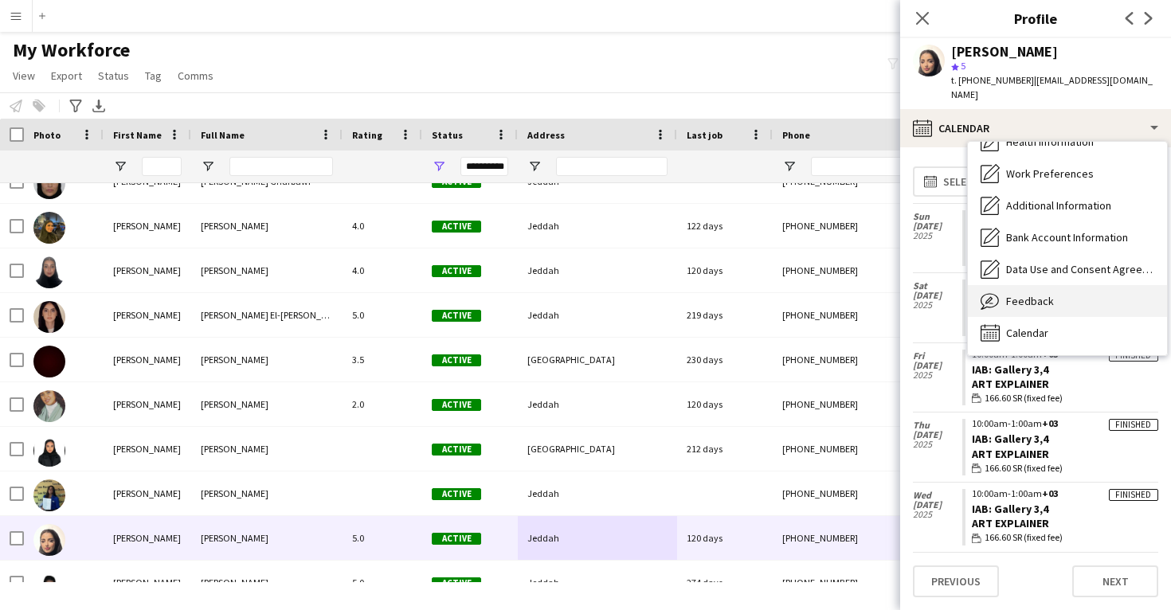
click at [1044, 294] on span "Feedback" at bounding box center [1030, 301] width 48 height 14
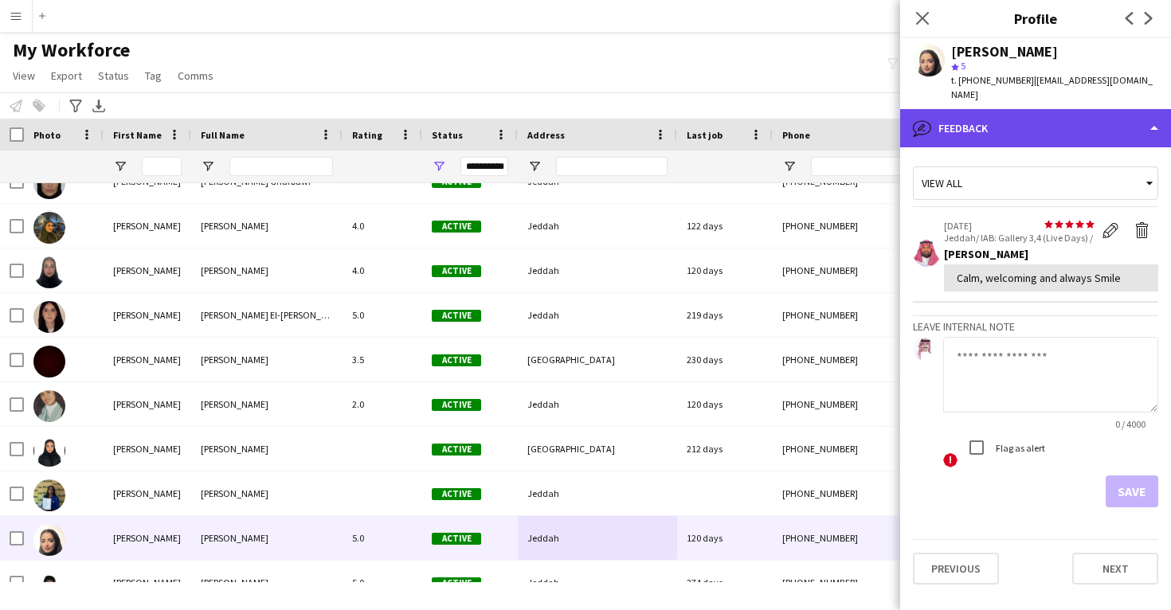
click at [1011, 109] on div "bubble-pencil Feedback" at bounding box center [1035, 128] width 271 height 38
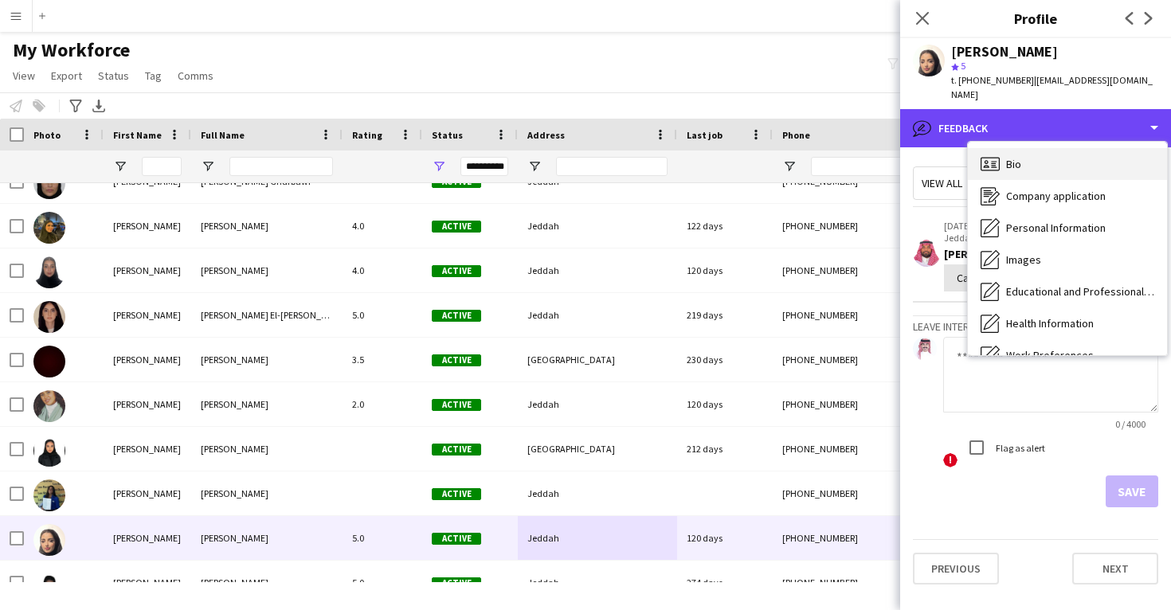
scroll to position [-2, 0]
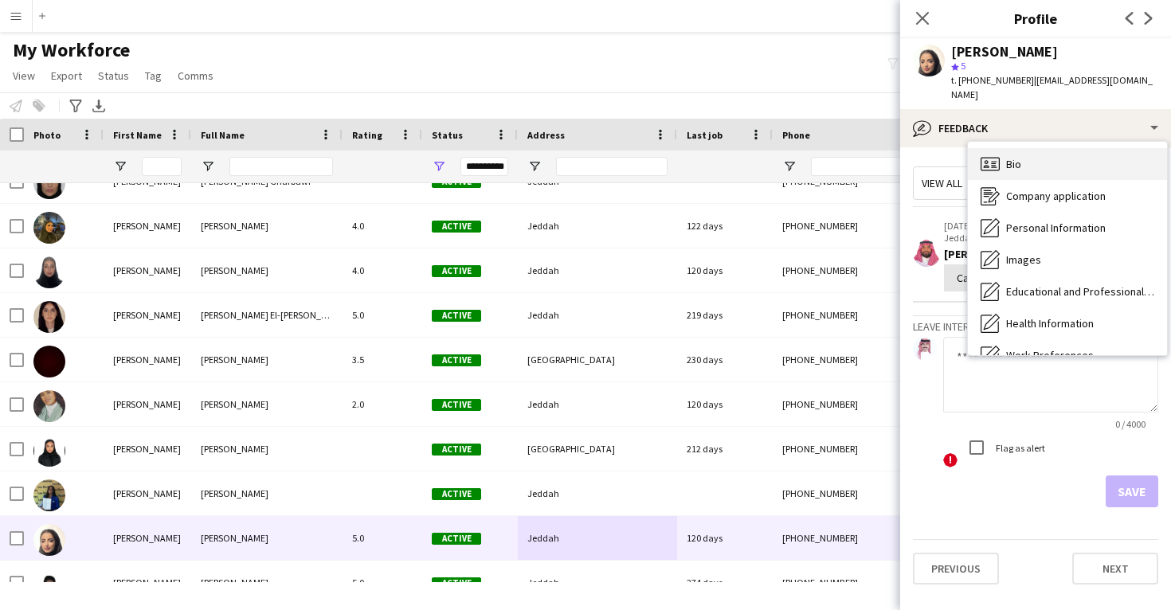
click at [1016, 157] on div "Bio Bio" at bounding box center [1067, 164] width 199 height 32
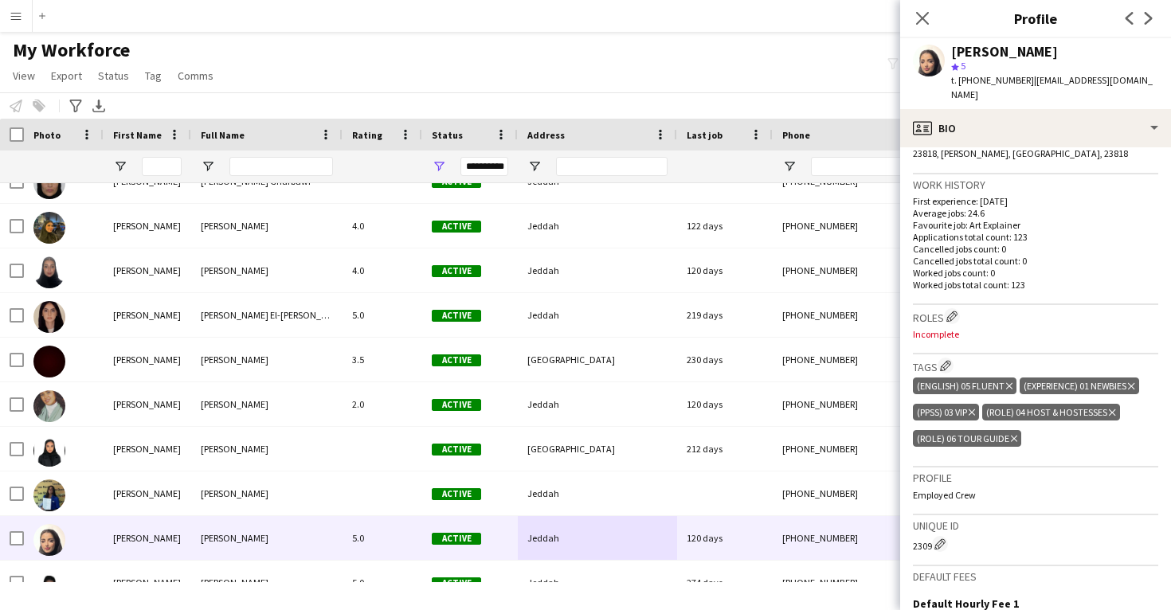
scroll to position [370, 0]
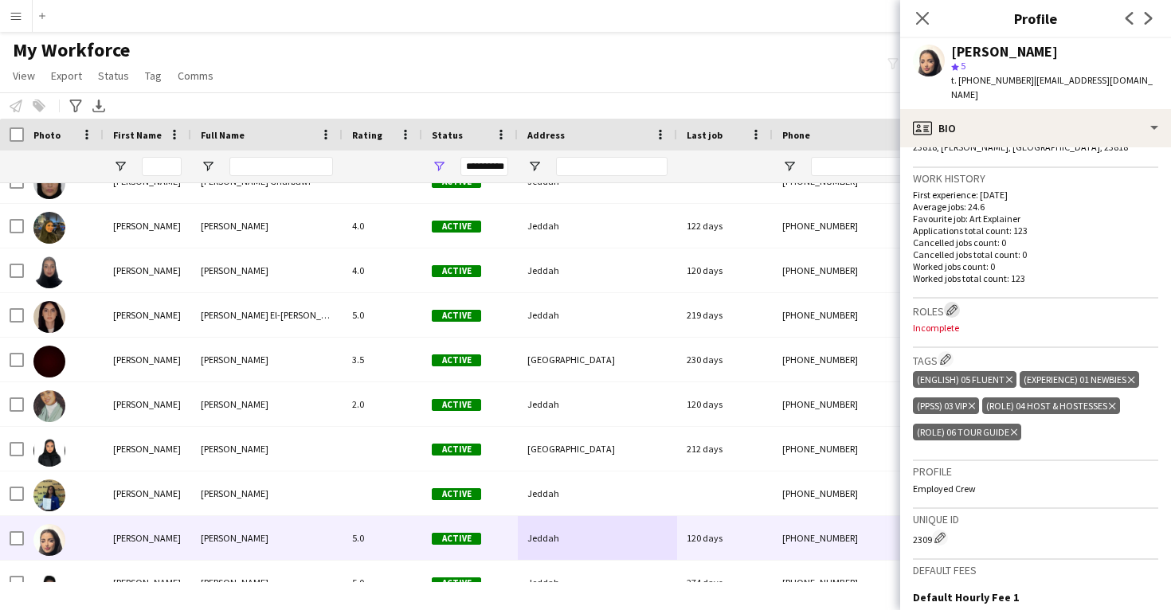
click at [957, 304] on app-icon "Edit crew company roles" at bounding box center [951, 309] width 11 height 11
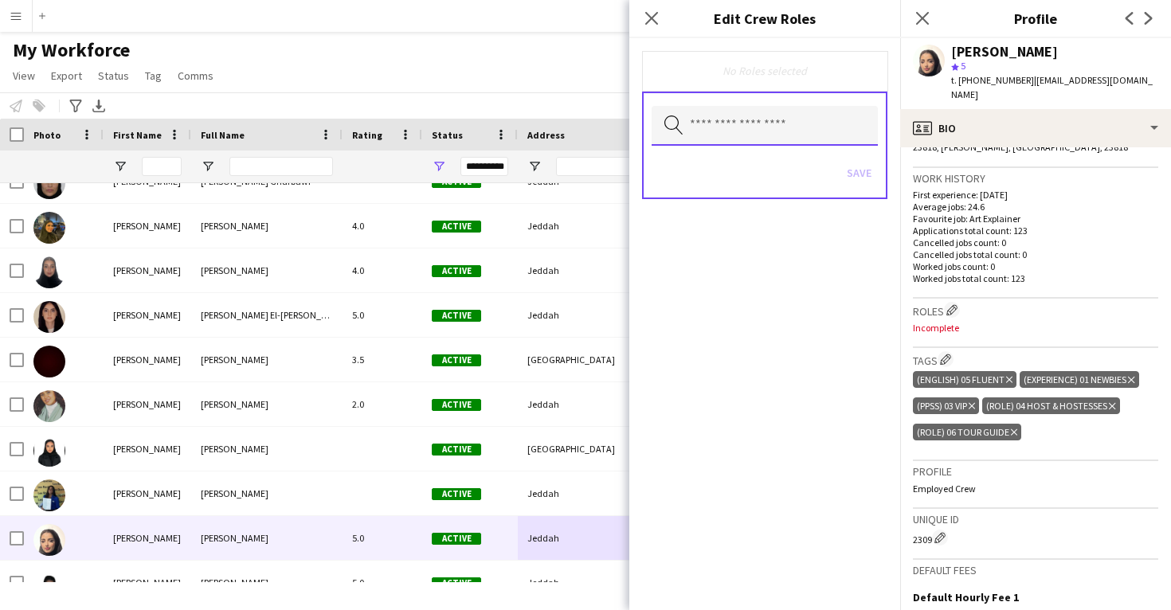
click at [764, 119] on input "text" at bounding box center [765, 126] width 226 height 40
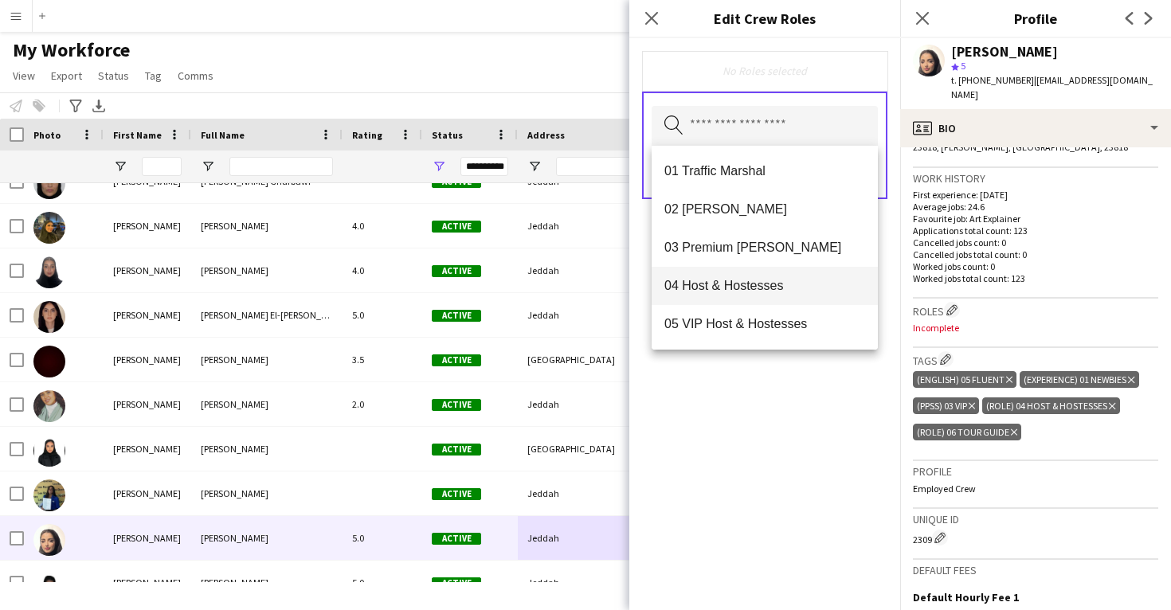
click at [756, 298] on mat-option "04 Host & Hostesses" at bounding box center [765, 286] width 226 height 38
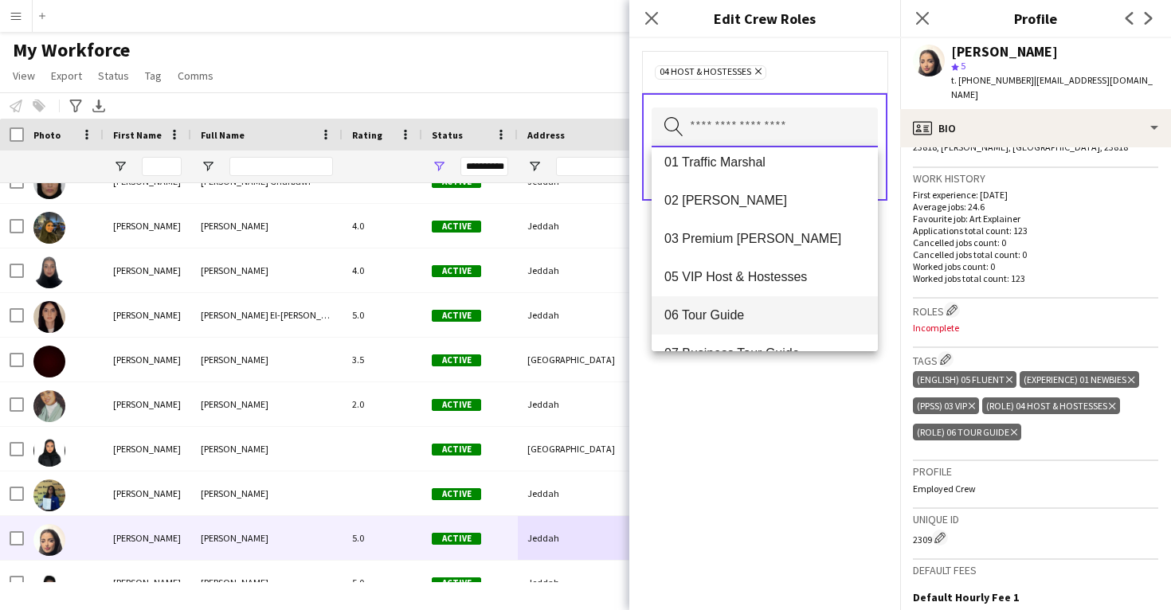
scroll to position [17, 0]
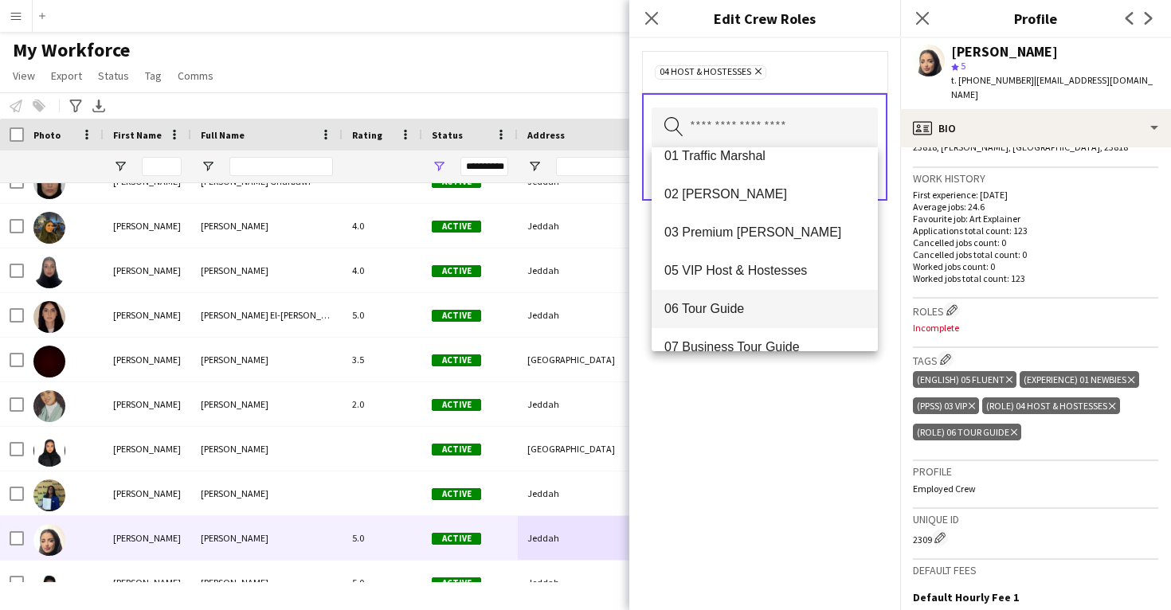
click at [756, 311] on span "06 Tour Guide" at bounding box center [764, 308] width 201 height 15
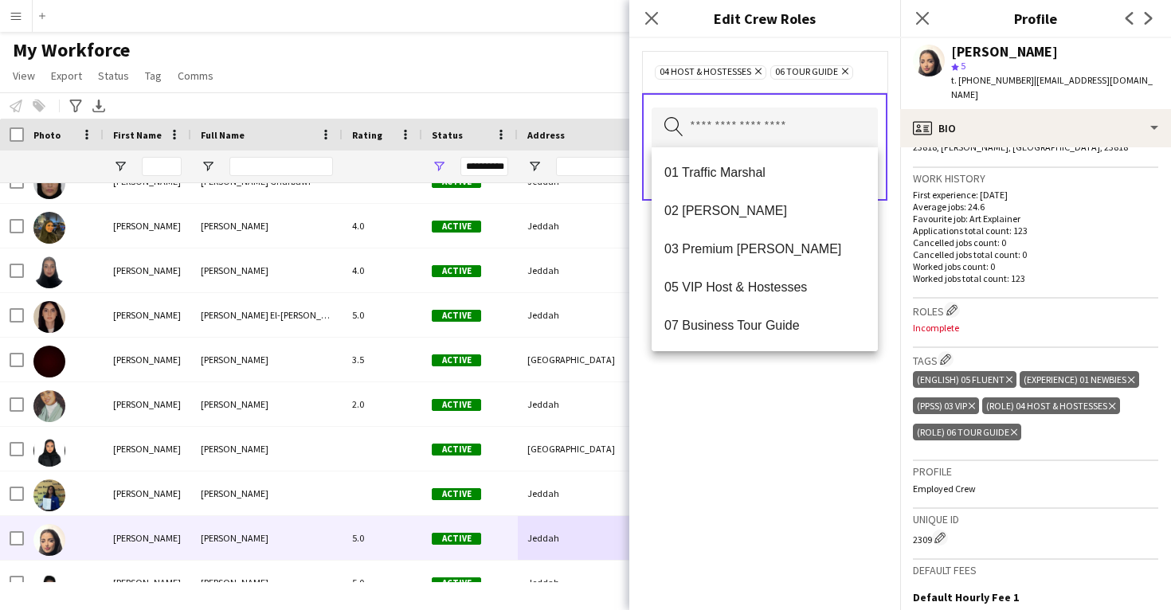
click at [744, 399] on div "04 Host & Hostesses Remove 06 Tour Guide Remove Search by role type Save" at bounding box center [764, 324] width 271 height 572
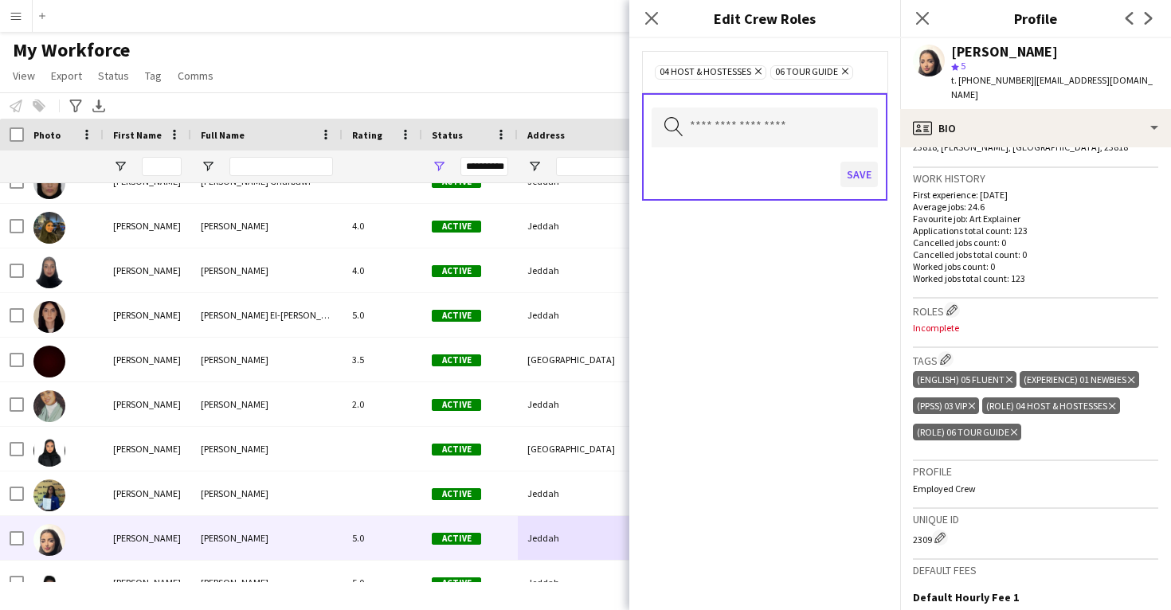
click at [855, 184] on button "Save" at bounding box center [858, 174] width 37 height 25
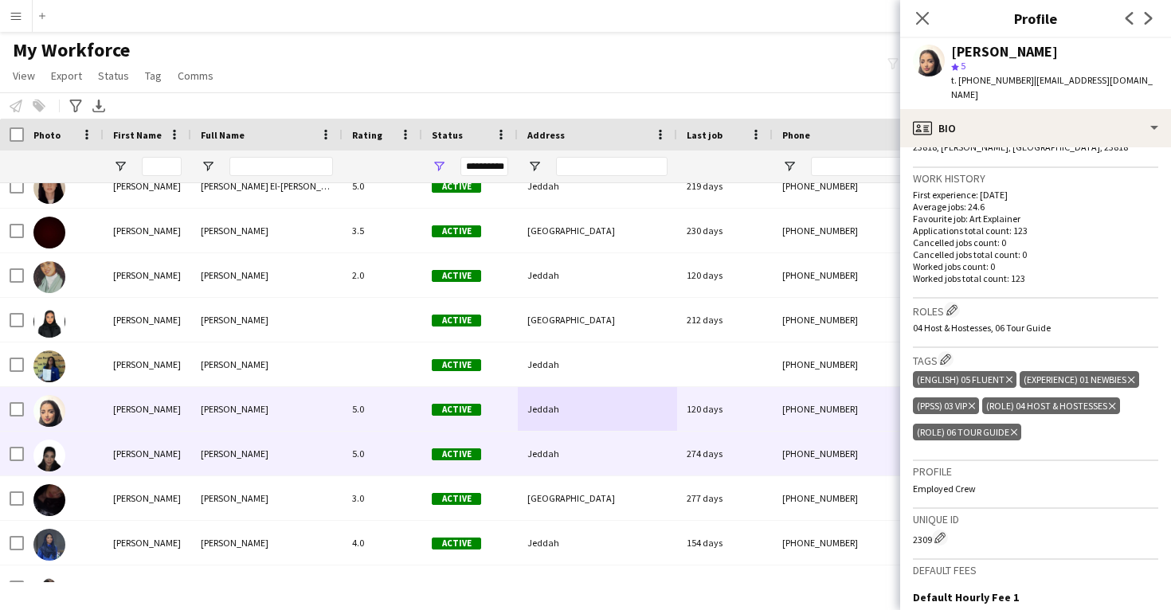
scroll to position [18005, 0]
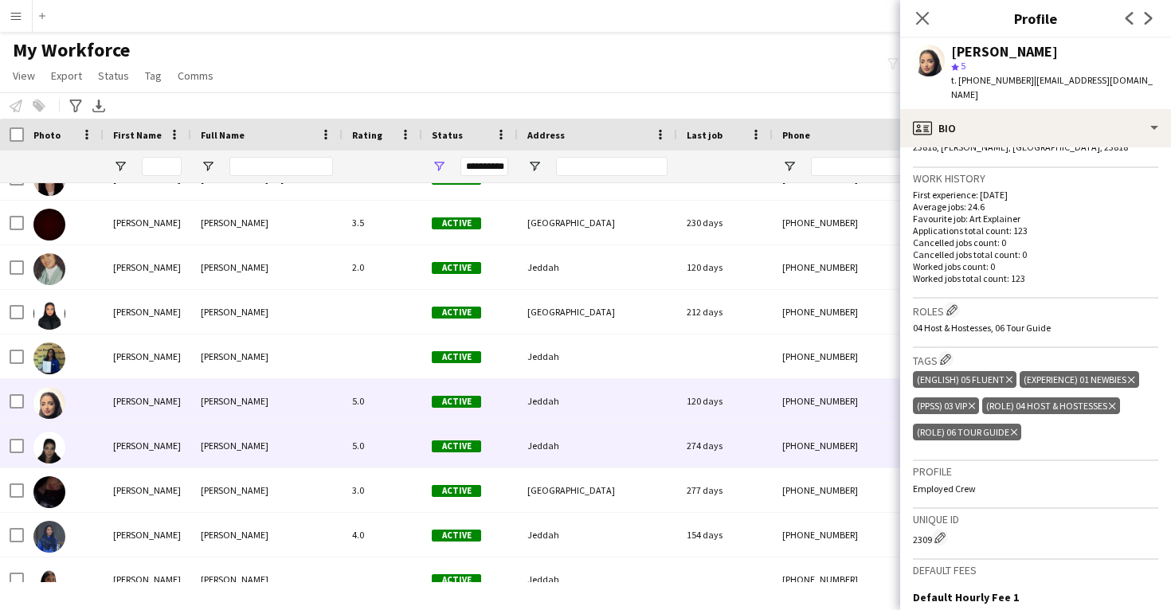
click at [439, 447] on span "Active" at bounding box center [456, 447] width 49 height 12
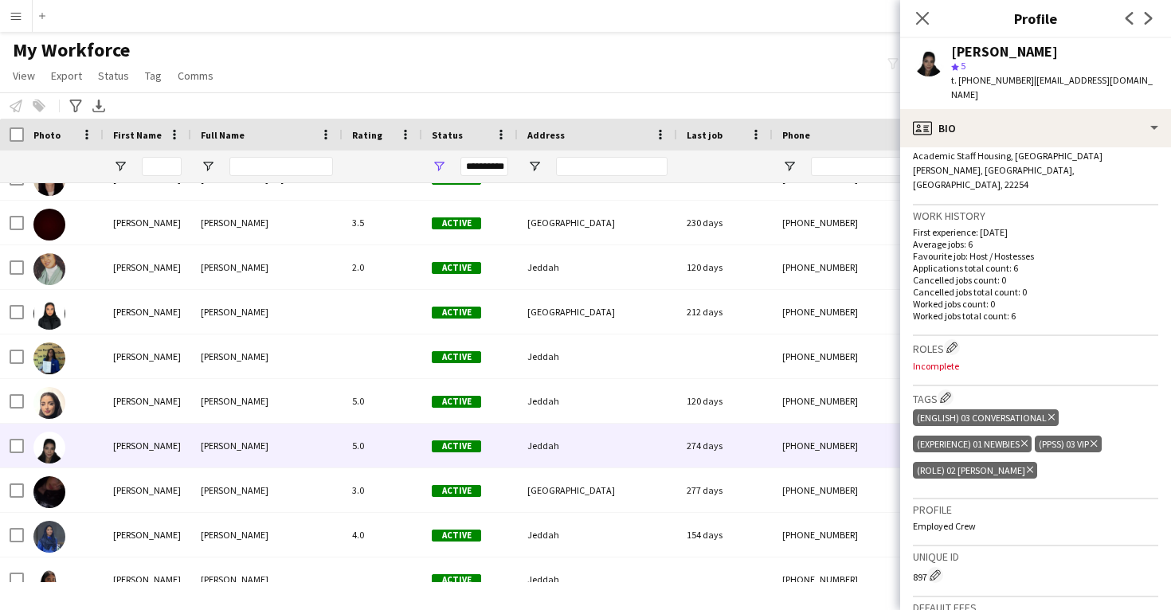
scroll to position [364, 0]
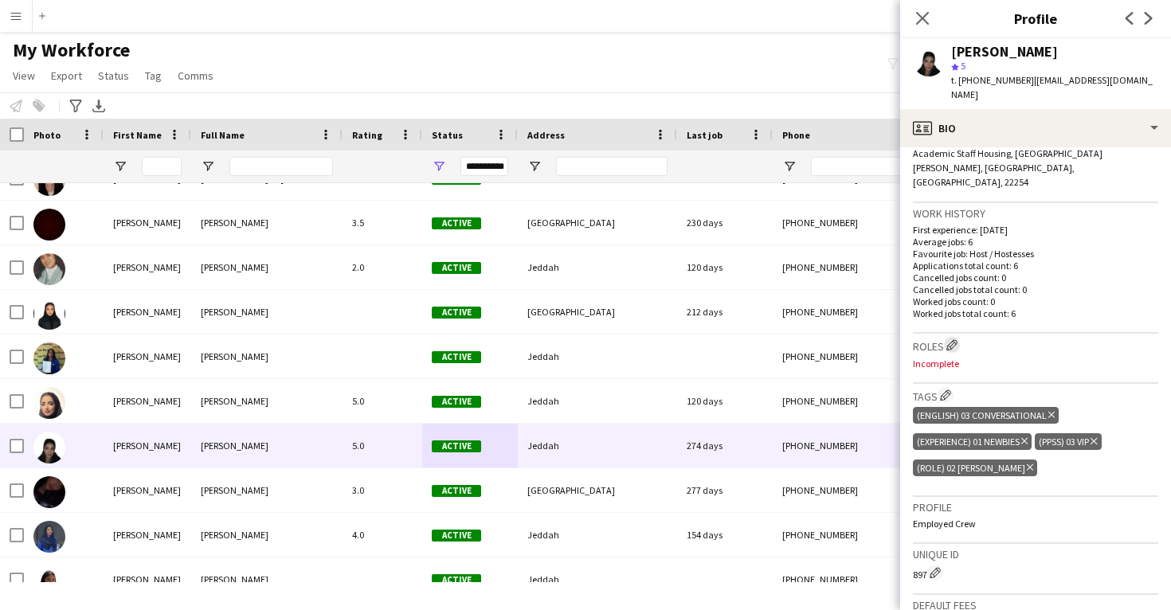
click at [950, 339] on app-icon "Edit crew company roles" at bounding box center [951, 344] width 11 height 11
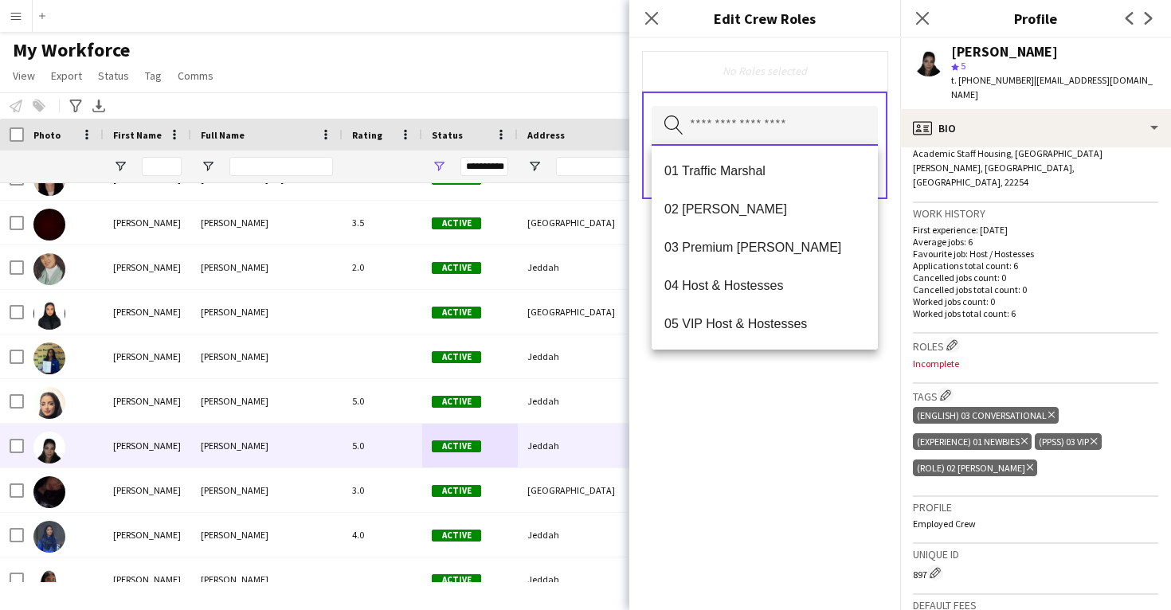
click at [779, 132] on input "text" at bounding box center [765, 126] width 226 height 40
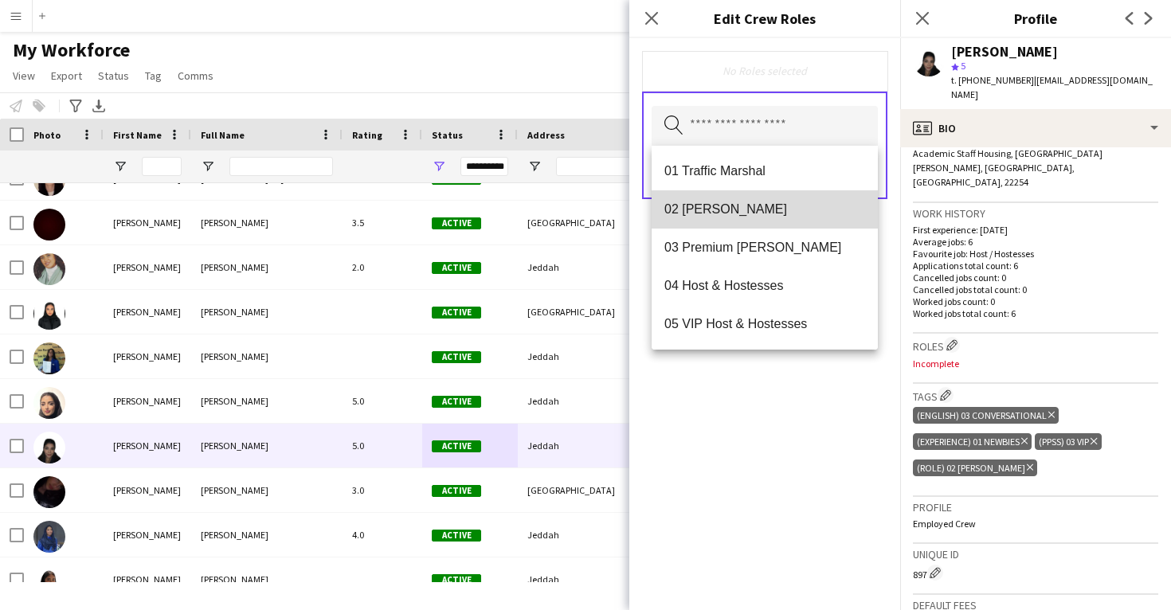
click at [770, 218] on mat-option "02 [PERSON_NAME]" at bounding box center [765, 209] width 226 height 38
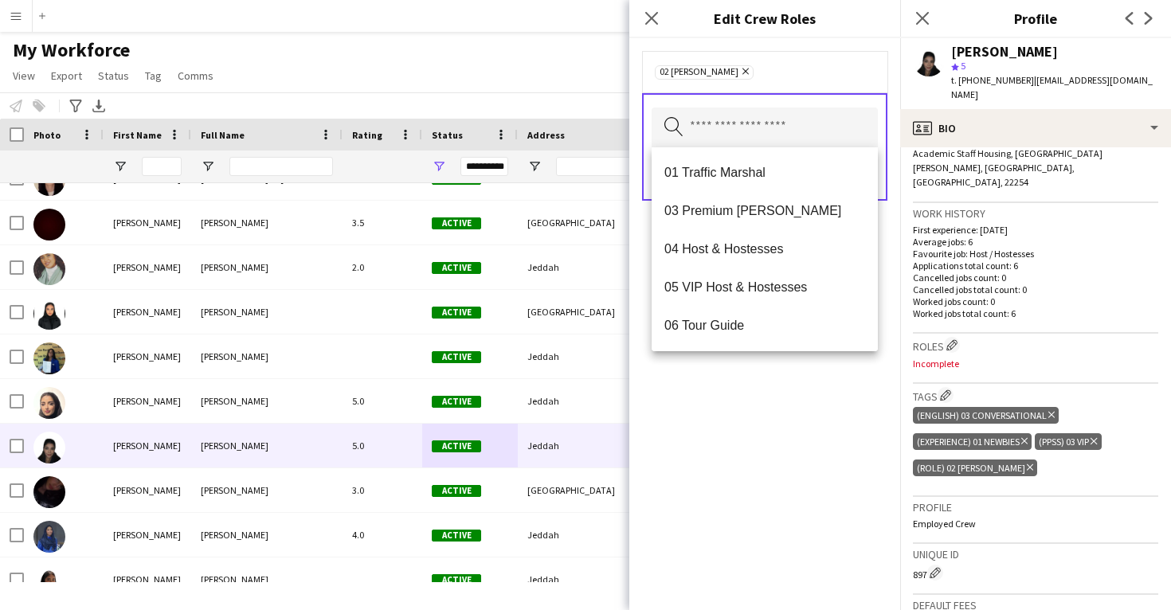
click at [747, 414] on div "02 [PERSON_NAME] Remove Search by role type Save" at bounding box center [764, 324] width 271 height 572
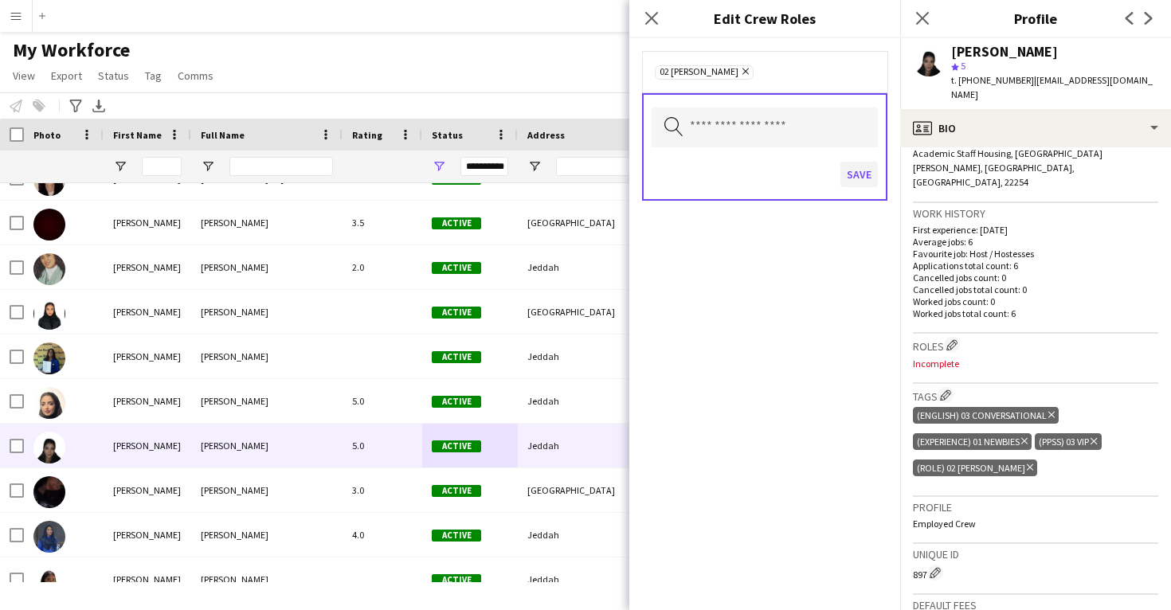
click at [861, 177] on button "Save" at bounding box center [858, 174] width 37 height 25
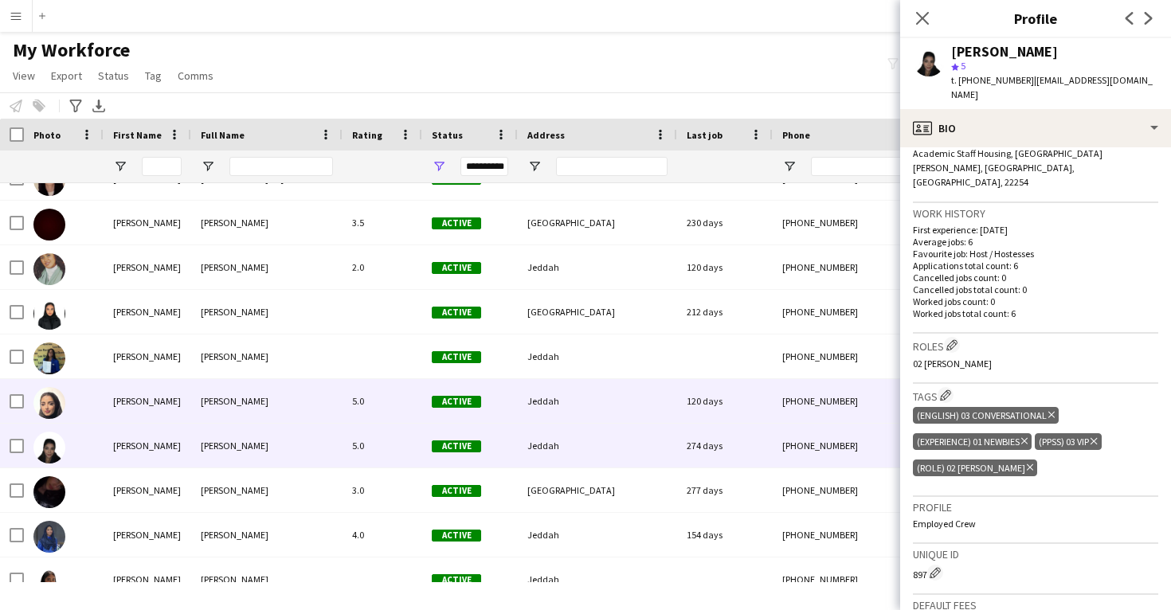
click at [455, 404] on span "Active" at bounding box center [456, 402] width 49 height 12
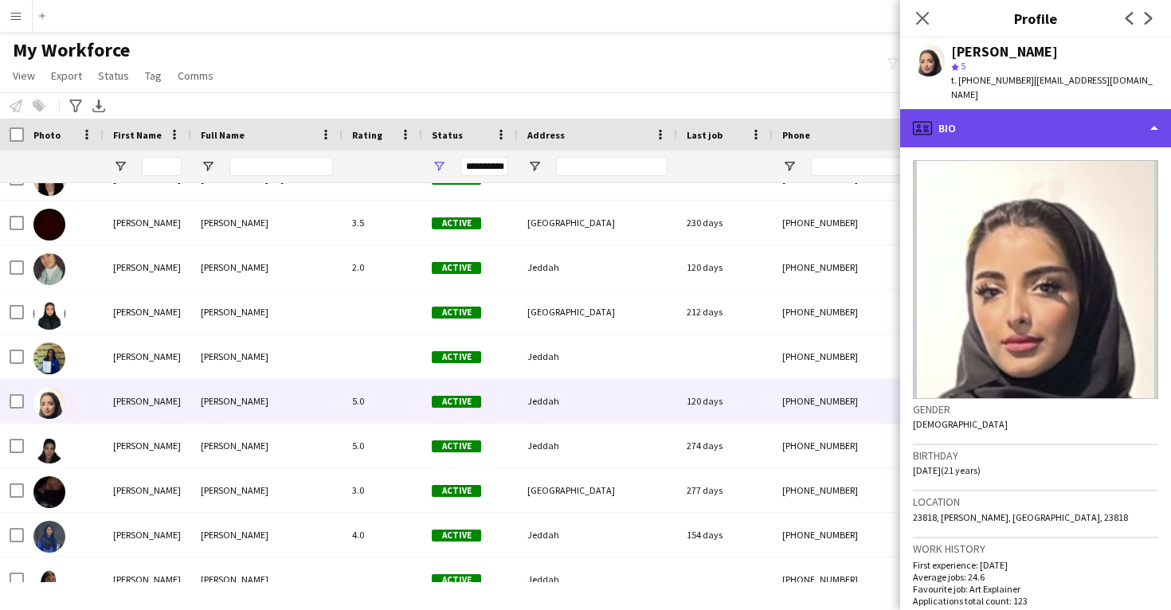
click at [1078, 124] on div "profile Bio" at bounding box center [1035, 128] width 271 height 38
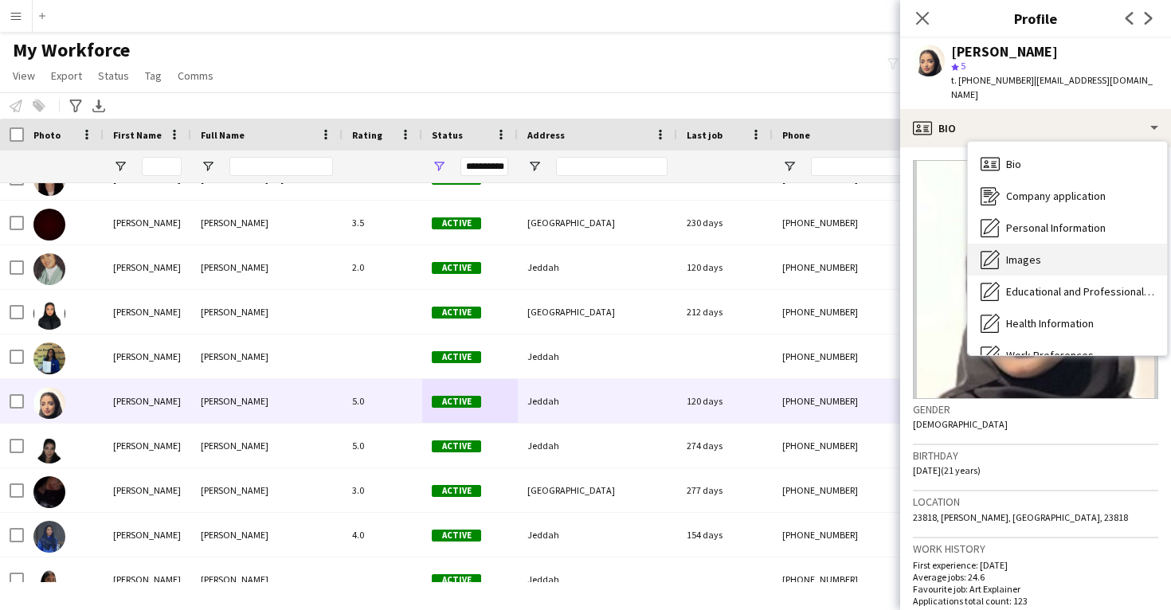
click at [1075, 254] on div "Images Images" at bounding box center [1067, 260] width 199 height 32
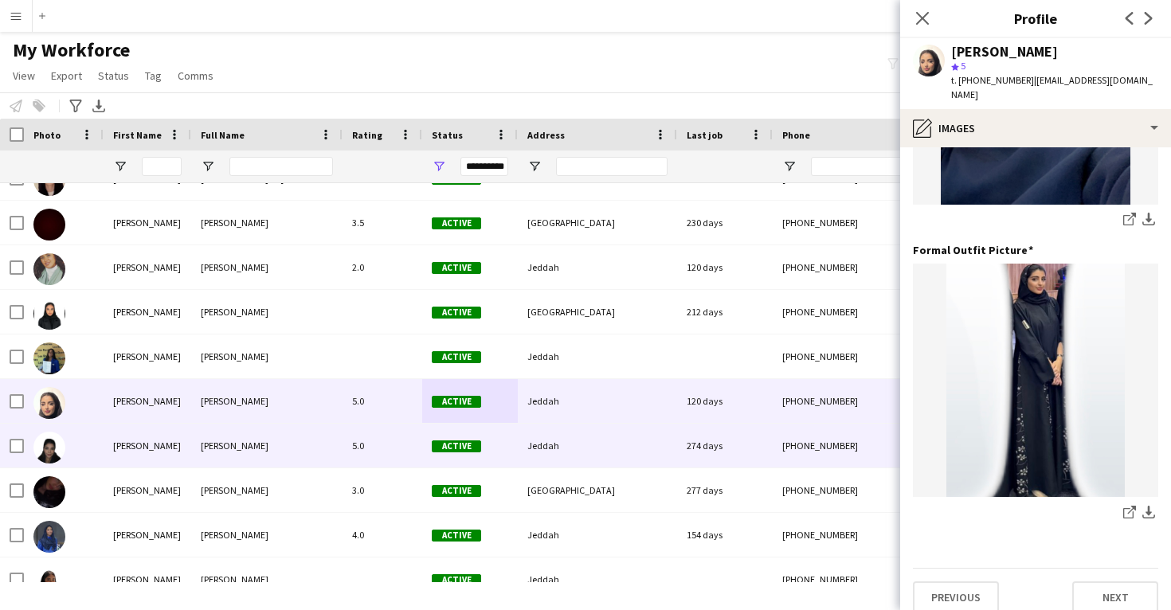
scroll to position [502, 0]
click at [842, 457] on div "[PHONE_NUMBER]" at bounding box center [875, 446] width 204 height 44
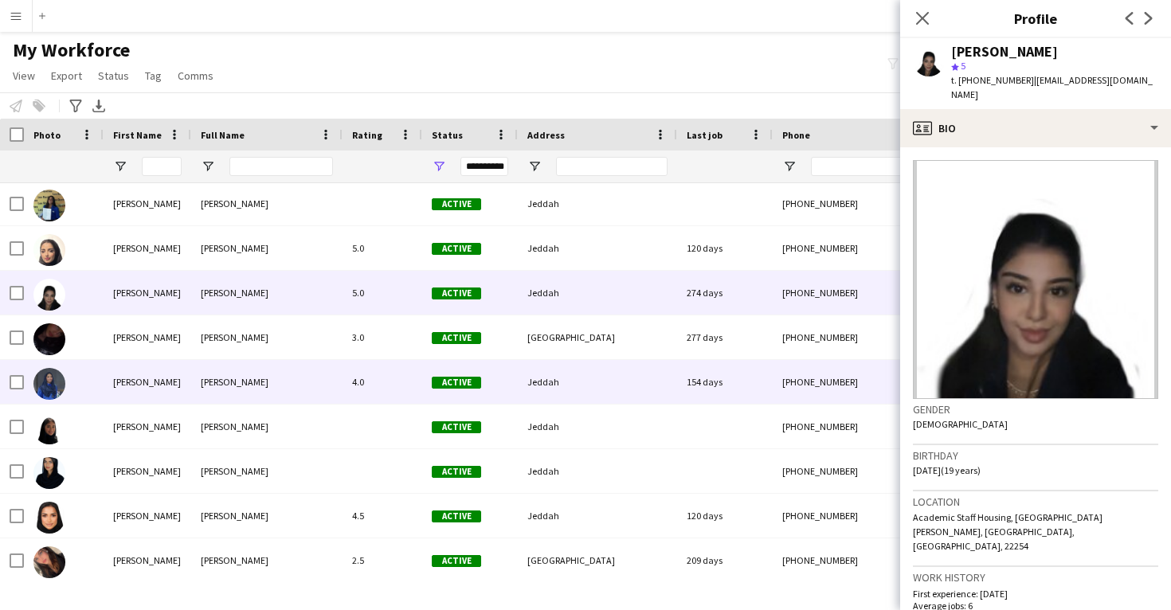
scroll to position [18174, 0]
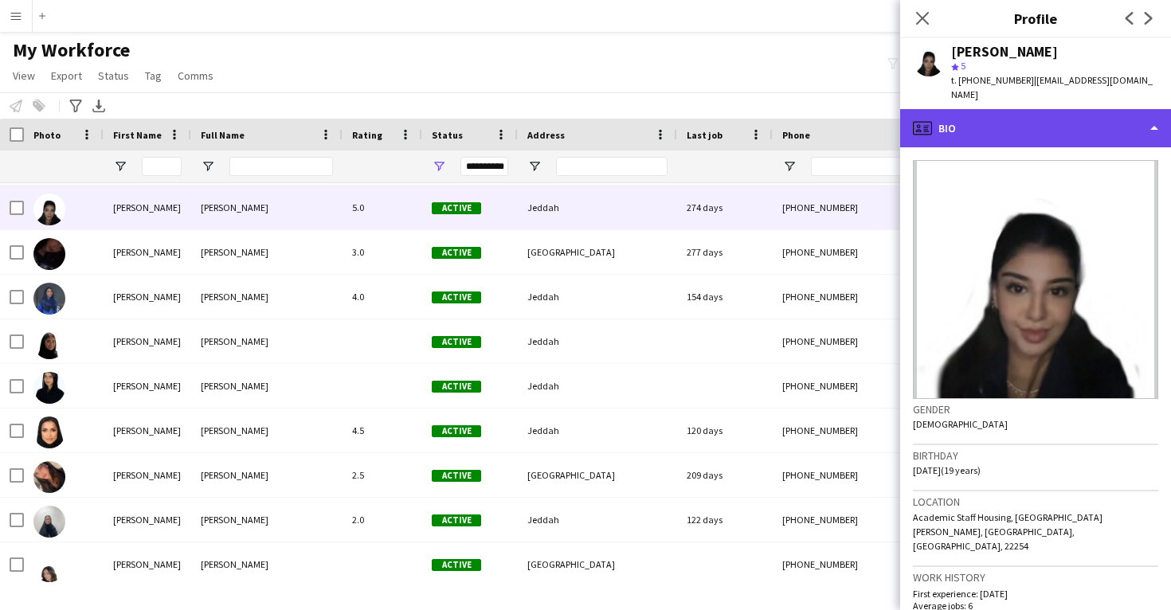
click at [1080, 113] on div "profile Bio" at bounding box center [1035, 128] width 271 height 38
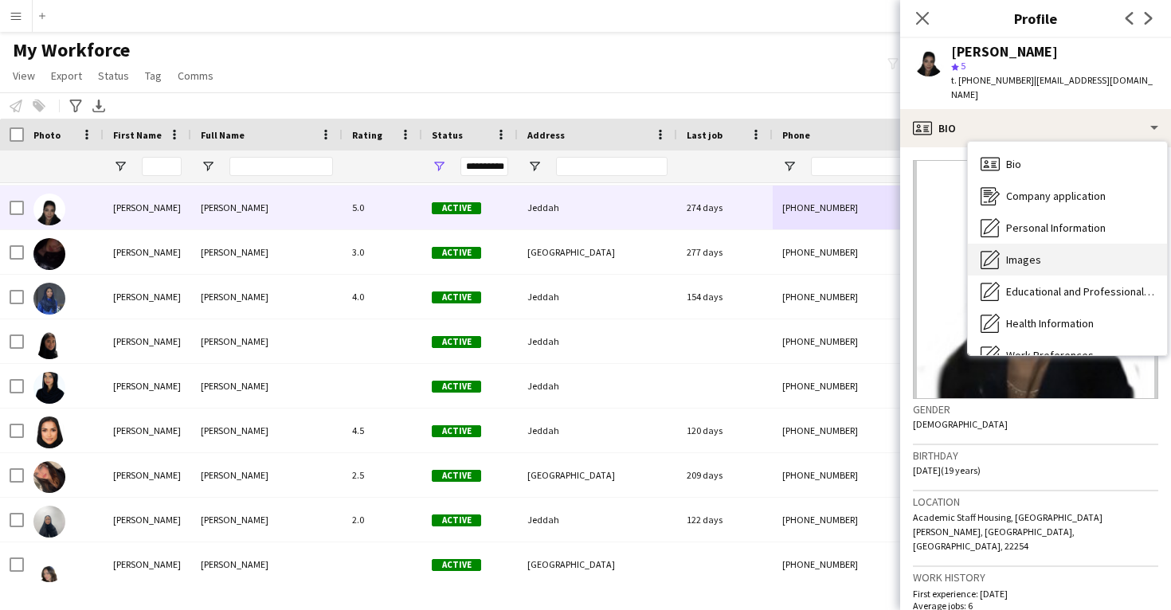
click at [1052, 244] on div "Images Images" at bounding box center [1067, 260] width 199 height 32
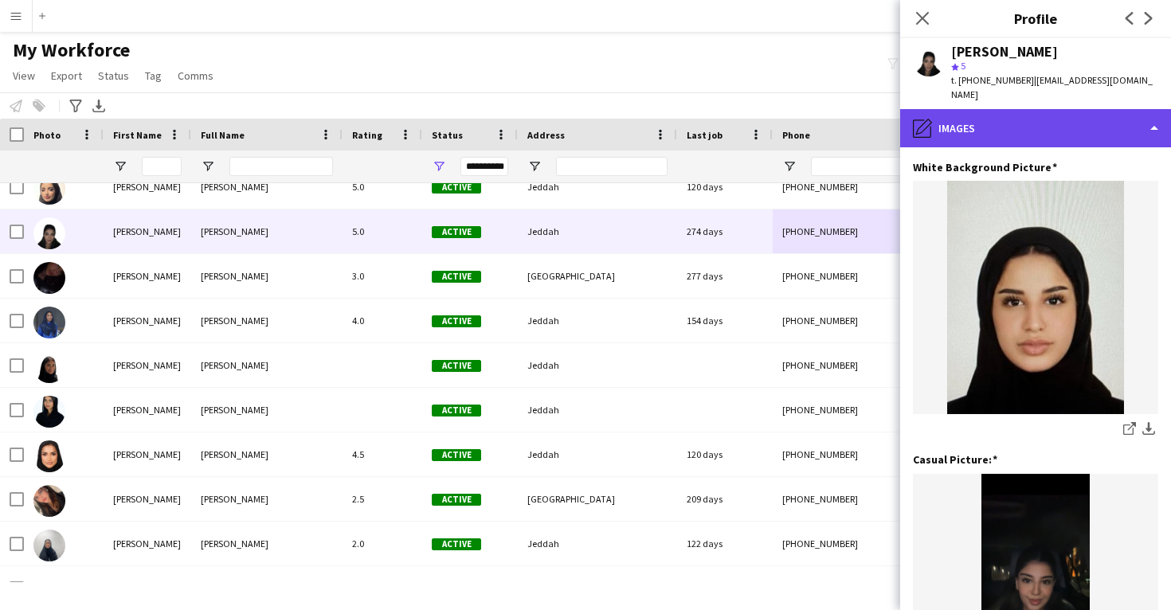
click at [1093, 113] on div "pencil4 Images" at bounding box center [1035, 128] width 271 height 38
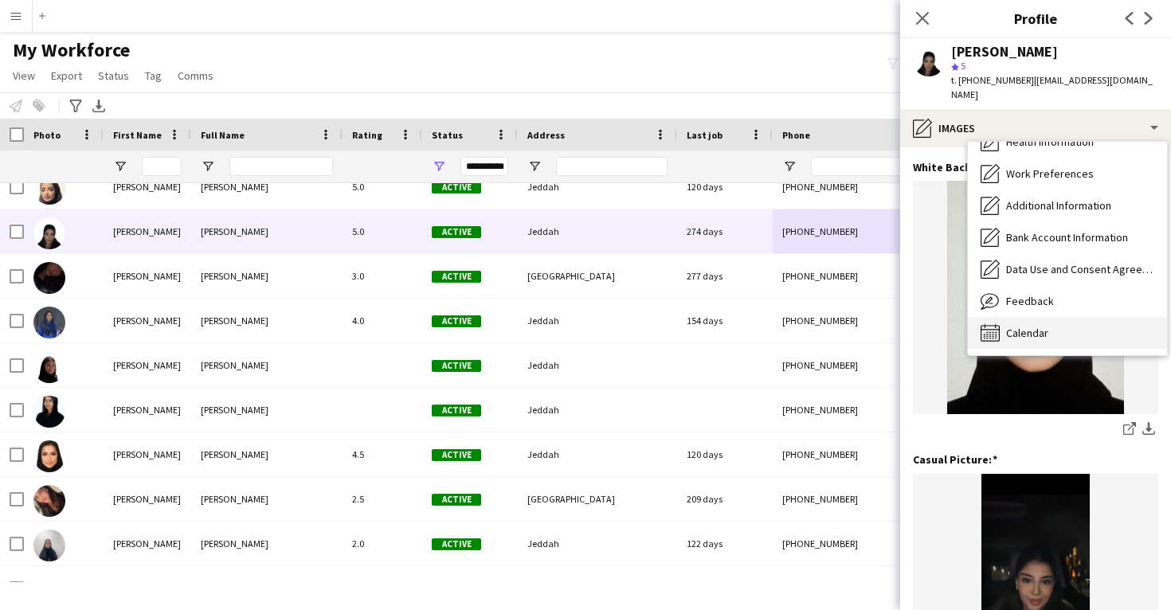
click at [1058, 323] on div "Calendar Calendar" at bounding box center [1067, 333] width 199 height 32
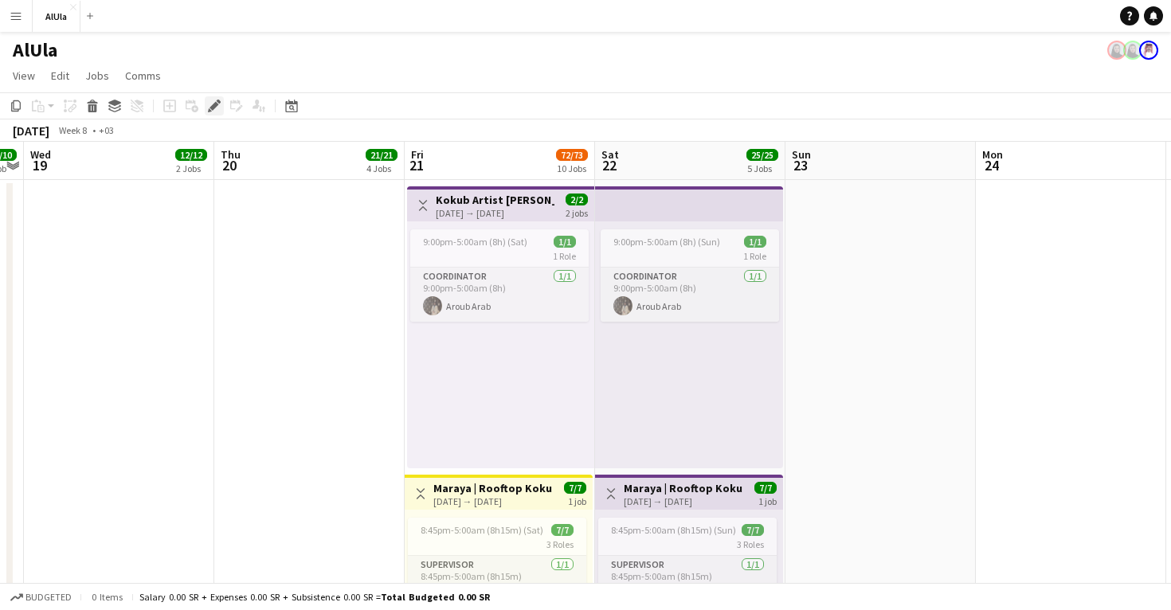
click at [217, 105] on icon at bounding box center [214, 106] width 9 height 9
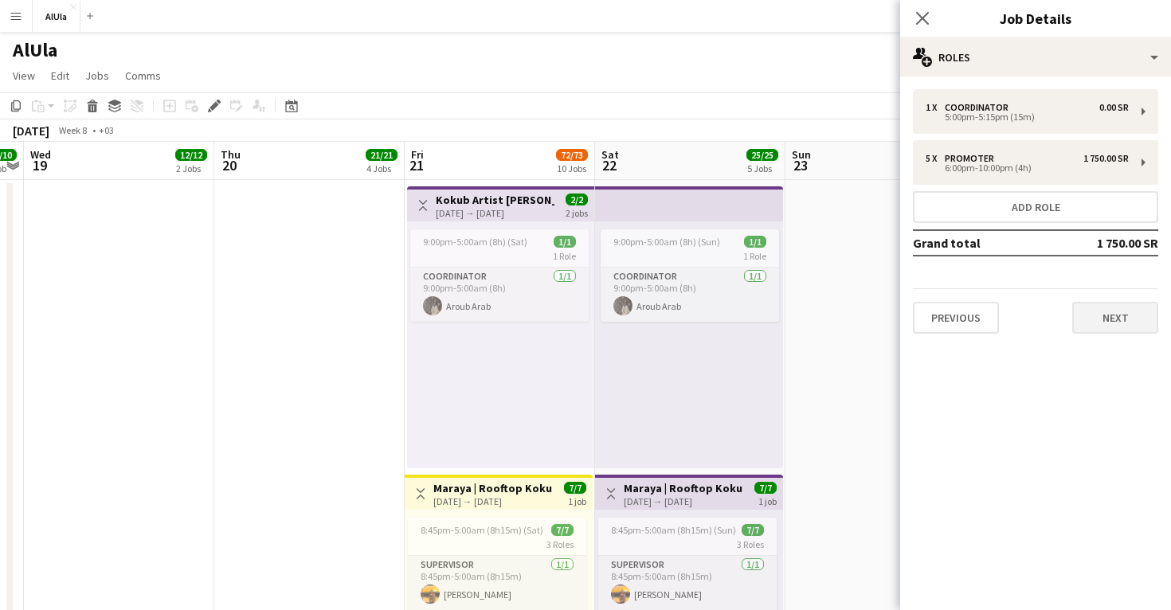
click at [1121, 315] on button "Next" at bounding box center [1115, 318] width 86 height 32
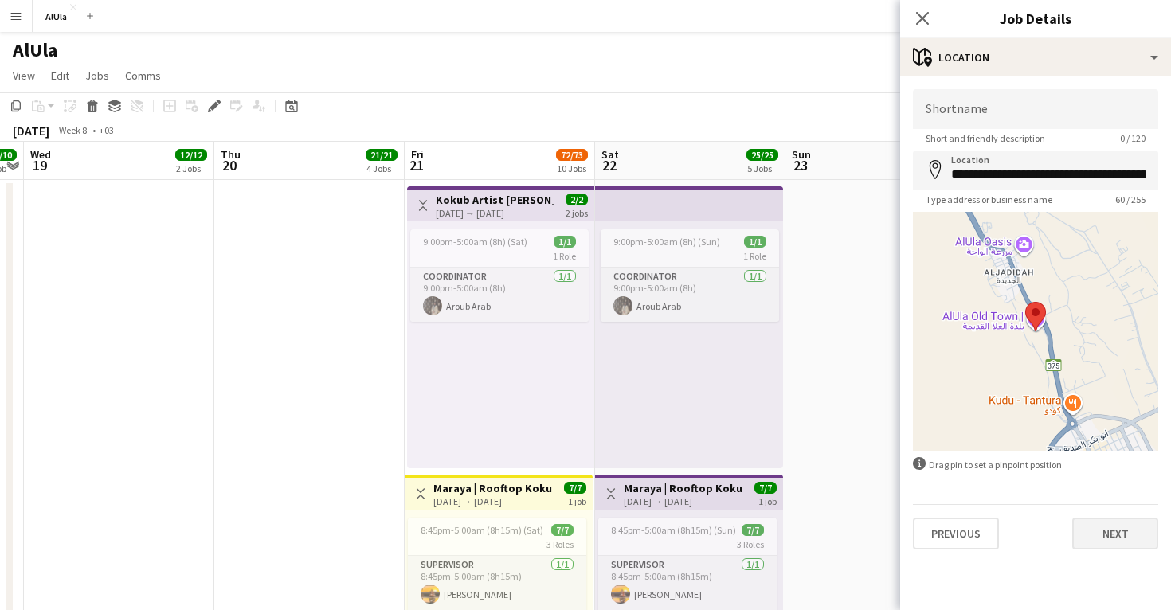
click at [1093, 524] on button "Next" at bounding box center [1115, 534] width 86 height 32
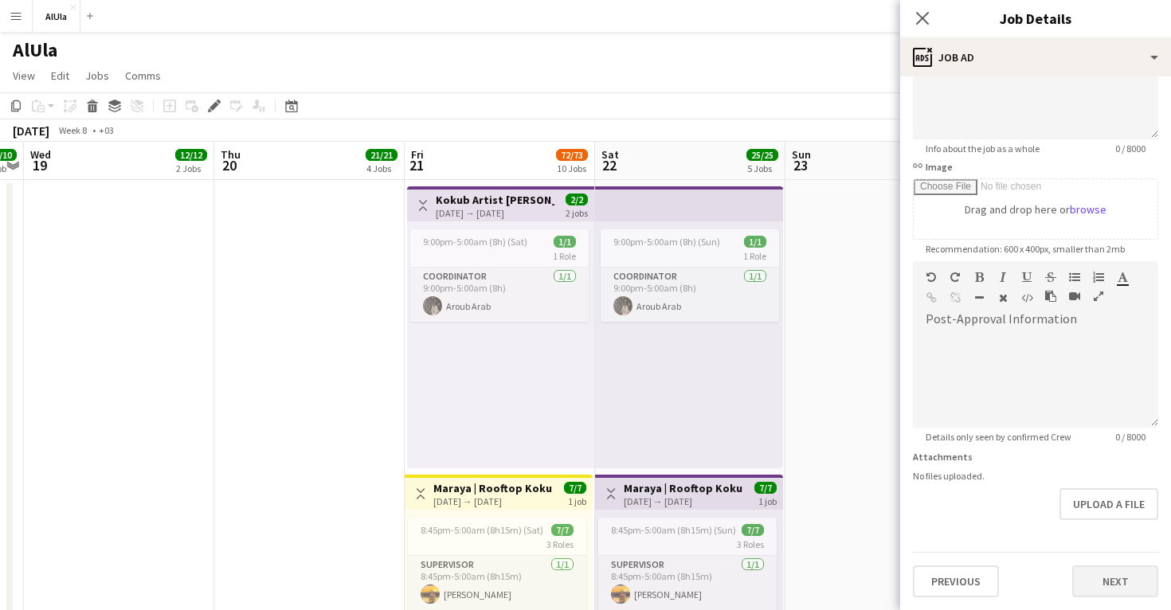
scroll to position [178, 0]
click at [1109, 569] on button "Next" at bounding box center [1115, 582] width 86 height 32
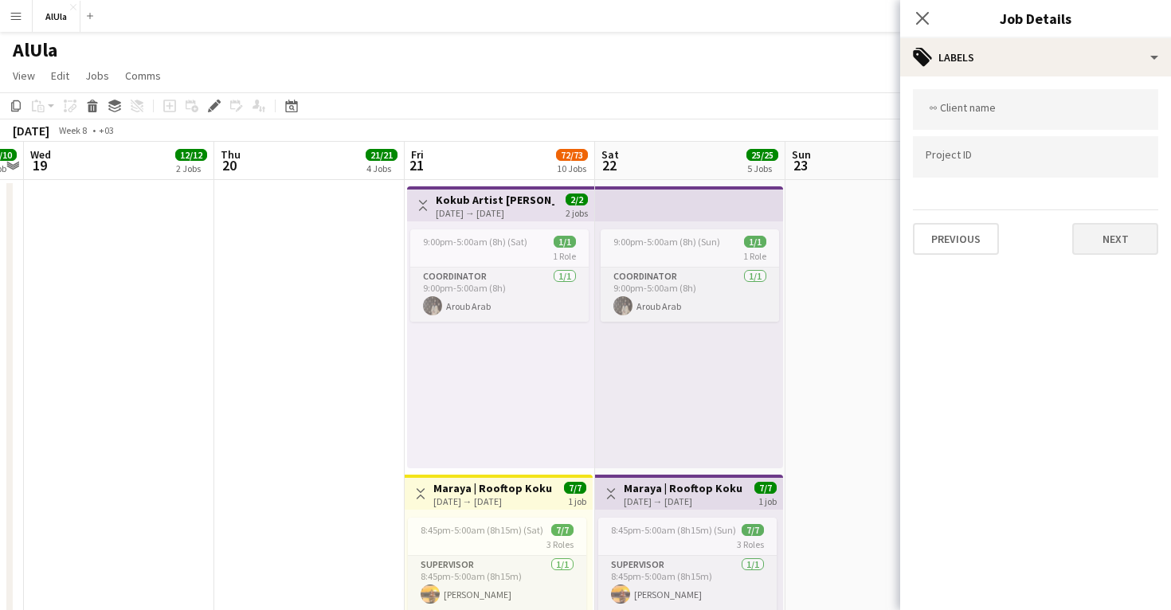
click at [1114, 243] on button "Next" at bounding box center [1115, 239] width 86 height 32
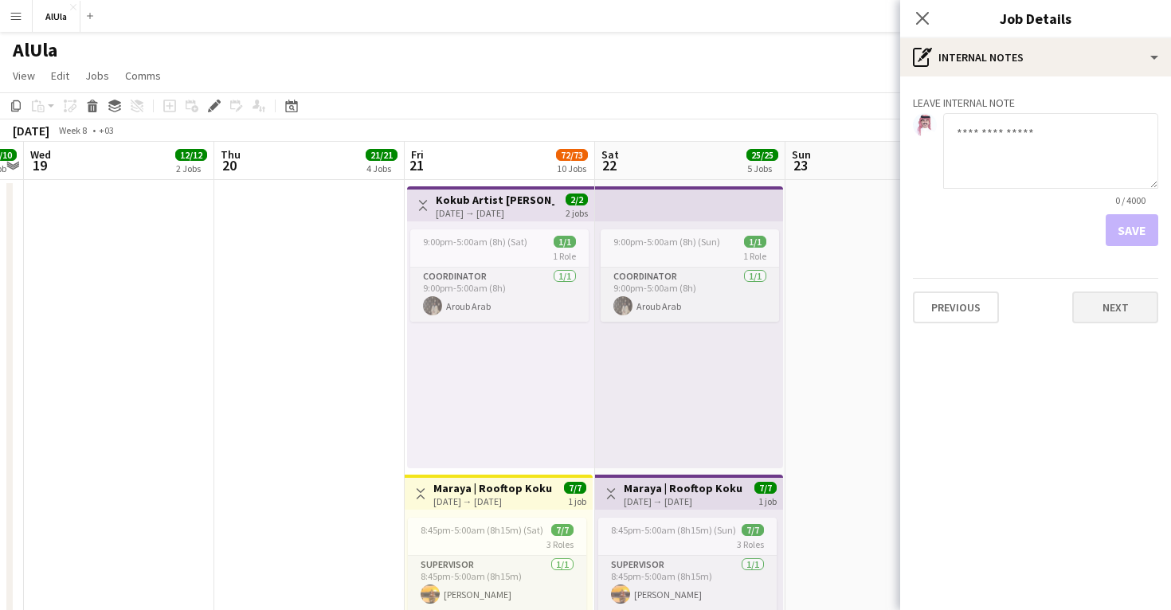
click at [1103, 317] on button "Next" at bounding box center [1115, 308] width 86 height 32
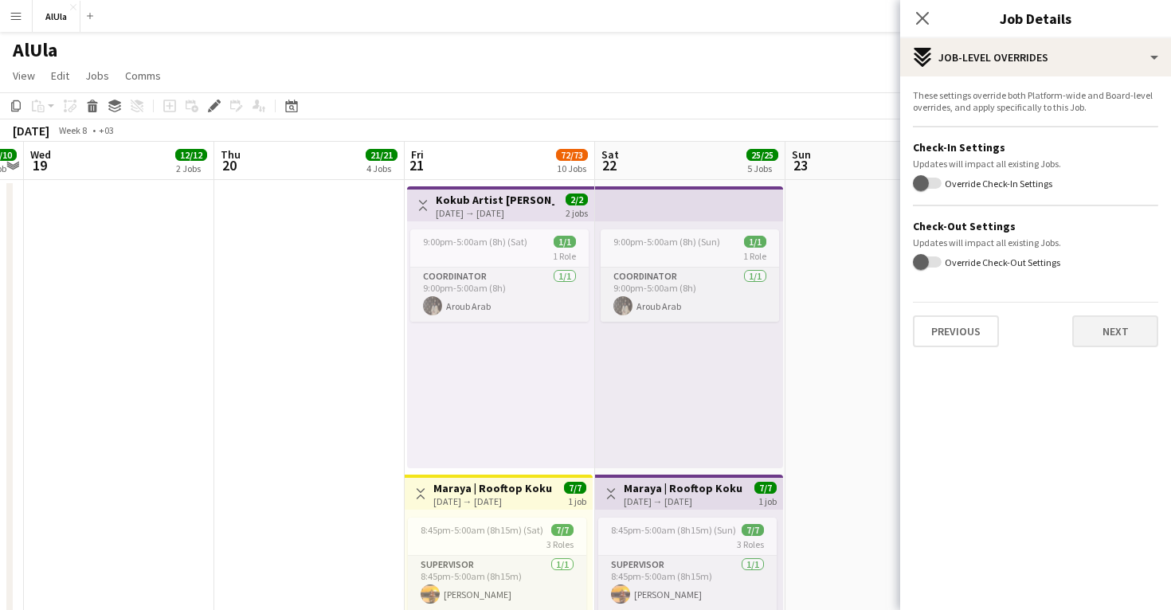
click at [1103, 317] on button "Next" at bounding box center [1115, 331] width 86 height 32
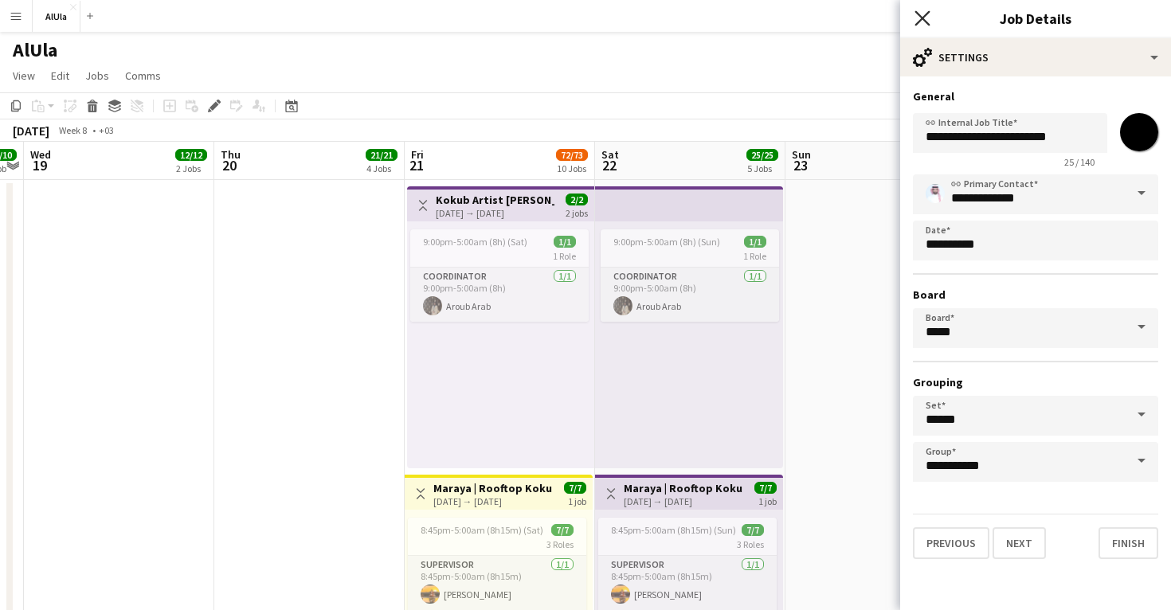
click at [926, 14] on icon at bounding box center [922, 17] width 15 height 15
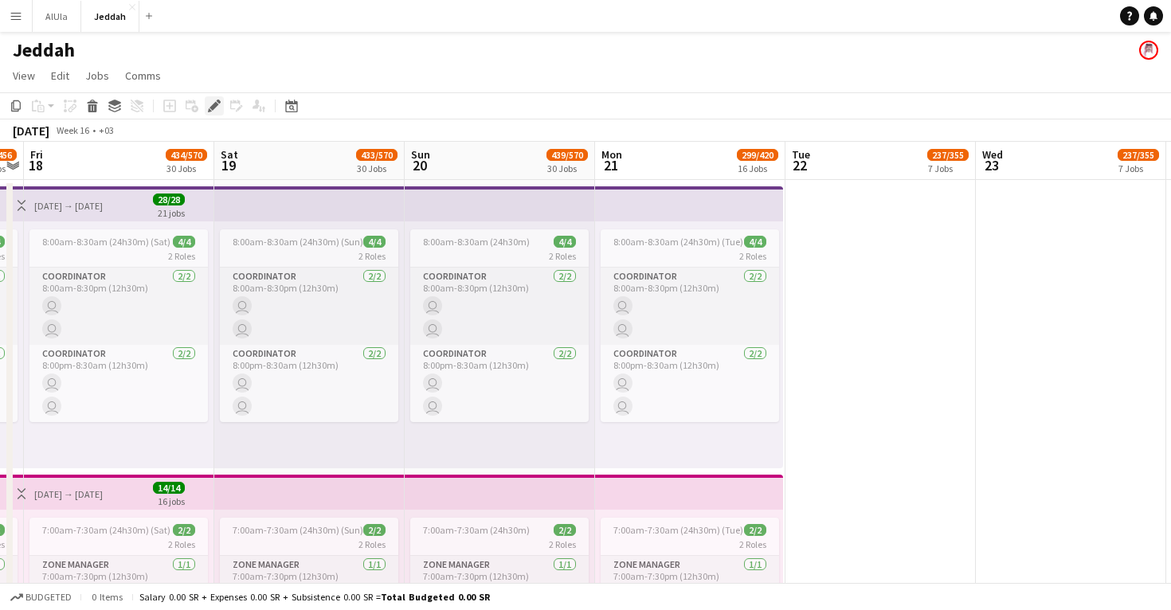
click at [209, 104] on icon "Edit" at bounding box center [214, 106] width 13 height 13
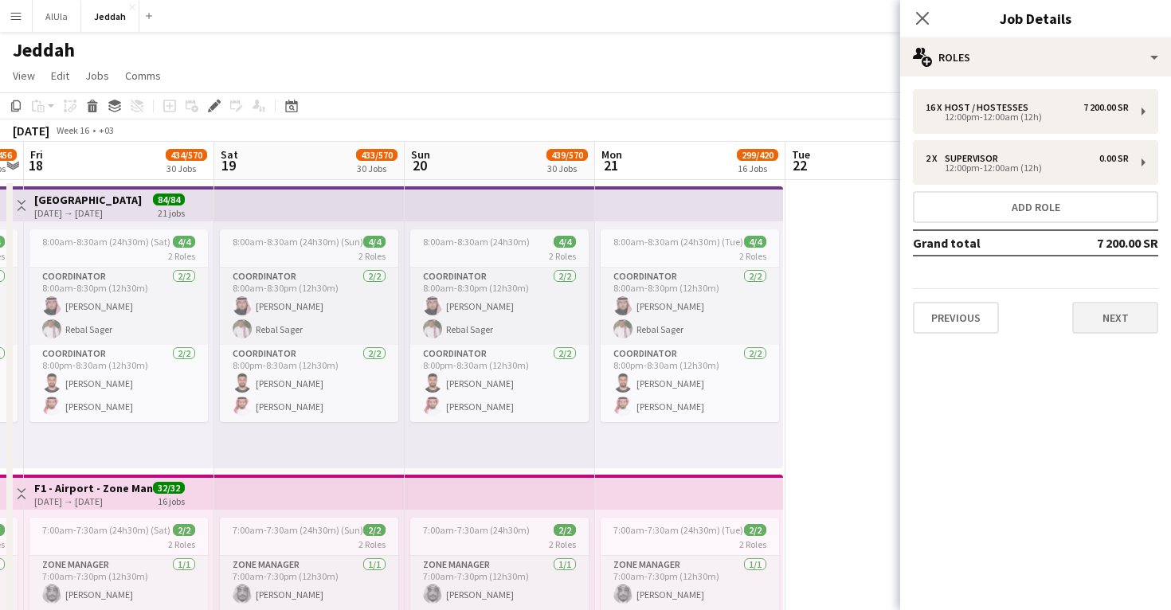
click at [1126, 329] on button "Next" at bounding box center [1115, 318] width 86 height 32
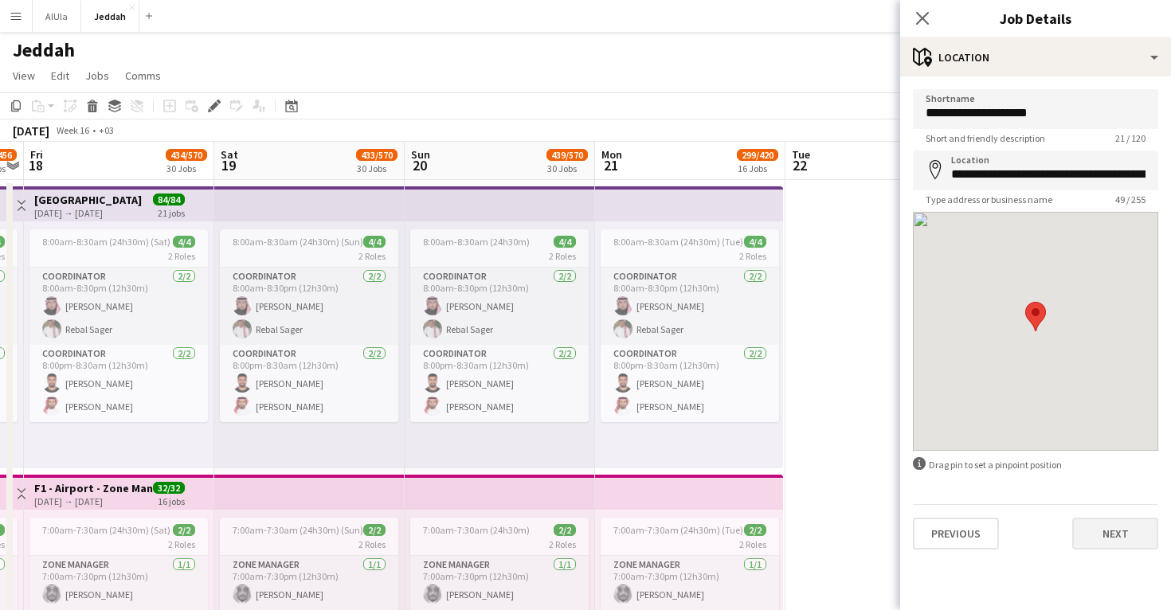
click at [1110, 539] on button "Next" at bounding box center [1115, 534] width 86 height 32
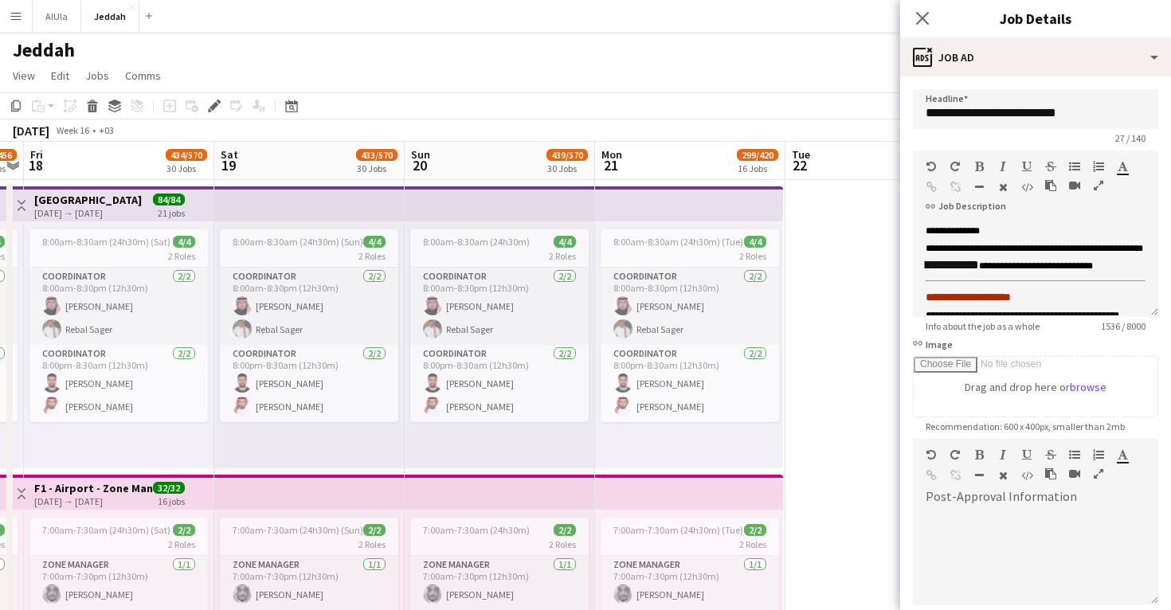
scroll to position [178, 0]
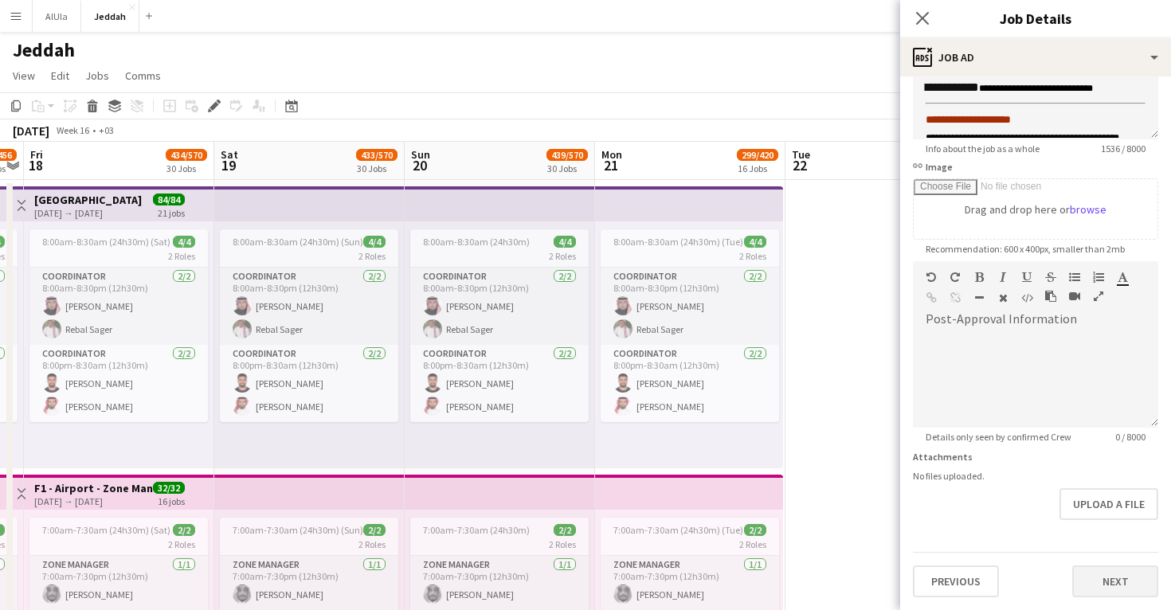
click at [1110, 587] on button "Next" at bounding box center [1115, 582] width 86 height 32
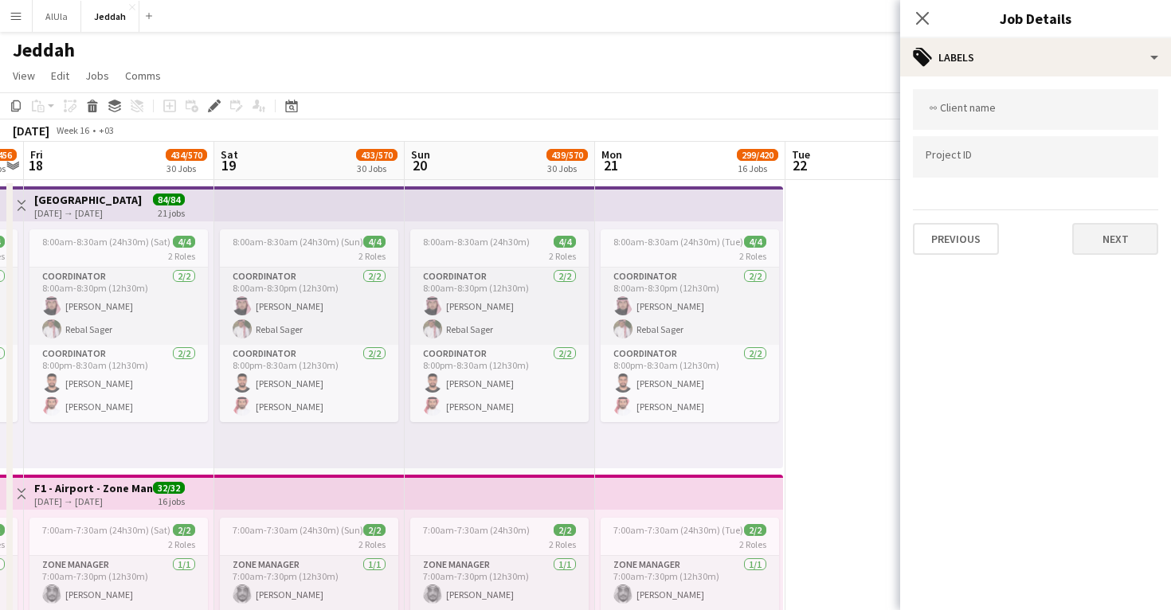
click at [1099, 255] on button "Next" at bounding box center [1115, 239] width 86 height 32
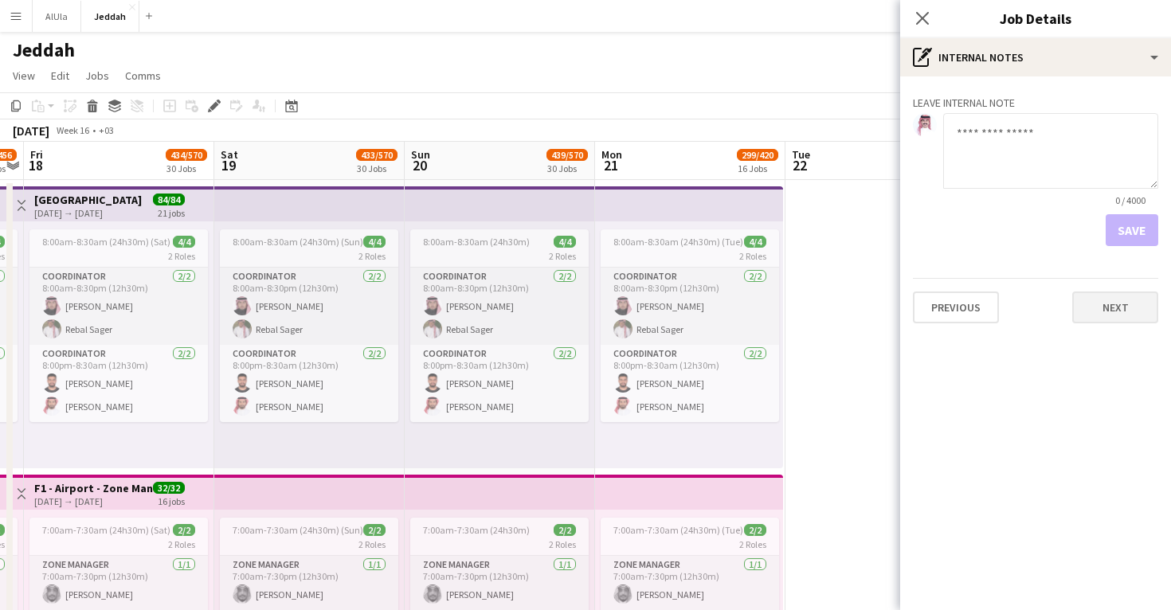
click at [1110, 300] on button "Next" at bounding box center [1115, 308] width 86 height 32
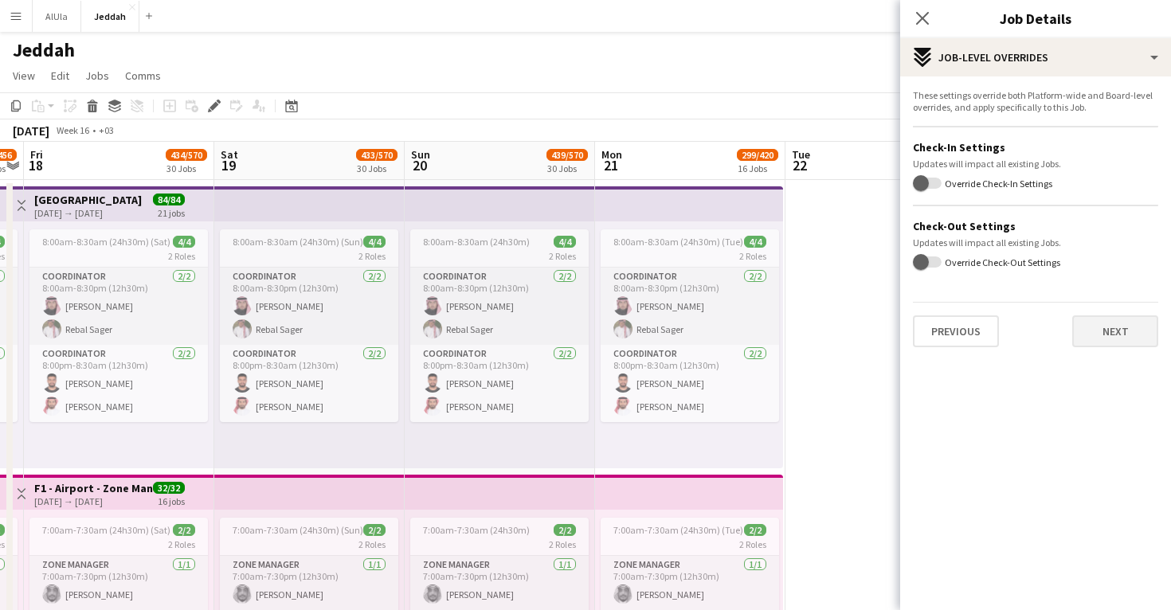
click at [1111, 323] on button "Next" at bounding box center [1115, 331] width 86 height 32
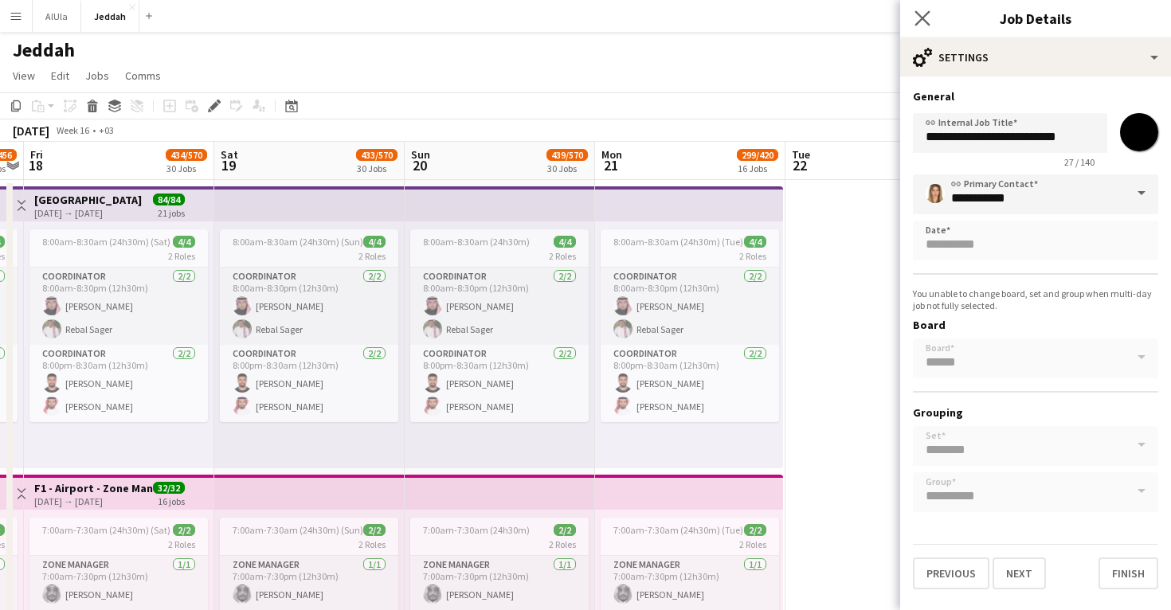
click at [930, 21] on icon "Close pop-in" at bounding box center [922, 17] width 15 height 15
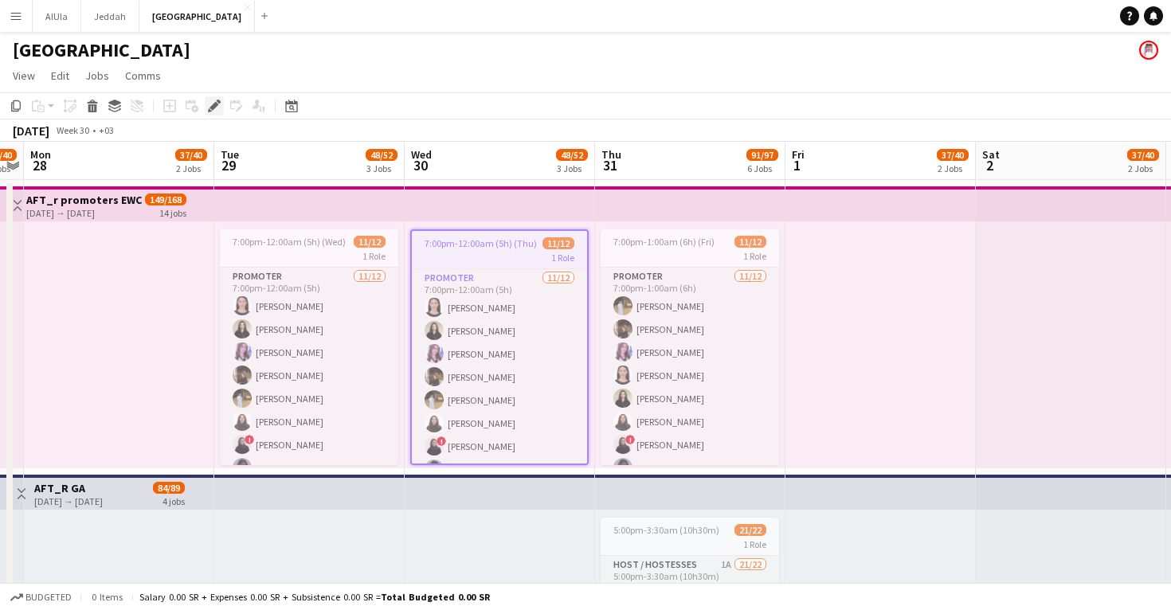
click at [214, 108] on icon at bounding box center [214, 106] width 9 height 9
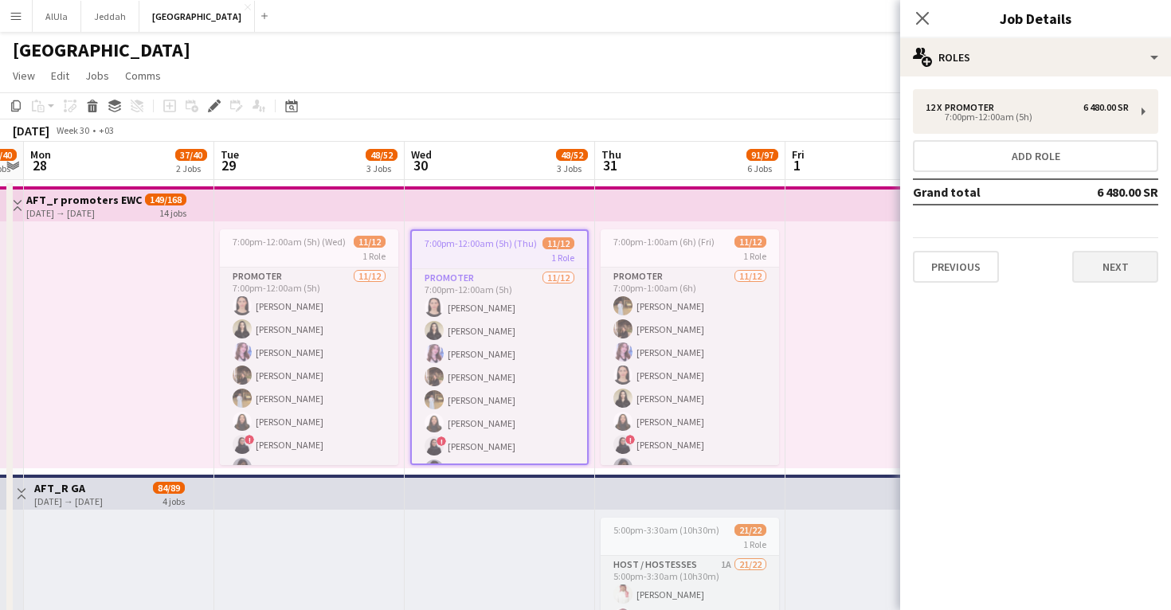
click at [1099, 266] on button "Next" at bounding box center [1115, 267] width 86 height 32
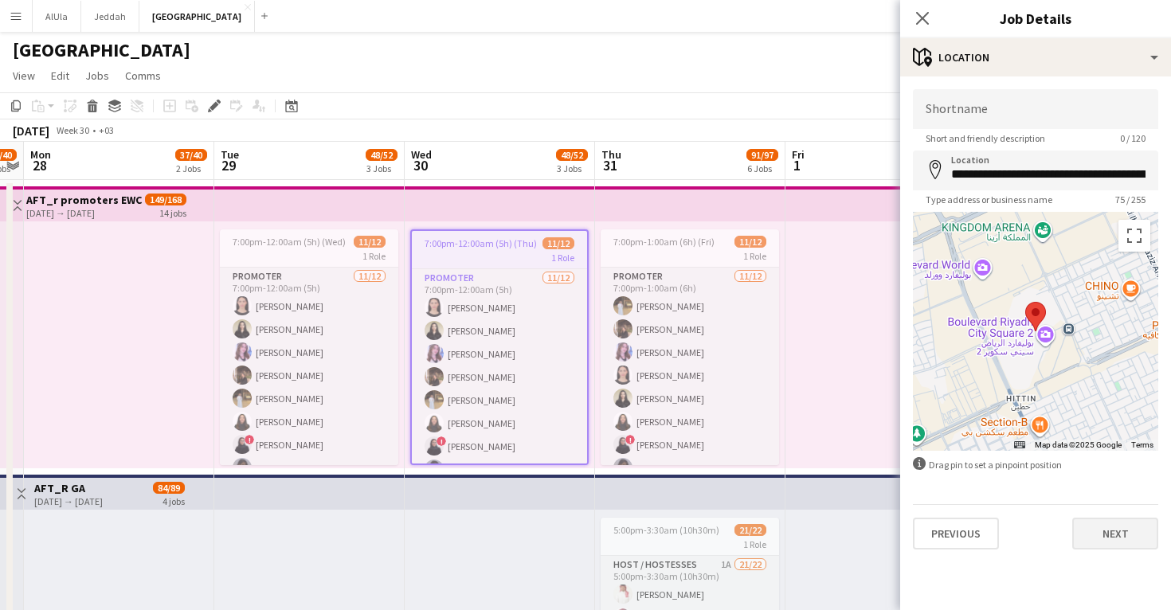
click at [1107, 534] on button "Next" at bounding box center [1115, 534] width 86 height 32
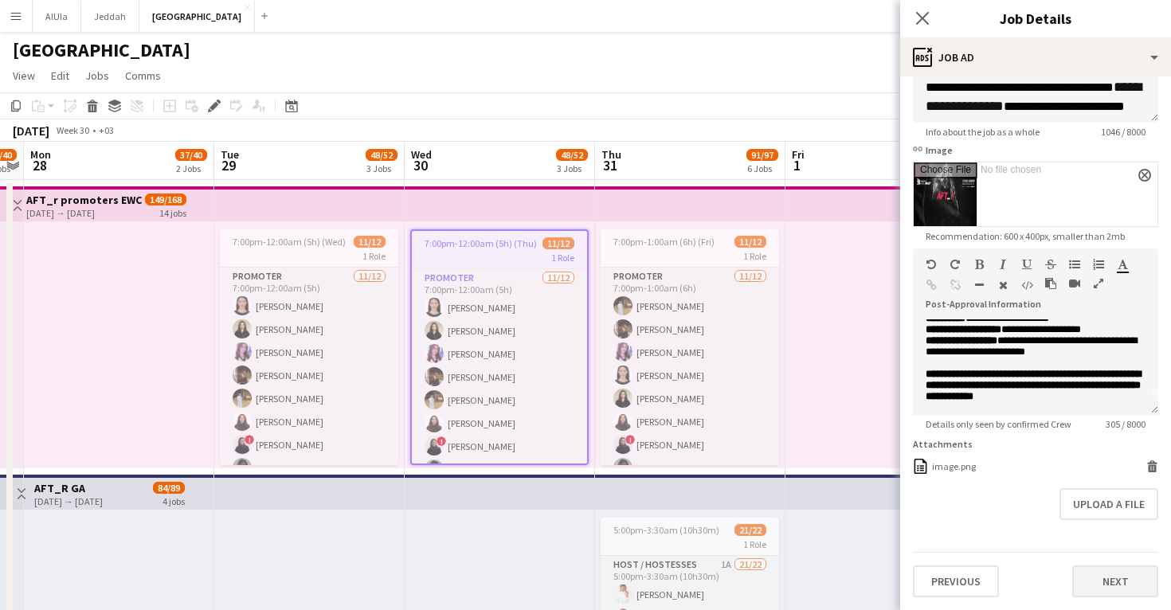
scroll to position [194, 0]
click at [1120, 566] on button "Next" at bounding box center [1115, 582] width 86 height 32
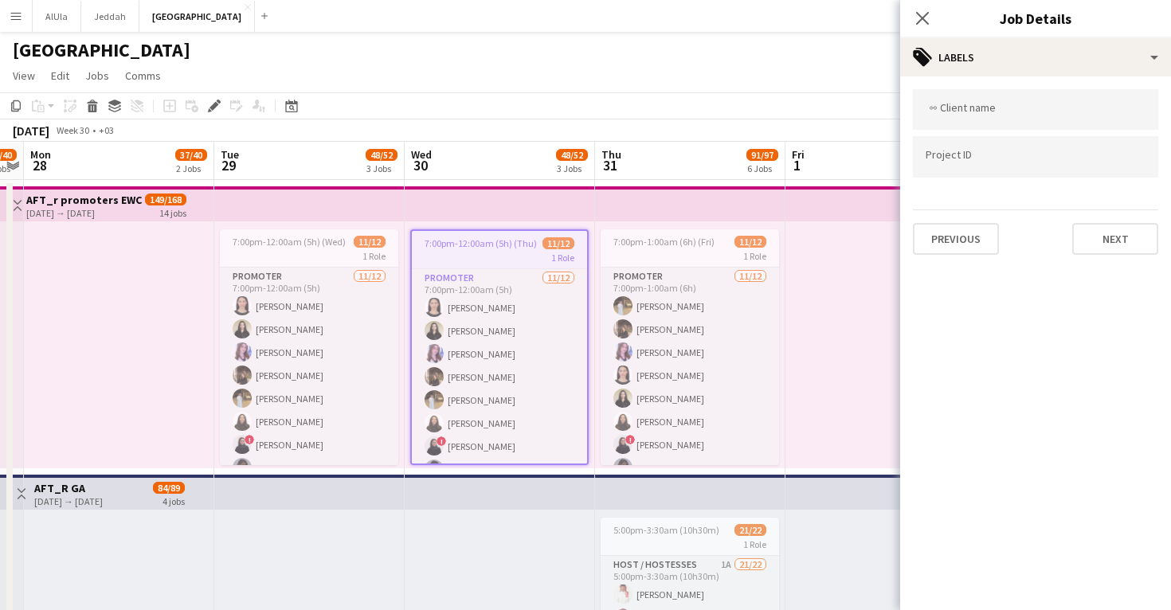
scroll to position [0, 0]
click at [1114, 238] on button "Next" at bounding box center [1115, 239] width 86 height 32
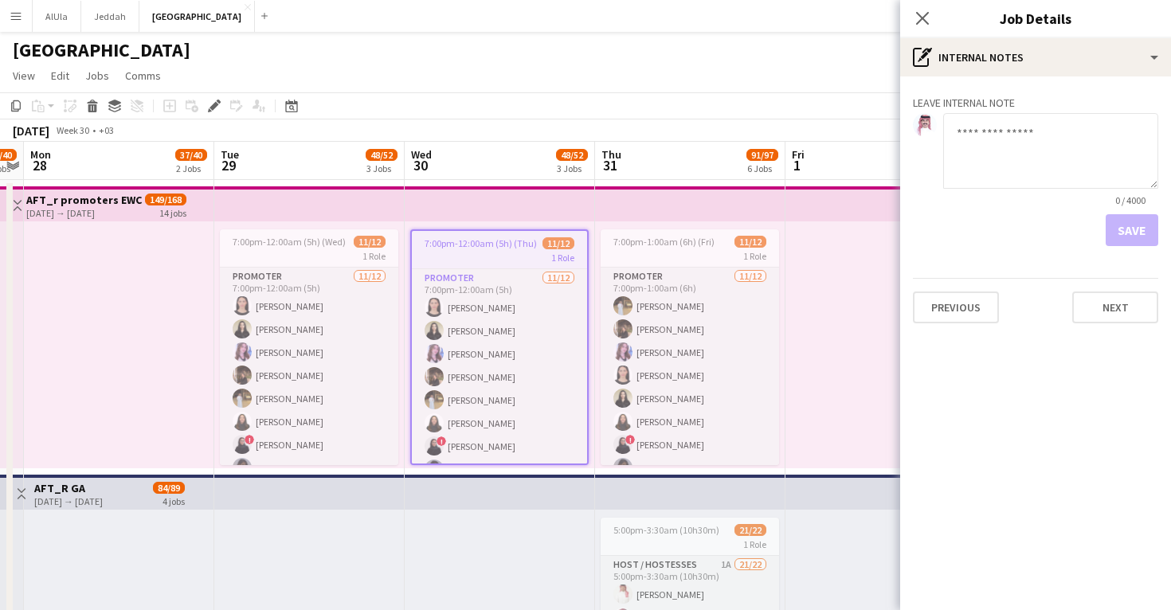
click at [1110, 331] on div "Leave internal note 0 / 4000 Save Previous Next" at bounding box center [1035, 206] width 271 height 260
click at [1110, 323] on div "Leave internal note 0 / 4000 Save Previous Next" at bounding box center [1035, 206] width 271 height 260
click at [1110, 319] on button "Next" at bounding box center [1115, 308] width 86 height 32
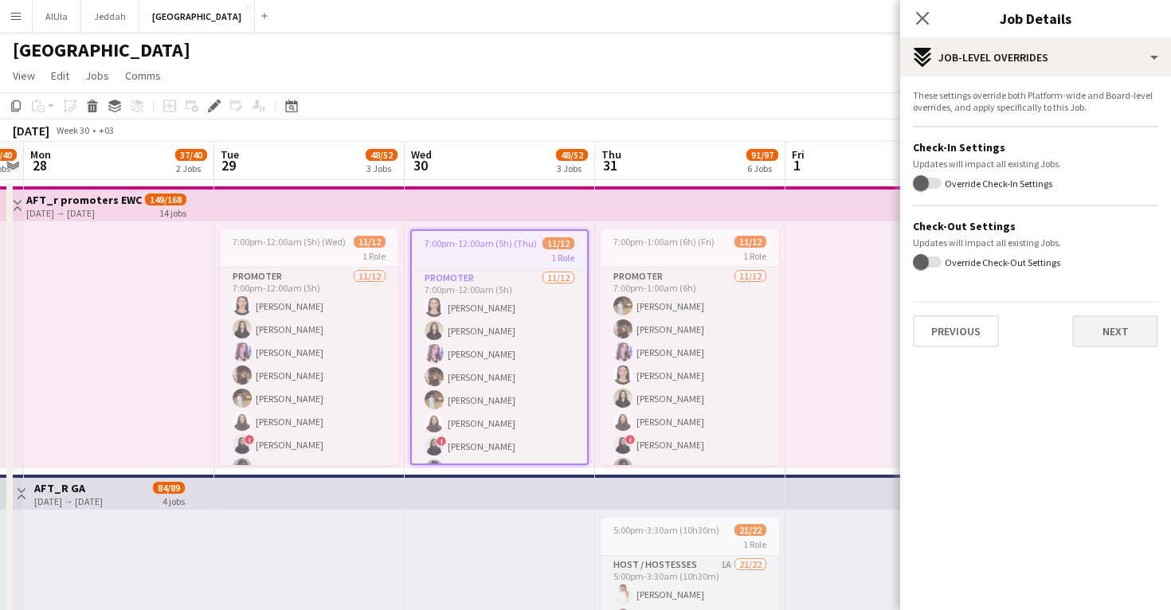
click at [1108, 333] on button "Next" at bounding box center [1115, 331] width 86 height 32
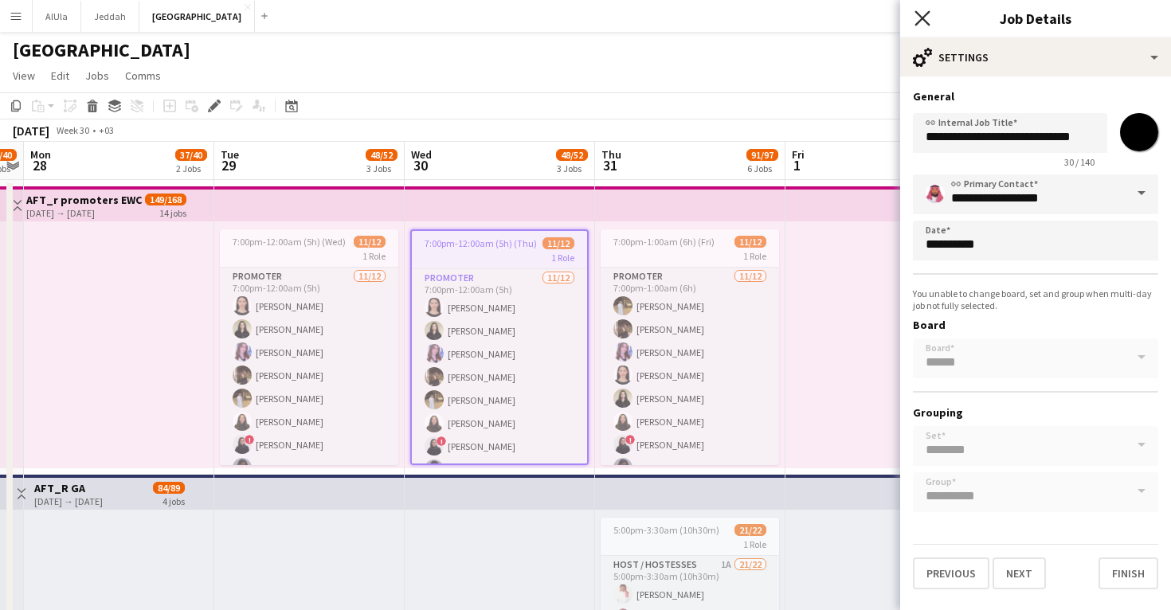
click at [926, 16] on icon "Close pop-in" at bounding box center [922, 17] width 15 height 15
